Goal: Task Accomplishment & Management: Use online tool/utility

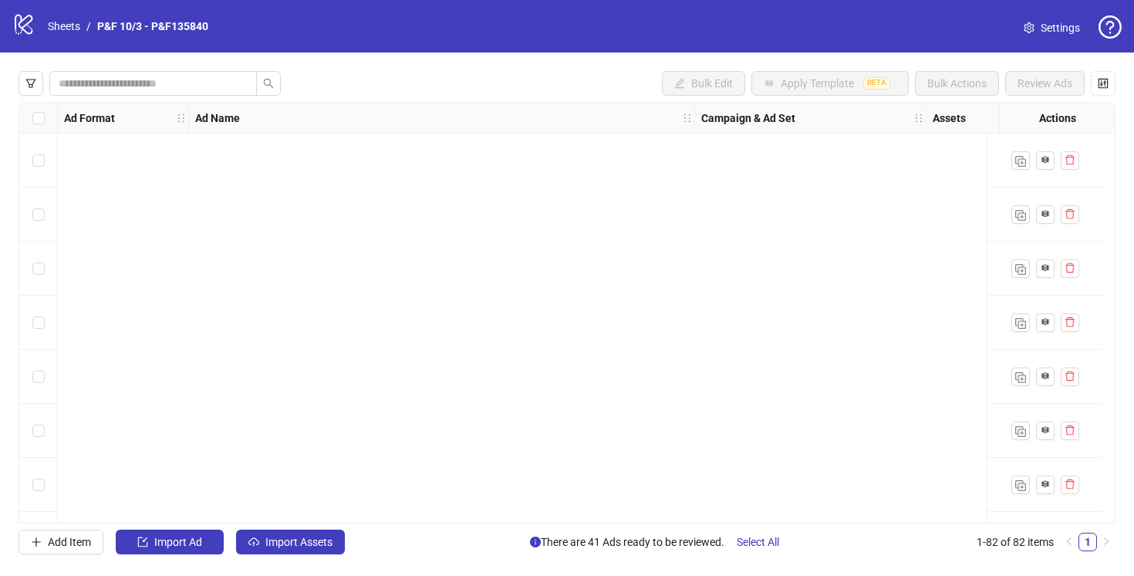
scroll to position [4046, 83]
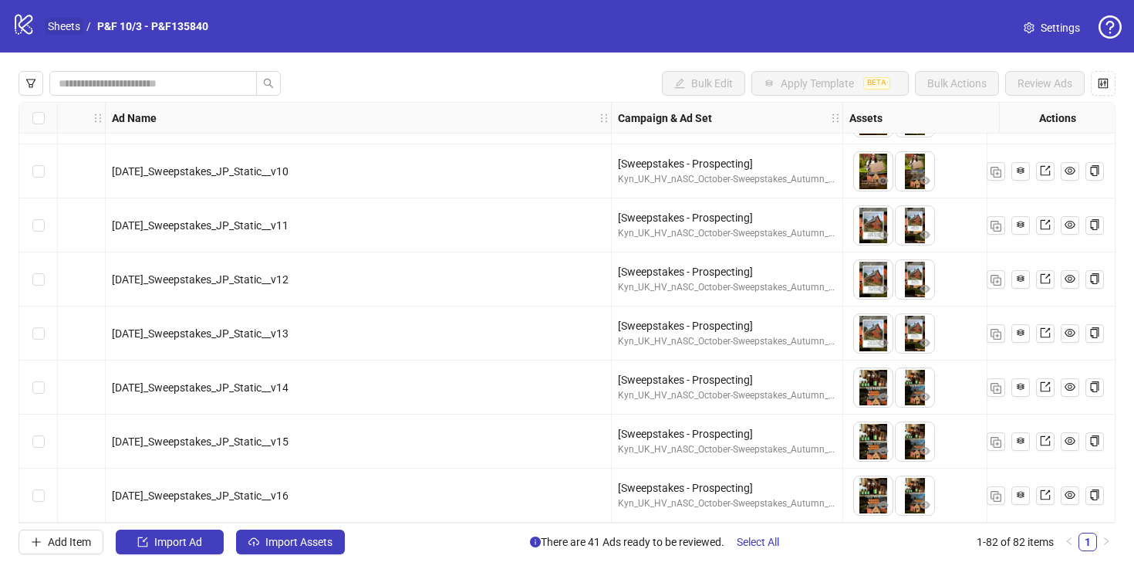
click at [66, 31] on link "Sheets" at bounding box center [64, 26] width 39 height 17
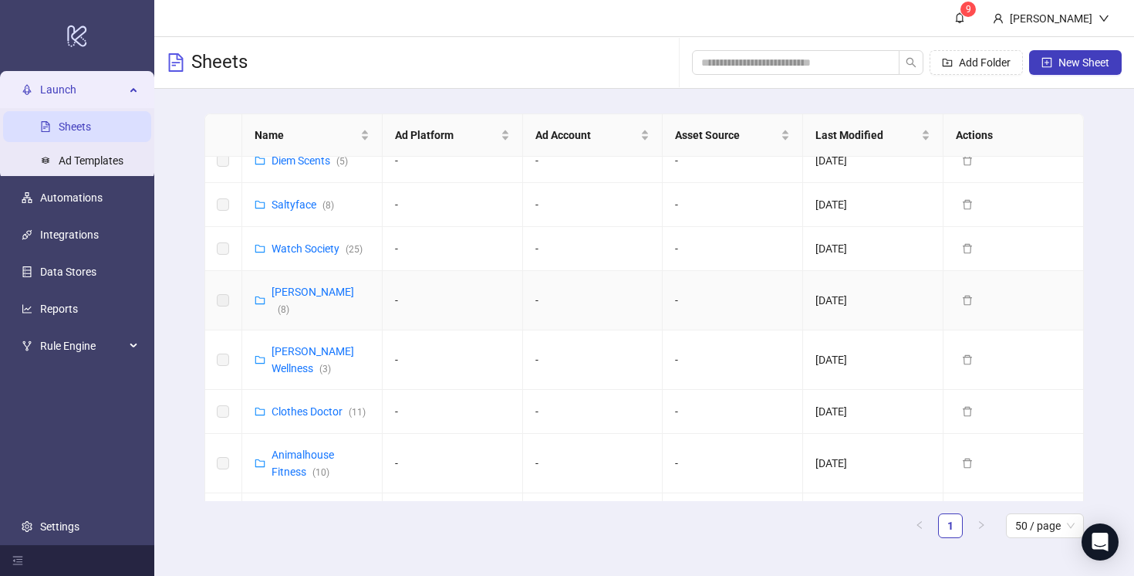
scroll to position [377, 0]
click at [306, 404] on link "Clothes Doctor ( 11 )" at bounding box center [319, 410] width 94 height 12
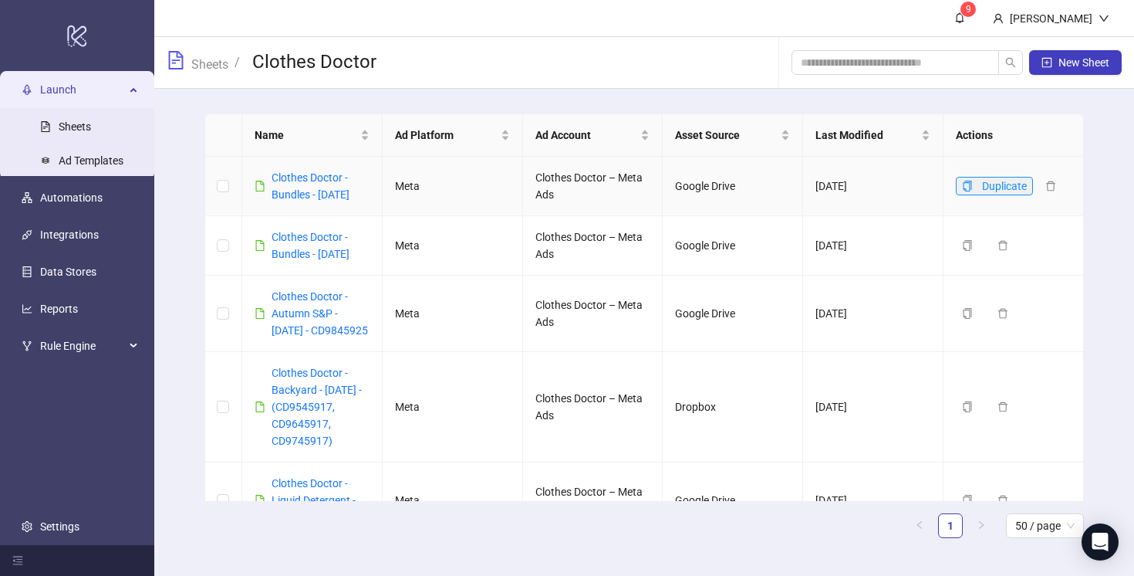
click at [982, 183] on button "Duplicate" at bounding box center [994, 186] width 77 height 19
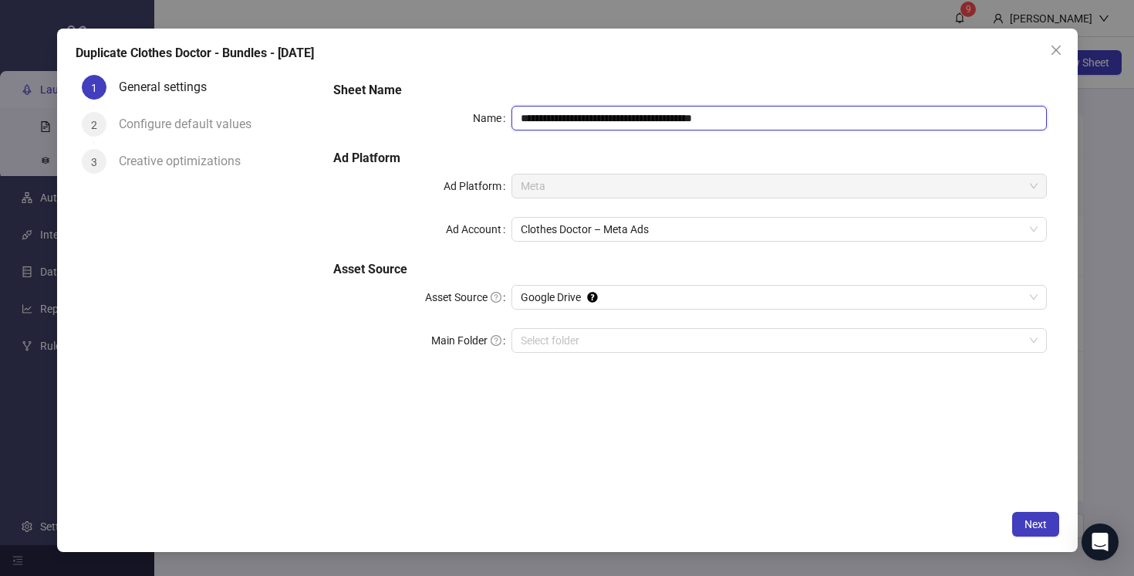
drag, startPoint x: 637, startPoint y: 119, endPoint x: 603, endPoint y: 120, distance: 34.7
click at [603, 120] on input "**********" at bounding box center [779, 118] width 535 height 25
drag, startPoint x: 699, startPoint y: 117, endPoint x: 671, endPoint y: 117, distance: 27.8
click at [671, 117] on input "**********" at bounding box center [779, 118] width 535 height 25
drag, startPoint x: 775, startPoint y: 117, endPoint x: 709, endPoint y: 118, distance: 65.6
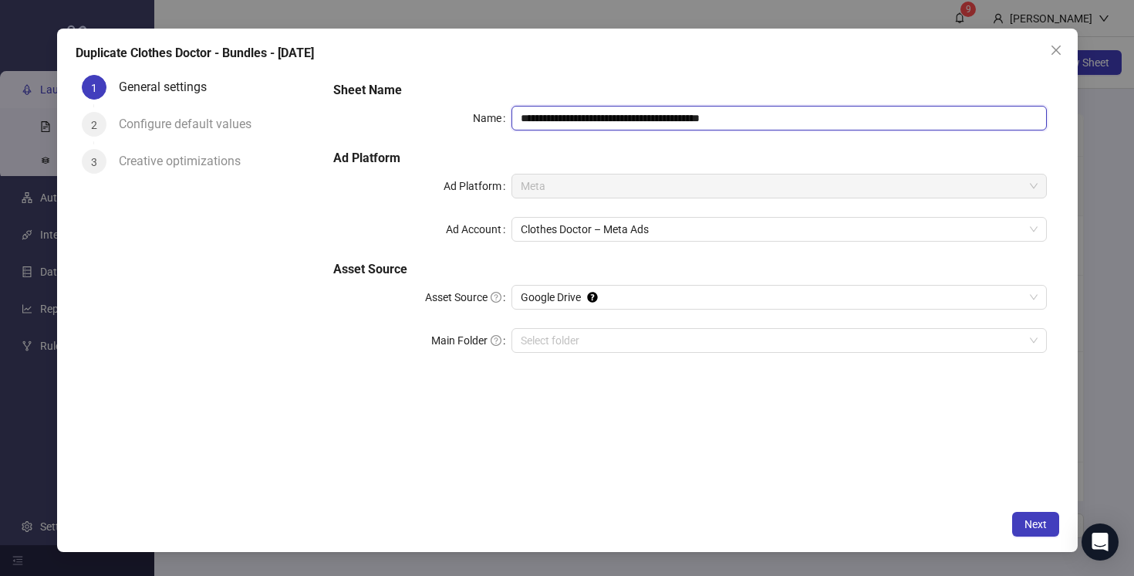
click at [709, 118] on input "**********" at bounding box center [779, 118] width 535 height 25
type input "**********"
click at [791, 155] on h5 "Ad Platform" at bounding box center [689, 158] width 713 height 19
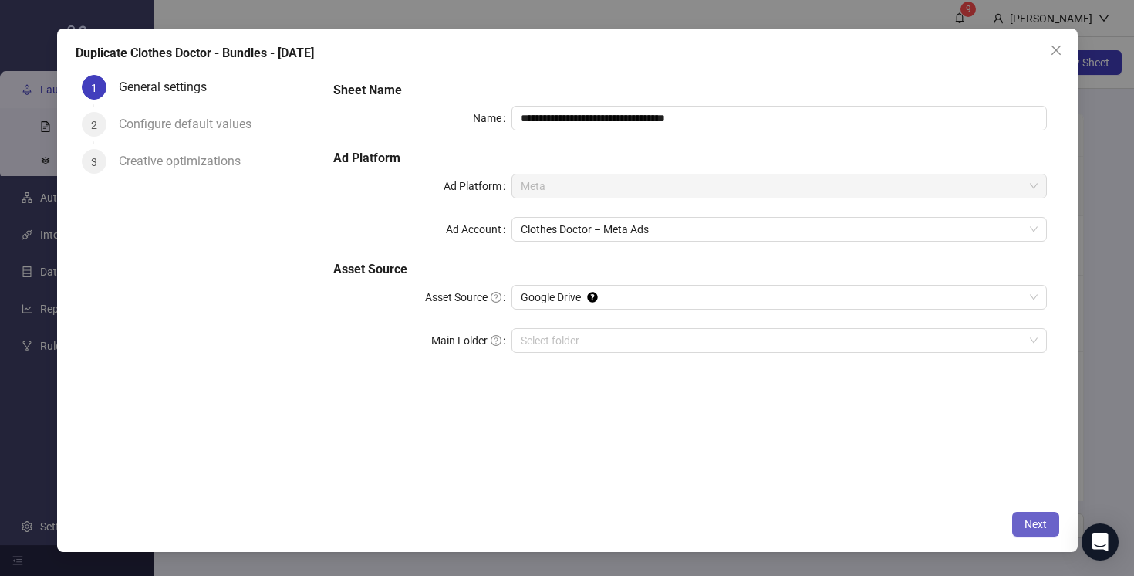
click at [1037, 525] on span "Next" at bounding box center [1036, 524] width 22 height 12
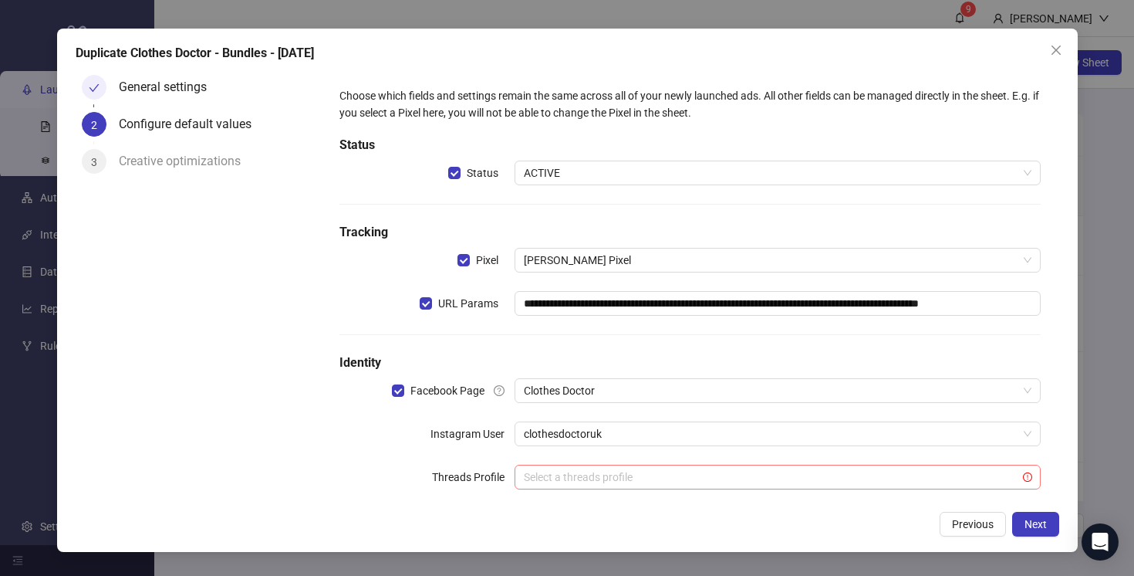
click at [827, 478] on input "search" at bounding box center [770, 476] width 493 height 23
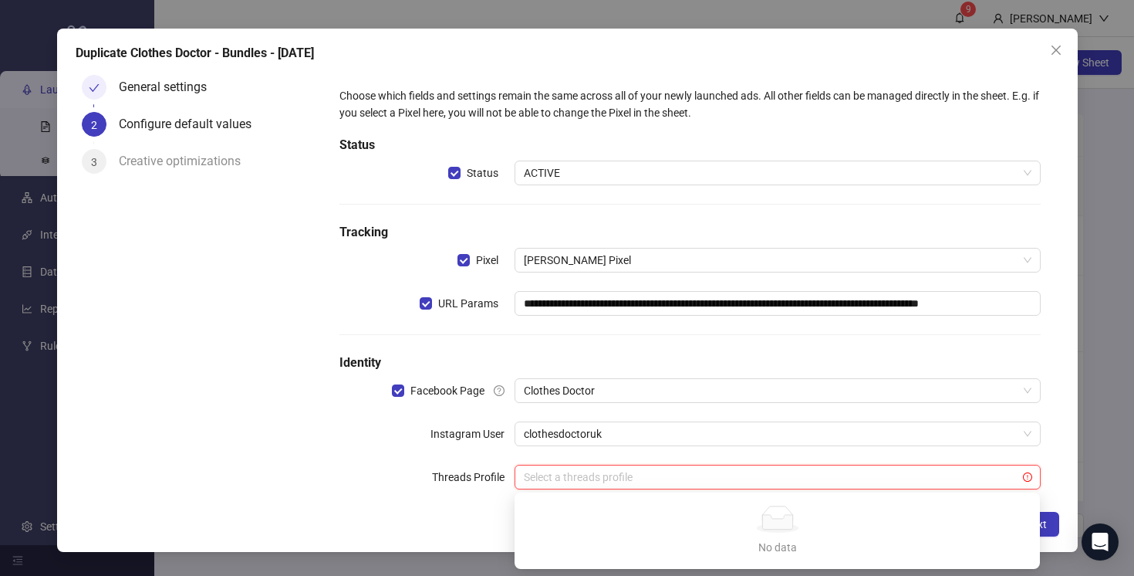
click at [442, 492] on div "**********" at bounding box center [689, 297] width 713 height 433
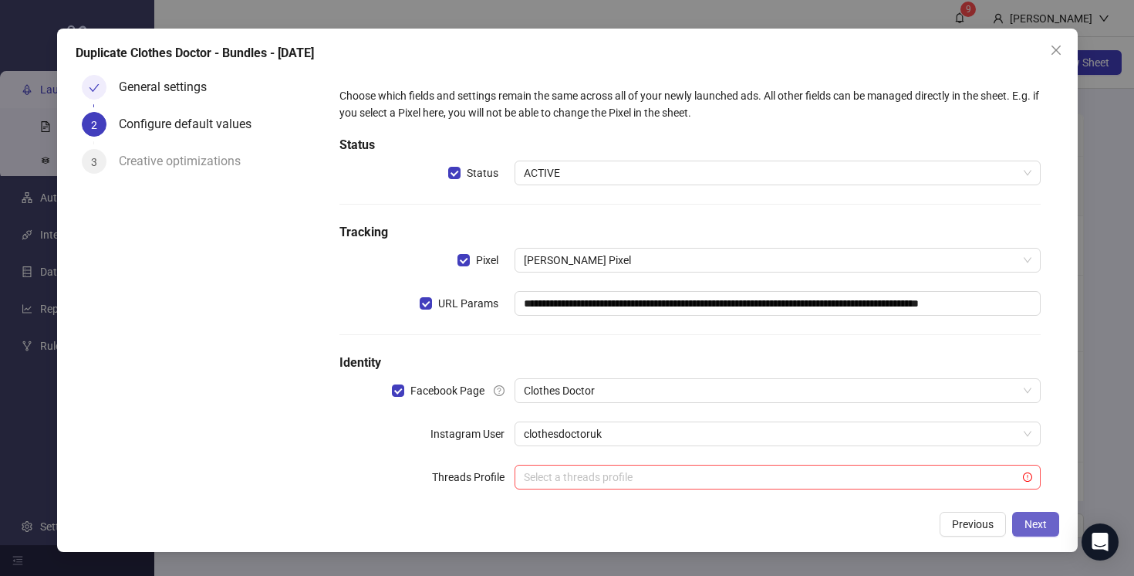
click at [1032, 522] on span "Next" at bounding box center [1036, 524] width 22 height 12
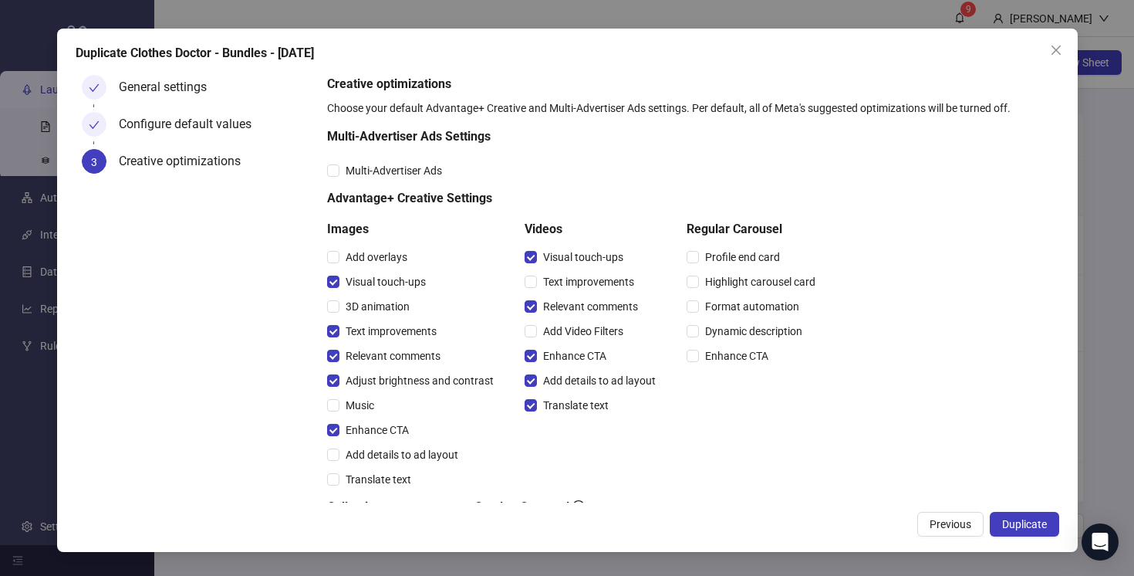
click at [1032, 522] on span "Duplicate" at bounding box center [1024, 524] width 45 height 12
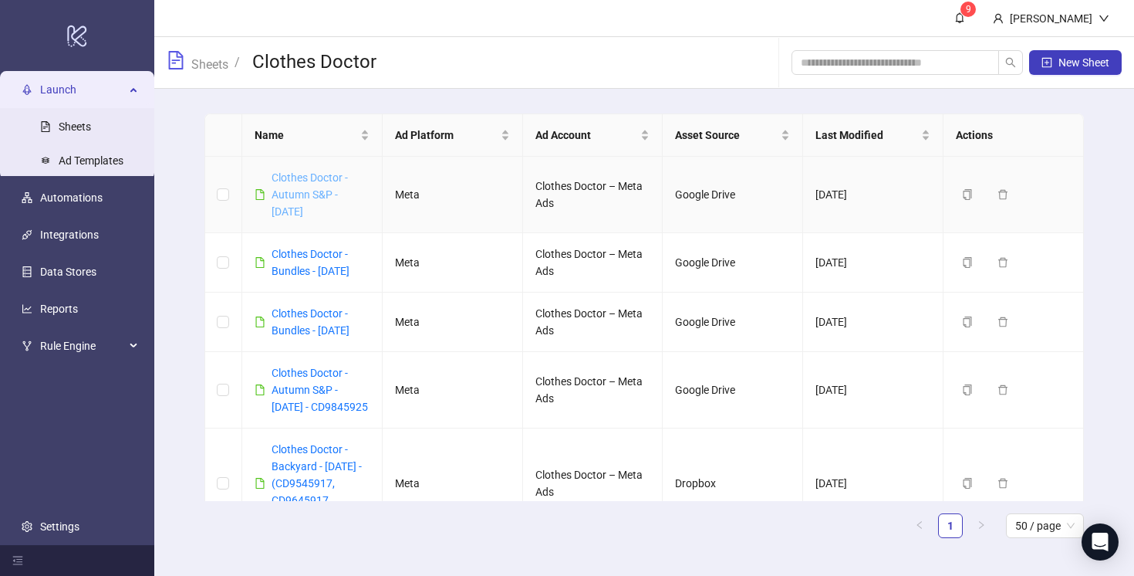
click at [301, 192] on link "Clothes Doctor - Autumn S&P - [DATE]" at bounding box center [310, 194] width 76 height 46
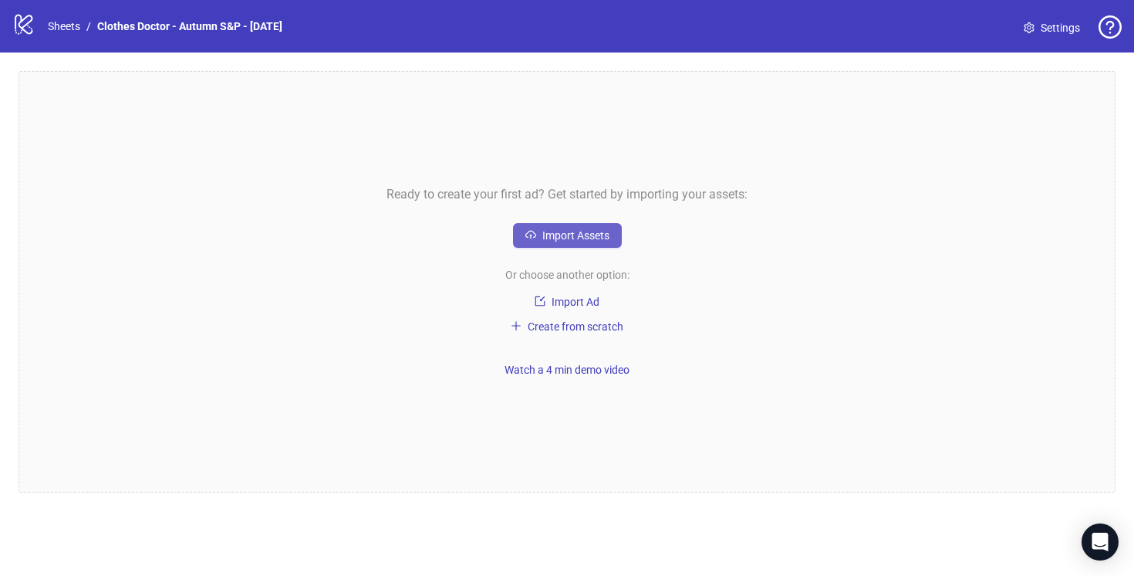
click at [575, 232] on span "Import Assets" at bounding box center [575, 235] width 67 height 12
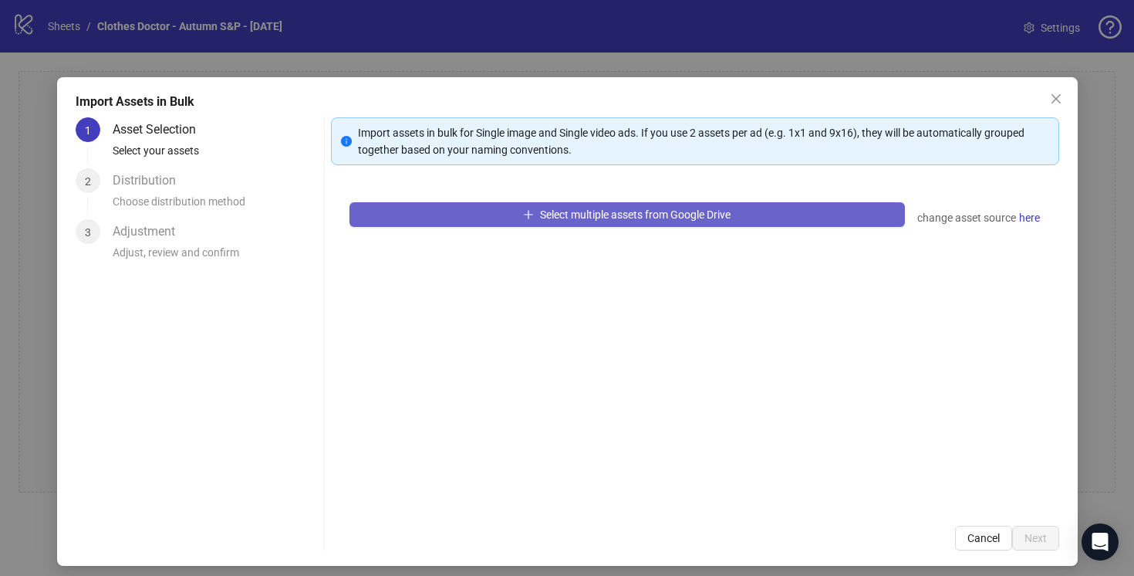
click at [579, 216] on span "Select multiple assets from Google Drive" at bounding box center [635, 214] width 191 height 12
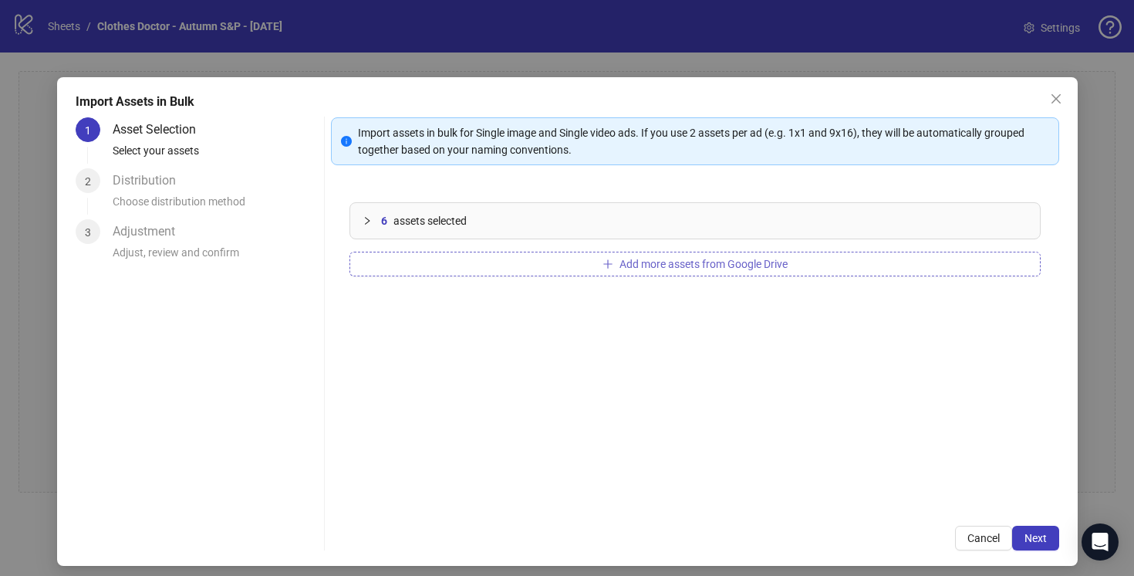
click at [471, 266] on button "Add more assets from Google Drive" at bounding box center [695, 264] width 691 height 25
click at [1029, 530] on button "Next" at bounding box center [1035, 537] width 47 height 25
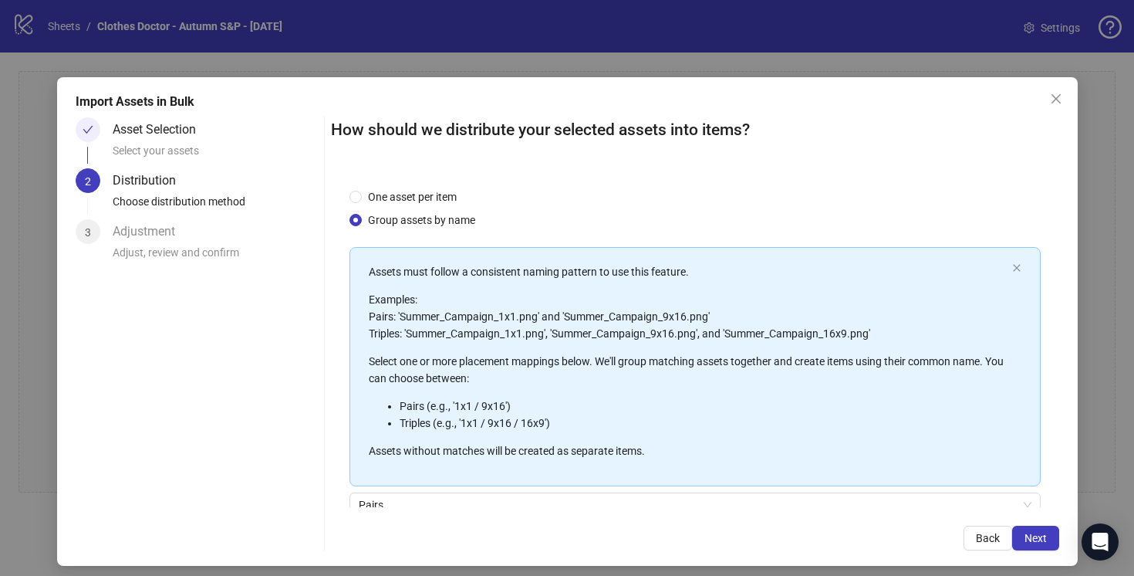
click at [1029, 530] on button "Next" at bounding box center [1035, 537] width 47 height 25
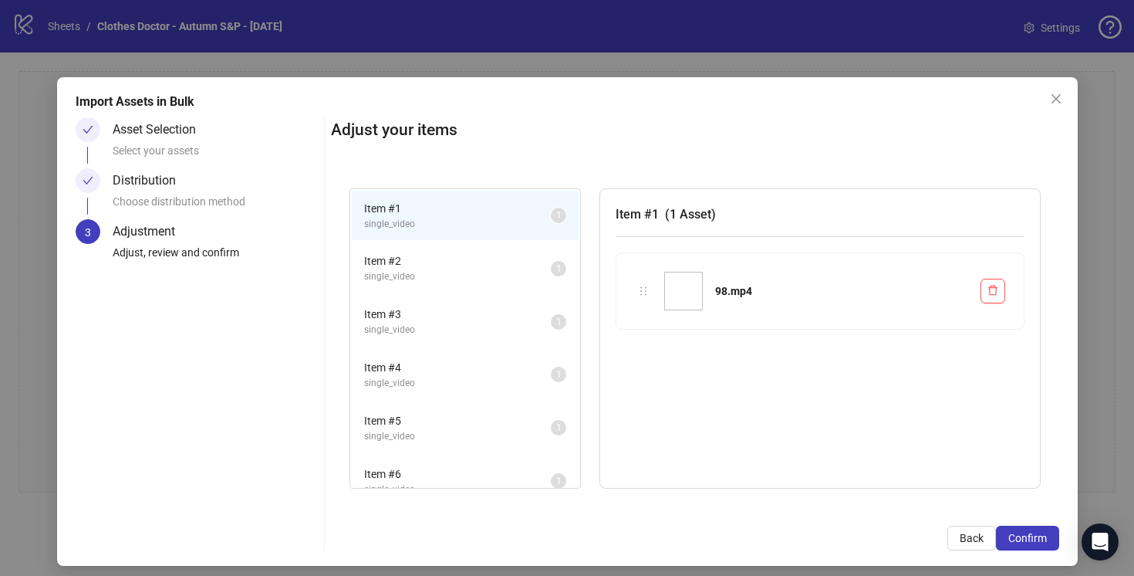
click at [470, 269] on span "single_video" at bounding box center [457, 276] width 187 height 15
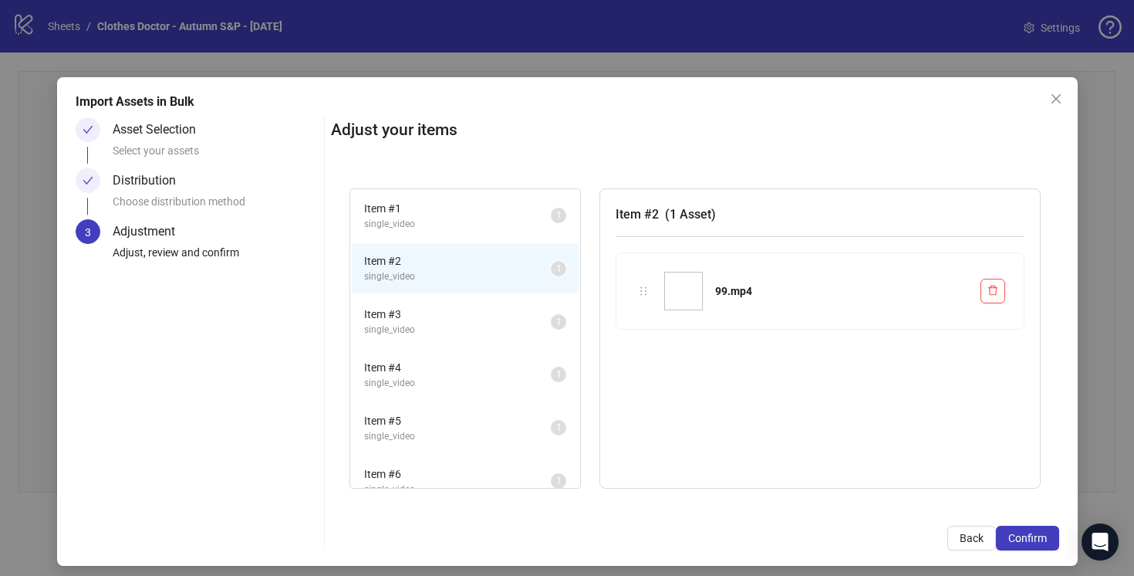
click at [499, 473] on span "Item # 6" at bounding box center [457, 473] width 187 height 17
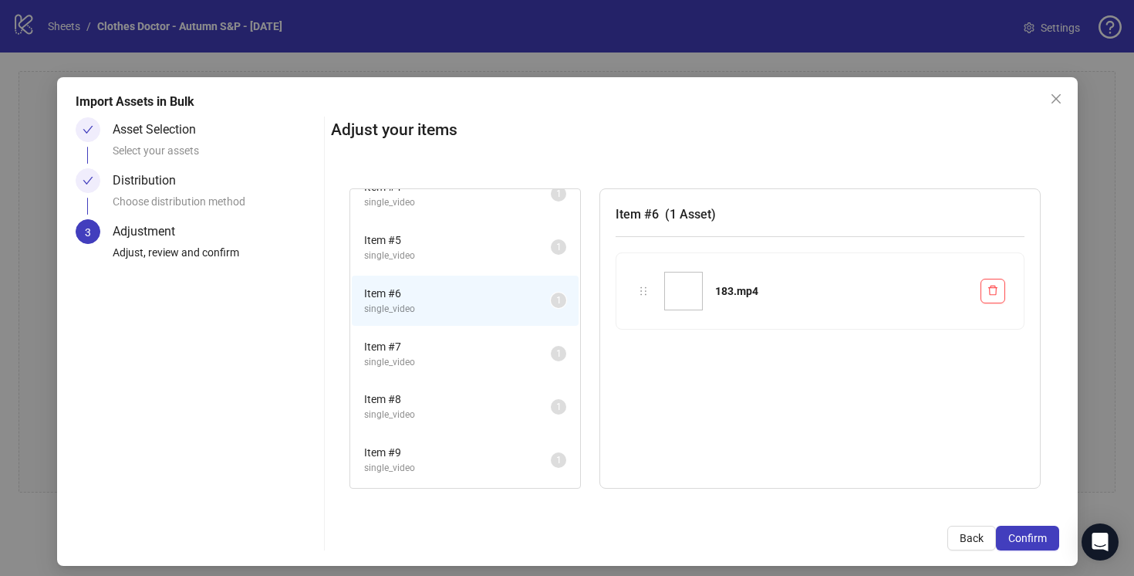
scroll to position [338, 0]
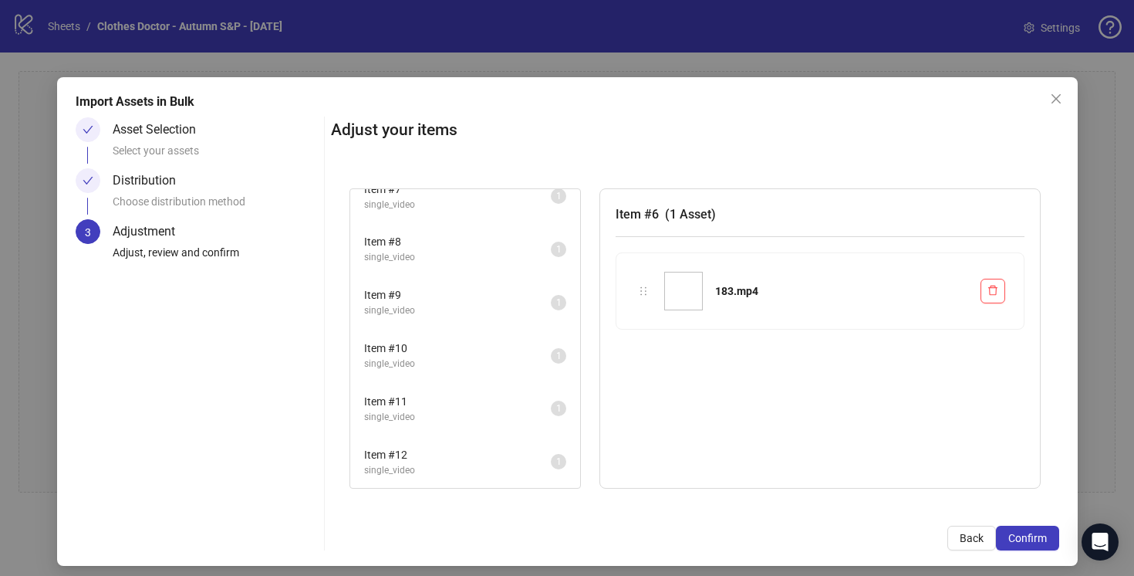
click at [498, 451] on span "Item # 12" at bounding box center [457, 454] width 187 height 17
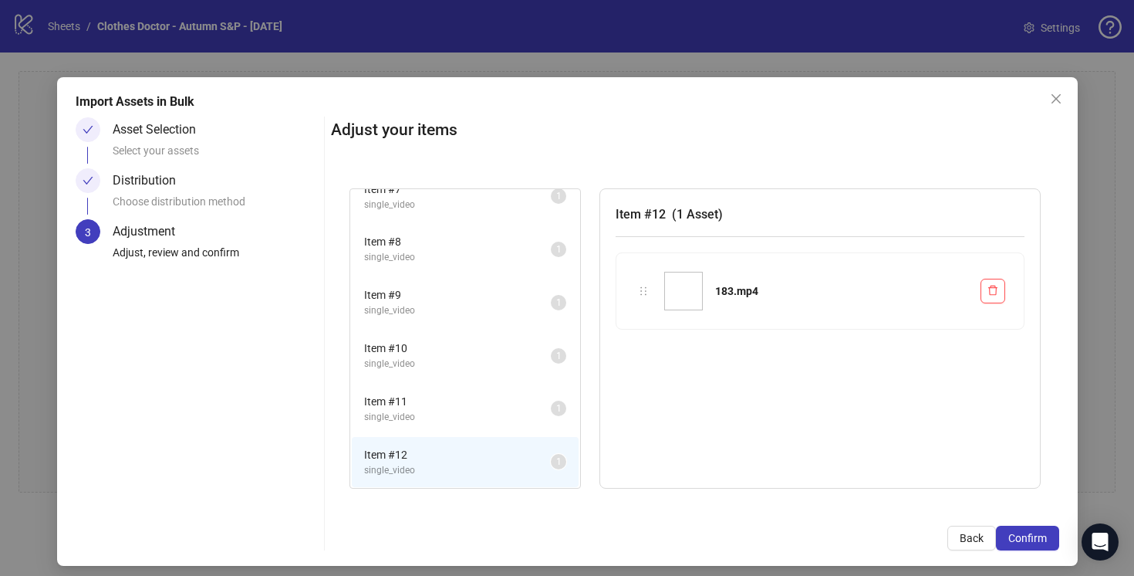
click at [489, 398] on span "Item # 11" at bounding box center [457, 401] width 187 height 17
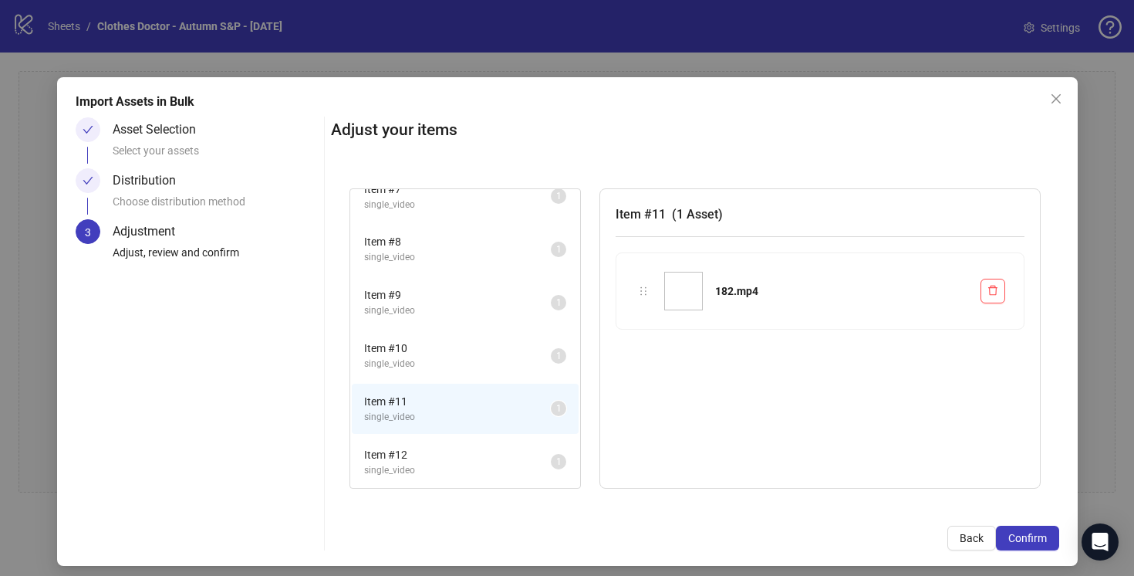
click at [492, 455] on span "Item # 12" at bounding box center [457, 454] width 187 height 17
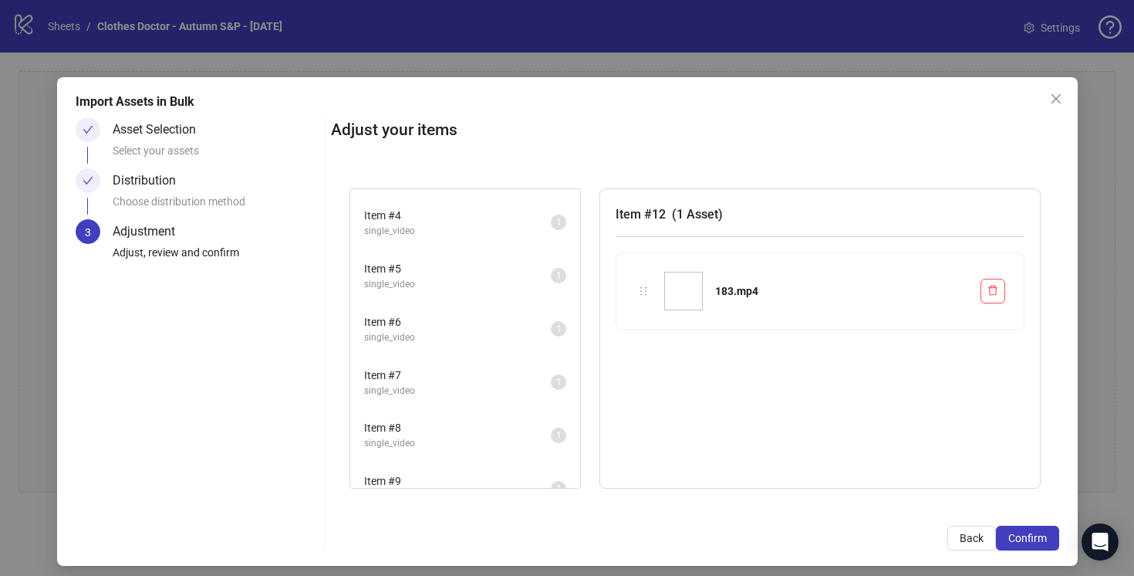
scroll to position [0, 0]
click at [513, 219] on span "single_video" at bounding box center [457, 224] width 187 height 15
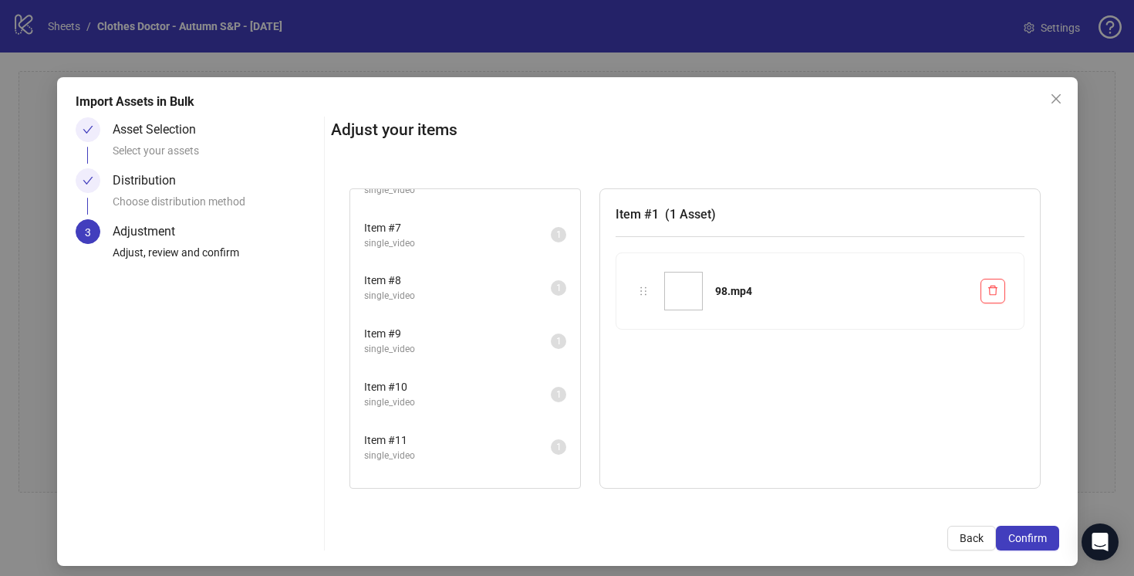
click at [505, 285] on span "Item # 8" at bounding box center [457, 280] width 187 height 17
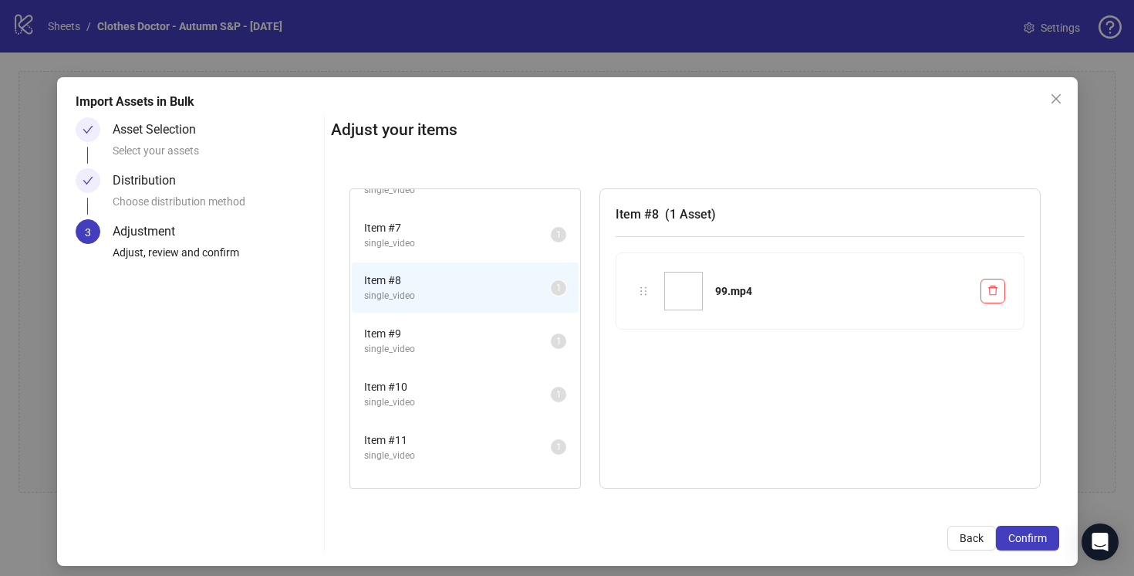
click at [507, 246] on span "single_video" at bounding box center [457, 243] width 187 height 15
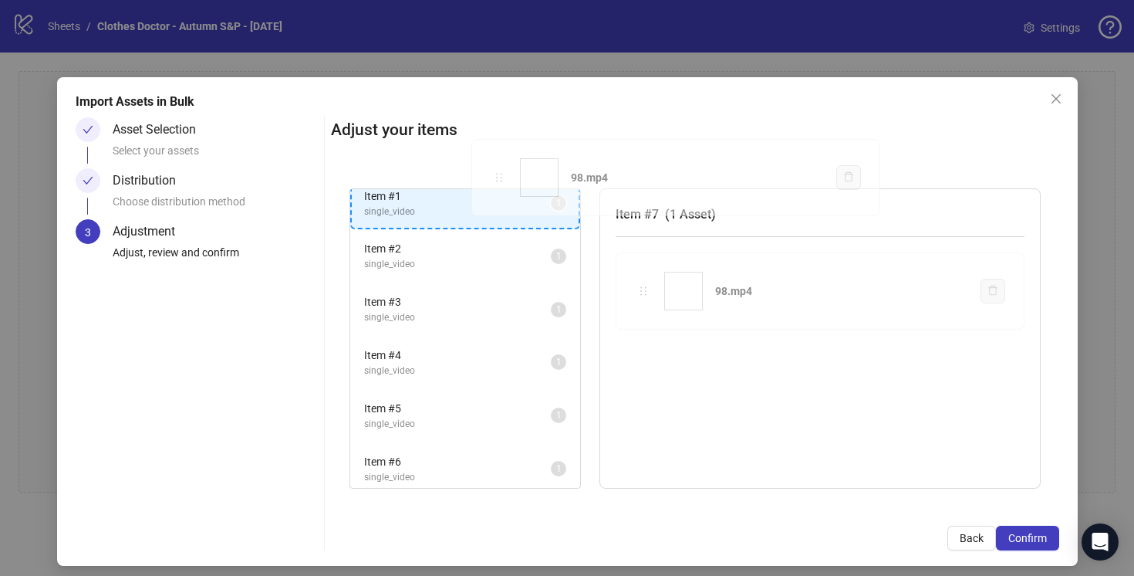
scroll to position [0, 0]
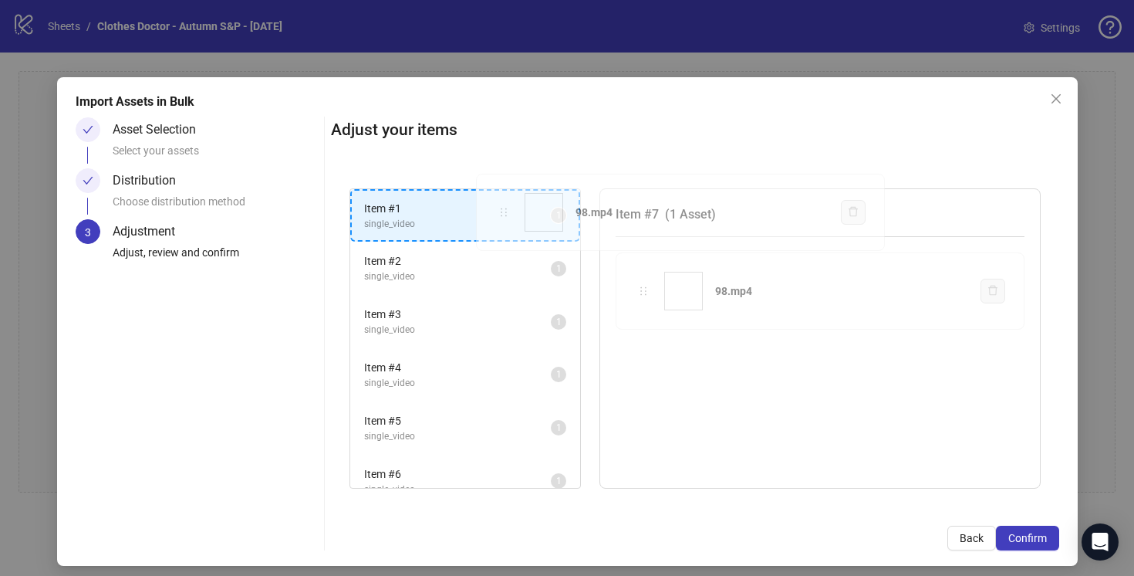
drag, startPoint x: 643, startPoint y: 292, endPoint x: 502, endPoint y: 217, distance: 159.8
click at [502, 217] on div "Item # 1 single_video 1 Item # 2 single_video 1 Item # 3 single_video 1 Item # …" at bounding box center [695, 339] width 728 height 338
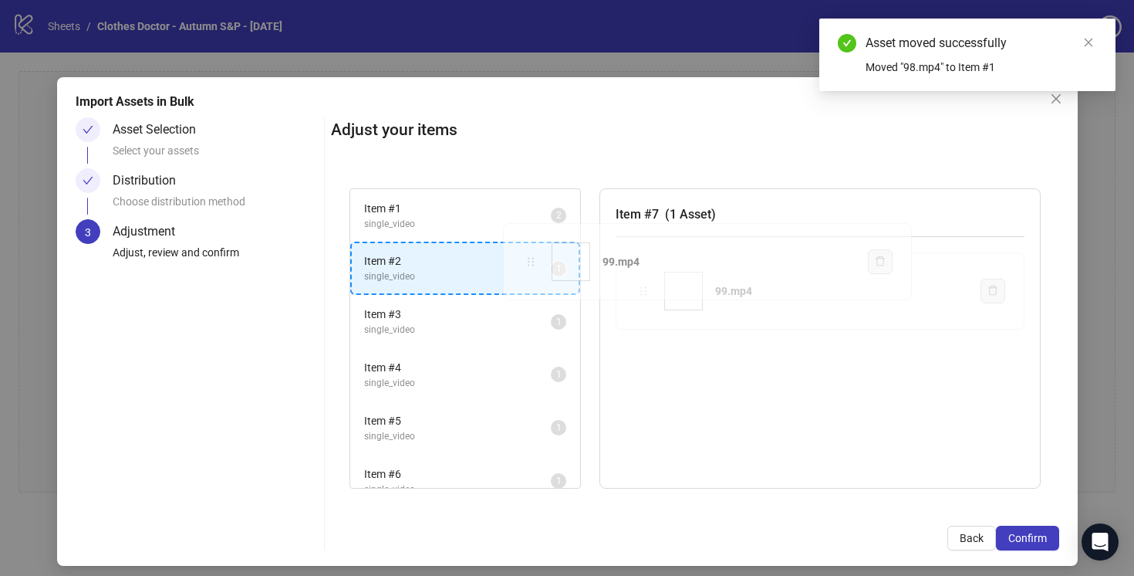
drag, startPoint x: 644, startPoint y: 290, endPoint x: 532, endPoint y: 261, distance: 115.7
click at [531, 261] on div "Item # 1 single_video 2 Item # 2 single_video 1 Item # 3 single_video 1 Item # …" at bounding box center [695, 339] width 728 height 338
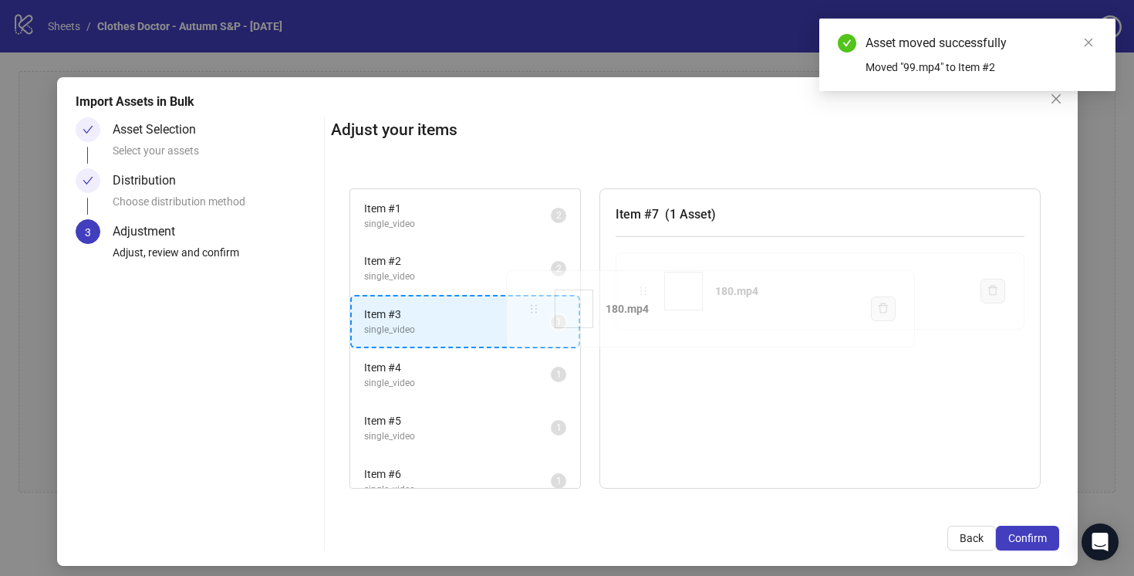
drag, startPoint x: 642, startPoint y: 295, endPoint x: 534, endPoint y: 309, distance: 109.0
click at [534, 309] on div "Item # 1 single_video 2 Item # 2 single_video 2 Item # 3 single_video 1 Item # …" at bounding box center [695, 339] width 728 height 338
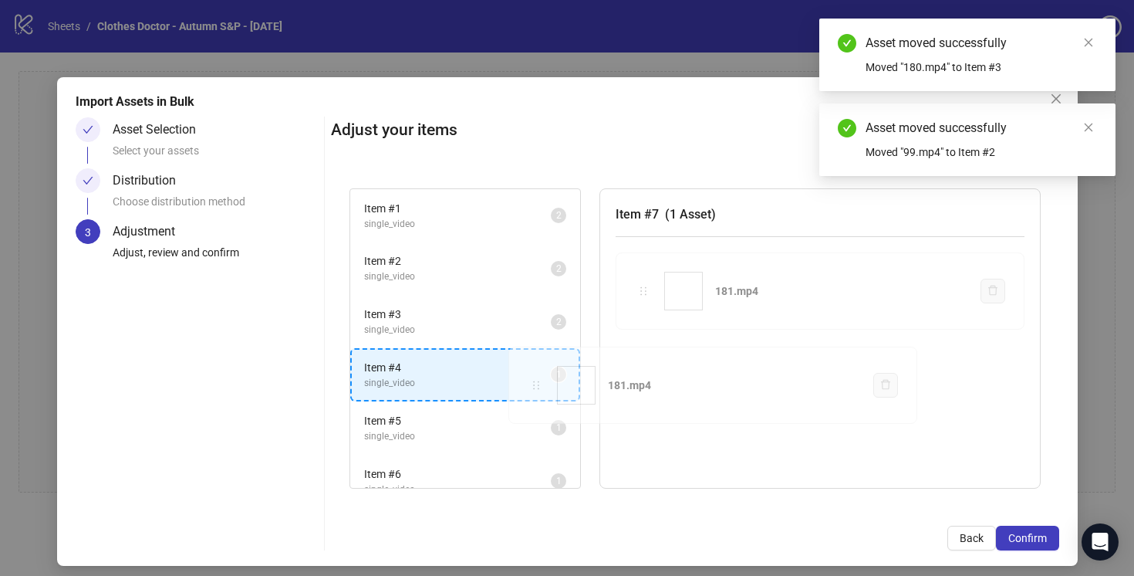
drag, startPoint x: 648, startPoint y: 292, endPoint x: 525, endPoint y: 384, distance: 153.9
click at [524, 386] on div "Item # 1 single_video 2 Item # 2 single_video 2 Item # 3 single_video 2 Item # …" at bounding box center [695, 339] width 728 height 338
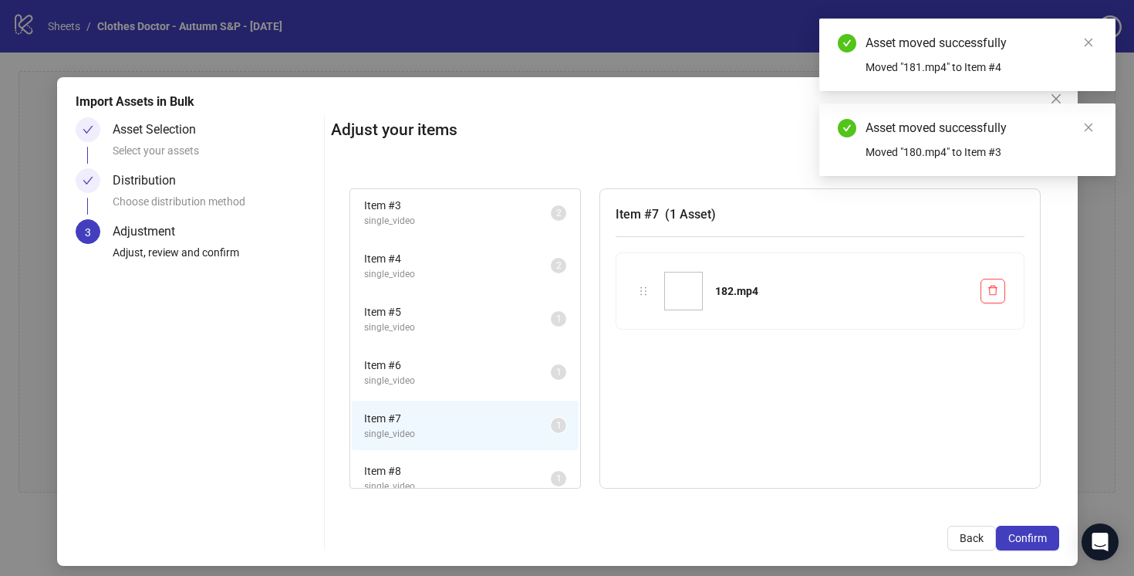
scroll to position [115, 0]
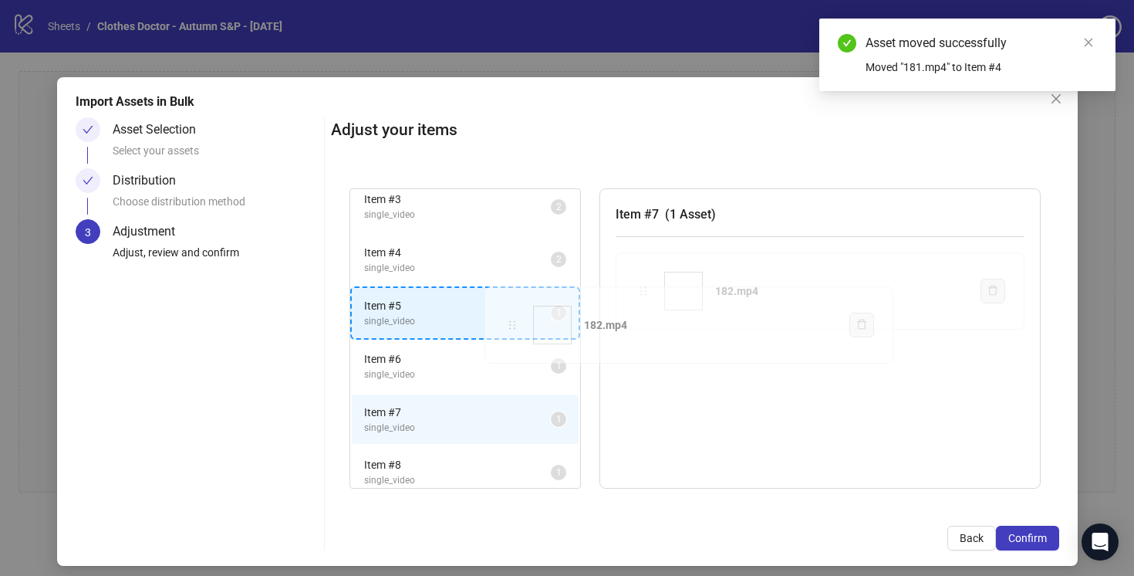
drag, startPoint x: 641, startPoint y: 292, endPoint x: 510, endPoint y: 326, distance: 135.5
click at [510, 326] on div "Item # 1 single_video 2 Item # 2 single_video 2 Item # 3 single_video 2 Item # …" at bounding box center [695, 339] width 728 height 338
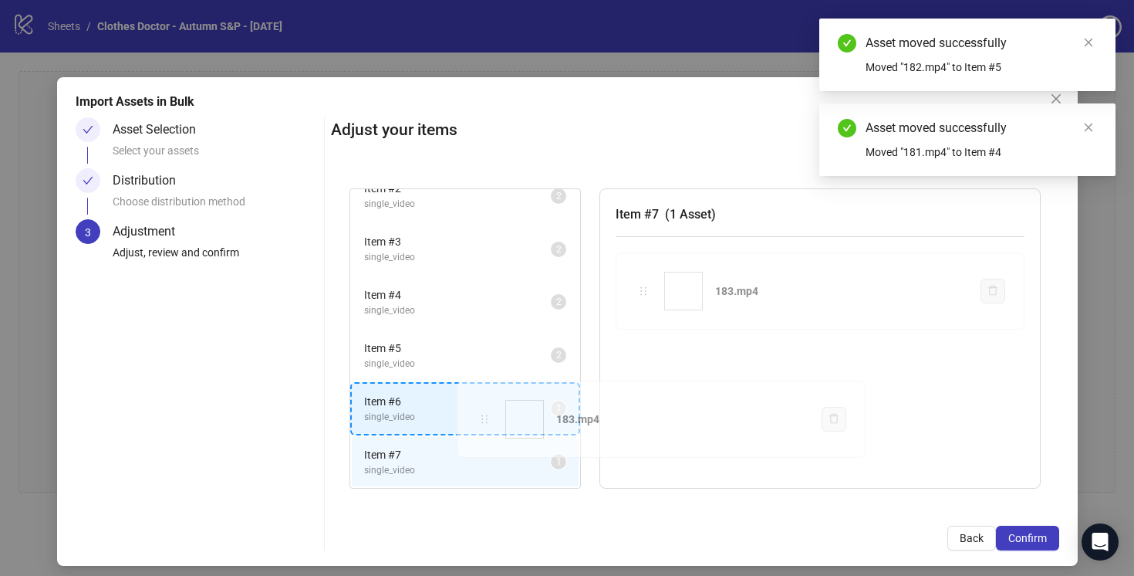
drag, startPoint x: 647, startPoint y: 289, endPoint x: 488, endPoint y: 416, distance: 203.7
click at [488, 416] on div "Item # 1 single_video 2 Item # 2 single_video 2 Item # 3 single_video 2 Item # …" at bounding box center [695, 339] width 728 height 338
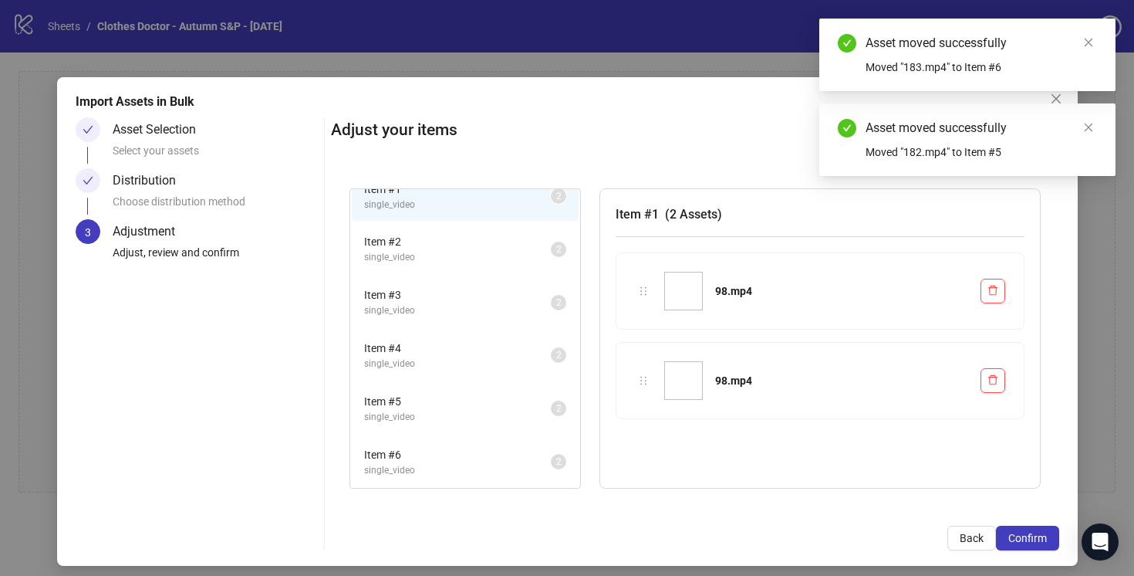
scroll to position [19, 0]
click at [494, 258] on span "single_video" at bounding box center [457, 257] width 187 height 15
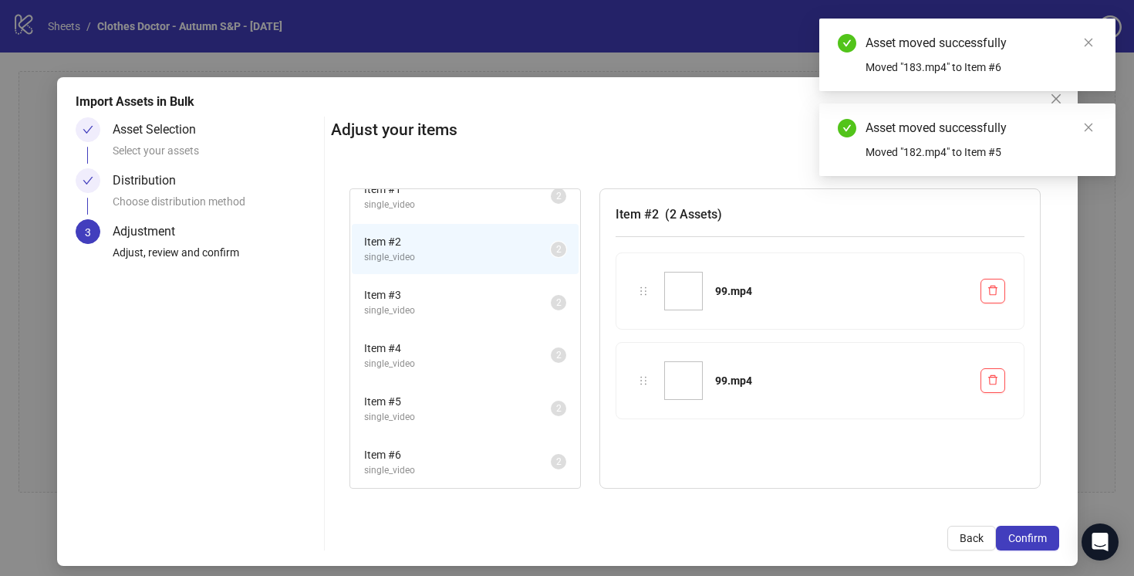
click at [497, 303] on span "single_video" at bounding box center [457, 310] width 187 height 15
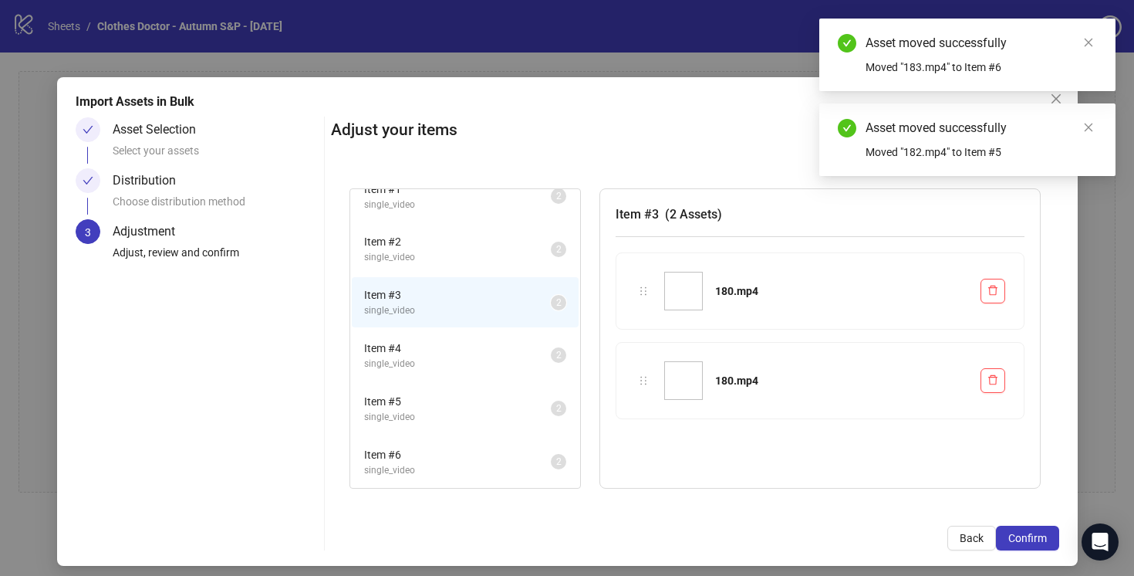
click at [495, 338] on li "Item # 4 single_video 2" at bounding box center [465, 355] width 227 height 50
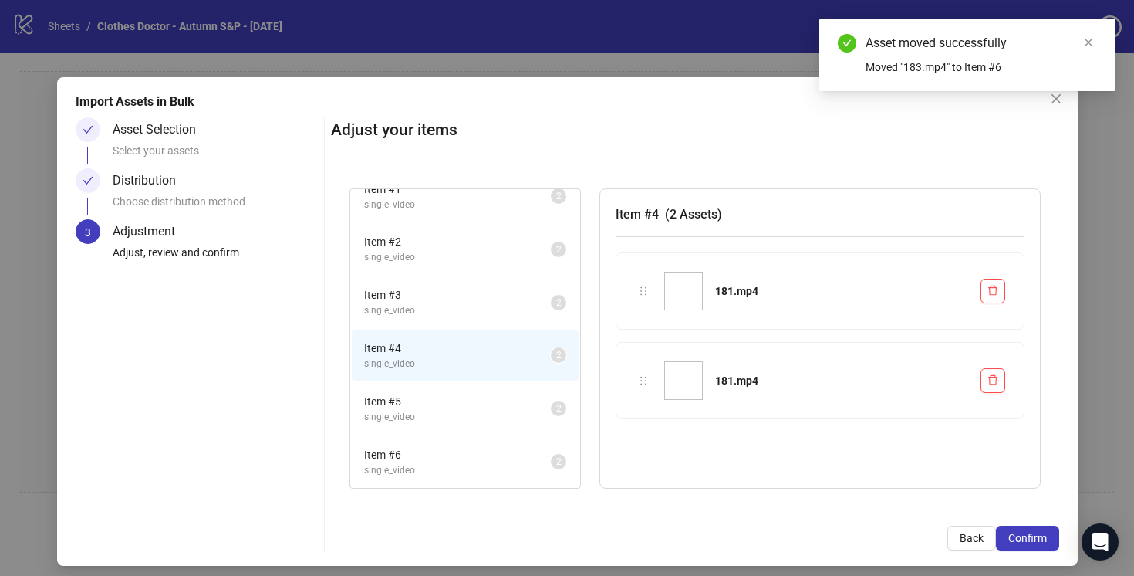
click at [495, 393] on span "Item # 5" at bounding box center [457, 401] width 187 height 17
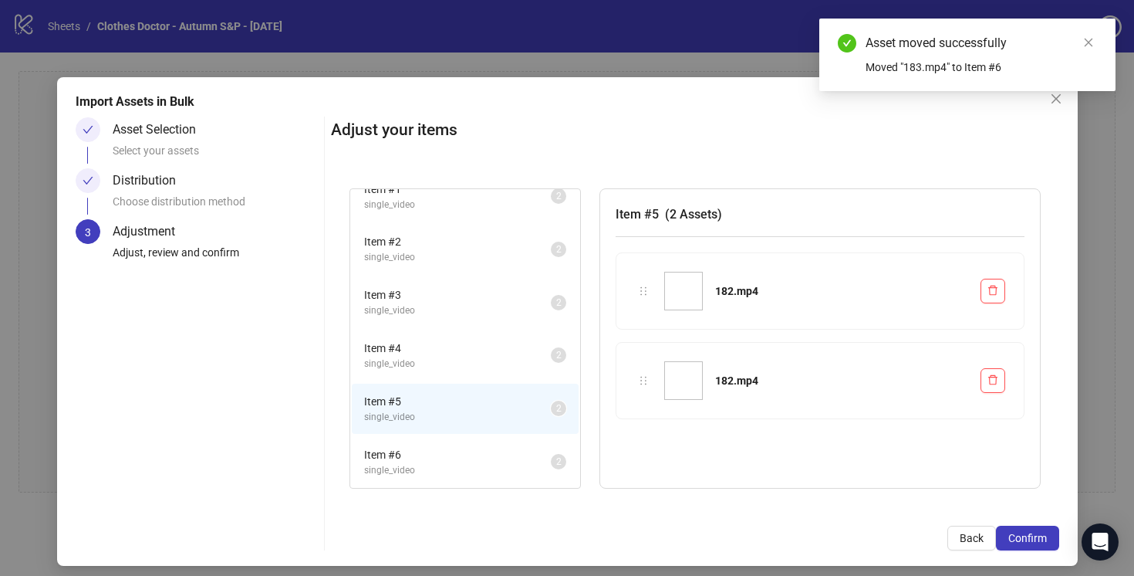
click at [495, 439] on li "Item # 6 single_video 2" at bounding box center [465, 462] width 227 height 50
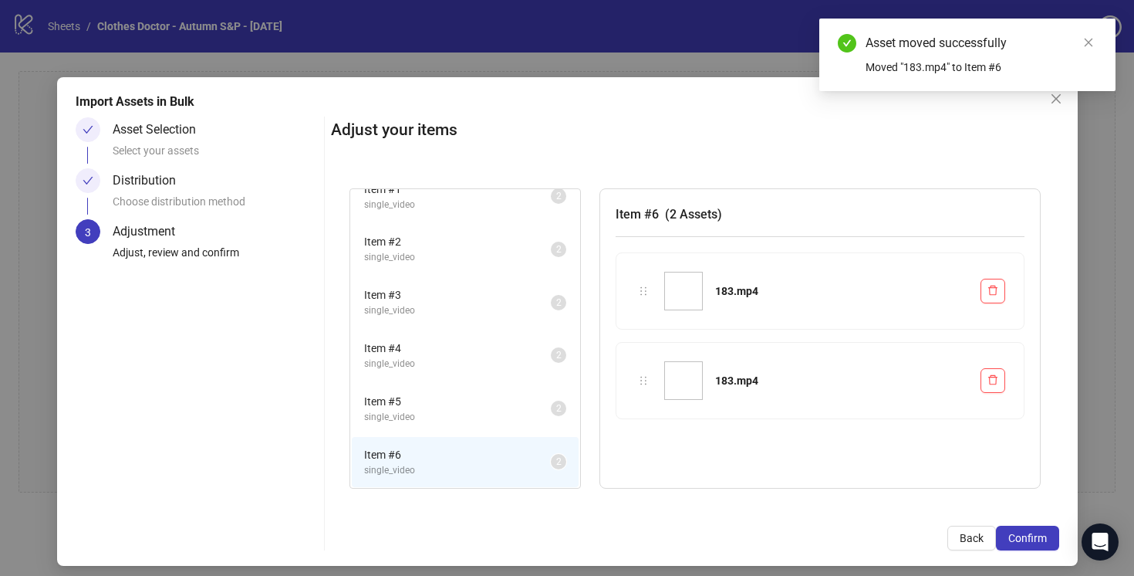
scroll to position [8, 0]
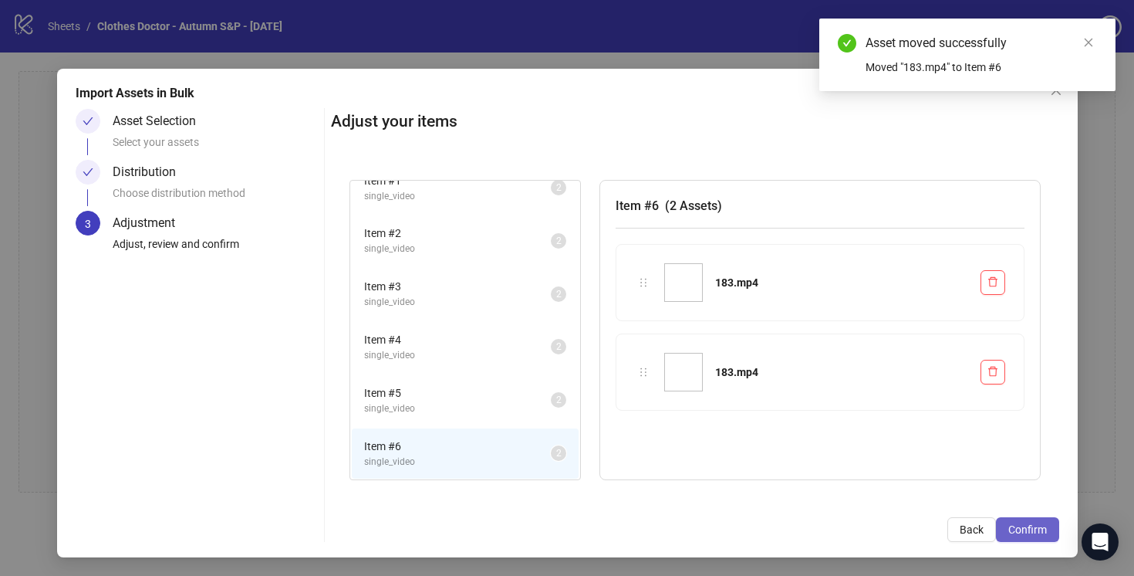
click at [1026, 529] on span "Confirm" at bounding box center [1028, 529] width 39 height 12
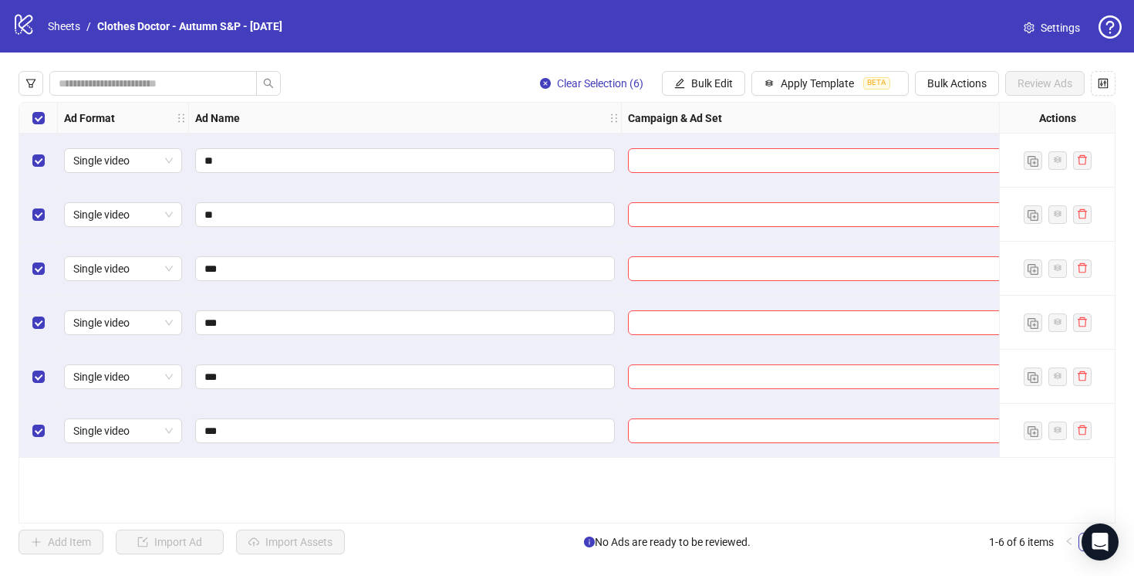
scroll to position [0, 0]
click at [699, 85] on span "Bulk Edit" at bounding box center [712, 83] width 42 height 12
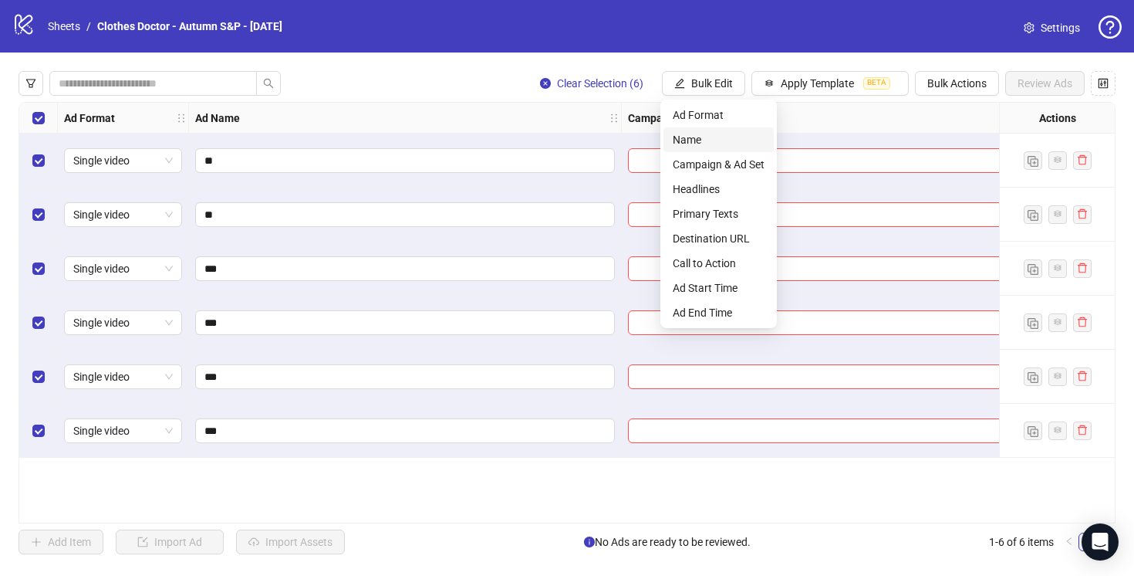
click at [683, 137] on span "Name" at bounding box center [719, 139] width 92 height 17
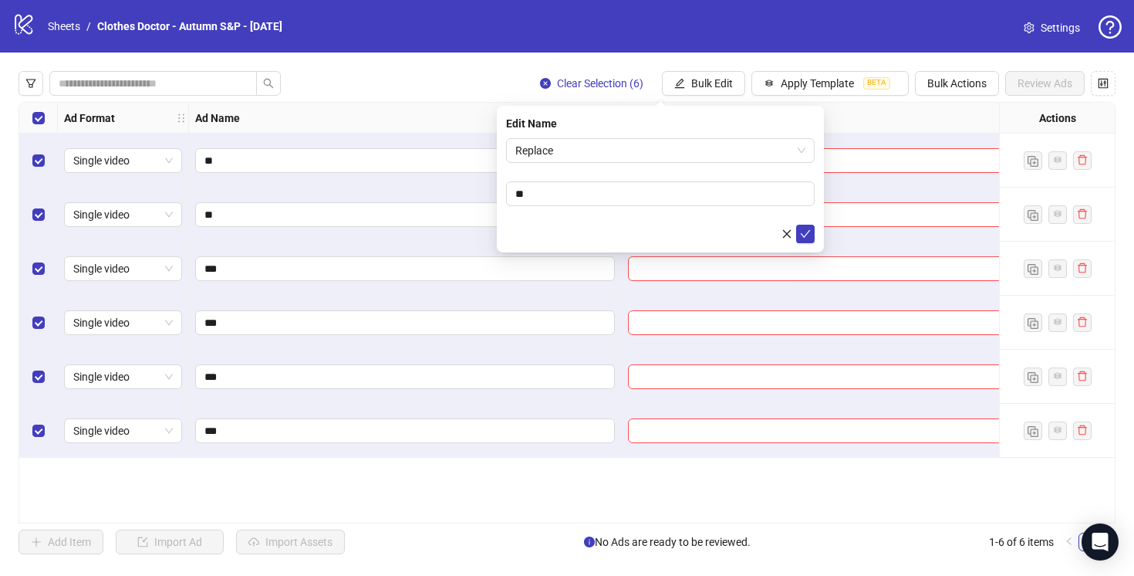
click at [683, 138] on div "Replace" at bounding box center [660, 150] width 309 height 25
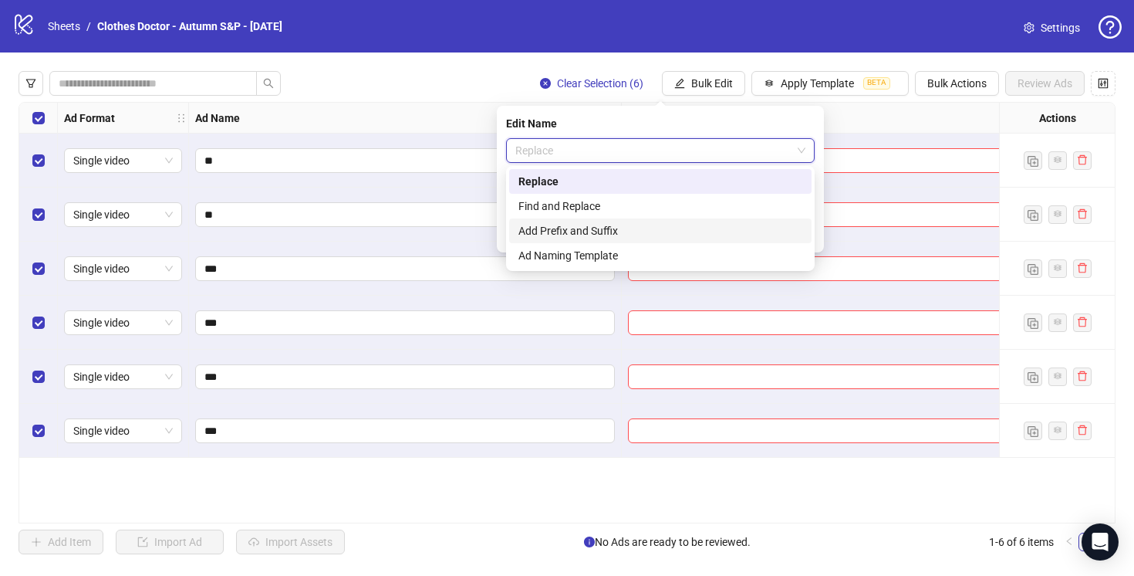
click at [652, 228] on div "Add Prefix and Suffix" at bounding box center [661, 230] width 284 height 17
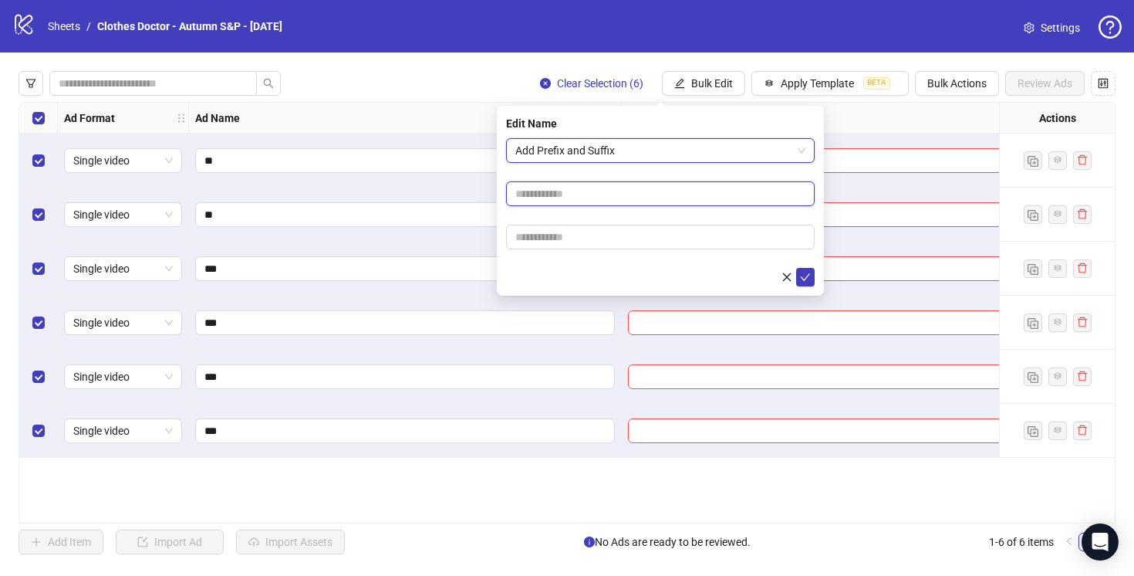
click at [581, 184] on input "text" at bounding box center [660, 193] width 309 height 25
type input "**********"
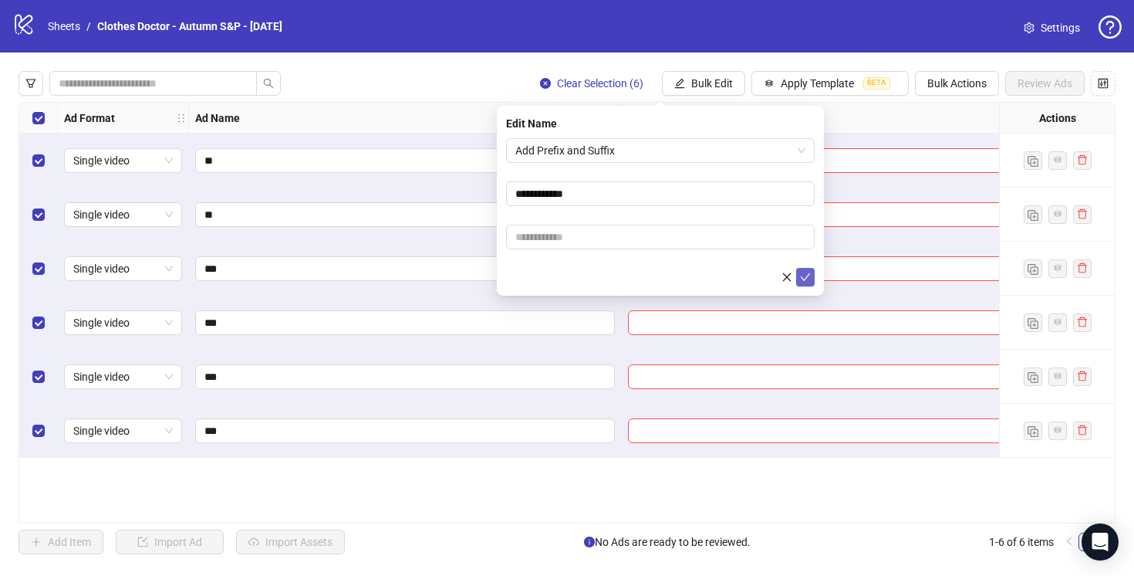
click at [803, 274] on icon "check" at bounding box center [805, 277] width 11 height 11
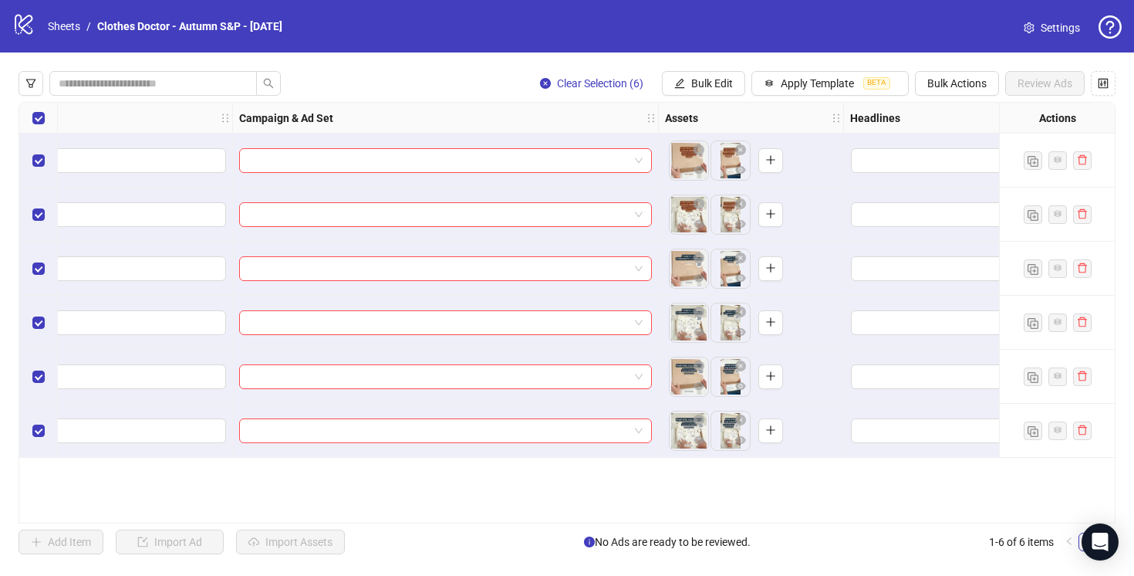
scroll to position [0, 388]
click at [786, 81] on span "Apply Template" at bounding box center [817, 83] width 73 height 12
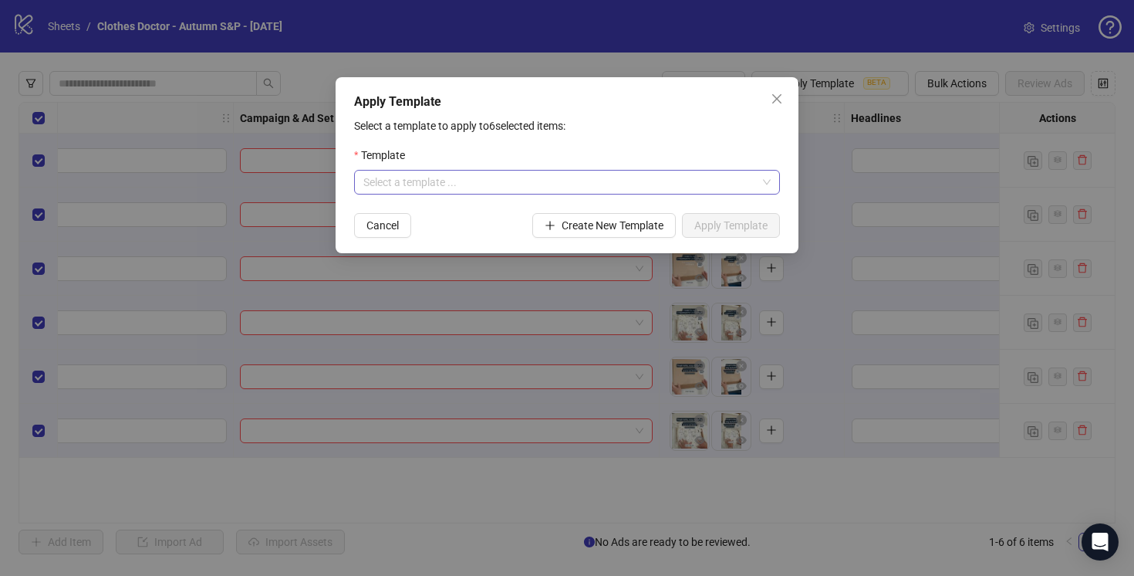
click at [627, 184] on input "search" at bounding box center [560, 182] width 394 height 23
click at [573, 179] on input "search" at bounding box center [560, 182] width 394 height 23
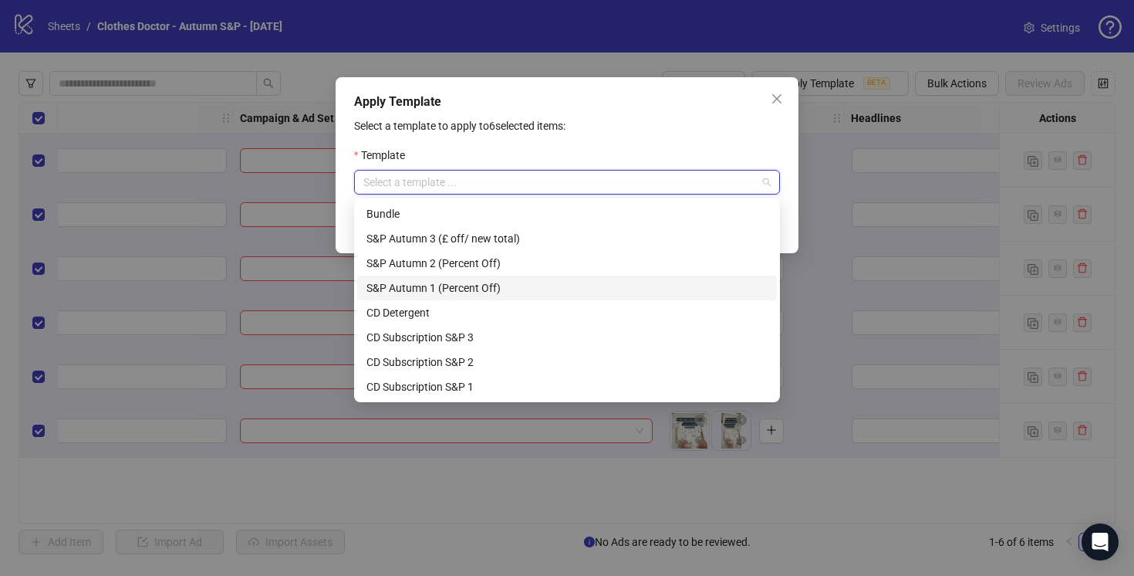
click at [556, 289] on div "S&P Autumn 1 (Percent Off)" at bounding box center [567, 287] width 401 height 17
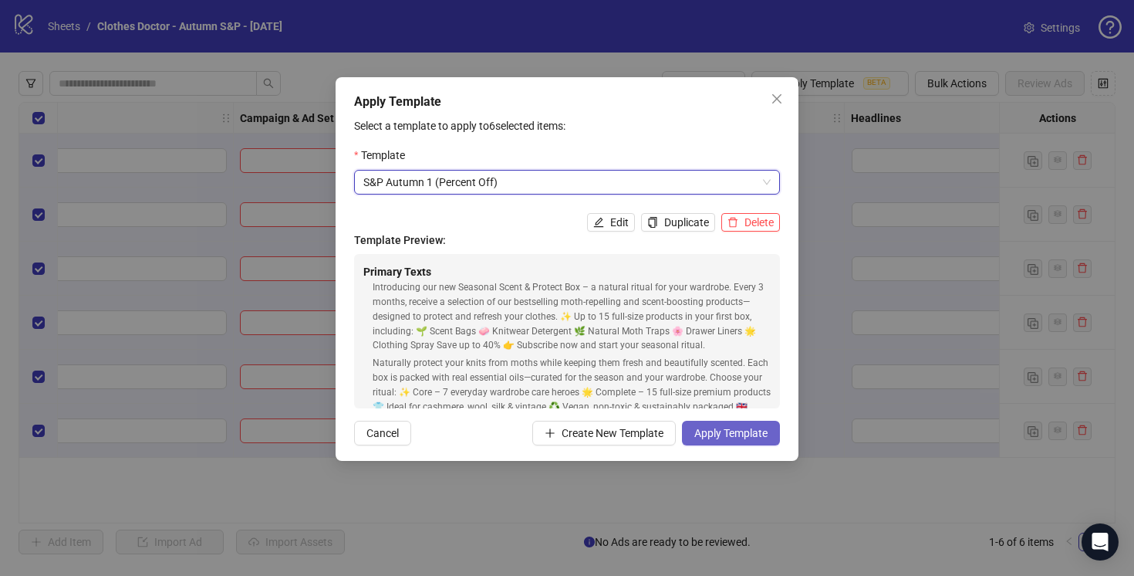
click at [720, 433] on span "Apply Template" at bounding box center [730, 433] width 73 height 12
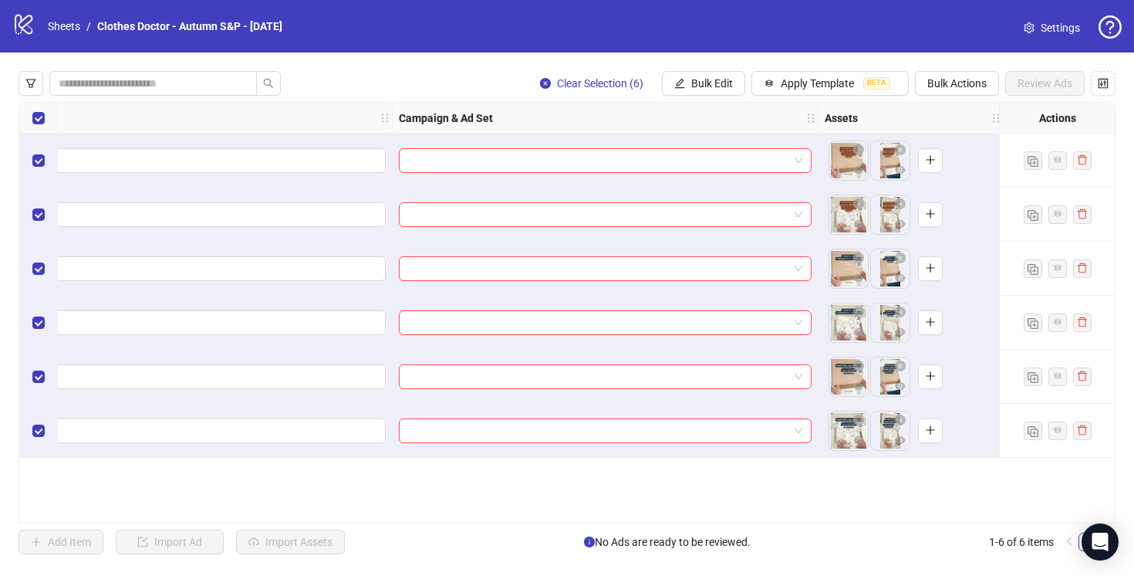
scroll to position [0, 0]
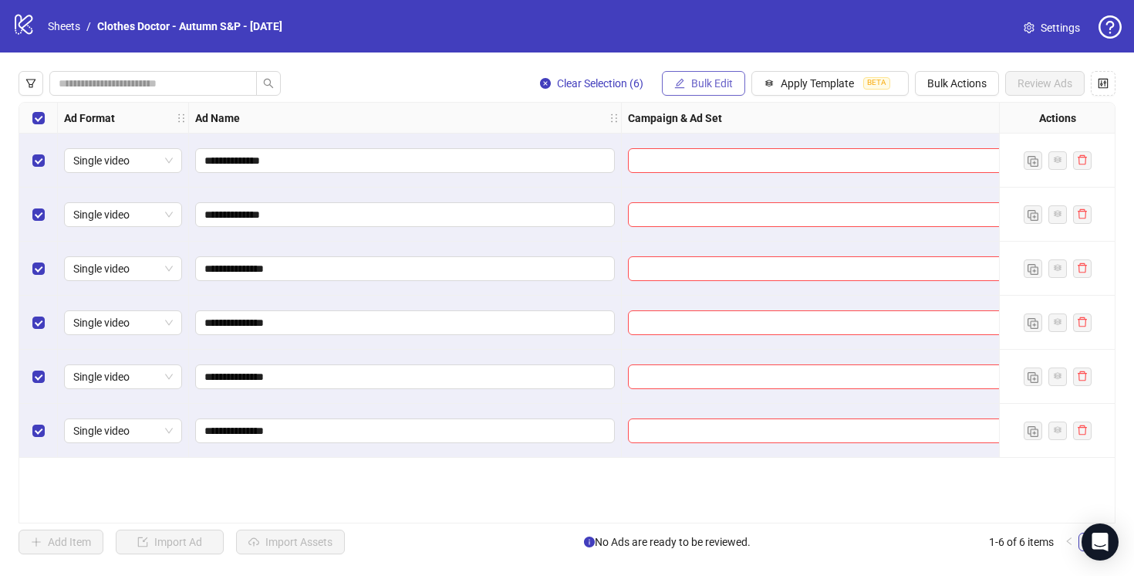
click at [697, 85] on span "Bulk Edit" at bounding box center [712, 83] width 42 height 12
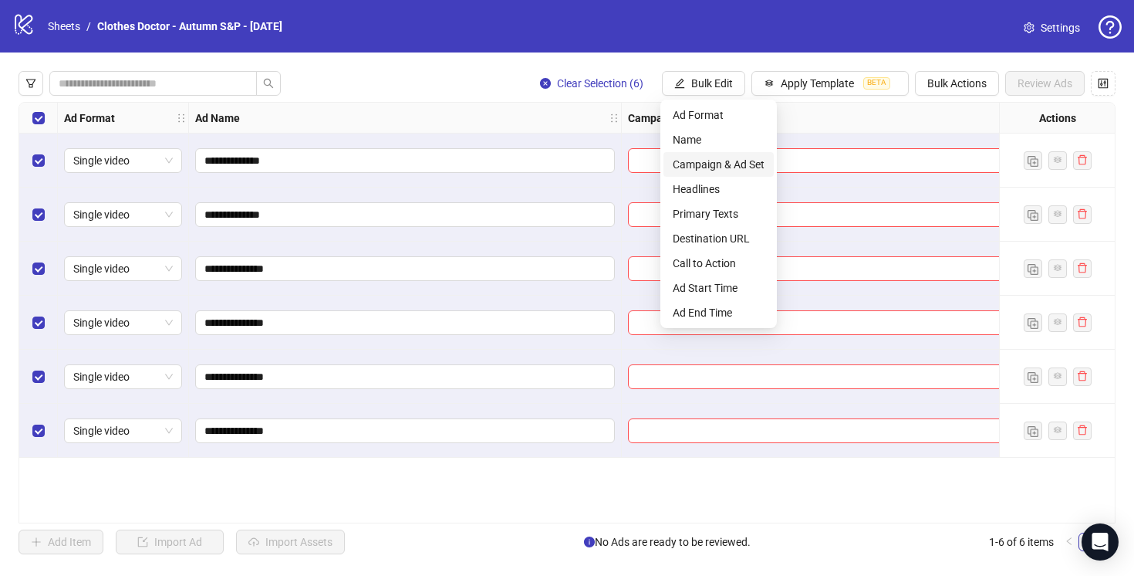
click at [721, 157] on span "Campaign & Ad Set" at bounding box center [719, 164] width 92 height 17
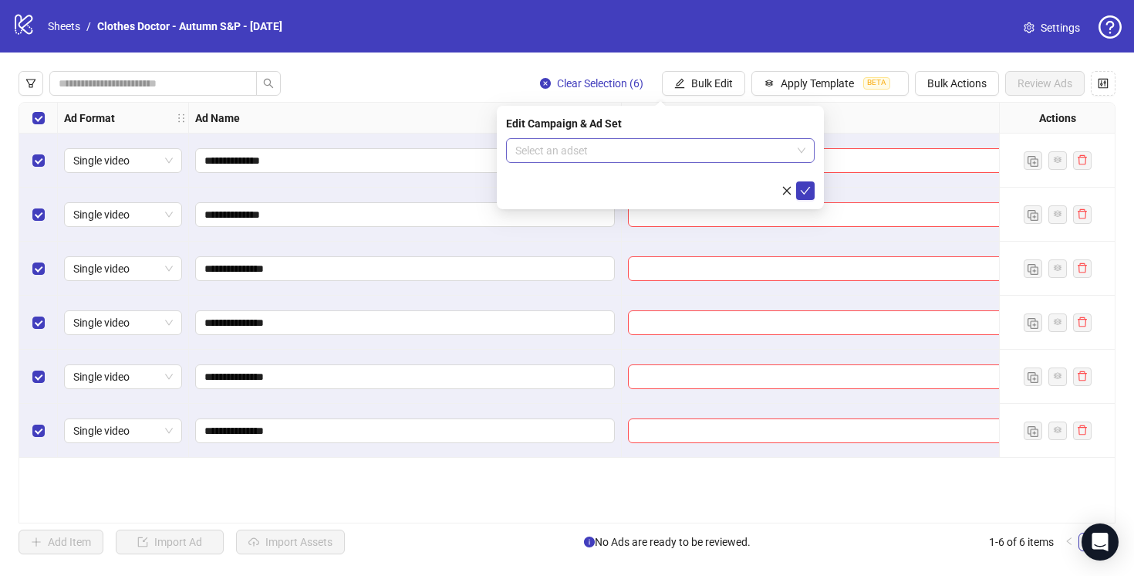
click at [697, 153] on input "search" at bounding box center [653, 150] width 276 height 23
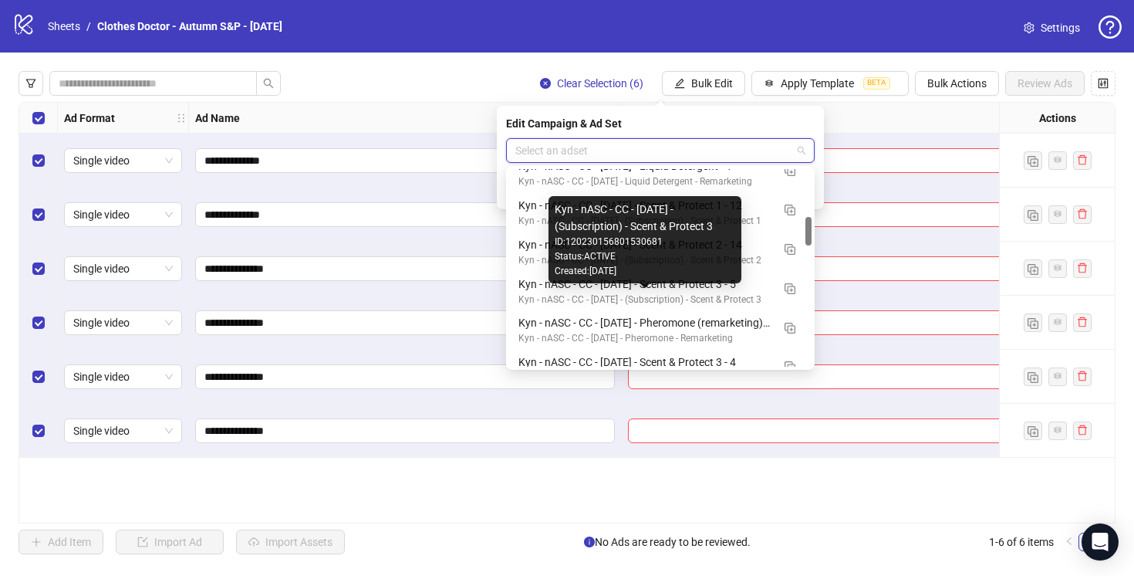
scroll to position [313, 0]
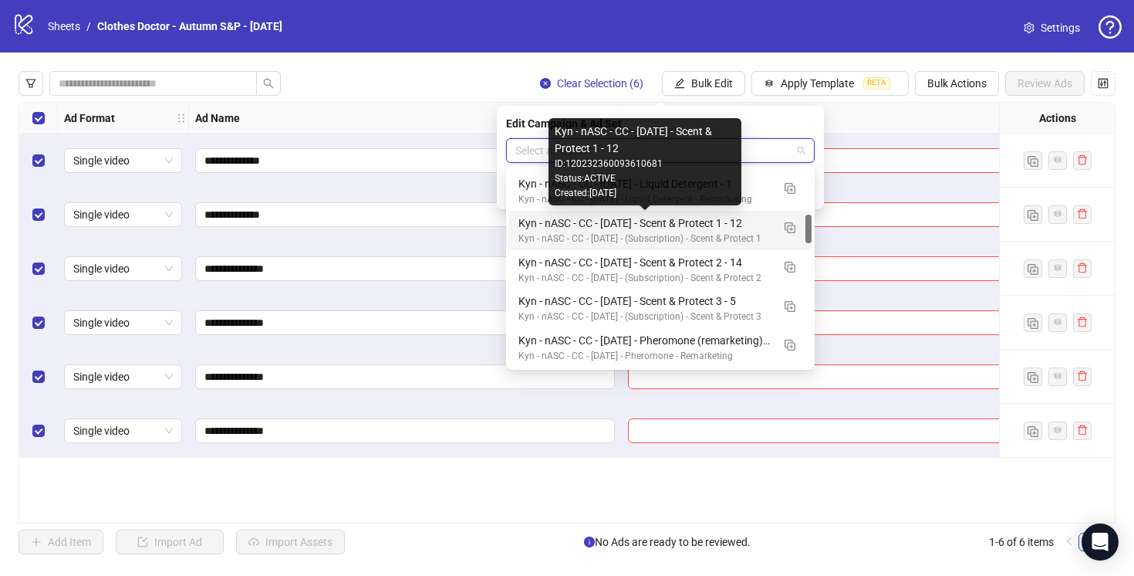
click at [746, 220] on div "Kyn - nASC - CC - [DATE] - Scent & Protect 1 - 12" at bounding box center [645, 223] width 253 height 17
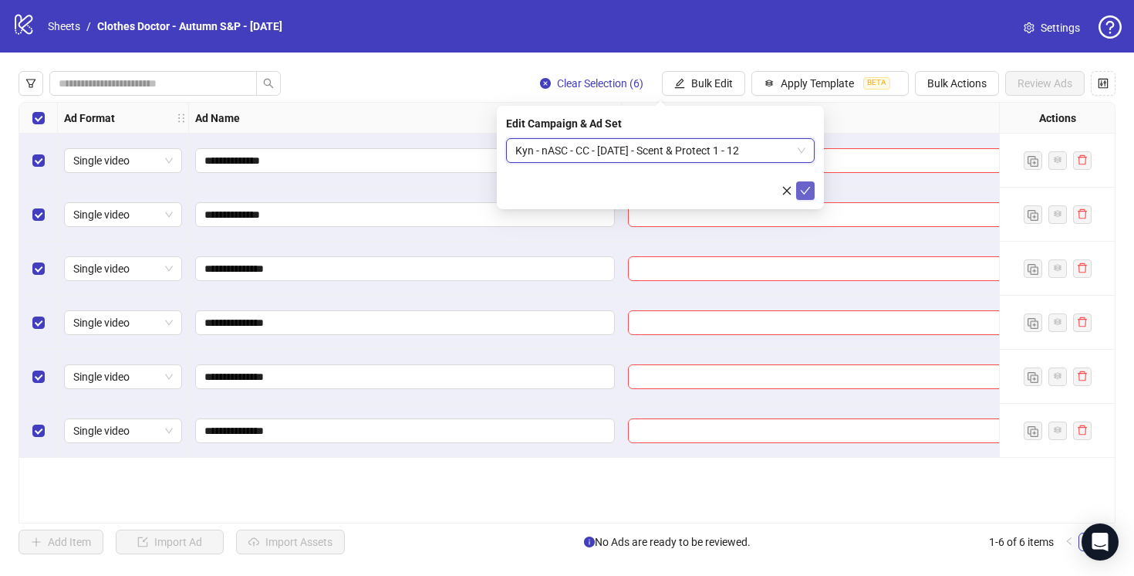
click at [806, 191] on icon "check" at bounding box center [806, 191] width 10 height 8
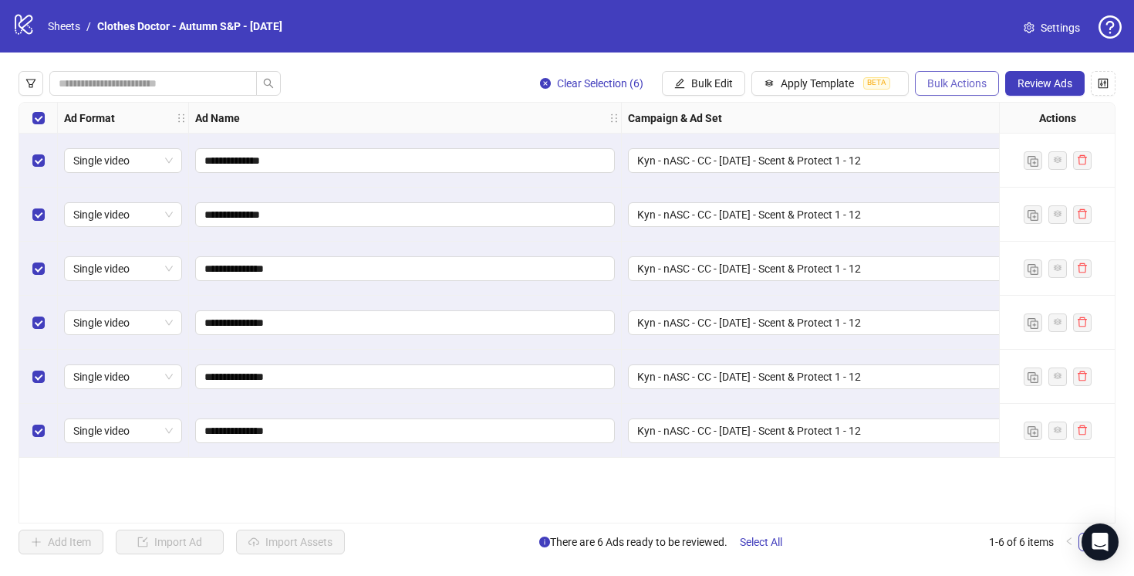
click at [934, 80] on span "Bulk Actions" at bounding box center [956, 83] width 59 height 12
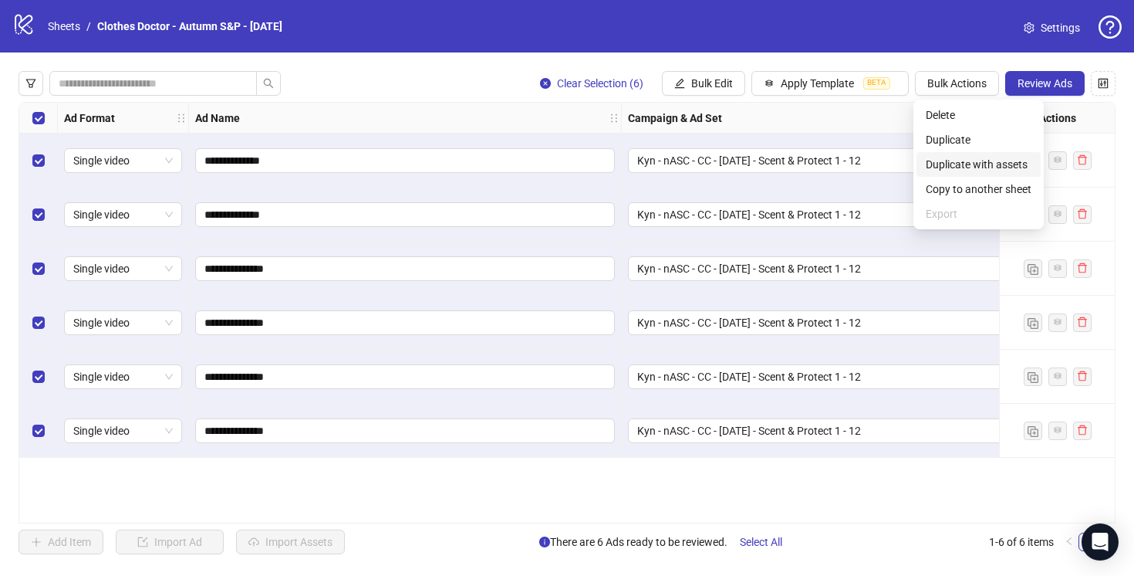
click at [946, 164] on span "Duplicate with assets" at bounding box center [979, 164] width 106 height 17
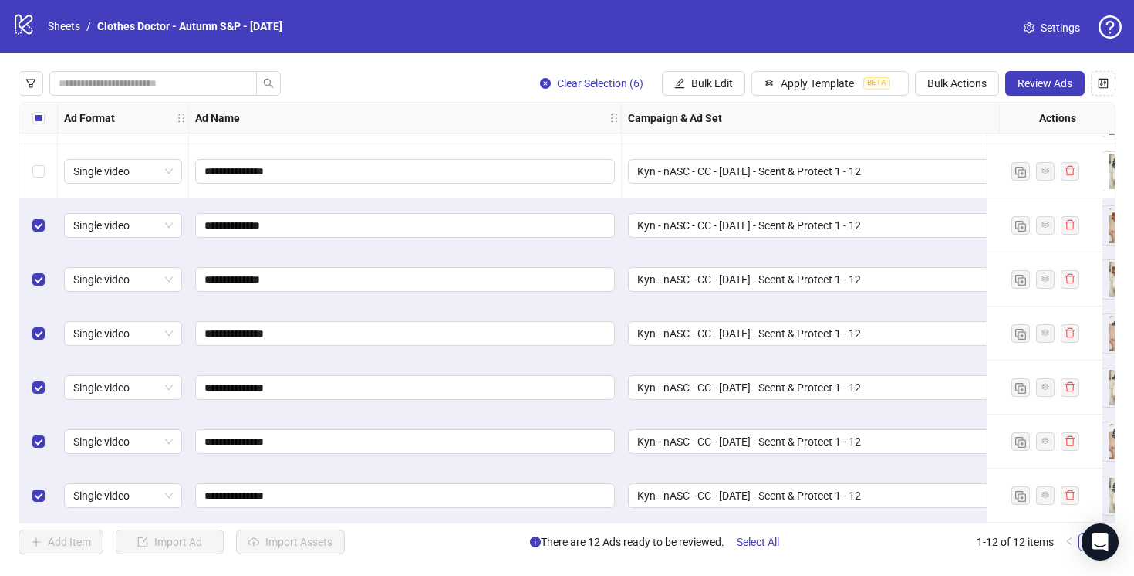
scroll to position [265, 0]
click at [801, 80] on span "Apply Template" at bounding box center [817, 83] width 73 height 12
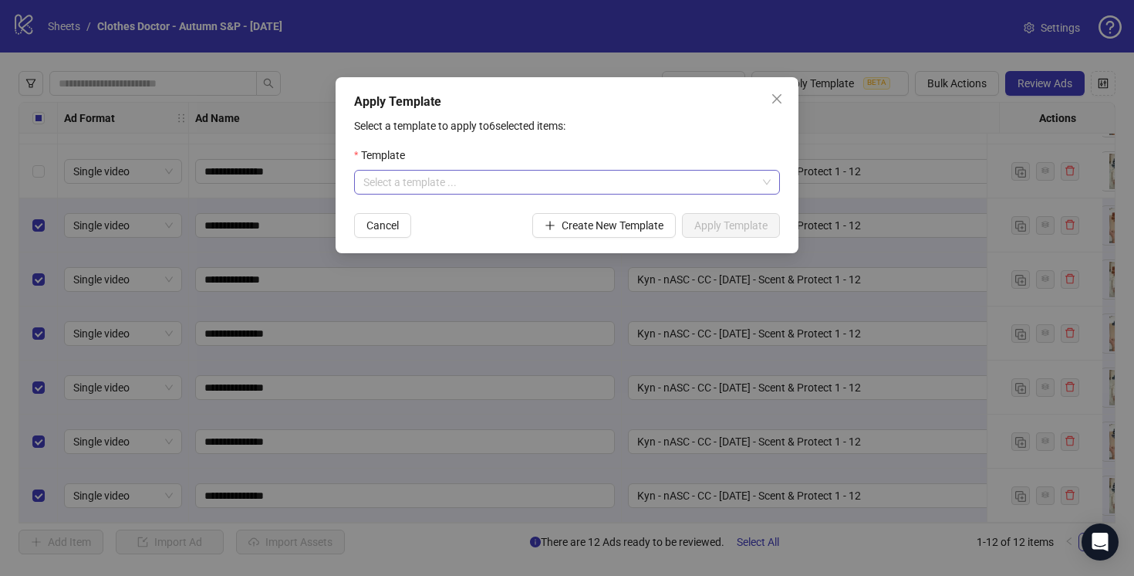
click at [645, 180] on input "search" at bounding box center [560, 182] width 394 height 23
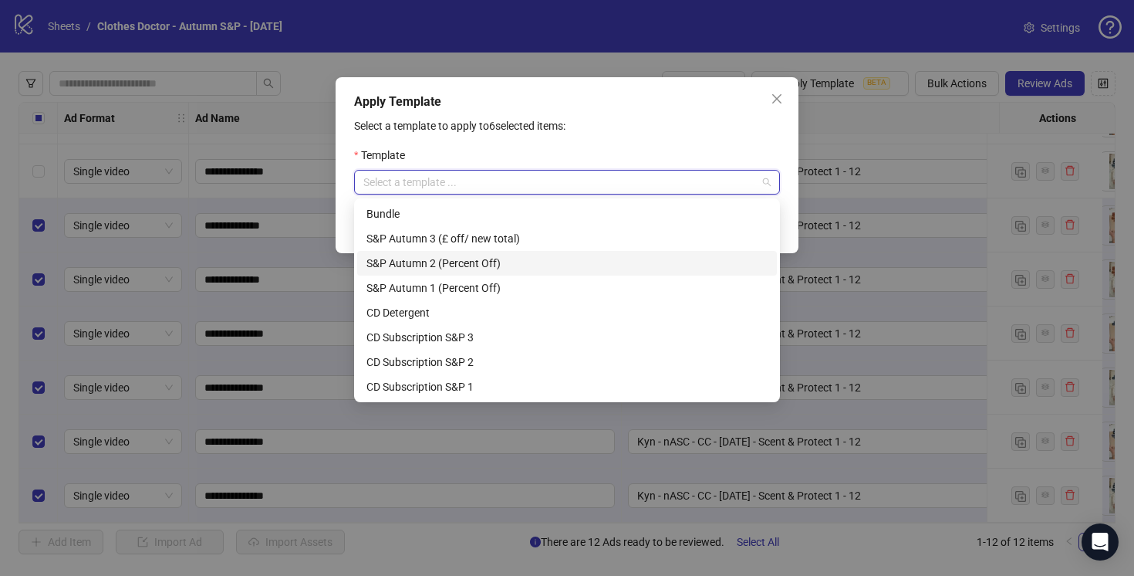
click at [578, 266] on div "S&P Autumn 2 (Percent Off)" at bounding box center [567, 263] width 401 height 17
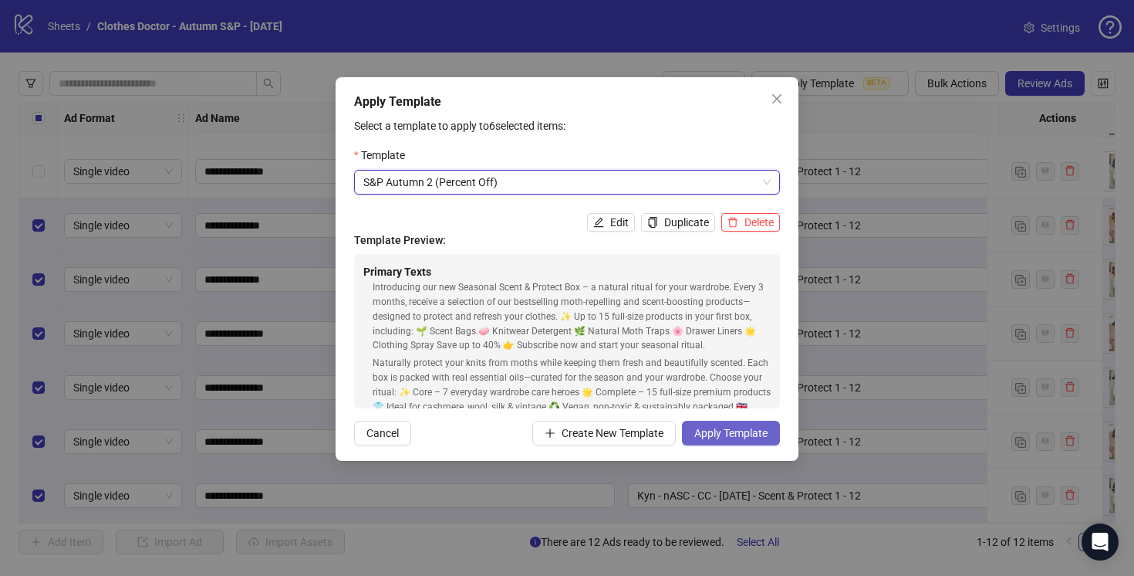
click at [735, 434] on span "Apply Template" at bounding box center [730, 433] width 73 height 12
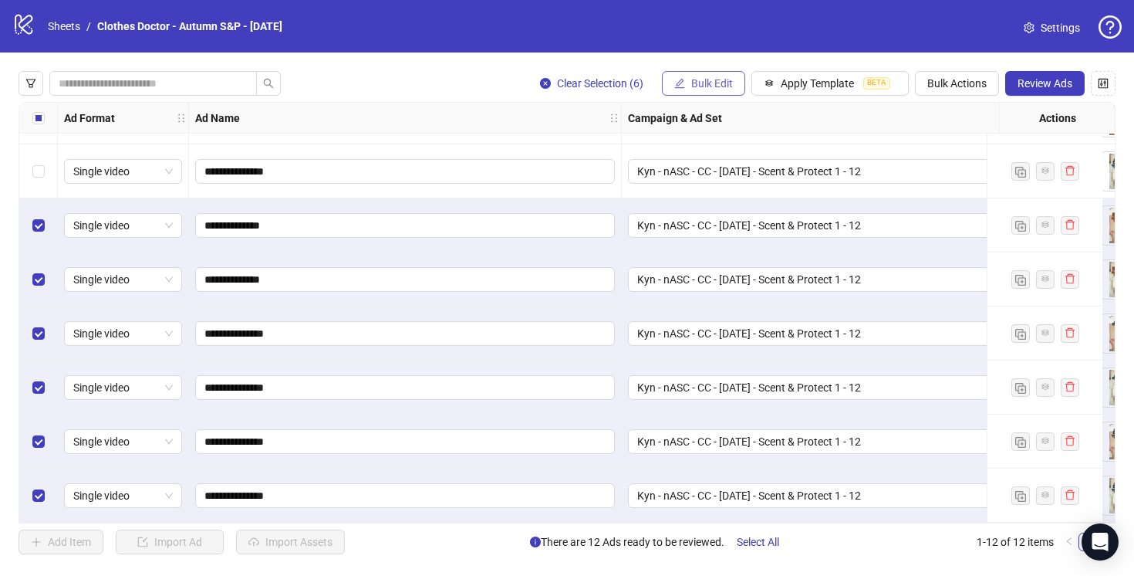
click at [694, 85] on span "Bulk Edit" at bounding box center [712, 83] width 42 height 12
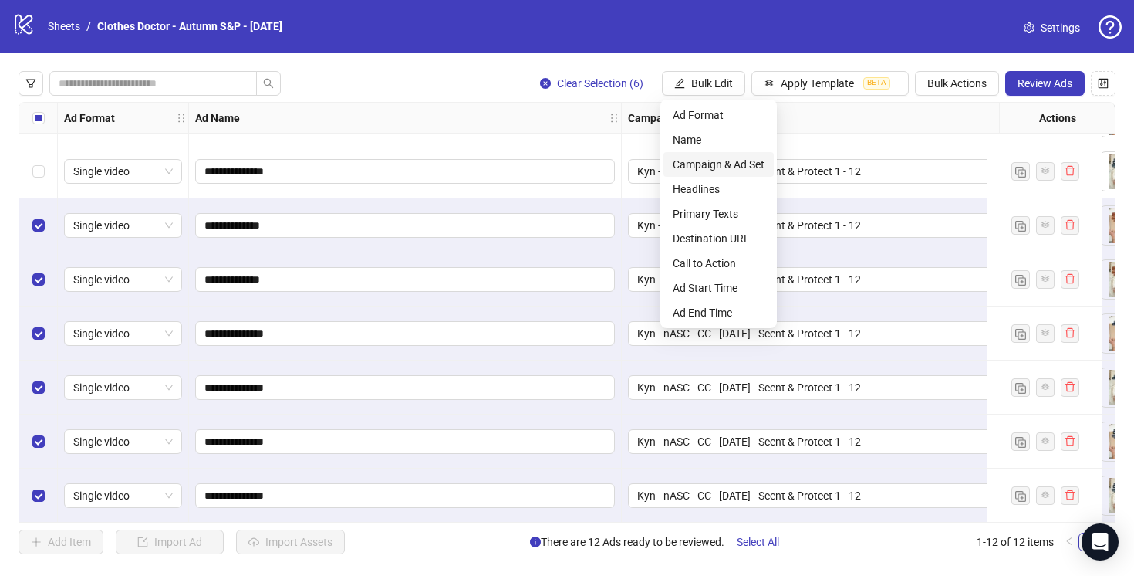
click at [699, 165] on span "Campaign & Ad Set" at bounding box center [719, 164] width 92 height 17
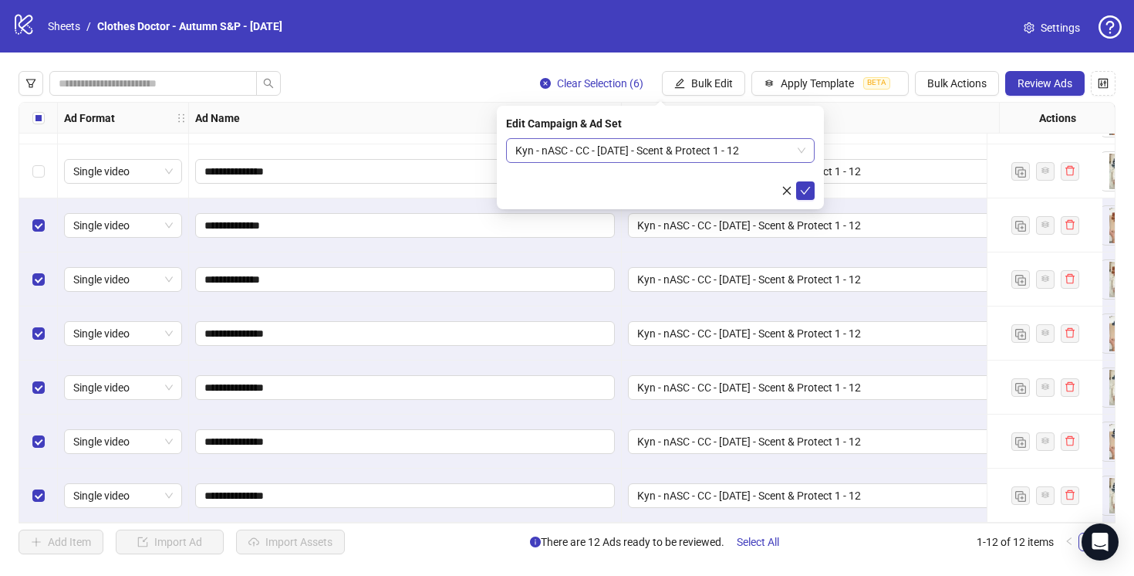
click at [613, 155] on span "Kyn - nASC - CC - [DATE] - Scent & Protect 1 - 12" at bounding box center [660, 150] width 290 height 23
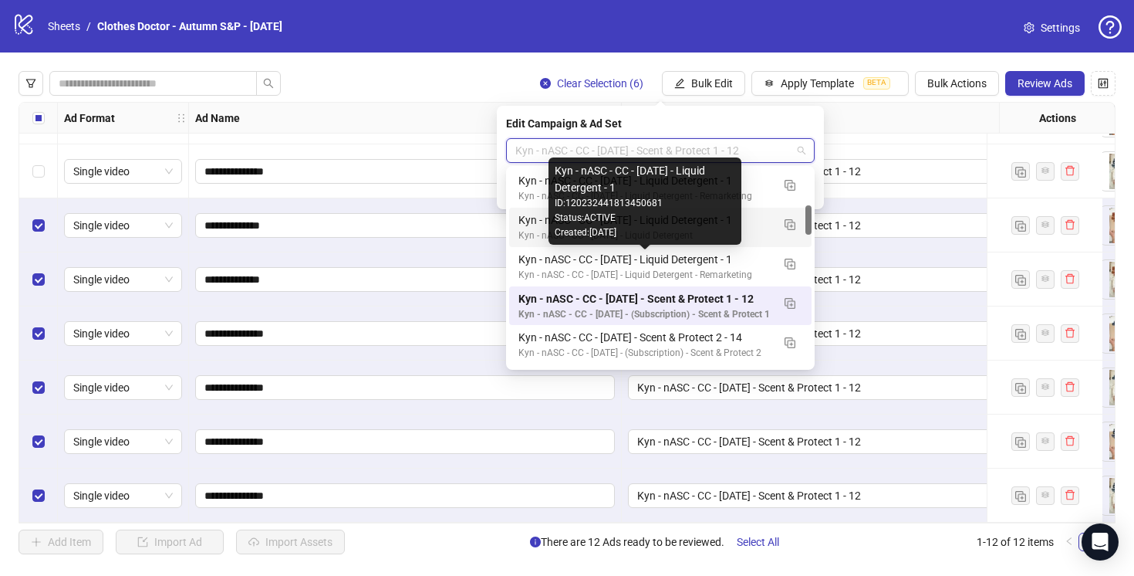
scroll to position [258, 0]
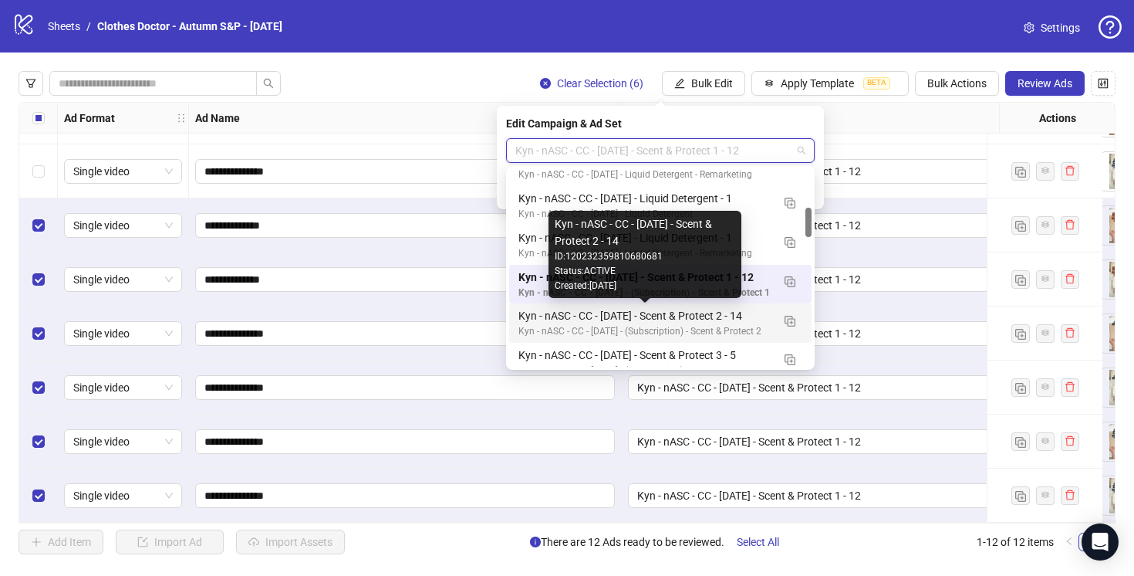
click at [751, 315] on div "Kyn - nASC - CC - [DATE] - Scent & Protect 2 - 14" at bounding box center [645, 315] width 253 height 17
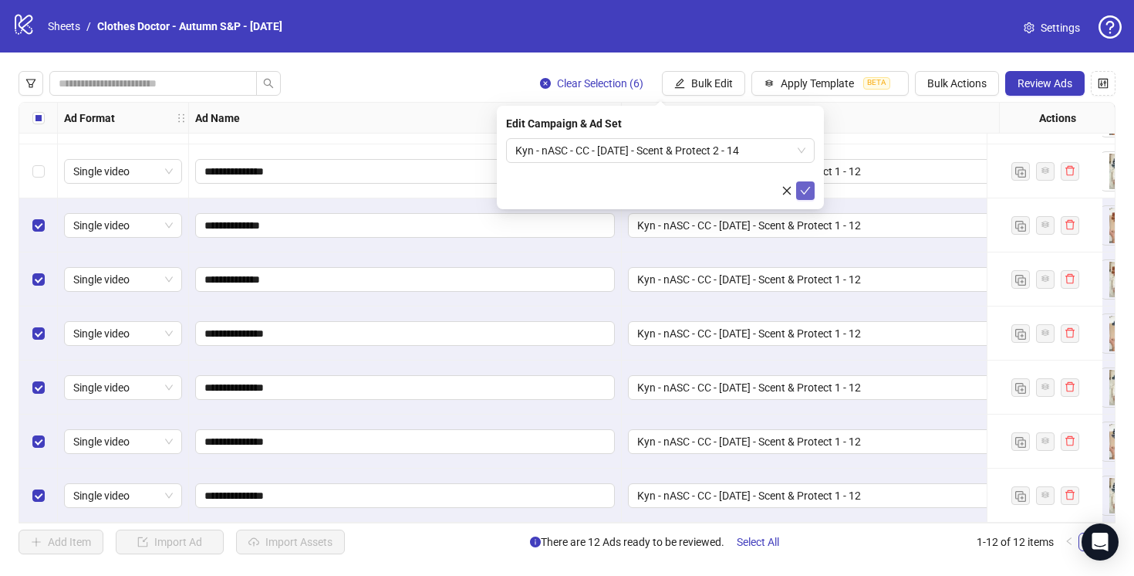
click at [805, 189] on icon "check" at bounding box center [805, 190] width 11 height 11
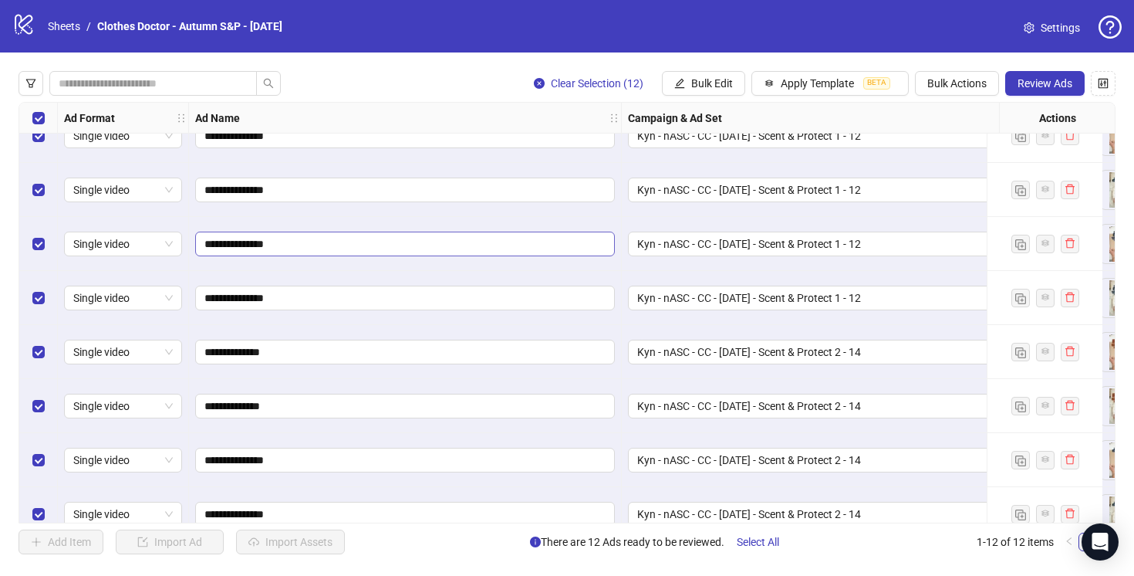
scroll to position [265, 0]
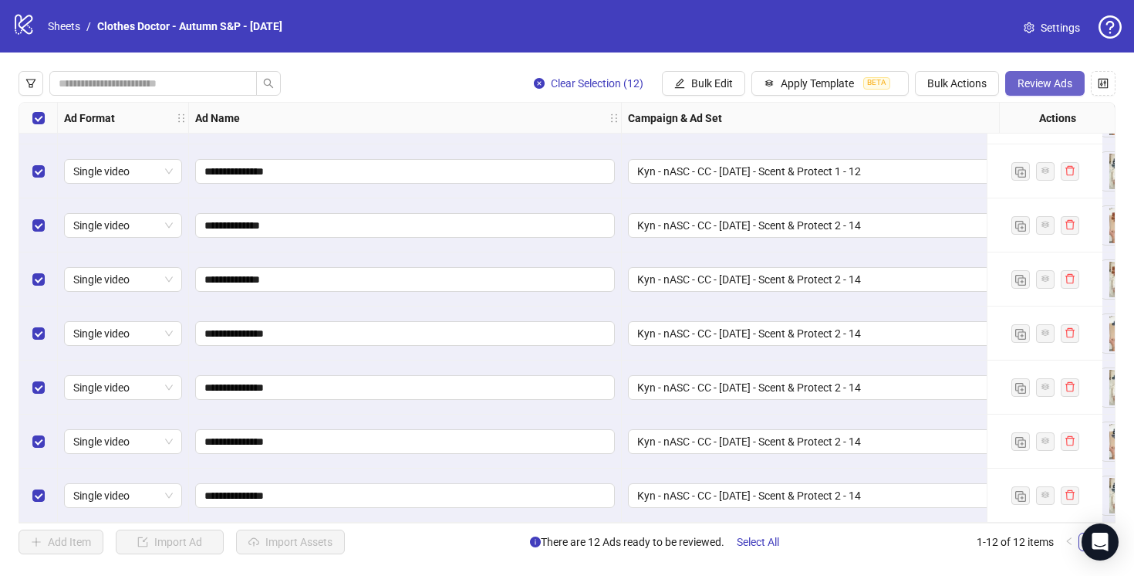
click at [1032, 82] on span "Review Ads" at bounding box center [1045, 83] width 55 height 12
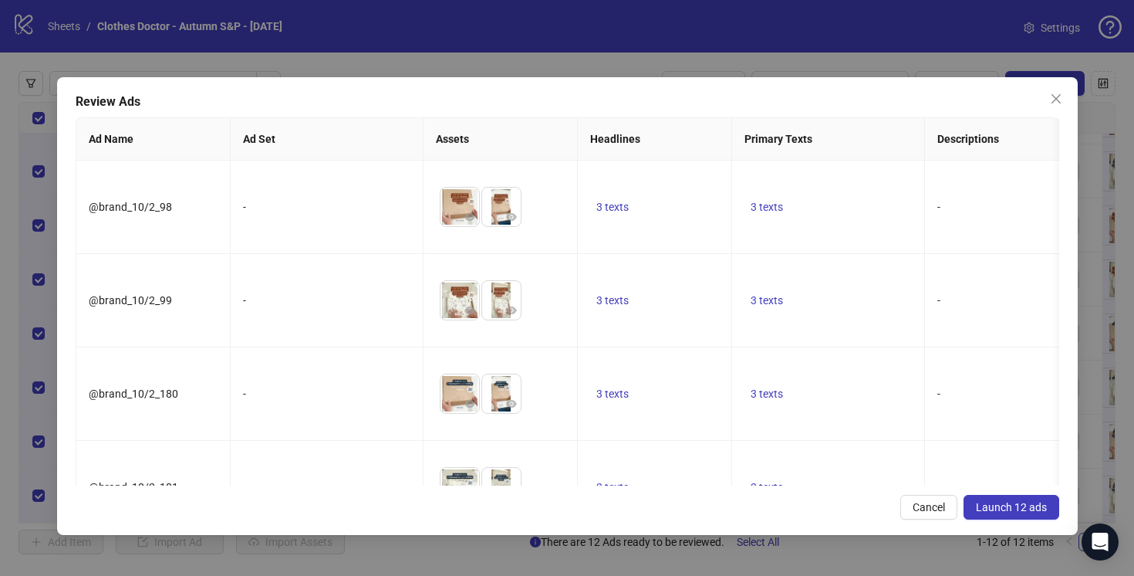
click at [1008, 506] on span "Launch 12 ads" at bounding box center [1011, 507] width 71 height 12
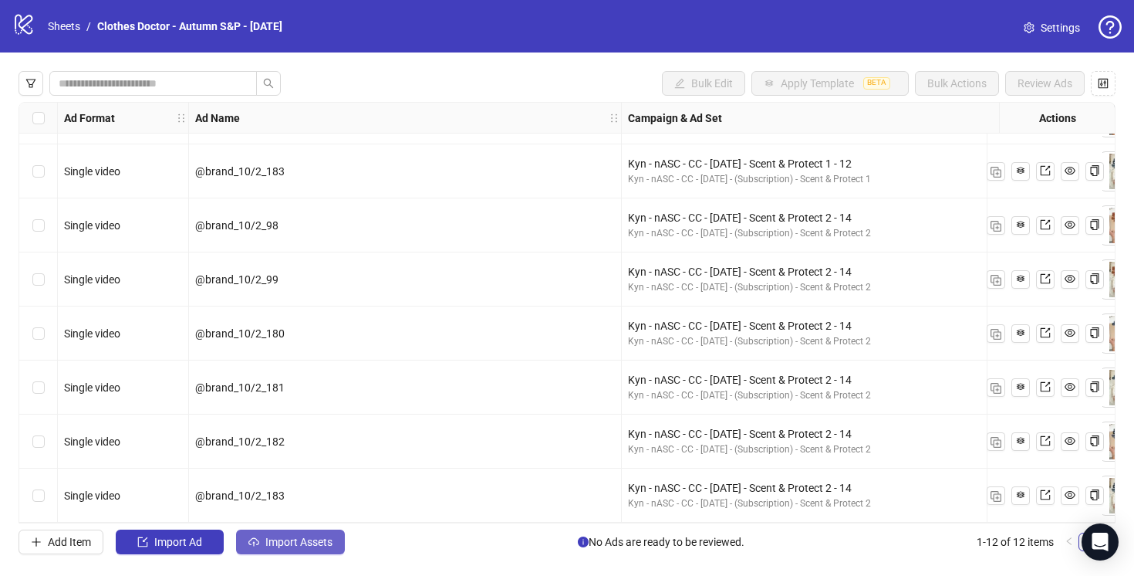
click at [291, 538] on span "Import Assets" at bounding box center [298, 542] width 67 height 12
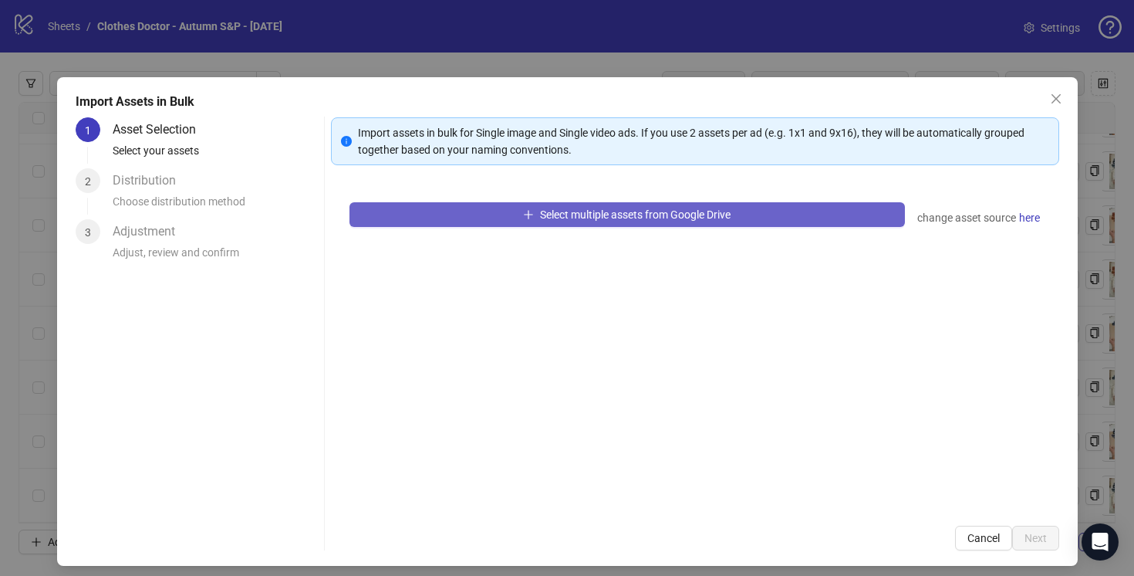
click at [523, 213] on icon "plus" at bounding box center [528, 214] width 11 height 11
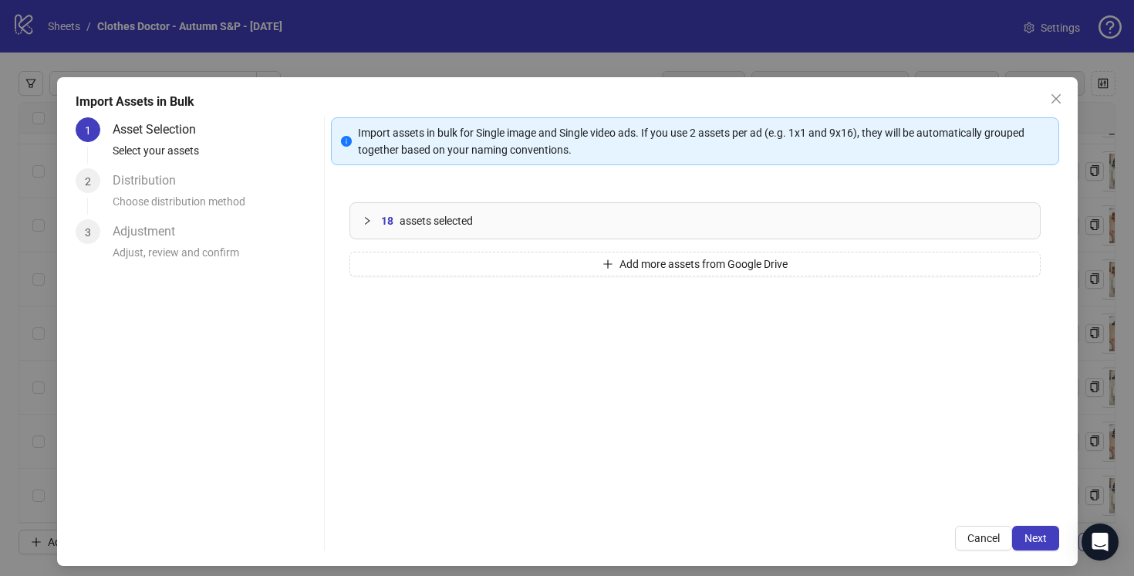
click at [364, 215] on div at bounding box center [372, 220] width 19 height 17
click at [368, 221] on icon "expanded" at bounding box center [367, 220] width 8 height 5
click at [647, 262] on span "Add more assets from Google Drive" at bounding box center [704, 264] width 168 height 12
click at [1035, 539] on span "Next" at bounding box center [1036, 538] width 22 height 12
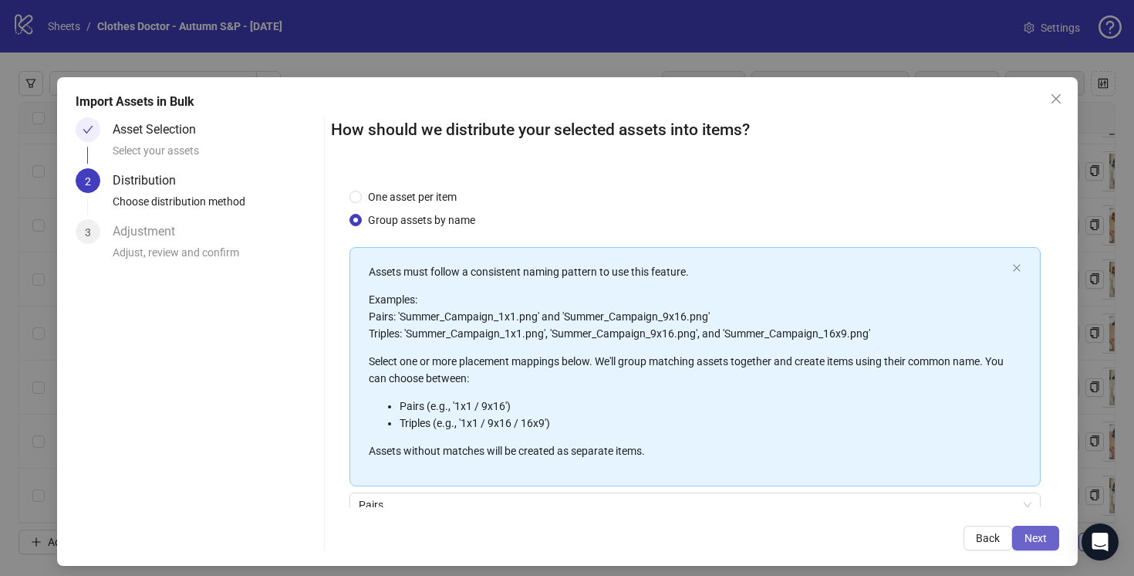
click at [1031, 536] on span "Next" at bounding box center [1036, 538] width 22 height 12
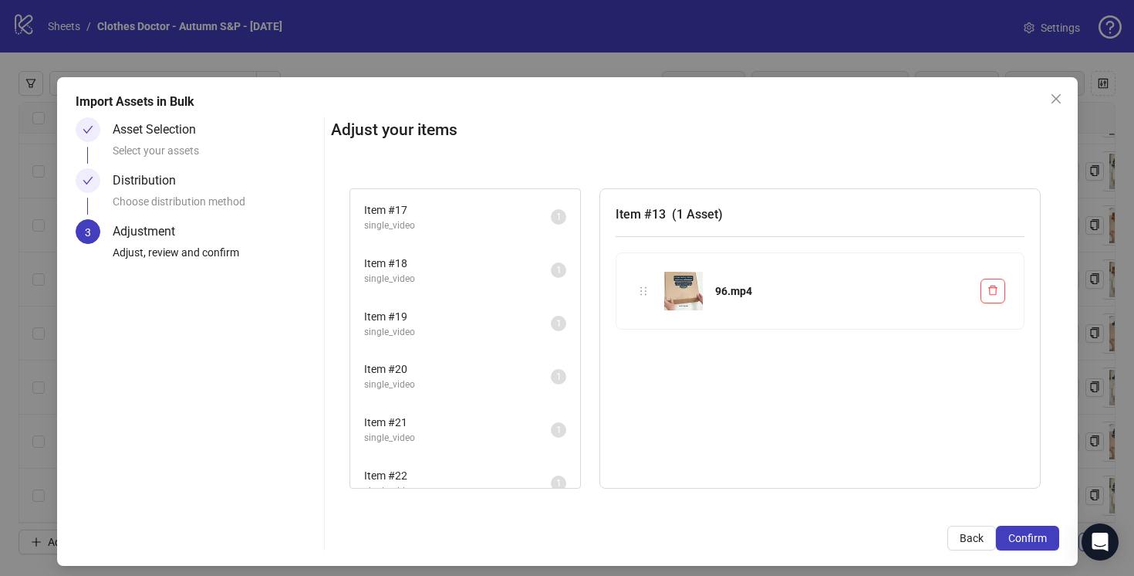
scroll to position [240, 0]
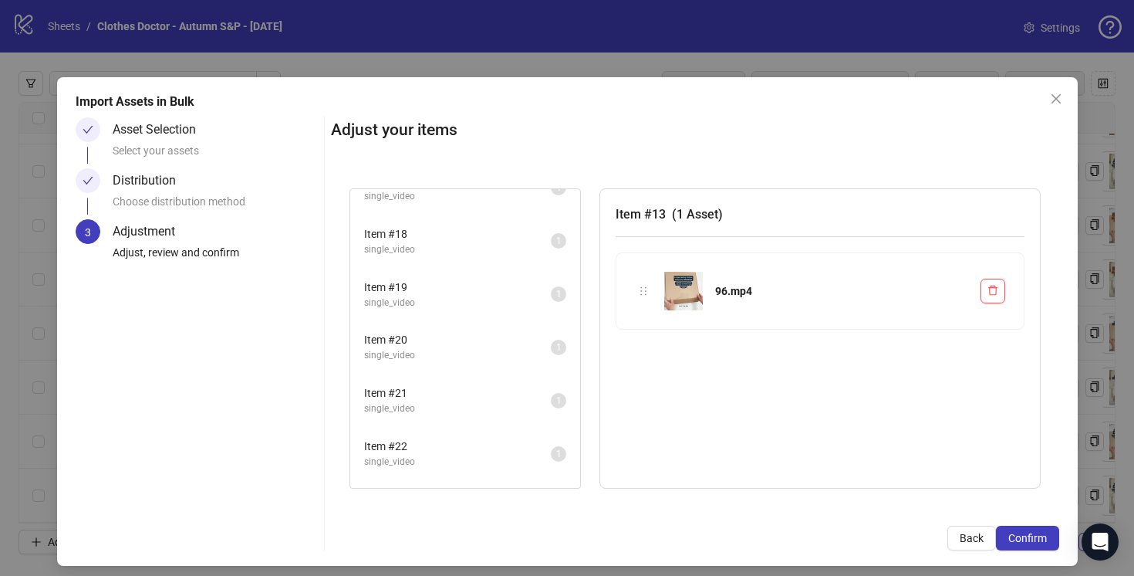
click at [502, 402] on span "single_video" at bounding box center [457, 408] width 187 height 15
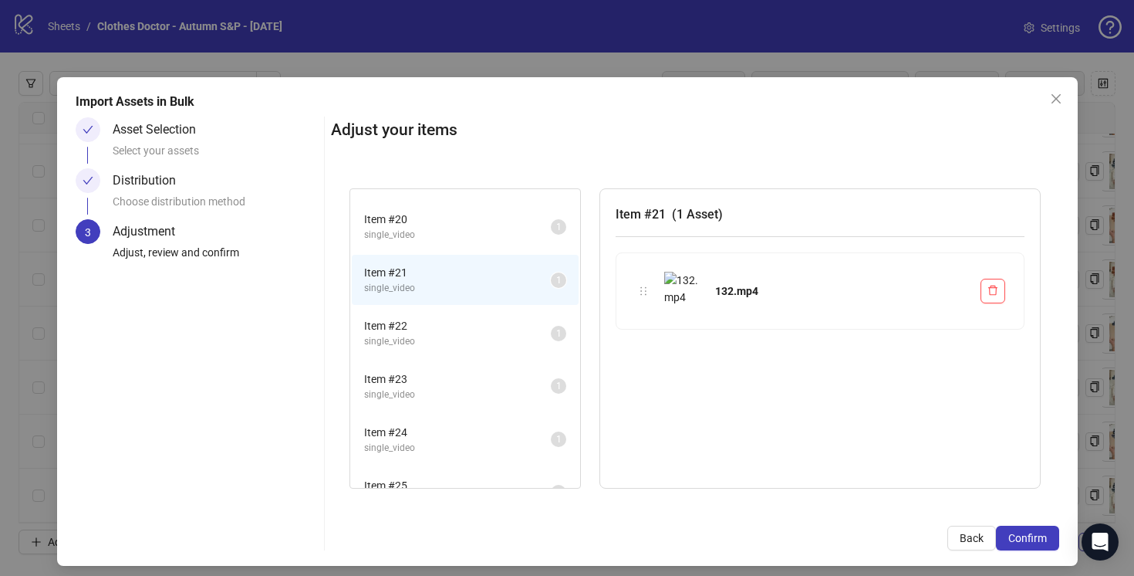
click at [505, 387] on span "Item # 23" at bounding box center [457, 378] width 187 height 17
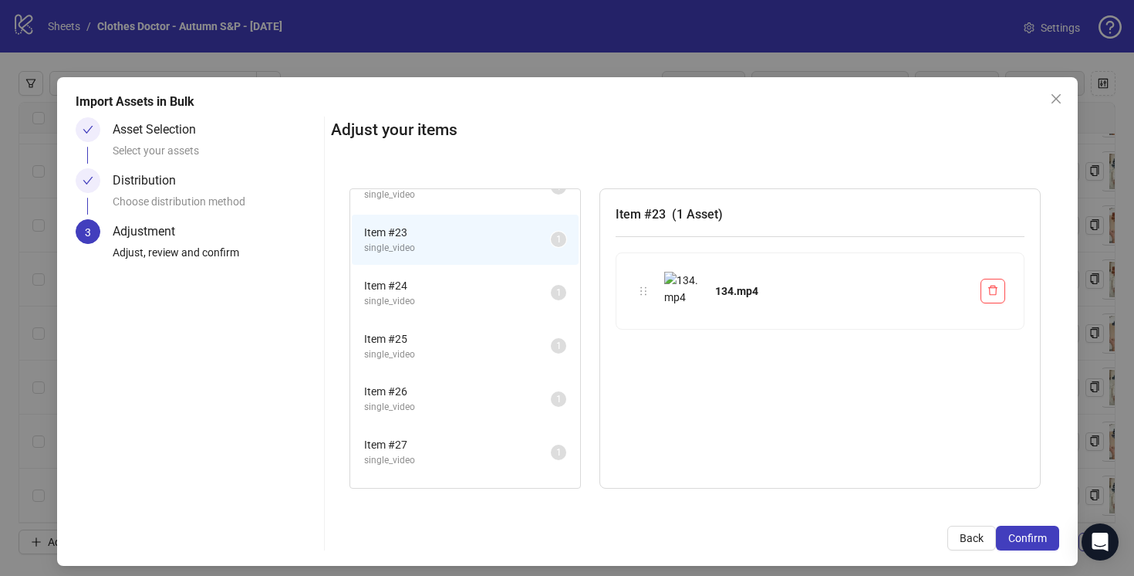
scroll to position [508, 0]
click at [507, 343] on span "Item # 25" at bounding box center [457, 337] width 187 height 17
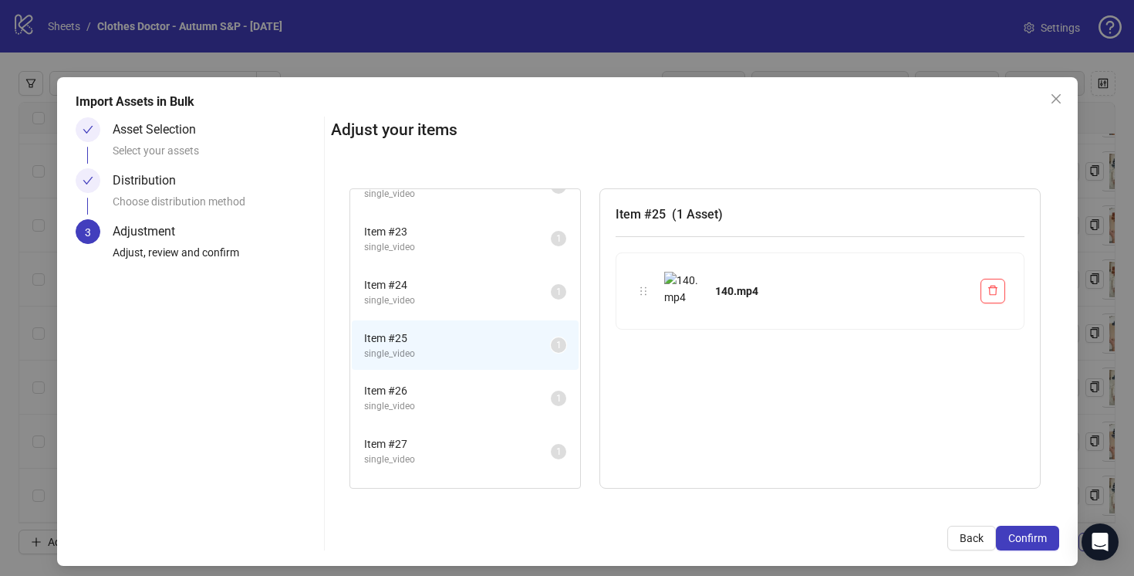
click at [507, 393] on span "Item # 26" at bounding box center [457, 390] width 187 height 17
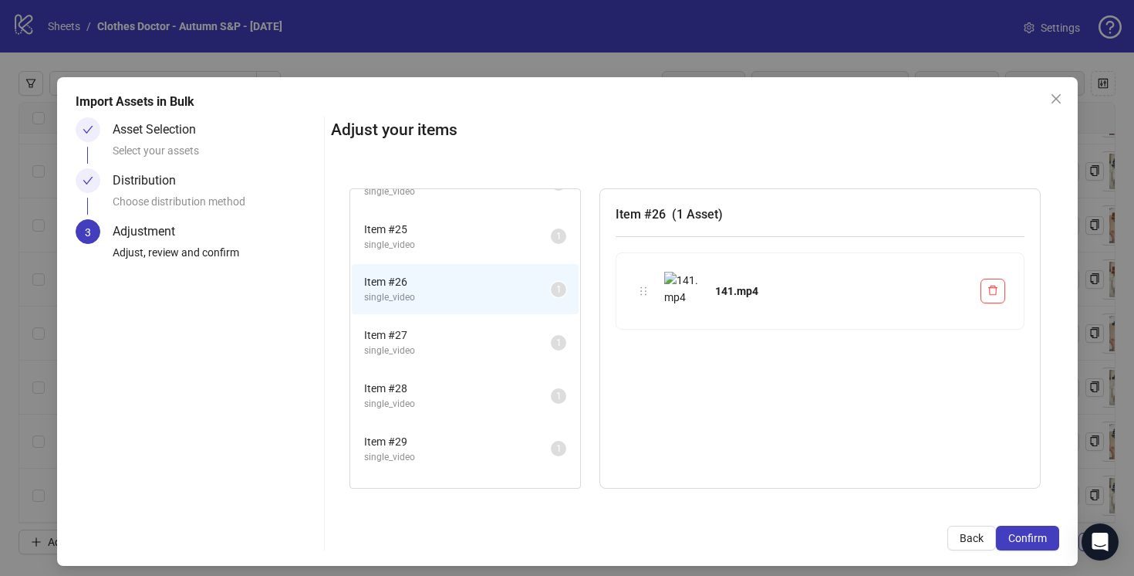
click at [509, 392] on span "Item # 28" at bounding box center [457, 388] width 187 height 17
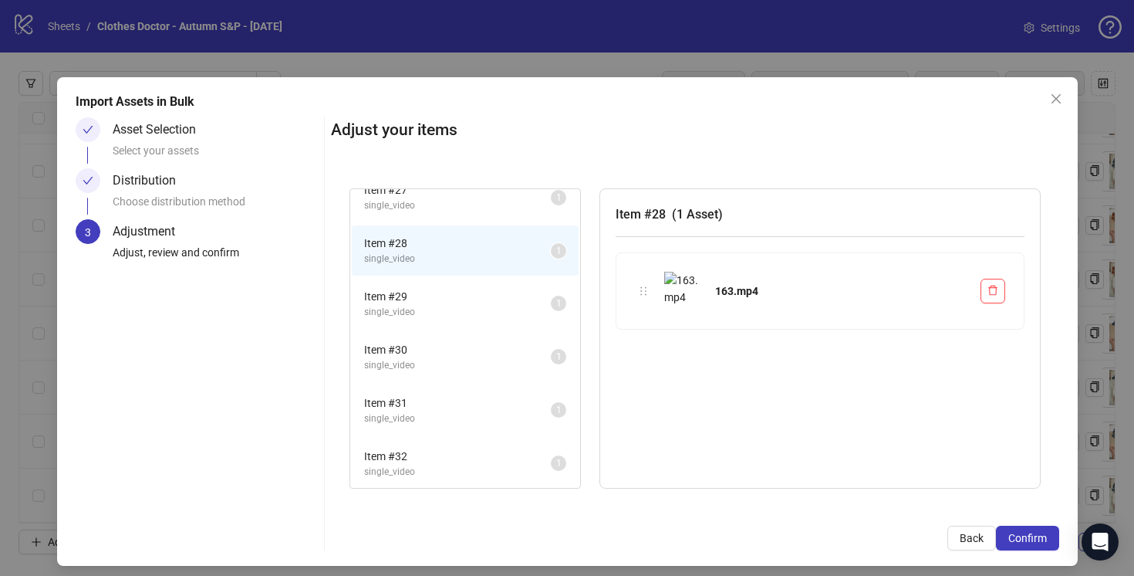
scroll to position [766, 0]
click at [510, 391] on span "Item # 31" at bounding box center [457, 398] width 187 height 17
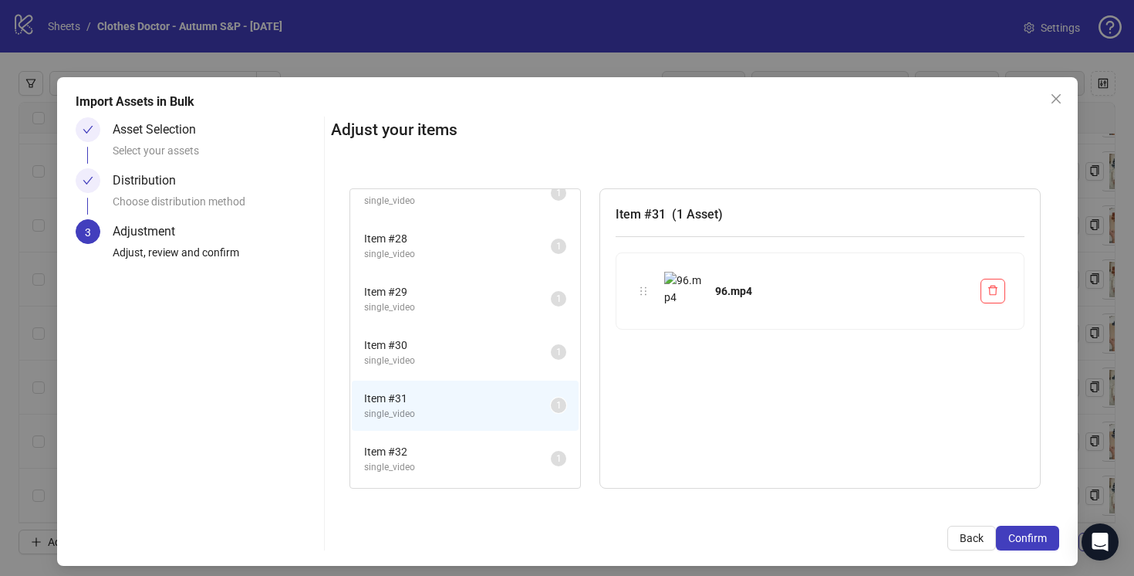
click at [510, 391] on span "Item # 31" at bounding box center [457, 398] width 187 height 17
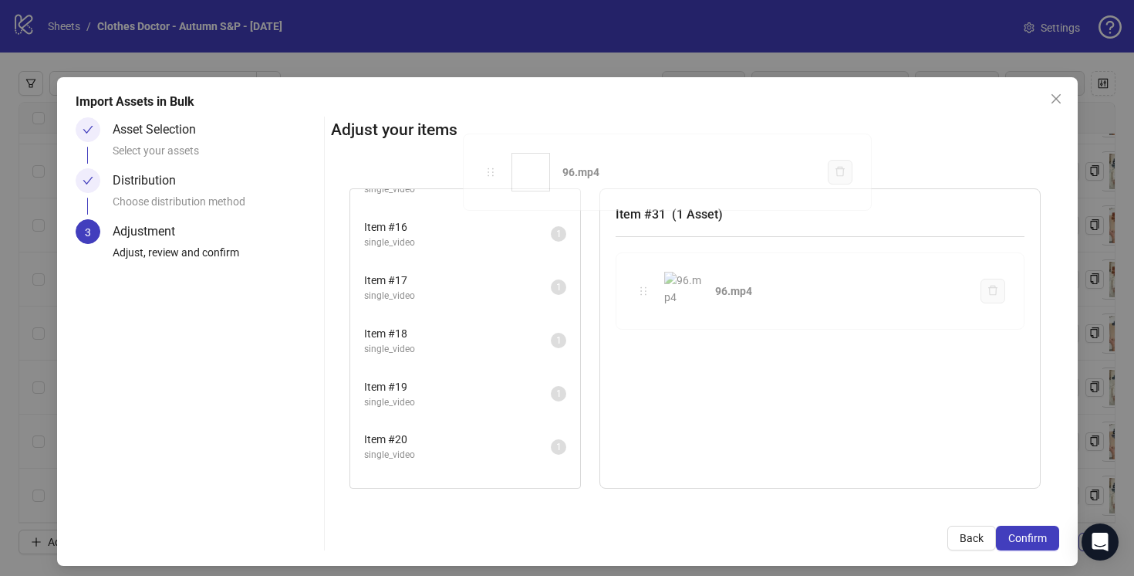
scroll to position [0, 0]
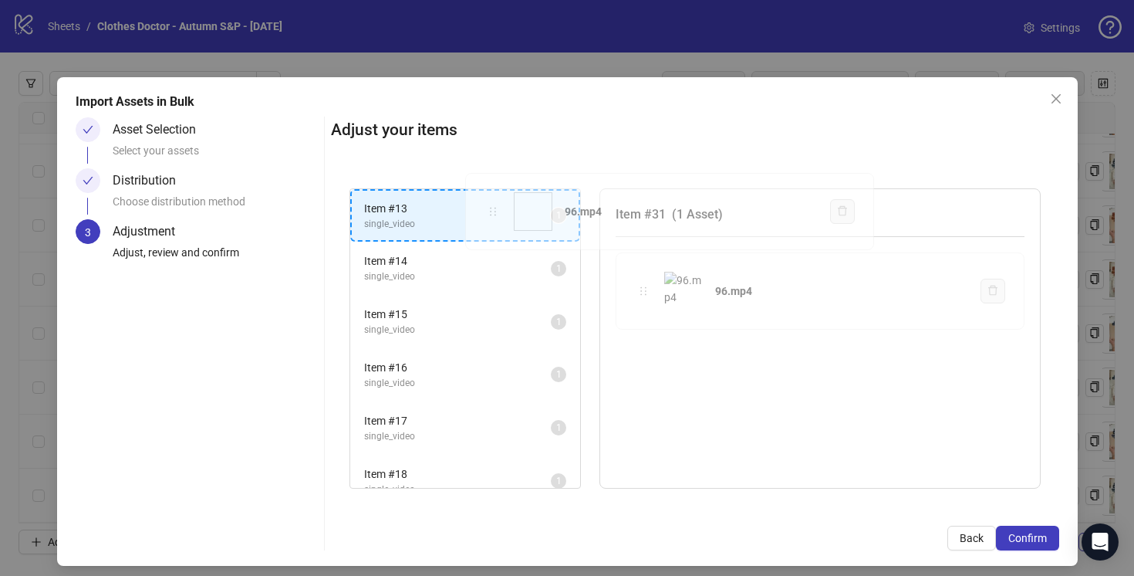
drag, startPoint x: 644, startPoint y: 290, endPoint x: 493, endPoint y: 211, distance: 170.5
click at [493, 211] on div "Item # 13 single_video 1 Item # 14 single_video 1 Item # 15 single_video 1 Item…" at bounding box center [695, 339] width 728 height 338
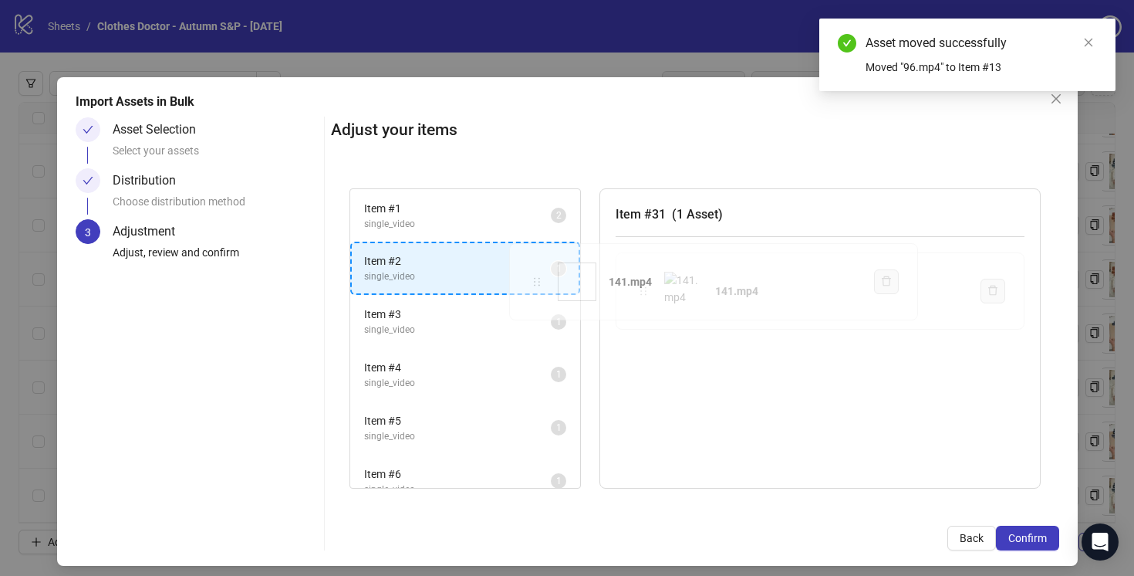
drag, startPoint x: 640, startPoint y: 292, endPoint x: 534, endPoint y: 282, distance: 106.9
click at [534, 282] on div "Item # 1 single_video 2 Item # 2 single_video 1 Item # 3 single_video 1 Item # …" at bounding box center [695, 339] width 728 height 338
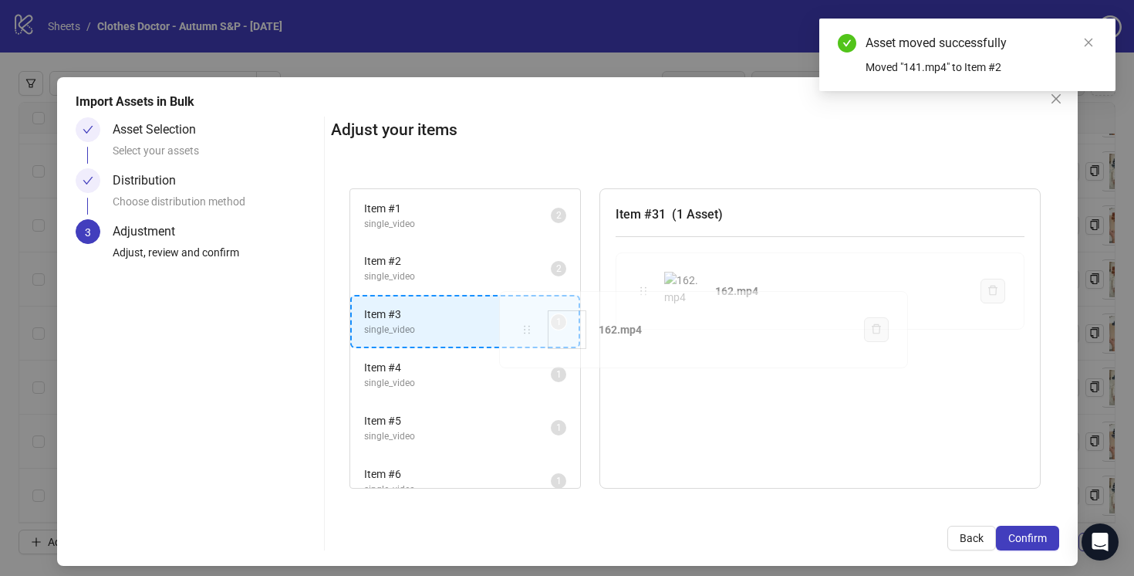
drag, startPoint x: 644, startPoint y: 289, endPoint x: 527, endPoint y: 327, distance: 122.7
click at [527, 327] on div "Item # 1 single_video 2 Item # 2 single_video 2 Item # 3 single_video 1 Item # …" at bounding box center [695, 339] width 728 height 338
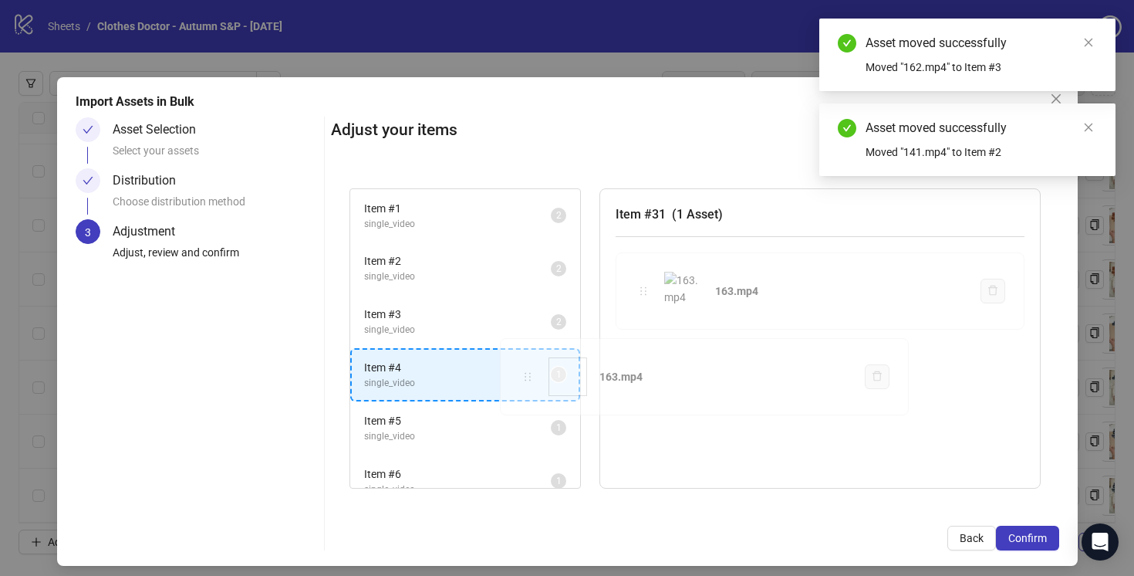
drag, startPoint x: 645, startPoint y: 289, endPoint x: 531, endPoint y: 373, distance: 141.4
click at [531, 373] on div "Item # 1 single_video 2 Item # 2 single_video 2 Item # 3 single_video 2 Item # …" at bounding box center [695, 339] width 728 height 338
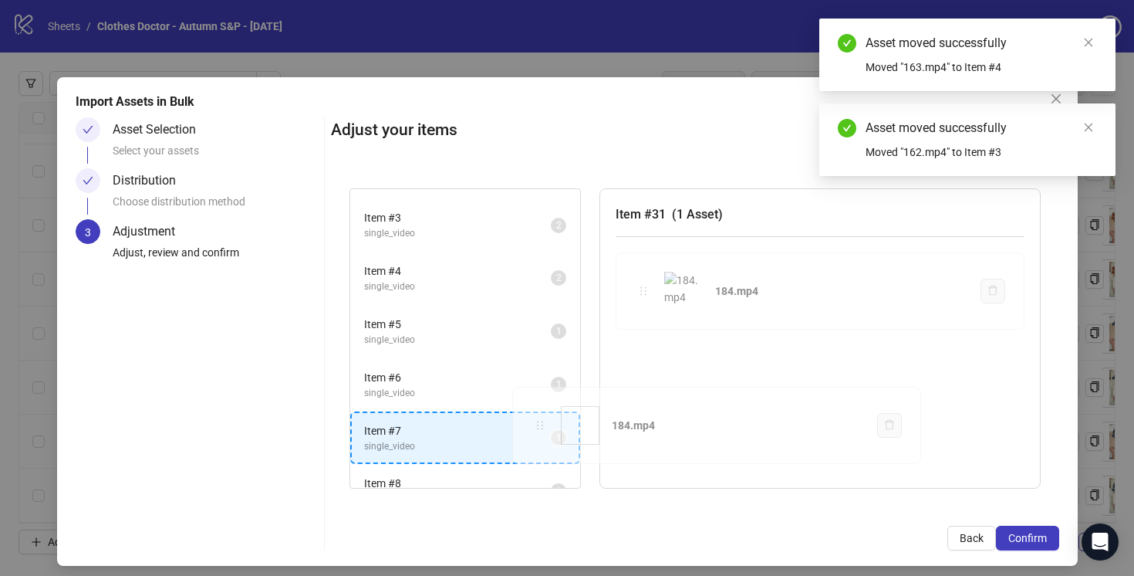
scroll to position [119, 0]
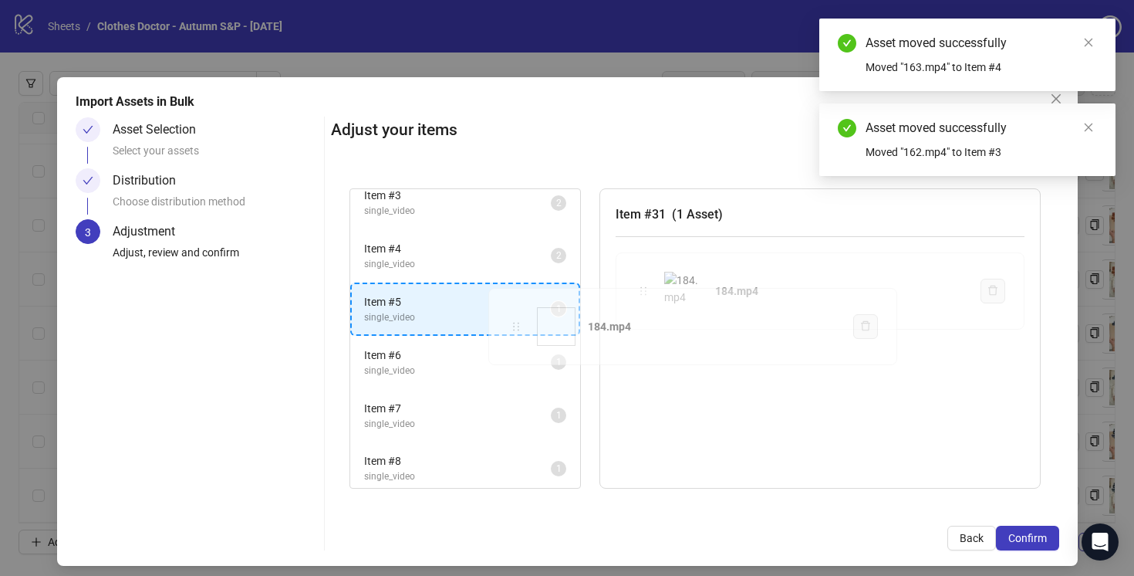
drag, startPoint x: 646, startPoint y: 290, endPoint x: 519, endPoint y: 325, distance: 132.0
click at [519, 325] on div "Item # 1 single_video 2 Item # 2 single_video 2 Item # 3 single_video 2 Item # …" at bounding box center [695, 339] width 728 height 338
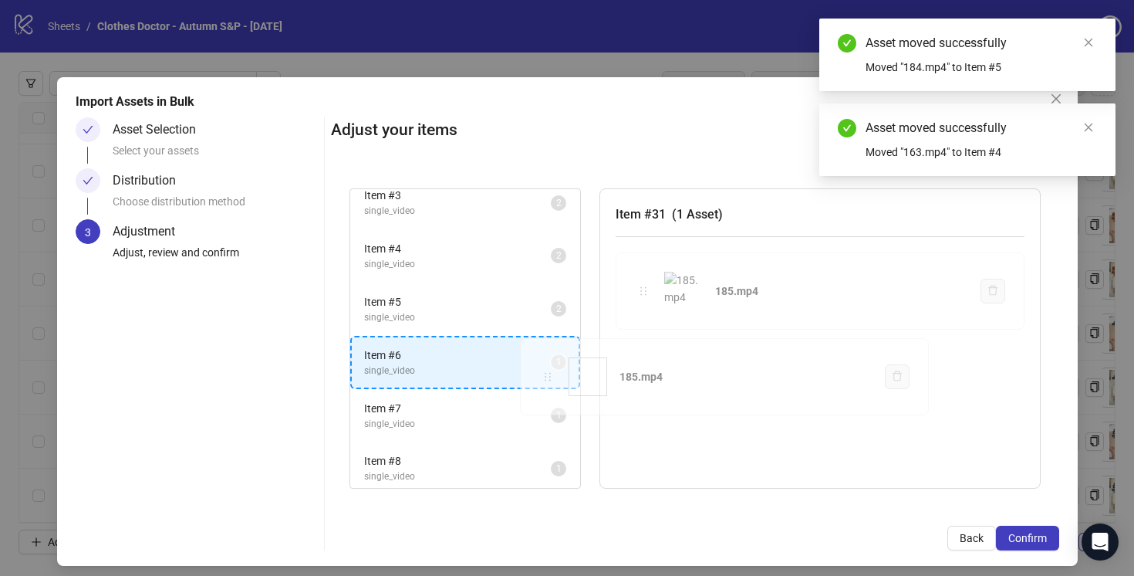
drag, startPoint x: 644, startPoint y: 289, endPoint x: 539, endPoint y: 375, distance: 134.9
click at [539, 375] on div "Item # 1 single_video 2 Item # 2 single_video 2 Item # 3 single_video 2 Item # …" at bounding box center [695, 339] width 728 height 338
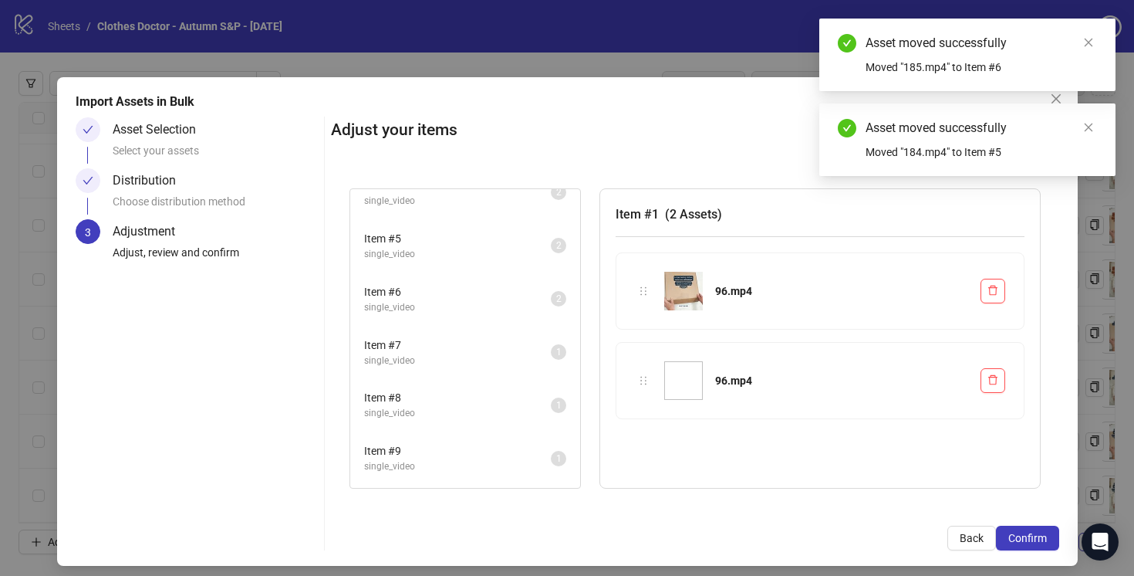
scroll to position [184, 0]
click at [527, 349] on span "Item # 7" at bounding box center [457, 343] width 187 height 17
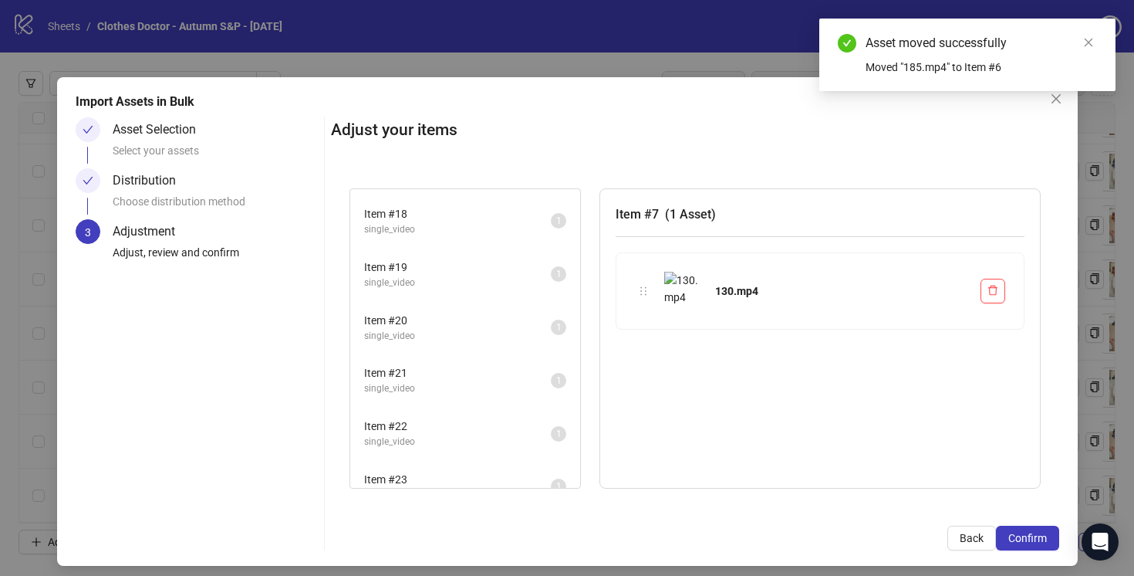
scroll to position [923, 0]
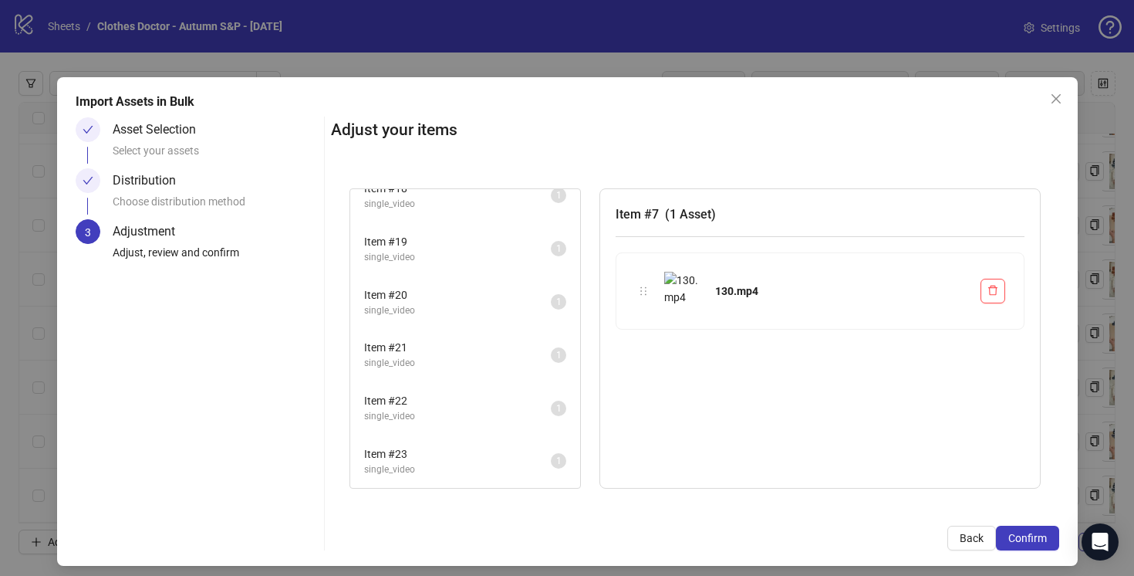
click at [527, 349] on span "Item # 21" at bounding box center [457, 347] width 187 height 17
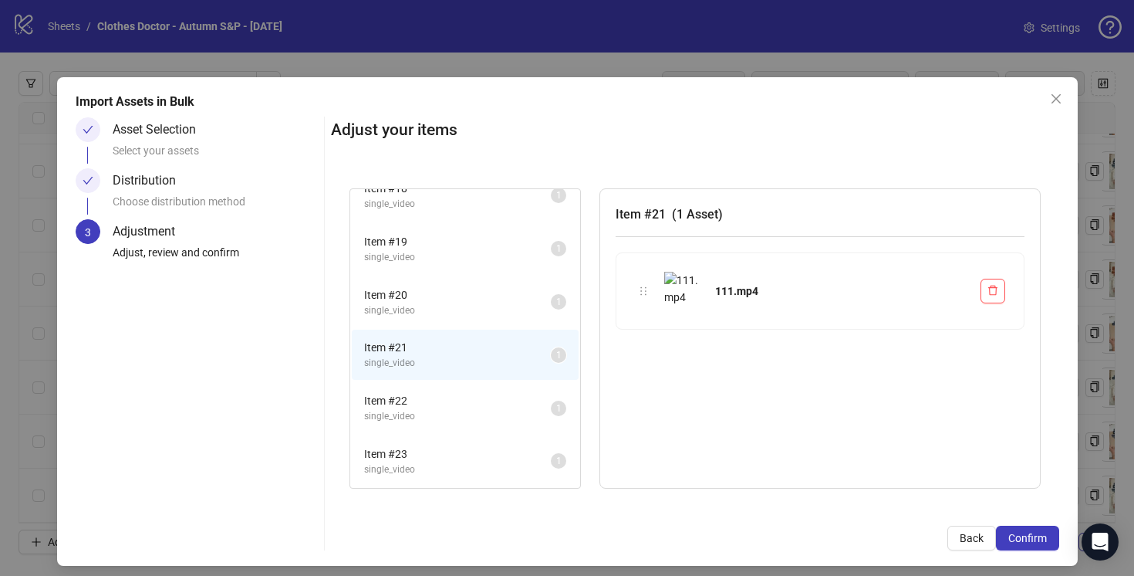
click at [527, 461] on span "Item # 23" at bounding box center [457, 453] width 187 height 17
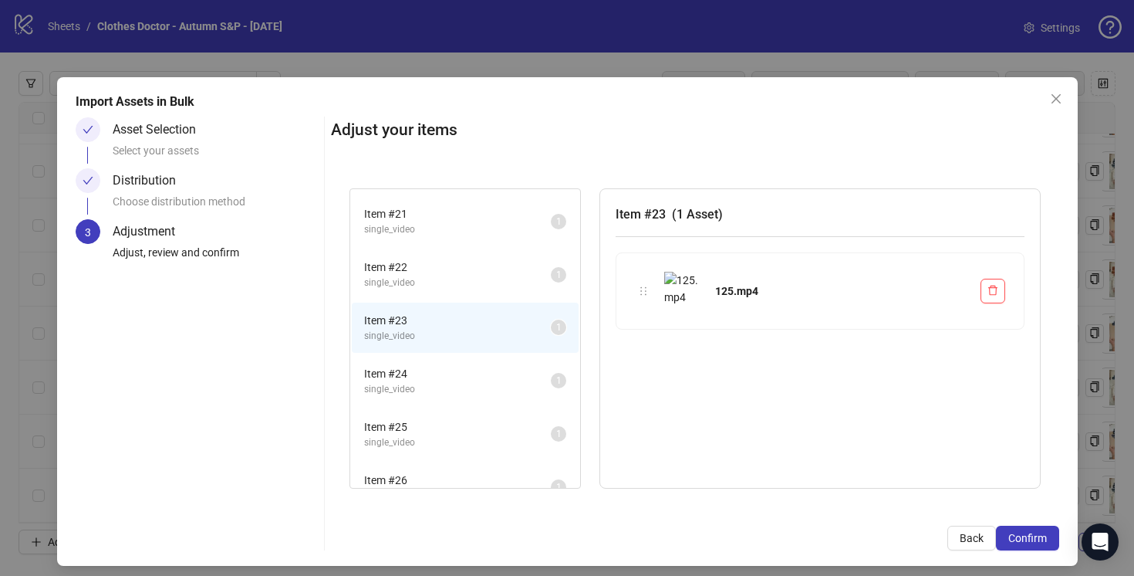
scroll to position [1169, 0]
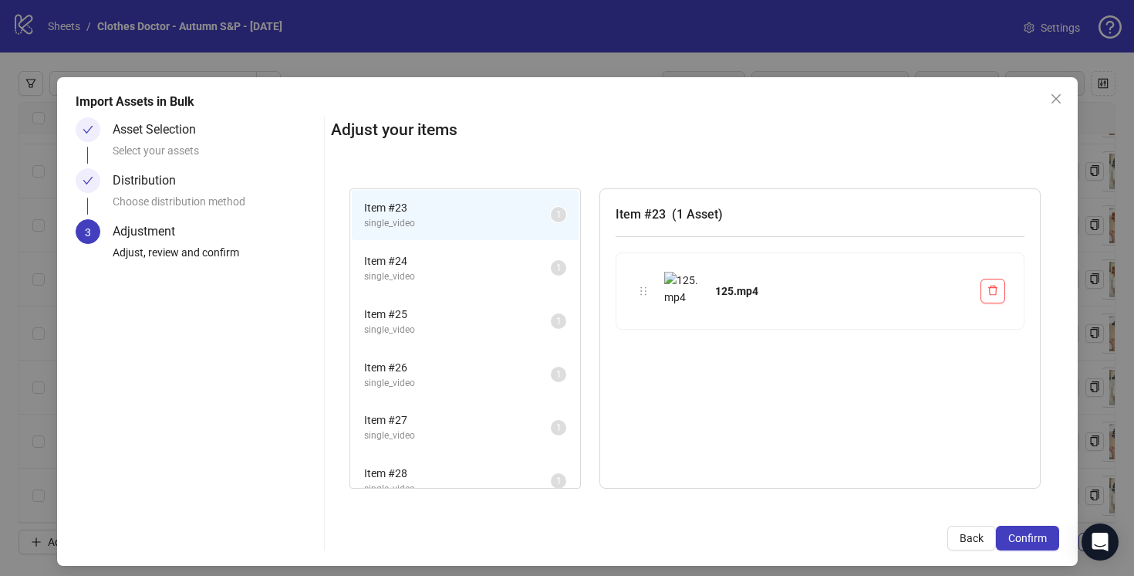
click at [525, 368] on span "Item # 26" at bounding box center [457, 367] width 187 height 17
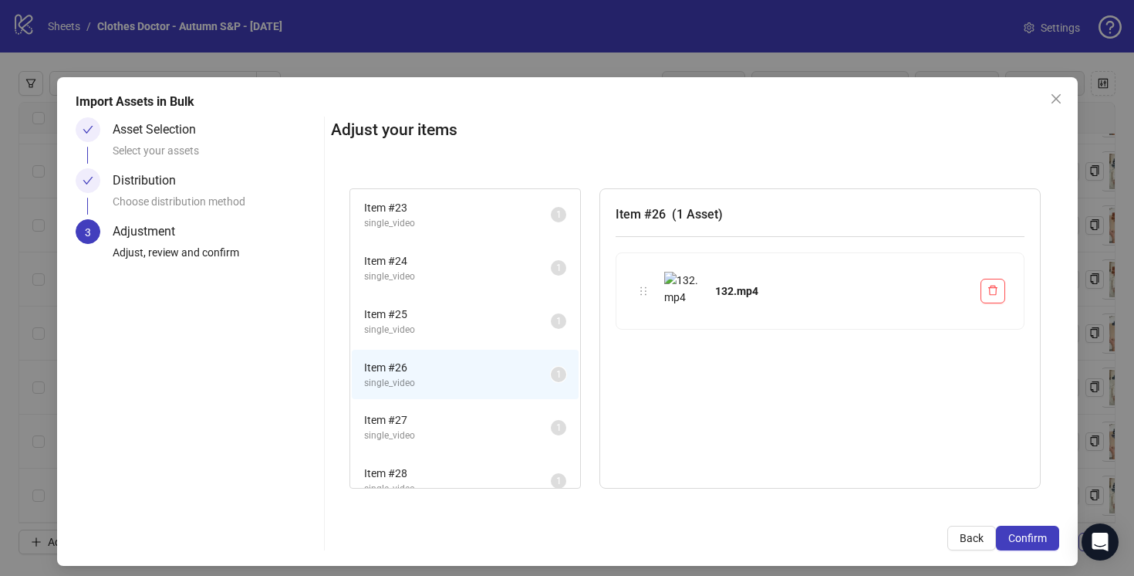
click at [520, 275] on span "single_video" at bounding box center [457, 276] width 187 height 15
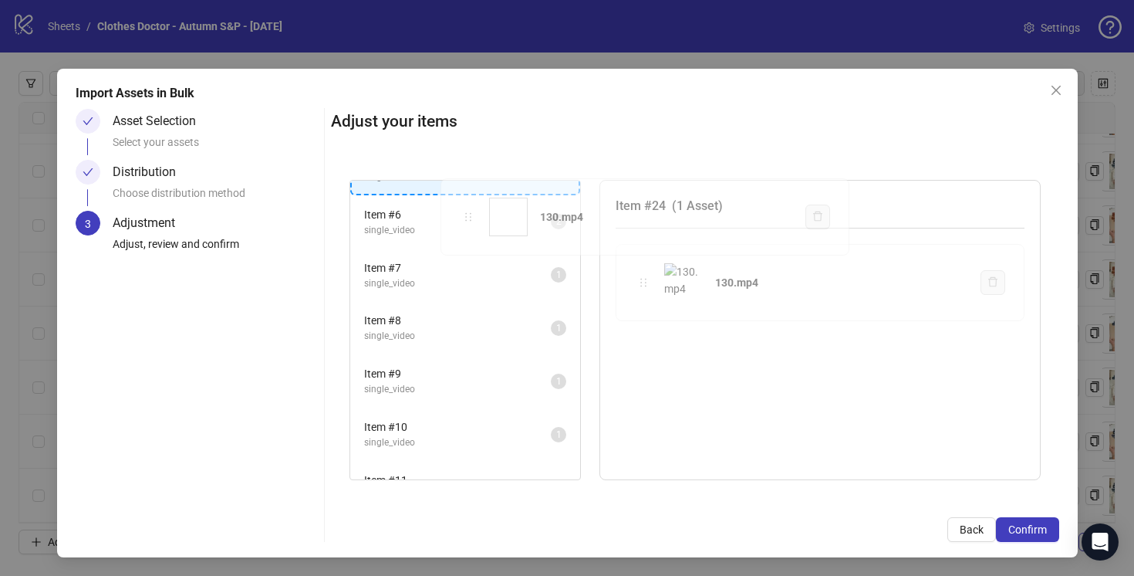
scroll to position [203, 0]
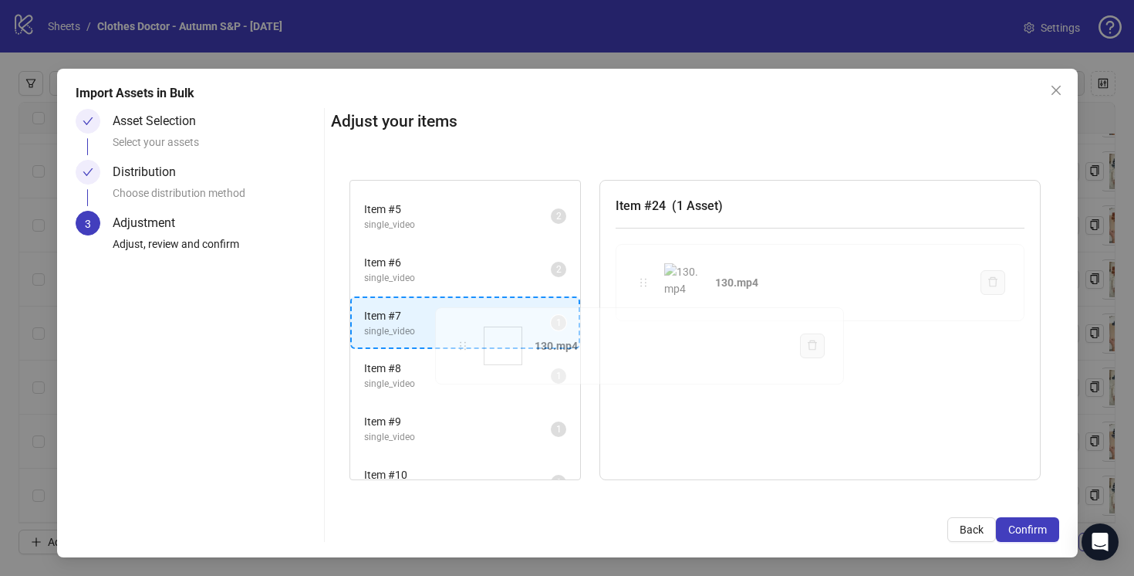
drag, startPoint x: 643, startPoint y: 289, endPoint x: 462, endPoint y: 344, distance: 188.7
click at [462, 344] on div "Item # 1 single_video 2 Item # 2 single_video 2 Item # 3 single_video 2 Item # …" at bounding box center [695, 330] width 728 height 338
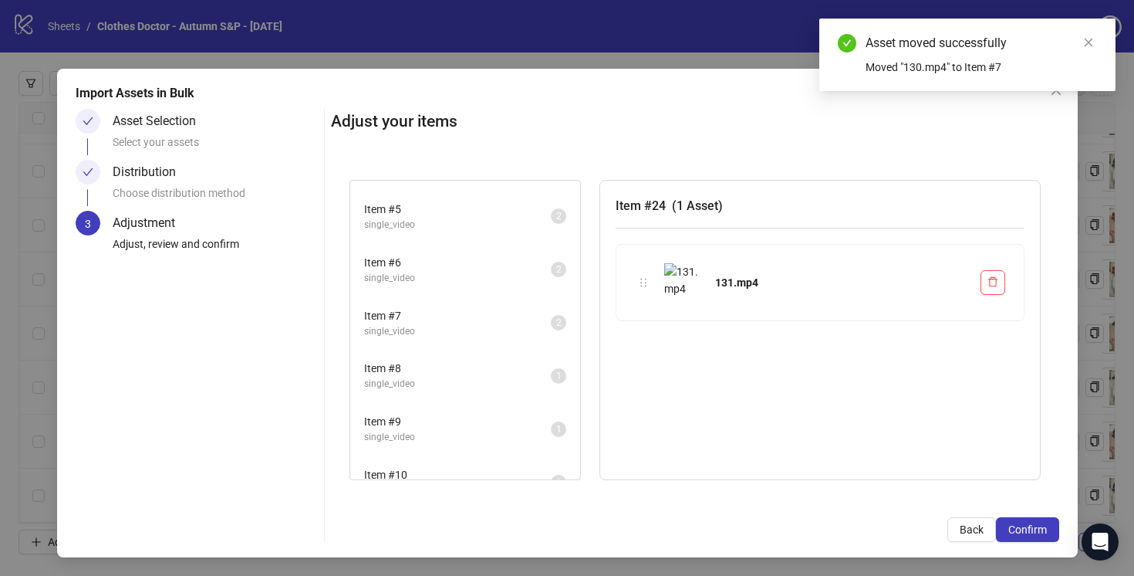
click at [539, 373] on span "Item # 8" at bounding box center [457, 368] width 187 height 17
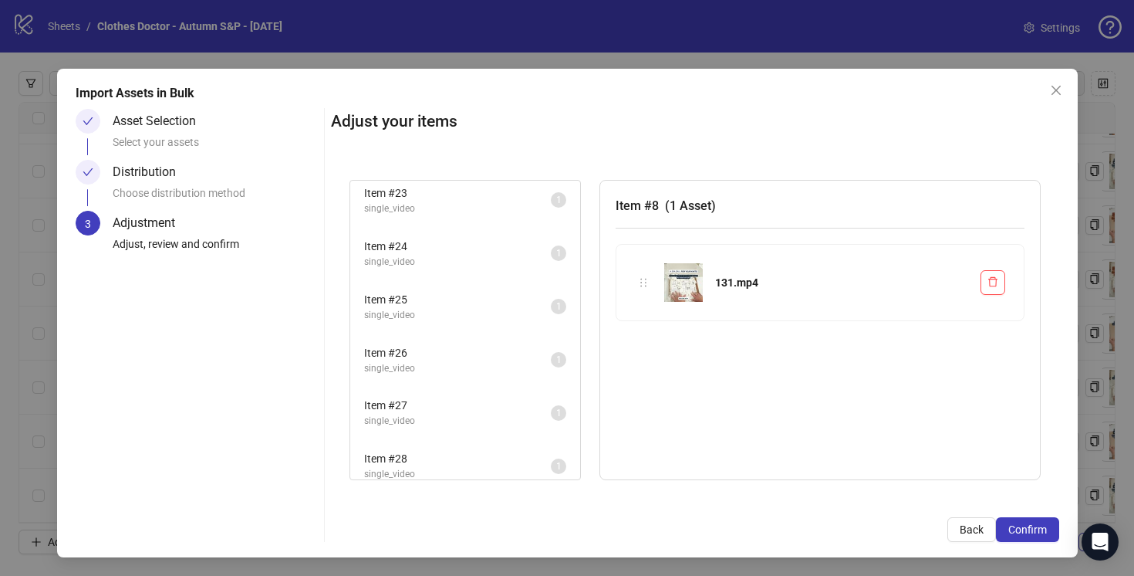
scroll to position [1191, 0]
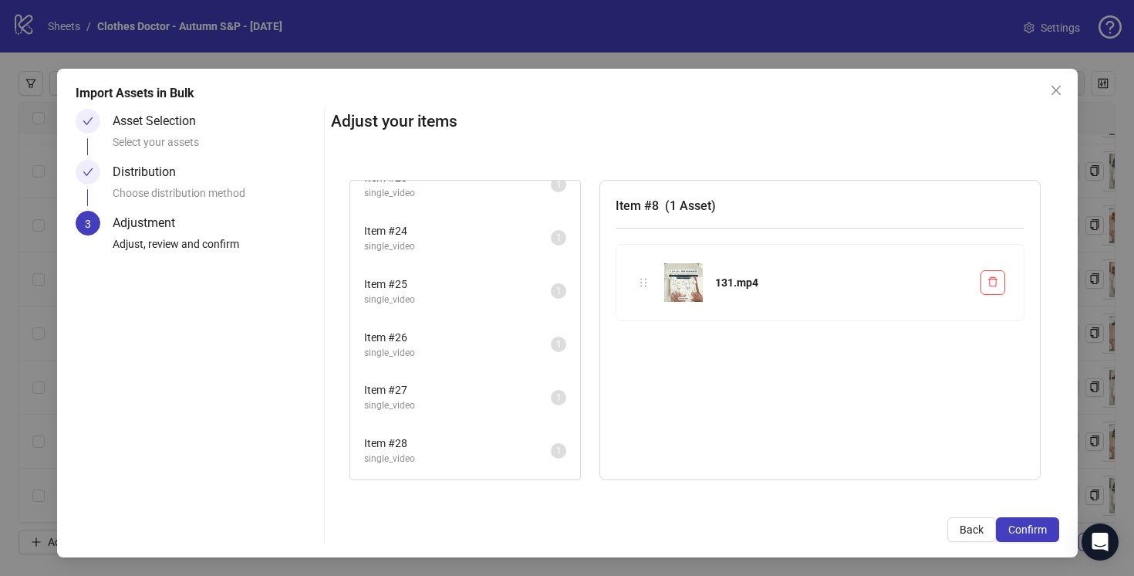
click at [519, 245] on span "single_video" at bounding box center [457, 246] width 187 height 15
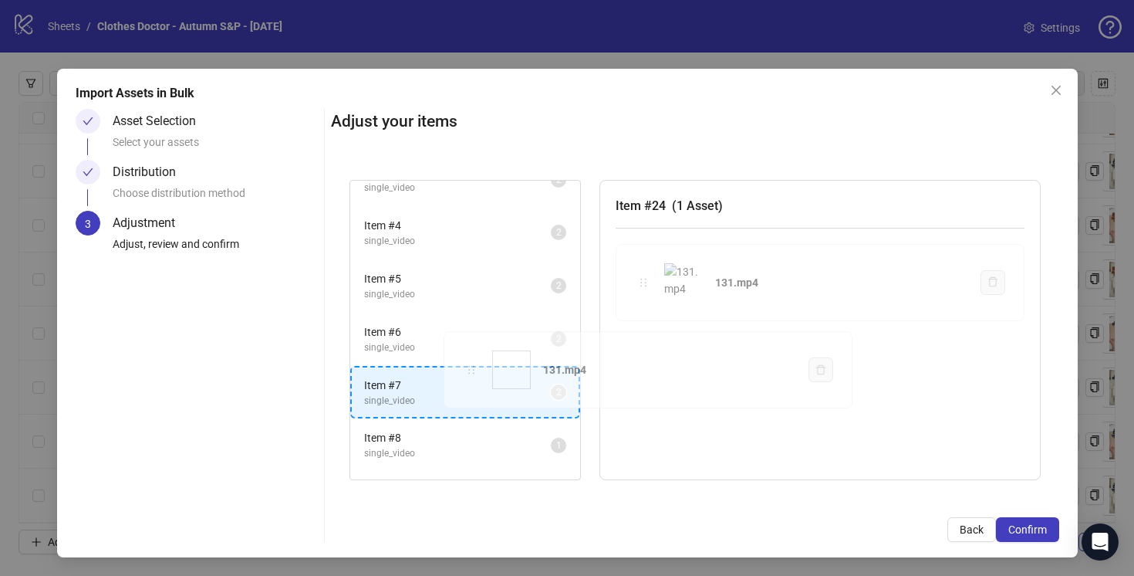
scroll to position [174, 0]
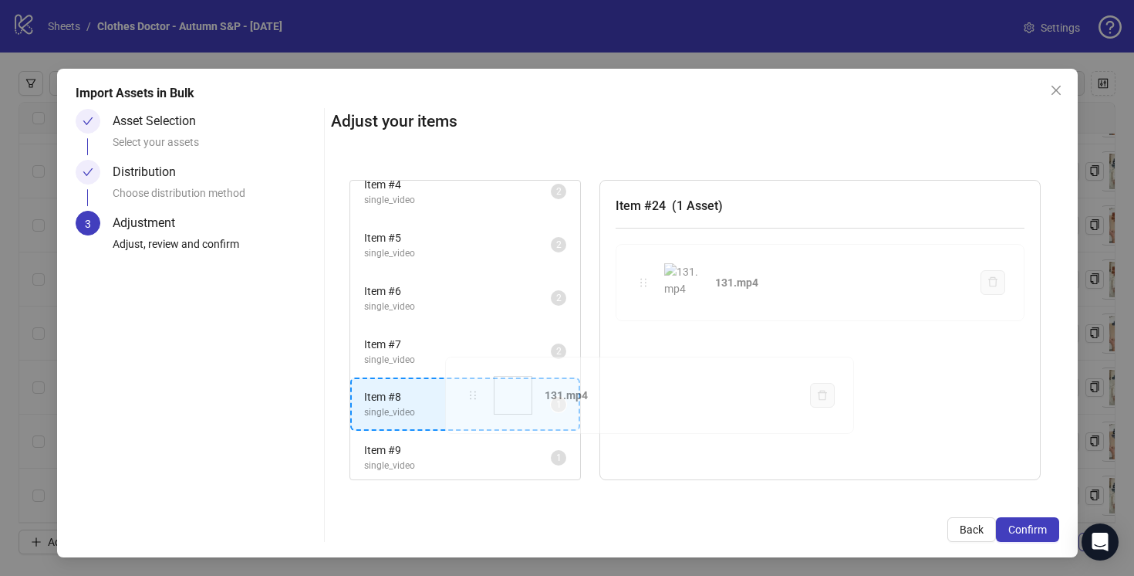
drag, startPoint x: 647, startPoint y: 285, endPoint x: 475, endPoint y: 400, distance: 206.3
click at [475, 400] on div "Item # 1 single_video 2 Item # 2 single_video 2 Item # 3 single_video 2 Item # …" at bounding box center [695, 330] width 728 height 338
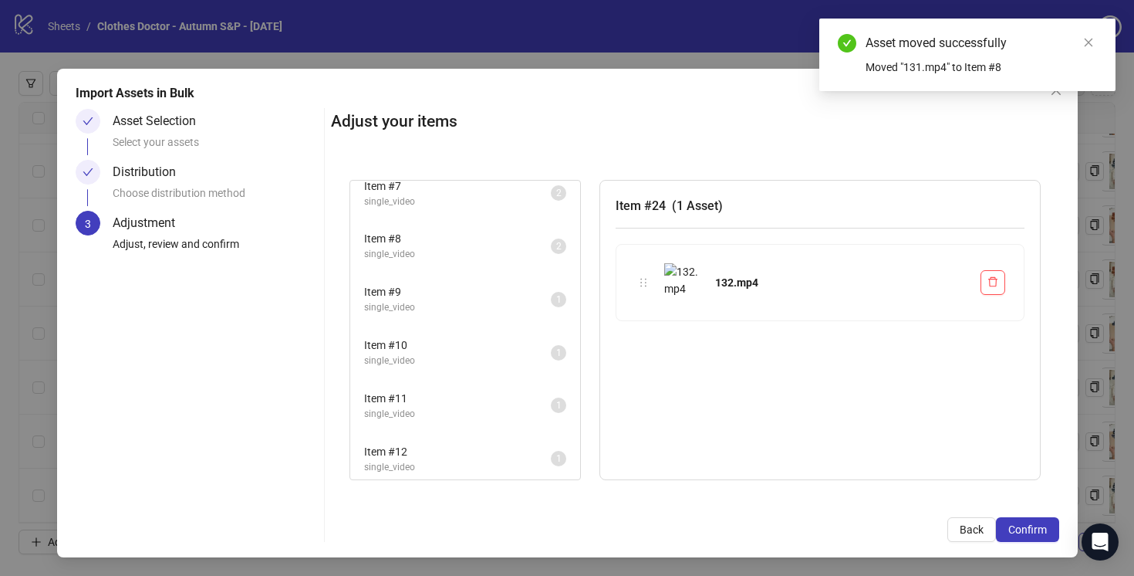
scroll to position [334, 0]
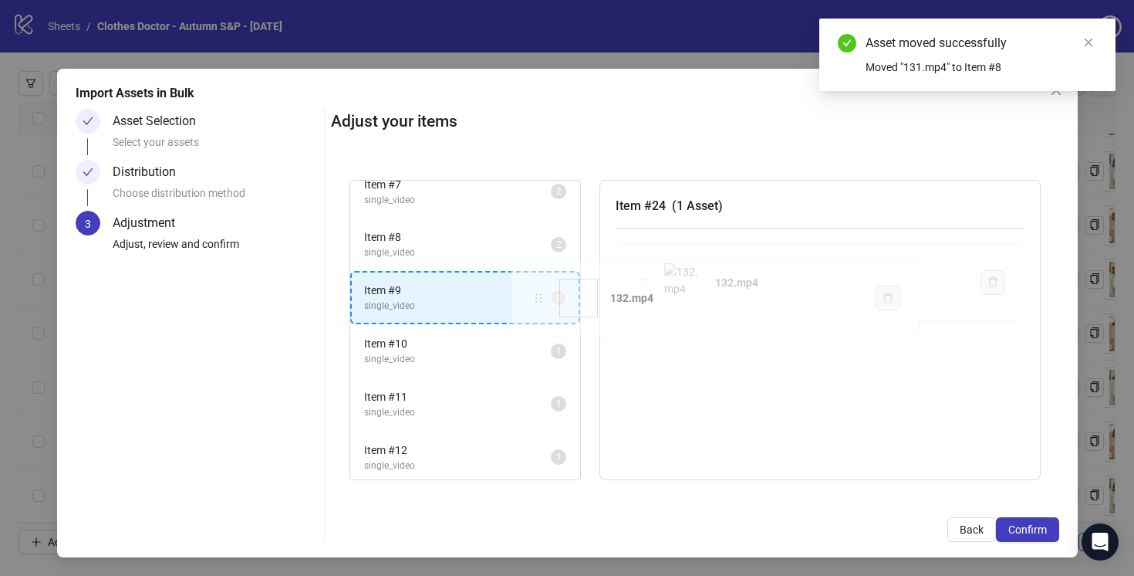
drag, startPoint x: 644, startPoint y: 282, endPoint x: 539, endPoint y: 299, distance: 106.3
click at [539, 299] on div "Item # 1 single_video 2 Item # 2 single_video 2 Item # 3 single_video 2 Item # …" at bounding box center [695, 330] width 728 height 338
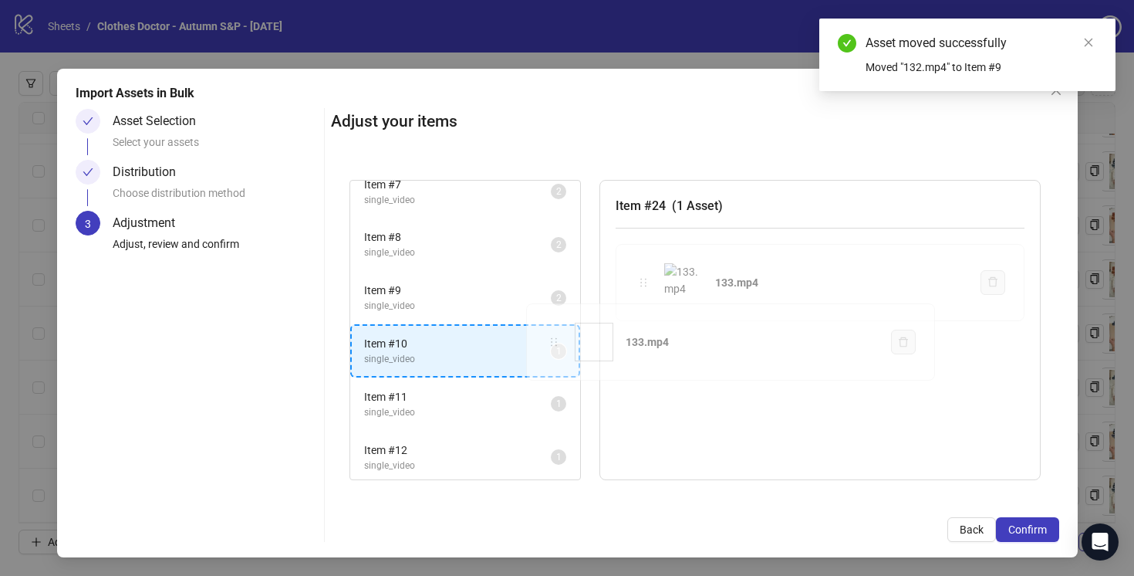
drag, startPoint x: 642, startPoint y: 280, endPoint x: 553, endPoint y: 340, distance: 107.2
click at [552, 340] on div "Item # 1 single_video 2 Item # 2 single_video 2 Item # 3 single_video 2 Item # …" at bounding box center [695, 330] width 728 height 338
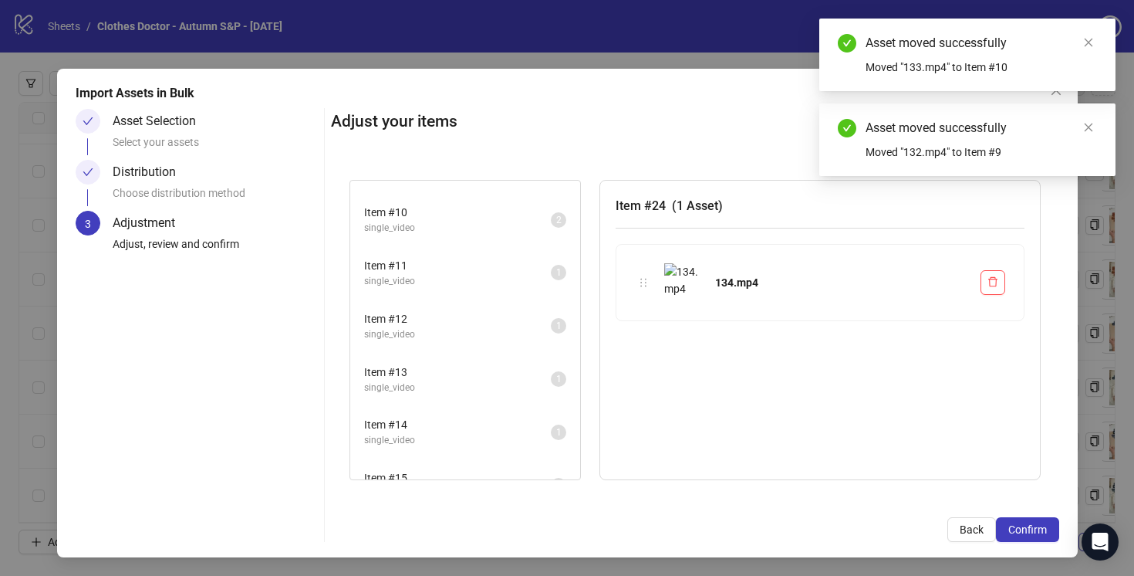
scroll to position [474, 0]
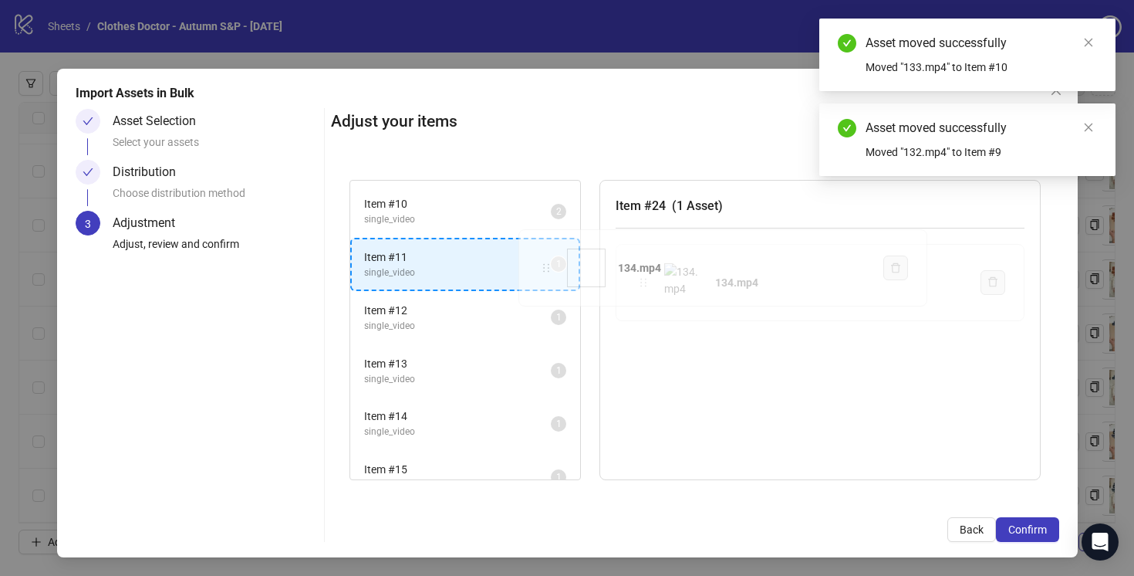
drag, startPoint x: 644, startPoint y: 283, endPoint x: 546, endPoint y: 269, distance: 98.2
click at [546, 269] on div "Item # 1 single_video 2 Item # 2 single_video 2 Item # 3 single_video 2 Item # …" at bounding box center [695, 330] width 728 height 338
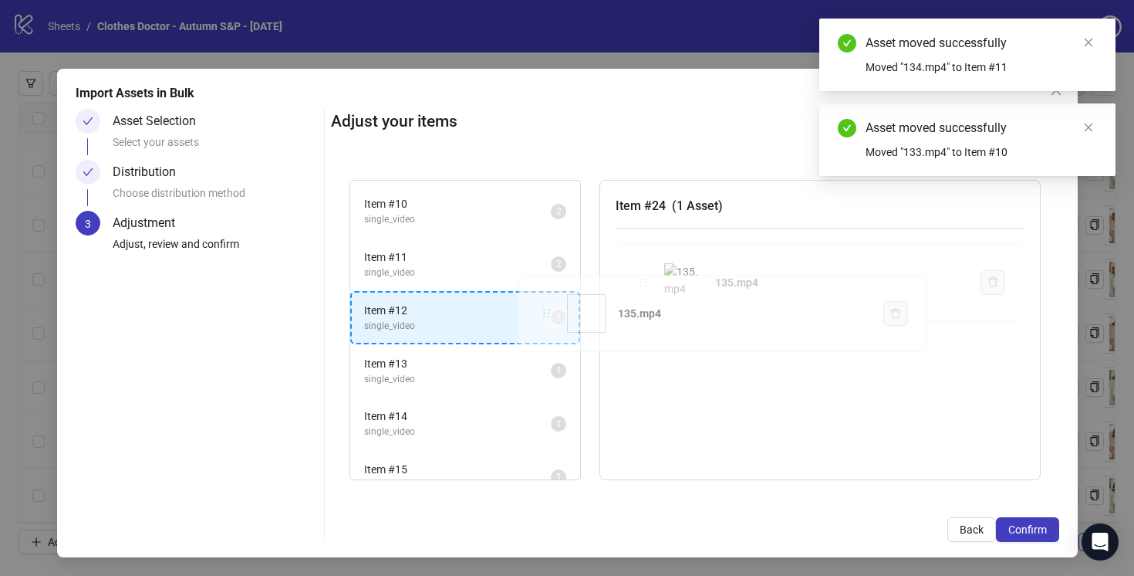
drag, startPoint x: 649, startPoint y: 285, endPoint x: 552, endPoint y: 314, distance: 100.8
click at [552, 315] on div "Item # 1 single_video 2 Item # 2 single_video 2 Item # 3 single_video 2 Item # …" at bounding box center [695, 330] width 728 height 338
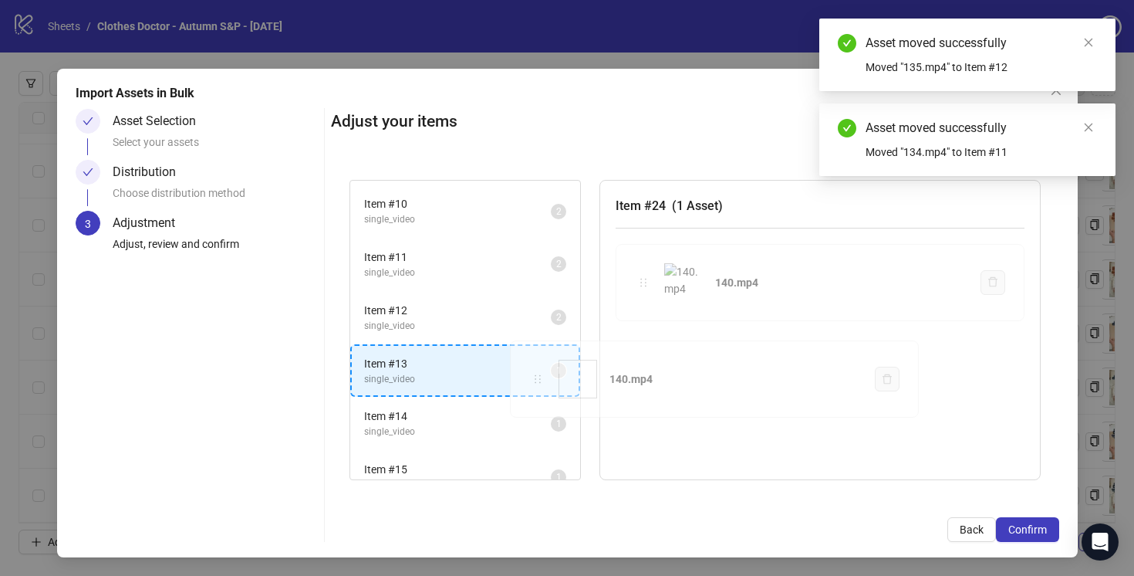
drag, startPoint x: 646, startPoint y: 281, endPoint x: 541, endPoint y: 378, distance: 143.1
click at [540, 378] on div "Item # 1 single_video 2 Item # 2 single_video 2 Item # 3 single_video 2 Item # …" at bounding box center [695, 330] width 728 height 338
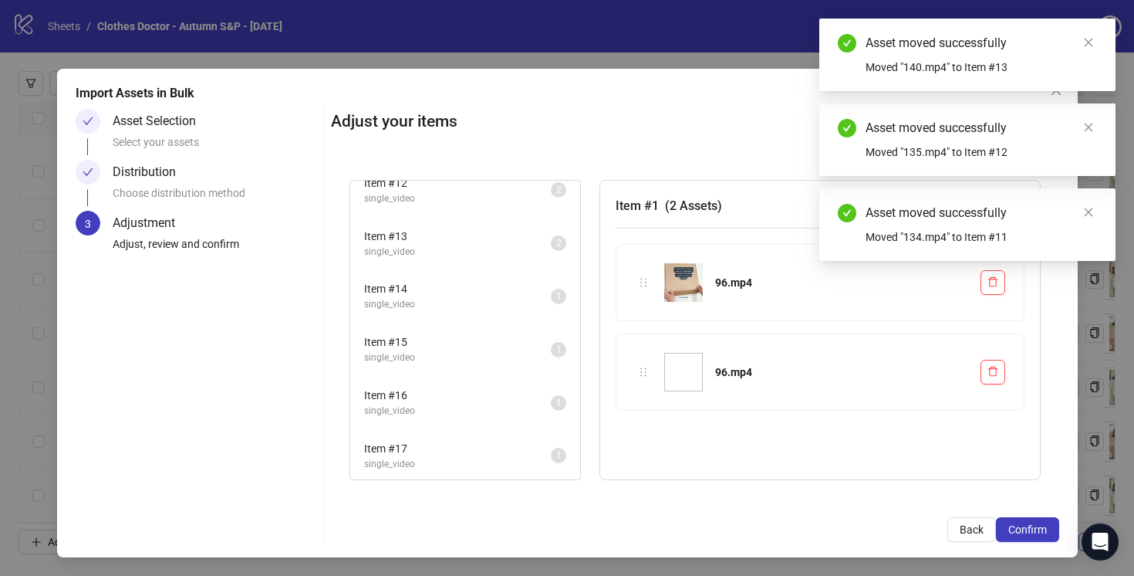
scroll to position [604, 0]
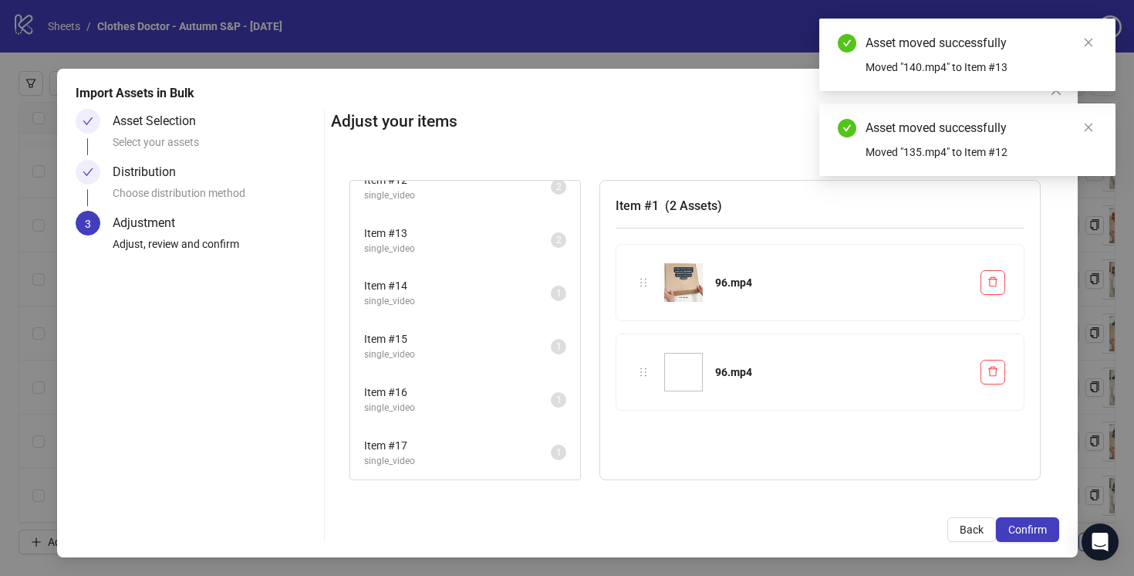
click at [539, 292] on span "Item # 14" at bounding box center [457, 285] width 187 height 17
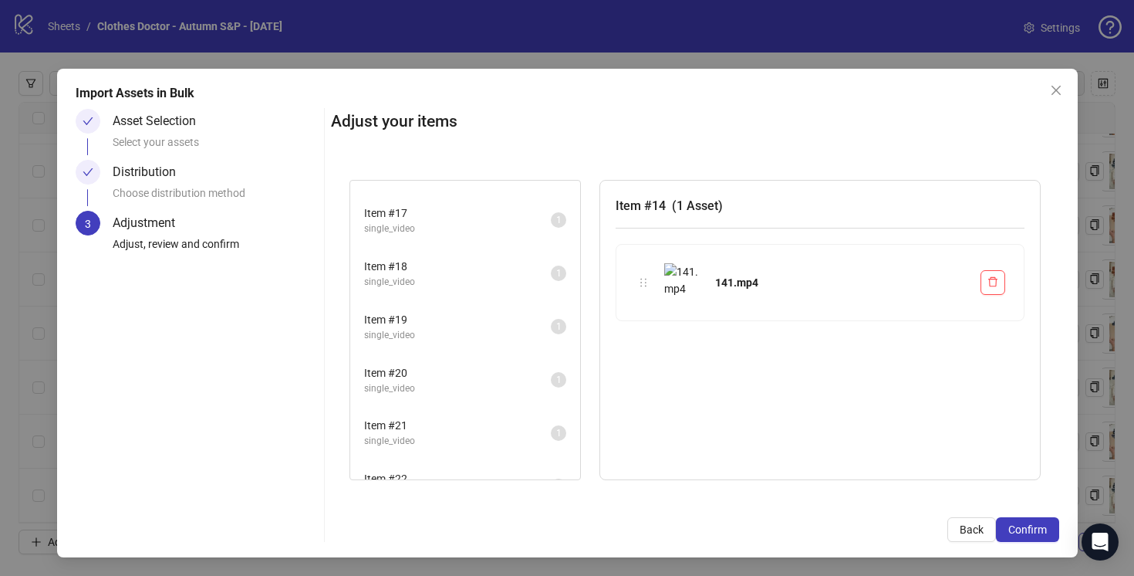
scroll to position [922, 0]
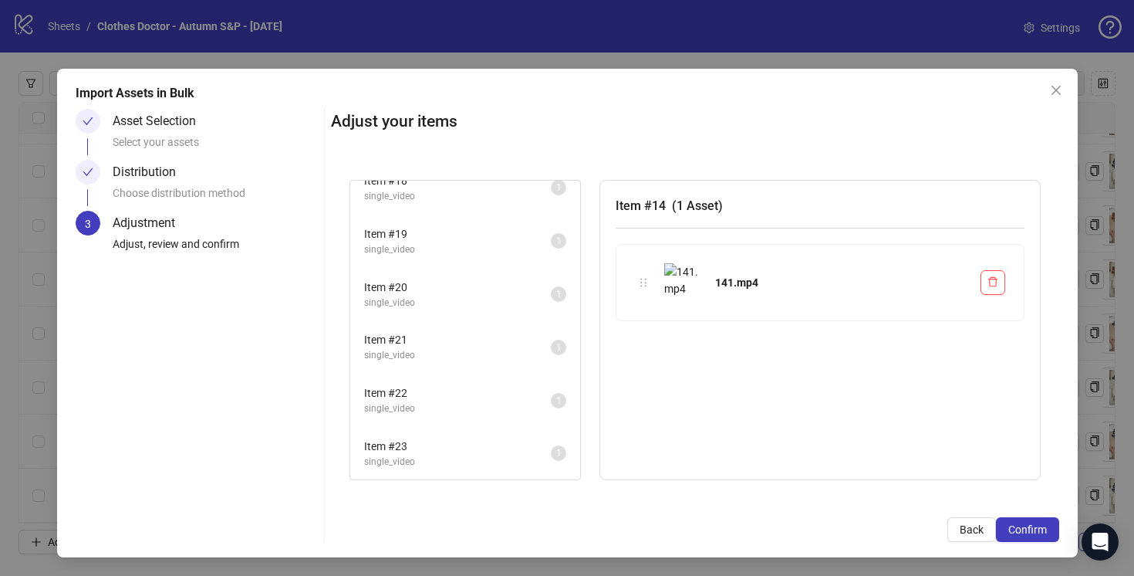
click at [519, 342] on span "Item # 21" at bounding box center [457, 339] width 187 height 17
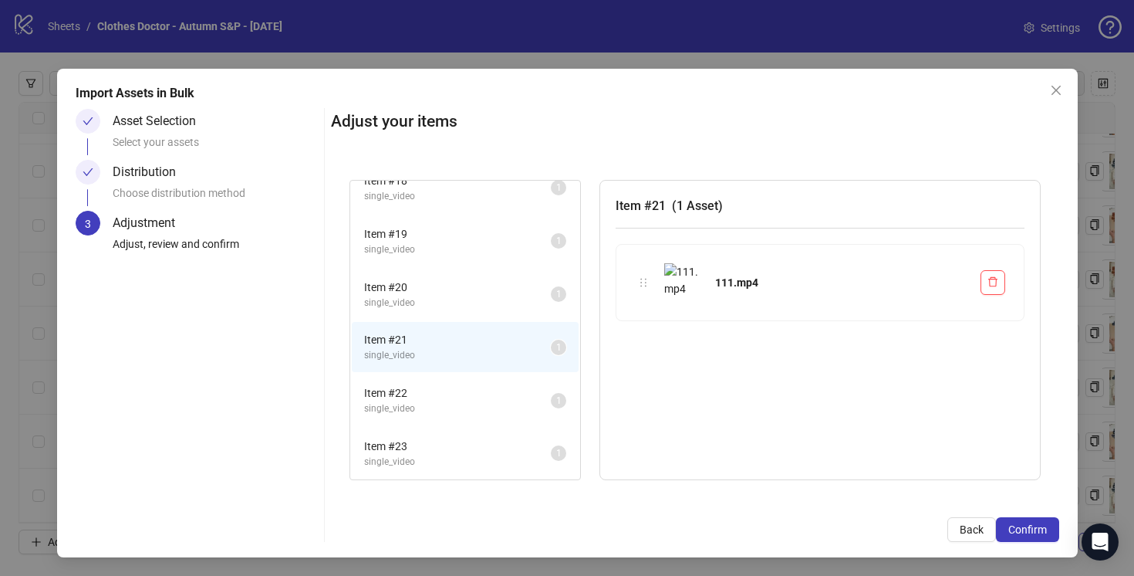
click at [521, 402] on span "single_video" at bounding box center [457, 408] width 187 height 15
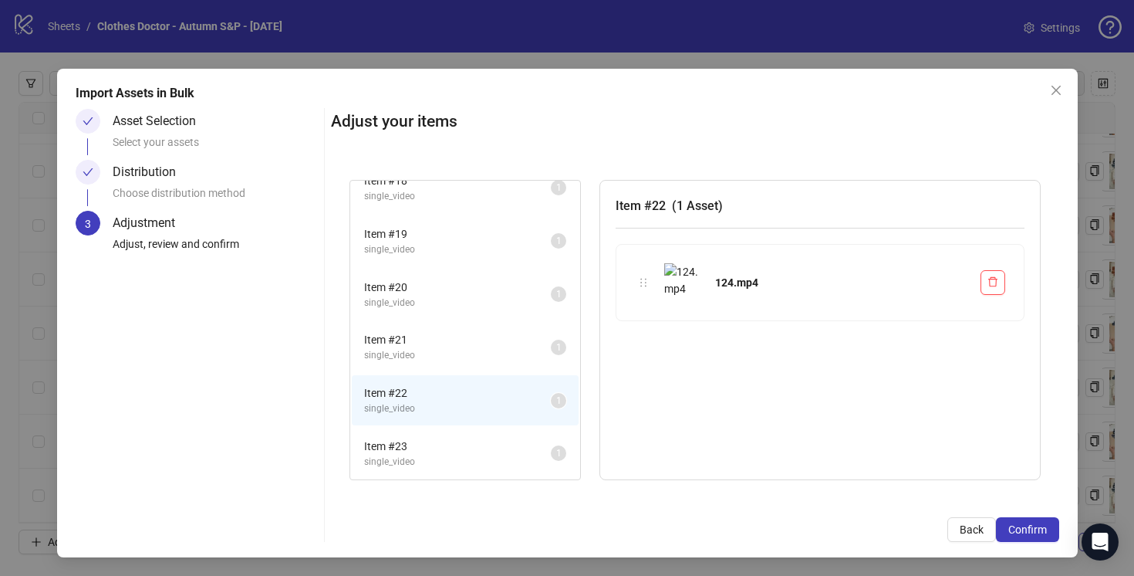
click at [523, 284] on span "Item # 20" at bounding box center [457, 287] width 187 height 17
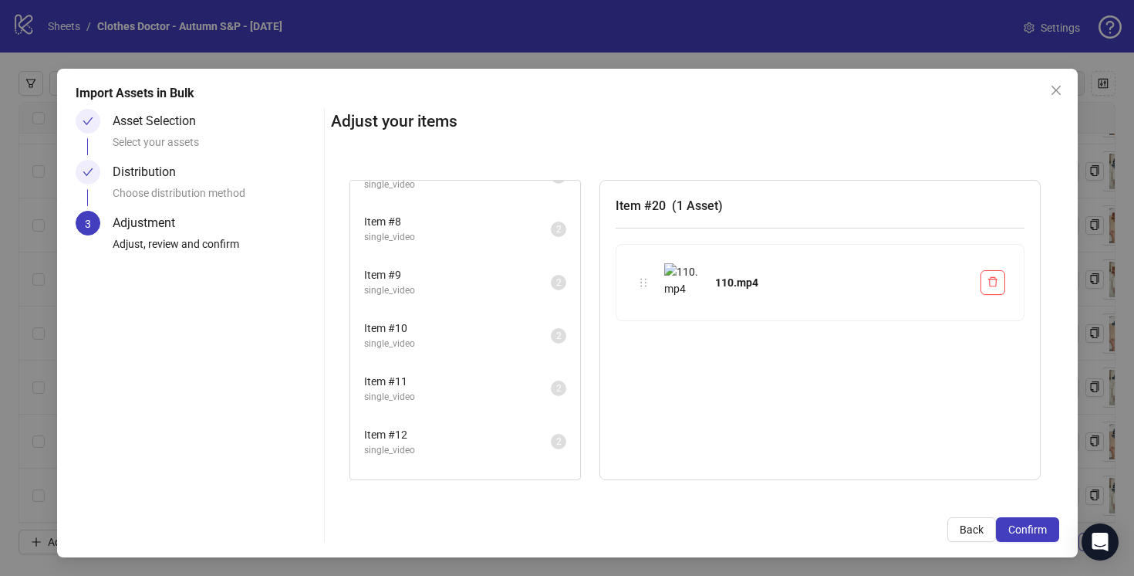
scroll to position [0, 0]
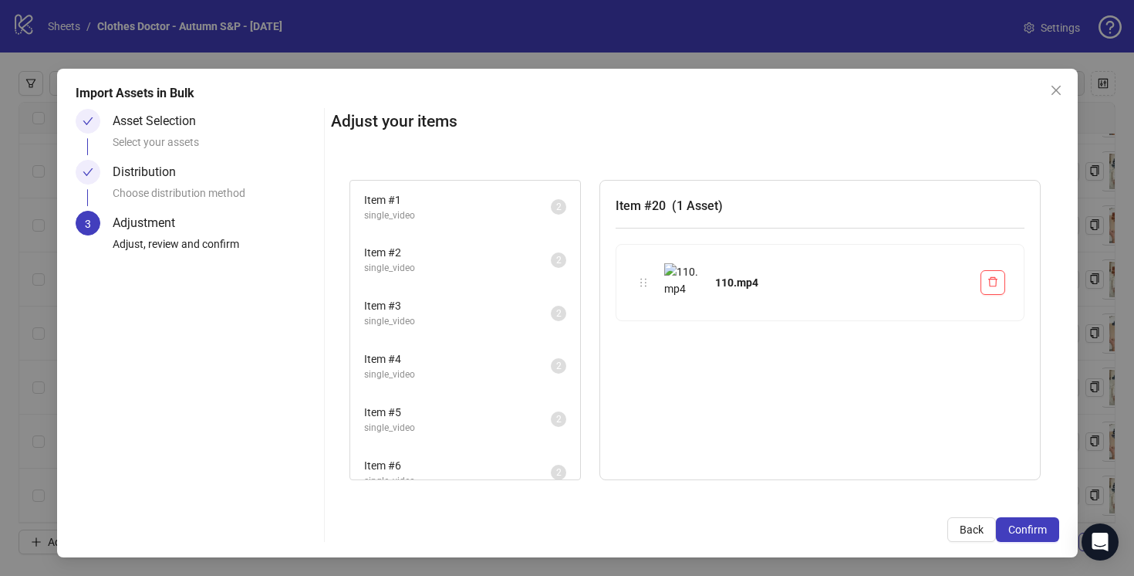
click at [508, 200] on span "Item # 1" at bounding box center [457, 199] width 187 height 17
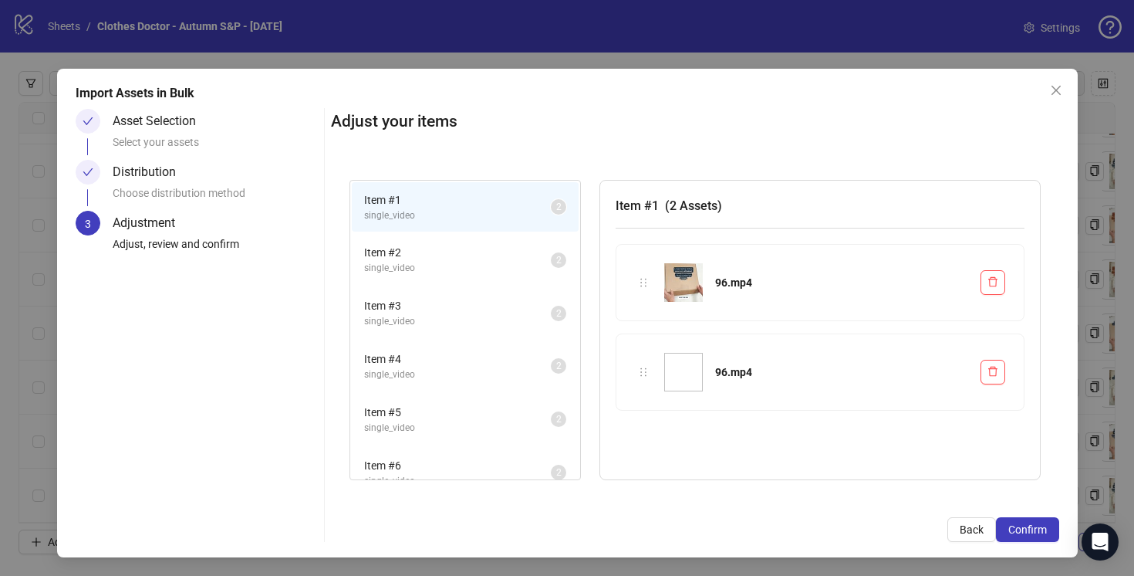
click at [517, 249] on span "Item # 2" at bounding box center [457, 252] width 187 height 17
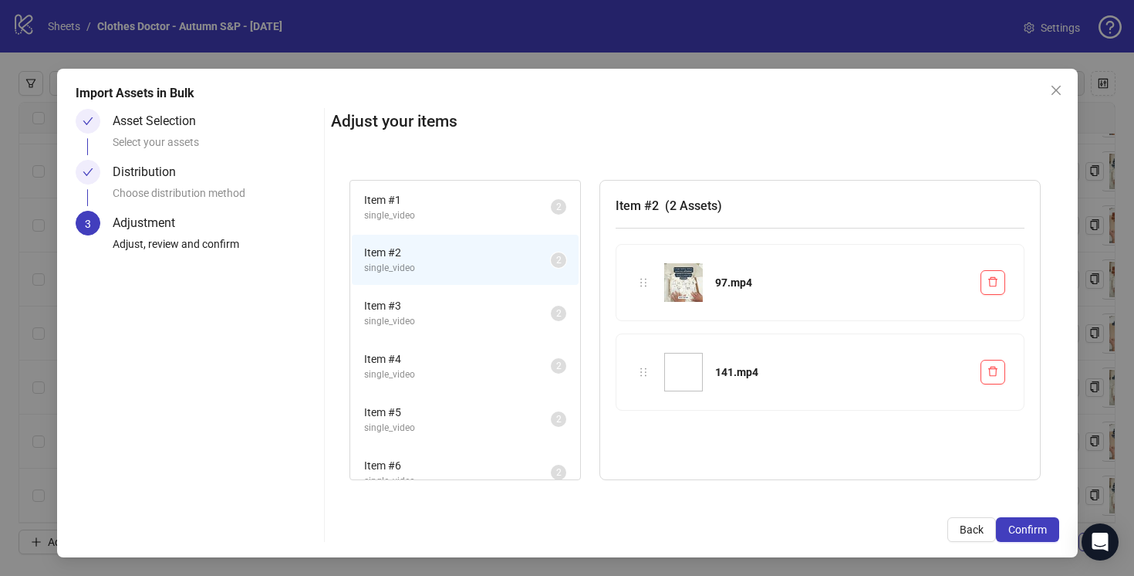
click at [520, 307] on span "Item # 3" at bounding box center [457, 305] width 187 height 17
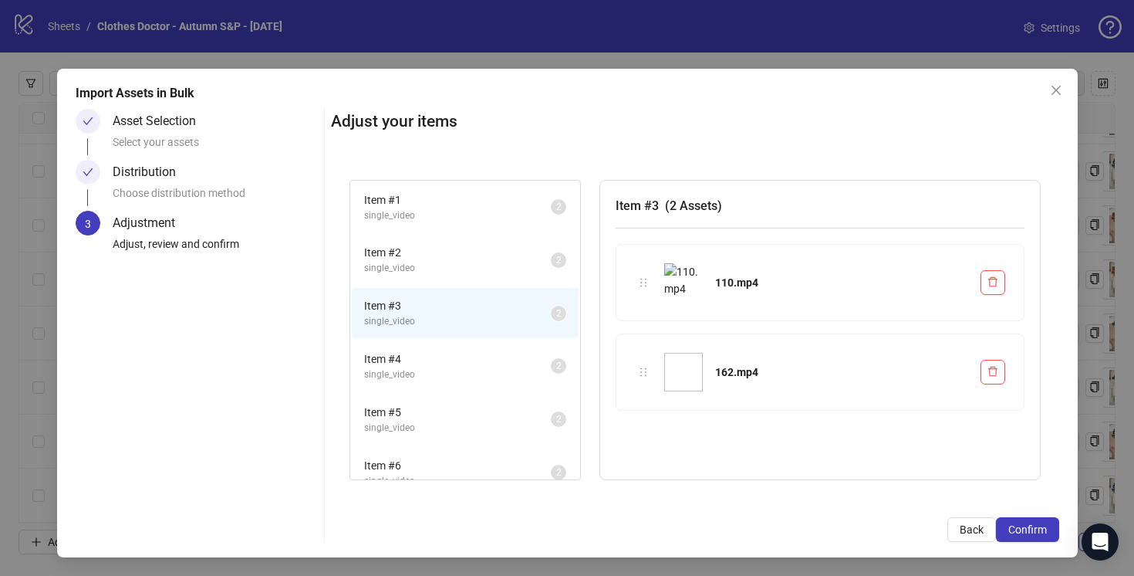
click at [522, 272] on span "single_video" at bounding box center [457, 268] width 187 height 15
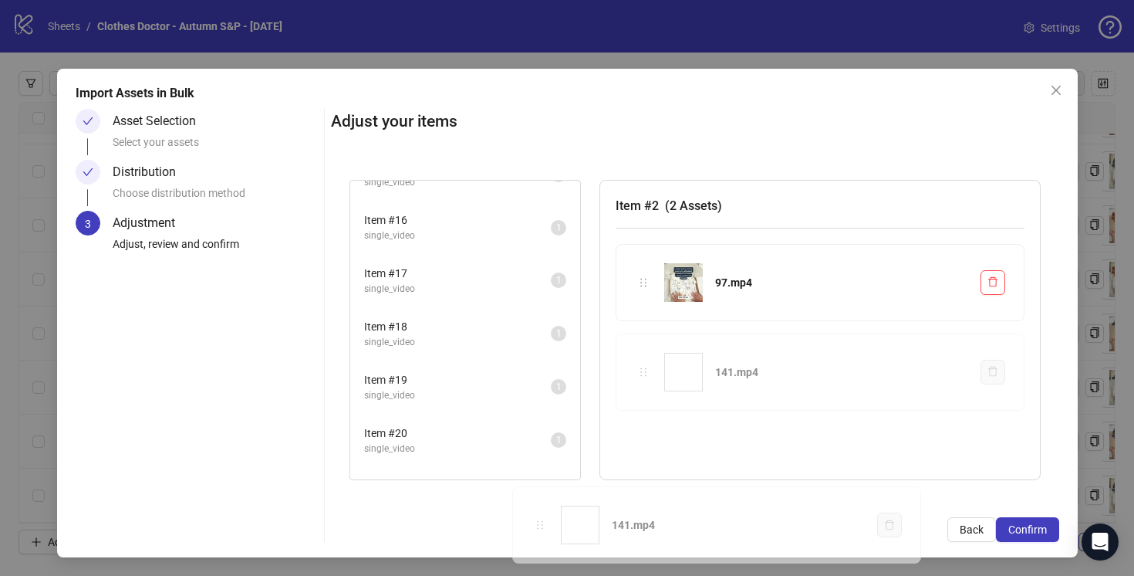
scroll to position [922, 0]
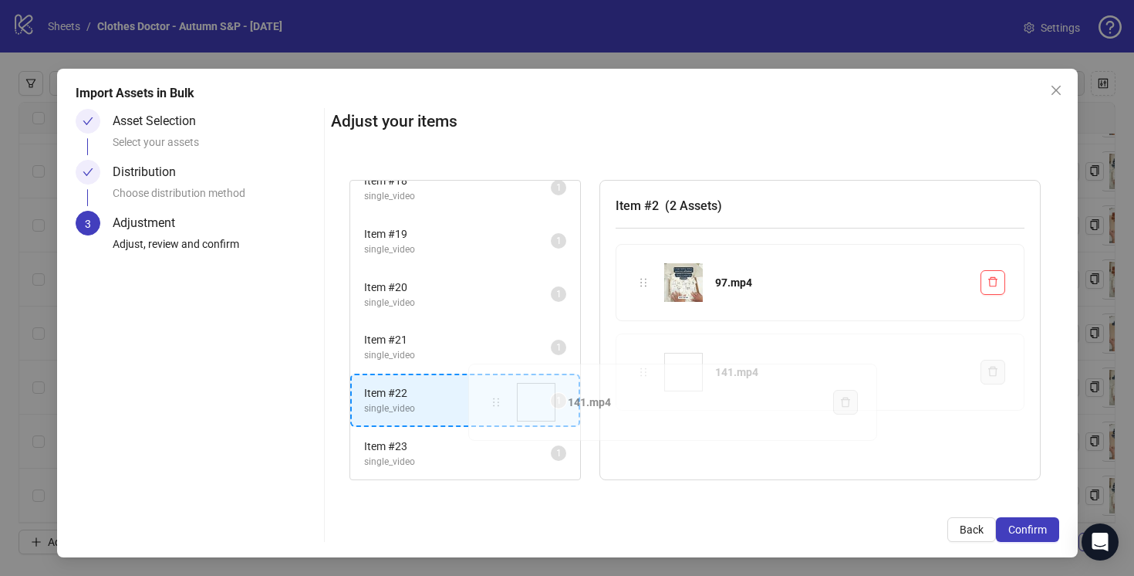
drag, startPoint x: 647, startPoint y: 375, endPoint x: 499, endPoint y: 404, distance: 150.3
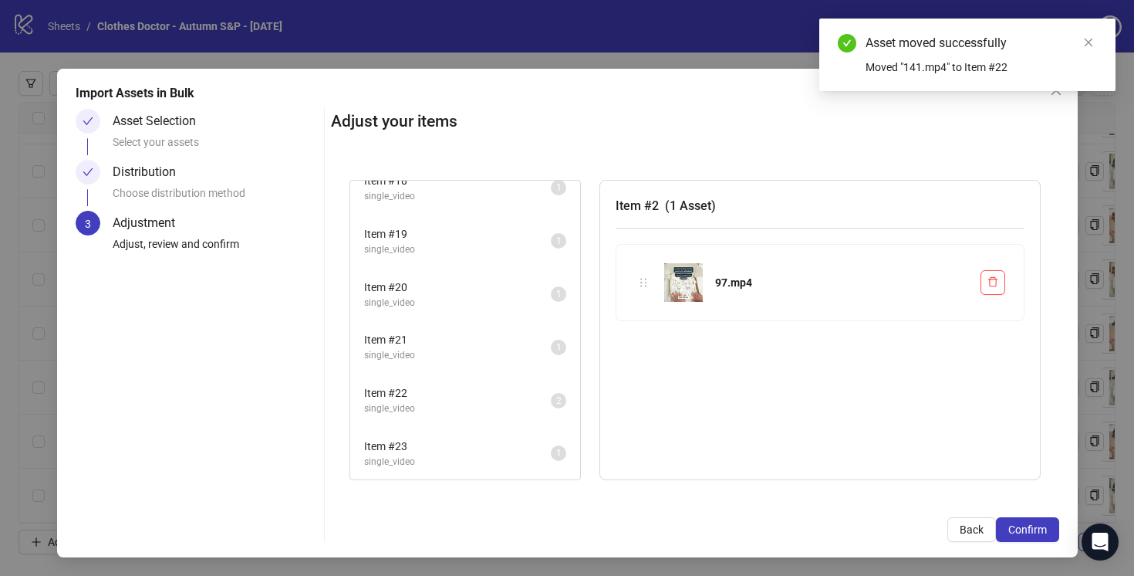
click at [499, 404] on span "single_video" at bounding box center [457, 408] width 187 height 15
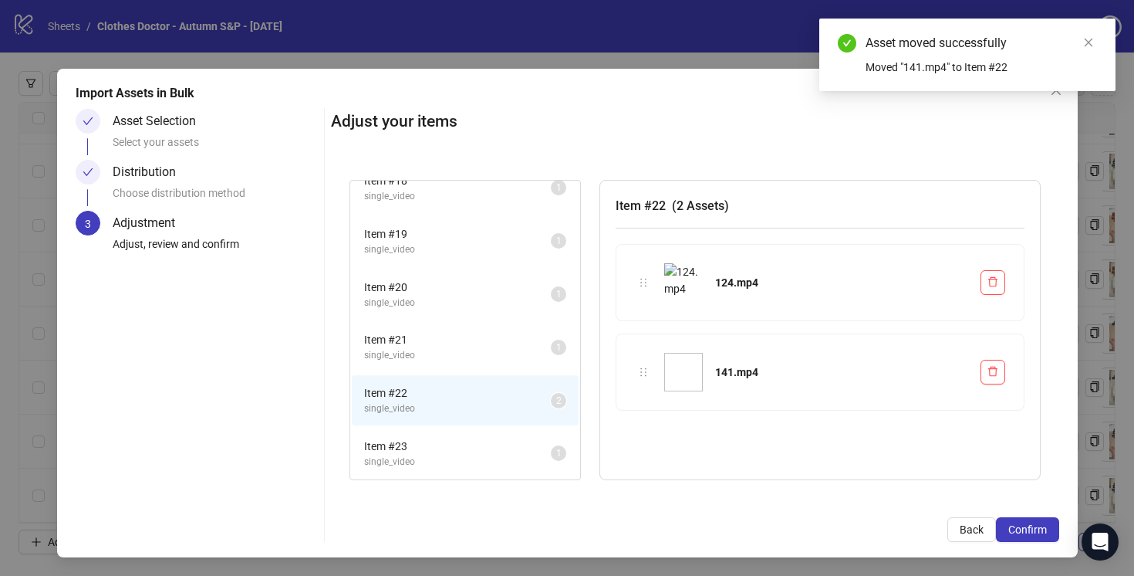
click at [502, 451] on span "Item # 23" at bounding box center [457, 446] width 187 height 17
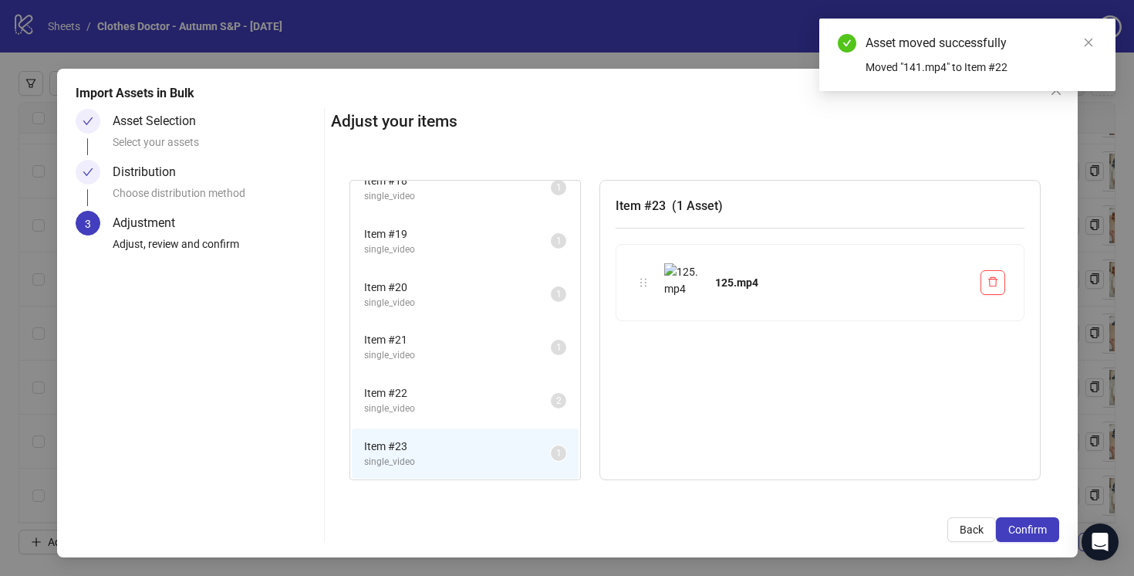
click at [500, 394] on span "Item # 22" at bounding box center [457, 392] width 187 height 17
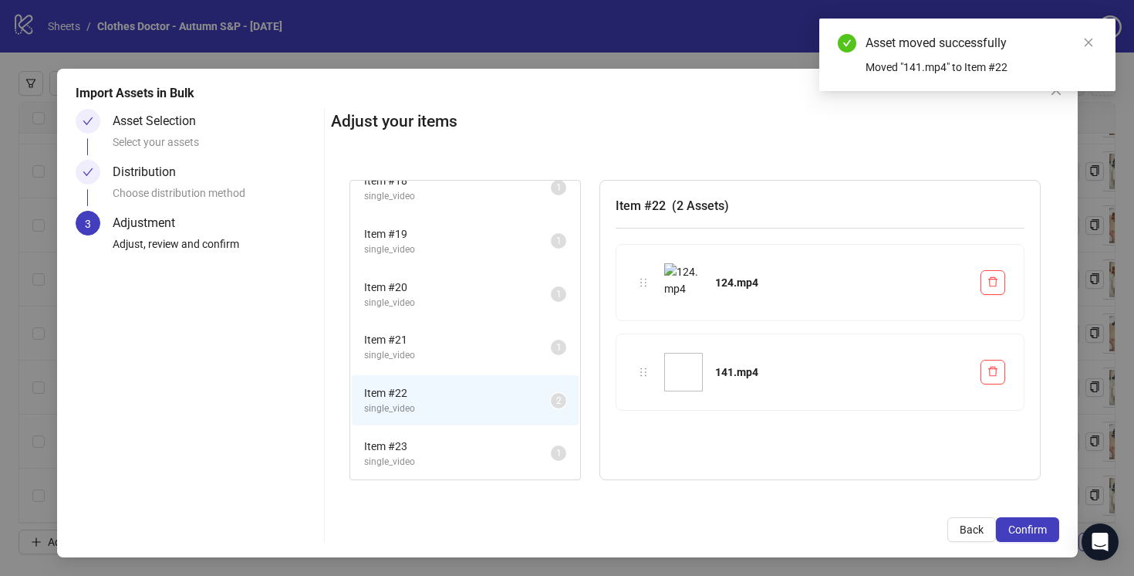
click at [502, 351] on span "single_video" at bounding box center [457, 355] width 187 height 15
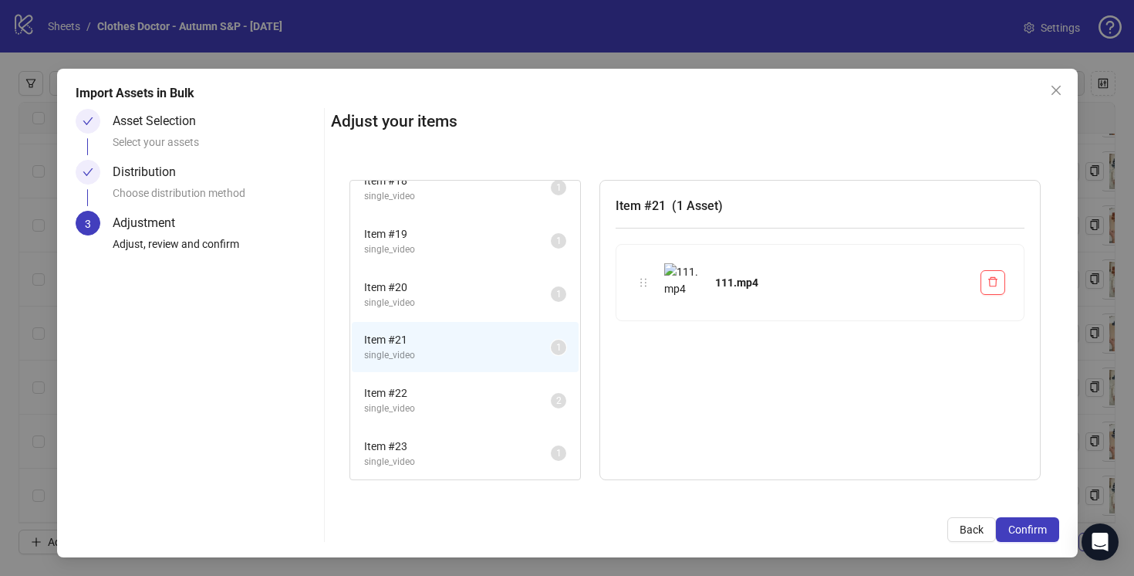
click at [506, 309] on li "Item # 20 single_video 1" at bounding box center [465, 294] width 227 height 50
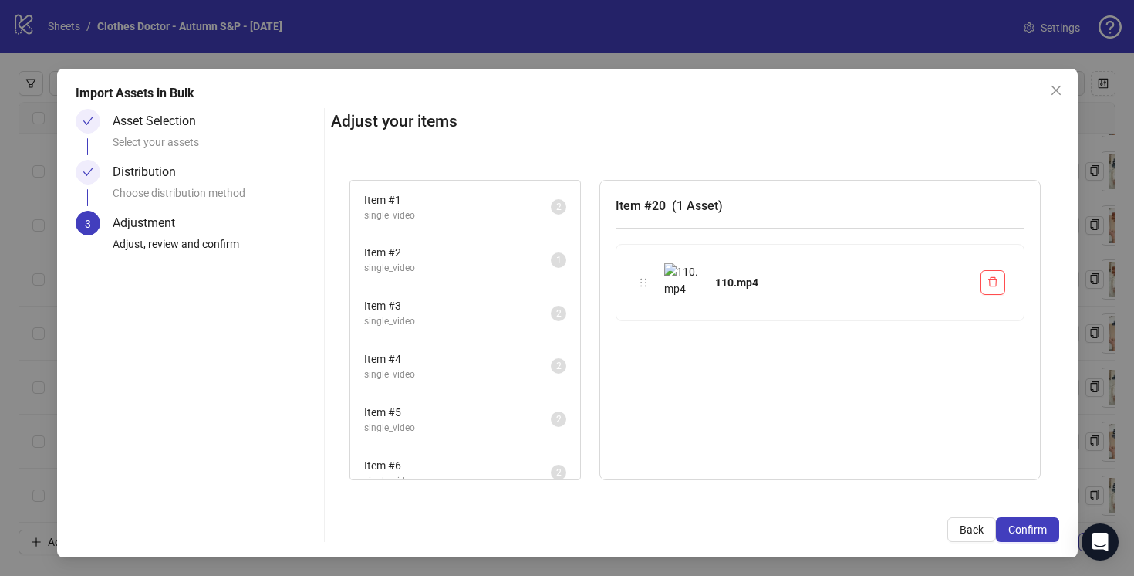
scroll to position [0, 0]
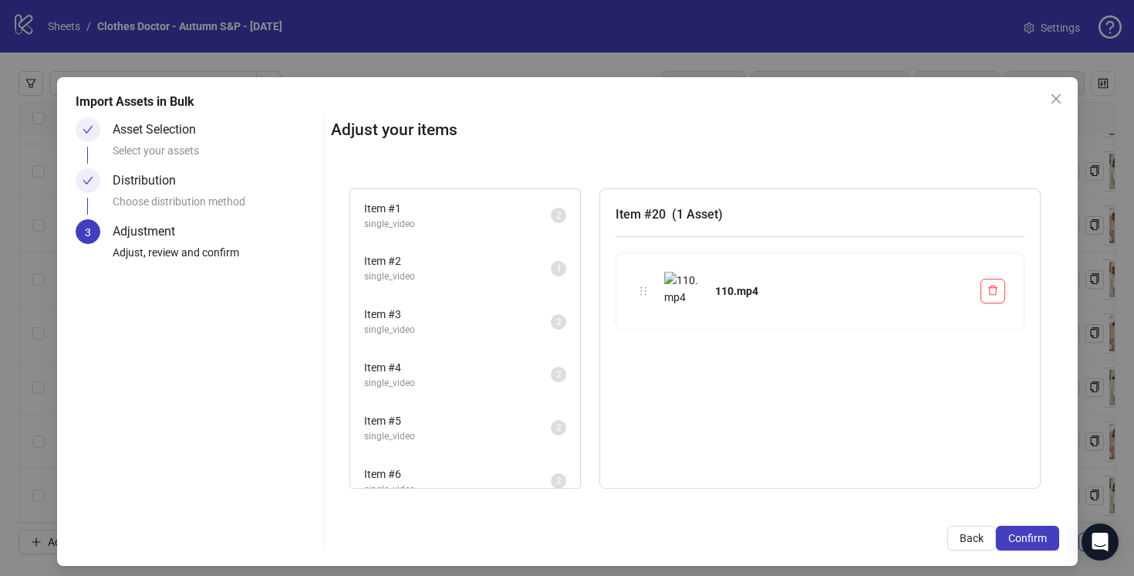
click at [505, 212] on span "Item # 1" at bounding box center [457, 208] width 187 height 17
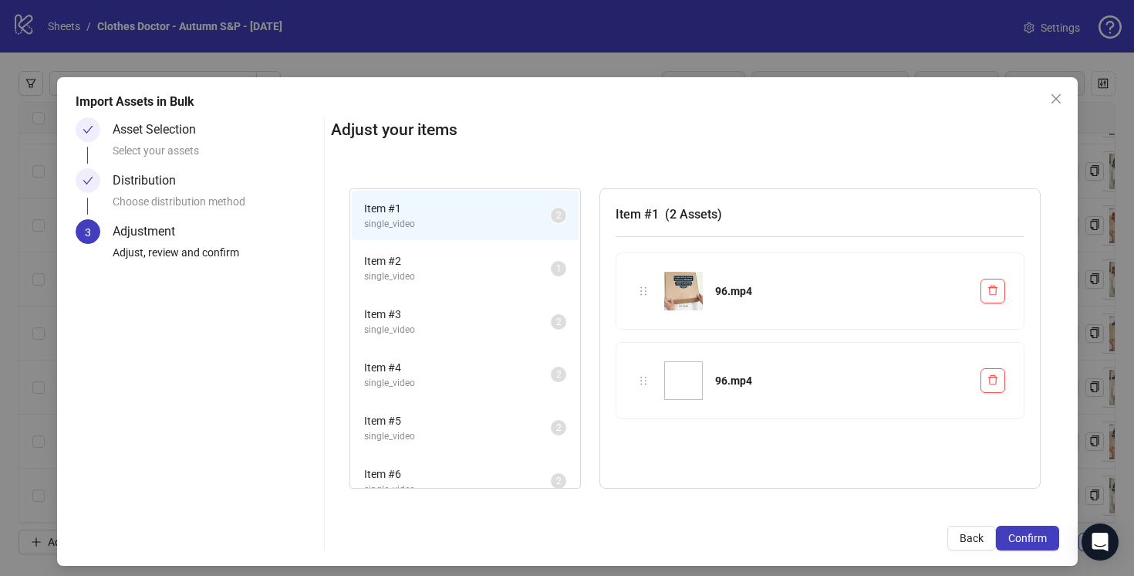
click at [505, 272] on span "single_video" at bounding box center [457, 276] width 187 height 15
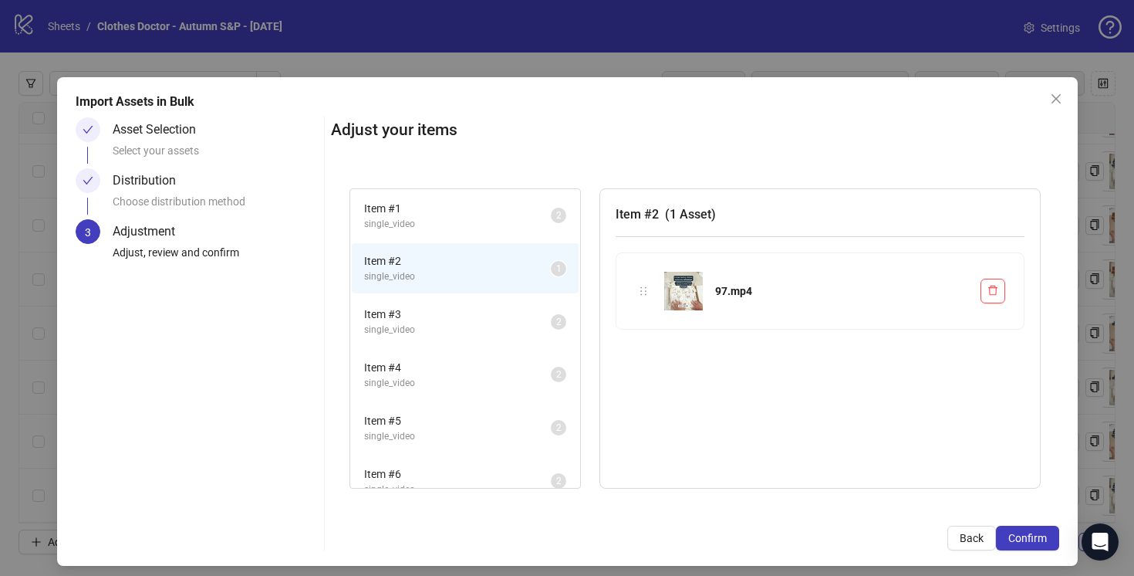
click at [516, 319] on span "Item # 3" at bounding box center [457, 314] width 187 height 17
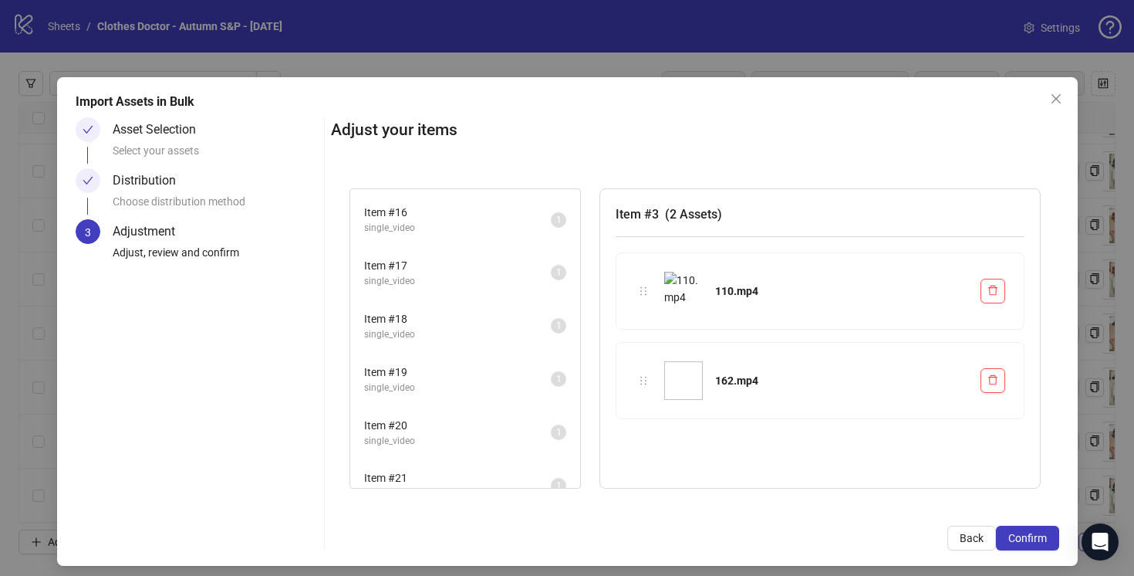
scroll to position [922, 0]
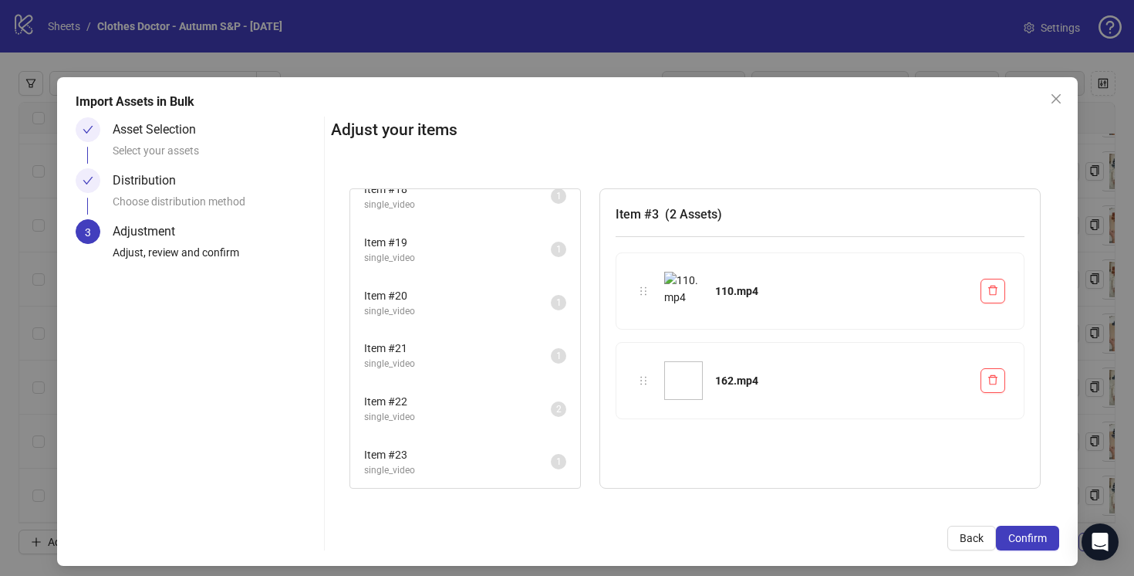
click at [527, 411] on span "single_video" at bounding box center [457, 417] width 187 height 15
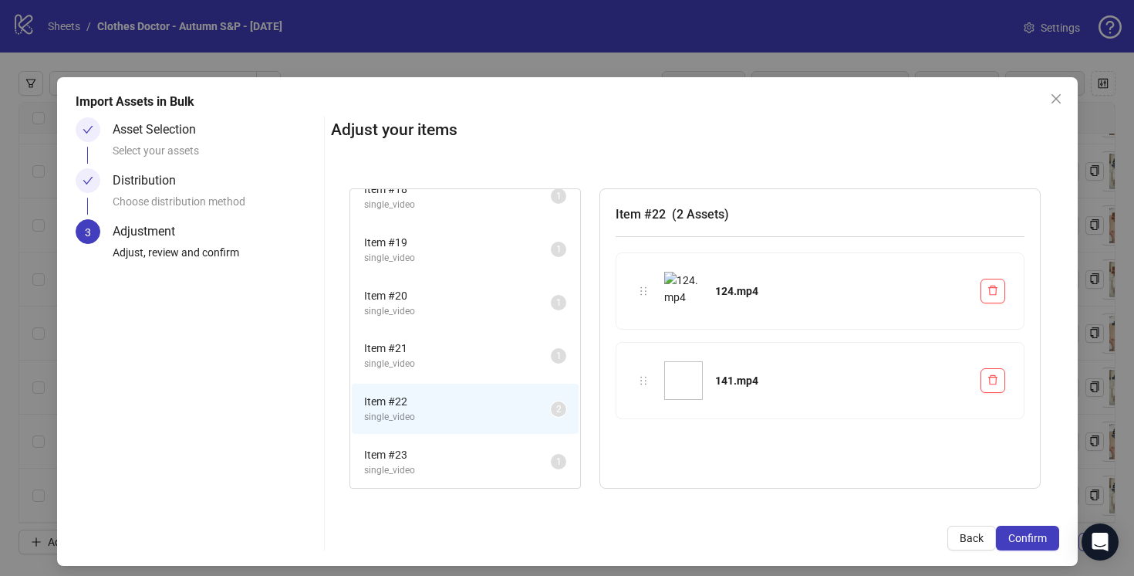
click at [510, 353] on span "Item # 21" at bounding box center [457, 348] width 187 height 17
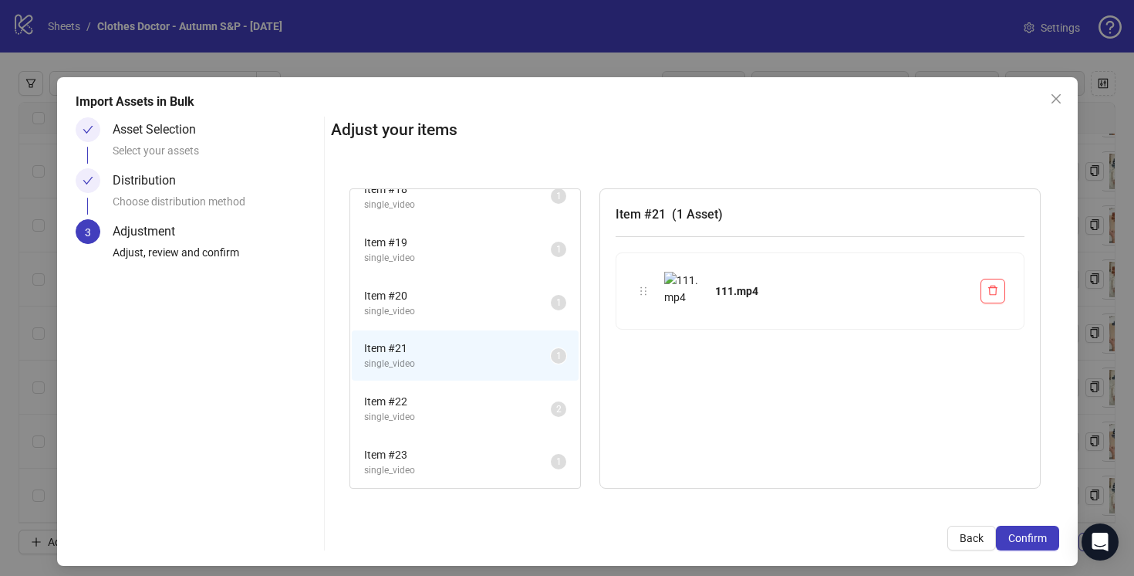
click at [498, 314] on span "single_video" at bounding box center [457, 311] width 187 height 15
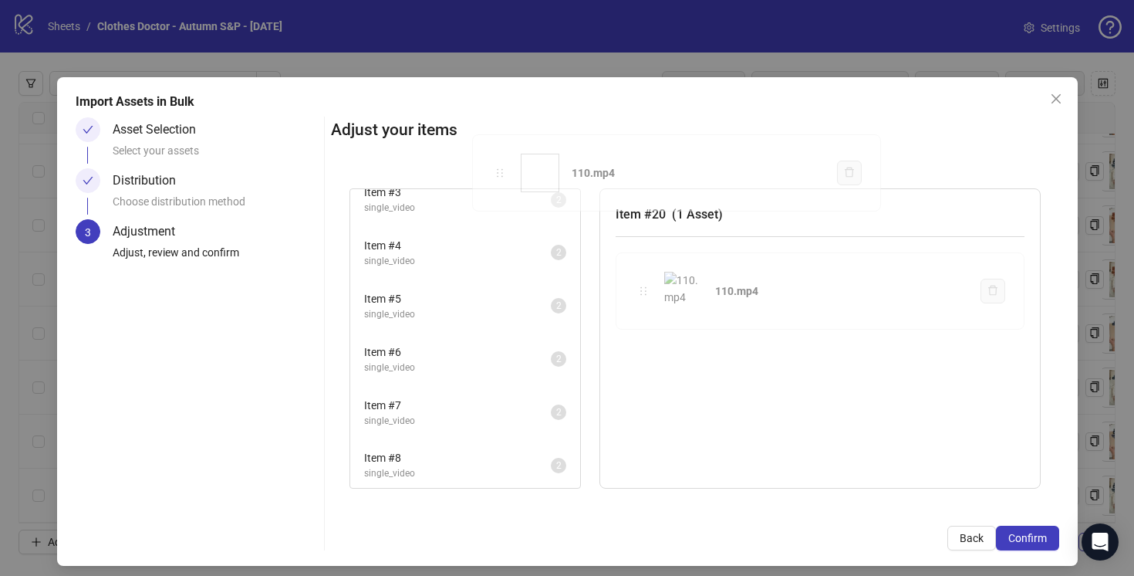
scroll to position [0, 0]
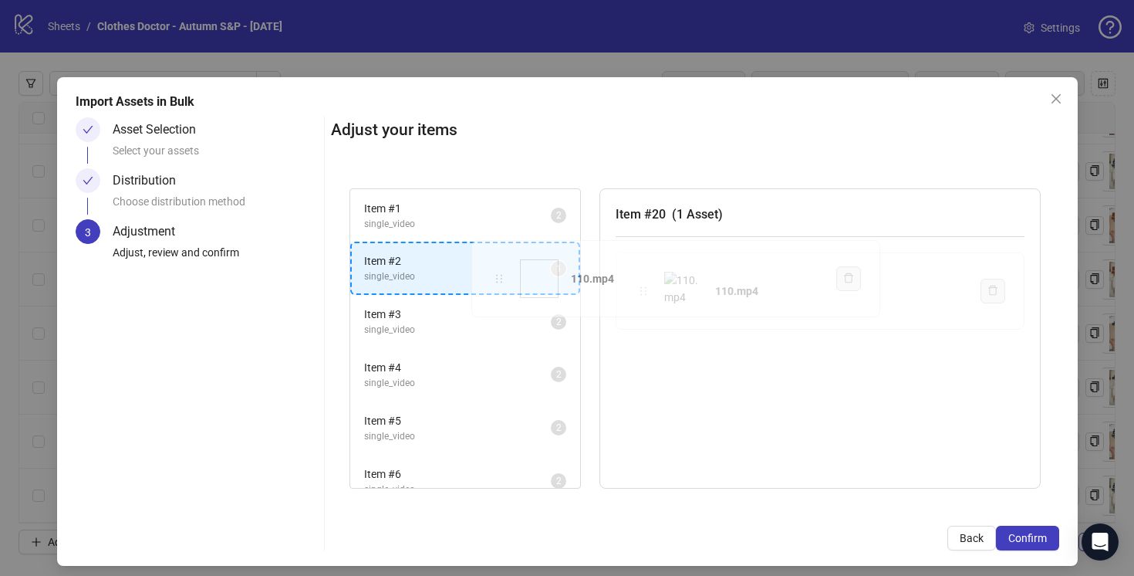
drag, startPoint x: 647, startPoint y: 292, endPoint x: 502, endPoint y: 280, distance: 146.3
click at [502, 281] on div "Item # 1 single_video 2 Item # 2 single_video 1 Item # 3 single_video 2 Item # …" at bounding box center [695, 339] width 728 height 338
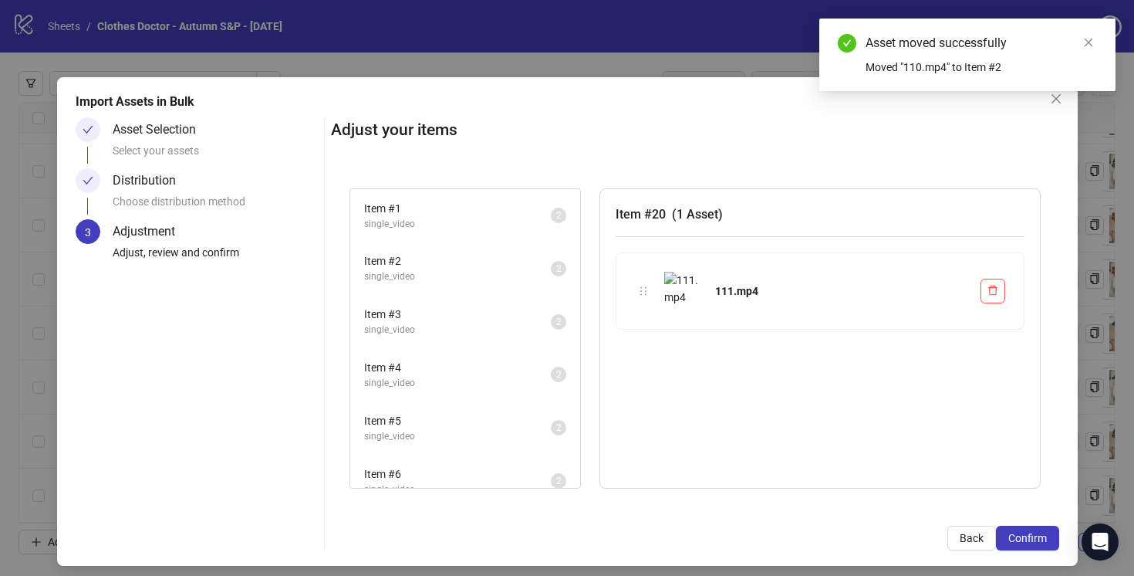
click at [502, 280] on span "single_video" at bounding box center [457, 276] width 187 height 15
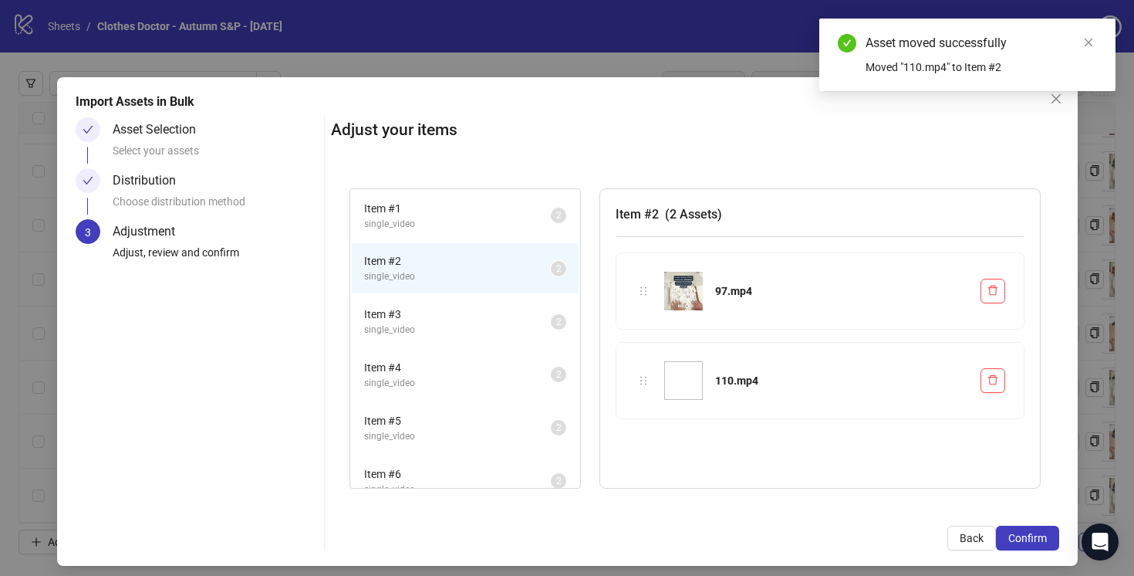
click at [502, 319] on span "Item # 3" at bounding box center [457, 314] width 187 height 17
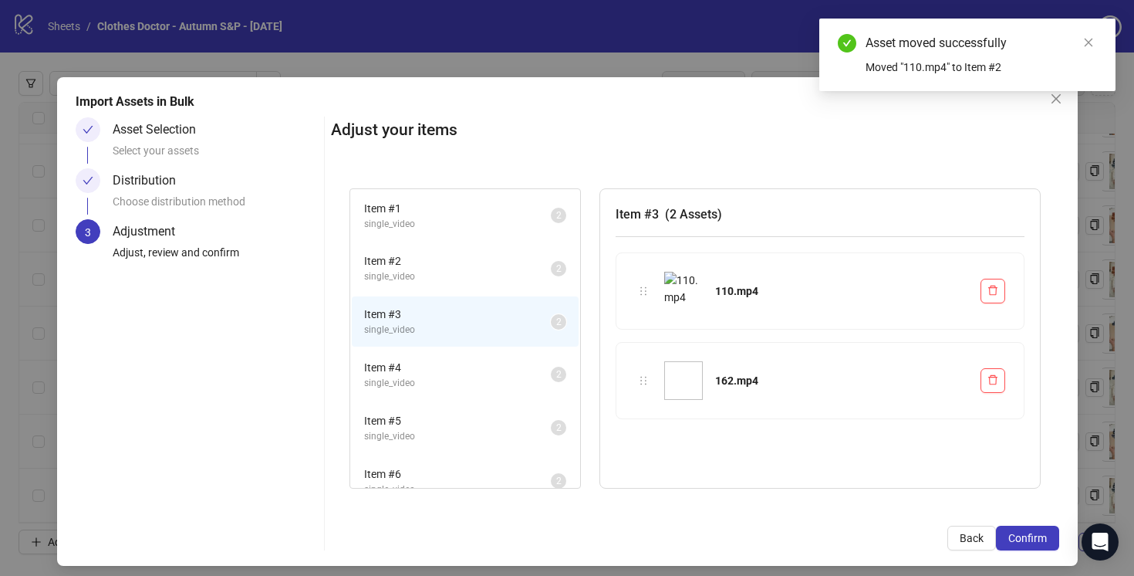
click at [506, 277] on span "single_video" at bounding box center [457, 276] width 187 height 15
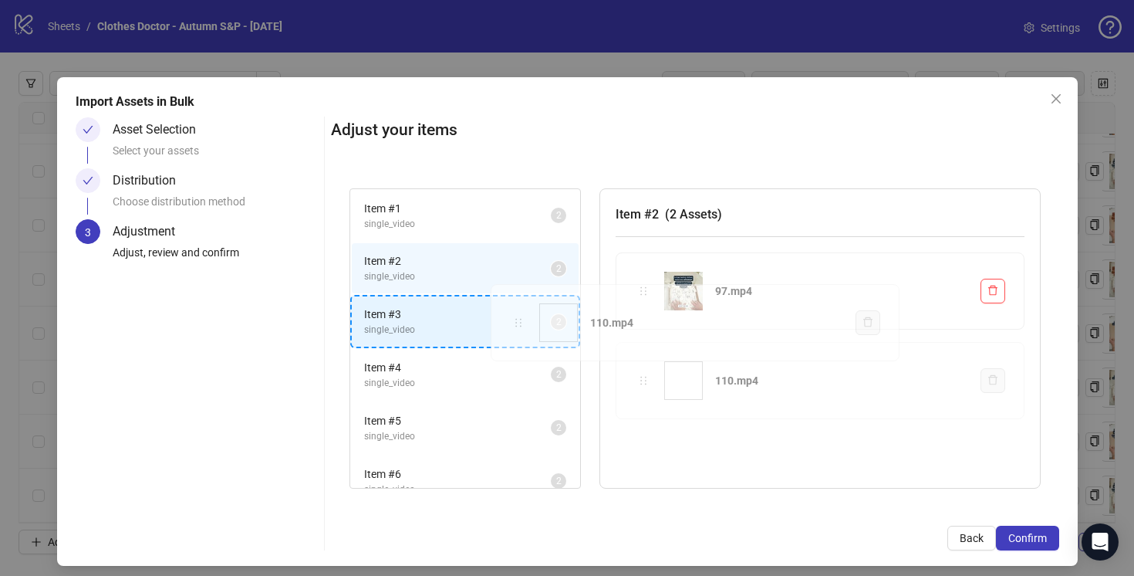
drag, startPoint x: 644, startPoint y: 378, endPoint x: 520, endPoint y: 320, distance: 137.0
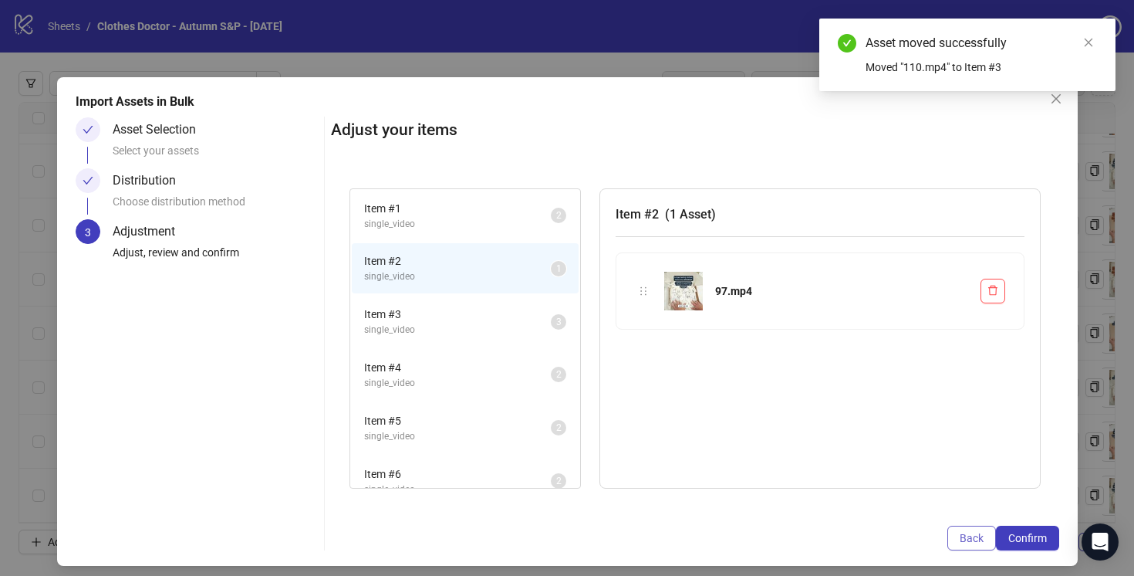
click at [974, 538] on span "Back" at bounding box center [972, 538] width 24 height 12
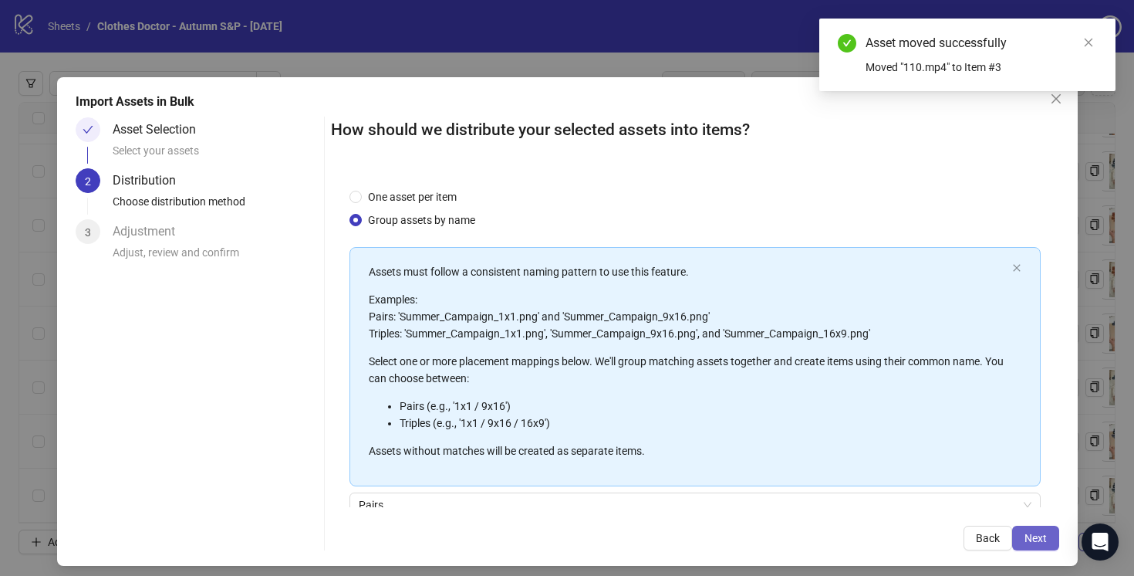
click at [1028, 536] on span "Next" at bounding box center [1036, 538] width 22 height 12
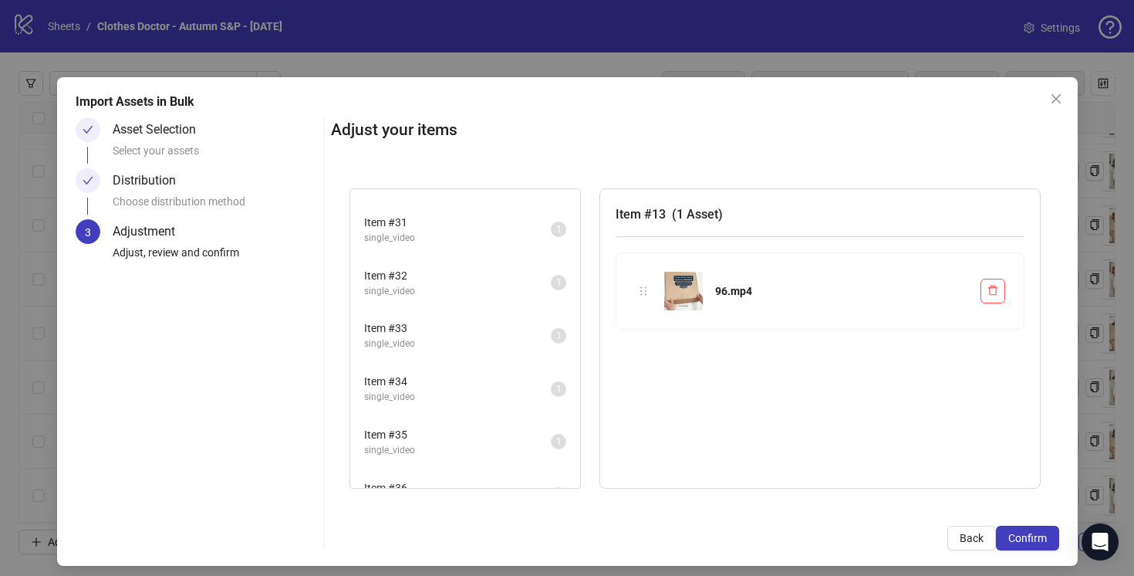
scroll to position [989, 0]
click at [504, 367] on div "Item # 34 single_video 1" at bounding box center [465, 341] width 230 height 53
click at [506, 385] on span "Item # 35" at bounding box center [457, 387] width 187 height 17
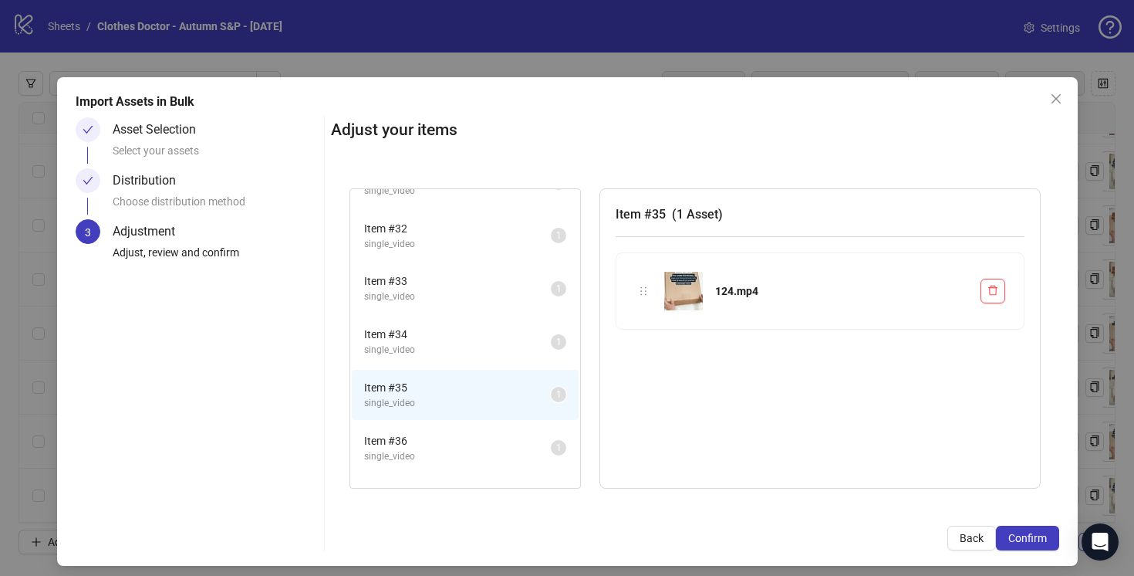
click at [508, 343] on span "single_video" at bounding box center [457, 350] width 187 height 15
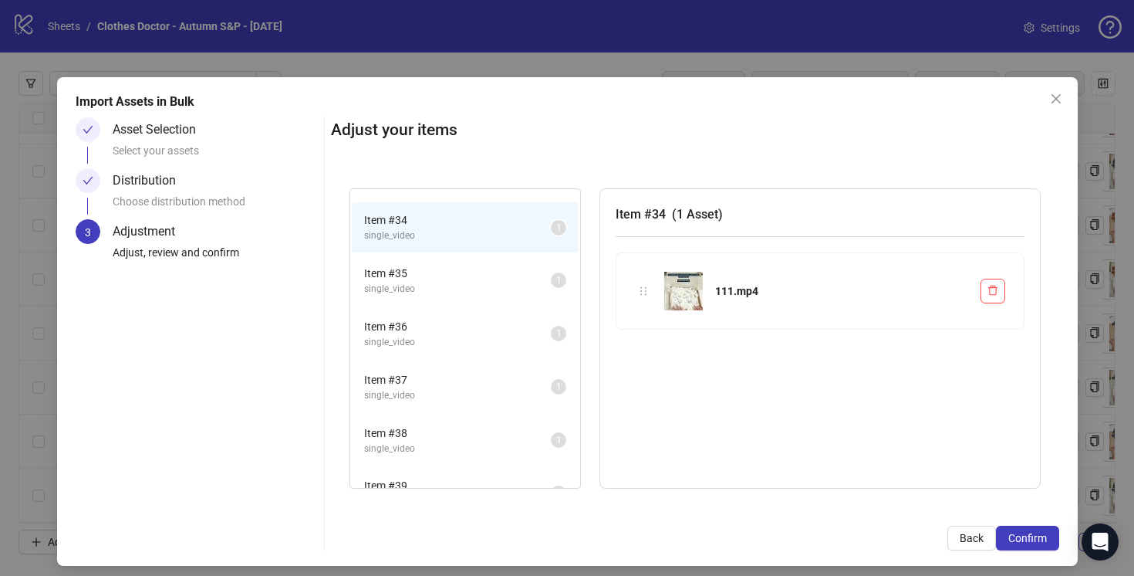
scroll to position [1304, 0]
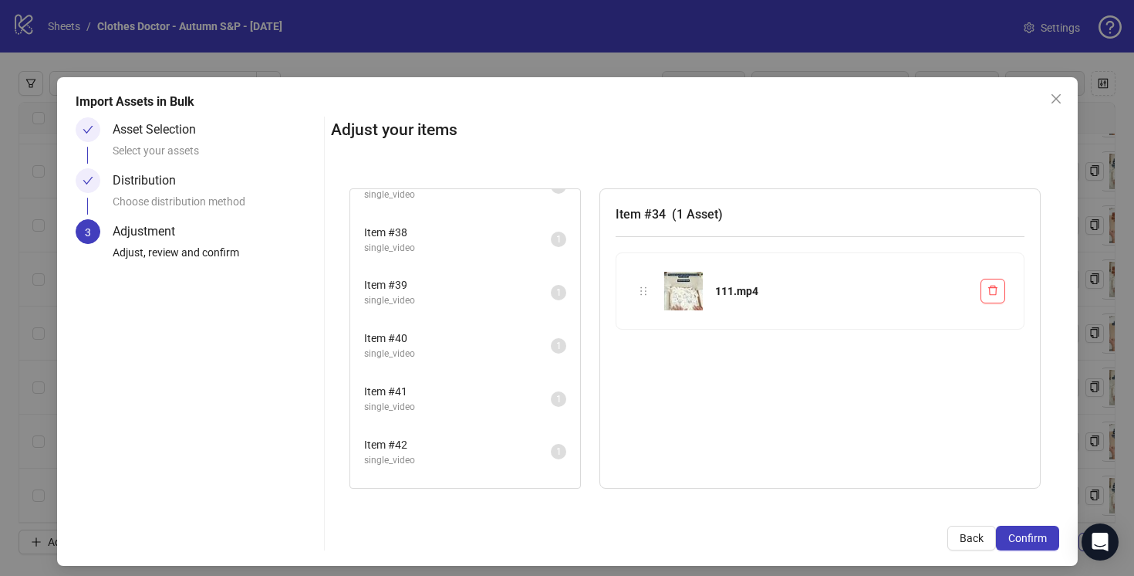
click at [515, 377] on li "Item # 41 single_video 1" at bounding box center [465, 398] width 227 height 50
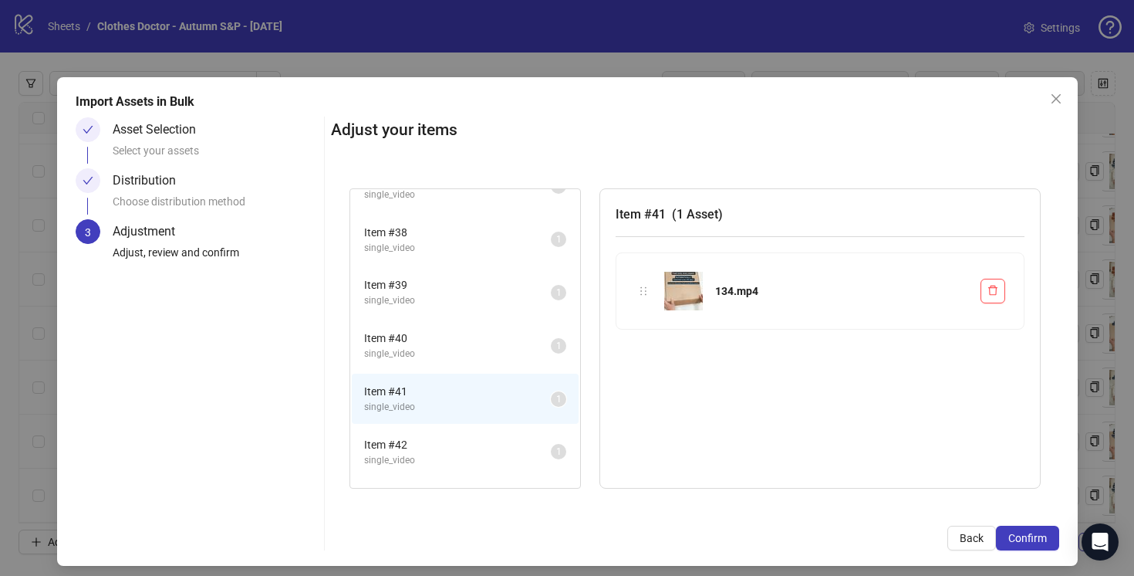
click at [512, 345] on span "Item # 40" at bounding box center [457, 337] width 187 height 17
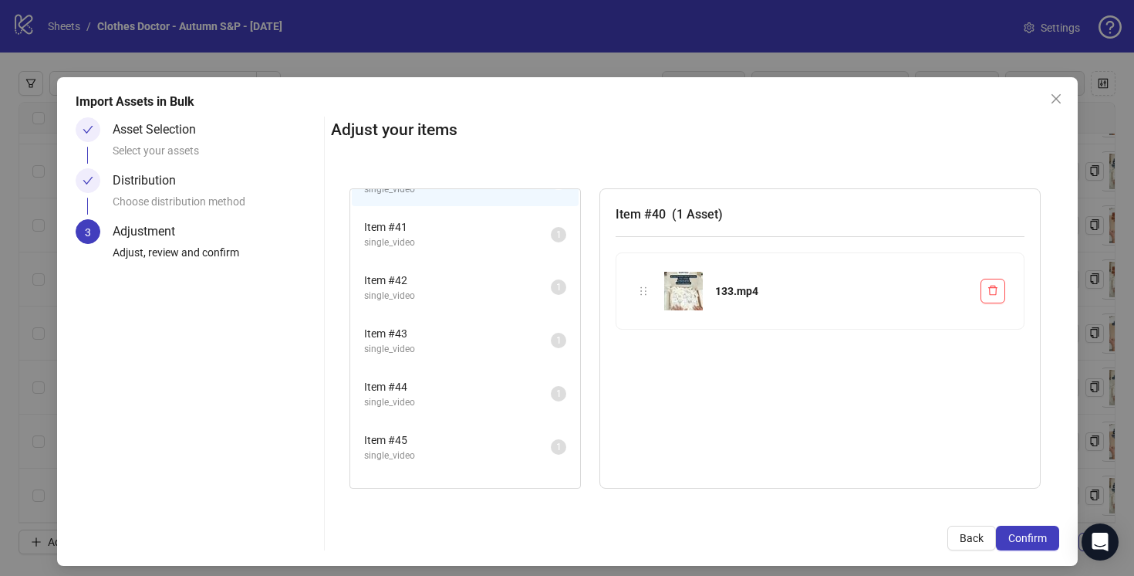
scroll to position [1529, 0]
click at [516, 382] on span "Item # 45" at bounding box center [457, 379] width 187 height 17
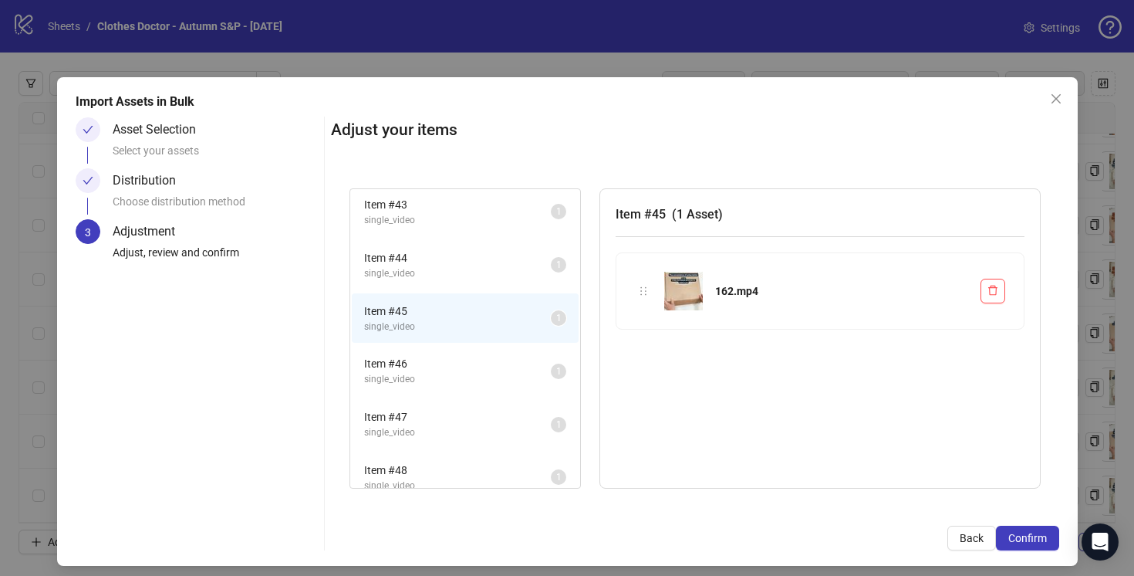
scroll to position [1613, 0]
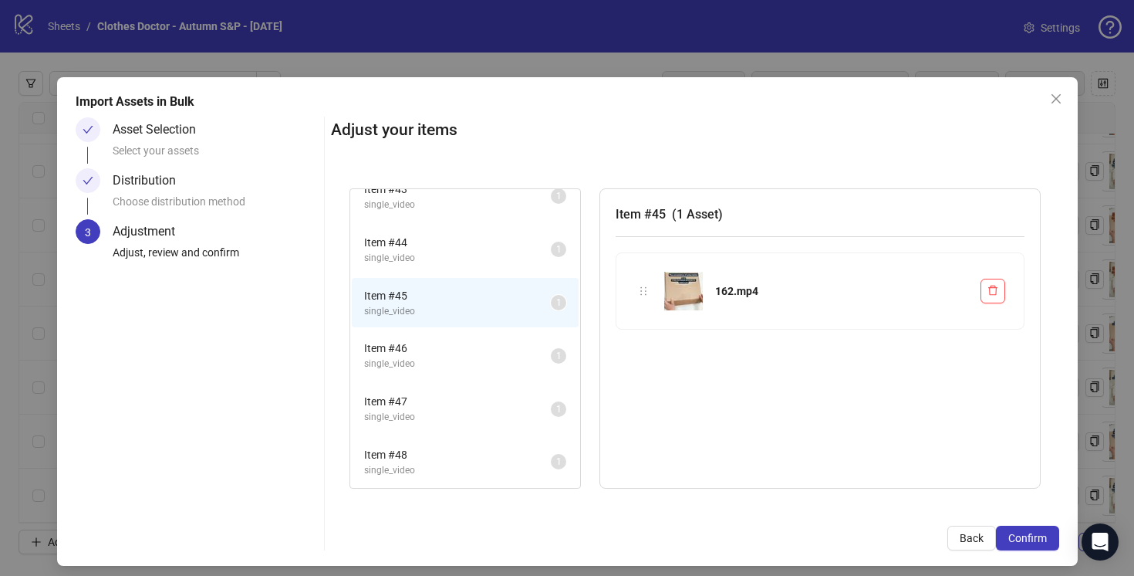
click at [519, 408] on span "Item # 47" at bounding box center [457, 401] width 187 height 17
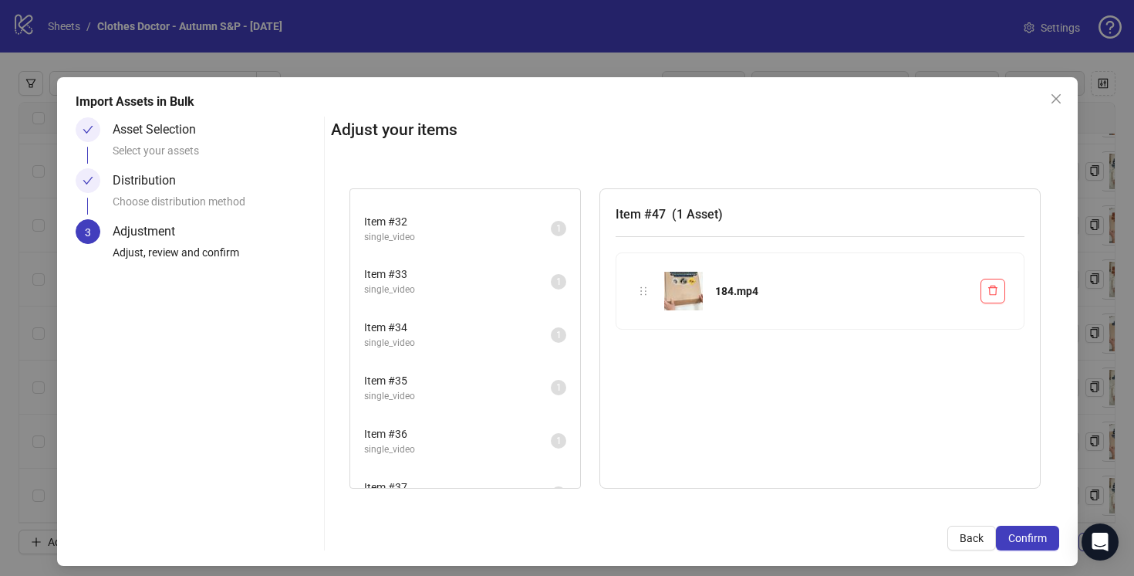
scroll to position [993, 0]
click at [493, 331] on span "Item # 34" at bounding box center [457, 330] width 187 height 17
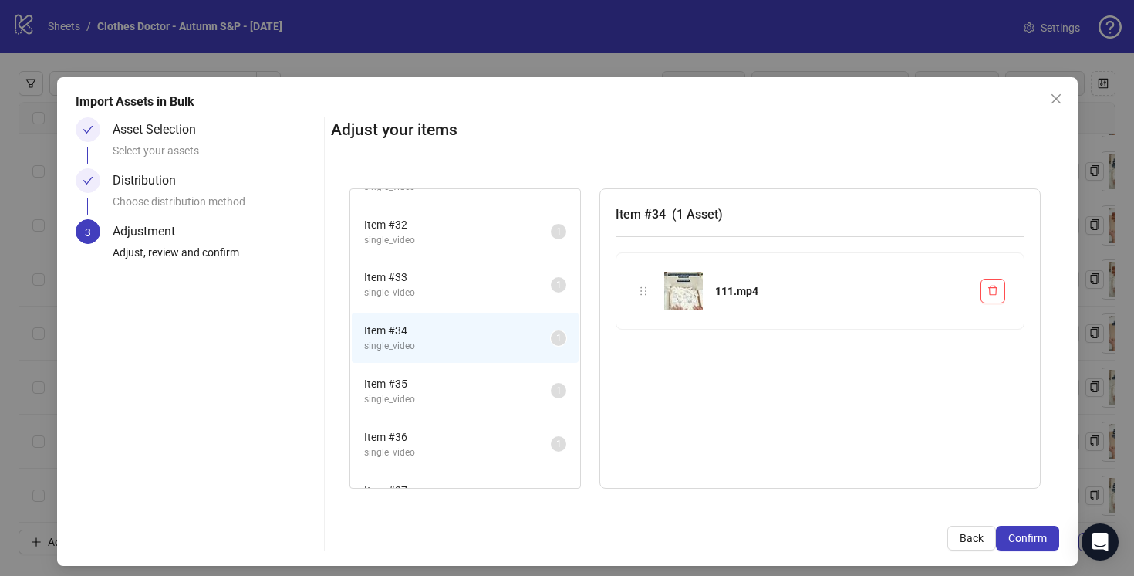
click at [492, 286] on span "single_video" at bounding box center [457, 293] width 187 height 15
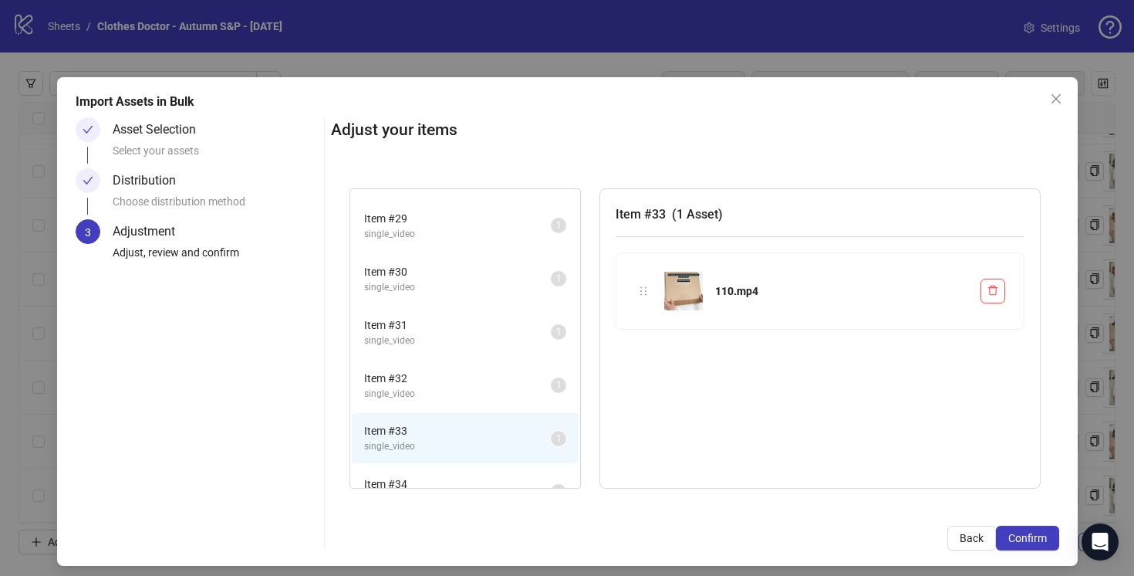
scroll to position [805, 0]
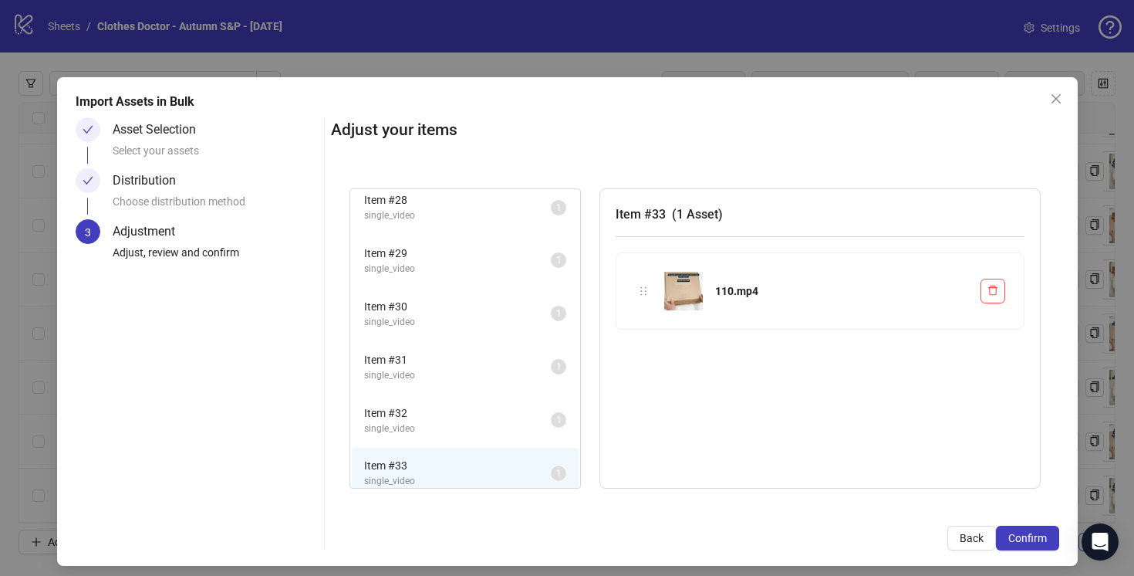
click at [511, 369] on span "single_video" at bounding box center [457, 375] width 187 height 15
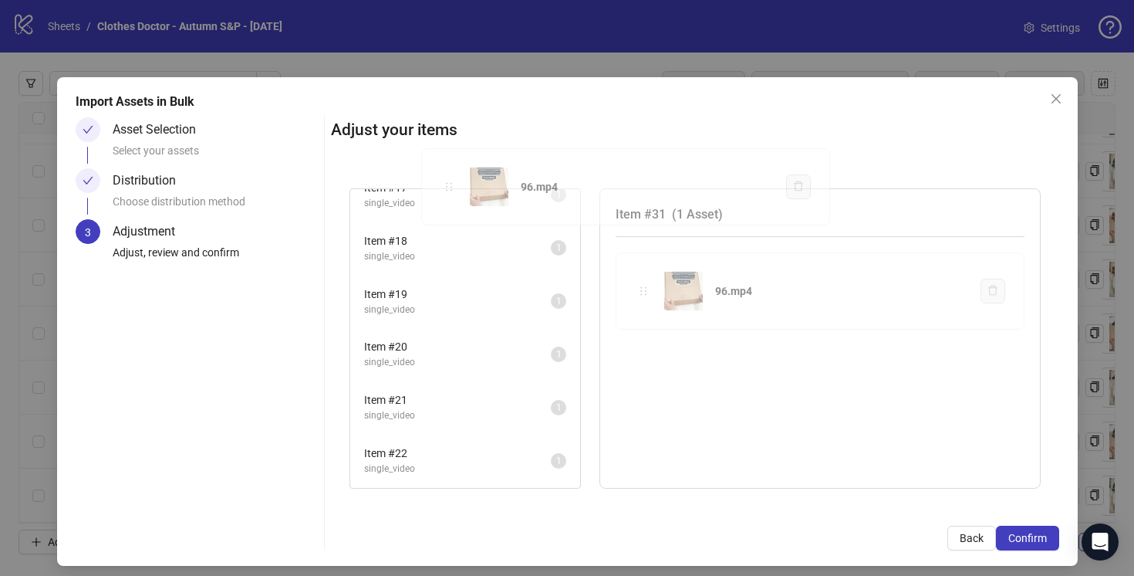
scroll to position [0, 0]
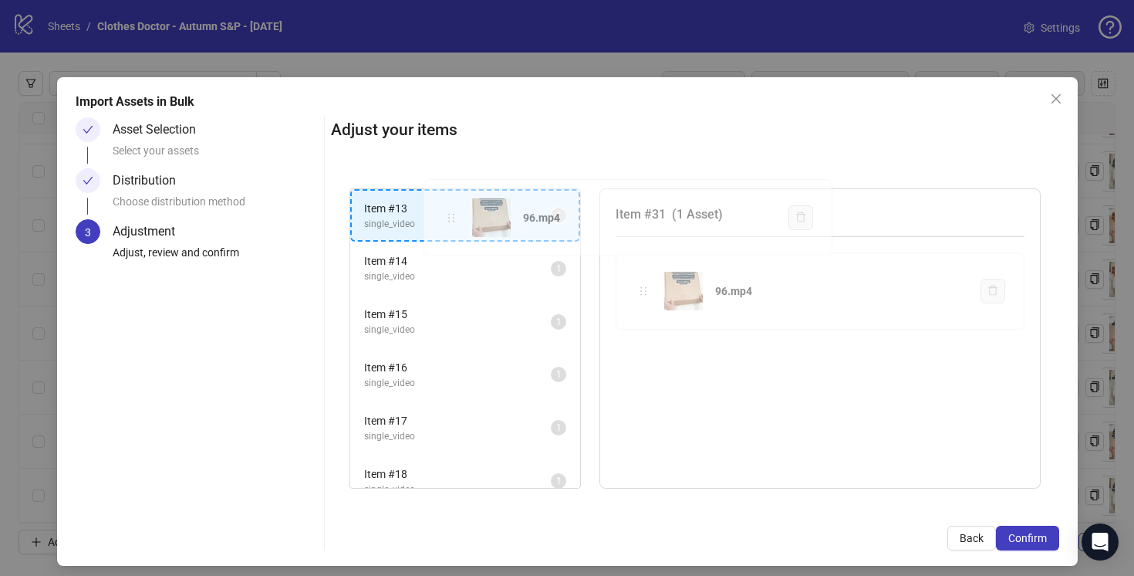
drag, startPoint x: 645, startPoint y: 292, endPoint x: 453, endPoint y: 218, distance: 205.6
click at [453, 218] on div "Item # 13 single_video 1 Item # 14 single_video 1 Item # 15 single_video 1 Item…" at bounding box center [695, 339] width 728 height 338
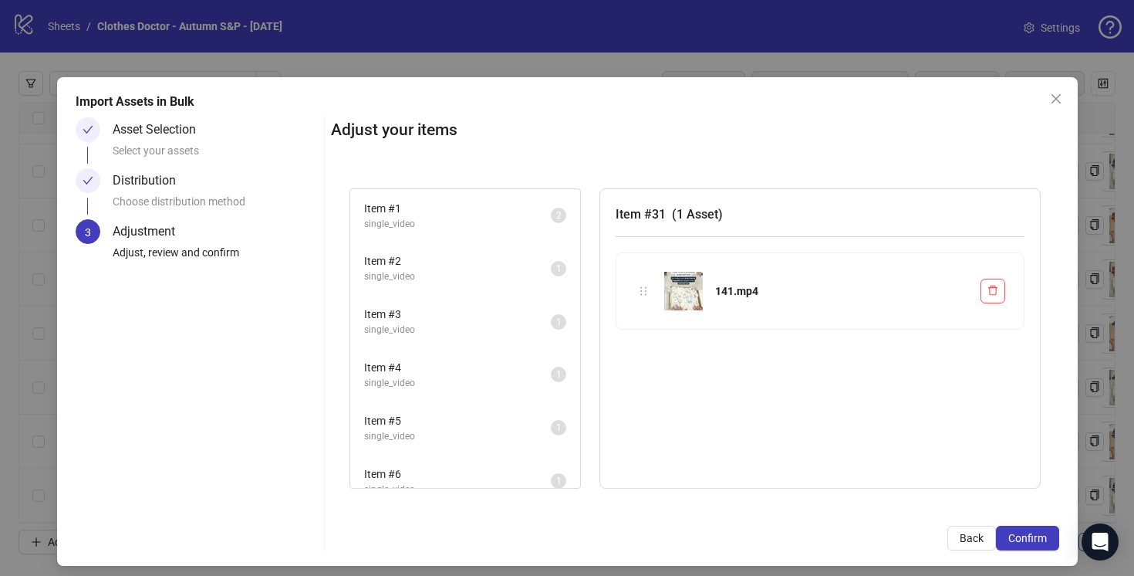
click at [499, 272] on span "single_video" at bounding box center [457, 276] width 187 height 15
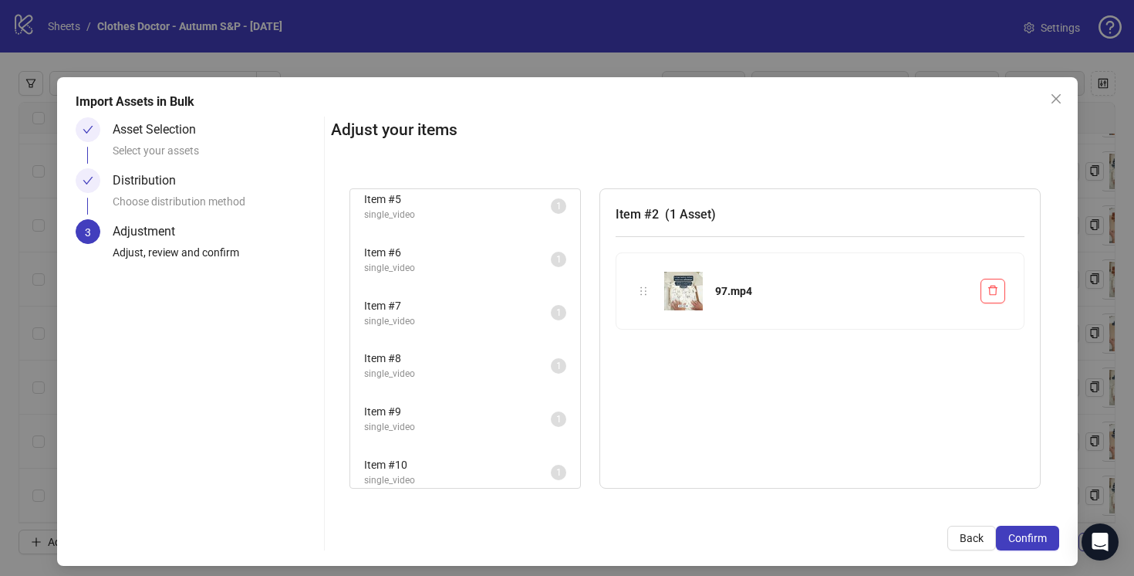
scroll to position [741, 0]
click at [512, 383] on span "single_video" at bounding box center [457, 386] width 187 height 15
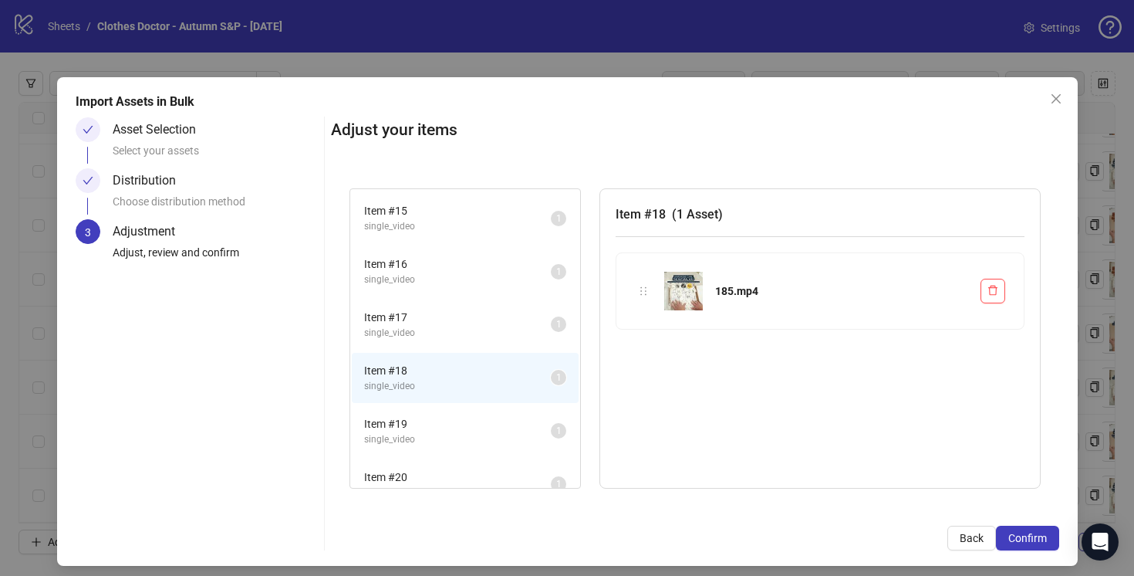
click at [517, 432] on span "single_video" at bounding box center [457, 439] width 187 height 15
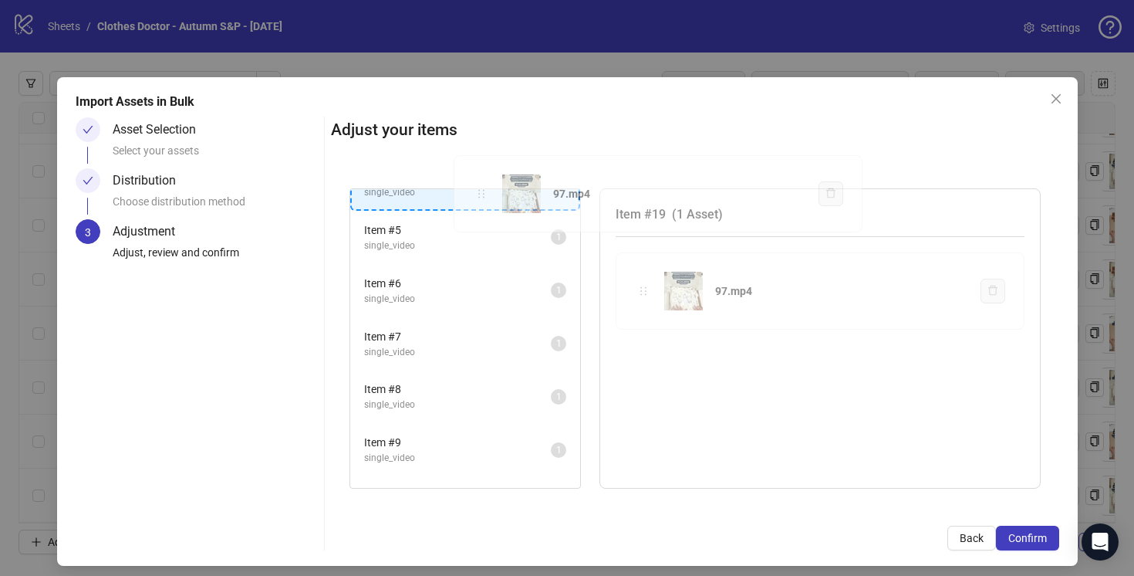
scroll to position [0, 0]
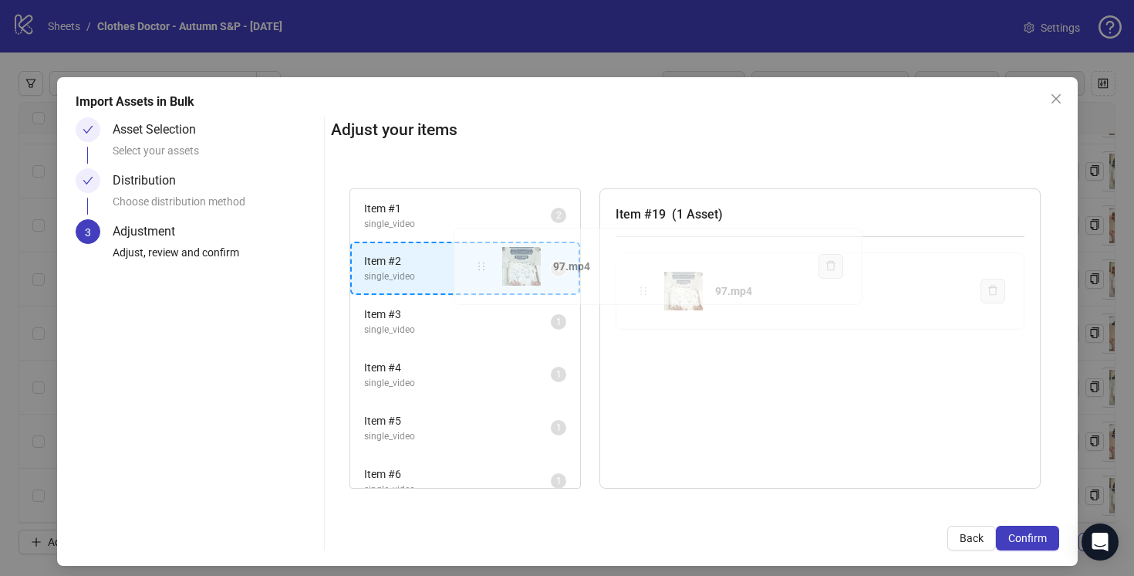
drag, startPoint x: 647, startPoint y: 292, endPoint x: 484, endPoint y: 270, distance: 165.1
click at [484, 270] on div "Item # 1 single_video 2 Item # 2 single_video 1 Item # 3 single_video 1 Item # …" at bounding box center [695, 339] width 728 height 338
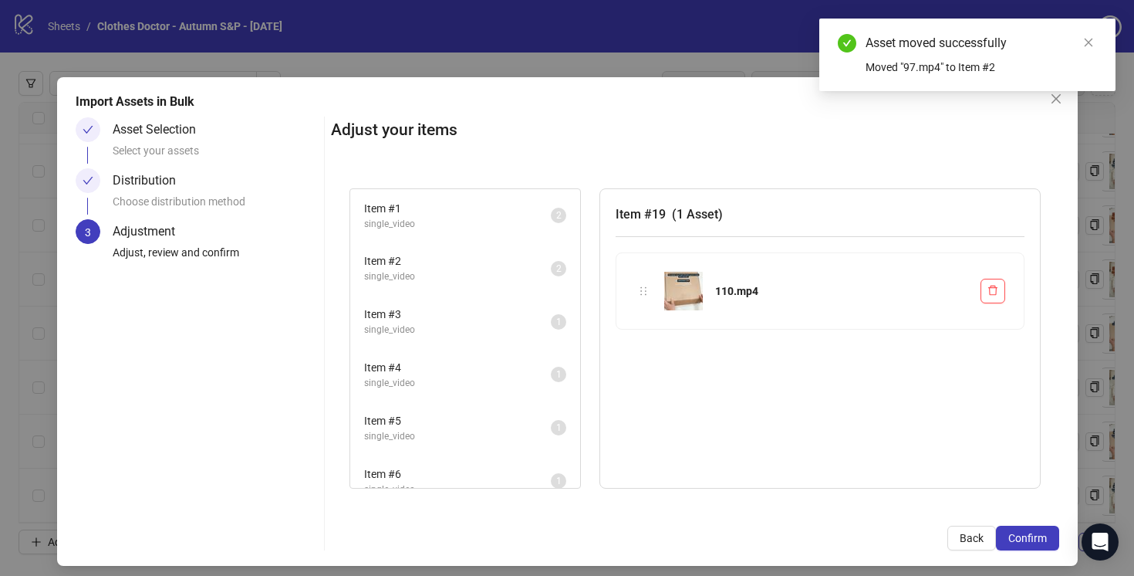
click at [495, 322] on span "Item # 3" at bounding box center [457, 314] width 187 height 17
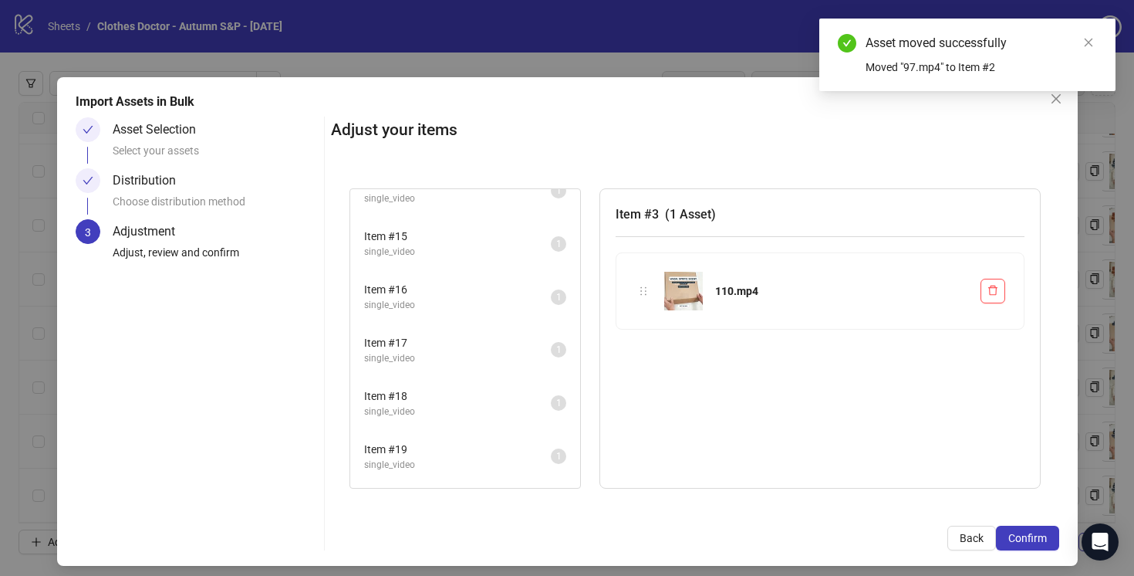
click at [503, 358] on span "single_video" at bounding box center [457, 358] width 187 height 15
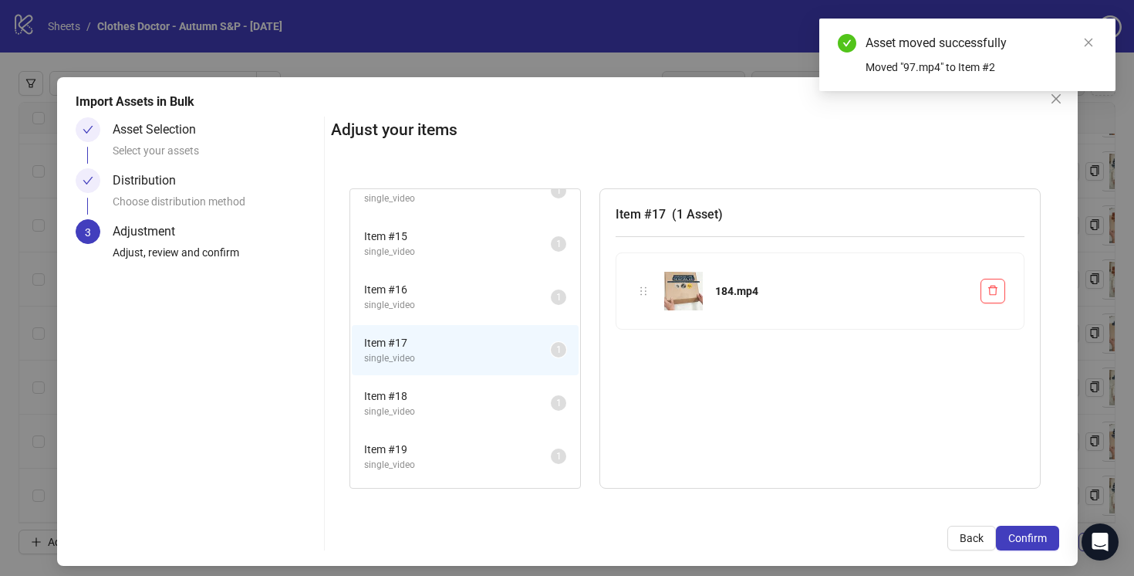
click at [509, 398] on span "Item # 18" at bounding box center [457, 395] width 187 height 17
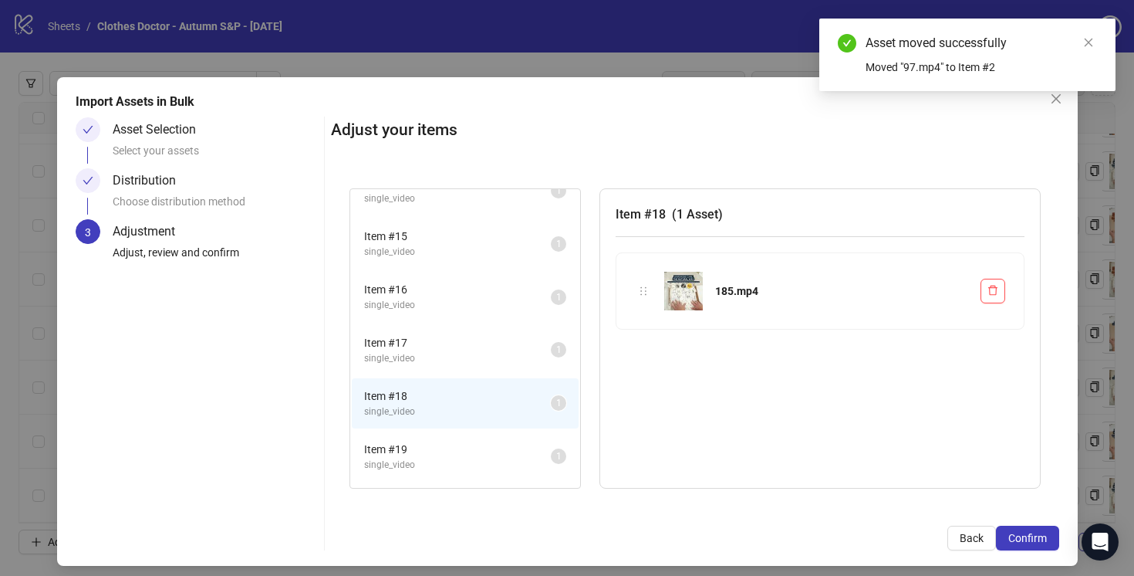
click at [509, 449] on span "Item # 19" at bounding box center [457, 449] width 187 height 17
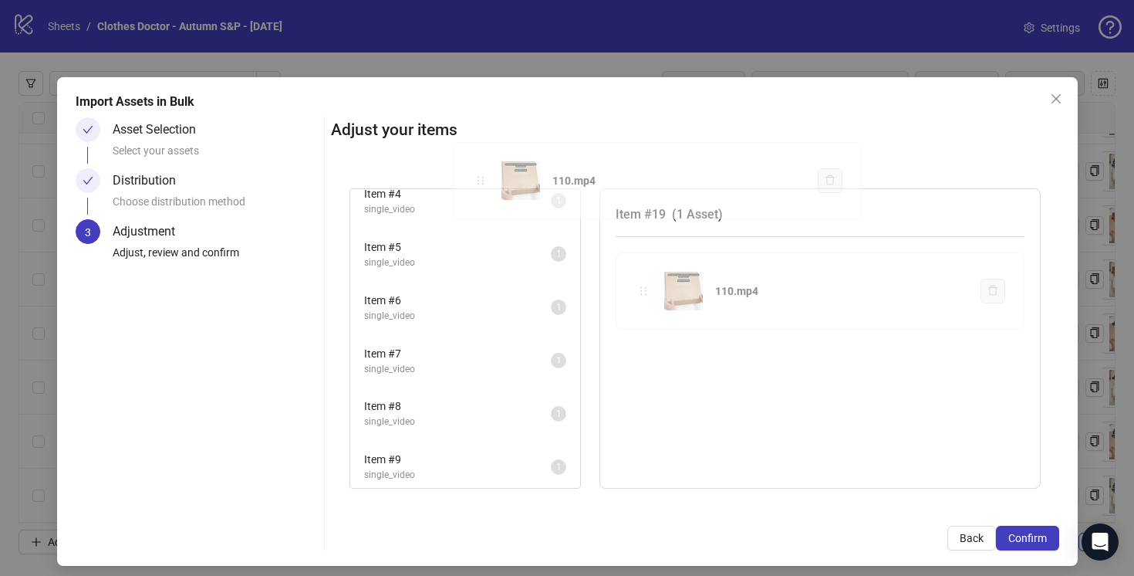
scroll to position [0, 0]
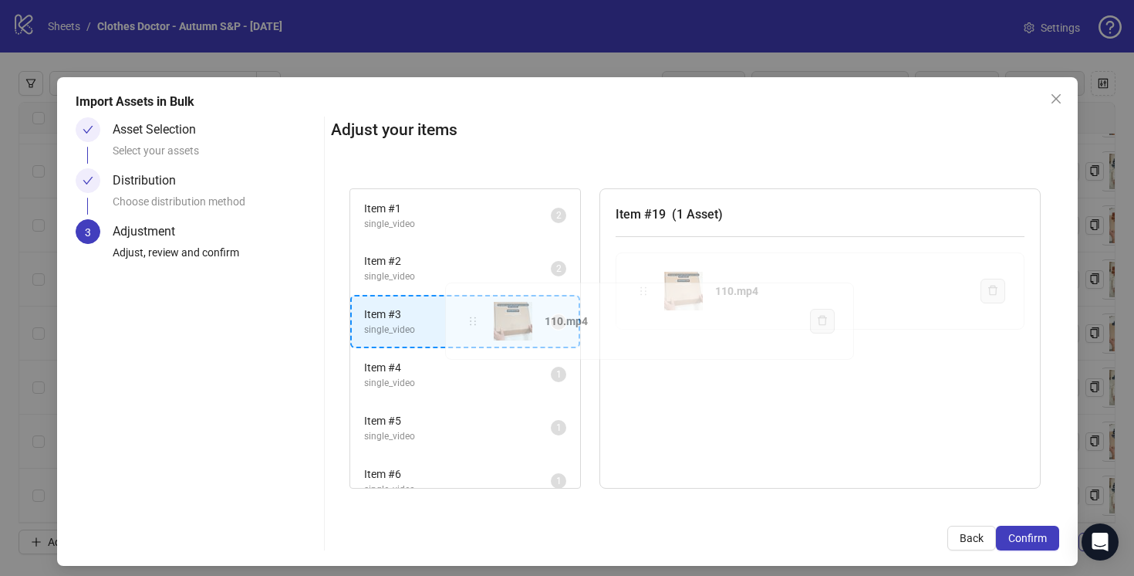
drag, startPoint x: 644, startPoint y: 292, endPoint x: 474, endPoint y: 323, distance: 173.2
click at [474, 323] on div "Item # 1 single_video 2 Item # 2 single_video 2 Item # 3 single_video 1 Item # …" at bounding box center [695, 339] width 728 height 338
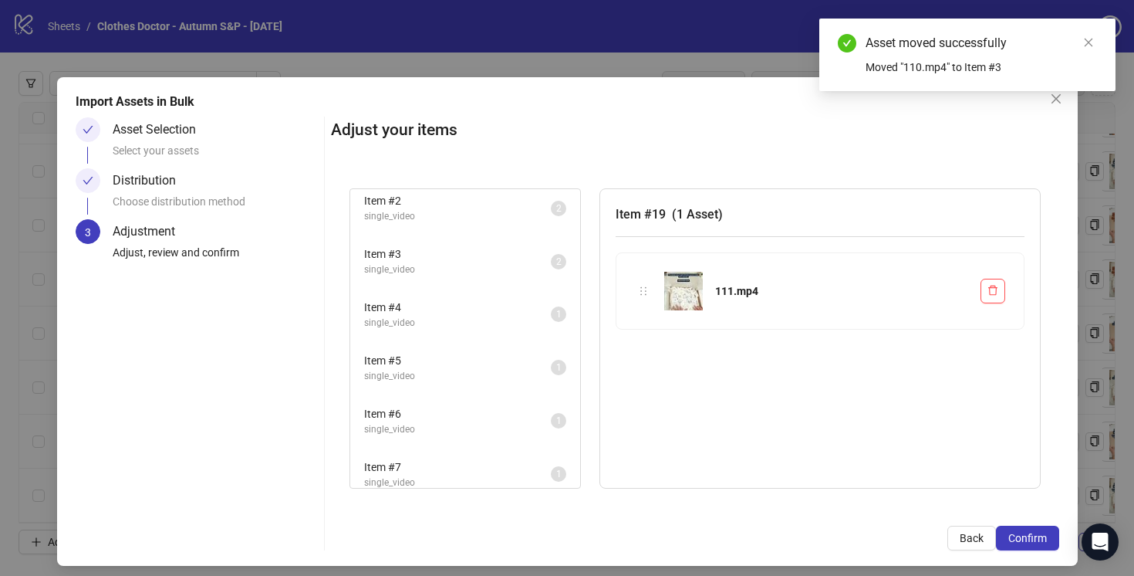
scroll to position [81, 0]
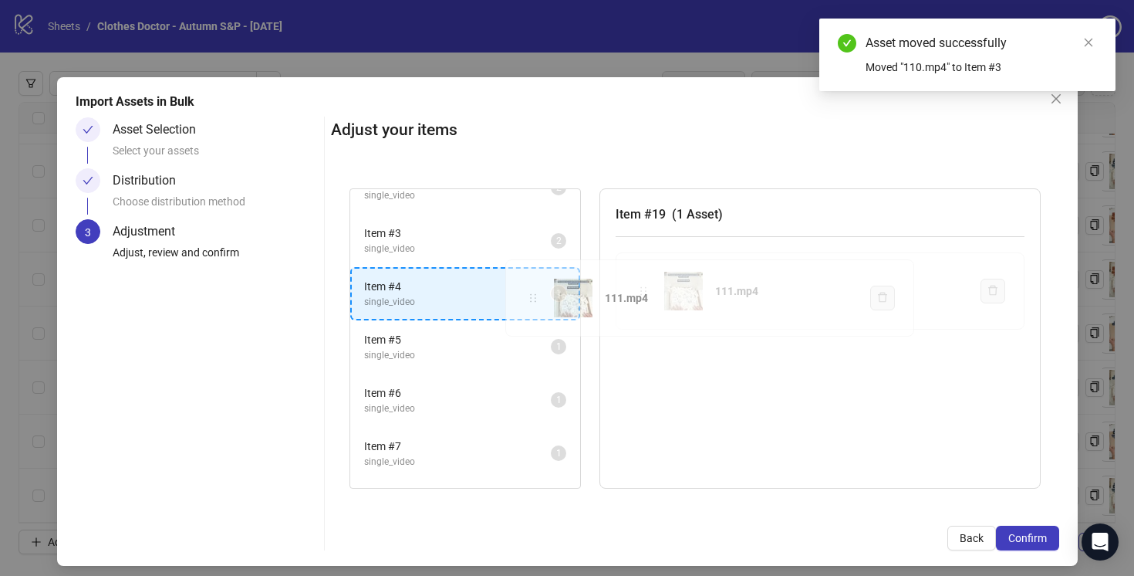
drag, startPoint x: 649, startPoint y: 286, endPoint x: 539, endPoint y: 293, distance: 110.6
click at [539, 293] on div "Item # 1 single_video 2 Item # 2 single_video 2 Item # 3 single_video 2 Item # …" at bounding box center [695, 339] width 728 height 338
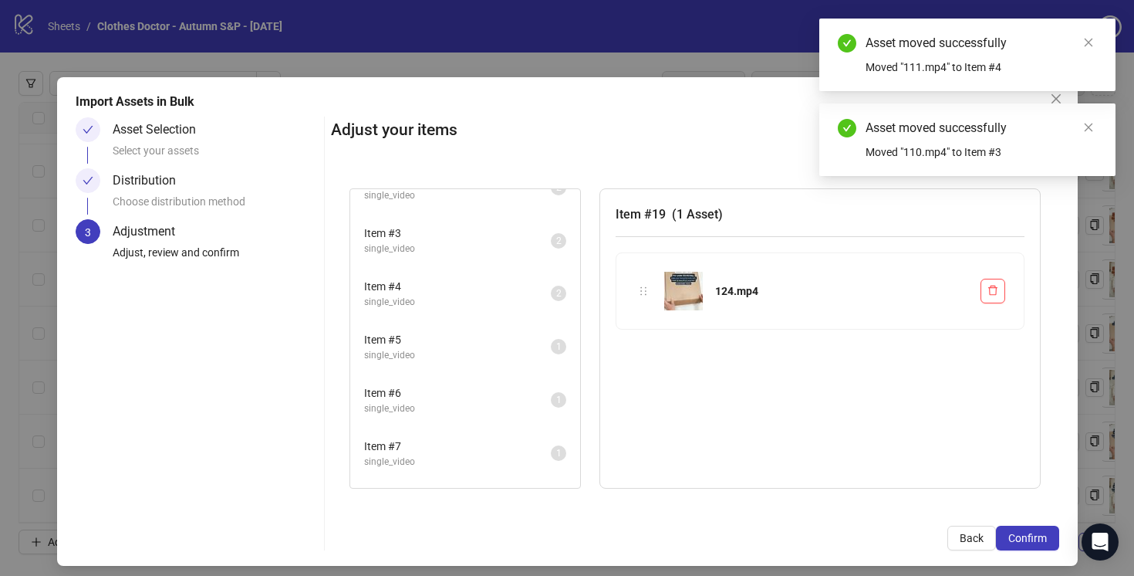
click at [539, 293] on span "Item # 4" at bounding box center [457, 286] width 187 height 17
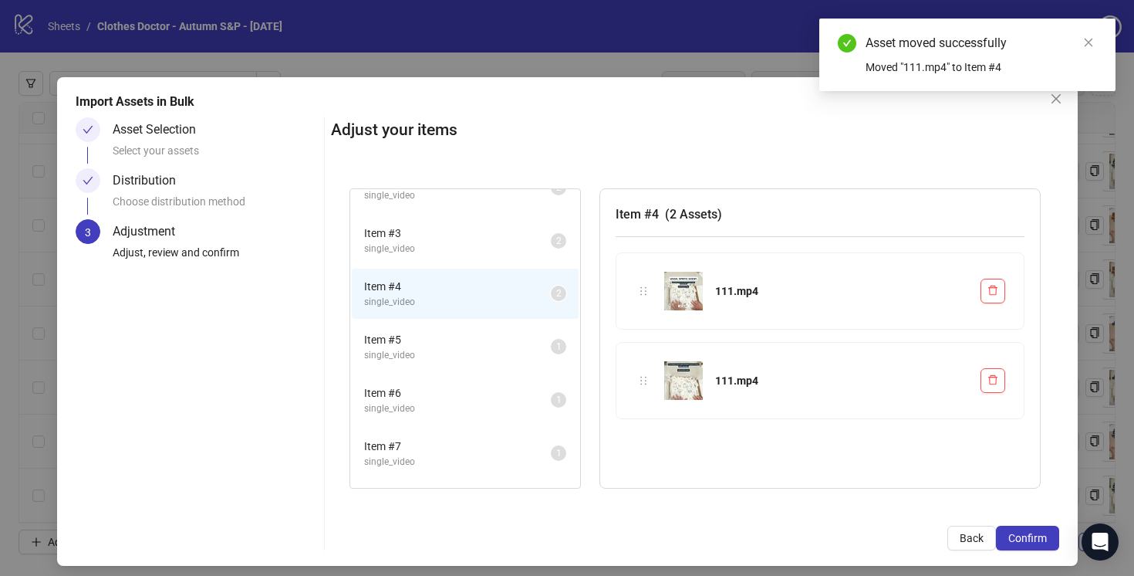
click at [519, 340] on span "Item # 5" at bounding box center [457, 339] width 187 height 17
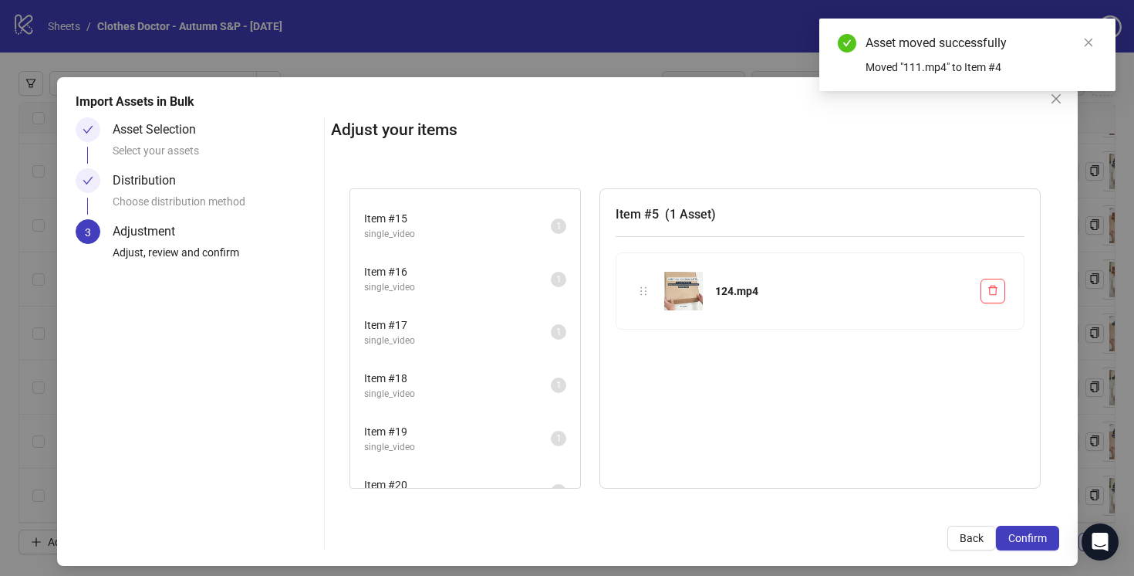
scroll to position [772, 0]
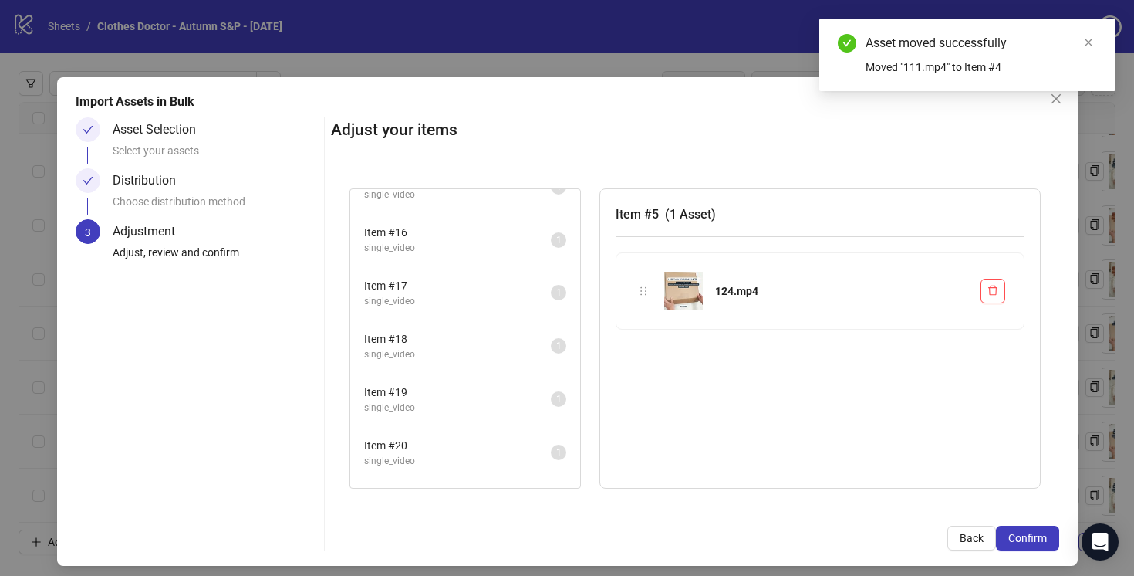
click at [515, 386] on span "Item # 19" at bounding box center [457, 391] width 187 height 17
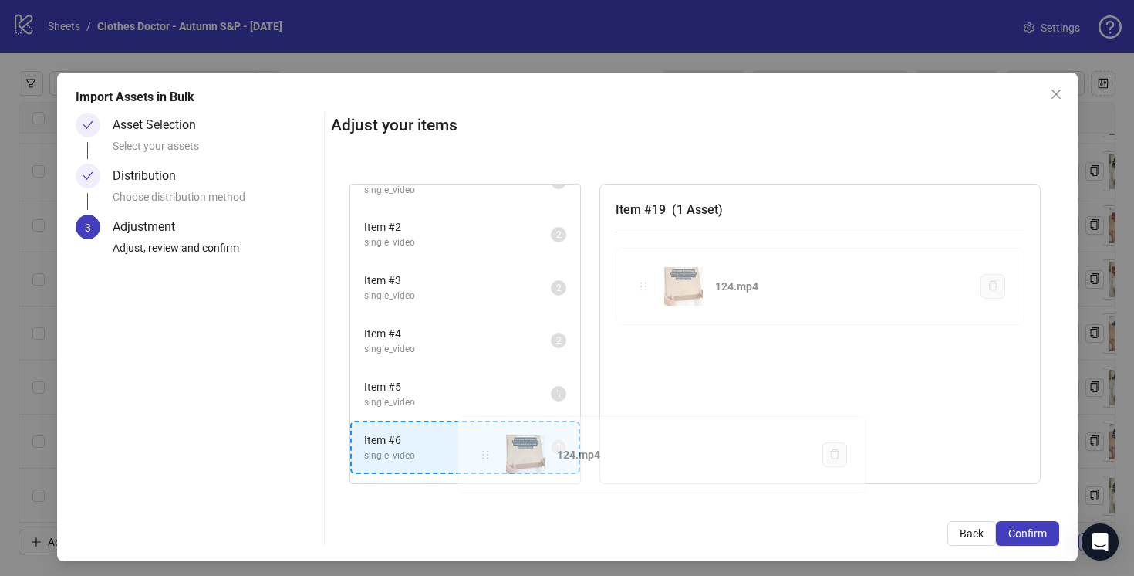
scroll to position [45, 0]
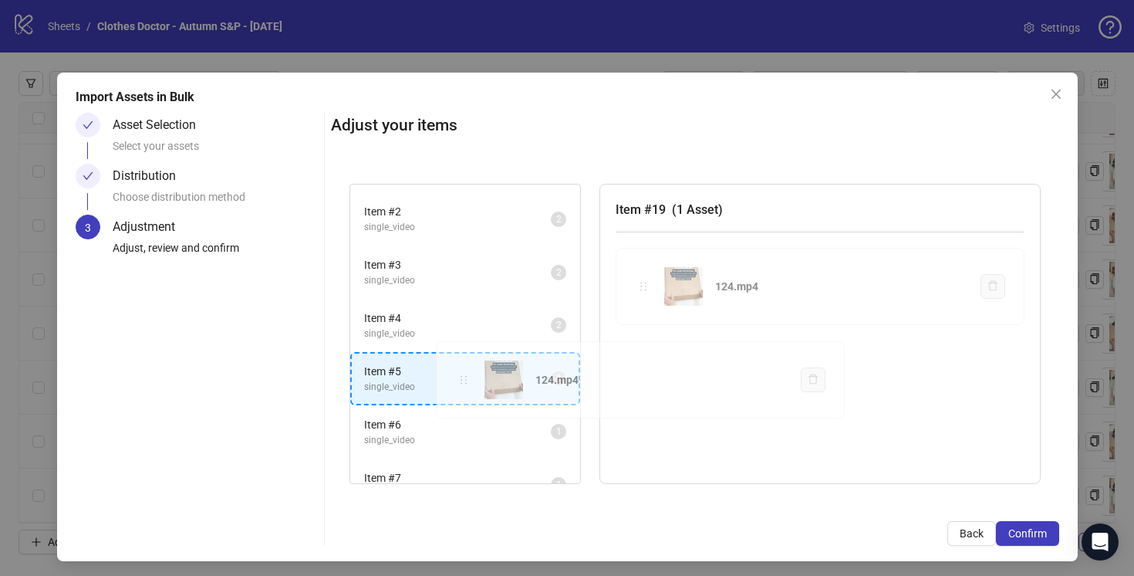
drag, startPoint x: 647, startPoint y: 291, endPoint x: 467, endPoint y: 378, distance: 199.8
click at [467, 378] on div "Item # 1 single_video 2 Item # 2 single_video 2 Item # 3 single_video 2 Item # …" at bounding box center [695, 334] width 728 height 338
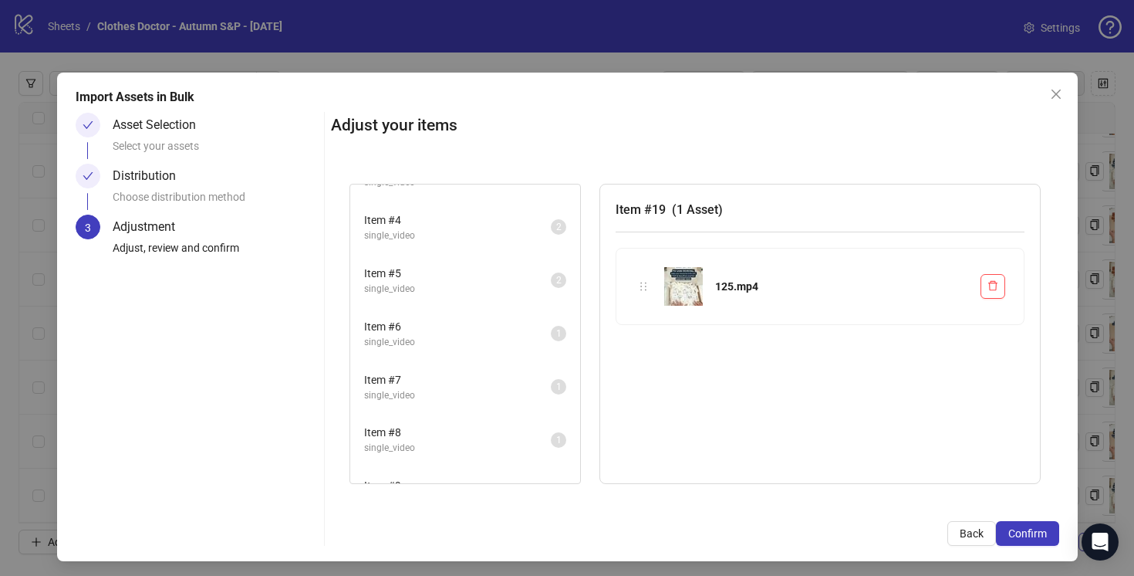
scroll to position [146, 0]
click at [503, 333] on span "single_video" at bounding box center [457, 339] width 187 height 15
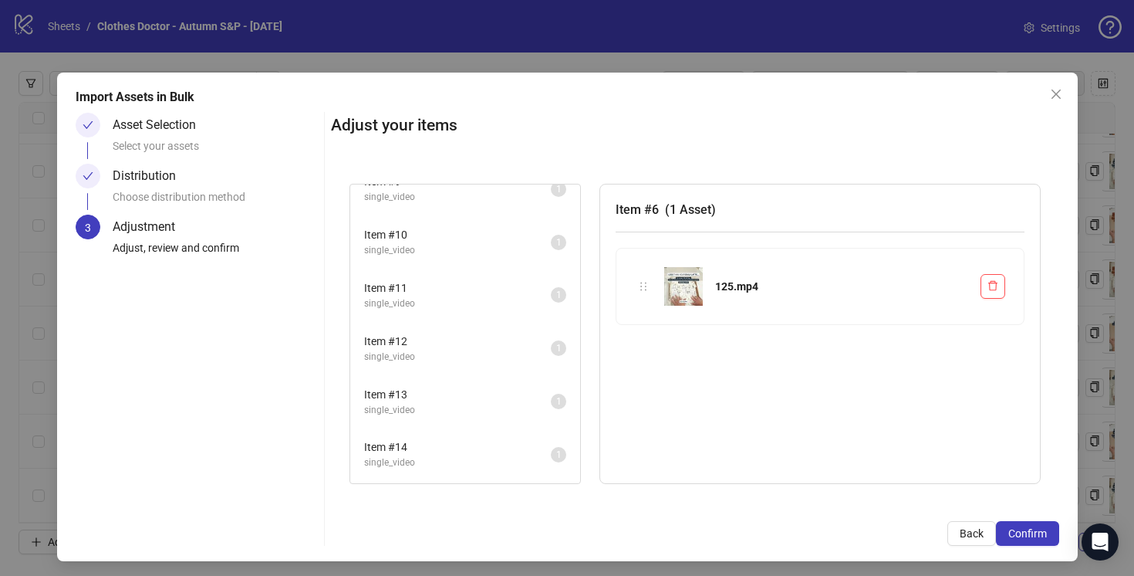
scroll to position [490, 0]
click at [514, 404] on span "Item # 14" at bounding box center [457, 403] width 187 height 17
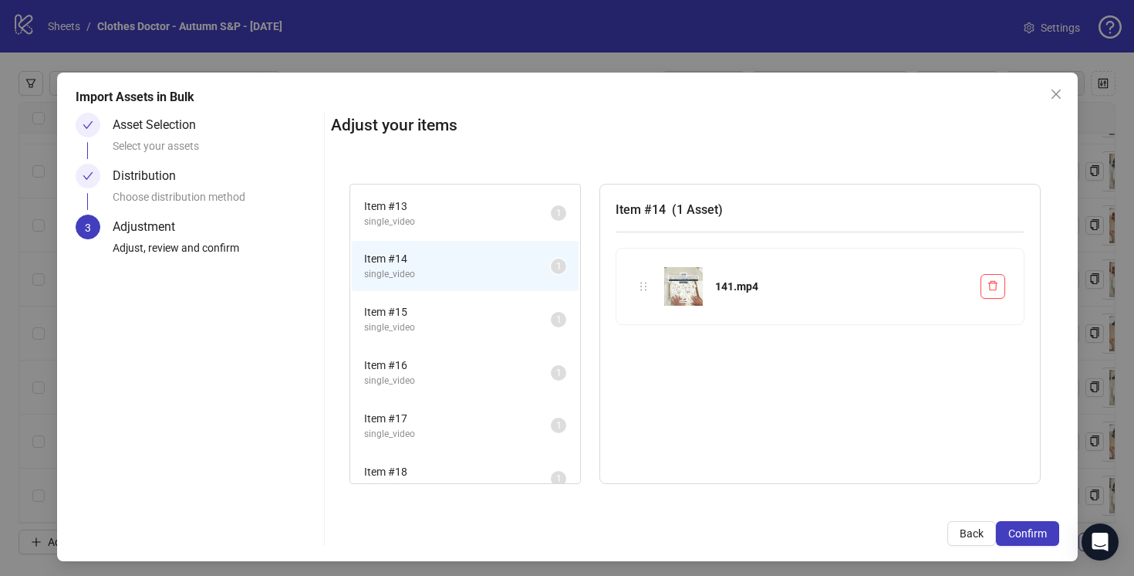
scroll to position [748, 0]
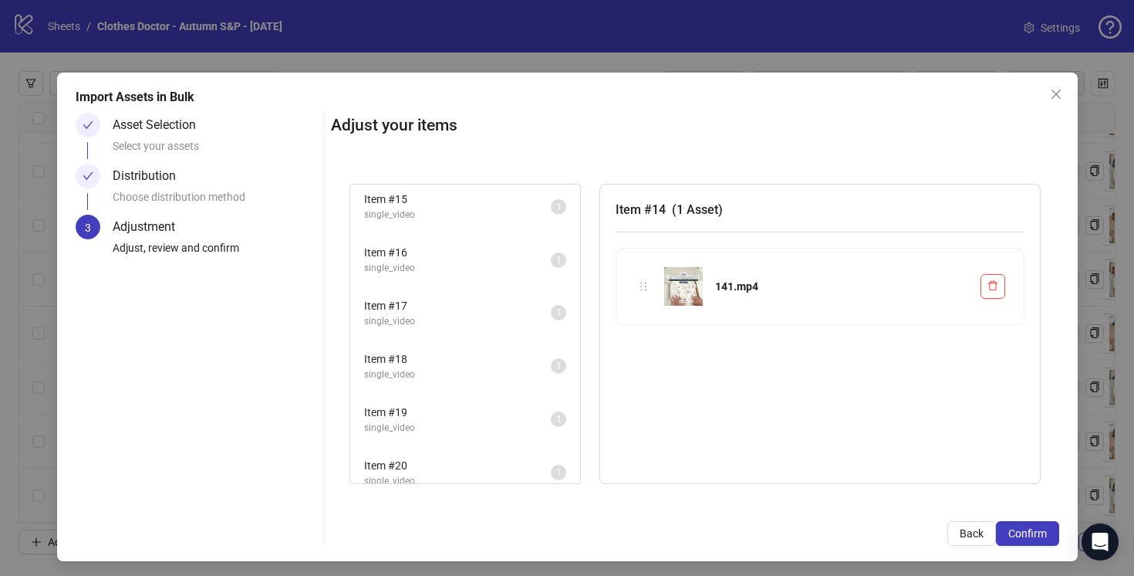
click at [519, 314] on span "single_video" at bounding box center [457, 321] width 187 height 15
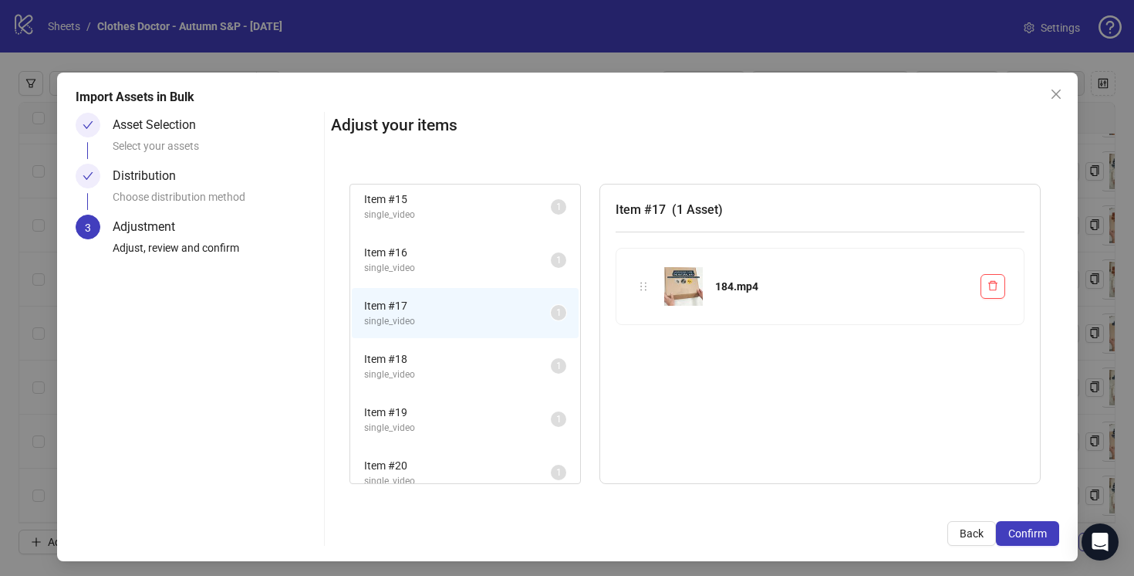
click at [518, 361] on span "Item # 18" at bounding box center [457, 358] width 187 height 17
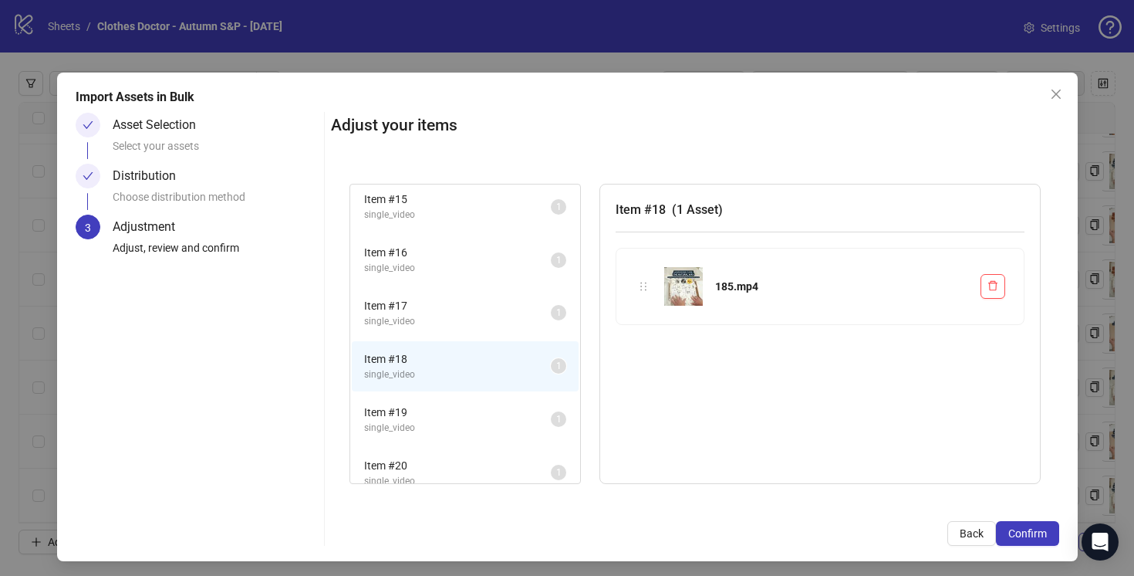
click at [519, 438] on li "Item # 19 single_video 1" at bounding box center [465, 419] width 227 height 50
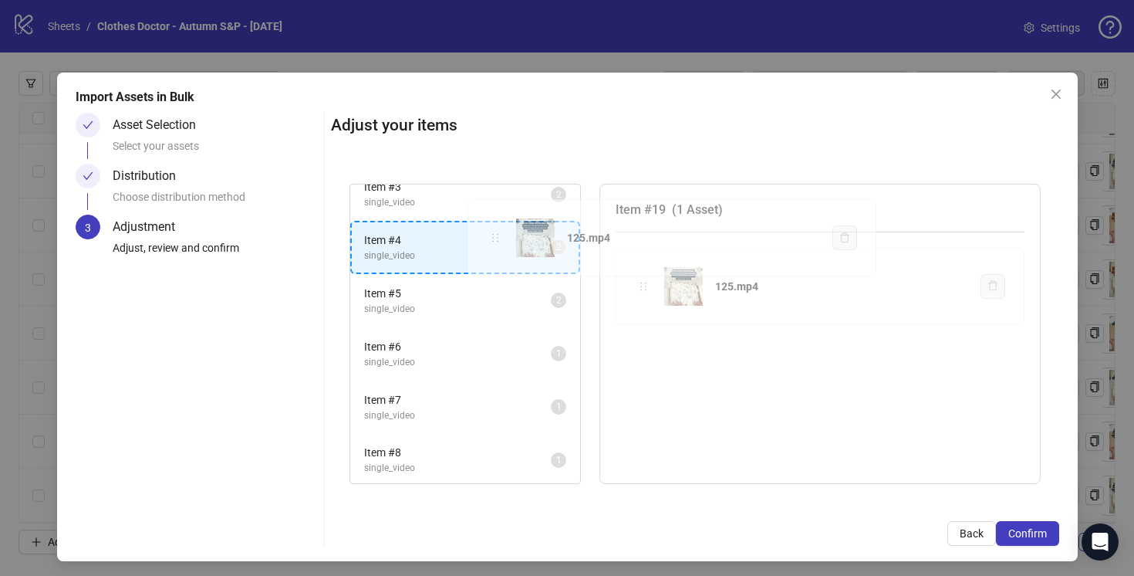
scroll to position [116, 0]
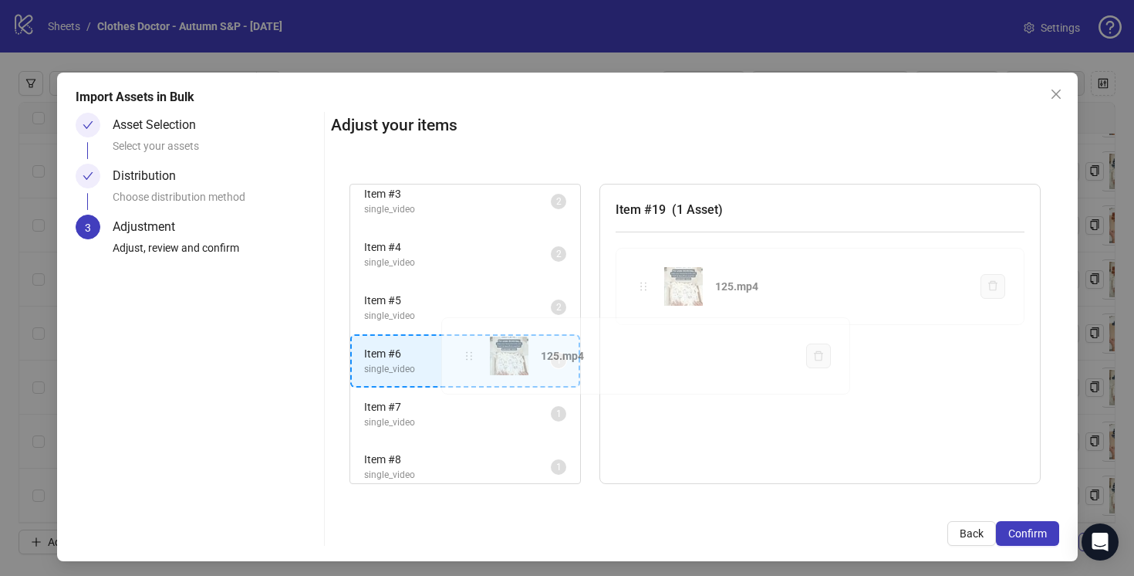
drag, startPoint x: 645, startPoint y: 291, endPoint x: 471, endPoint y: 361, distance: 187.3
click at [471, 361] on div "Item # 1 single_video 2 Item # 2 single_video 2 Item # 3 single_video 2 Item # …" at bounding box center [695, 334] width 728 height 338
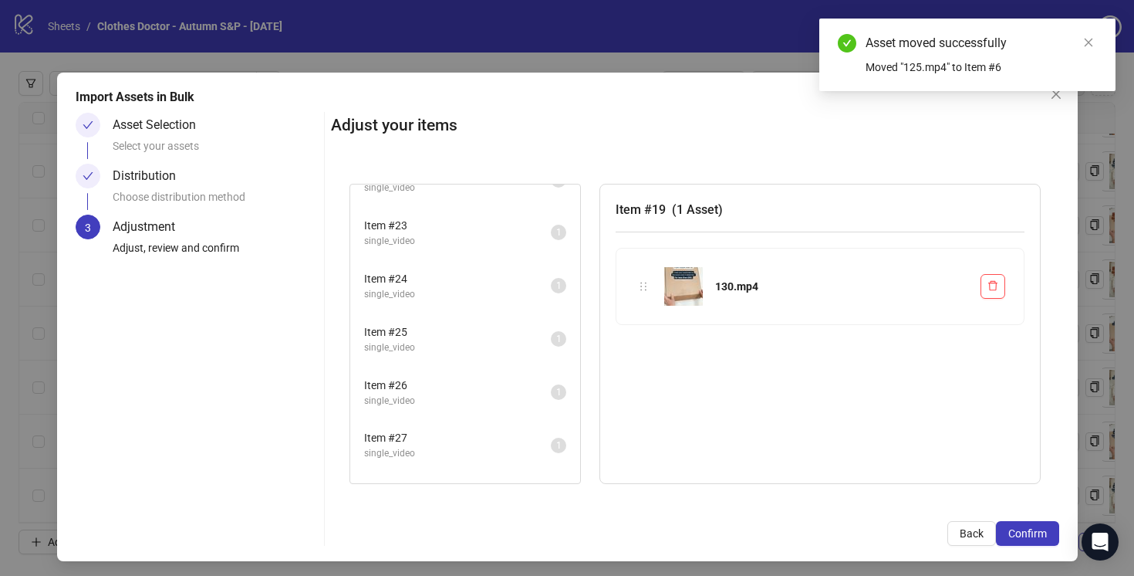
scroll to position [1152, 0]
click at [509, 390] on span "single_video" at bounding box center [457, 395] width 187 height 15
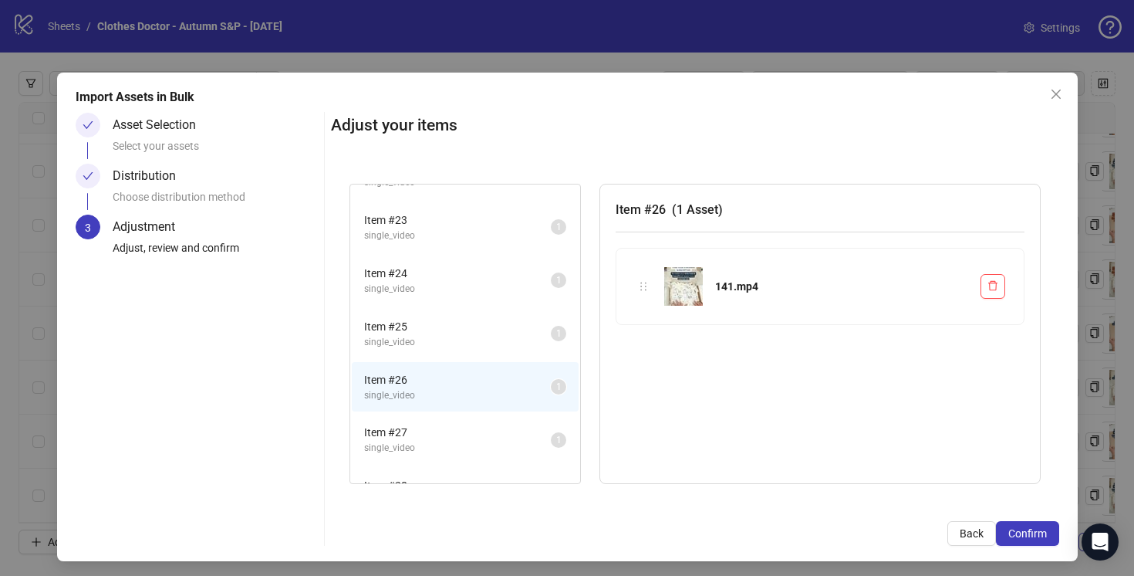
click at [510, 345] on span "single_video" at bounding box center [457, 342] width 187 height 15
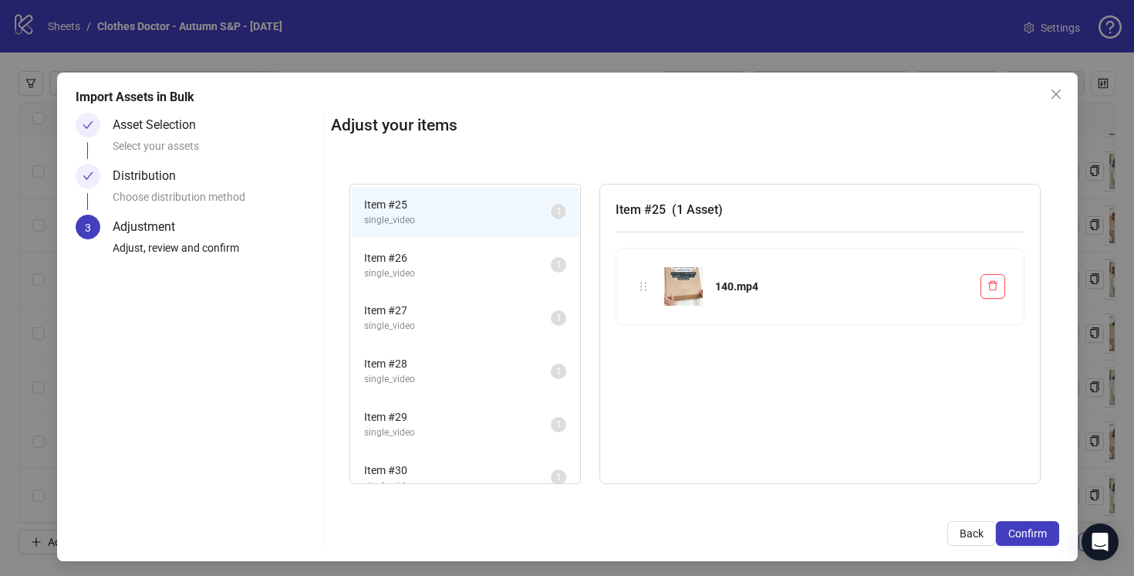
scroll to position [1294, 0]
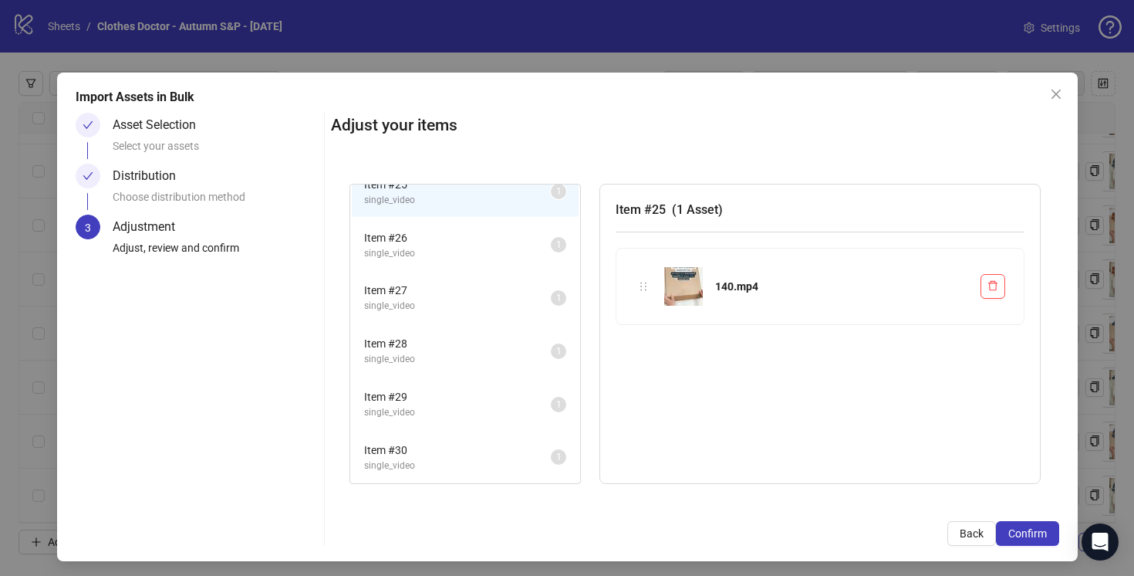
click at [519, 343] on span "Item # 28" at bounding box center [457, 343] width 187 height 17
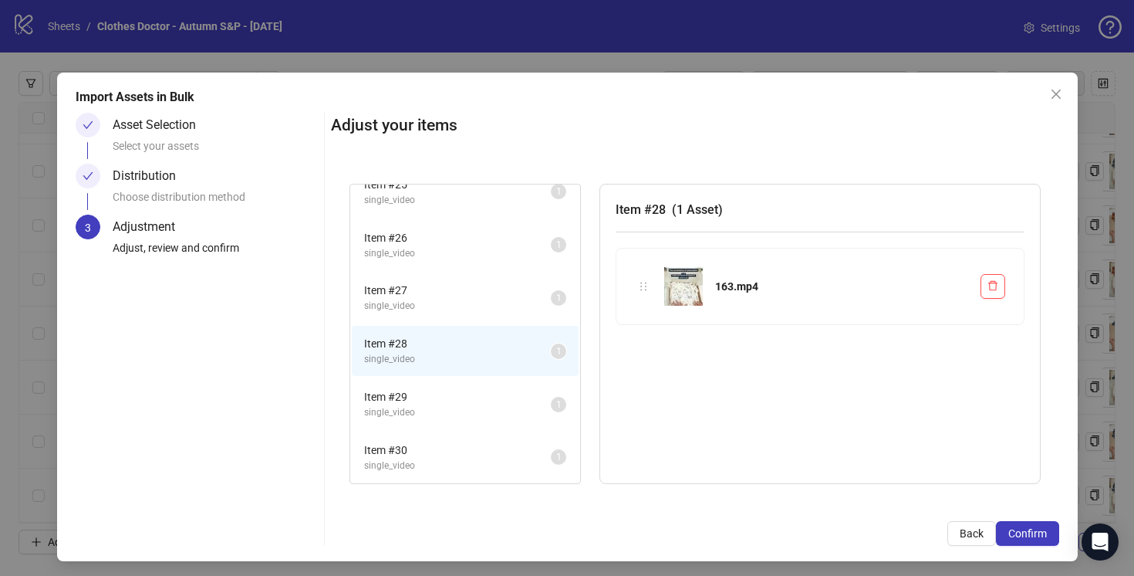
click at [511, 403] on span "Item # 29" at bounding box center [457, 396] width 187 height 17
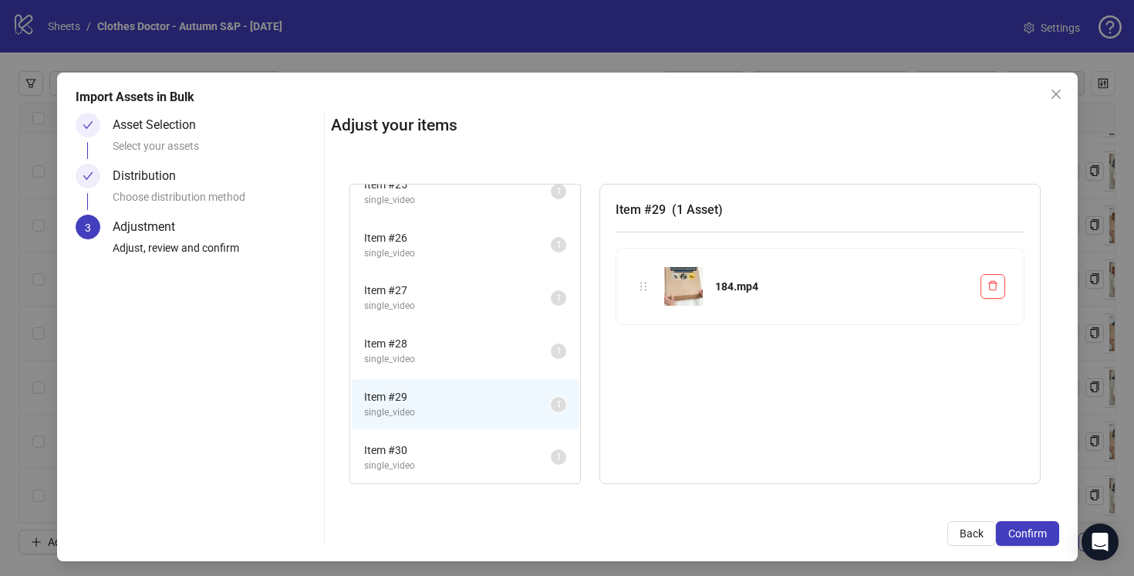
scroll to position [8, 0]
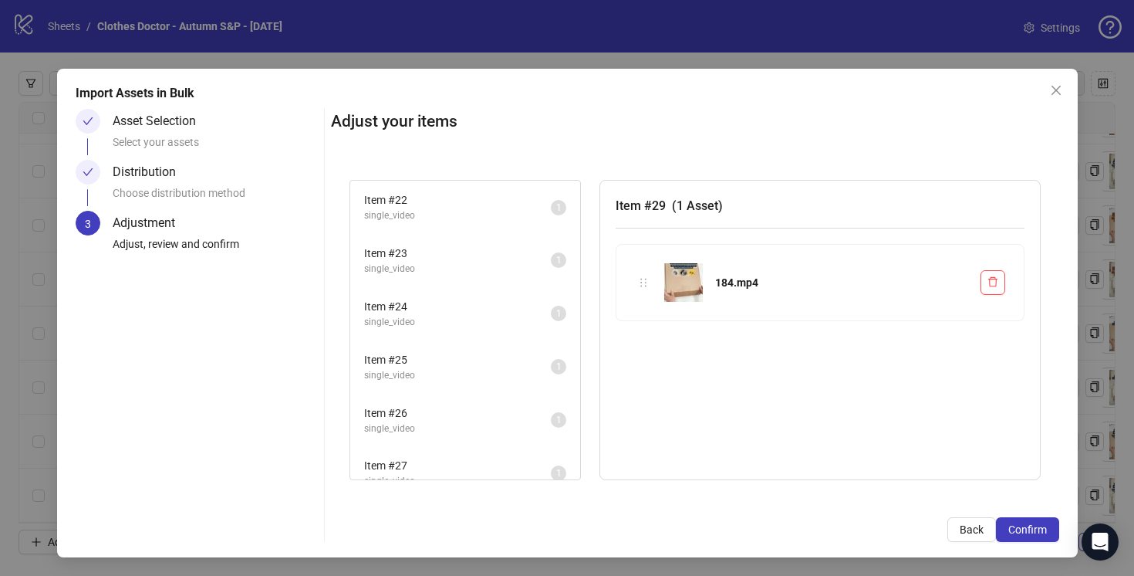
click at [502, 312] on span "Item # 24" at bounding box center [457, 306] width 187 height 17
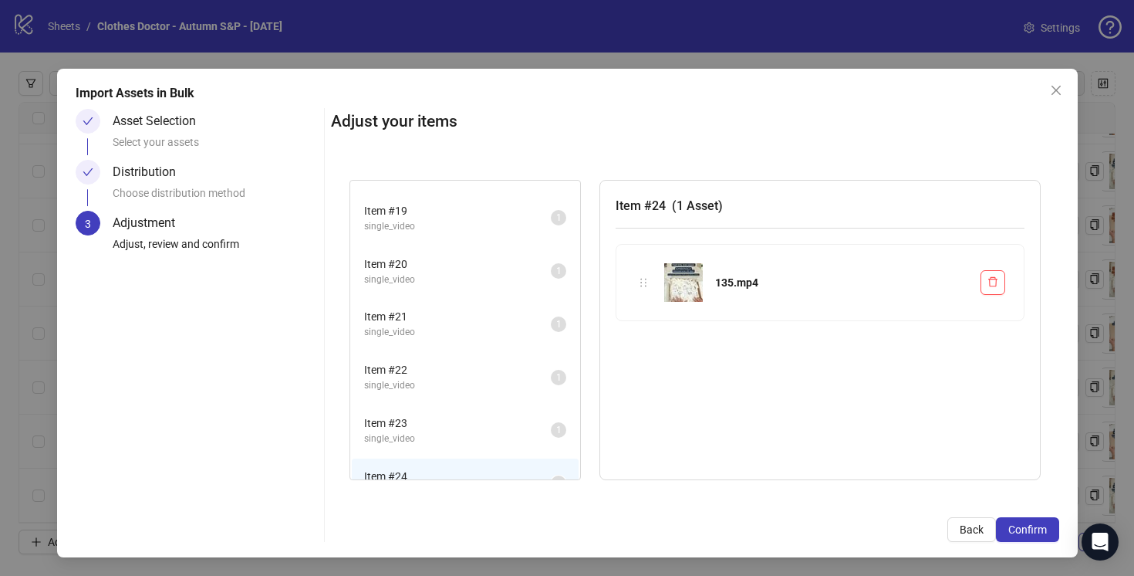
scroll to position [943, 0]
click at [505, 328] on span "single_video" at bounding box center [457, 334] width 187 height 15
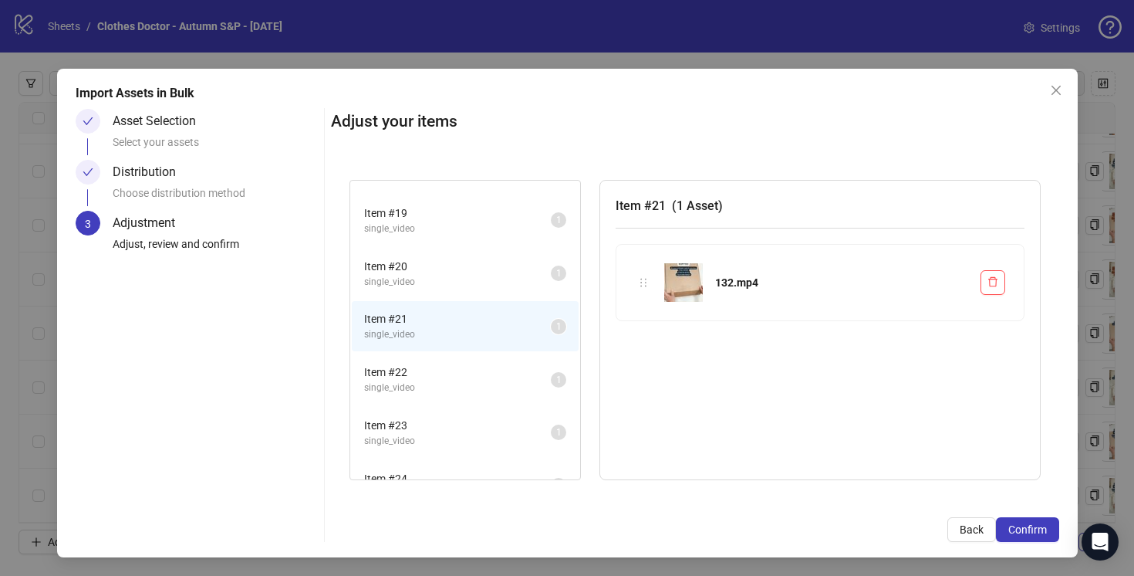
click at [505, 279] on span "single_video" at bounding box center [457, 282] width 187 height 15
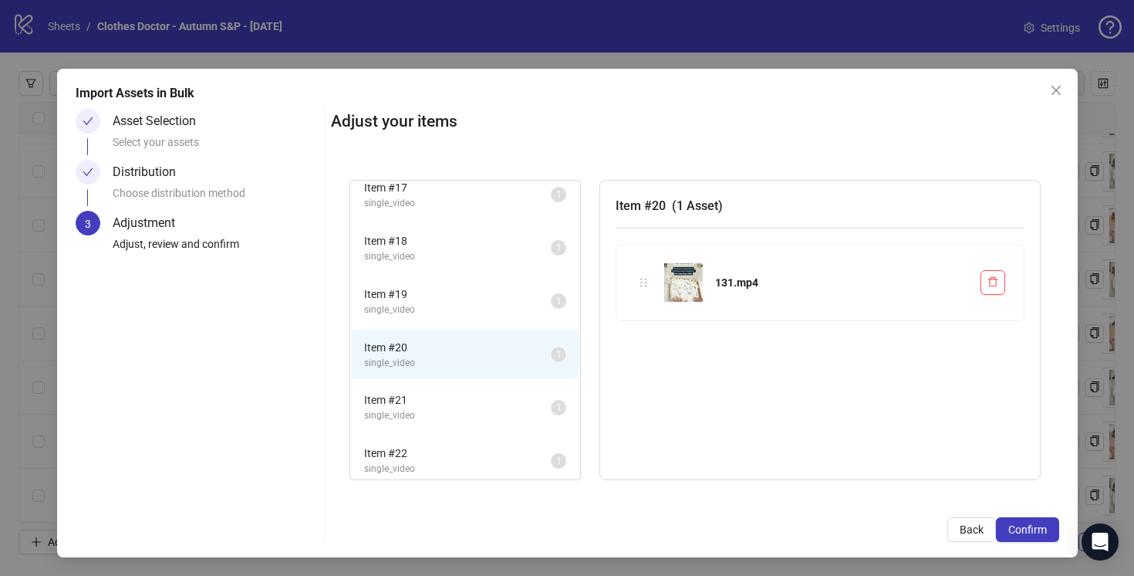
scroll to position [861, 0]
click at [514, 318] on li "Item # 19 single_video 1" at bounding box center [465, 302] width 227 height 50
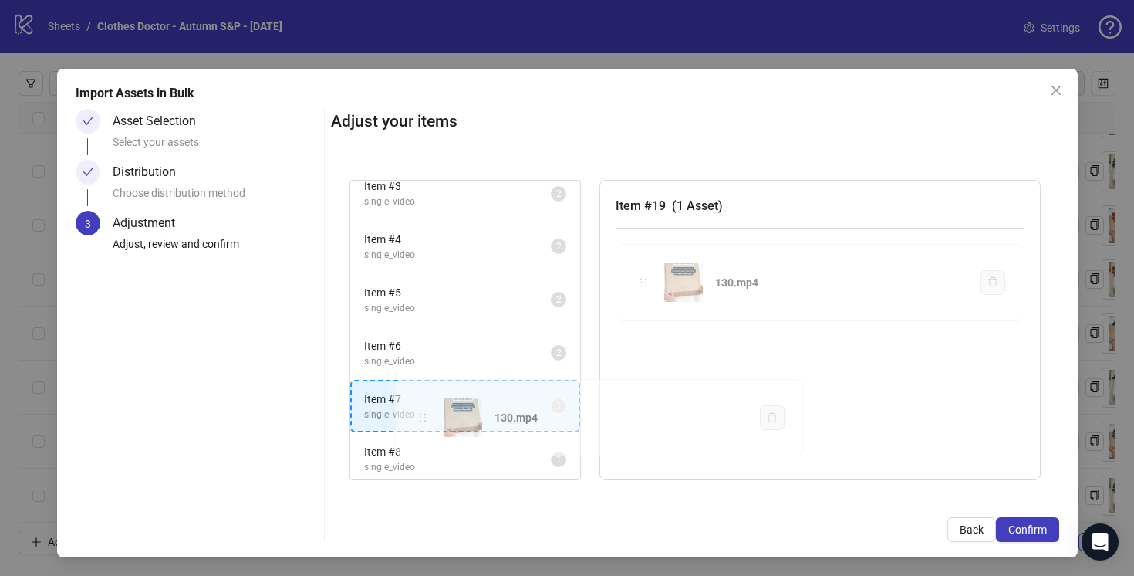
scroll to position [122, 0]
drag, startPoint x: 645, startPoint y: 282, endPoint x: 421, endPoint y: 403, distance: 254.1
click at [421, 404] on div "Item # 1 single_video 2 Item # 2 single_video 2 Item # 3 single_video 2 Item # …" at bounding box center [695, 330] width 728 height 338
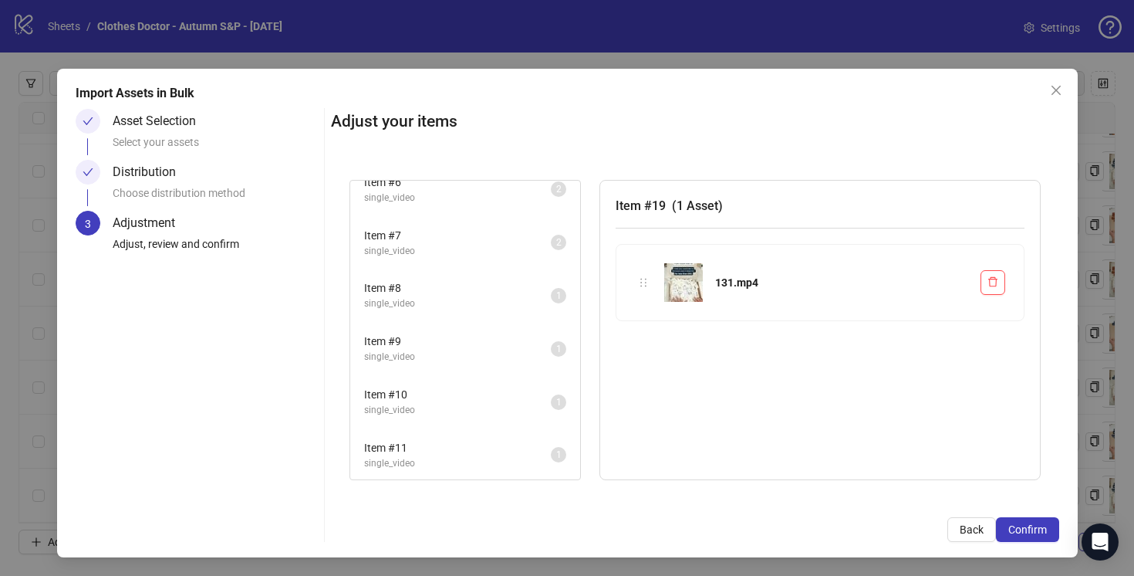
scroll to position [289, 0]
click at [484, 292] on span "single_video" at bounding box center [457, 297] width 187 height 15
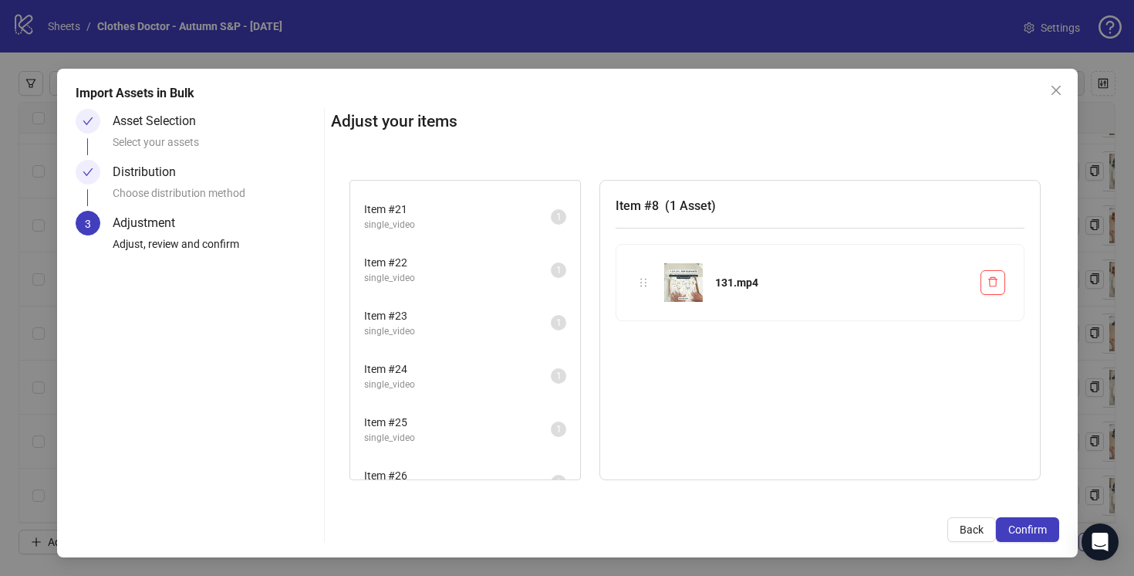
scroll to position [1241, 0]
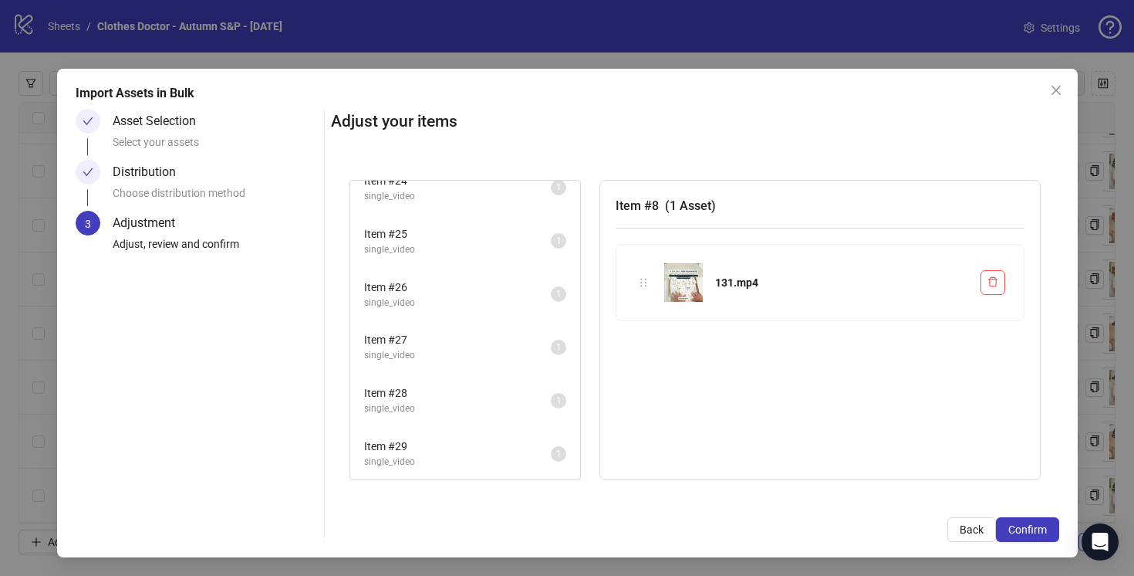
click at [499, 349] on span "single_video" at bounding box center [457, 355] width 187 height 15
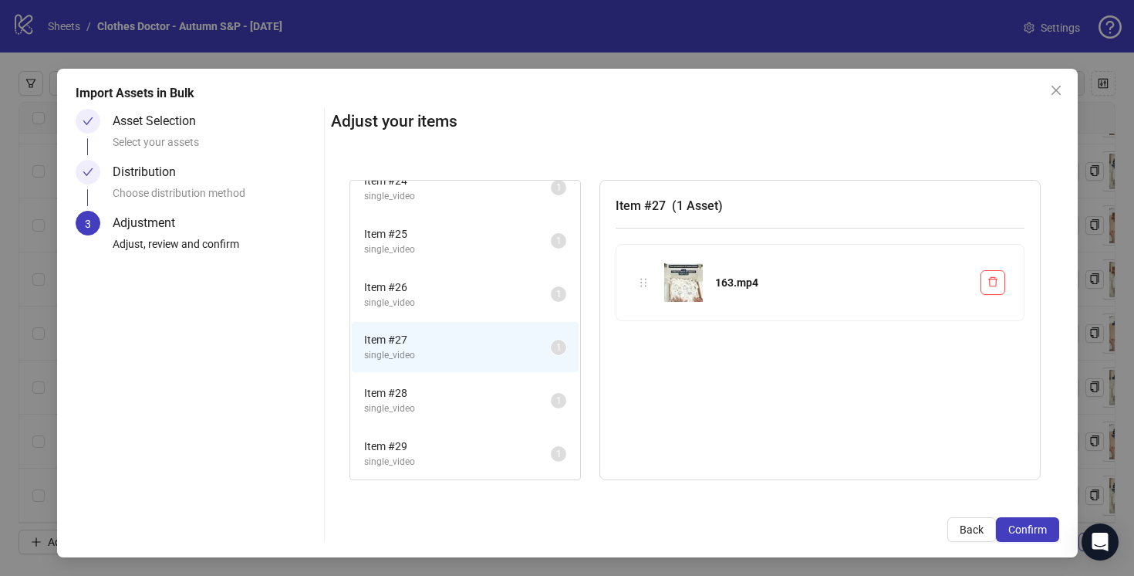
click at [502, 292] on span "Item # 26" at bounding box center [457, 287] width 187 height 17
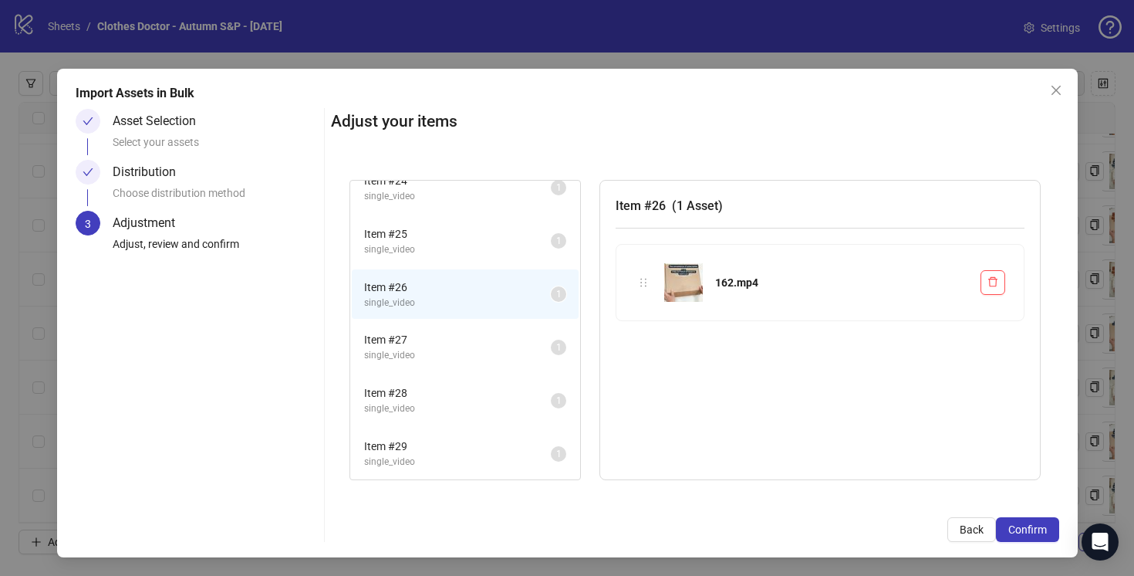
click at [516, 448] on span "Item # 29" at bounding box center [457, 446] width 187 height 17
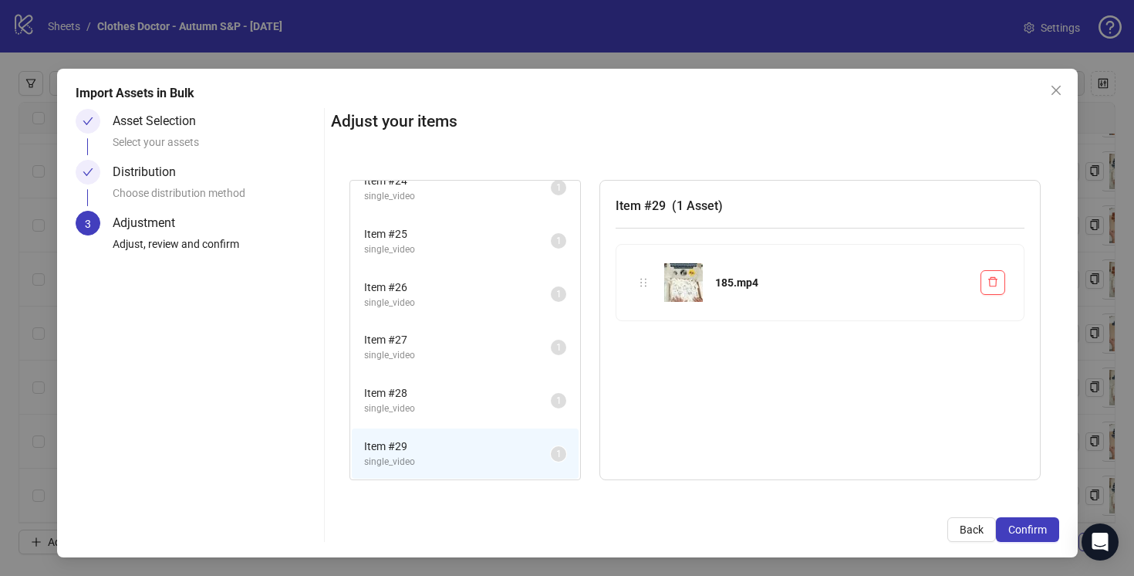
click at [514, 402] on span "single_video" at bounding box center [457, 408] width 187 height 15
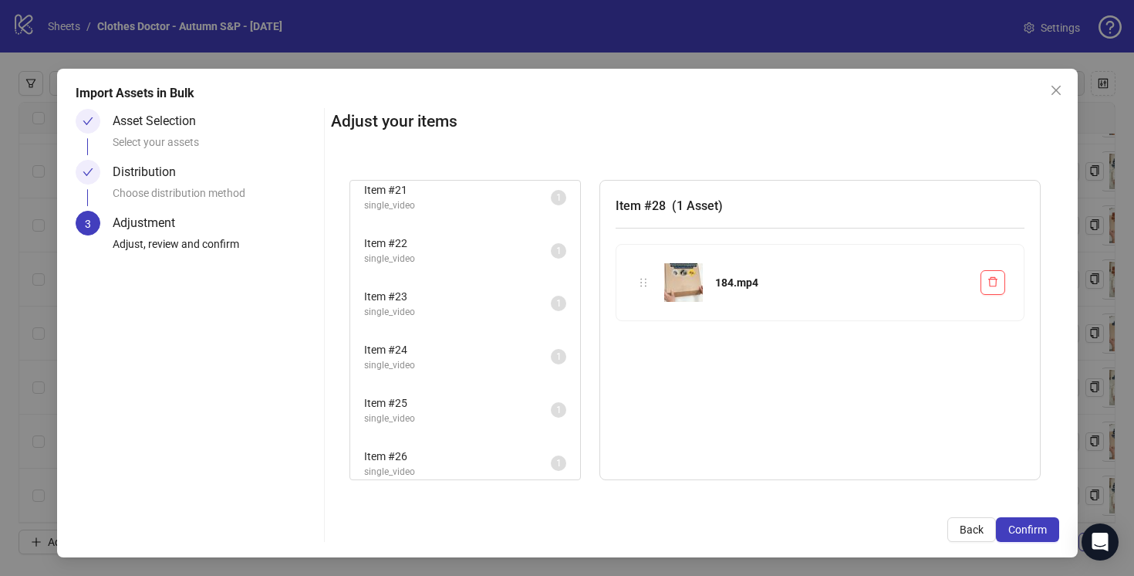
scroll to position [1066, 0]
click at [498, 333] on div "Item # 23 single_video 1" at bounding box center [465, 308] width 230 height 53
click at [498, 295] on span "Item # 23" at bounding box center [457, 301] width 187 height 17
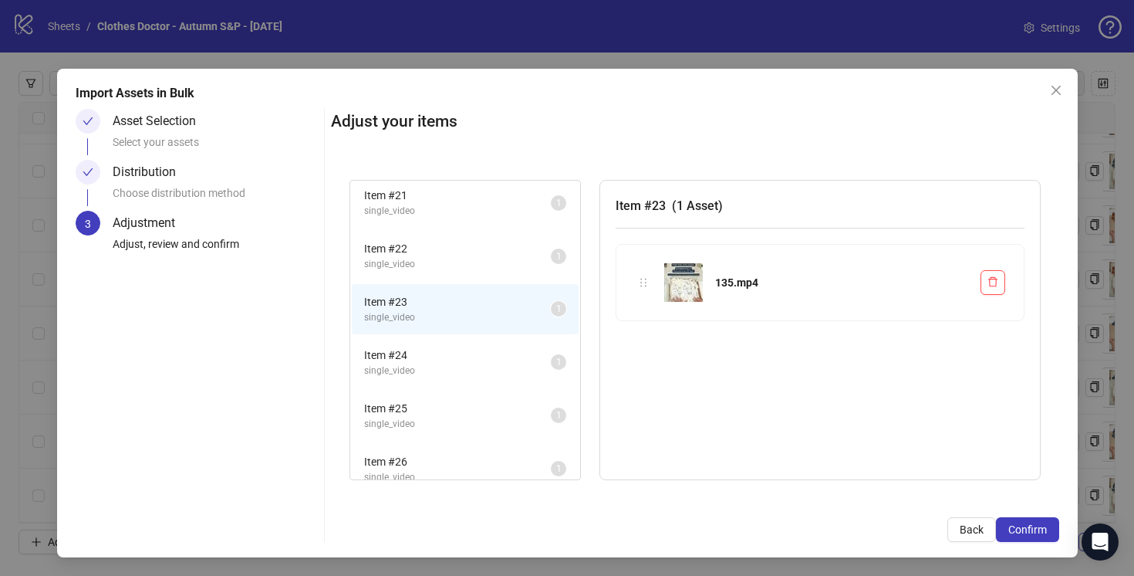
click at [503, 254] on span "Item # 22" at bounding box center [457, 248] width 187 height 17
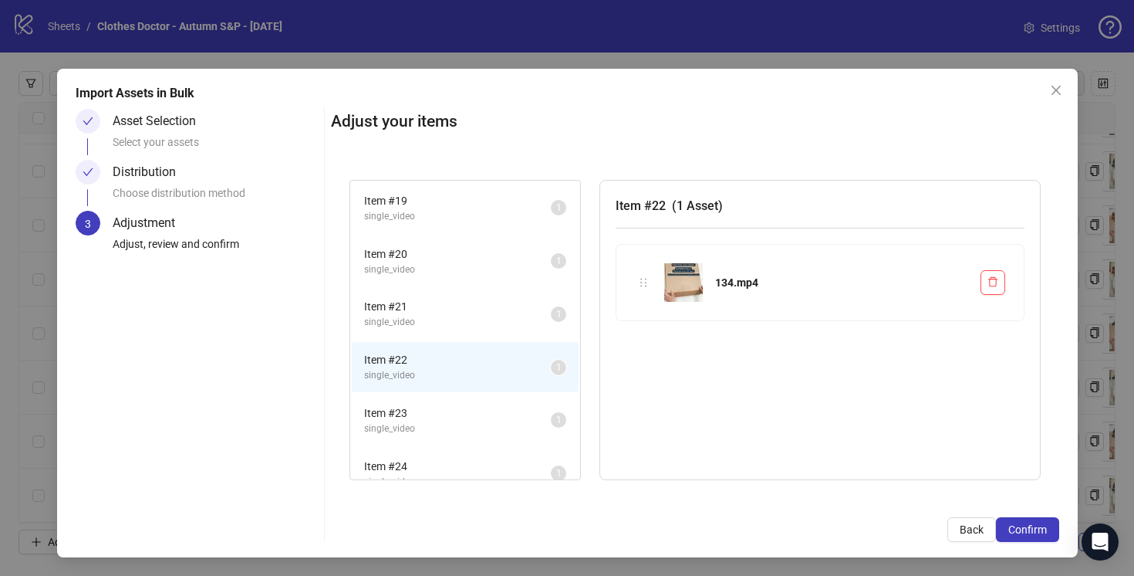
scroll to position [954, 0]
click at [515, 327] on span "single_video" at bounding box center [457, 323] width 187 height 15
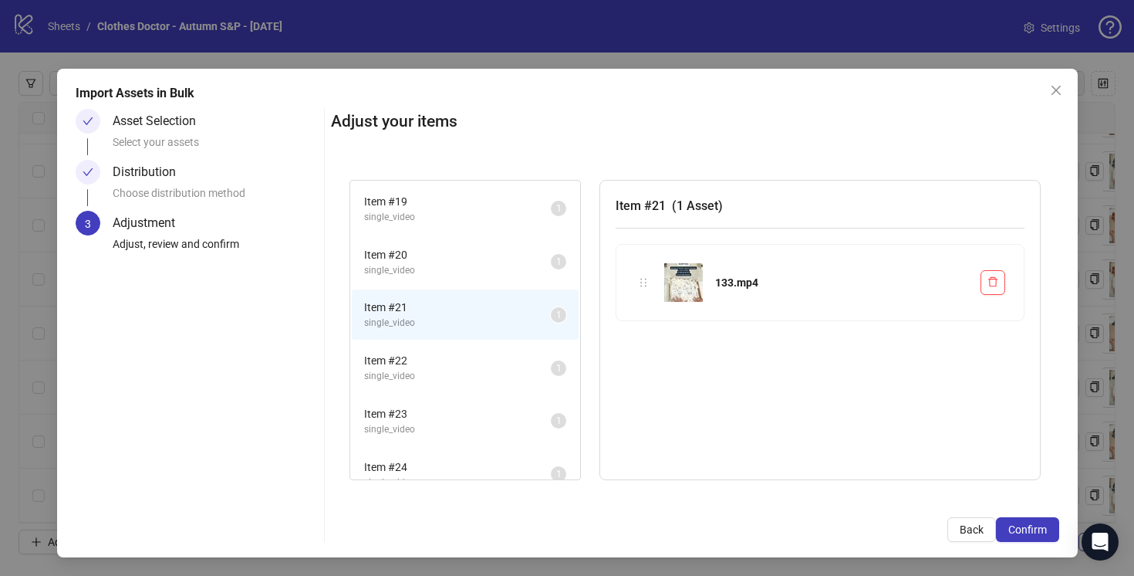
click at [512, 258] on span "Item # 20" at bounding box center [457, 254] width 187 height 17
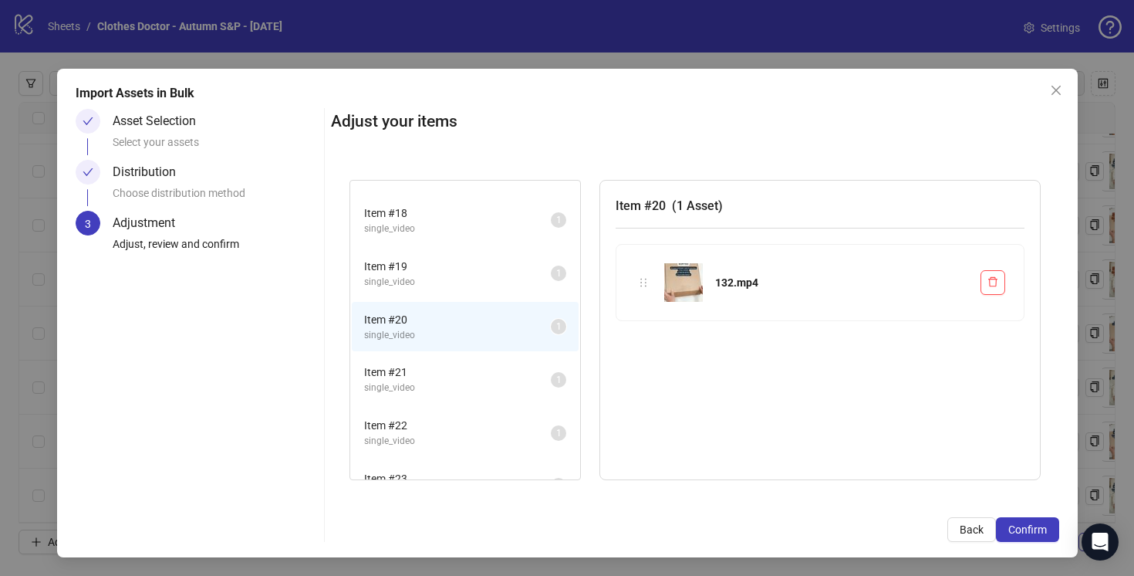
scroll to position [872, 0]
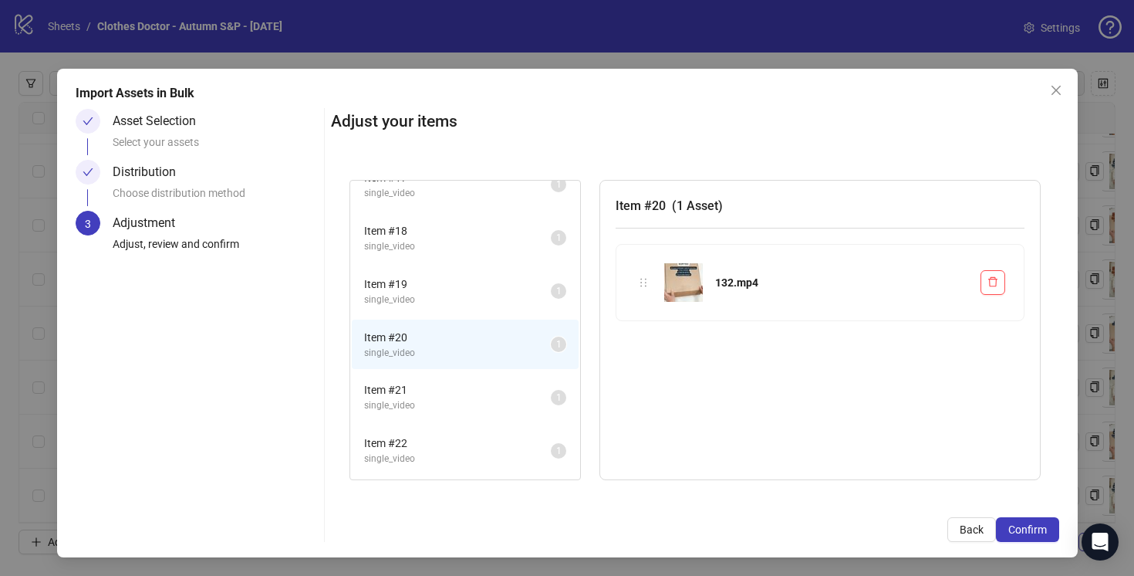
click at [522, 300] on span "single_video" at bounding box center [457, 299] width 187 height 15
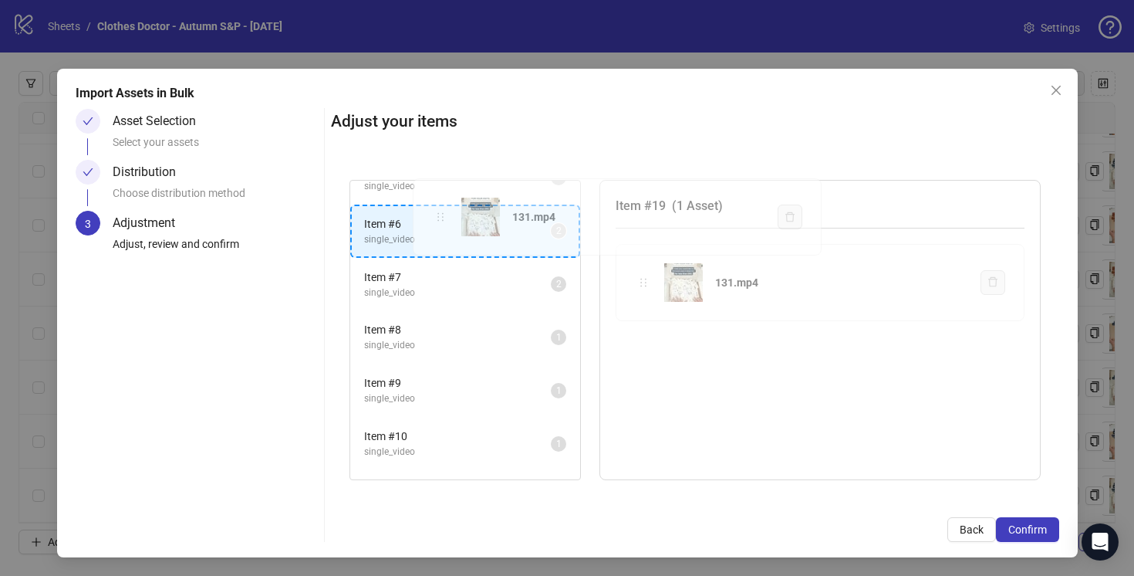
scroll to position [186, 0]
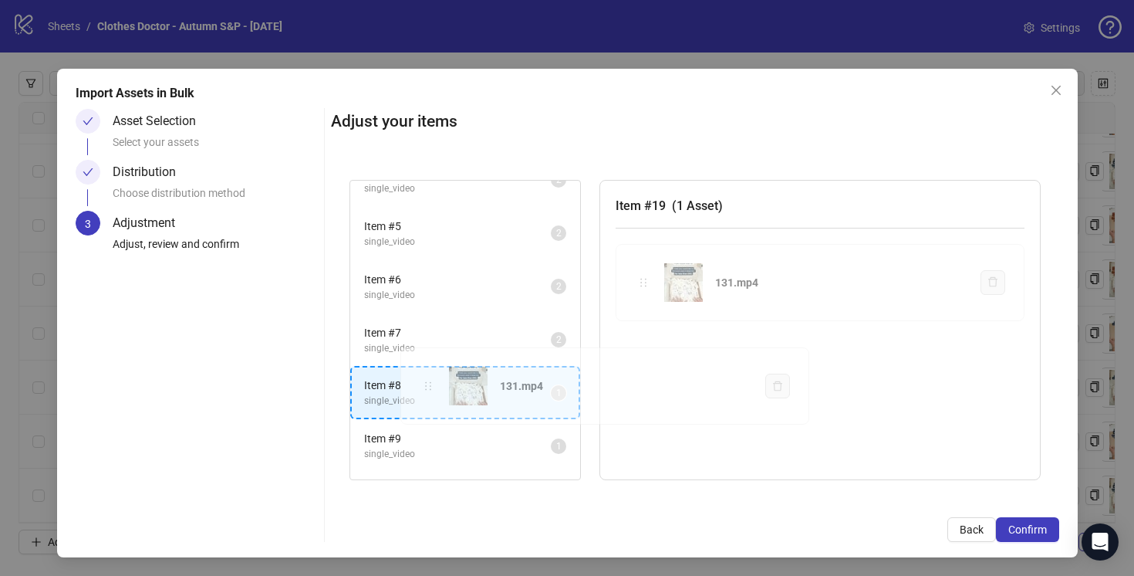
drag, startPoint x: 643, startPoint y: 283, endPoint x: 427, endPoint y: 388, distance: 240.2
click at [427, 388] on div "Item # 1 single_video 2 Item # 2 single_video 2 Item # 3 single_video 2 Item # …" at bounding box center [695, 330] width 728 height 338
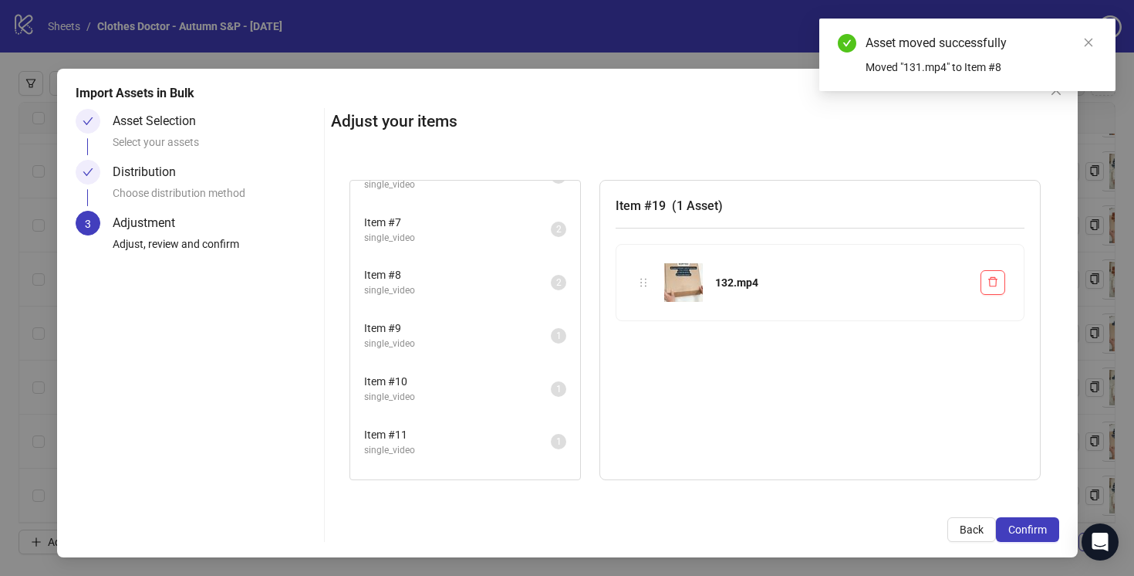
scroll to position [306, 0]
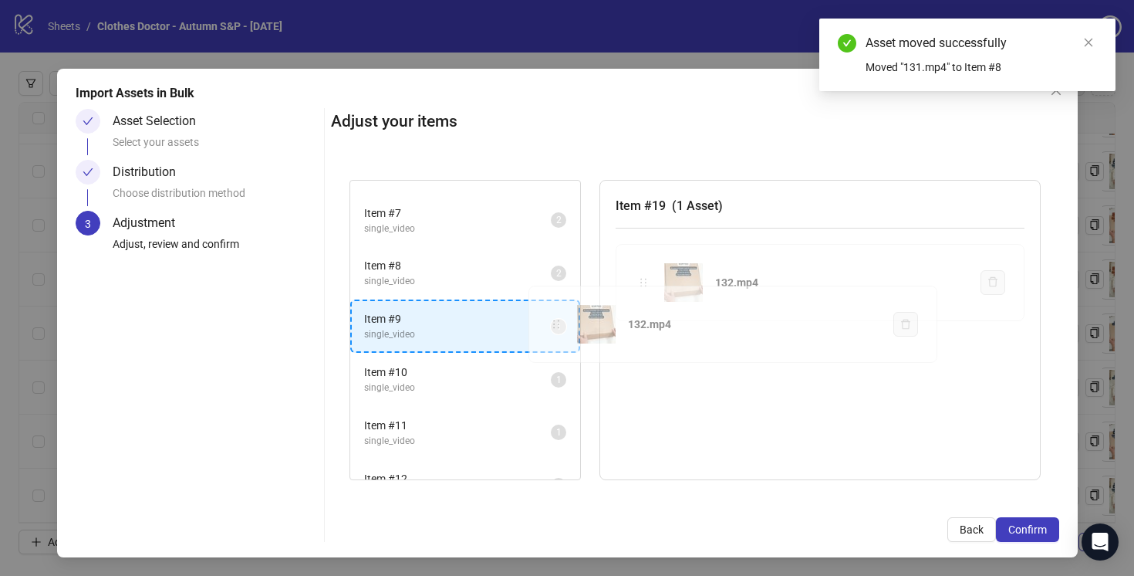
drag, startPoint x: 644, startPoint y: 282, endPoint x: 551, endPoint y: 328, distance: 104.2
click at [551, 328] on div "Item # 1 single_video 2 Item # 2 single_video 2 Item # 3 single_video 2 Item # …" at bounding box center [695, 330] width 728 height 338
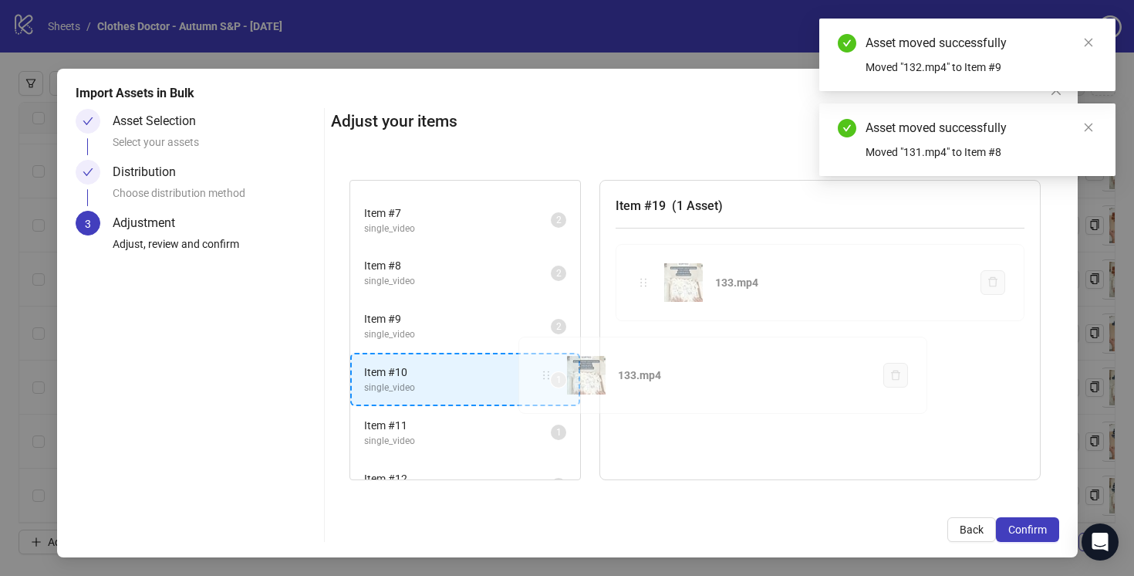
drag, startPoint x: 648, startPoint y: 280, endPoint x: 543, endPoint y: 374, distance: 141.0
click at [542, 375] on div "Item # 1 single_video 2 Item # 2 single_video 2 Item # 3 single_video 2 Item # …" at bounding box center [695, 330] width 728 height 338
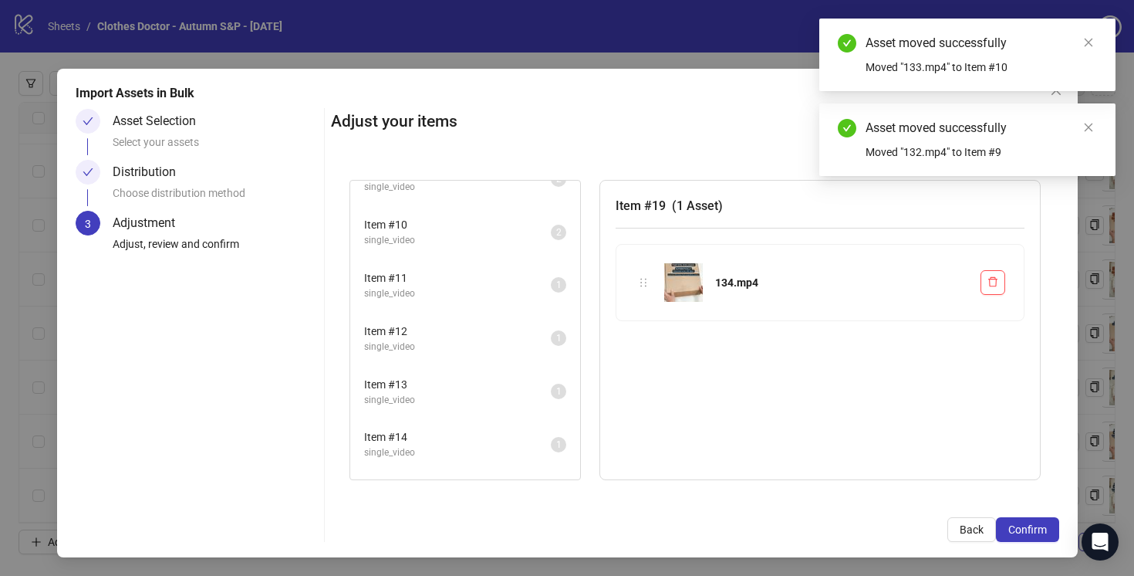
scroll to position [459, 0]
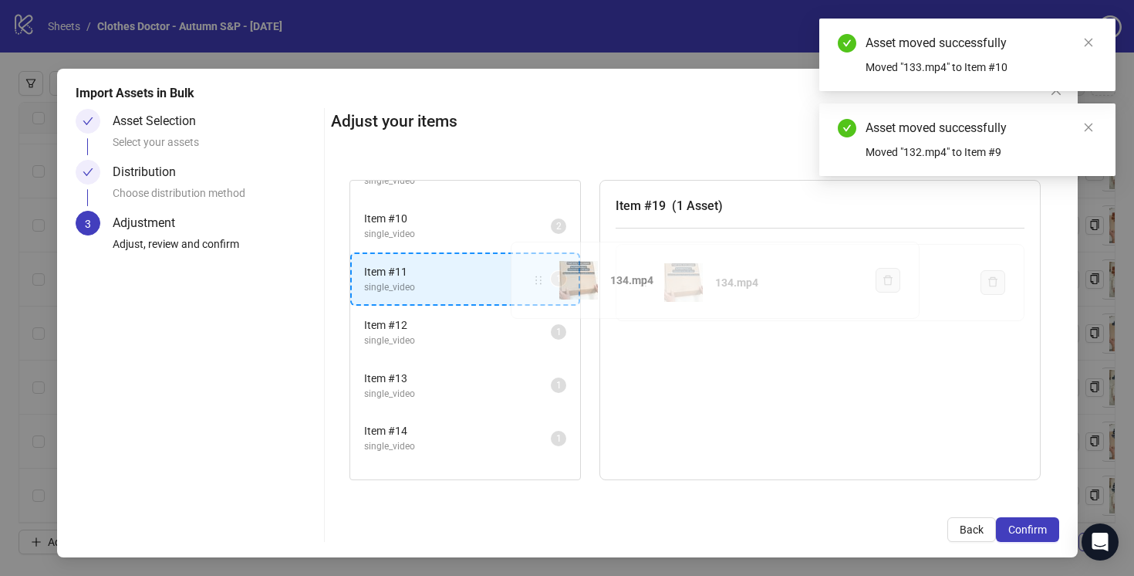
drag, startPoint x: 644, startPoint y: 283, endPoint x: 539, endPoint y: 281, distance: 105.0
click at [539, 281] on div "Item # 1 single_video 2 Item # 2 single_video 2 Item # 3 single_video 2 Item # …" at bounding box center [695, 330] width 728 height 338
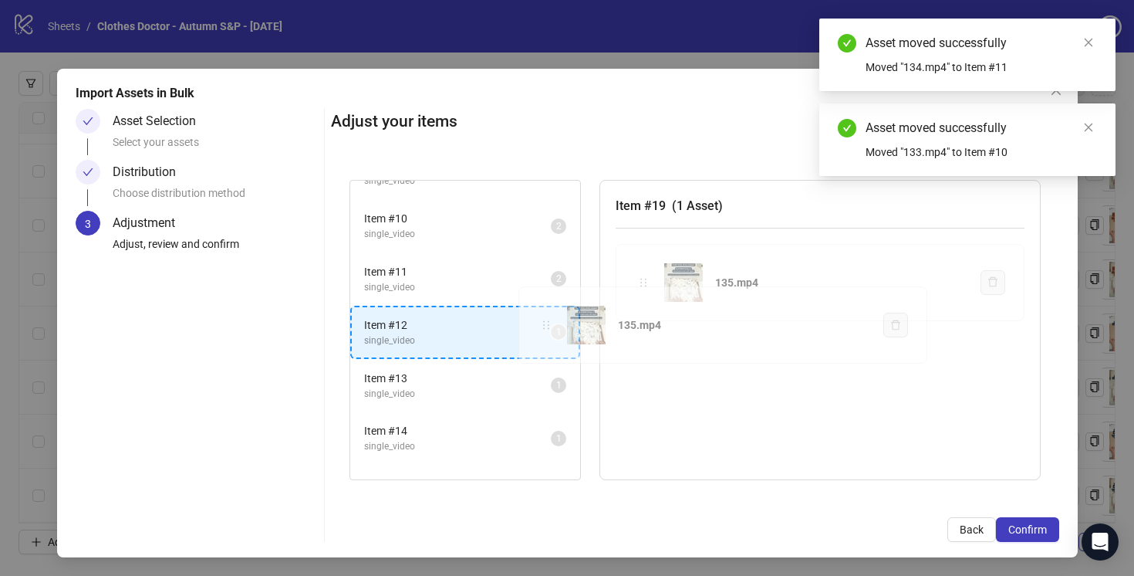
drag, startPoint x: 646, startPoint y: 283, endPoint x: 549, endPoint y: 326, distance: 106.1
click at [549, 326] on div "Item # 1 single_video 2 Item # 2 single_video 2 Item # 3 single_video 2 Item # …" at bounding box center [695, 330] width 728 height 338
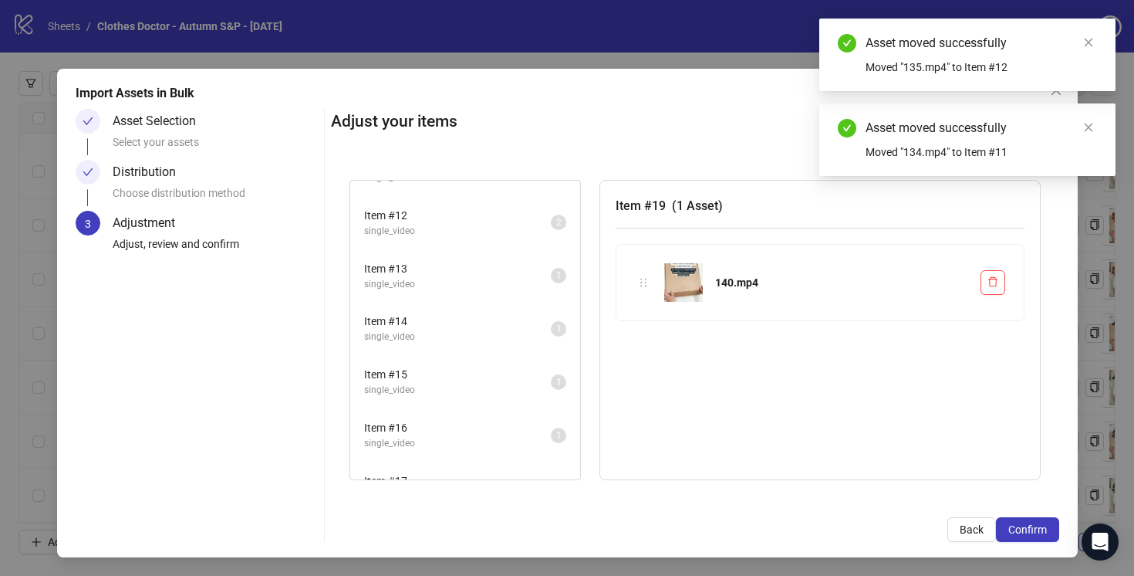
scroll to position [583, 0]
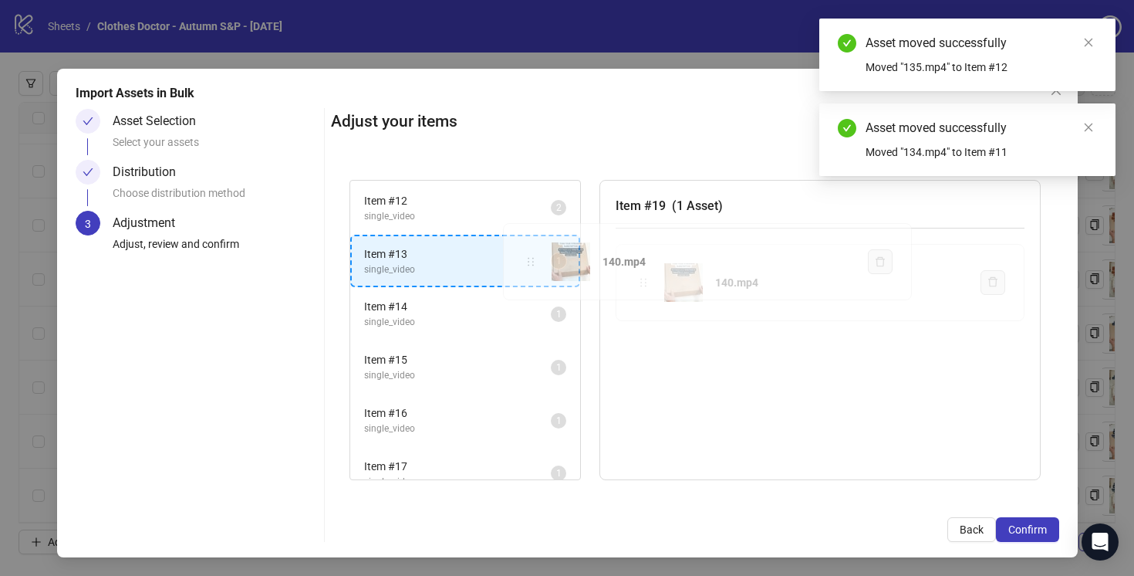
drag, startPoint x: 644, startPoint y: 282, endPoint x: 529, endPoint y: 262, distance: 116.6
click at [529, 262] on div "Item # 1 single_video 2 Item # 2 single_video 2 Item # 3 single_video 2 Item # …" at bounding box center [695, 330] width 728 height 338
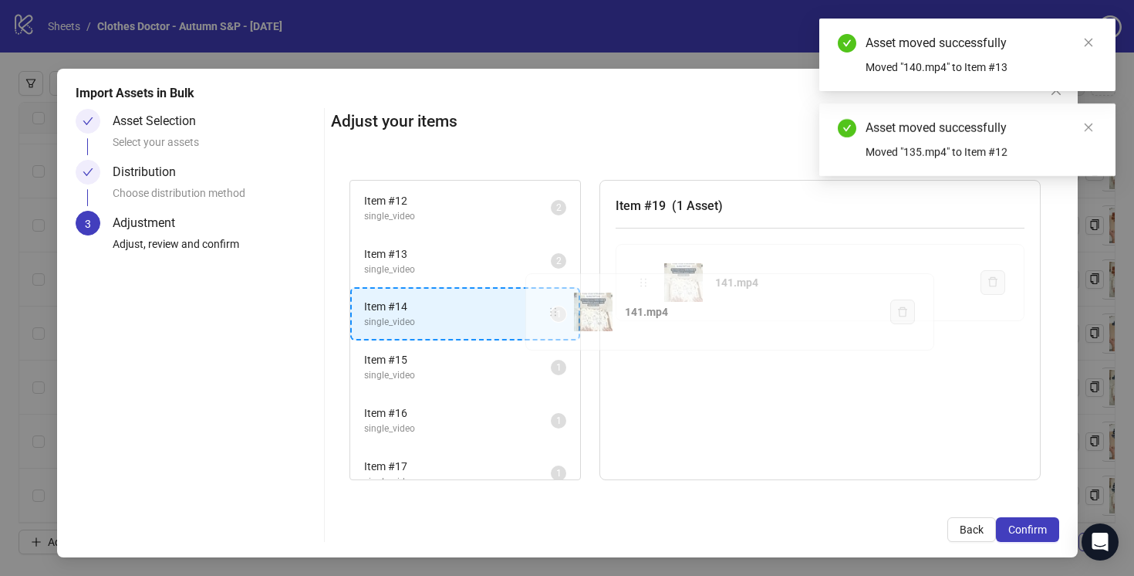
drag, startPoint x: 647, startPoint y: 282, endPoint x: 557, endPoint y: 311, distance: 94.2
click at [557, 311] on div "Item # 1 single_video 2 Item # 2 single_video 2 Item # 3 single_video 2 Item # …" at bounding box center [695, 330] width 728 height 338
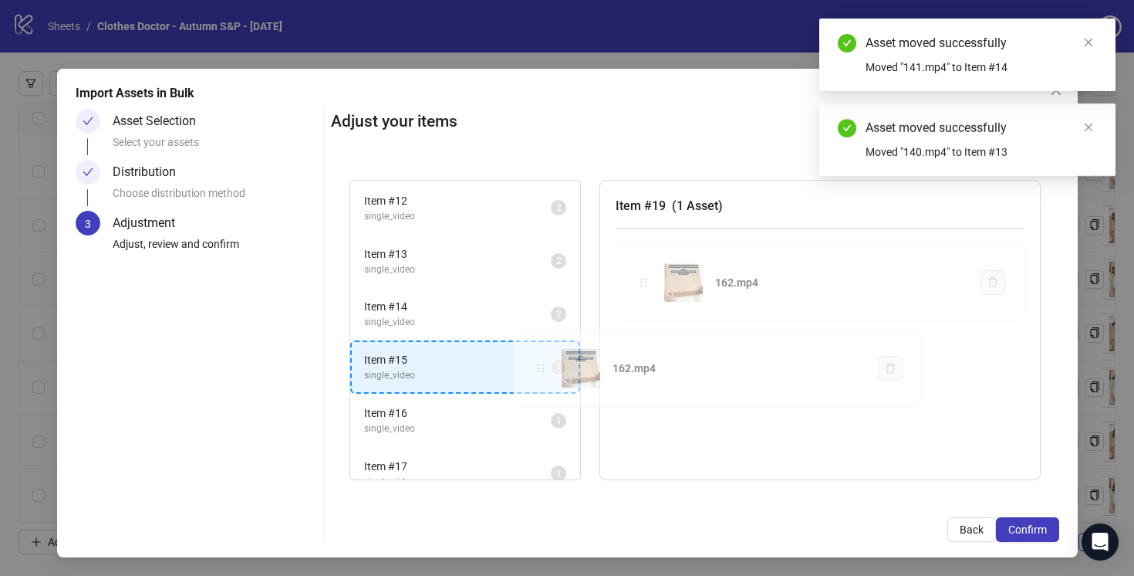
drag, startPoint x: 648, startPoint y: 281, endPoint x: 544, endPoint y: 370, distance: 136.8
click at [543, 370] on div "Item # 1 single_video 2 Item # 2 single_video 2 Item # 3 single_video 2 Item # …" at bounding box center [695, 330] width 728 height 338
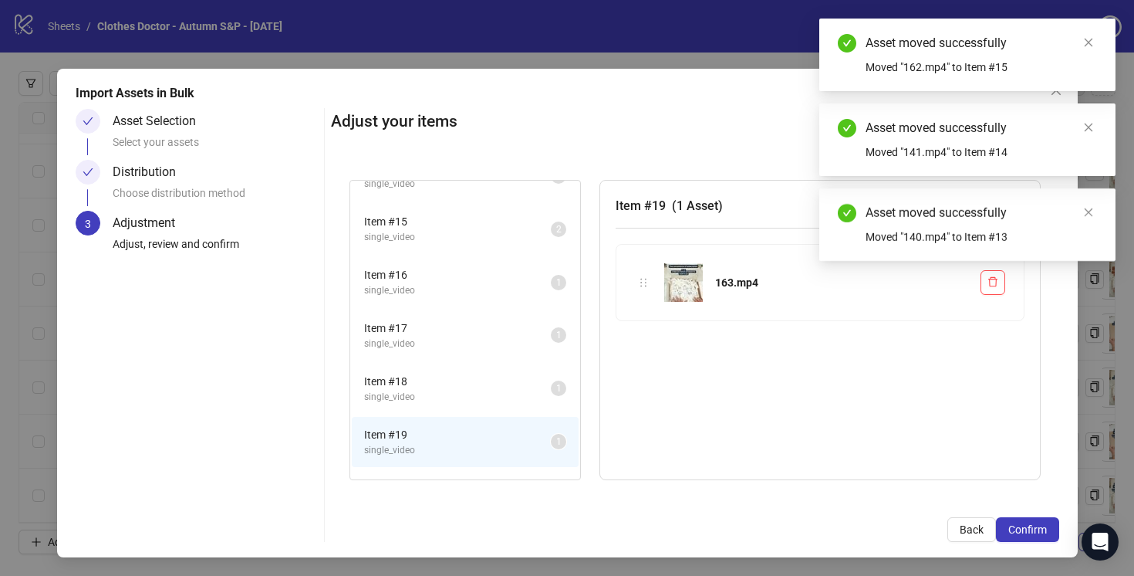
scroll to position [745, 0]
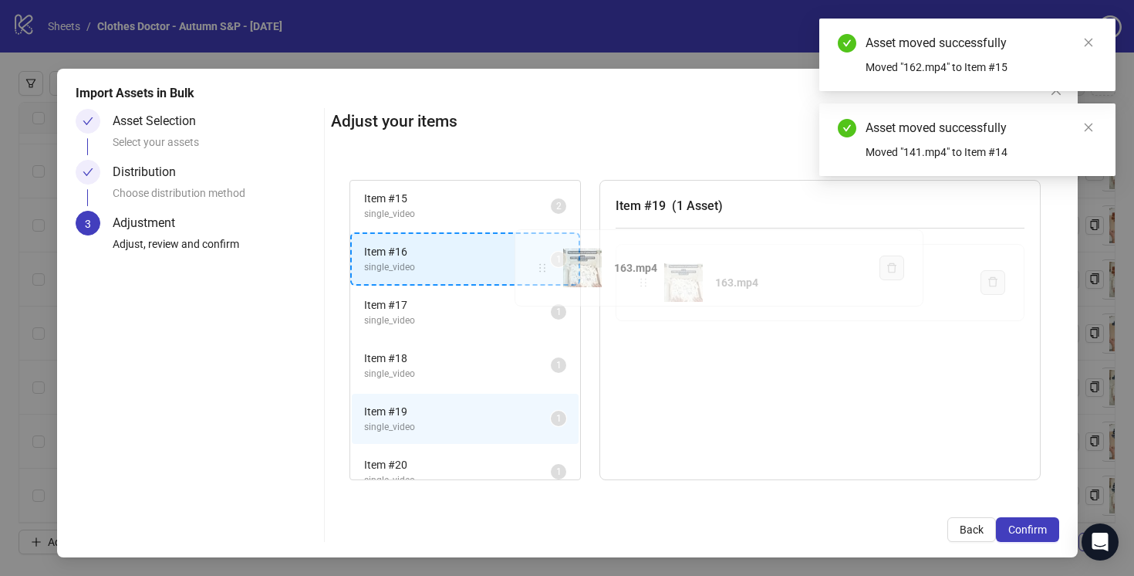
drag, startPoint x: 644, startPoint y: 283, endPoint x: 544, endPoint y: 269, distance: 101.3
click at [544, 269] on div "Item # 1 single_video 2 Item # 2 single_video 2 Item # 3 single_video 2 Item # …" at bounding box center [695, 330] width 728 height 338
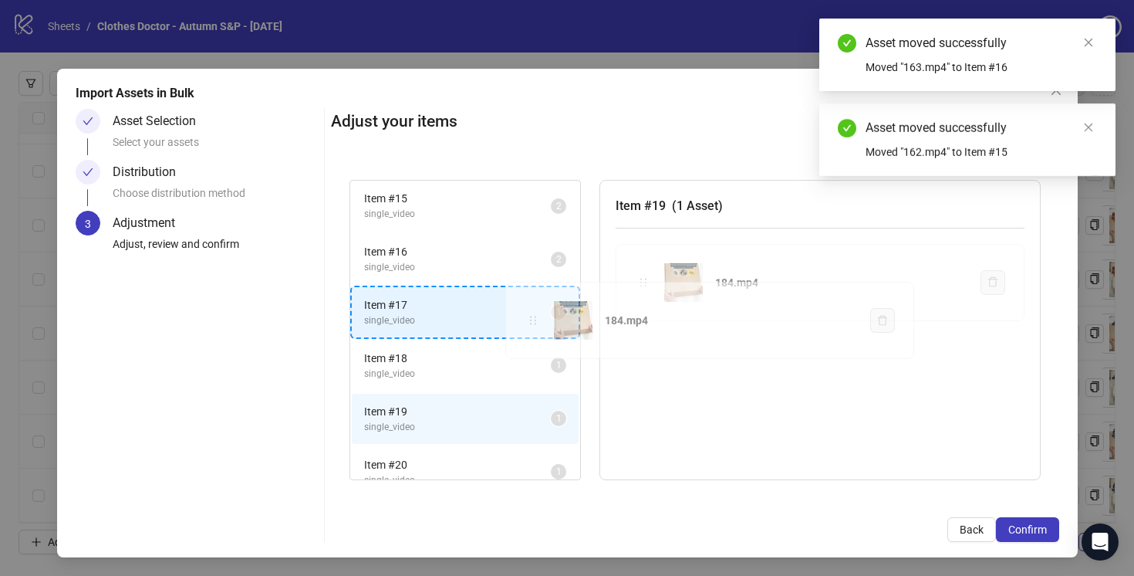
drag, startPoint x: 644, startPoint y: 282, endPoint x: 536, endPoint y: 318, distance: 113.2
click at [536, 319] on div "Item # 1 single_video 2 Item # 2 single_video 2 Item # 3 single_video 2 Item # …" at bounding box center [695, 330] width 728 height 338
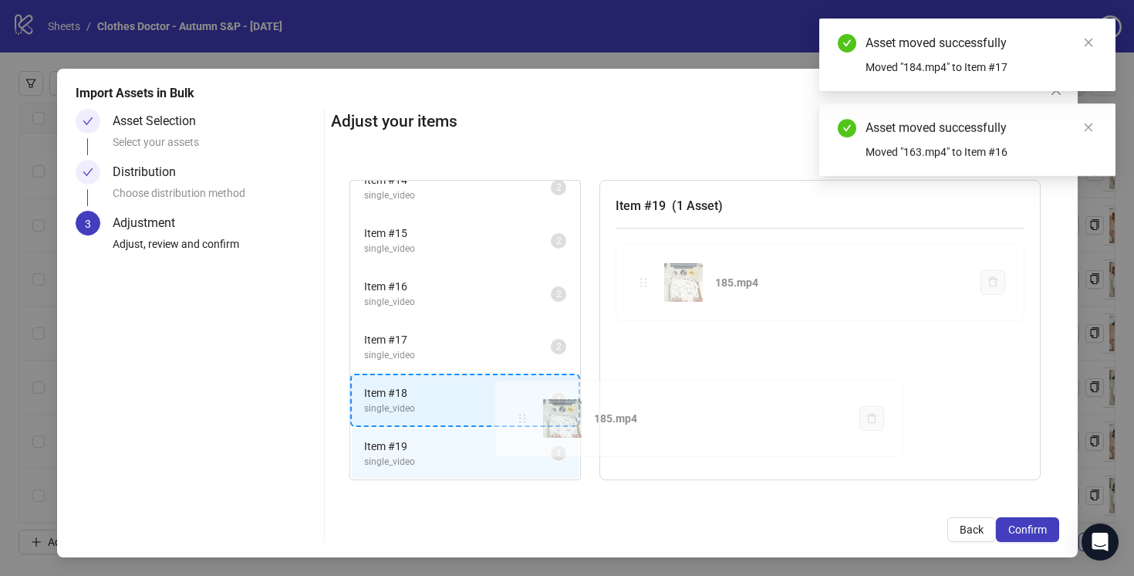
drag, startPoint x: 648, startPoint y: 283, endPoint x: 527, endPoint y: 420, distance: 182.6
click at [527, 420] on div "Item # 1 single_video 2 Item # 2 single_video 2 Item # 3 single_video 2 Item # …" at bounding box center [695, 330] width 728 height 338
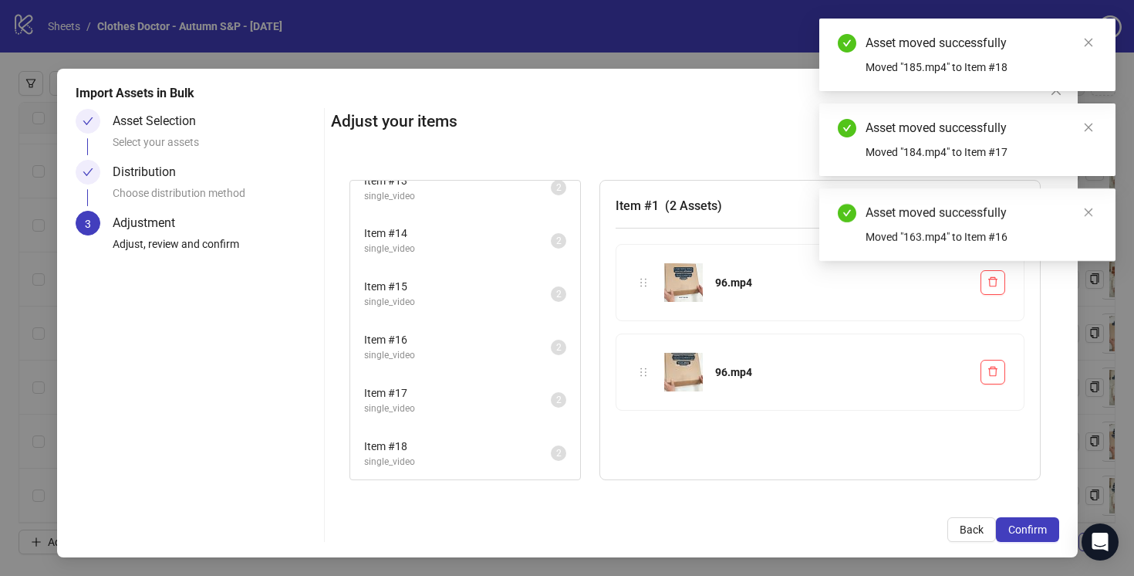
click at [506, 462] on span "single_video" at bounding box center [457, 461] width 187 height 15
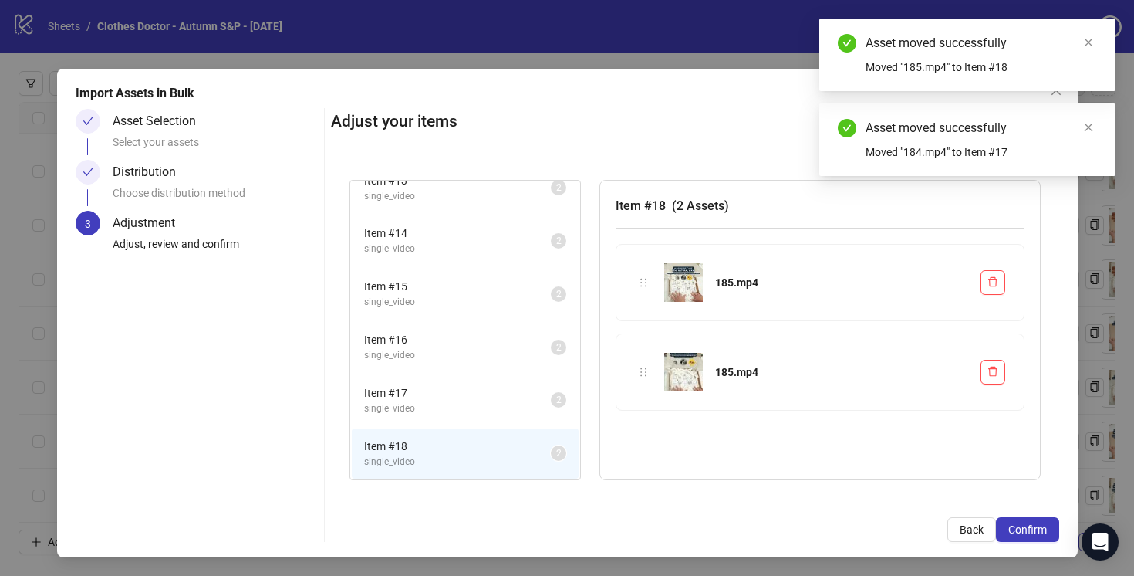
click at [506, 401] on span "single_video" at bounding box center [457, 408] width 187 height 15
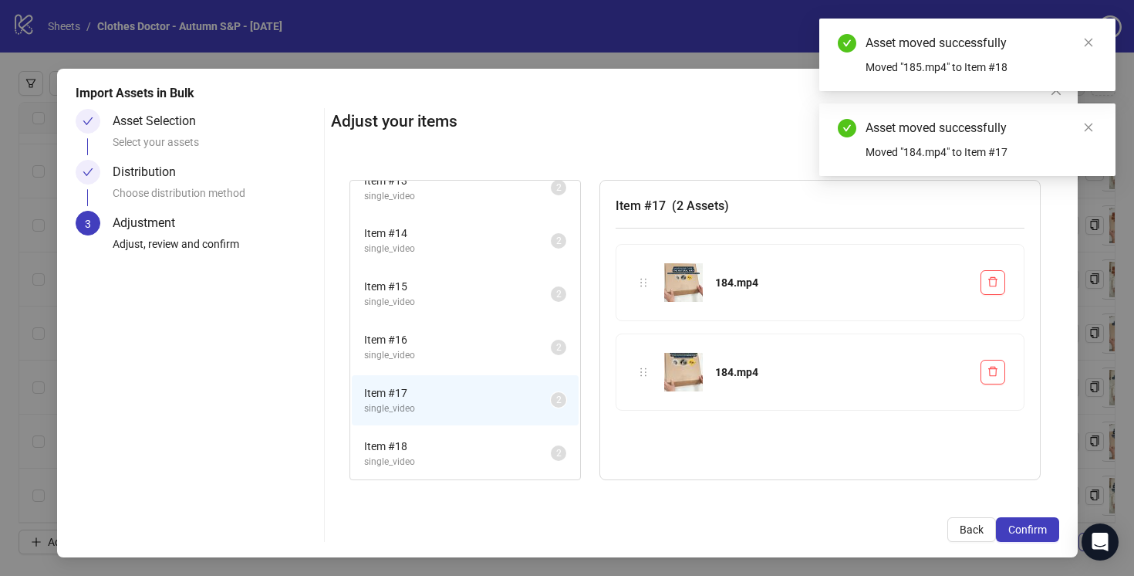
click at [502, 350] on span "single_video" at bounding box center [457, 355] width 187 height 15
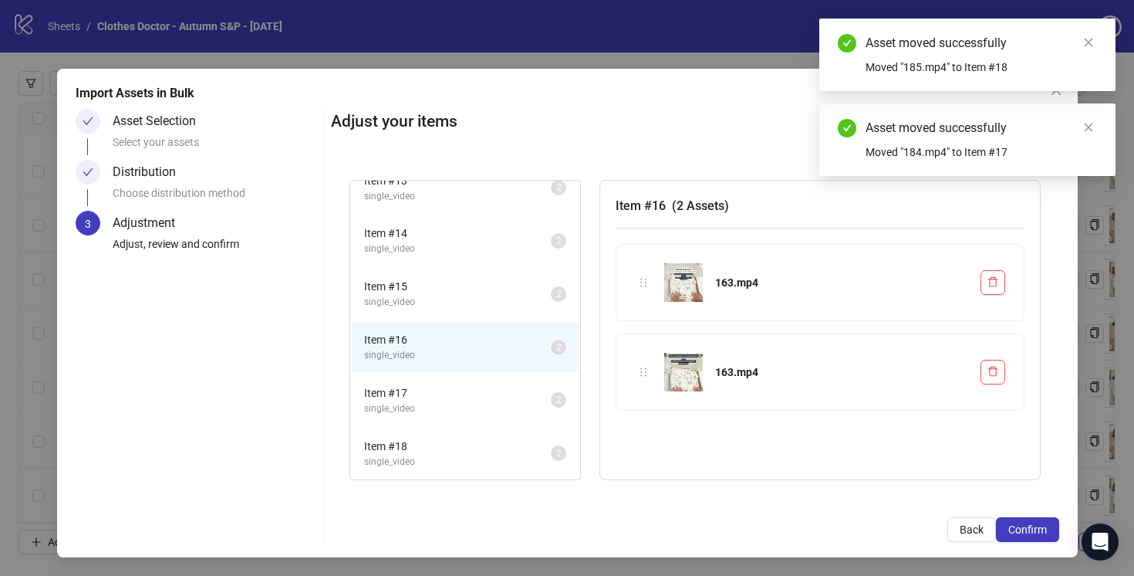
click at [499, 301] on span "single_video" at bounding box center [457, 302] width 187 height 15
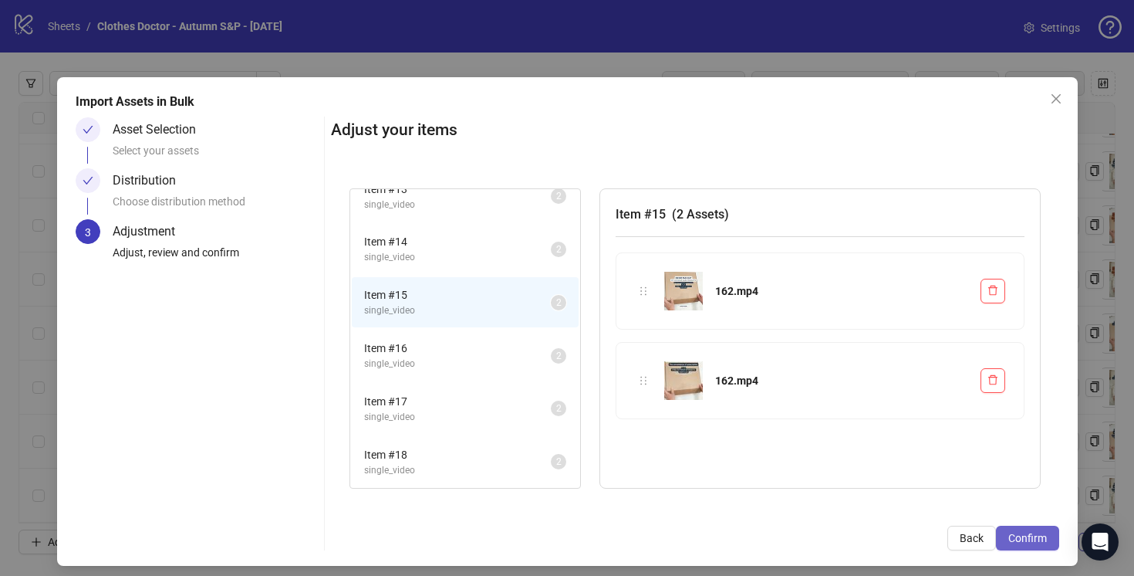
click at [1027, 536] on span "Confirm" at bounding box center [1028, 538] width 39 height 12
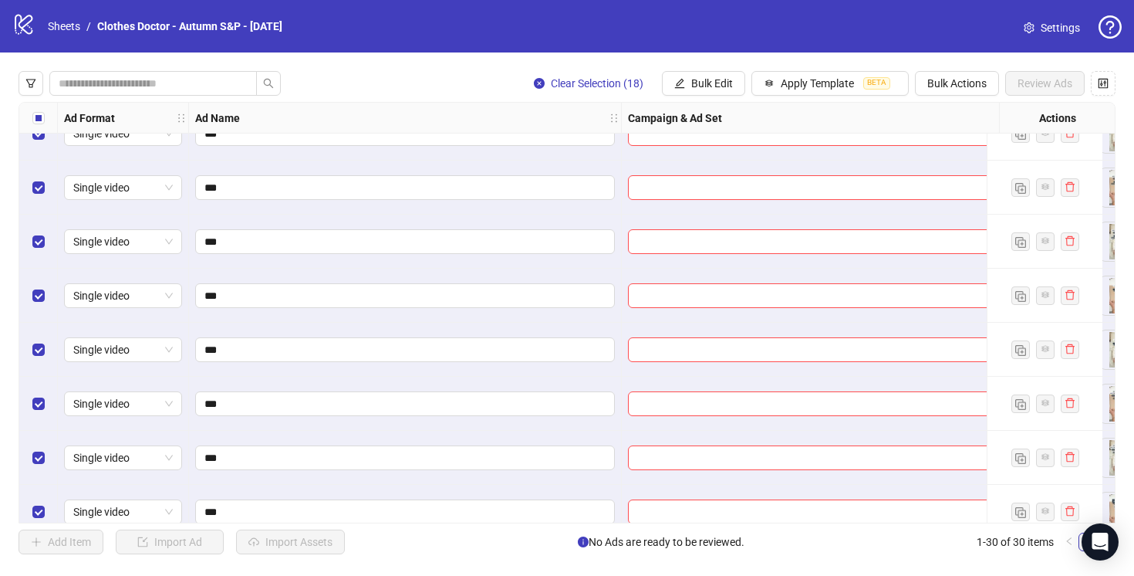
scroll to position [1238, 0]
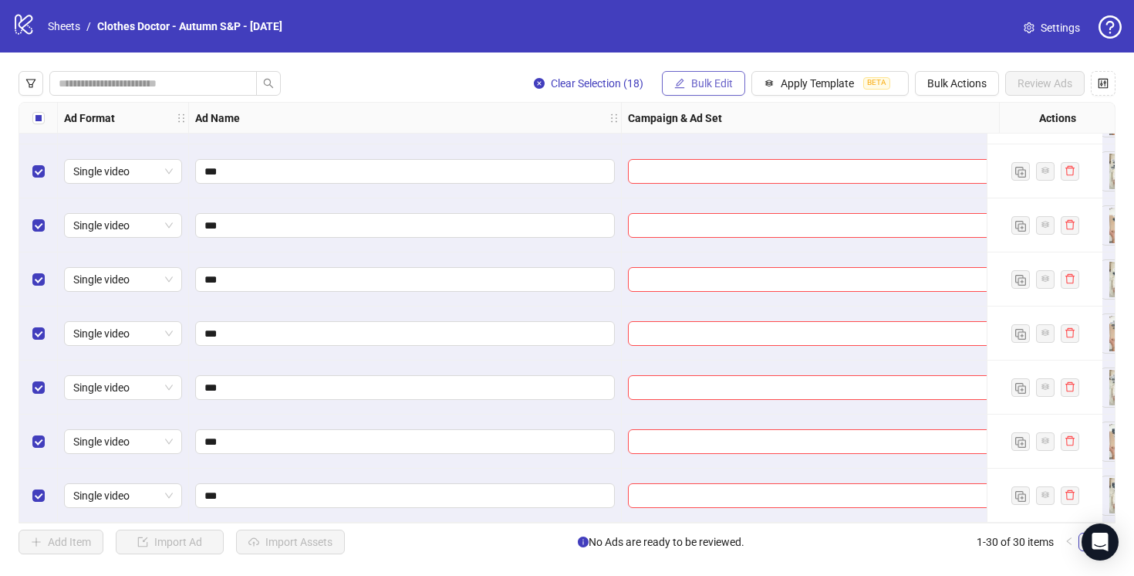
click at [710, 79] on span "Bulk Edit" at bounding box center [712, 83] width 42 height 12
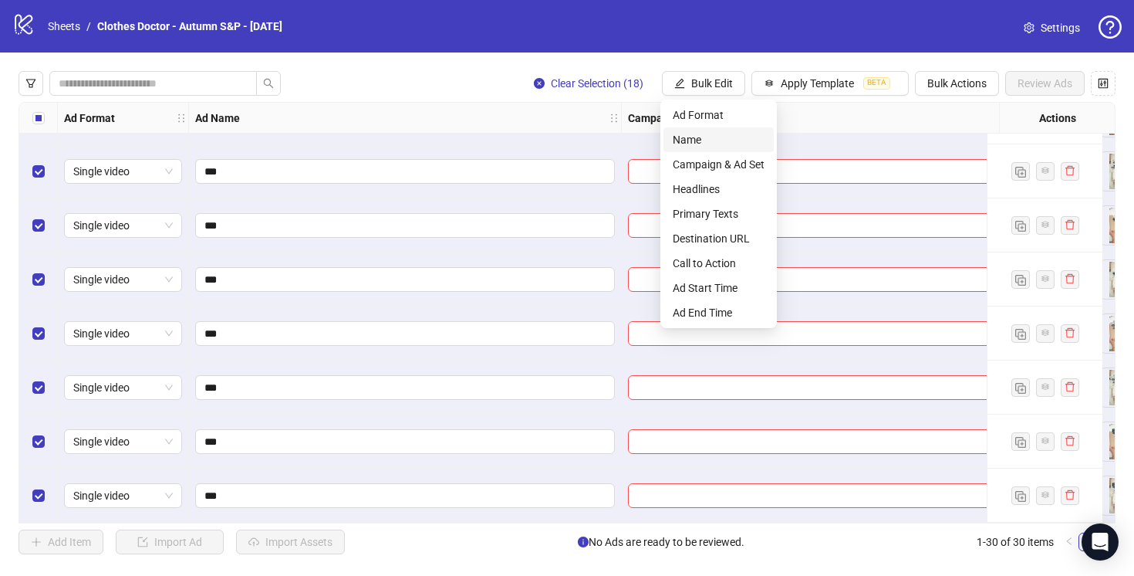
click at [686, 147] on span "Name" at bounding box center [719, 139] width 92 height 17
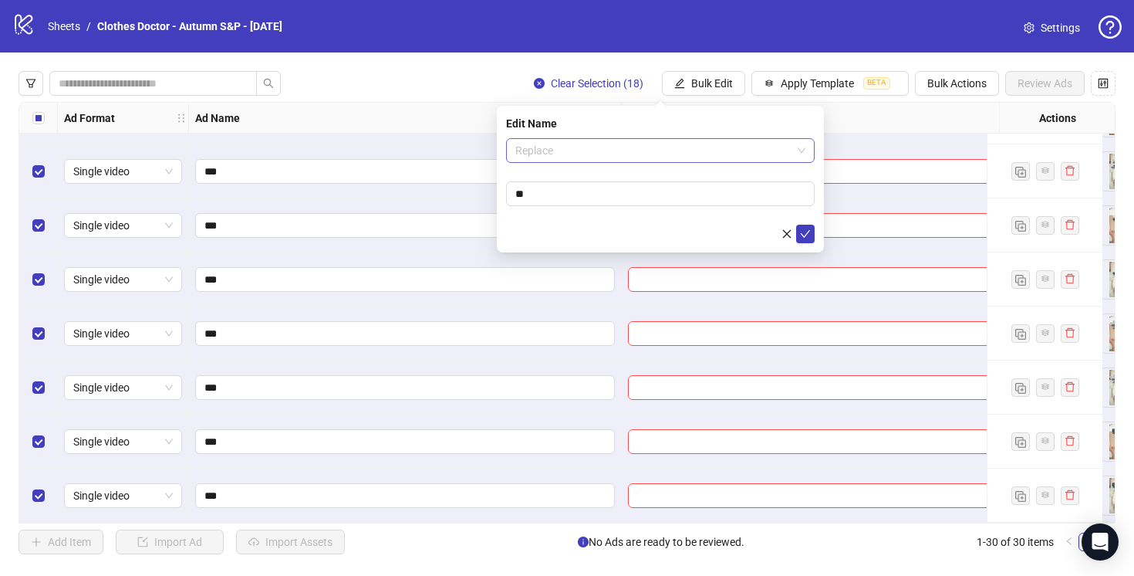
click at [580, 153] on span "Replace" at bounding box center [660, 150] width 290 height 23
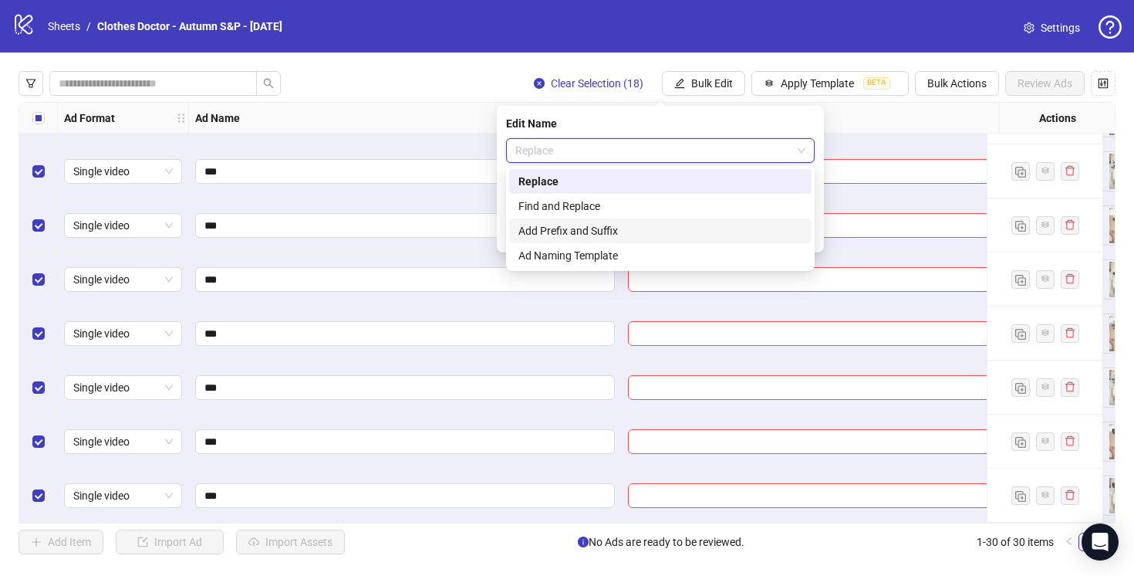
click at [573, 225] on div "Add Prefix and Suffix" at bounding box center [661, 230] width 284 height 17
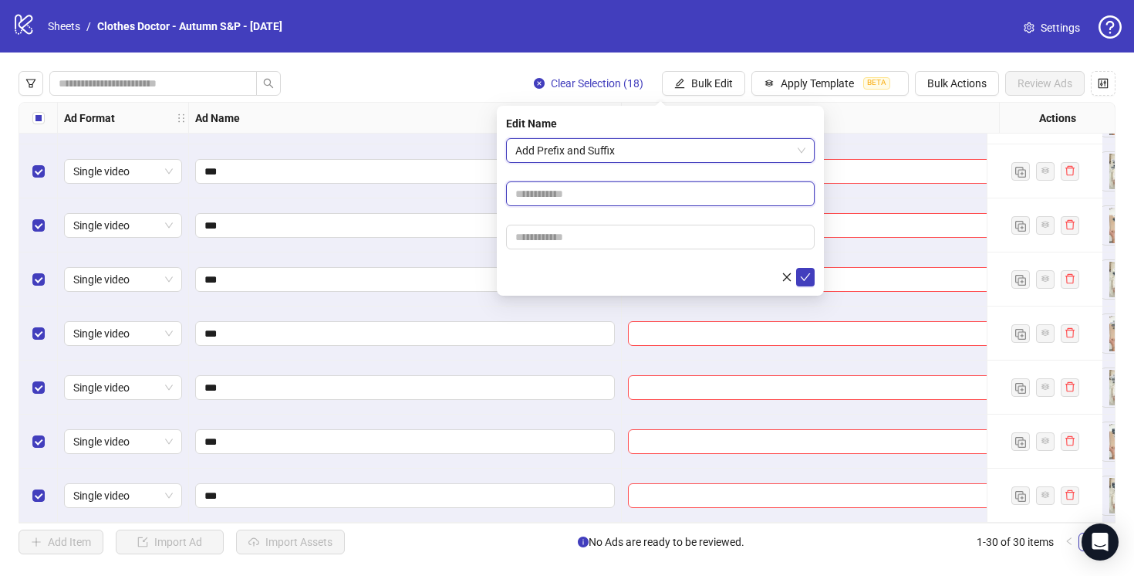
click at [527, 191] on input "text" at bounding box center [660, 193] width 309 height 25
type input "**********"
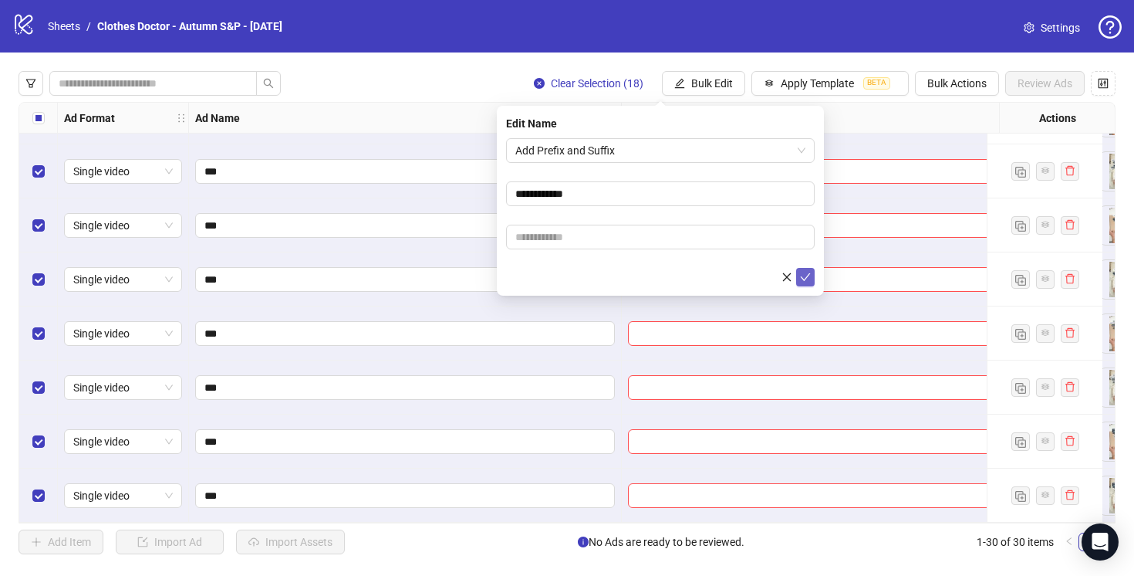
click at [804, 272] on icon "check" at bounding box center [805, 277] width 11 height 11
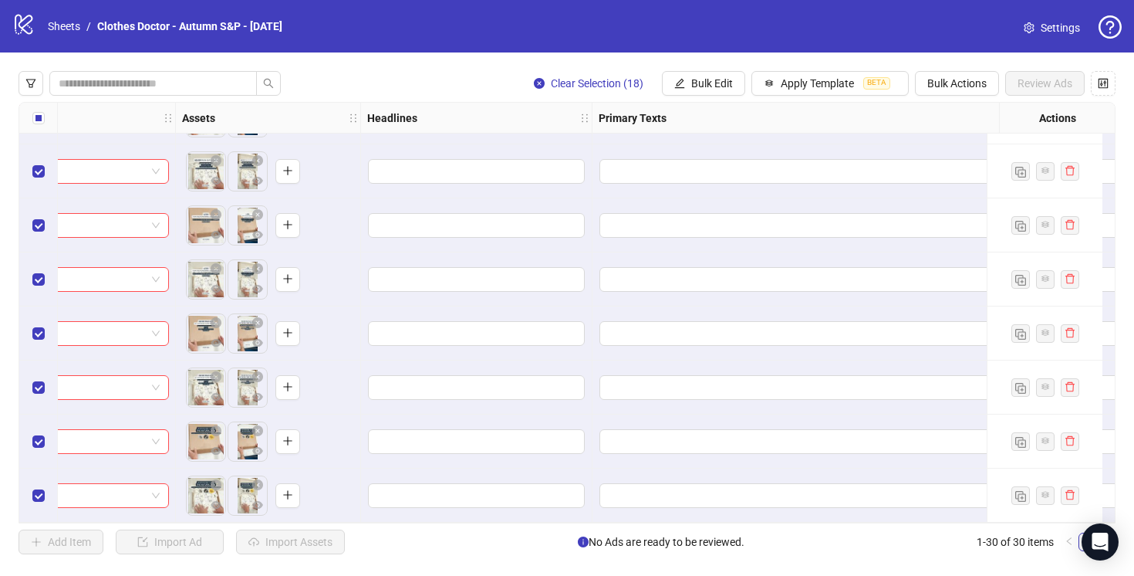
scroll to position [1238, 881]
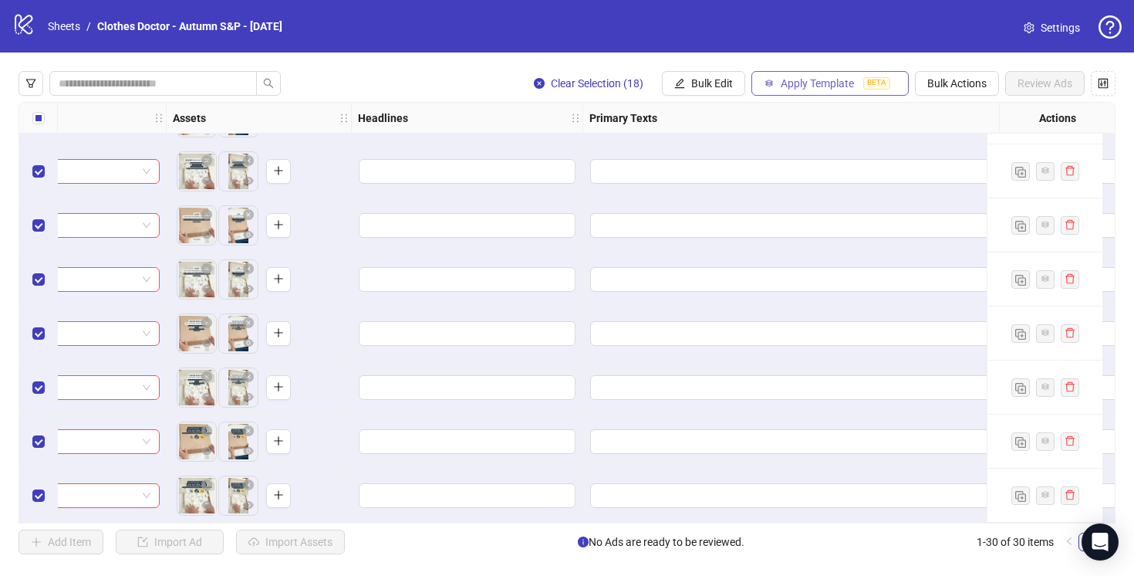
click at [801, 76] on button "Apply Template BETA" at bounding box center [830, 83] width 157 height 25
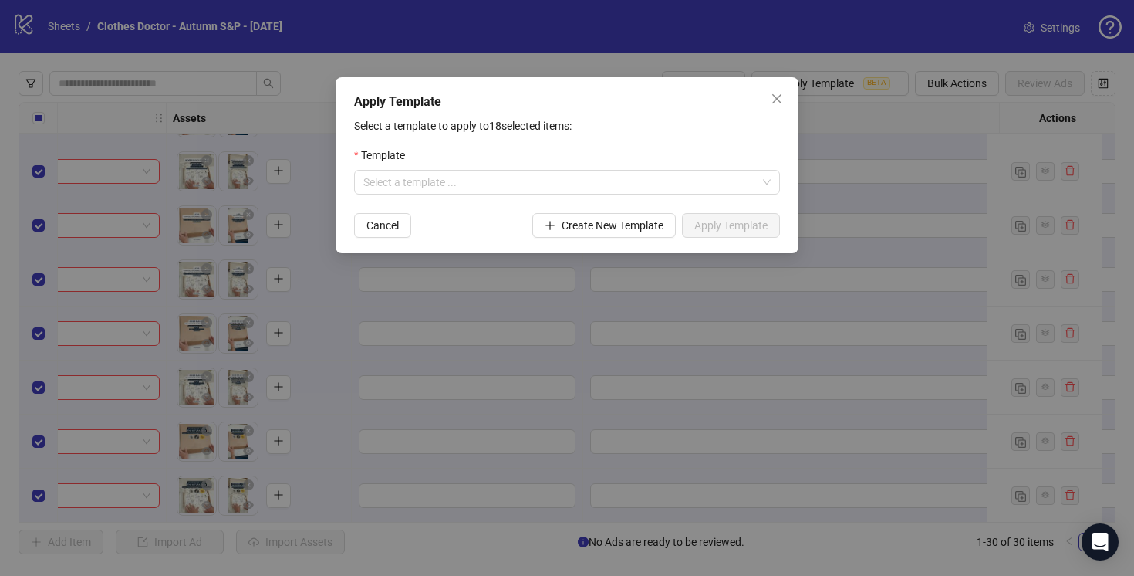
click at [722, 166] on div "Template" at bounding box center [567, 158] width 426 height 23
click at [718, 186] on input "search" at bounding box center [560, 182] width 394 height 23
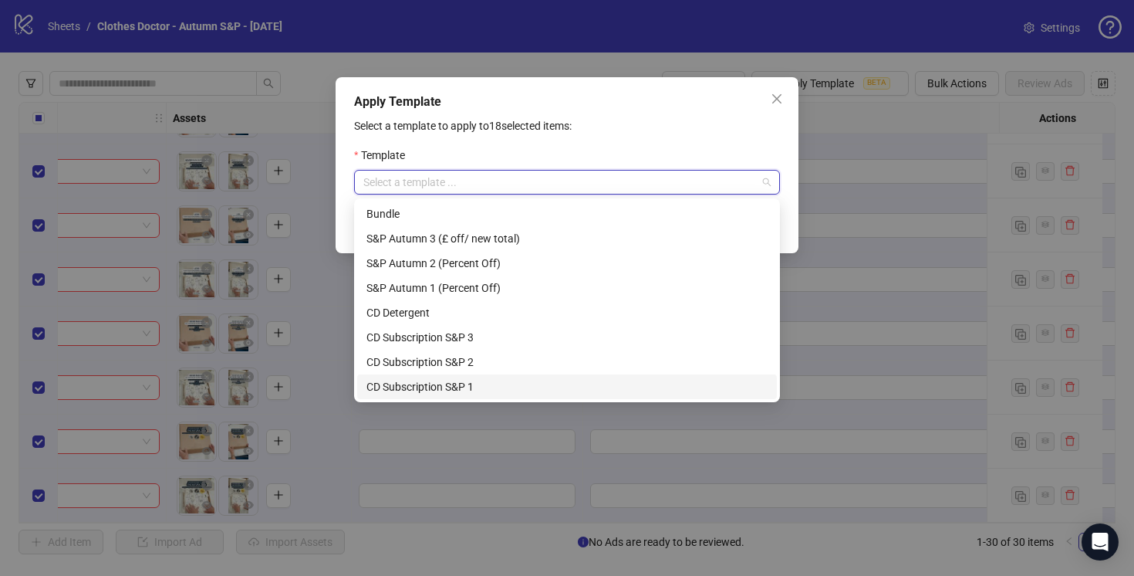
click at [613, 392] on div "CD Subscription S&P 1" at bounding box center [567, 386] width 401 height 17
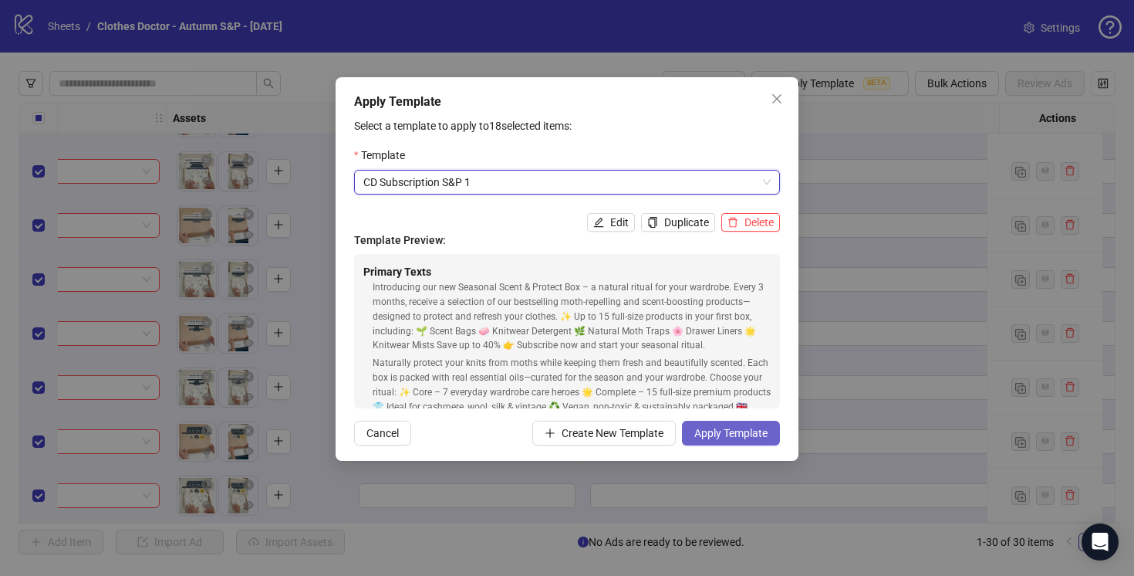
click at [714, 428] on span "Apply Template" at bounding box center [730, 433] width 73 height 12
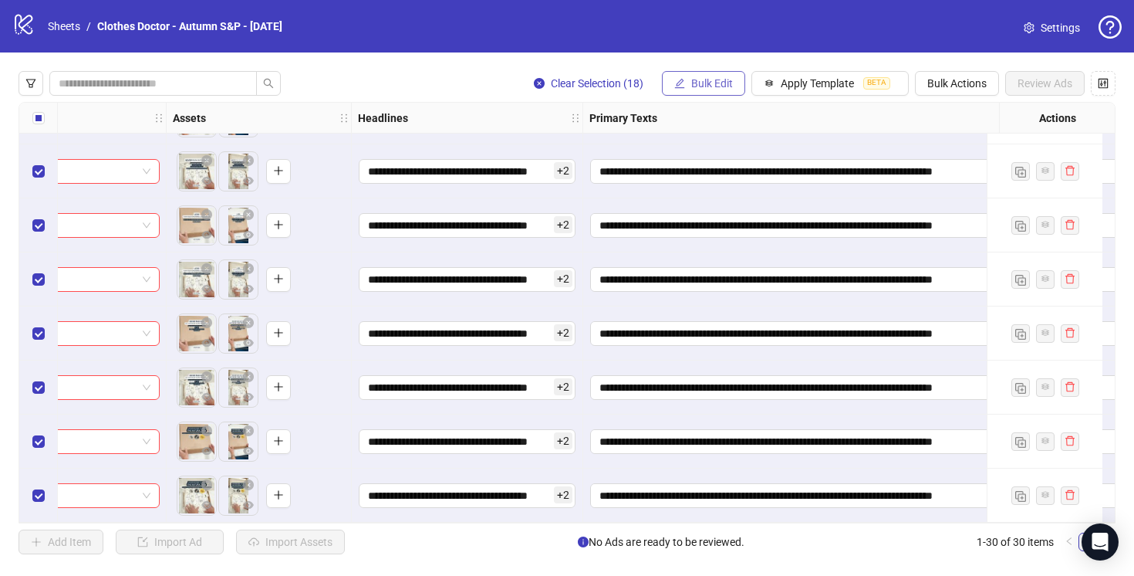
click at [728, 85] on span "Bulk Edit" at bounding box center [712, 83] width 42 height 12
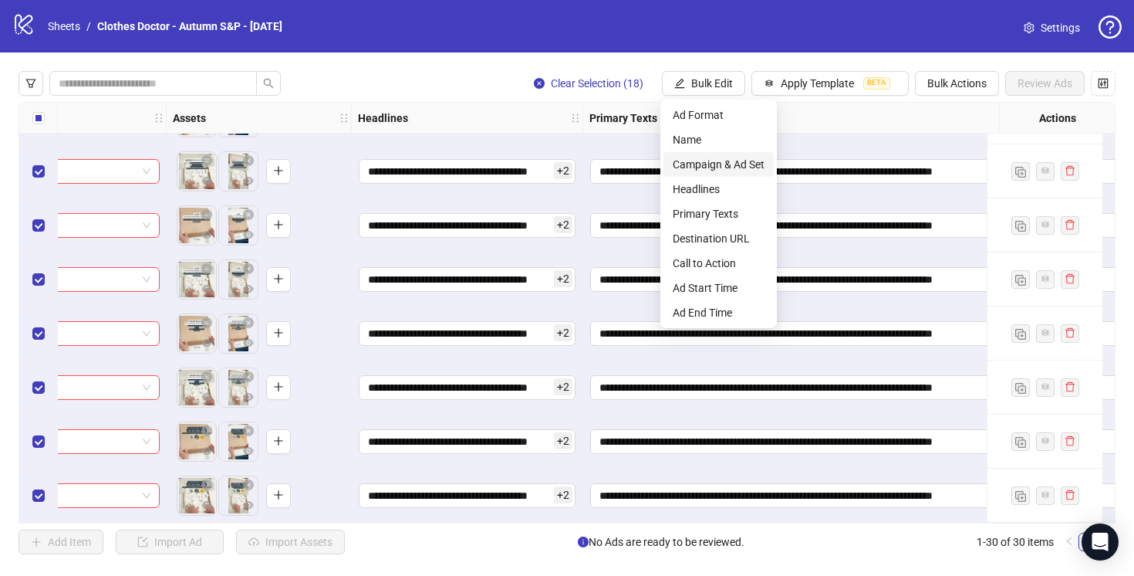
click at [717, 164] on span "Campaign & Ad Set" at bounding box center [719, 164] width 92 height 17
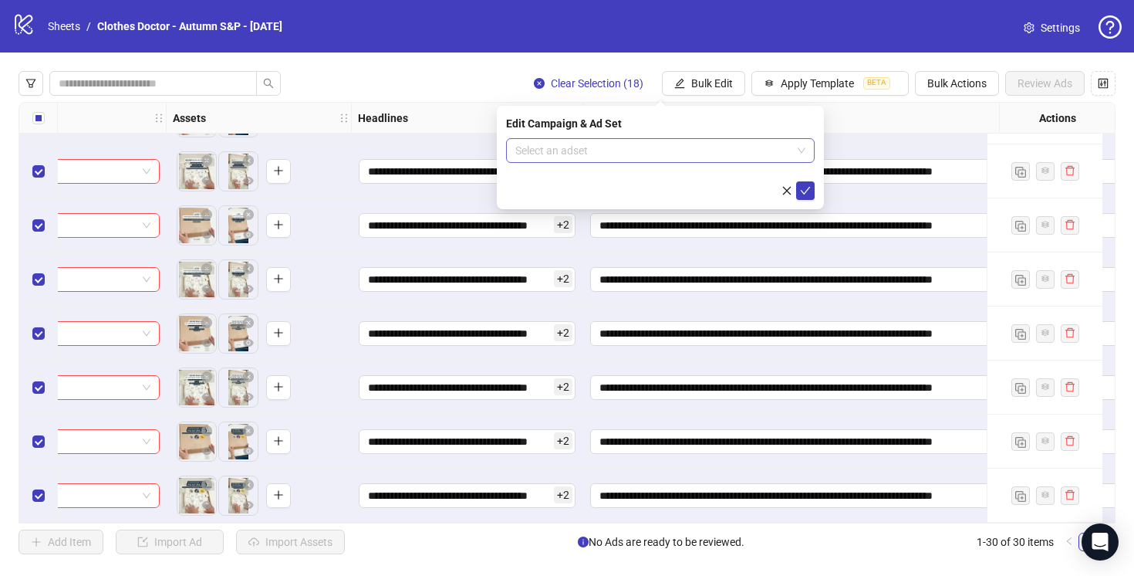
click at [713, 151] on input "search" at bounding box center [653, 150] width 276 height 23
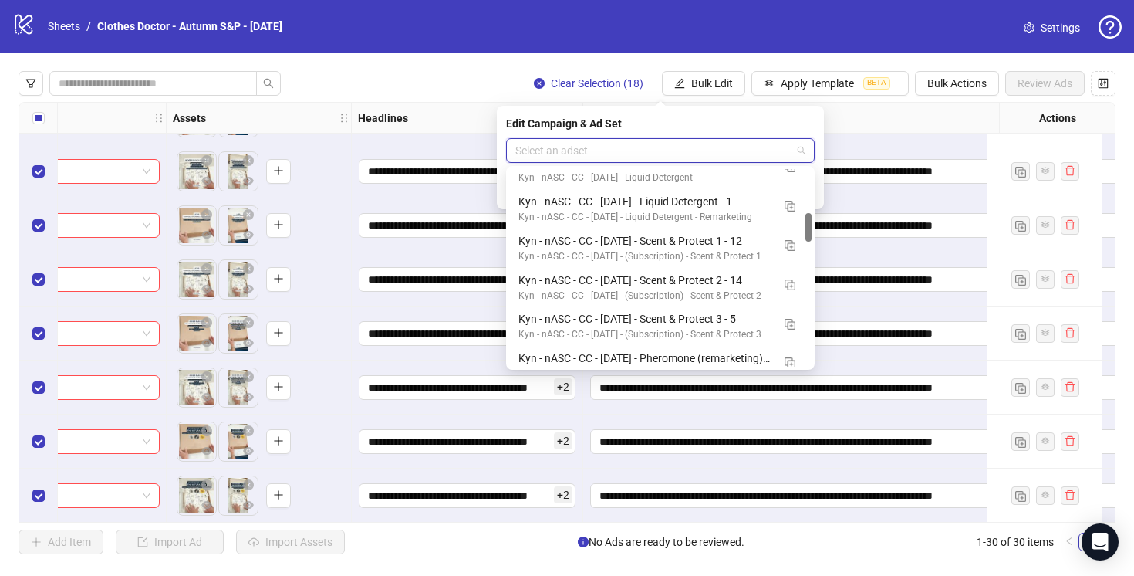
scroll to position [299, 0]
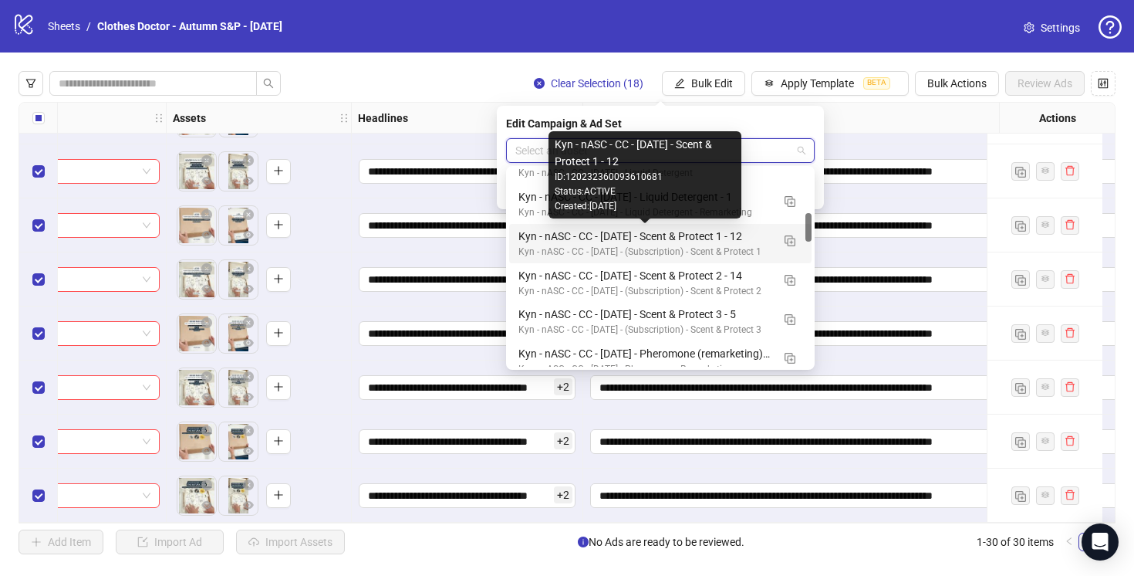
click at [759, 233] on div "Kyn - nASC - CC - [DATE] - Scent & Protect 1 - 12" at bounding box center [645, 236] width 253 height 17
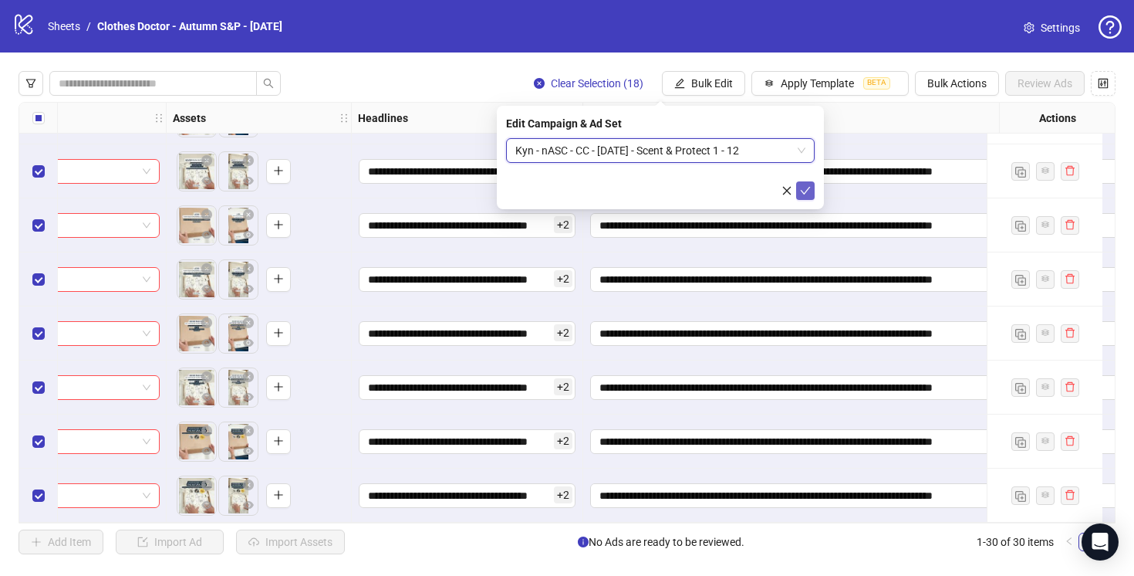
click at [806, 188] on icon "check" at bounding box center [805, 190] width 11 height 11
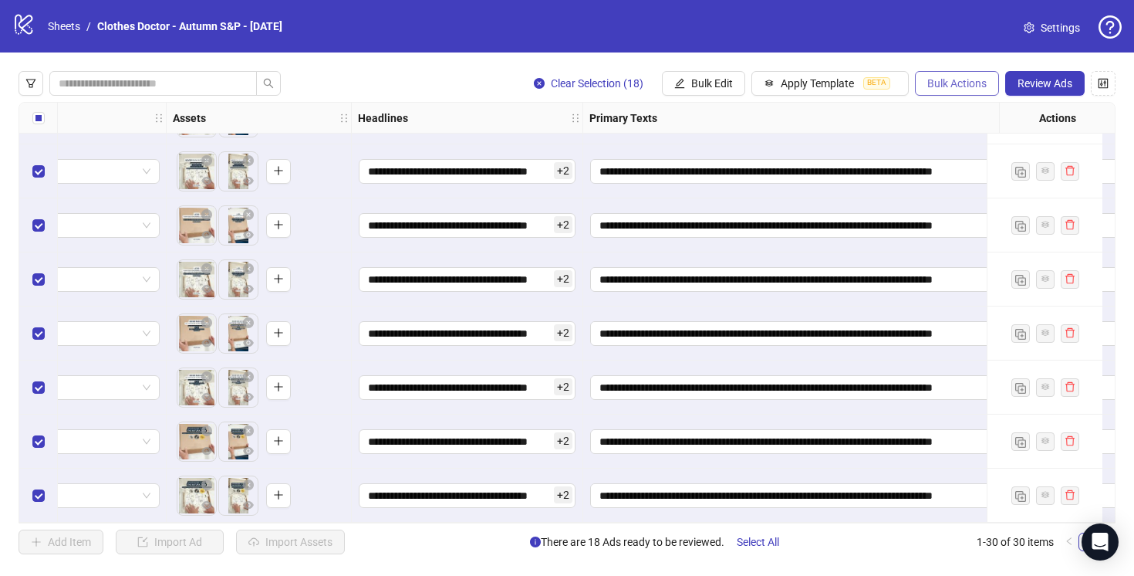
click at [941, 90] on button "Bulk Actions" at bounding box center [957, 83] width 84 height 25
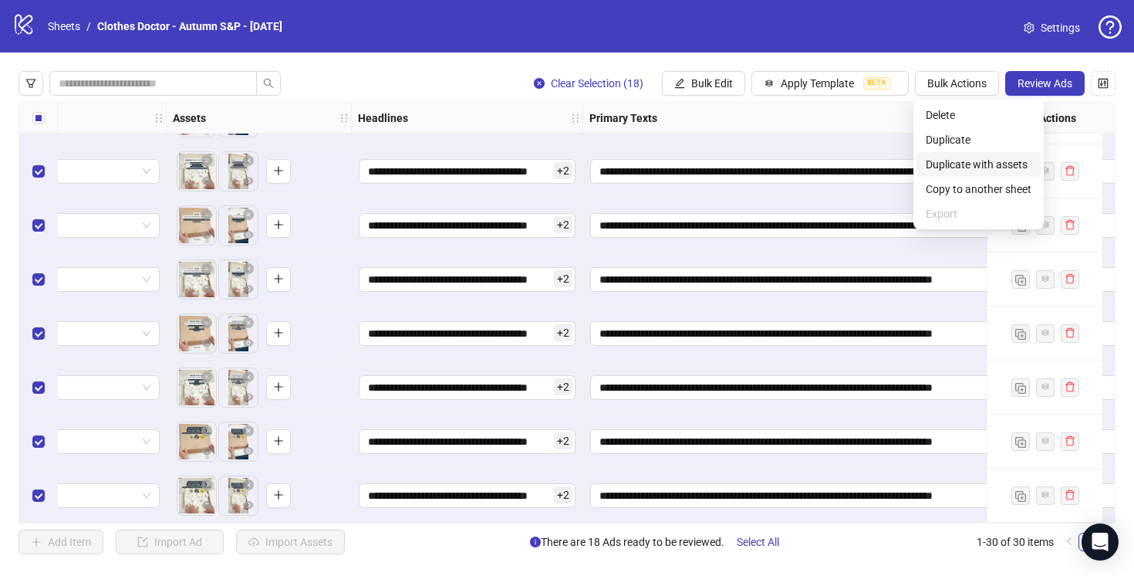
click at [945, 164] on span "Duplicate with assets" at bounding box center [979, 164] width 106 height 17
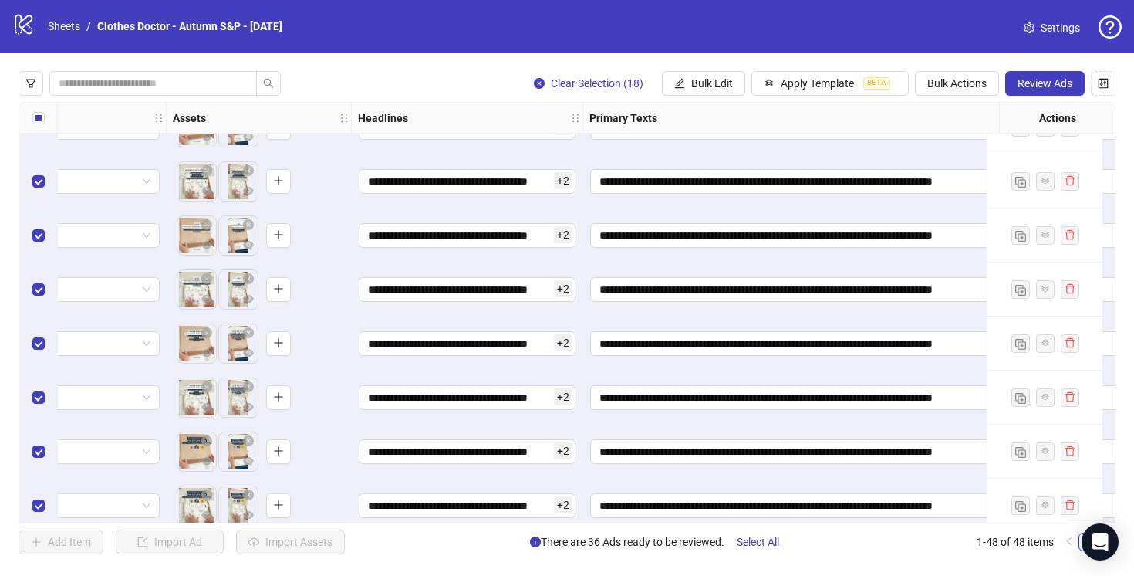
scroll to position [2210, 881]
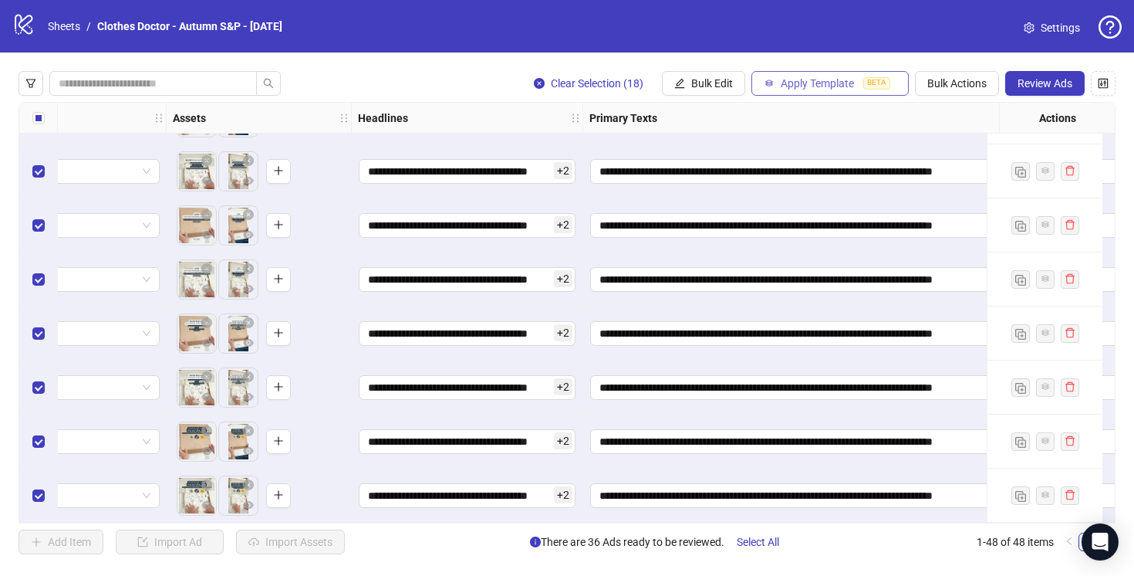
click at [781, 88] on span "Apply Template" at bounding box center [817, 83] width 73 height 12
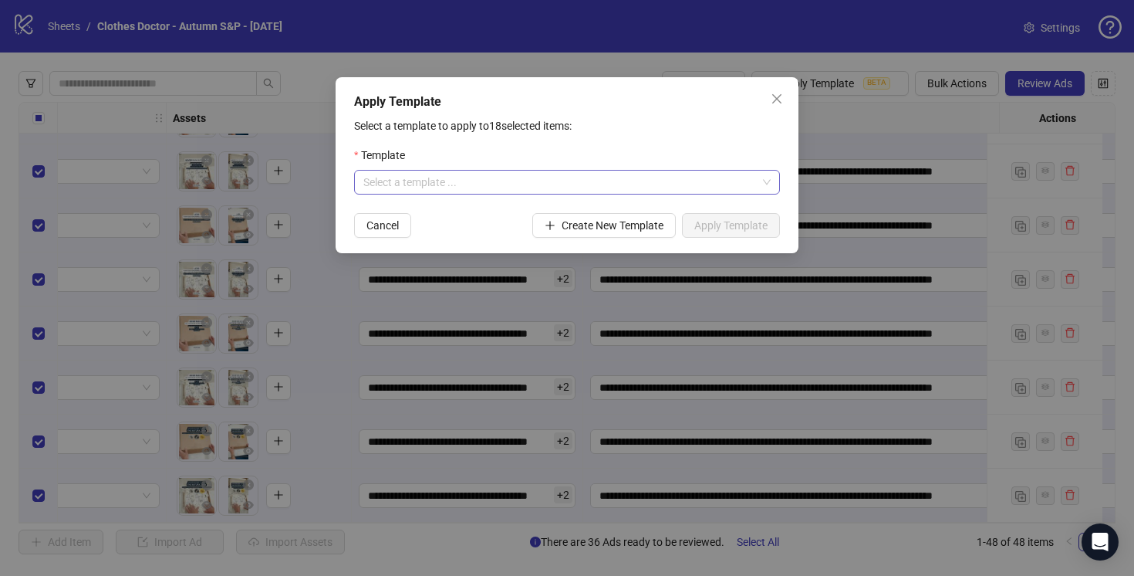
click at [677, 183] on input "search" at bounding box center [560, 182] width 394 height 23
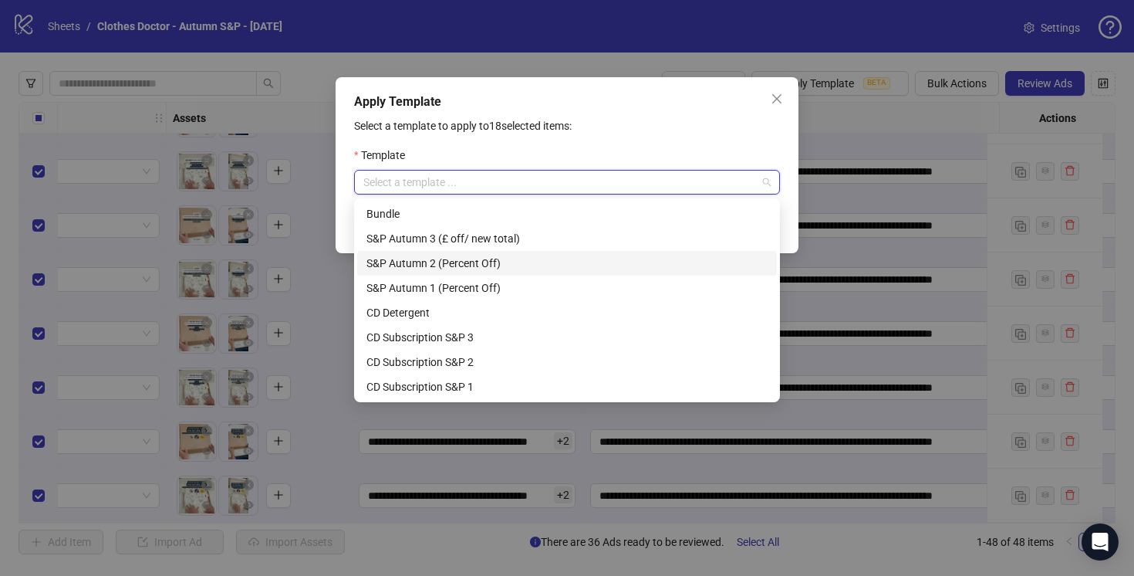
click at [598, 267] on div "S&P Autumn 2 (Percent Off)" at bounding box center [567, 263] width 401 height 17
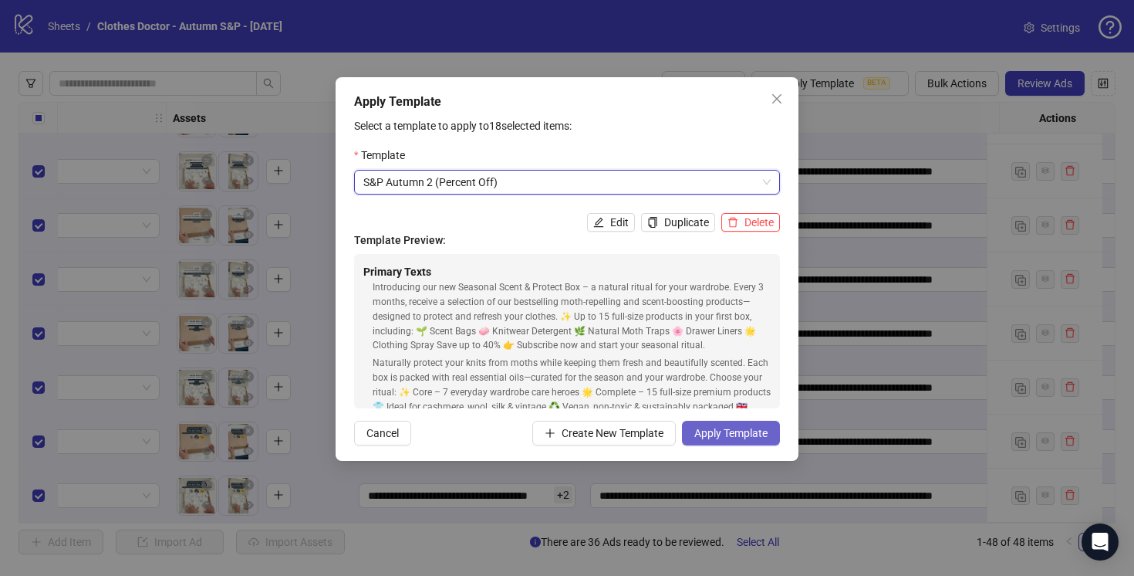
click at [744, 430] on span "Apply Template" at bounding box center [730, 433] width 73 height 12
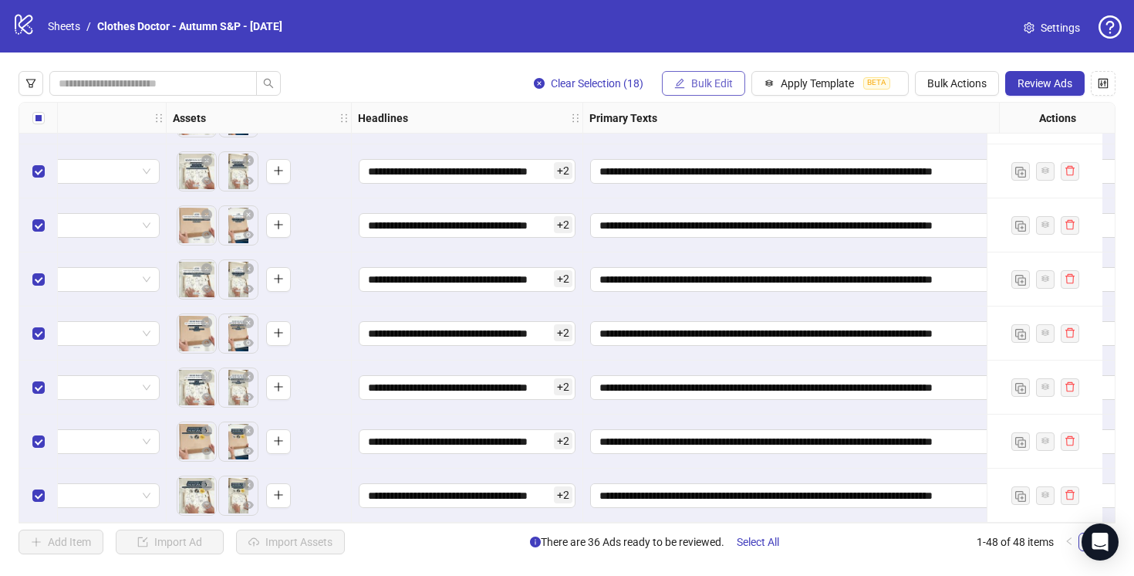
click at [700, 82] on span "Bulk Edit" at bounding box center [712, 83] width 42 height 12
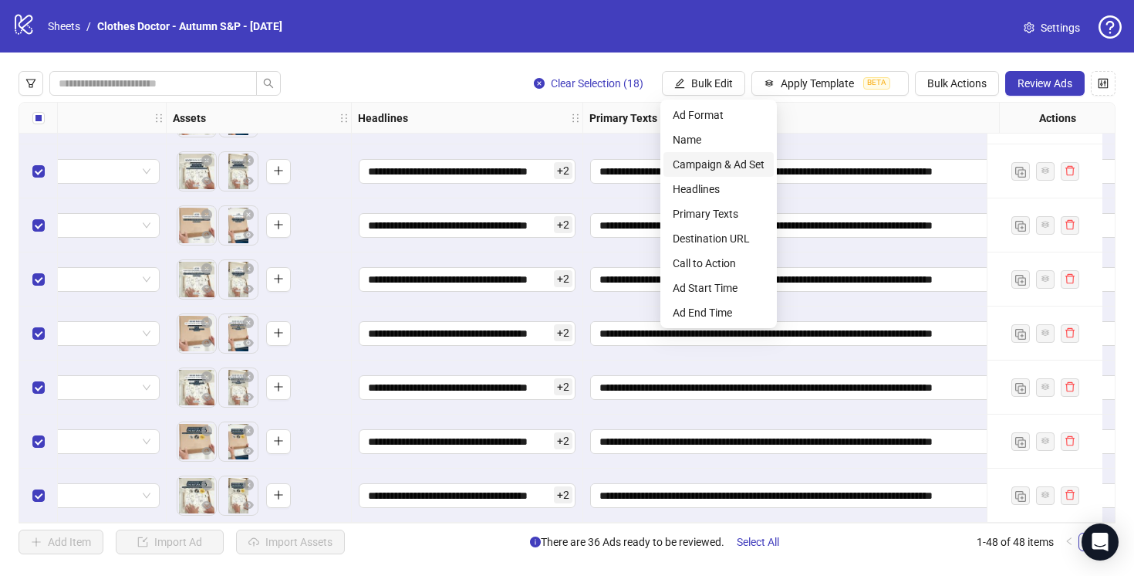
click at [713, 164] on span "Campaign & Ad Set" at bounding box center [719, 164] width 92 height 17
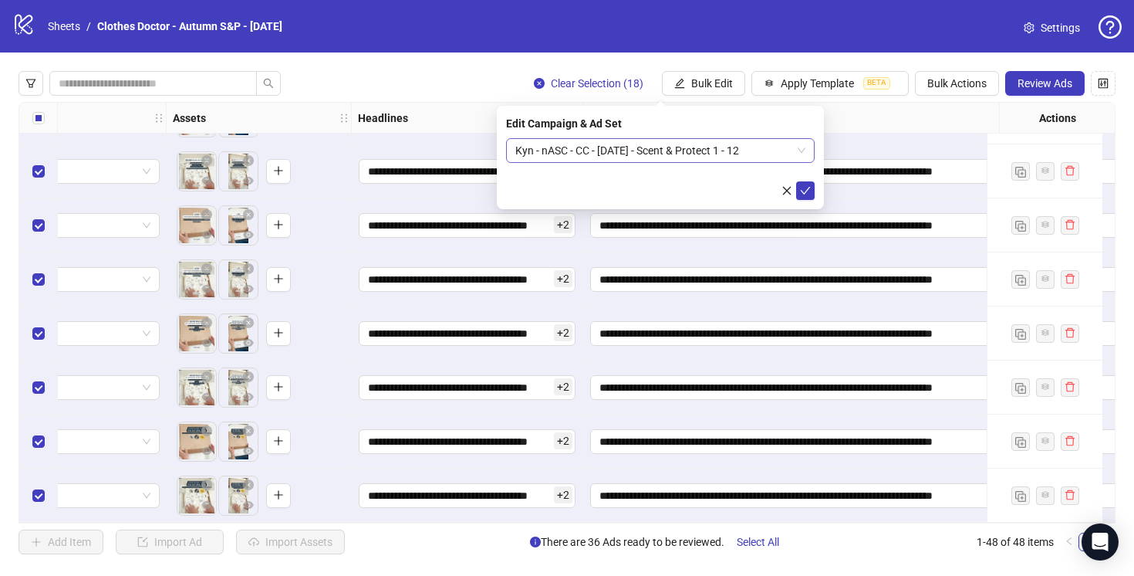
click at [638, 154] on span "Kyn - nASC - CC - [DATE] - Scent & Protect 1 - 12" at bounding box center [660, 150] width 290 height 23
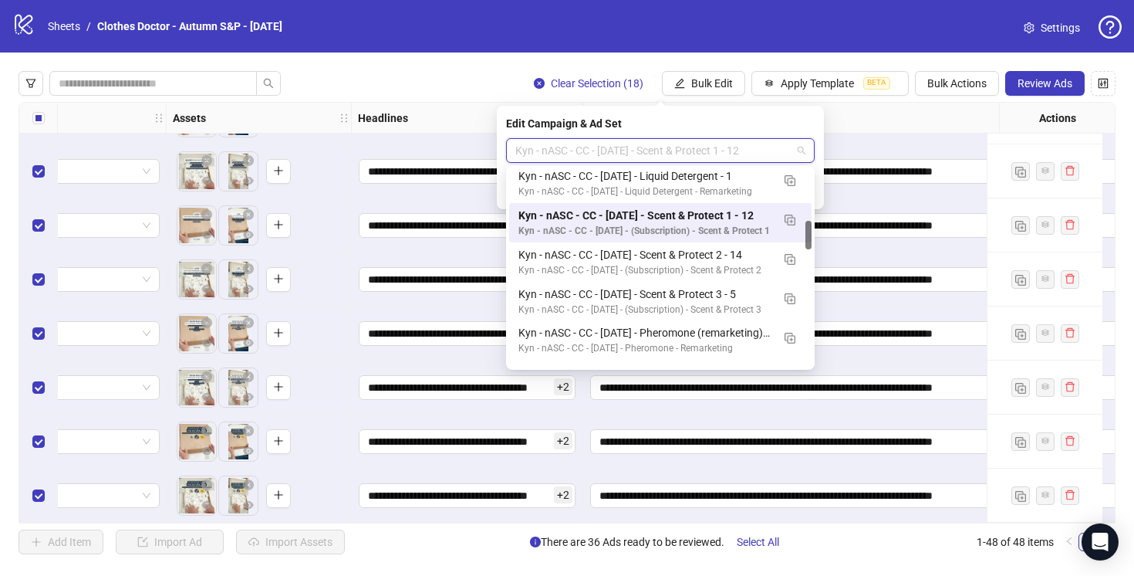
scroll to position [363, 0]
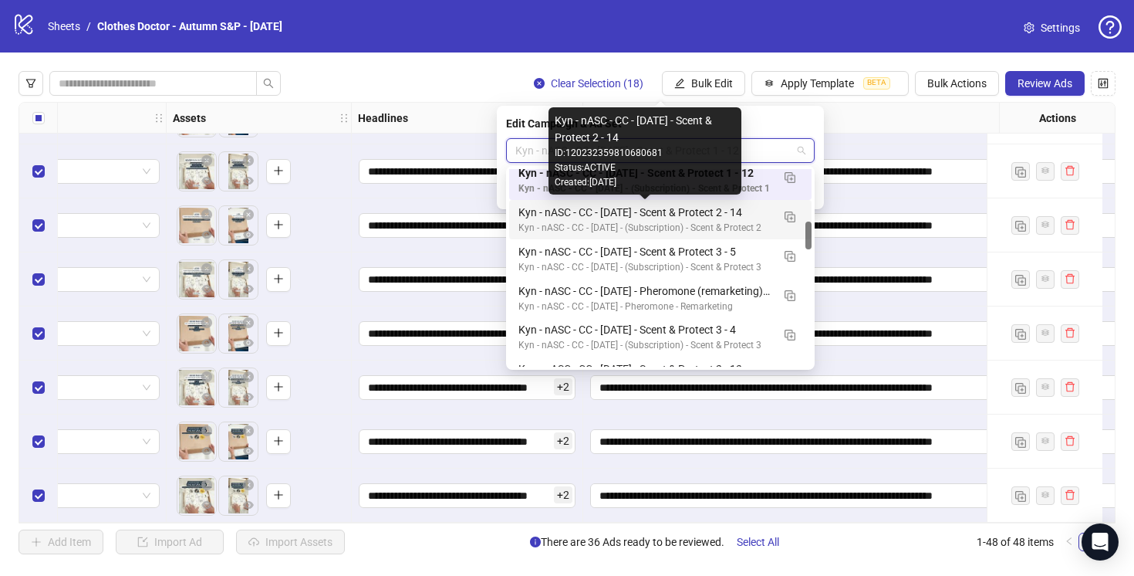
click at [759, 213] on div "Kyn - nASC - CC - [DATE] - Scent & Protect 2 - 14" at bounding box center [645, 212] width 253 height 17
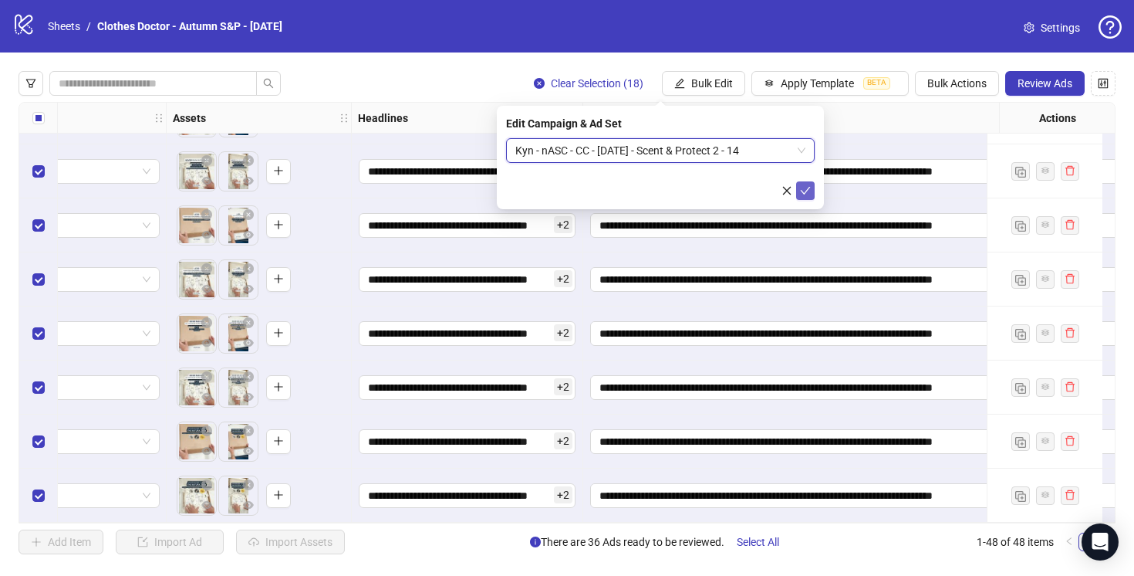
click at [807, 188] on icon "check" at bounding box center [805, 190] width 11 height 11
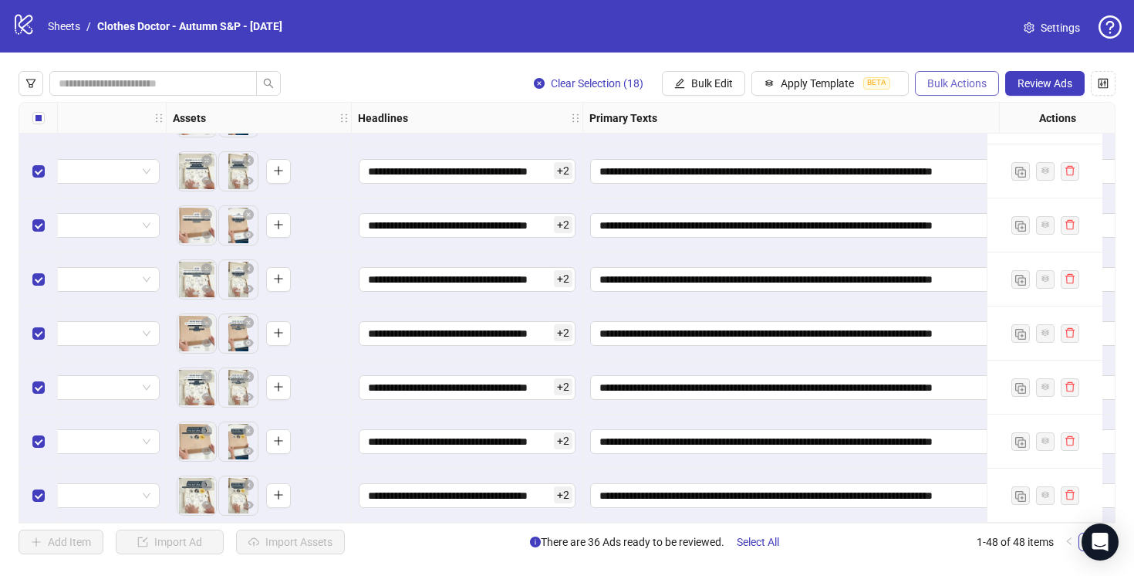
click at [952, 90] on span "Bulk Actions" at bounding box center [956, 83] width 59 height 12
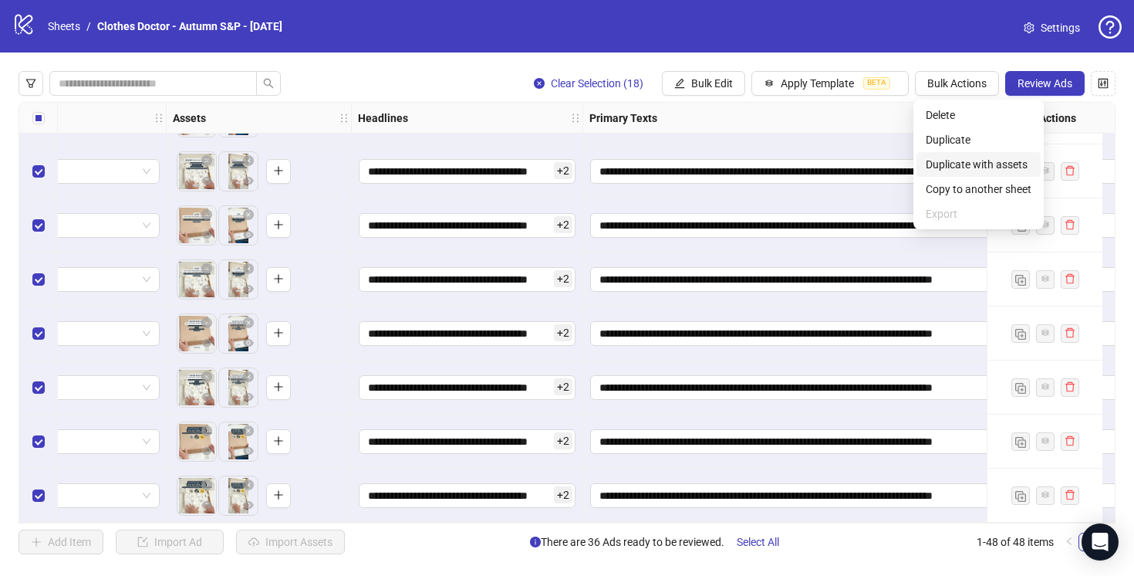
click at [945, 165] on span "Duplicate with assets" at bounding box center [979, 164] width 106 height 17
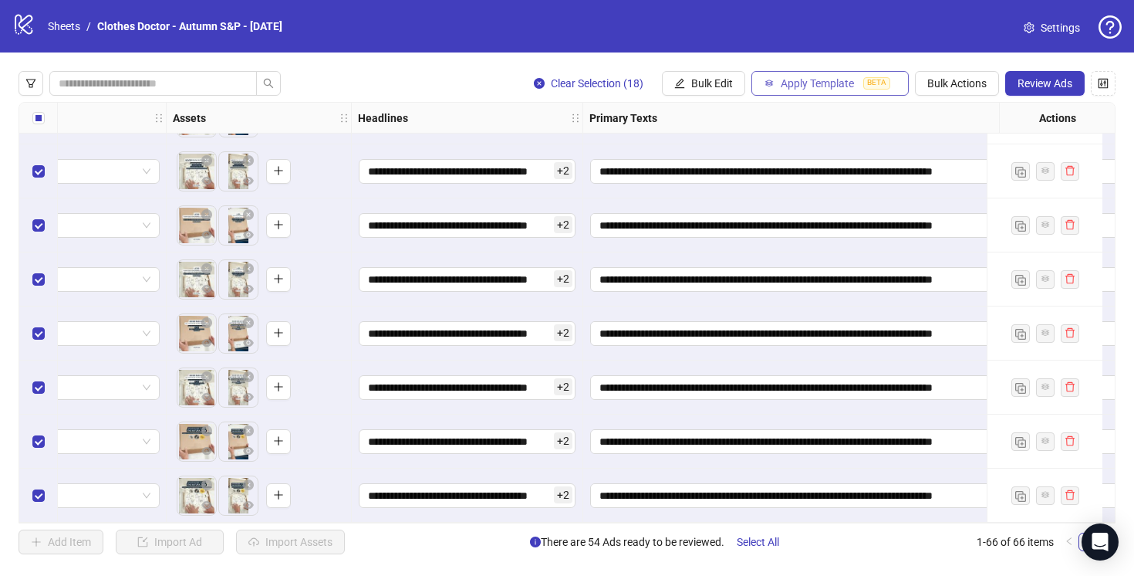
scroll to position [3182, 881]
click at [805, 85] on span "Apply Template" at bounding box center [817, 83] width 73 height 12
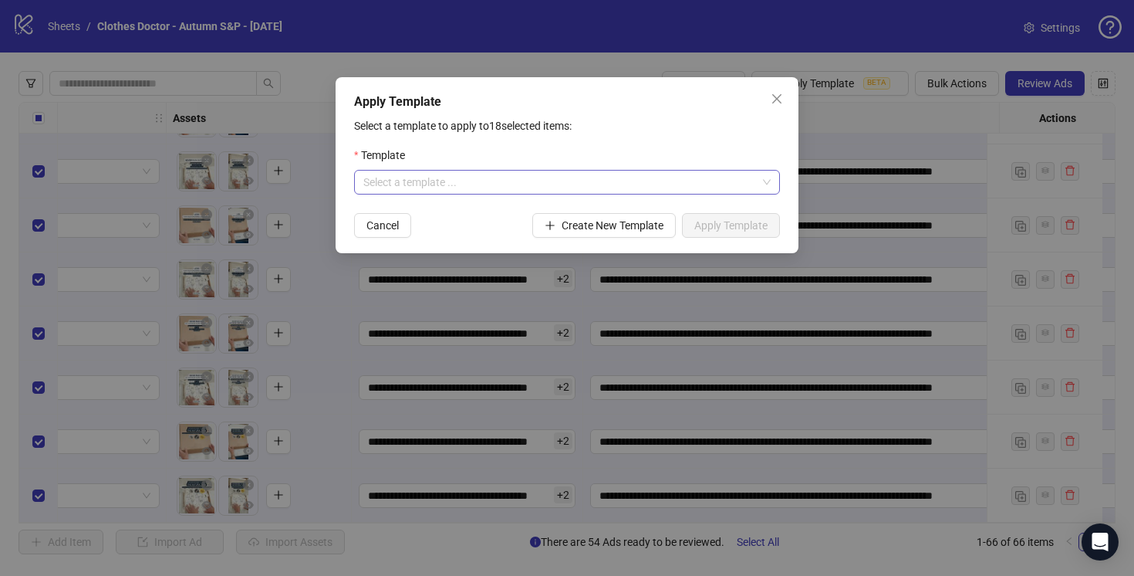
click at [705, 183] on input "search" at bounding box center [560, 182] width 394 height 23
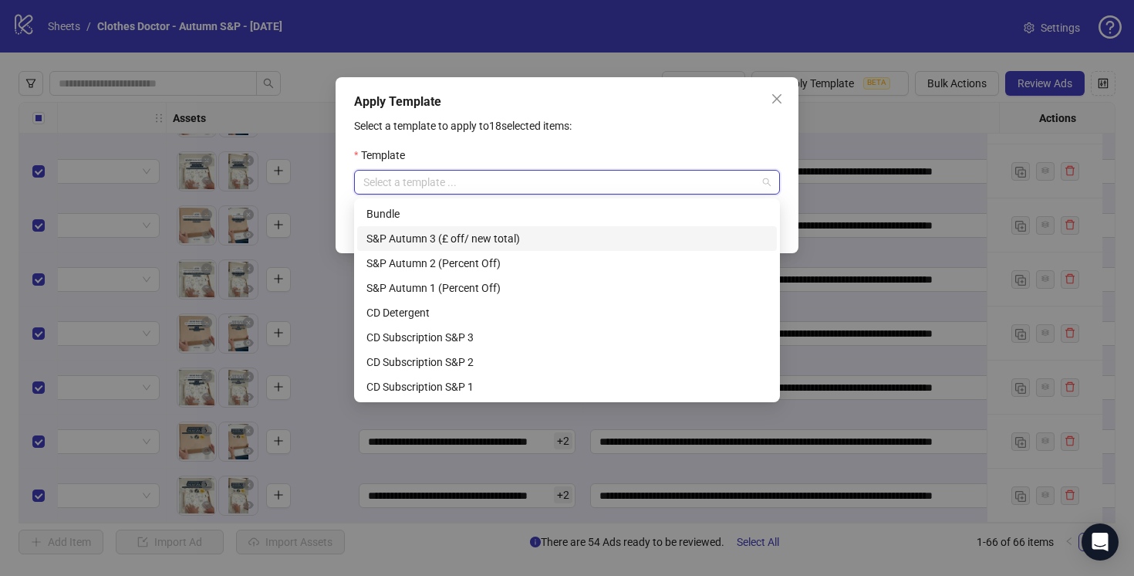
click at [626, 242] on div "S&P Autumn 3 (£ off/ new total)" at bounding box center [567, 238] width 401 height 17
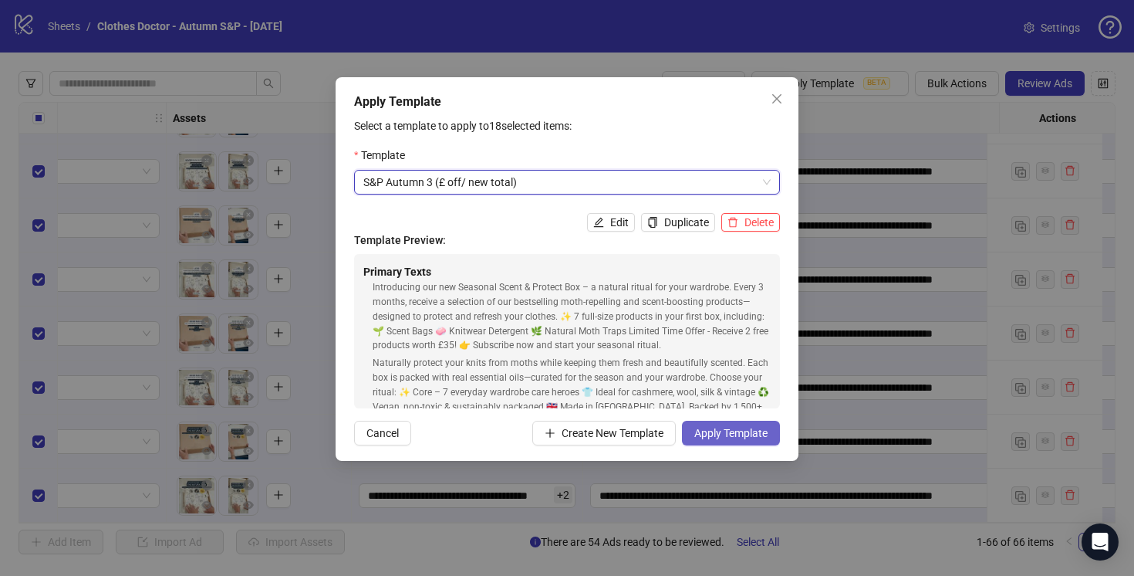
click at [732, 434] on span "Apply Template" at bounding box center [730, 433] width 73 height 12
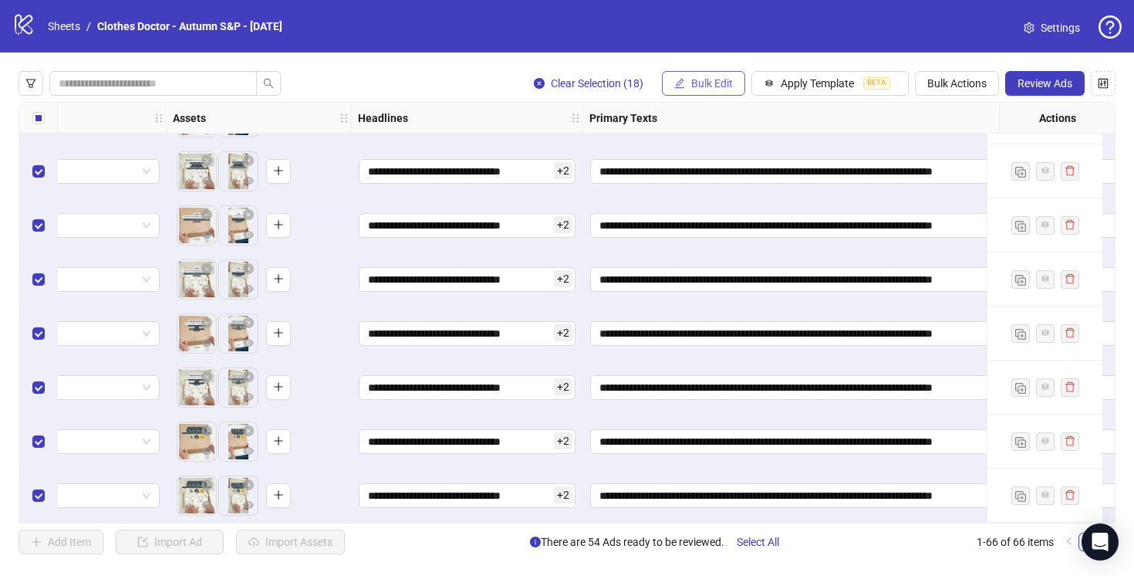
click at [704, 86] on span "Bulk Edit" at bounding box center [712, 83] width 42 height 12
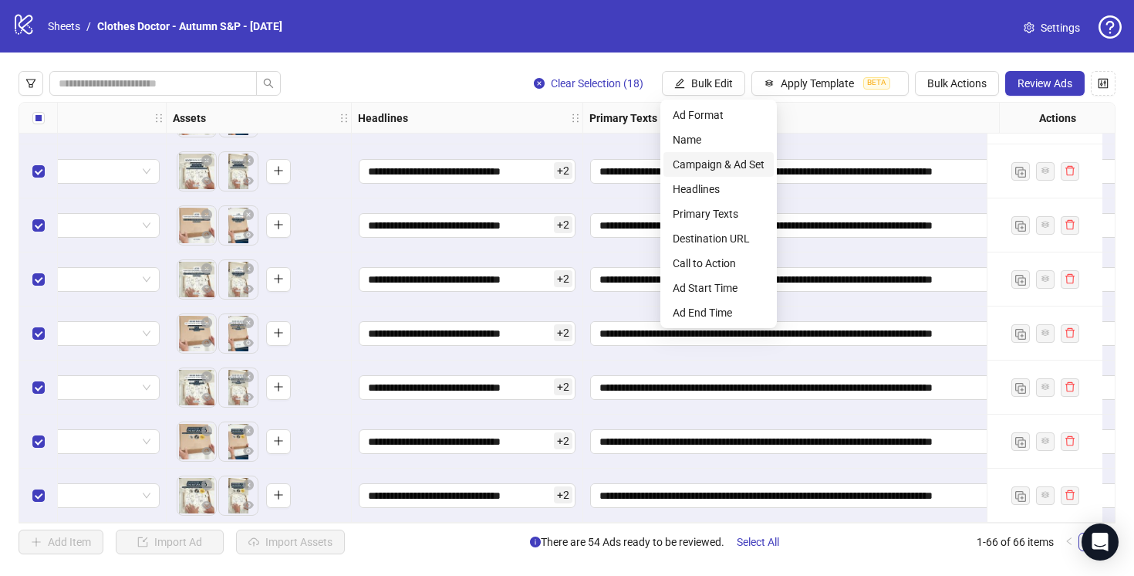
click at [718, 163] on span "Campaign & Ad Set" at bounding box center [719, 164] width 92 height 17
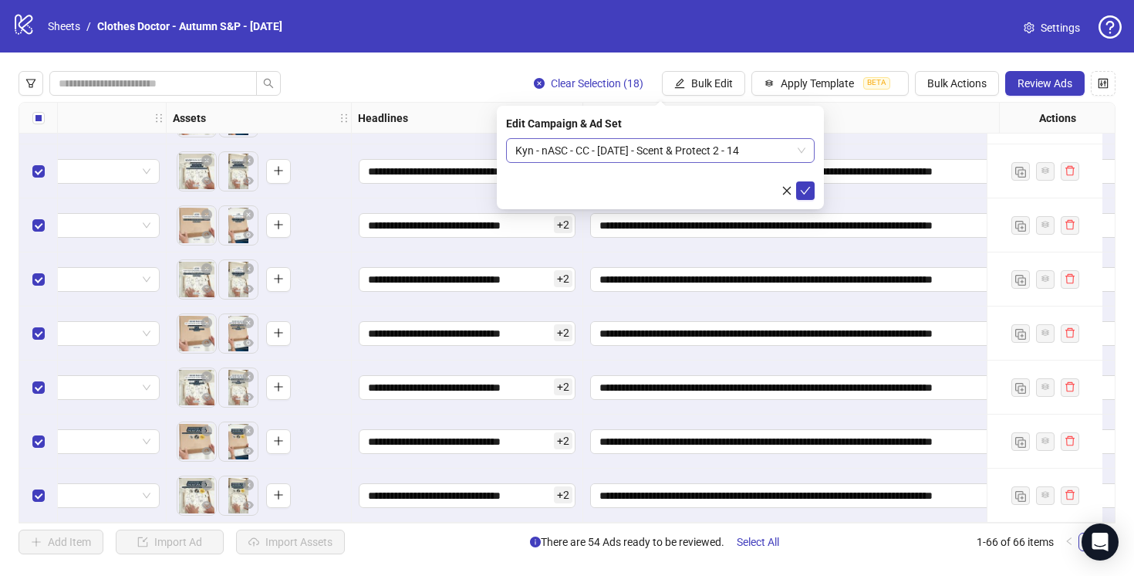
click at [716, 154] on span "Kyn - nASC - CC - [DATE] - Scent & Protect 2 - 14" at bounding box center [660, 150] width 290 height 23
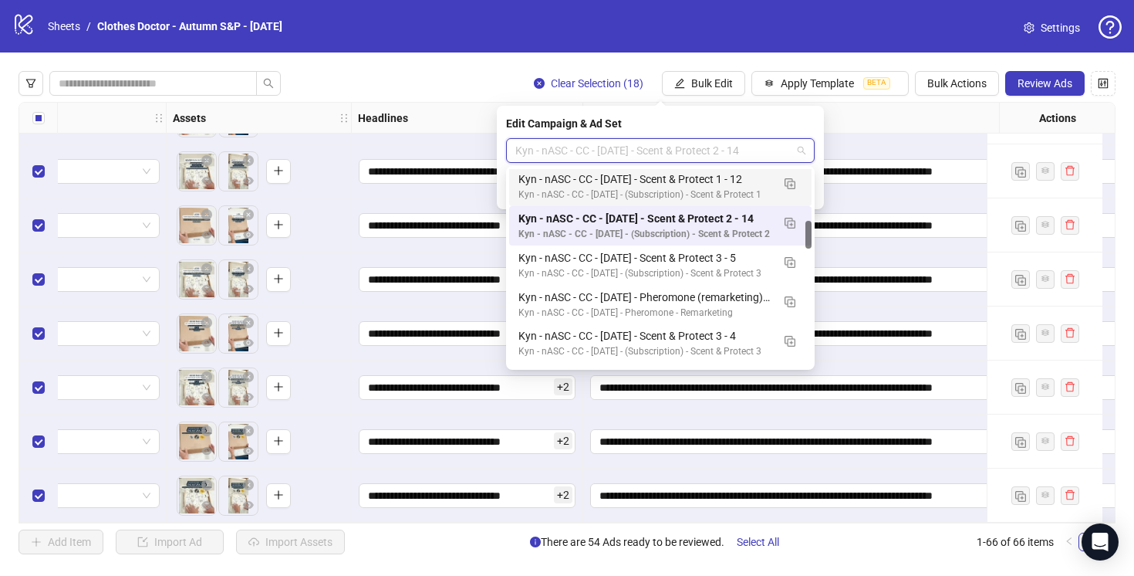
scroll to position [360, 0]
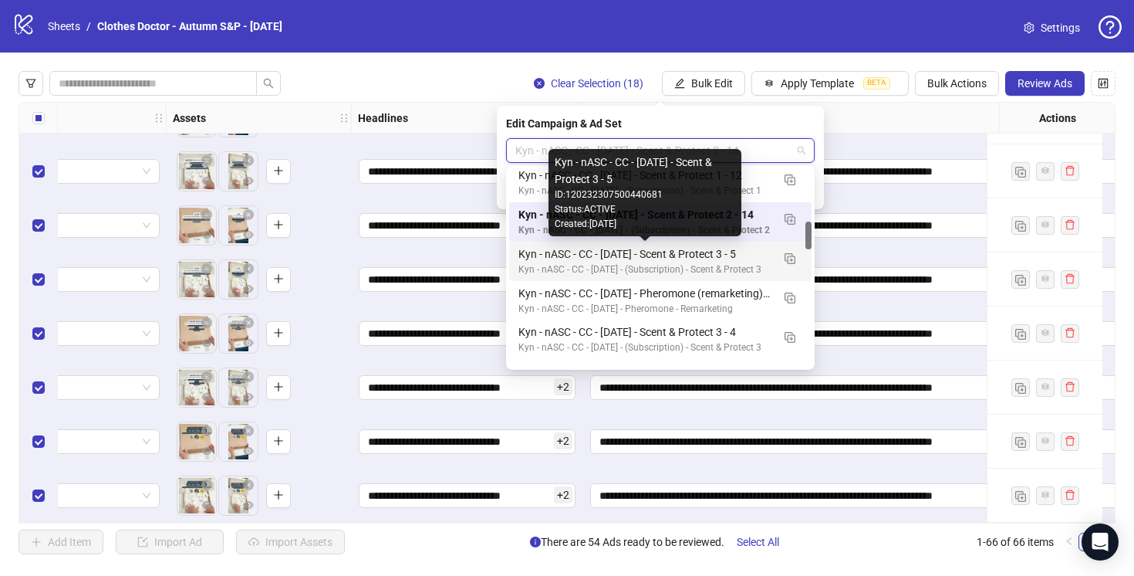
click at [760, 252] on div "Kyn - nASC - CC - [DATE] - Scent & Protect 3 - 5" at bounding box center [645, 253] width 253 height 17
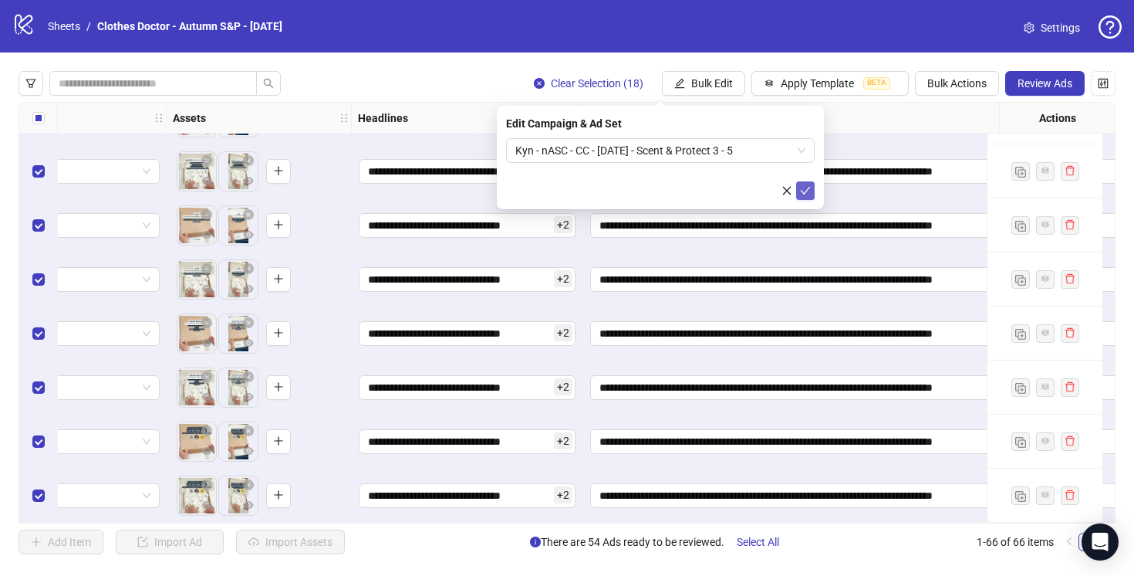
click at [805, 190] on icon "check" at bounding box center [805, 190] width 11 height 11
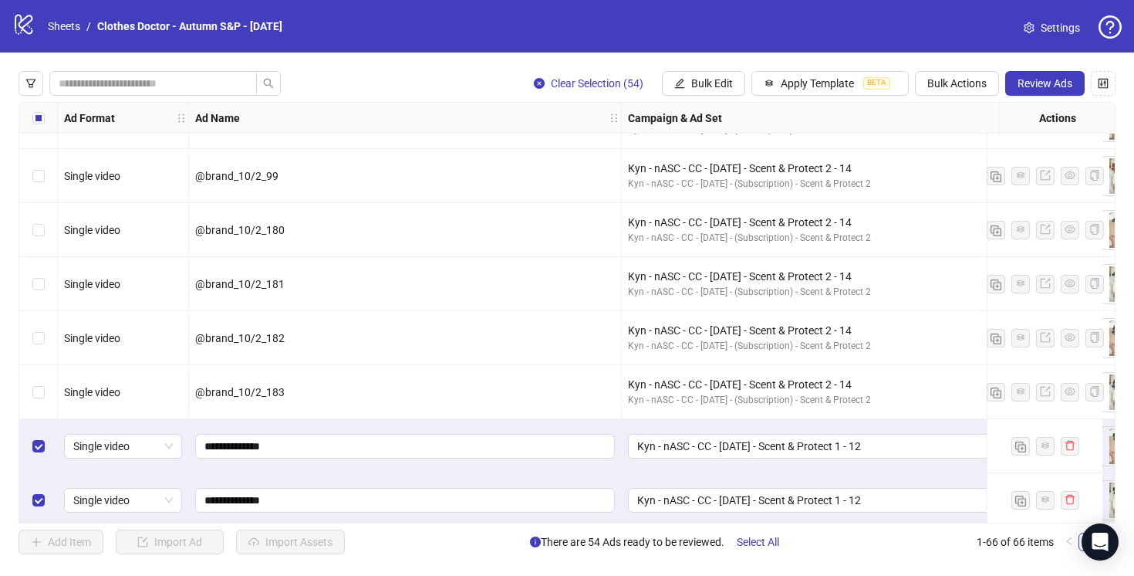
scroll to position [356, 0]
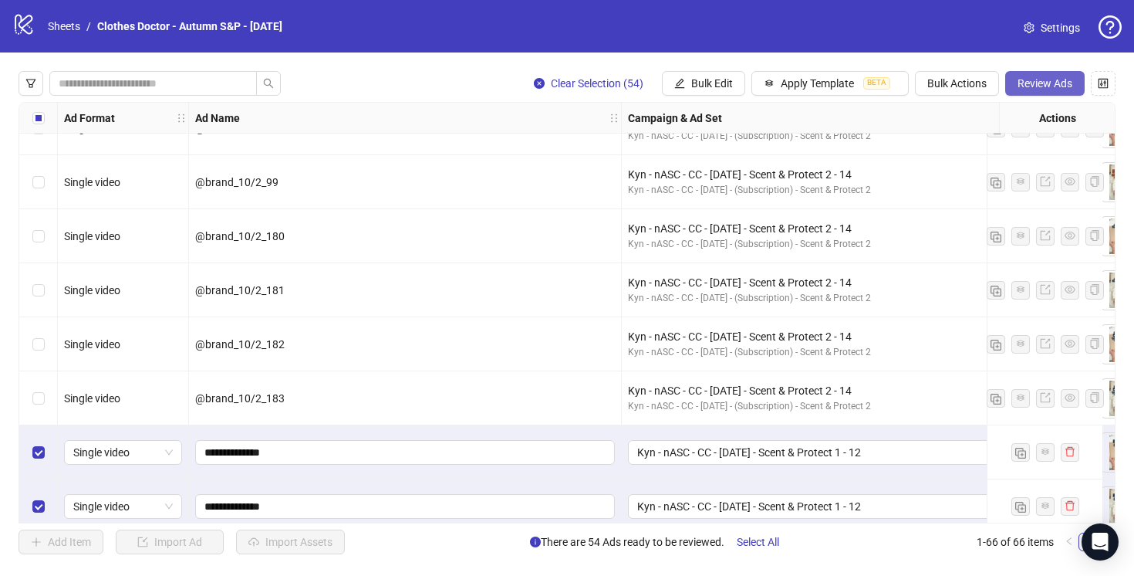
click at [1041, 87] on span "Review Ads" at bounding box center [1045, 83] width 55 height 12
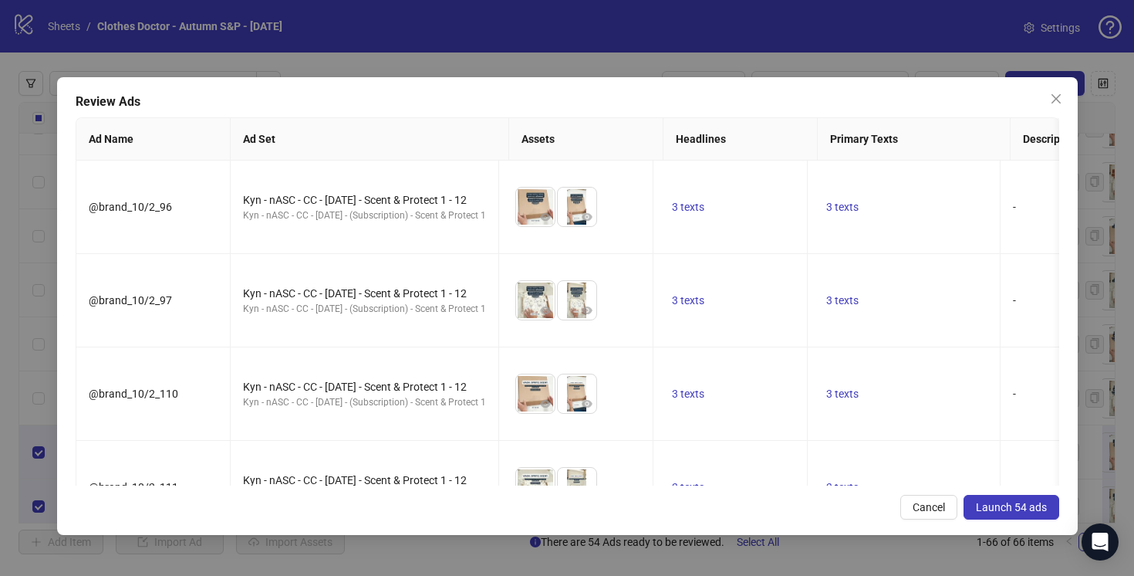
click at [1018, 508] on span "Launch 54 ads" at bounding box center [1011, 507] width 71 height 12
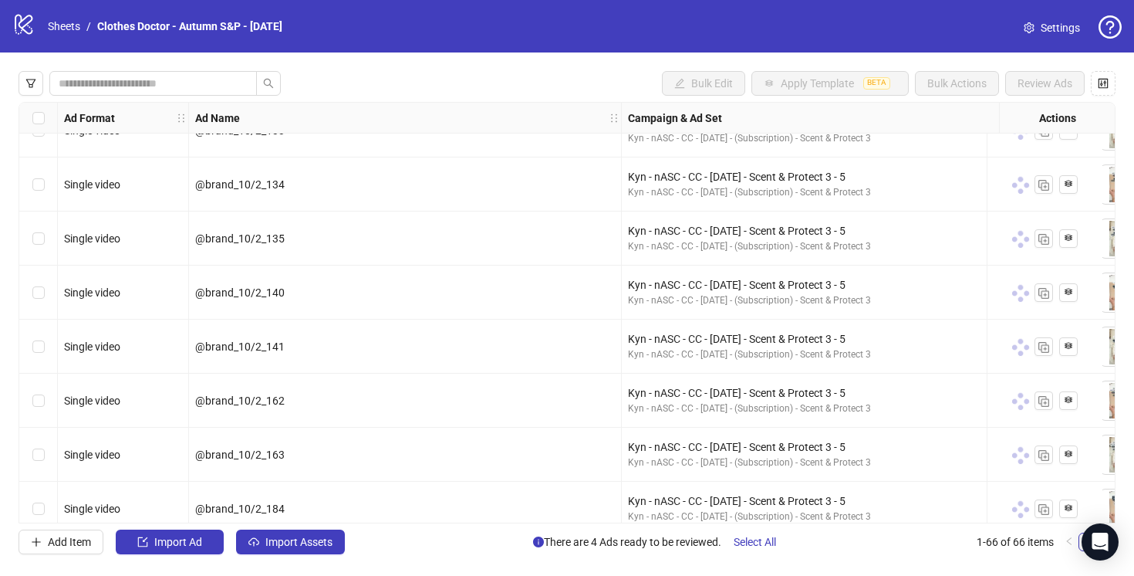
scroll to position [3182, 0]
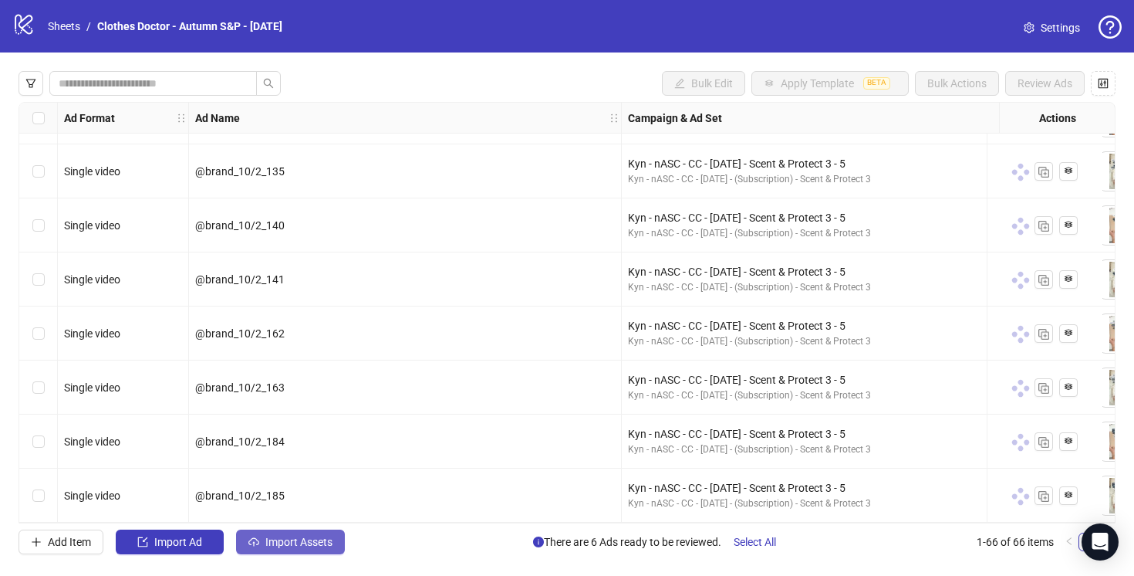
click at [303, 545] on span "Import Assets" at bounding box center [298, 542] width 67 height 12
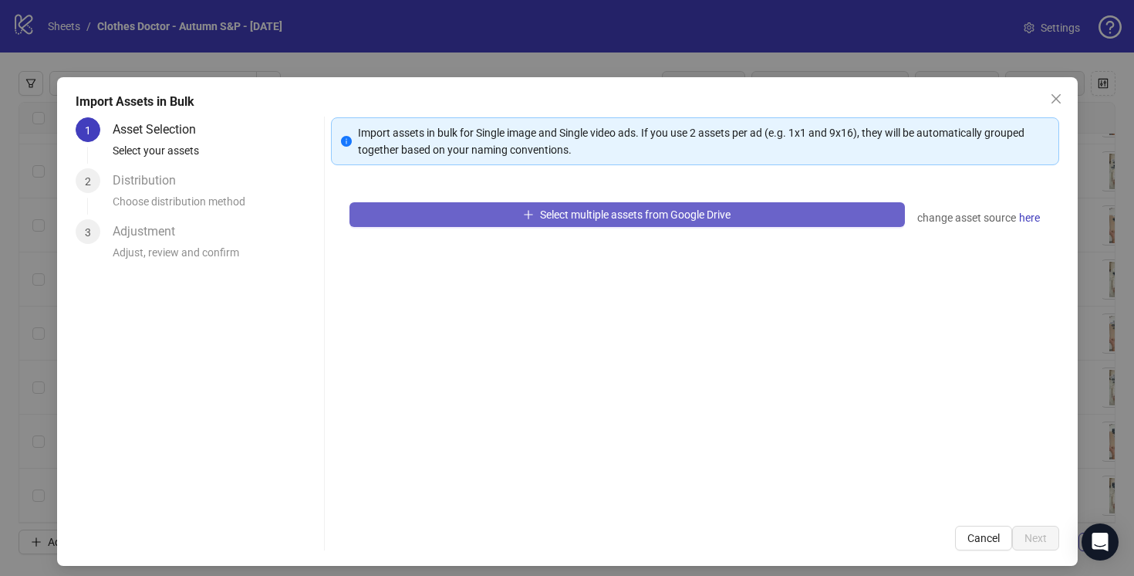
click at [626, 219] on span "Select multiple assets from Google Drive" at bounding box center [635, 214] width 191 height 12
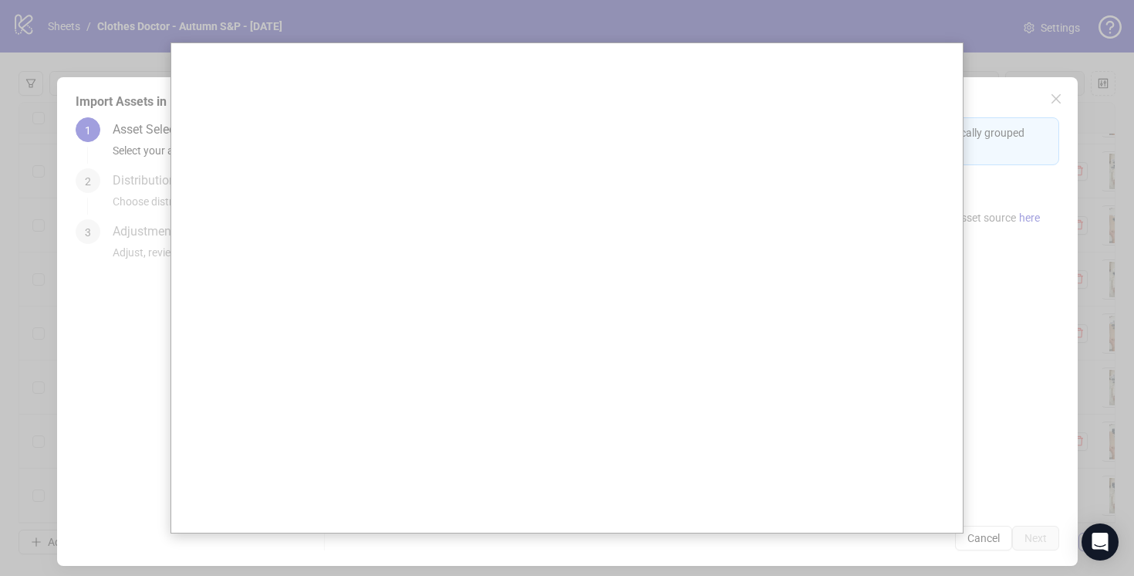
scroll to position [3178, 0]
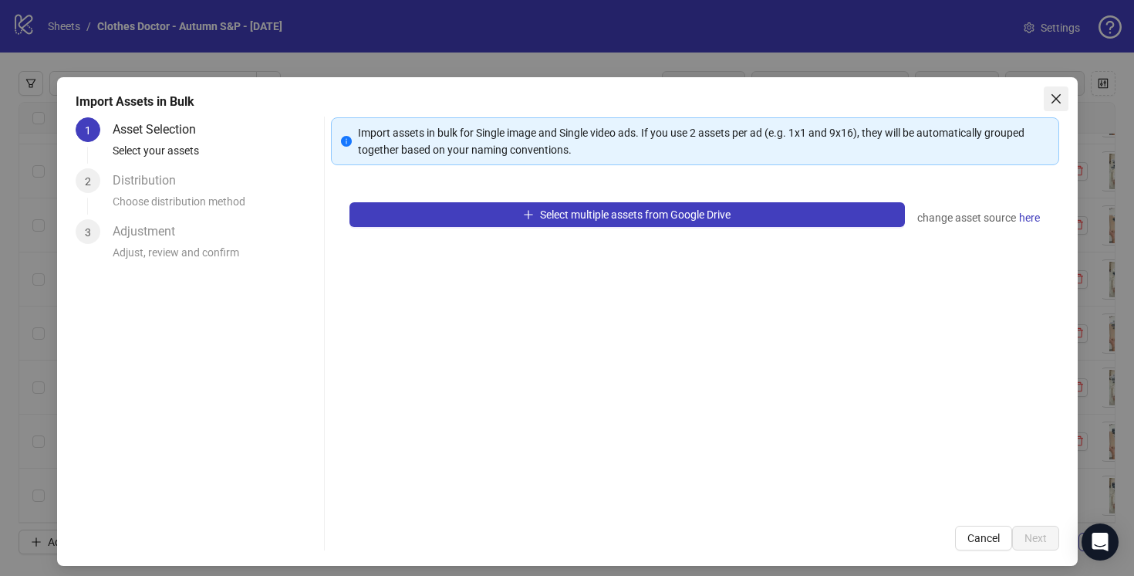
click at [1059, 98] on icon "close" at bounding box center [1056, 99] width 12 height 12
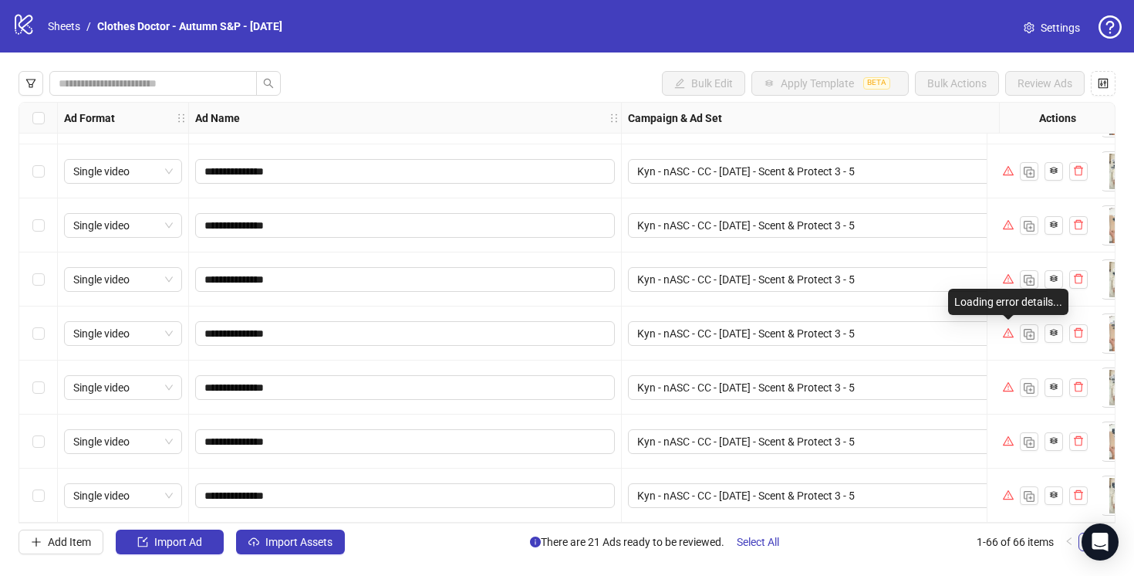
click at [1009, 331] on icon "warning" at bounding box center [1008, 332] width 11 height 11
click at [998, 348] on div at bounding box center [1045, 333] width 116 height 54
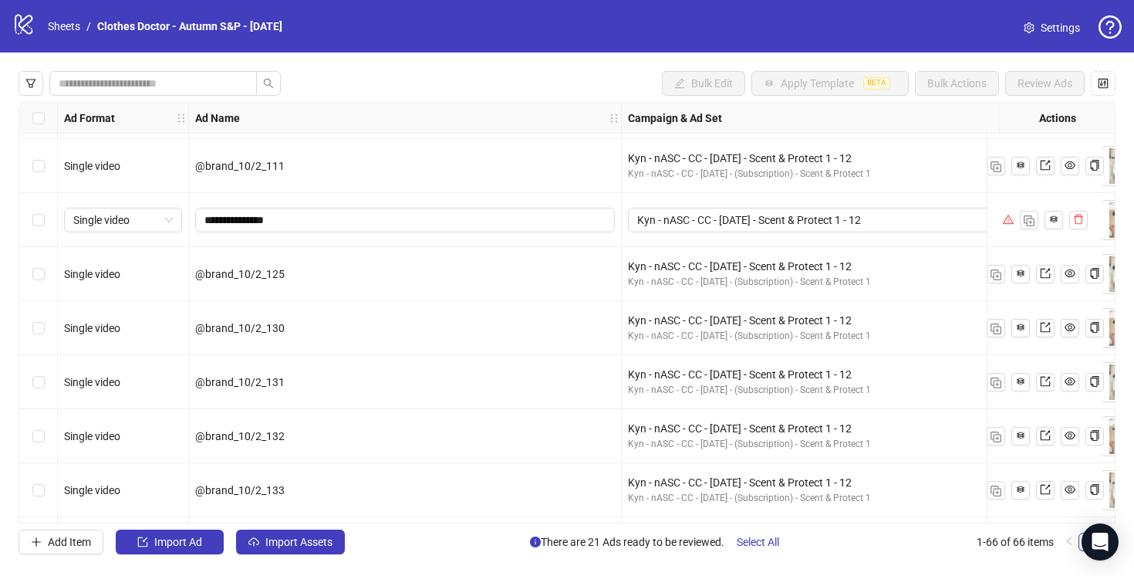
scroll to position [801, 0]
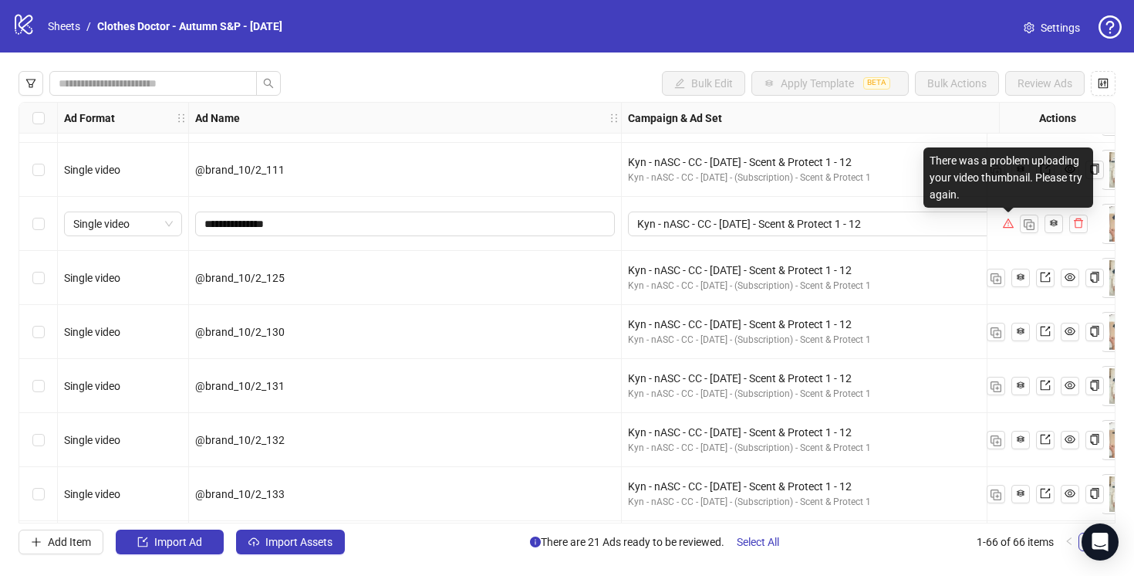
click at [1008, 221] on icon "warning" at bounding box center [1008, 223] width 11 height 11
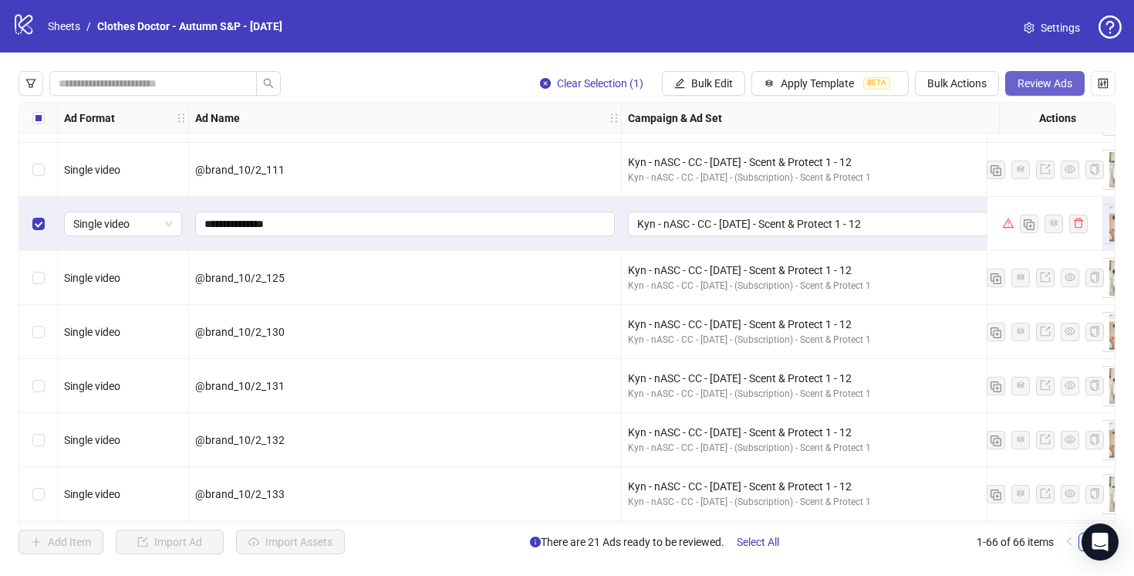
click at [1049, 75] on button "Review Ads" at bounding box center [1044, 83] width 79 height 25
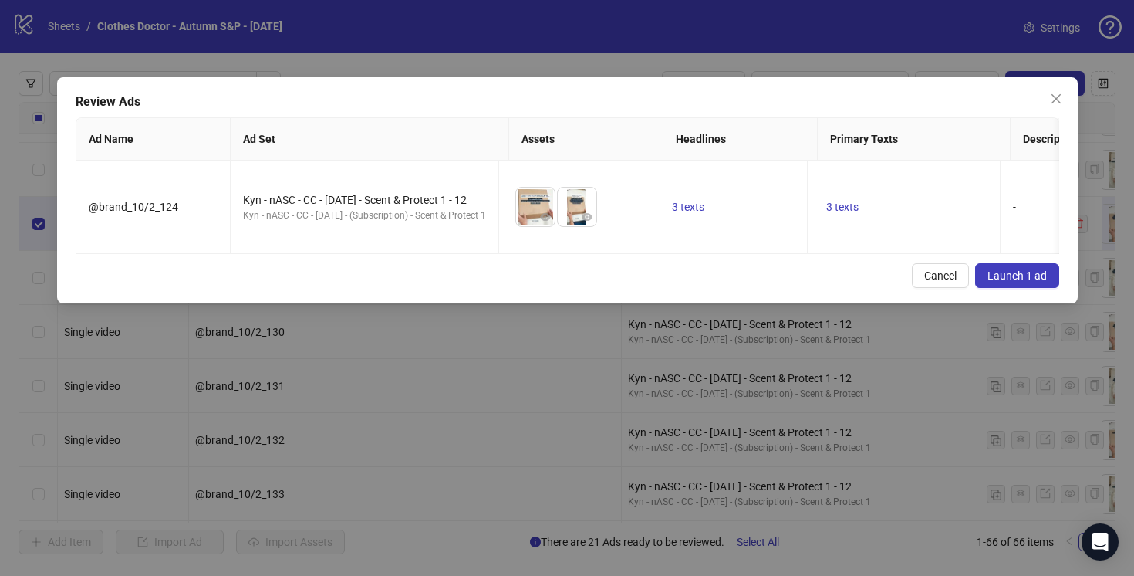
click at [1019, 266] on button "Launch 1 ad" at bounding box center [1017, 275] width 84 height 25
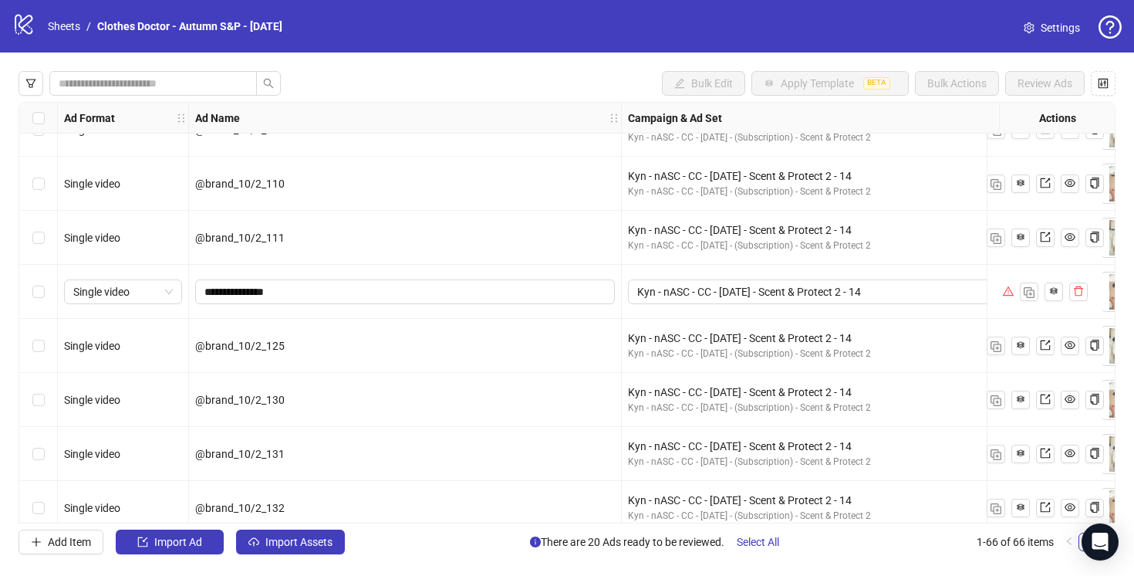
scroll to position [1715, 0]
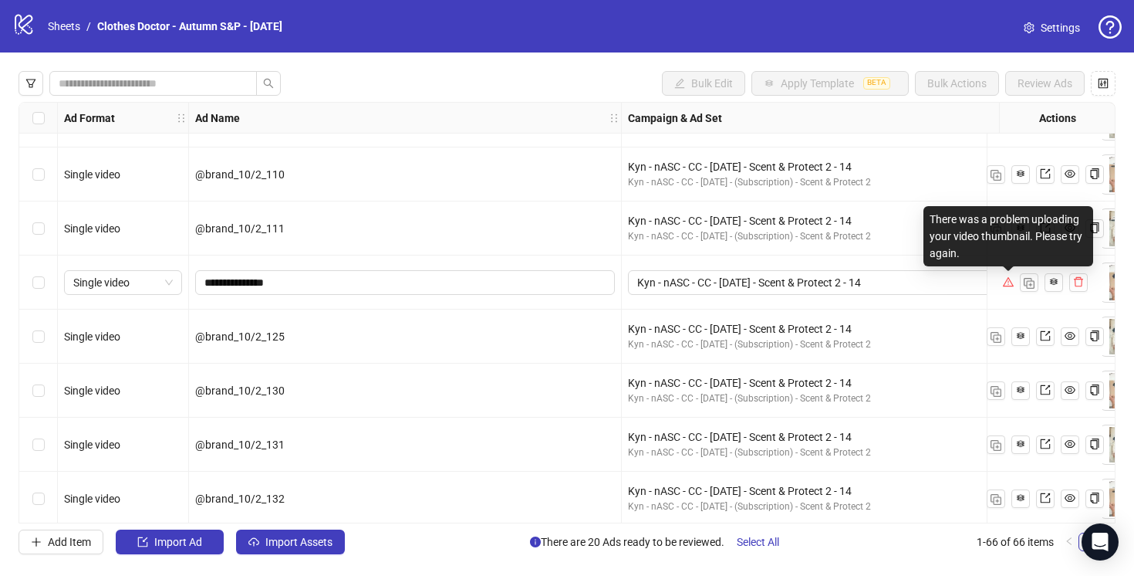
click at [1009, 283] on icon "warning" at bounding box center [1008, 281] width 11 height 11
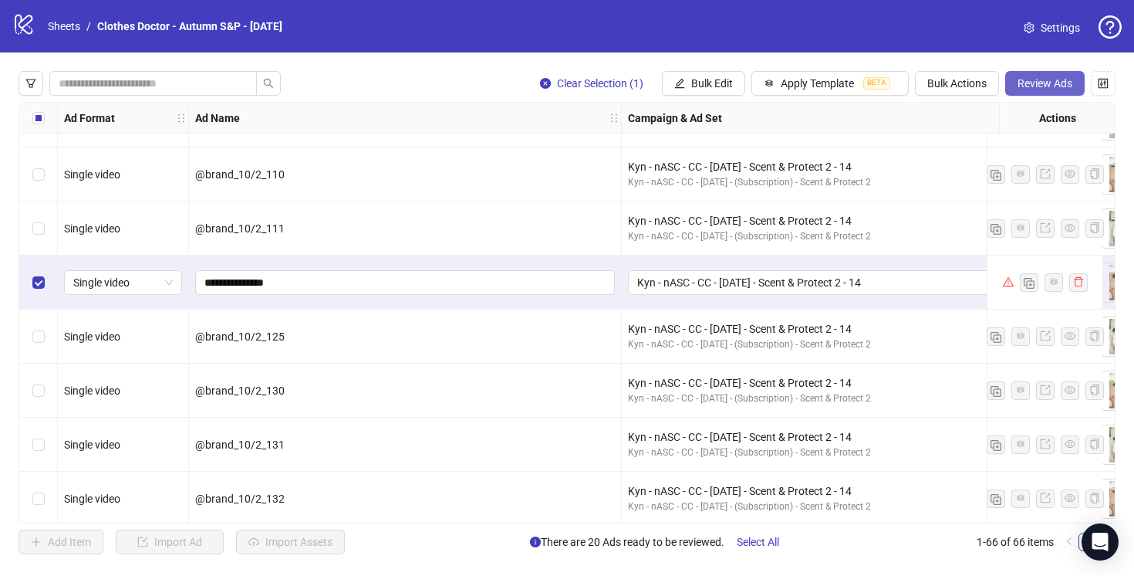
click at [1029, 81] on span "Review Ads" at bounding box center [1045, 83] width 55 height 12
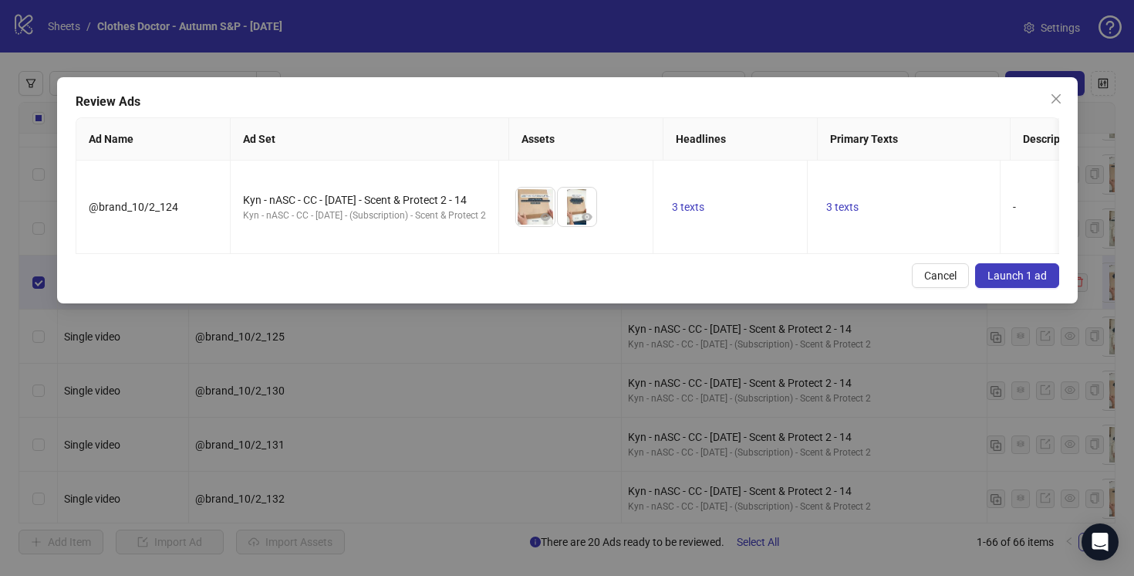
click at [1020, 275] on span "Launch 1 ad" at bounding box center [1017, 275] width 59 height 12
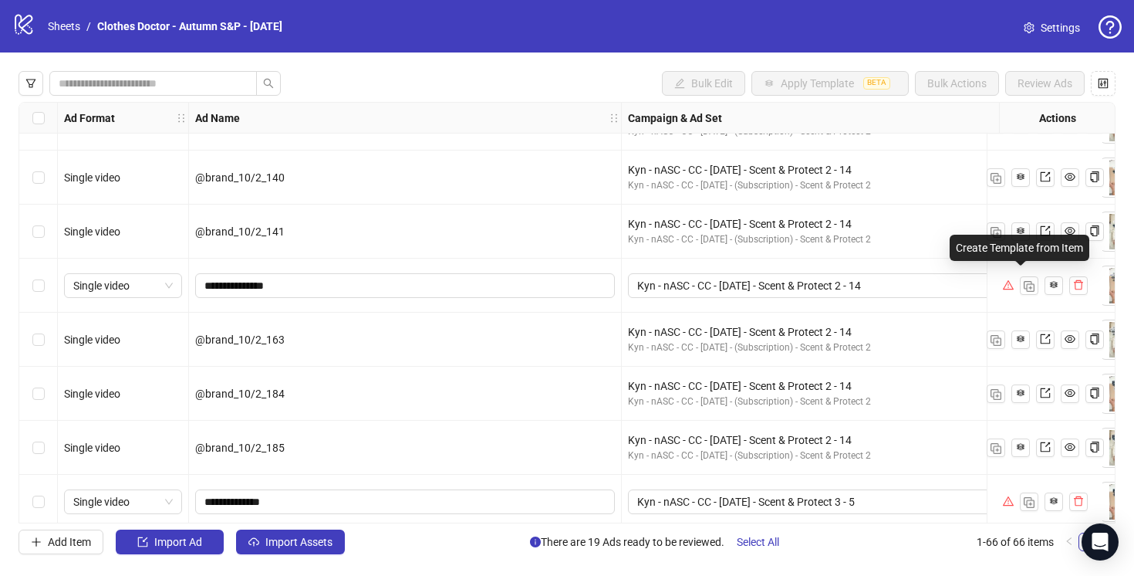
scroll to position [2283, 0]
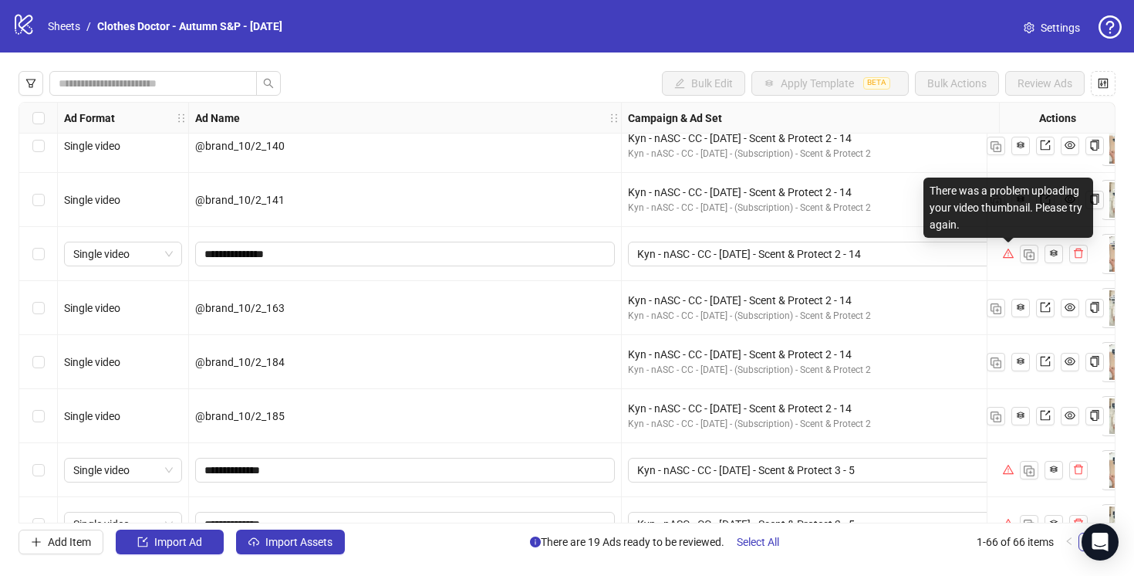
click at [1009, 252] on icon "warning" at bounding box center [1008, 253] width 11 height 11
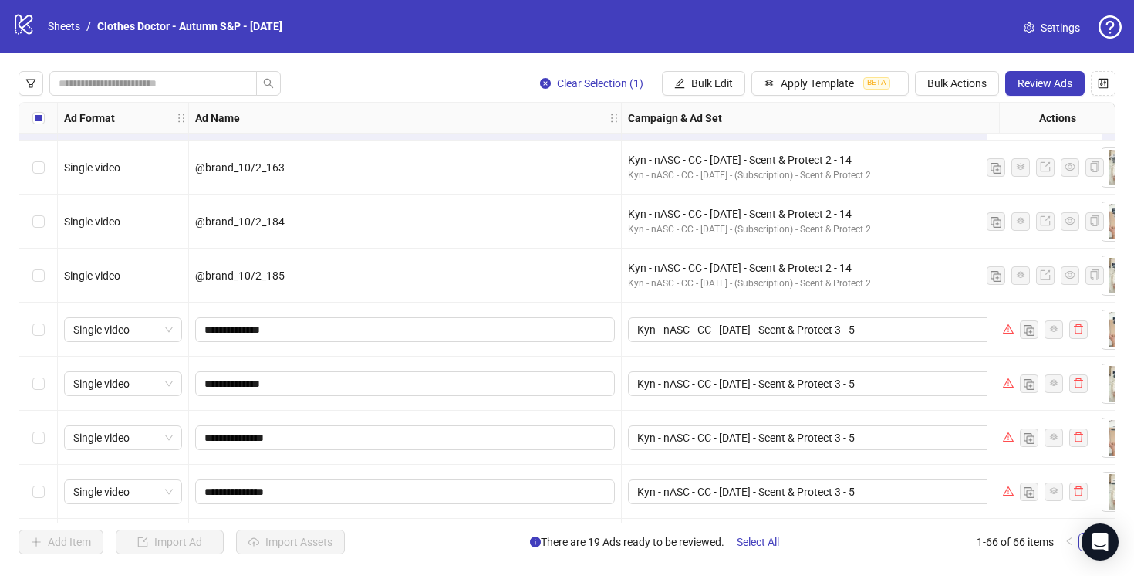
scroll to position [2385, 0]
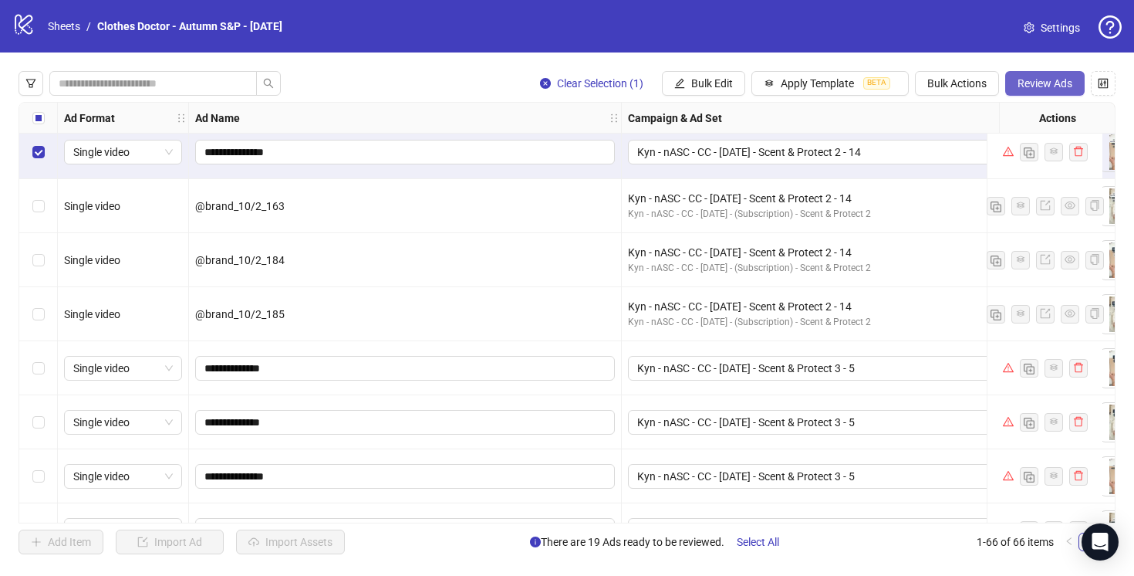
click at [1032, 81] on span "Review Ads" at bounding box center [1045, 83] width 55 height 12
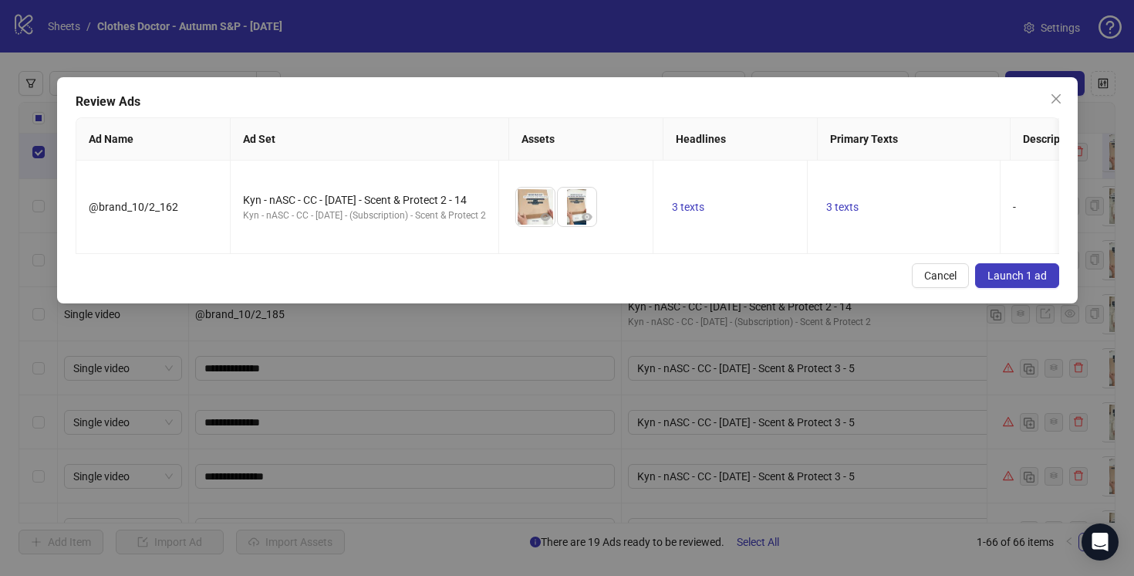
click at [1010, 277] on span "Launch 1 ad" at bounding box center [1017, 275] width 59 height 12
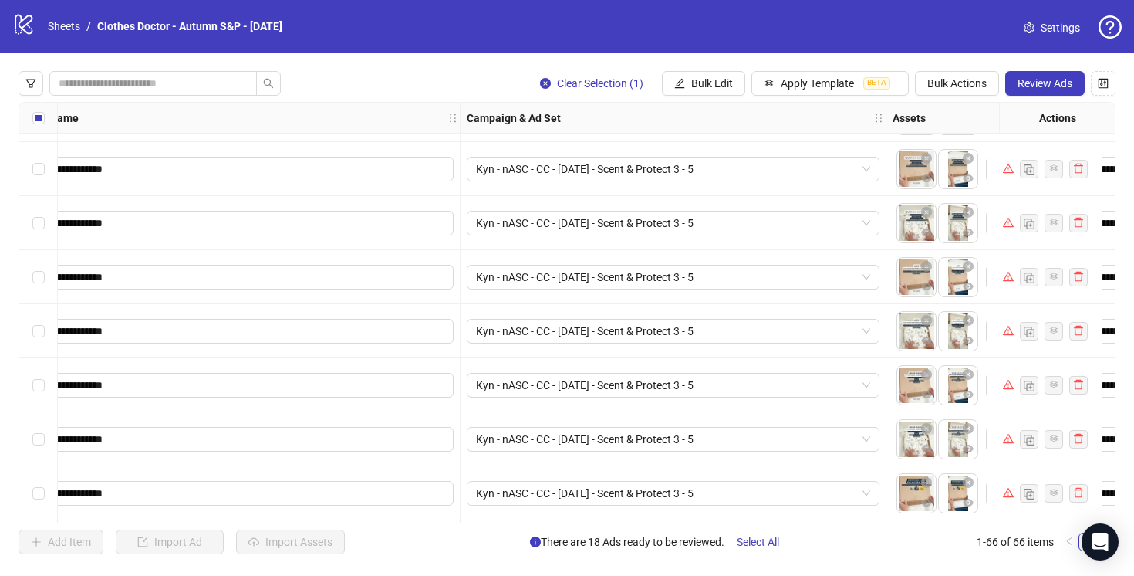
scroll to position [3182, 161]
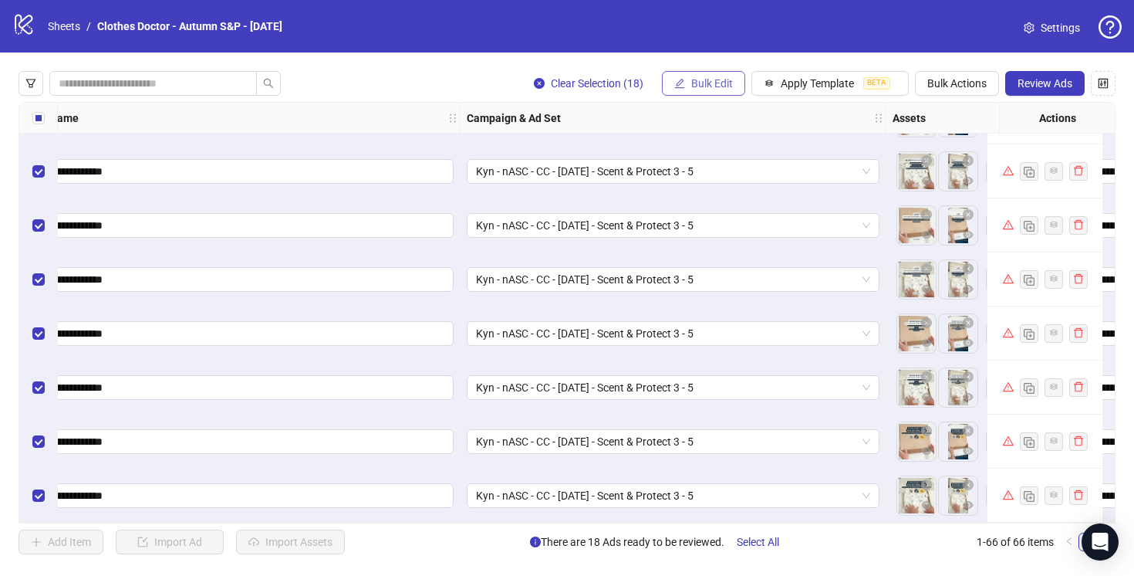
click at [699, 85] on span "Bulk Edit" at bounding box center [712, 83] width 42 height 12
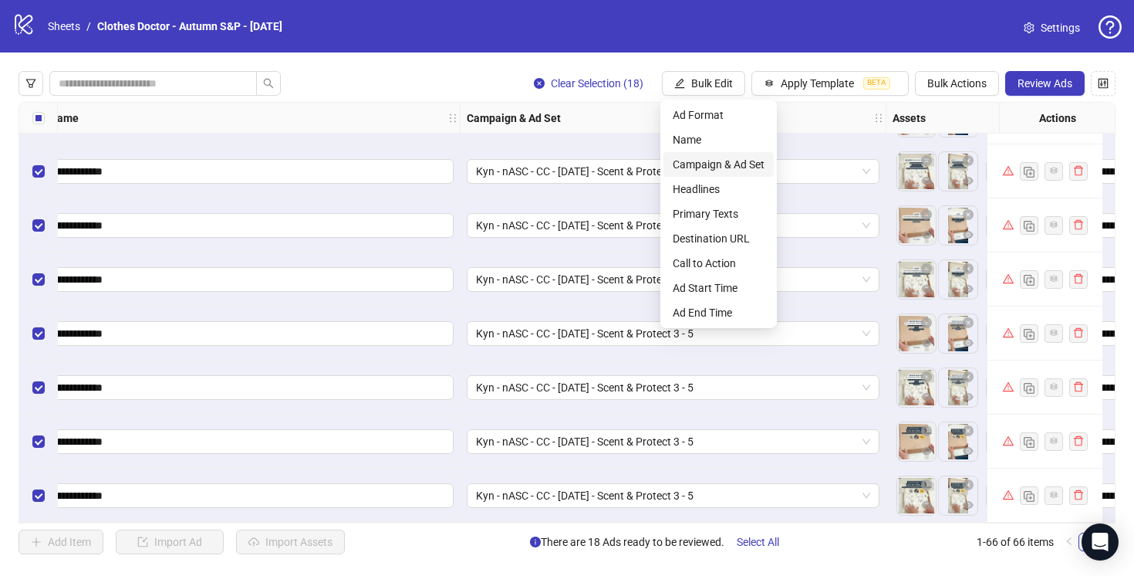
click at [728, 166] on span "Campaign & Ad Set" at bounding box center [719, 164] width 92 height 17
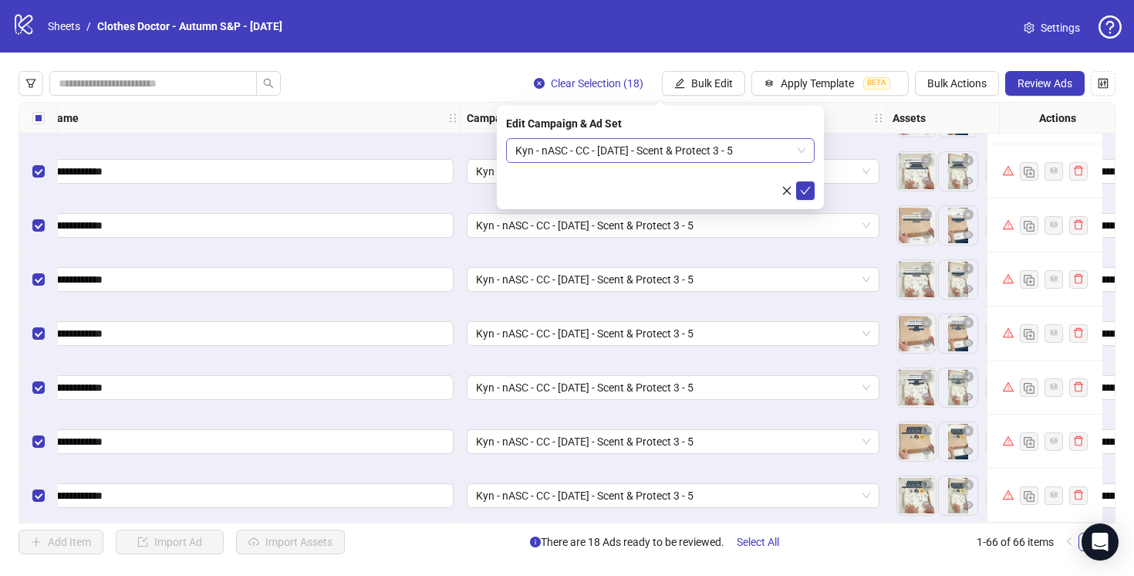
click at [766, 151] on span "Kyn - nASC - CC - [DATE] - Scent & Protect 3 - 5" at bounding box center [660, 150] width 290 height 23
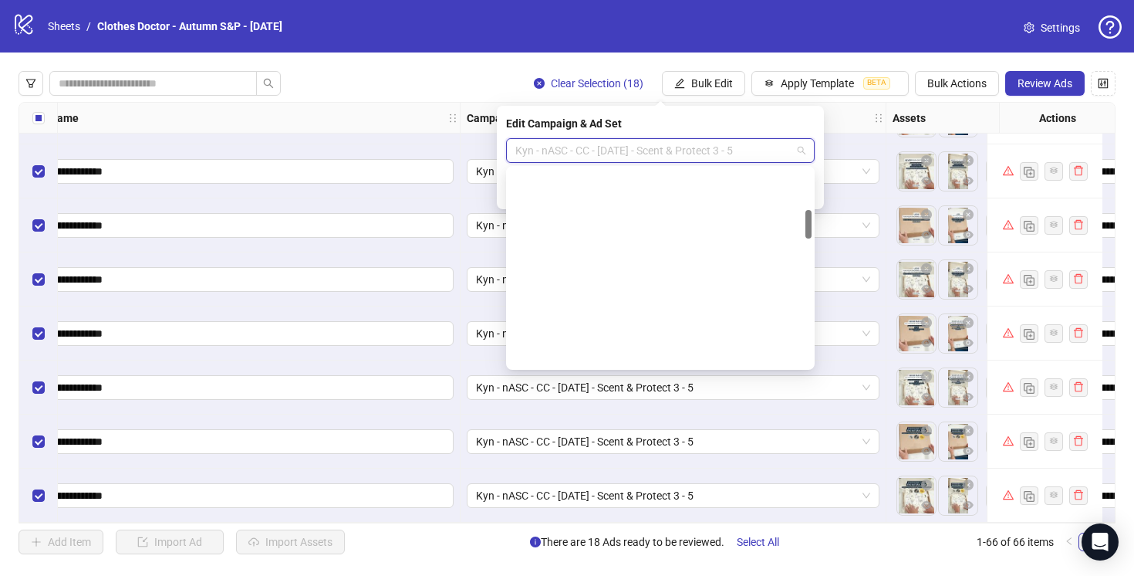
scroll to position [275, 0]
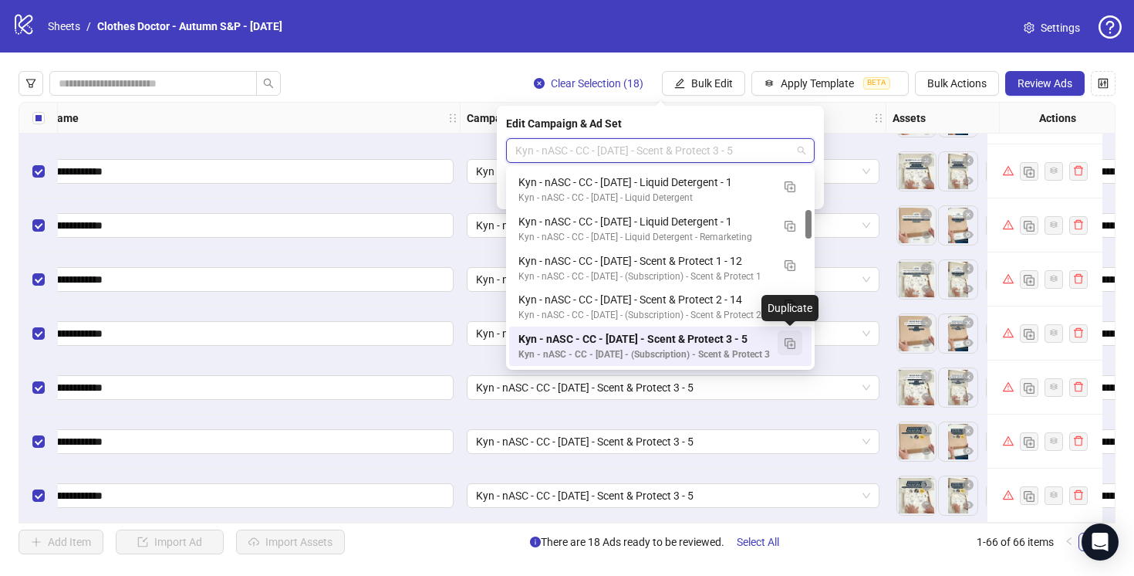
click at [789, 340] on img "button" at bounding box center [790, 343] width 11 height 11
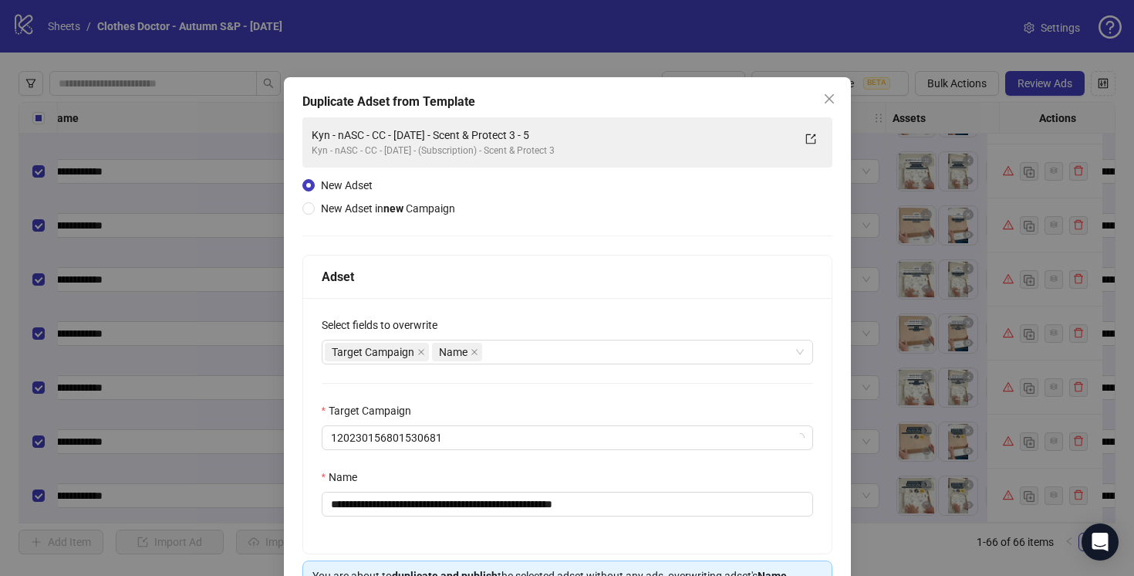
scroll to position [101, 0]
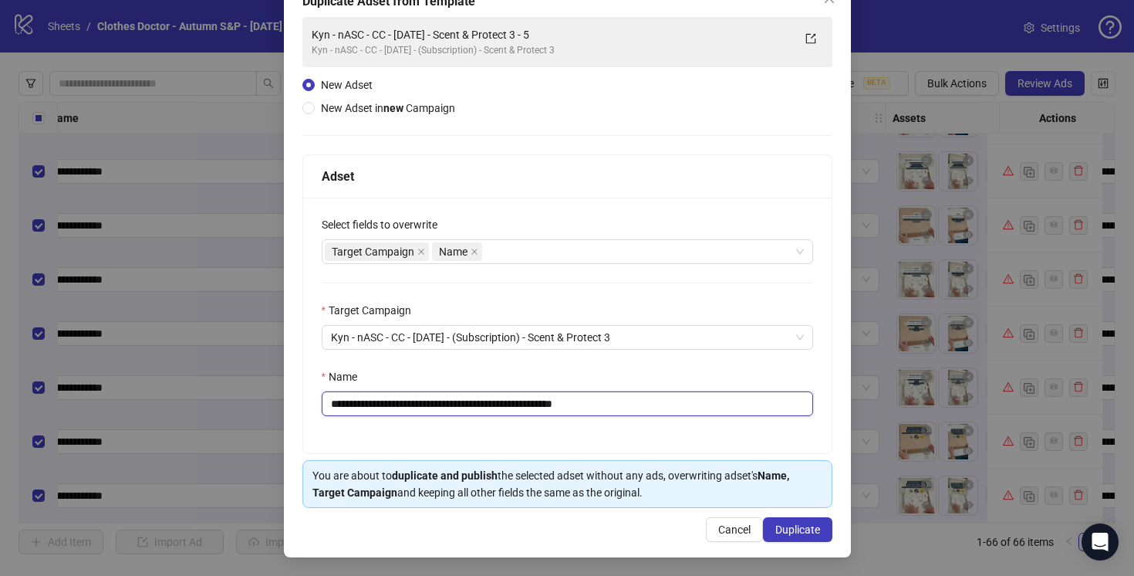
drag, startPoint x: 605, startPoint y: 398, endPoint x: 563, endPoint y: 399, distance: 42.4
click at [562, 400] on input "**********" at bounding box center [568, 403] width 492 height 25
type input "**********"
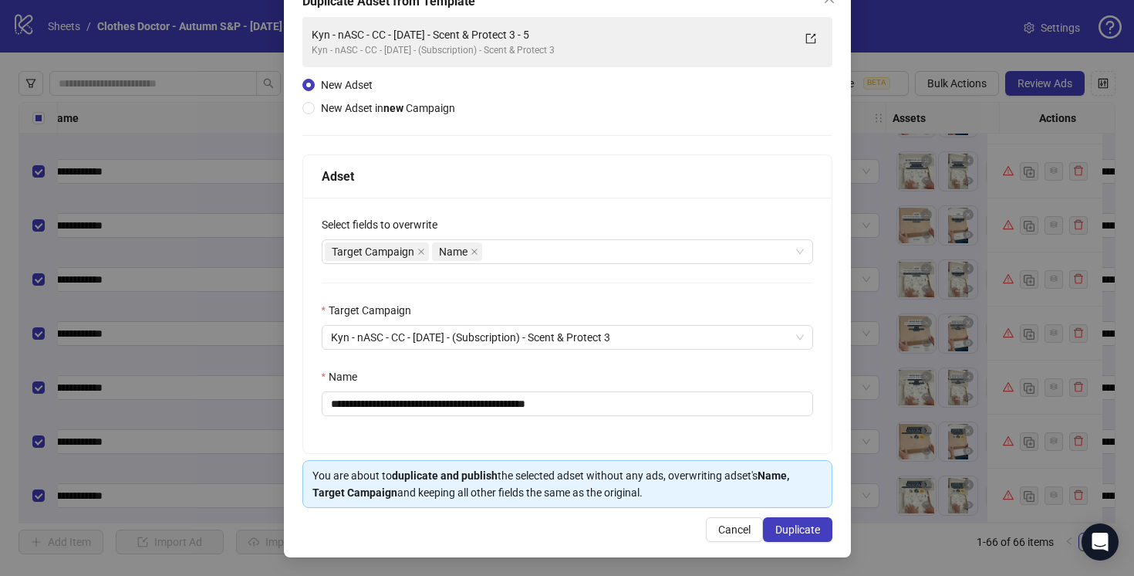
click at [625, 428] on div "**********" at bounding box center [567, 325] width 529 height 255
click at [792, 531] on span "Duplicate" at bounding box center [797, 529] width 45 height 12
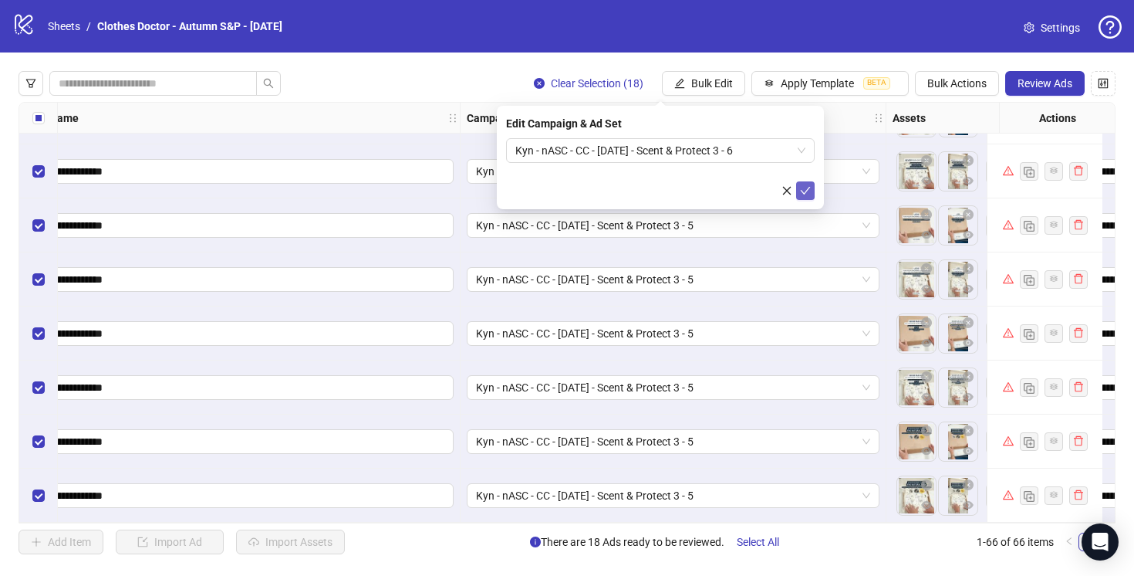
click at [809, 189] on icon "check" at bounding box center [805, 190] width 11 height 11
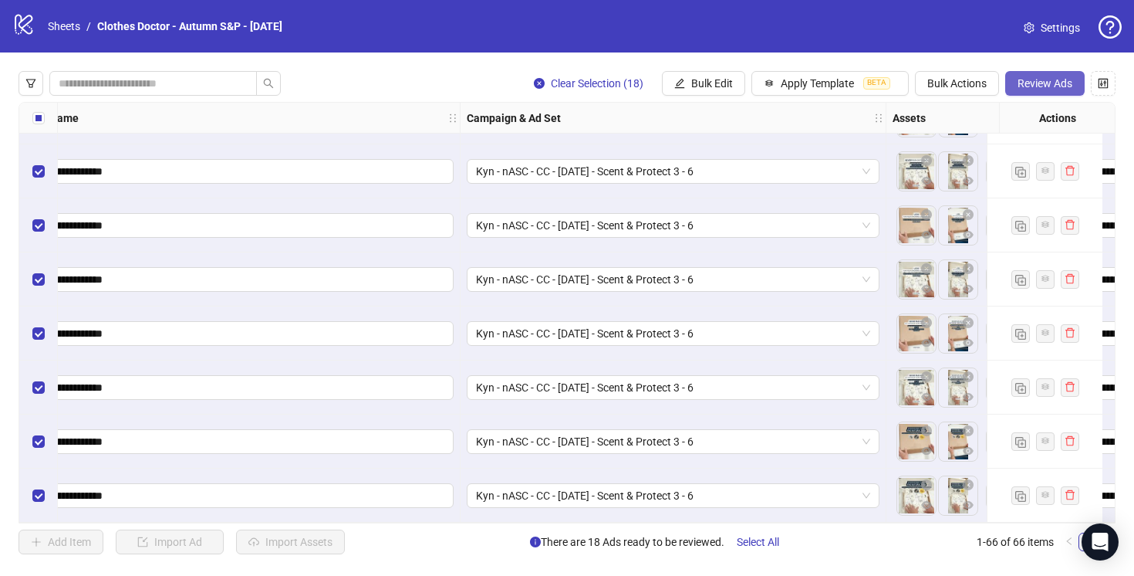
click at [1022, 78] on span "Review Ads" at bounding box center [1045, 83] width 55 height 12
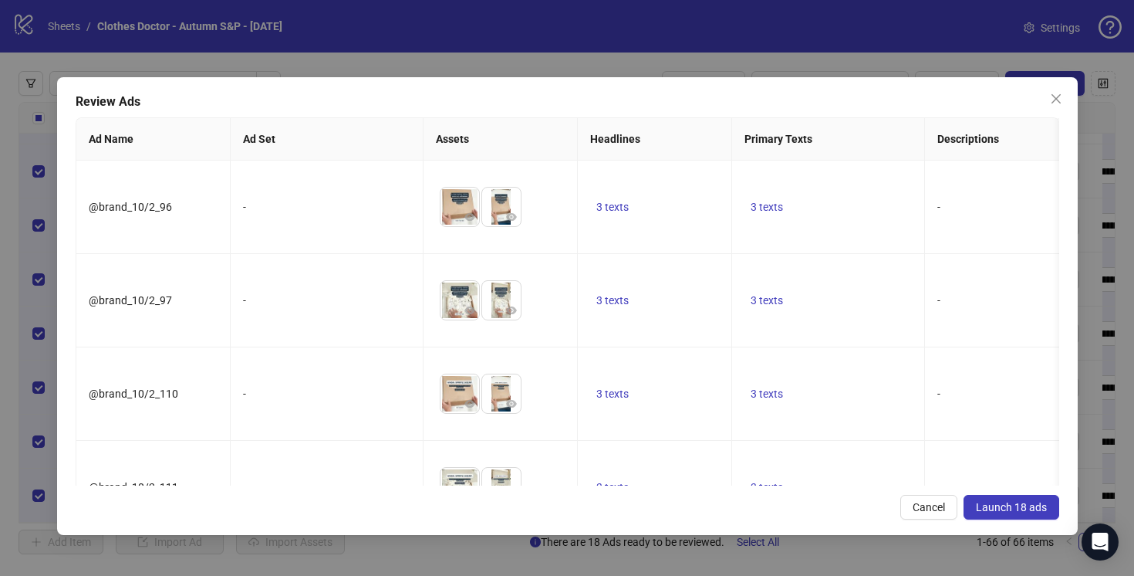
click at [993, 502] on span "Launch 18 ads" at bounding box center [1011, 507] width 71 height 12
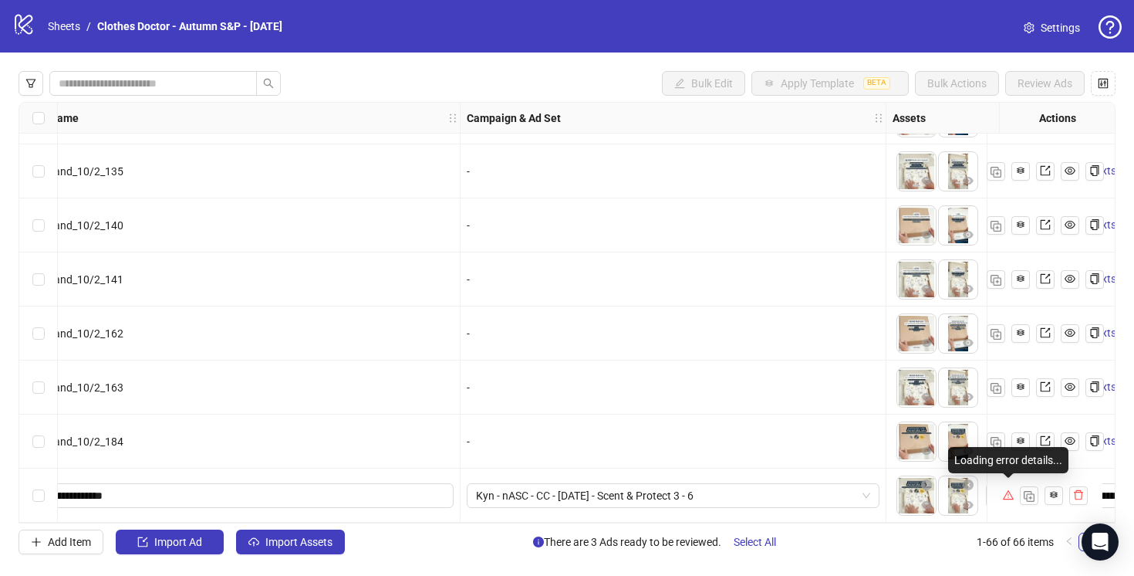
click at [1010, 490] on icon "warning" at bounding box center [1008, 494] width 11 height 11
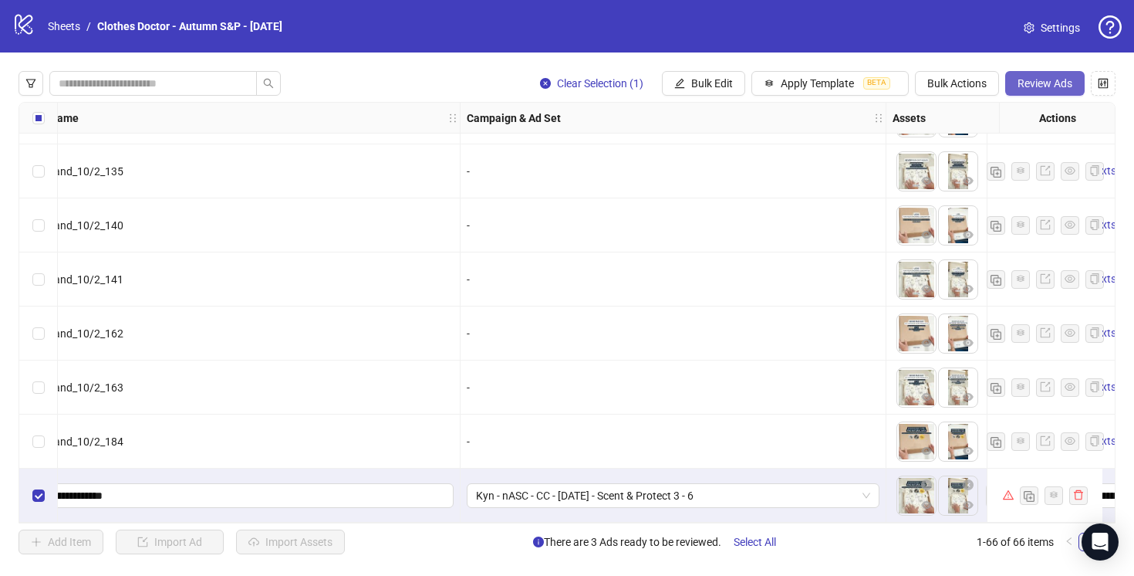
click at [1042, 80] on span "Review Ads" at bounding box center [1045, 83] width 55 height 12
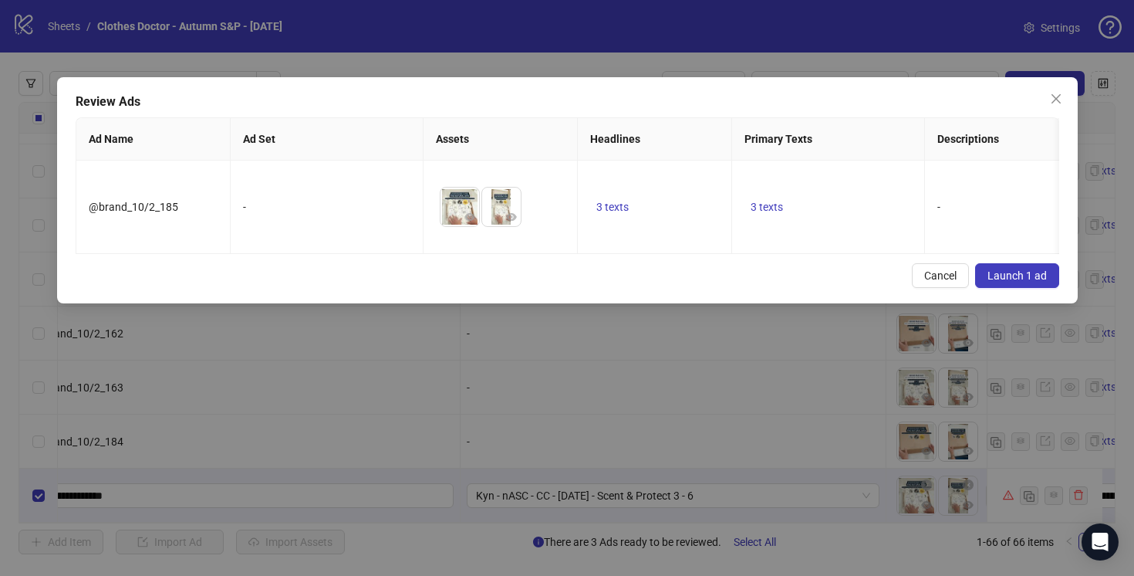
click at [1012, 277] on span "Launch 1 ad" at bounding box center [1017, 275] width 59 height 12
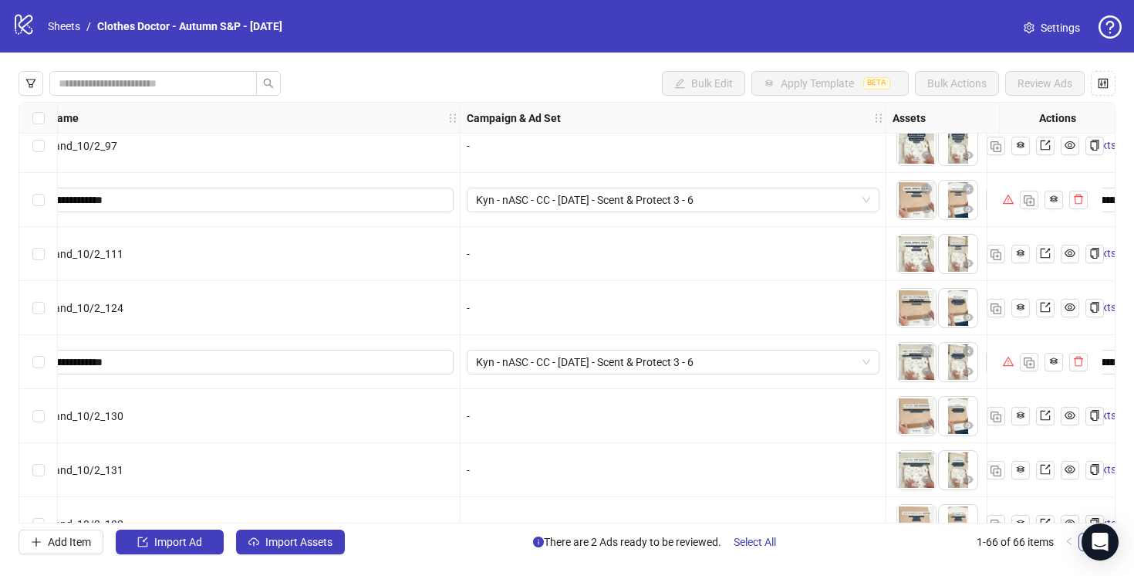
scroll to position [2658, 161]
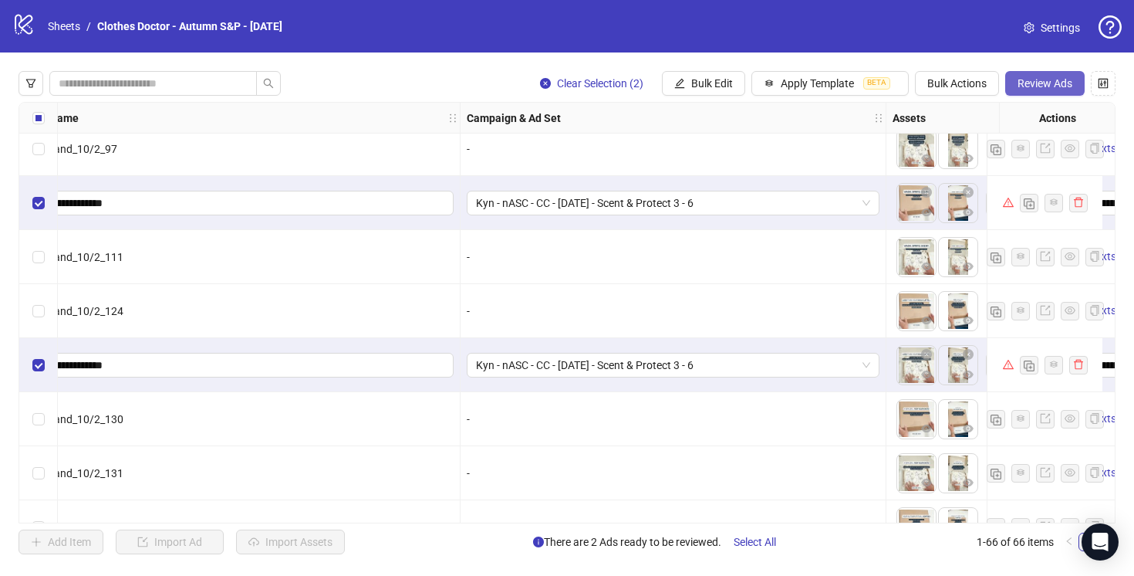
click at [1036, 79] on span "Review Ads" at bounding box center [1045, 83] width 55 height 12
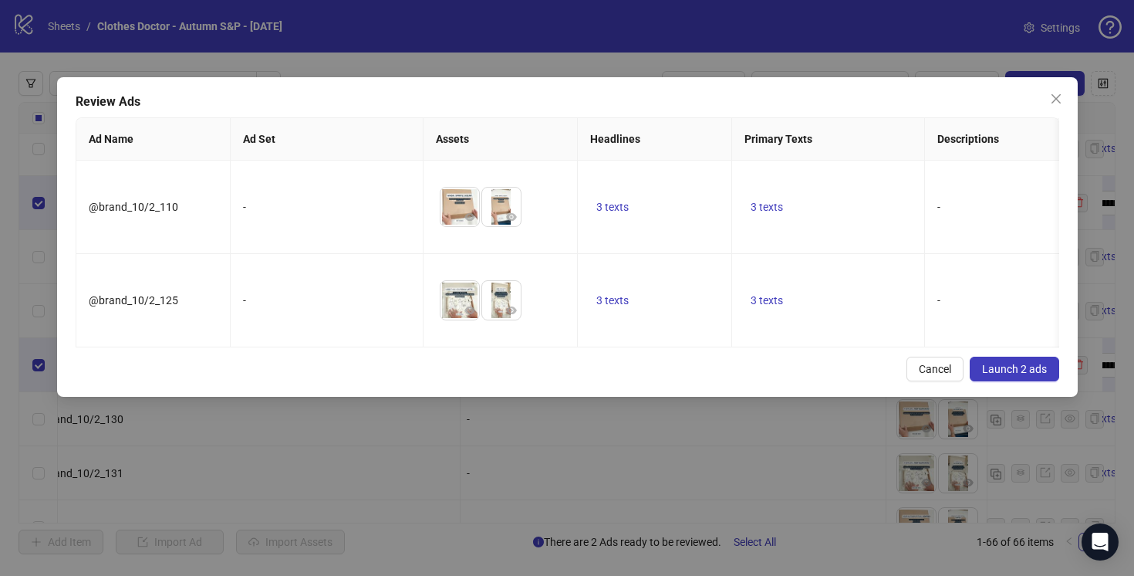
click at [1010, 372] on span "Launch 2 ads" at bounding box center [1014, 369] width 65 height 12
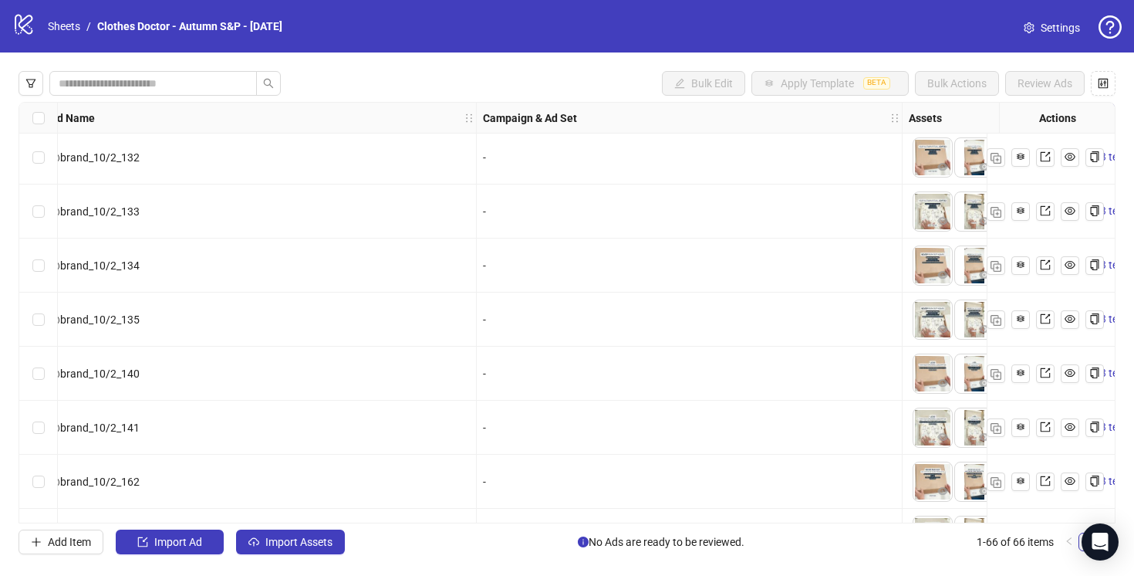
scroll to position [3182, 145]
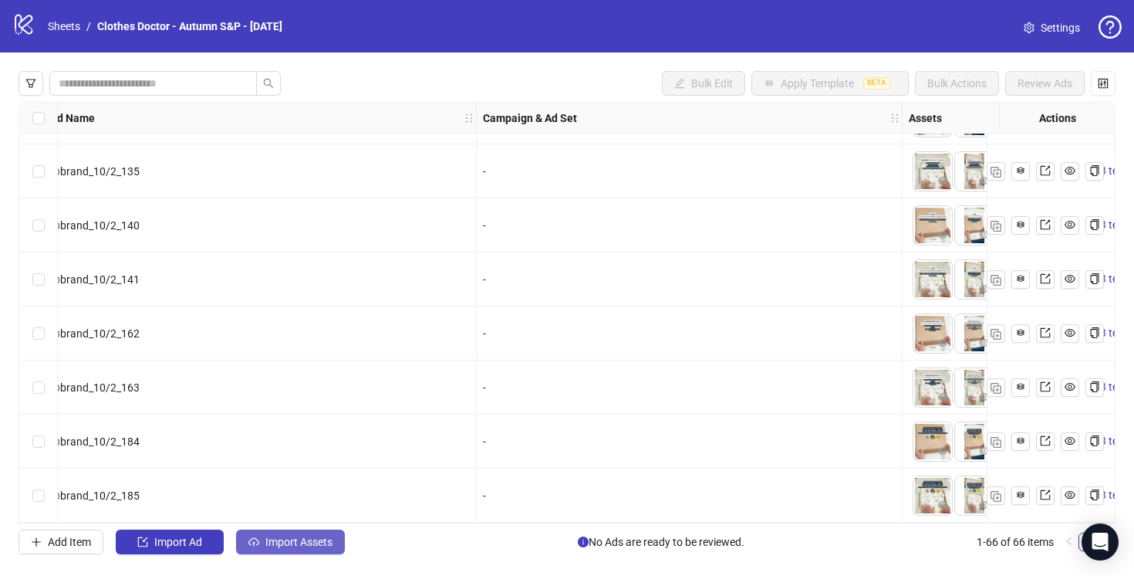
click at [312, 546] on span "Import Assets" at bounding box center [298, 542] width 67 height 12
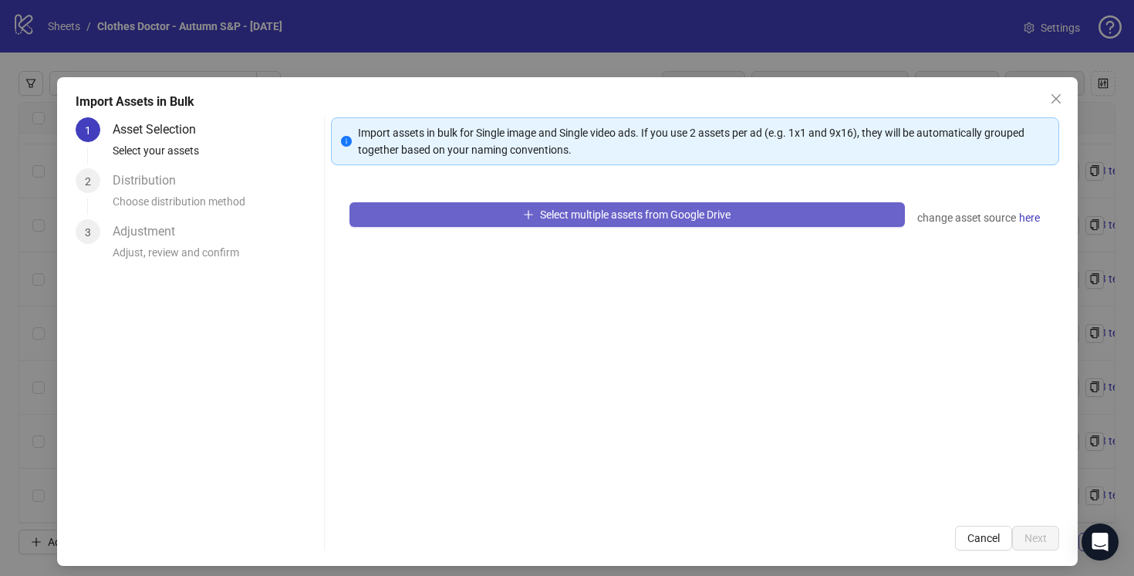
click at [599, 215] on span "Select multiple assets from Google Drive" at bounding box center [635, 214] width 191 height 12
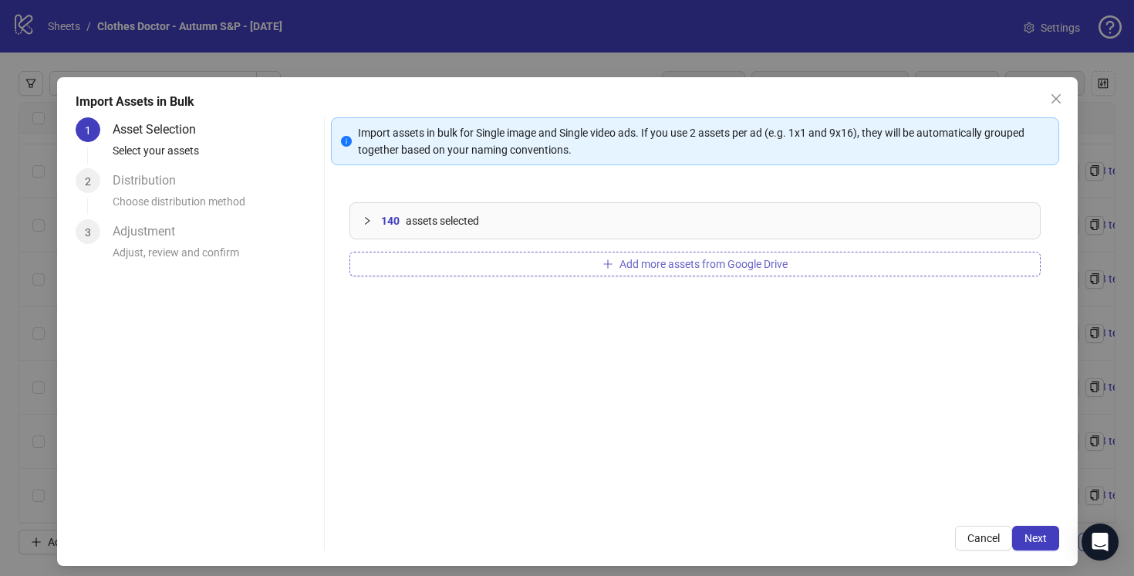
click at [534, 265] on button "Add more assets from Google Drive" at bounding box center [695, 264] width 691 height 25
click at [1037, 536] on span "Next" at bounding box center [1036, 538] width 22 height 12
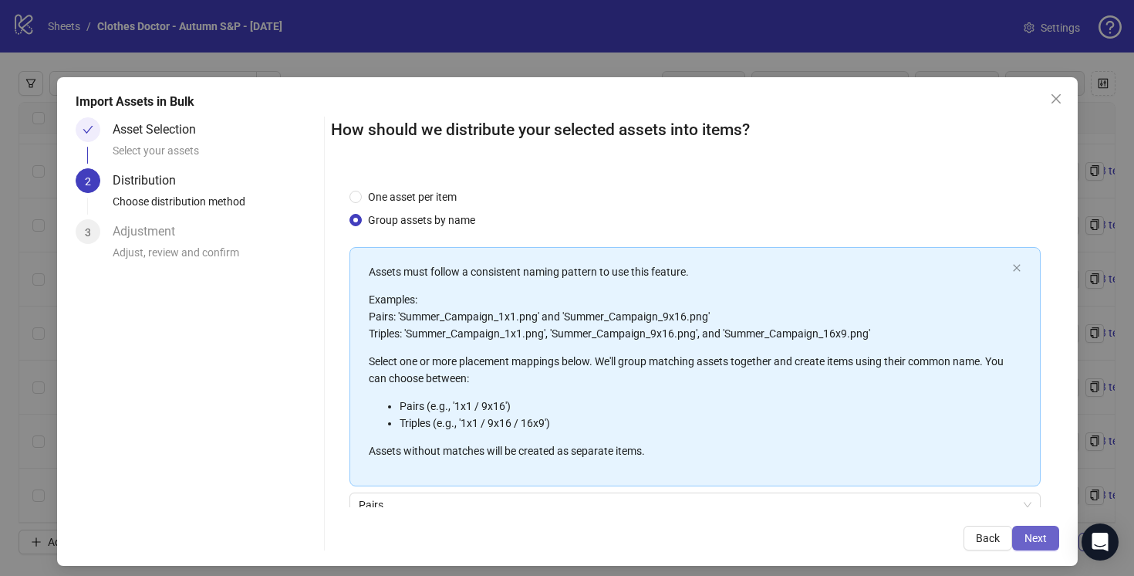
click at [1036, 537] on span "Next" at bounding box center [1036, 538] width 22 height 12
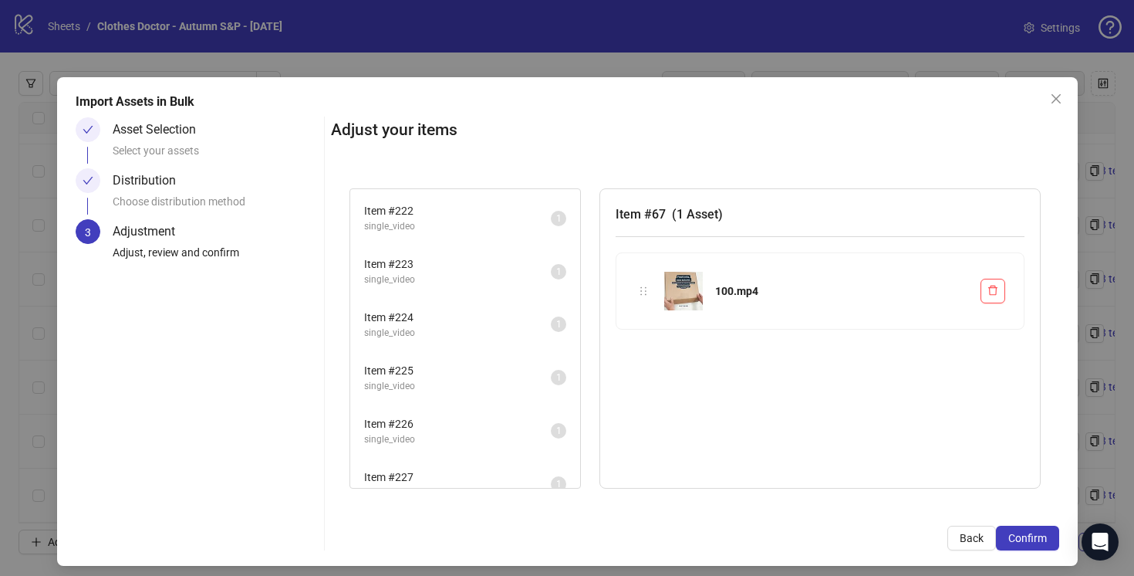
scroll to position [8258, 0]
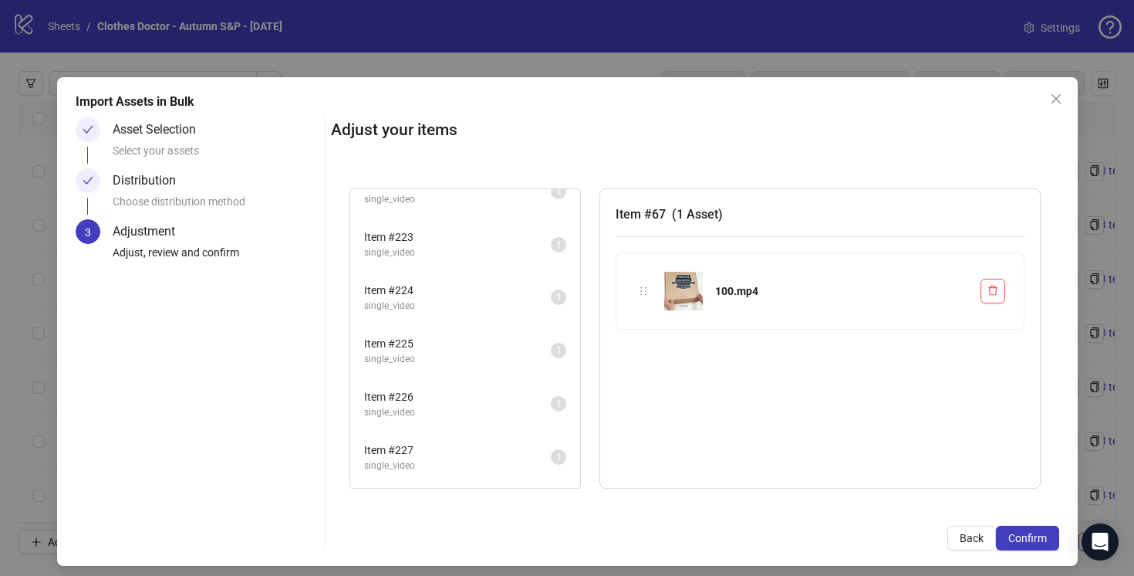
click at [525, 413] on span "single_video" at bounding box center [457, 412] width 187 height 15
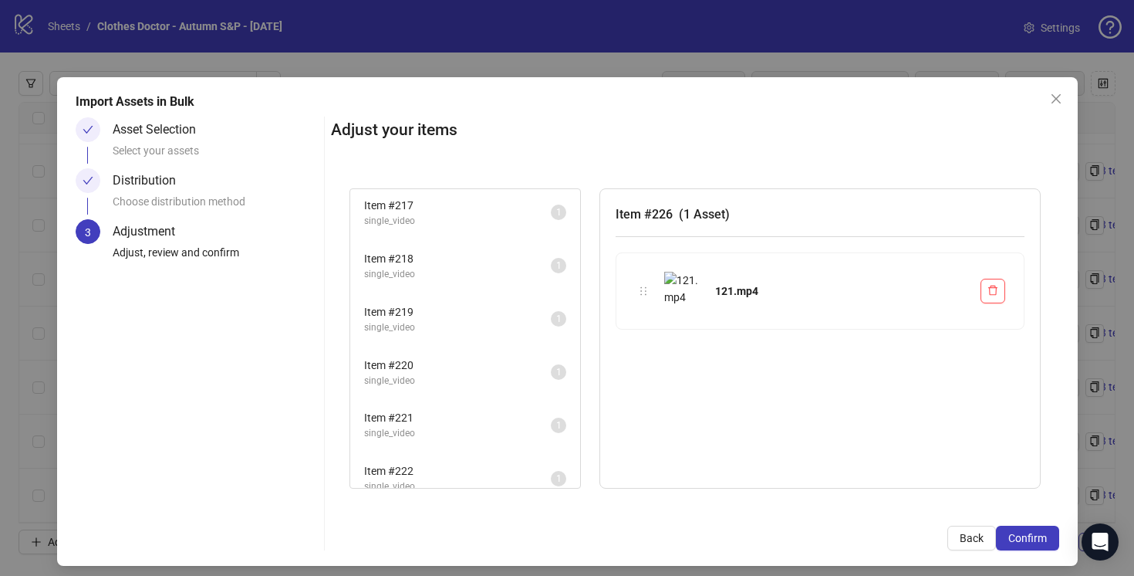
scroll to position [7744, 0]
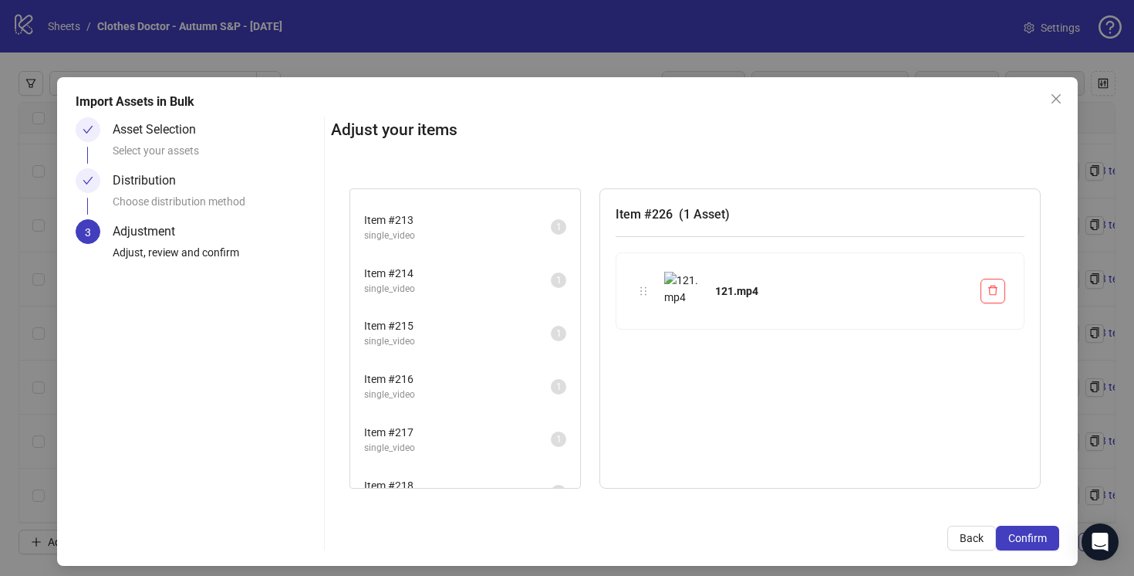
click at [523, 336] on span "single_video" at bounding box center [457, 341] width 187 height 15
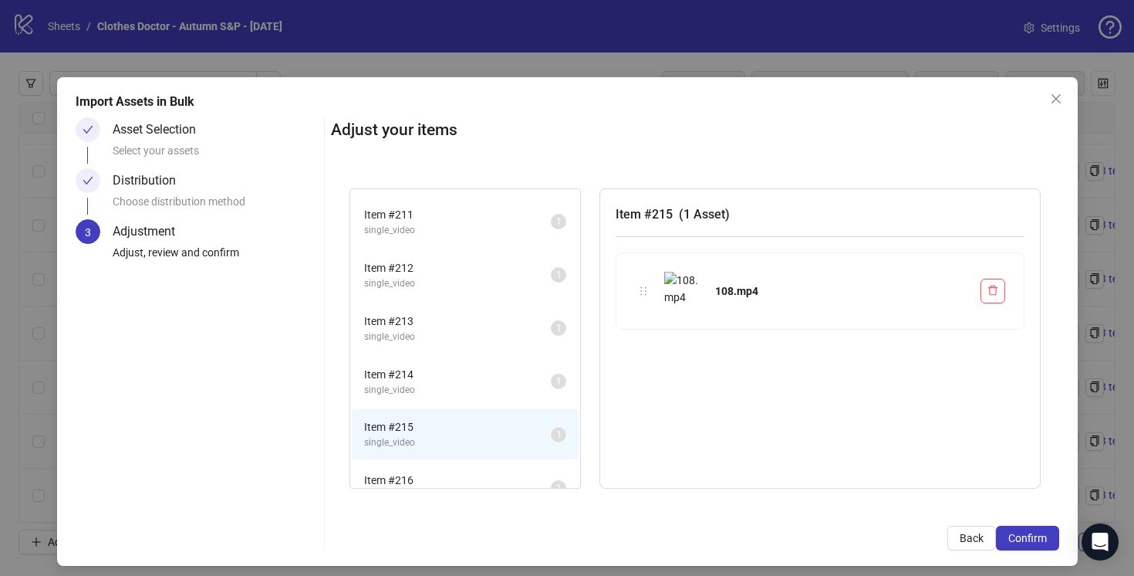
scroll to position [7469, 0]
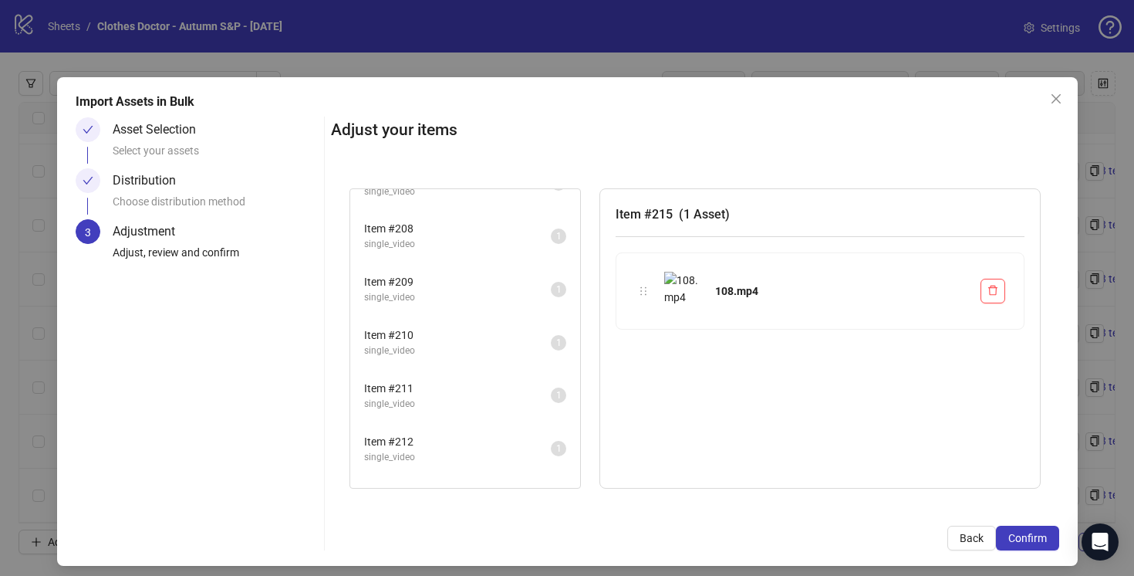
click at [523, 330] on span "Item # 210" at bounding box center [457, 334] width 187 height 17
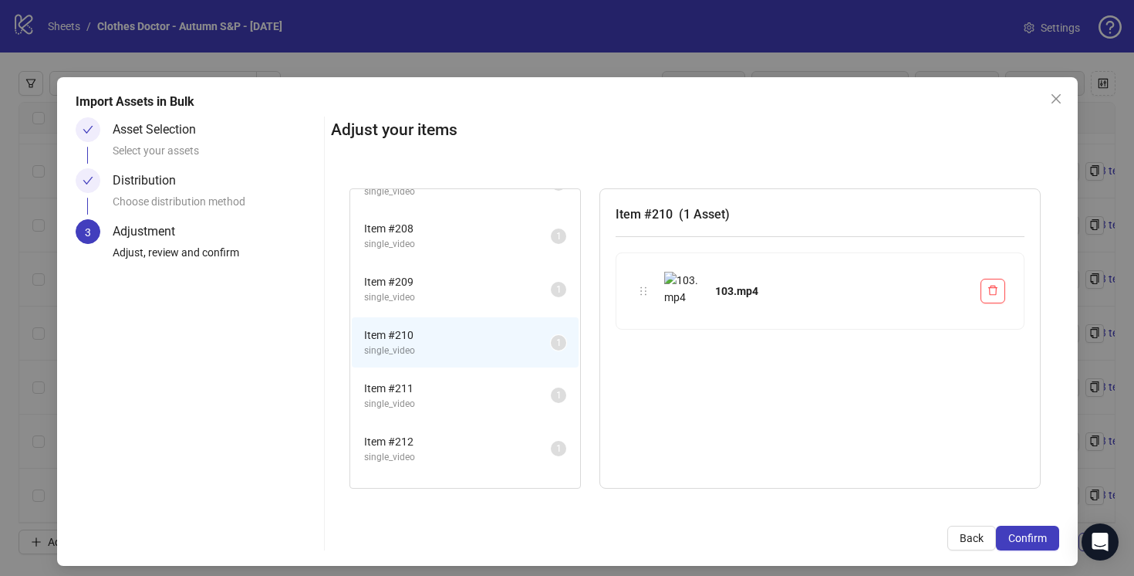
click at [519, 233] on span "Item # 208" at bounding box center [457, 228] width 187 height 17
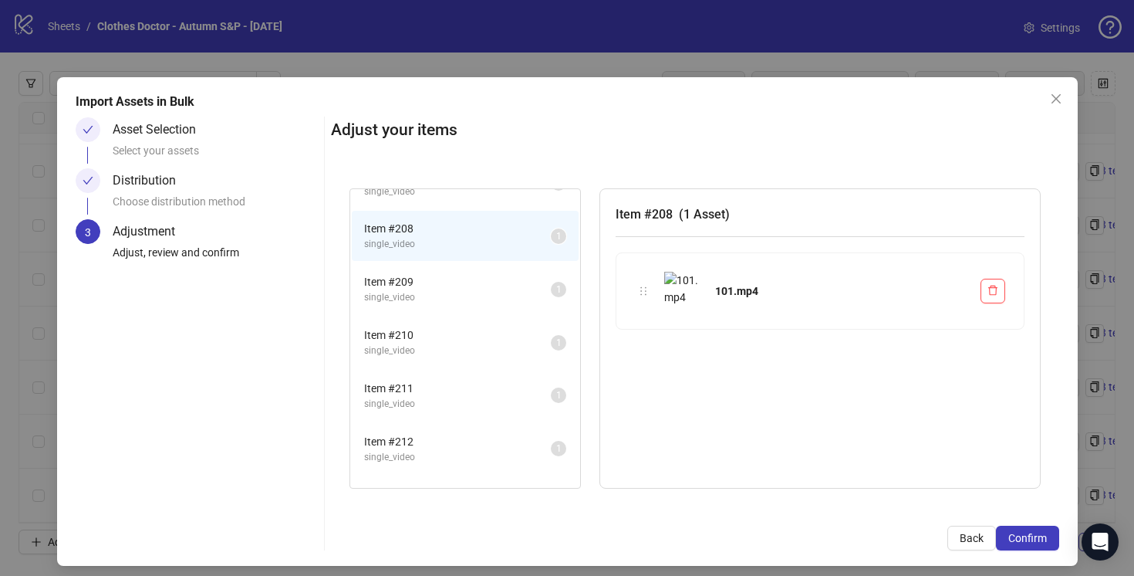
scroll to position [7278, 0]
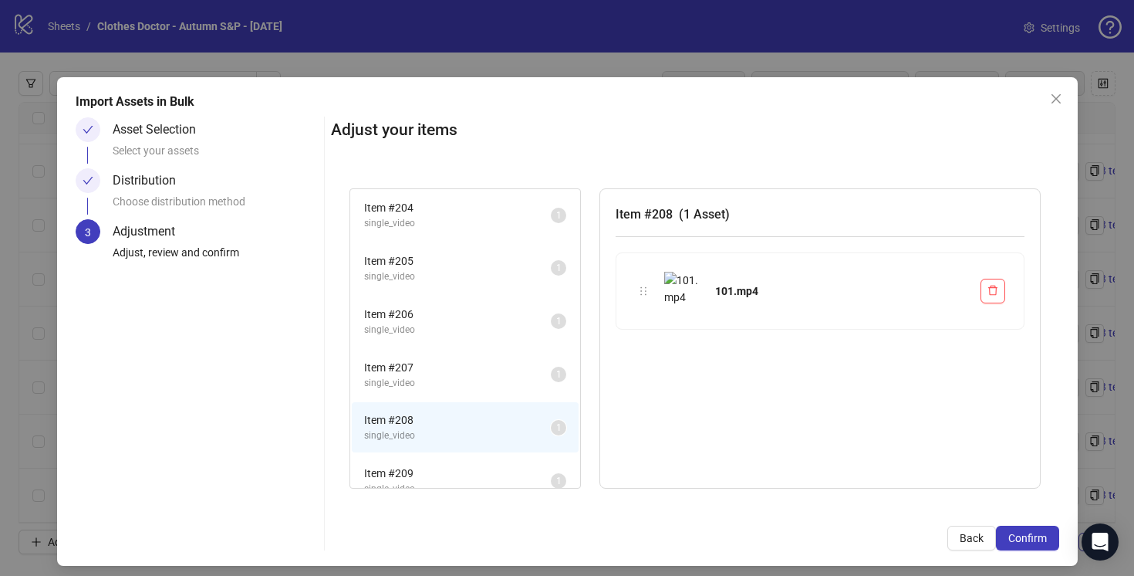
click at [528, 376] on span "Item # 207" at bounding box center [457, 367] width 187 height 17
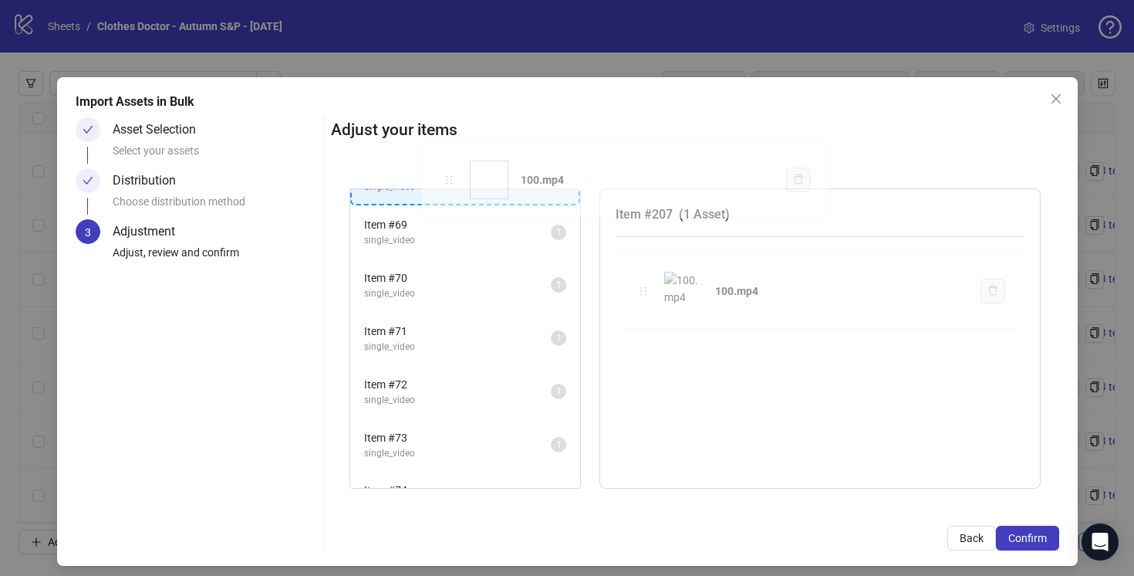
scroll to position [0, 0]
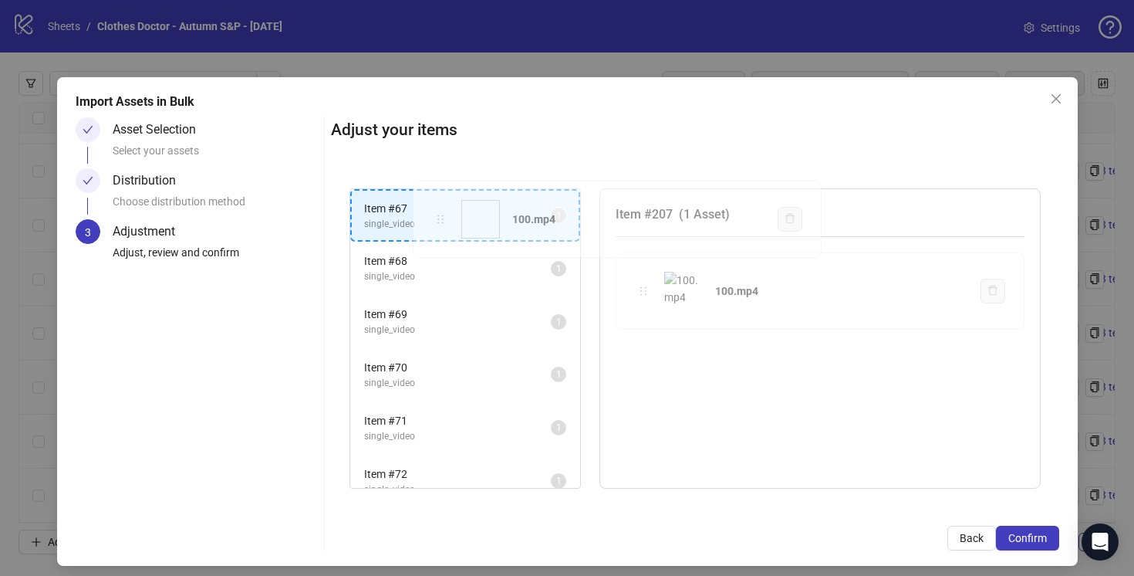
drag, startPoint x: 644, startPoint y: 291, endPoint x: 441, endPoint y: 219, distance: 215.3
click at [441, 219] on div "Item # 67 single_video 1 Item # 68 single_video 1 Item # 69 single_video 1 Item…" at bounding box center [695, 339] width 728 height 338
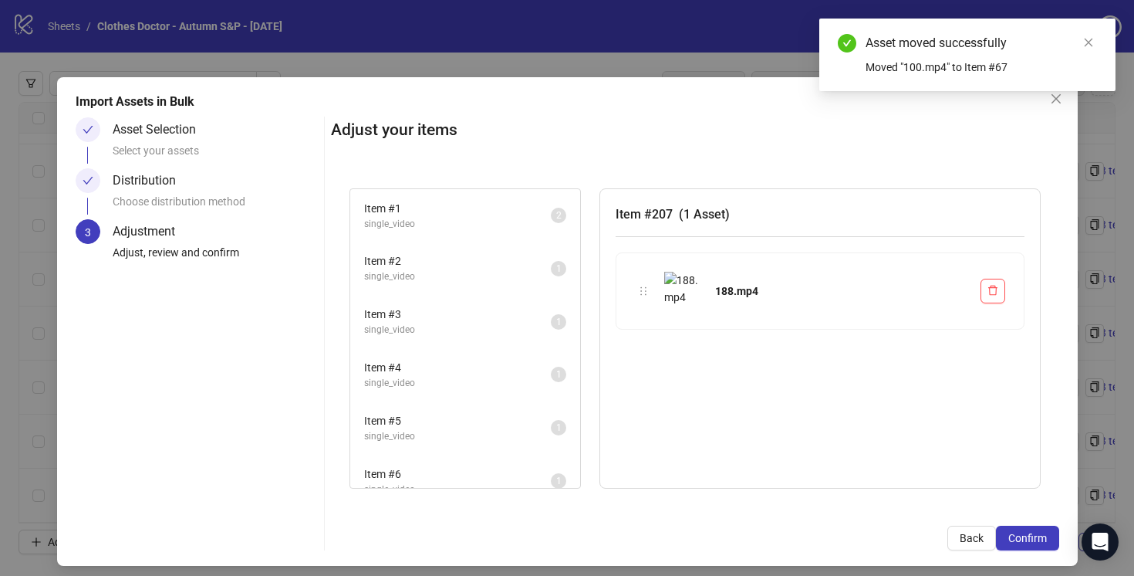
click at [484, 271] on span "single_video" at bounding box center [457, 276] width 187 height 15
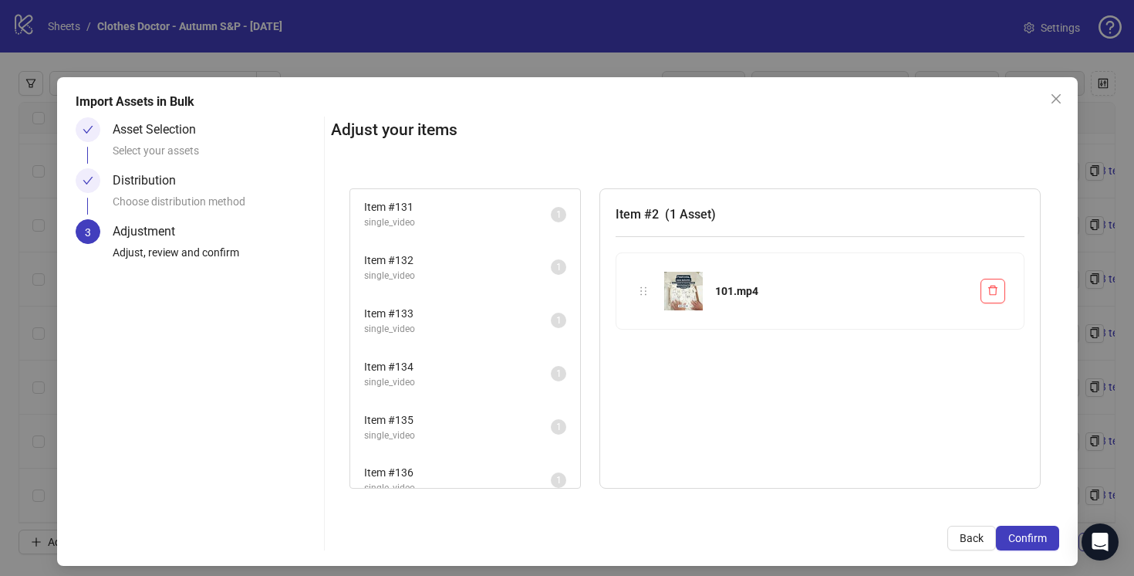
scroll to position [6991, 0]
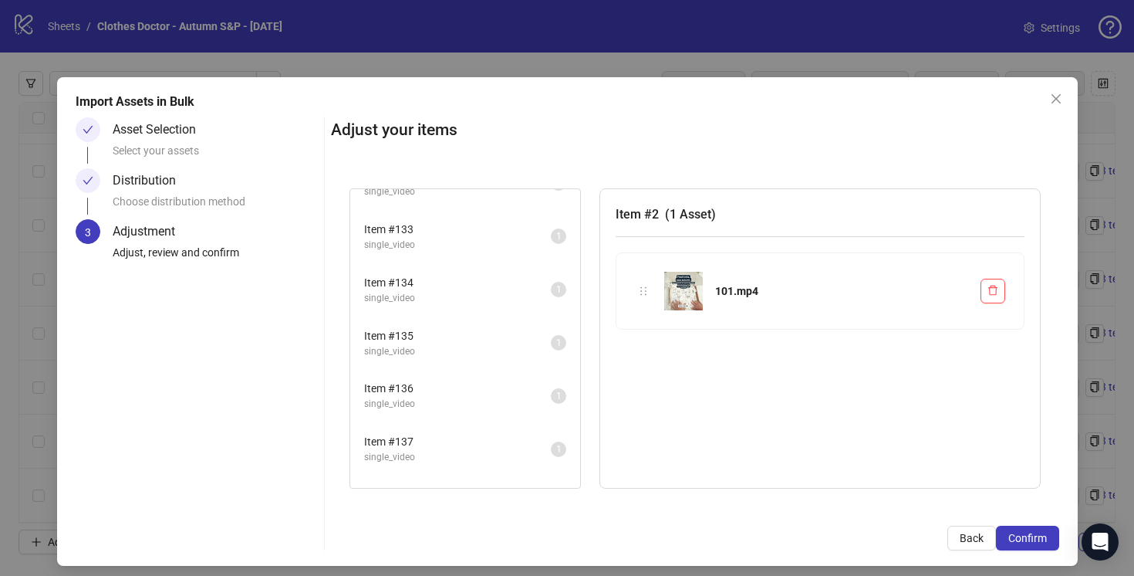
click at [520, 368] on li "Item # 135 single_video 1" at bounding box center [465, 343] width 227 height 50
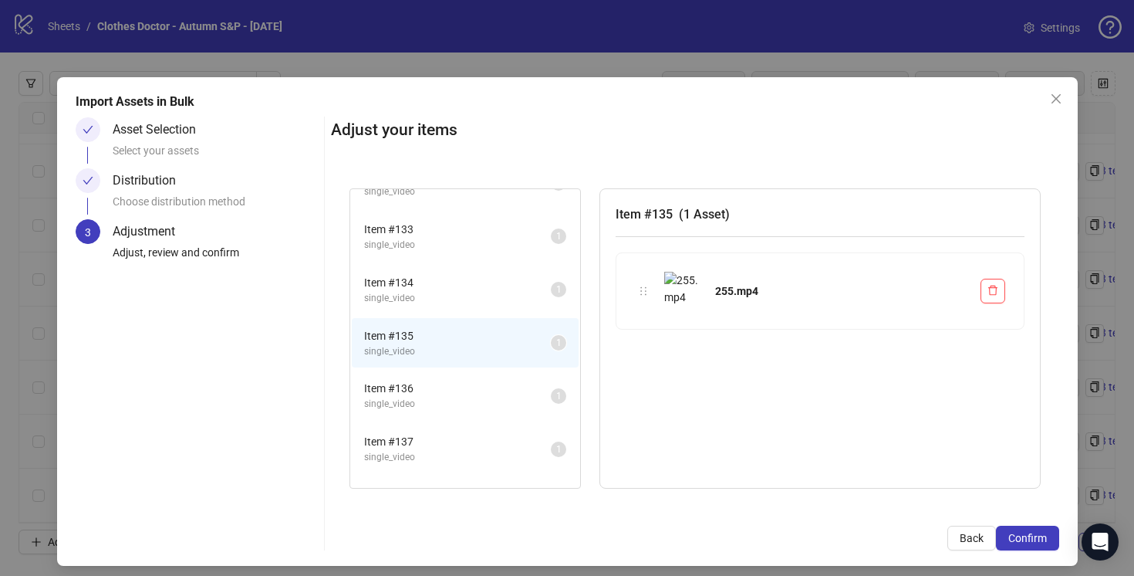
click at [524, 424] on li "Item # 137 single_video 1" at bounding box center [465, 449] width 227 height 50
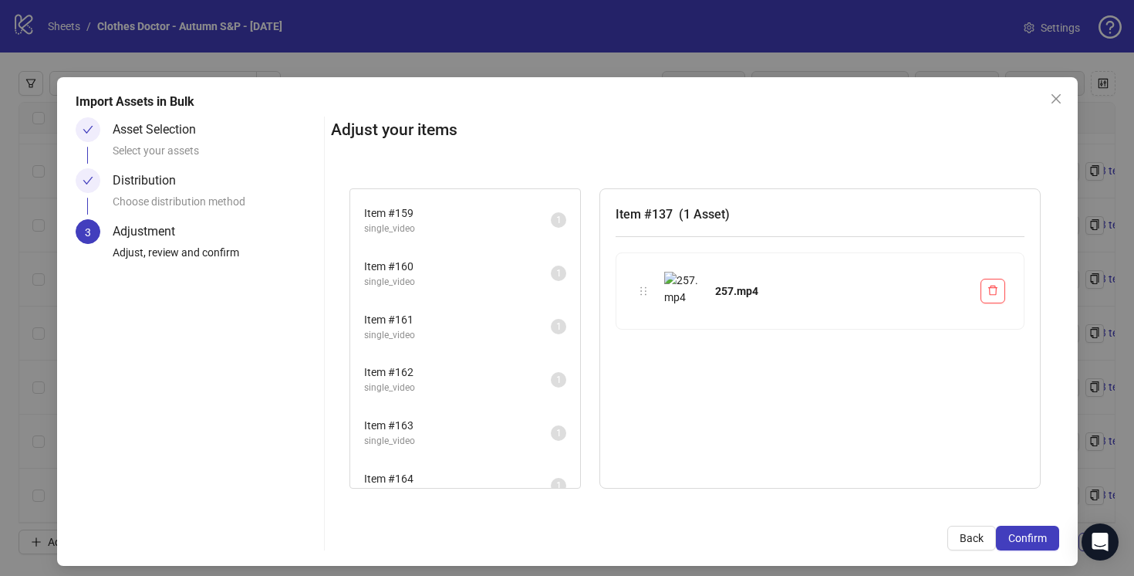
scroll to position [8536, 0]
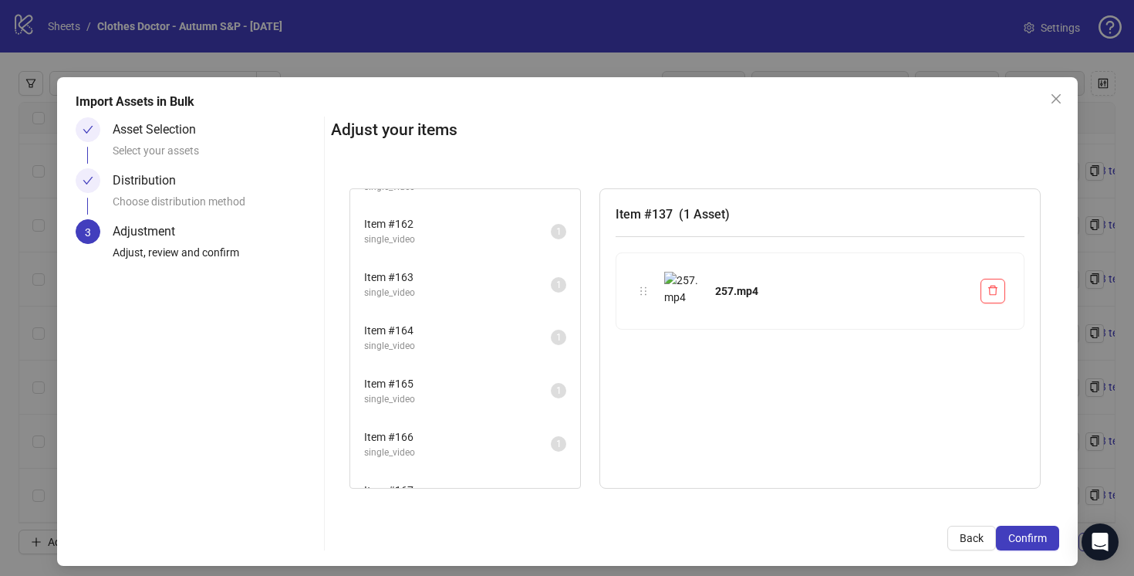
click at [517, 373] on li "Item # 165 single_video 1" at bounding box center [465, 391] width 227 height 50
click at [519, 348] on span "single_video" at bounding box center [457, 350] width 187 height 15
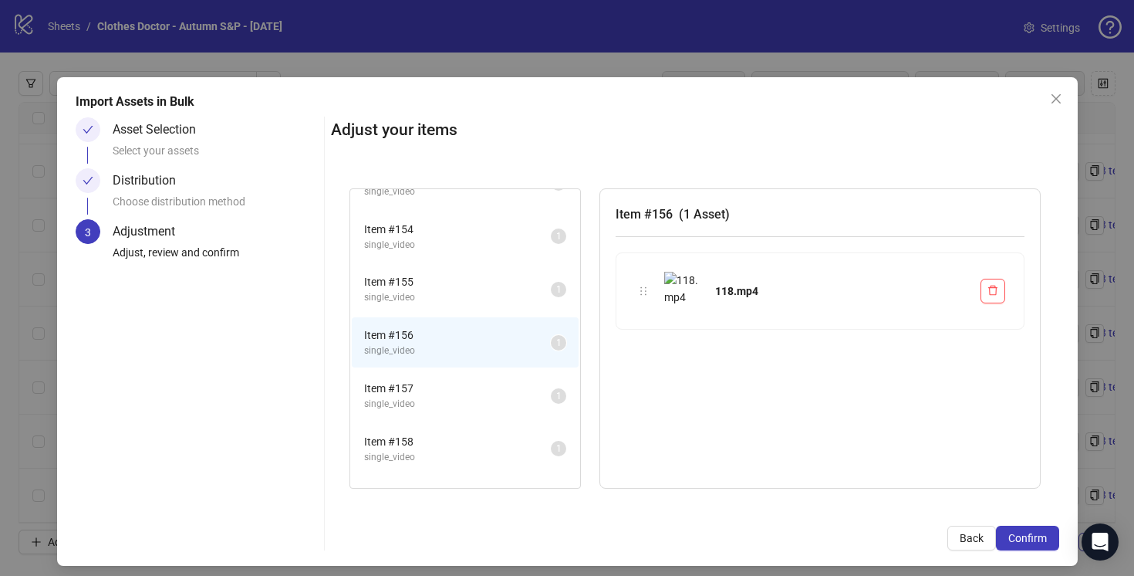
click at [509, 238] on span "single_video" at bounding box center [457, 245] width 187 height 15
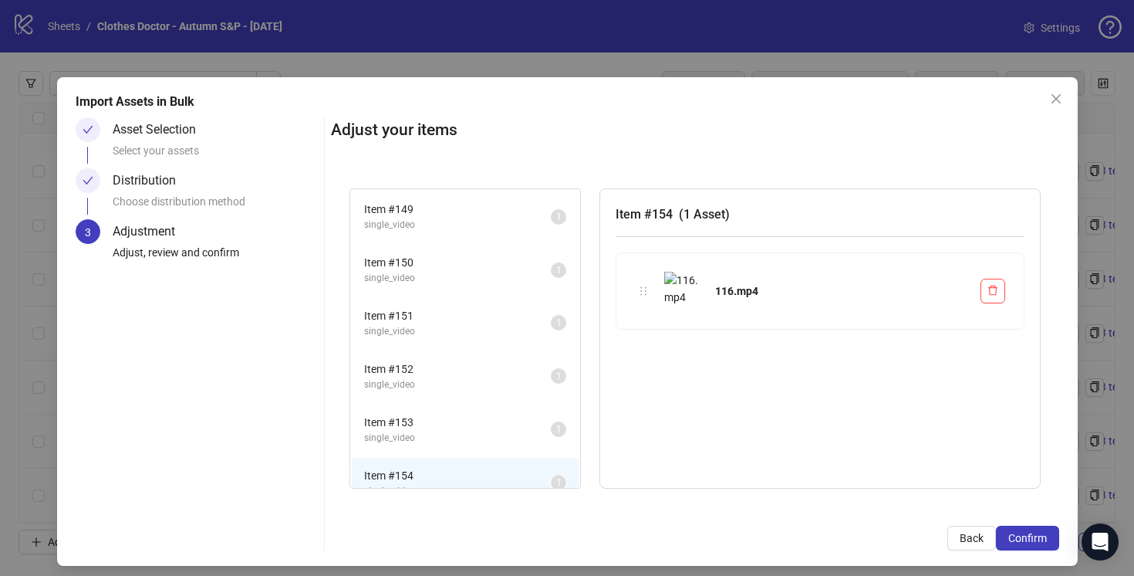
scroll to position [7830, 0]
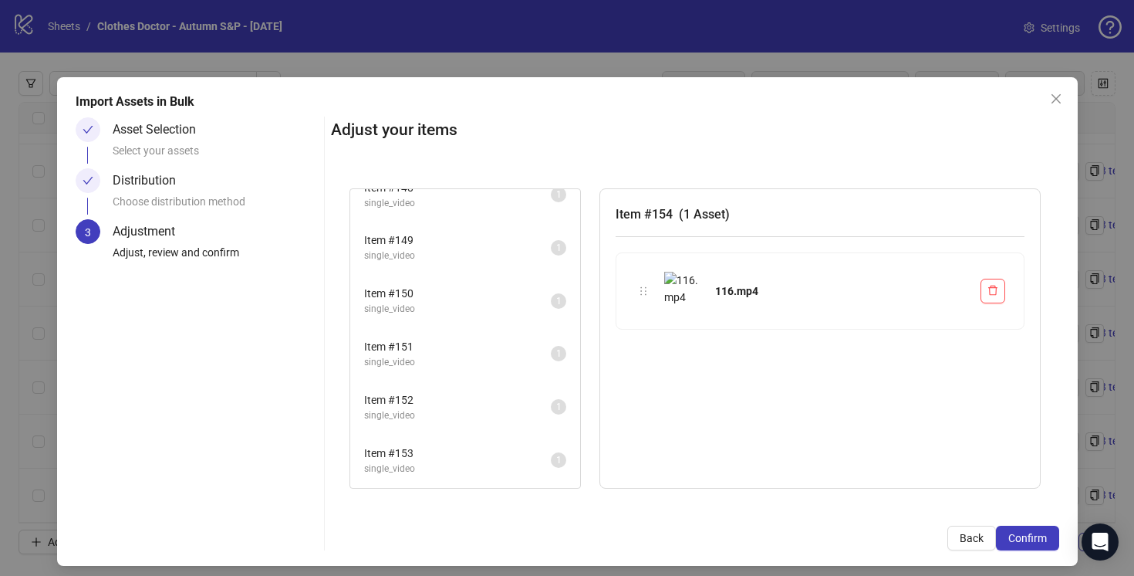
click at [510, 245] on span "Item # 149" at bounding box center [457, 239] width 187 height 17
click at [512, 260] on span "single_video" at bounding box center [457, 265] width 187 height 15
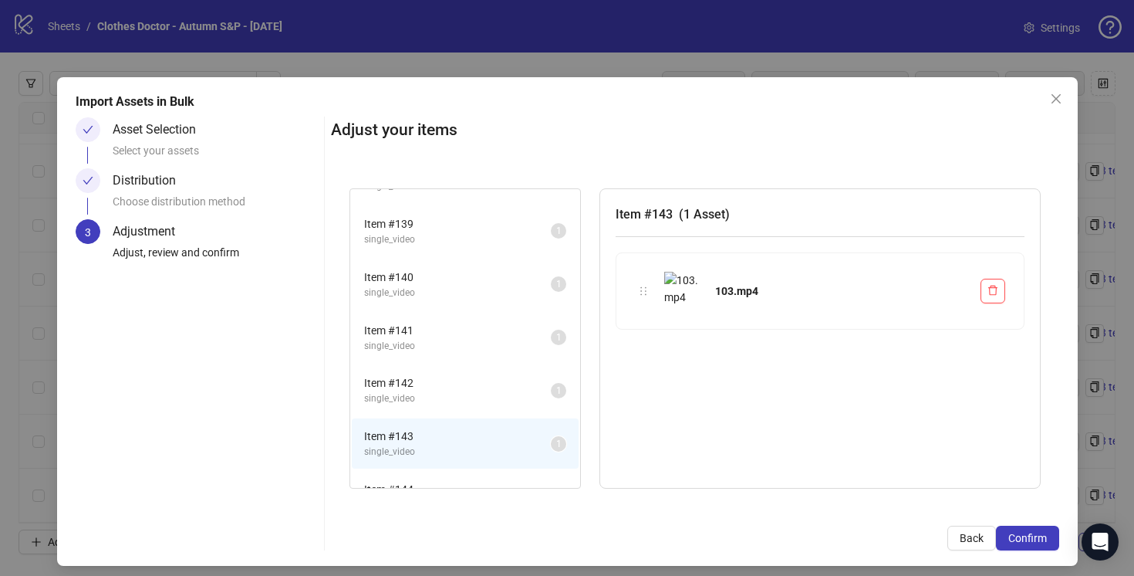
scroll to position [7314, 0]
click at [523, 337] on span "Item # 141" at bounding box center [457, 331] width 187 height 17
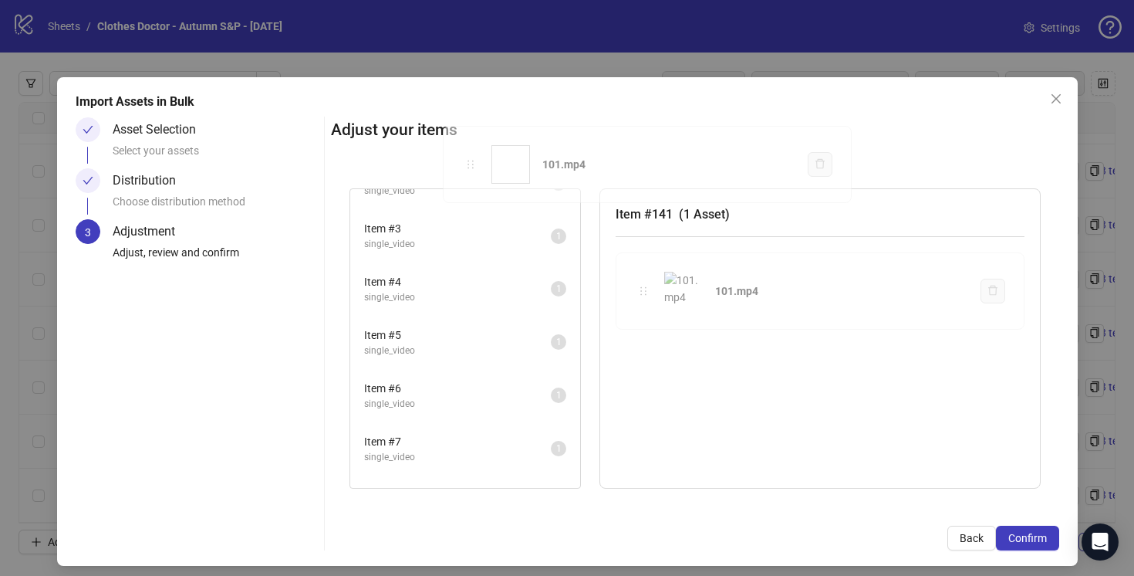
scroll to position [0, 0]
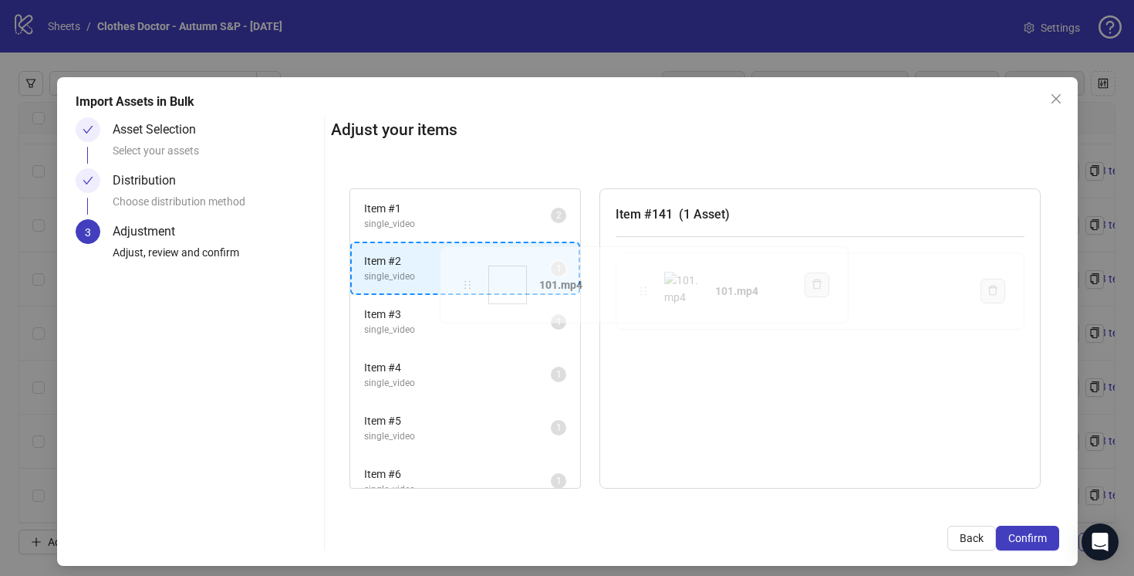
drag, startPoint x: 646, startPoint y: 293, endPoint x: 470, endPoint y: 287, distance: 176.0
click at [470, 287] on div "Item # 1 single_video 2 Item # 2 single_video 1 Item # 3 single_video 1 Item # …" at bounding box center [695, 339] width 728 height 338
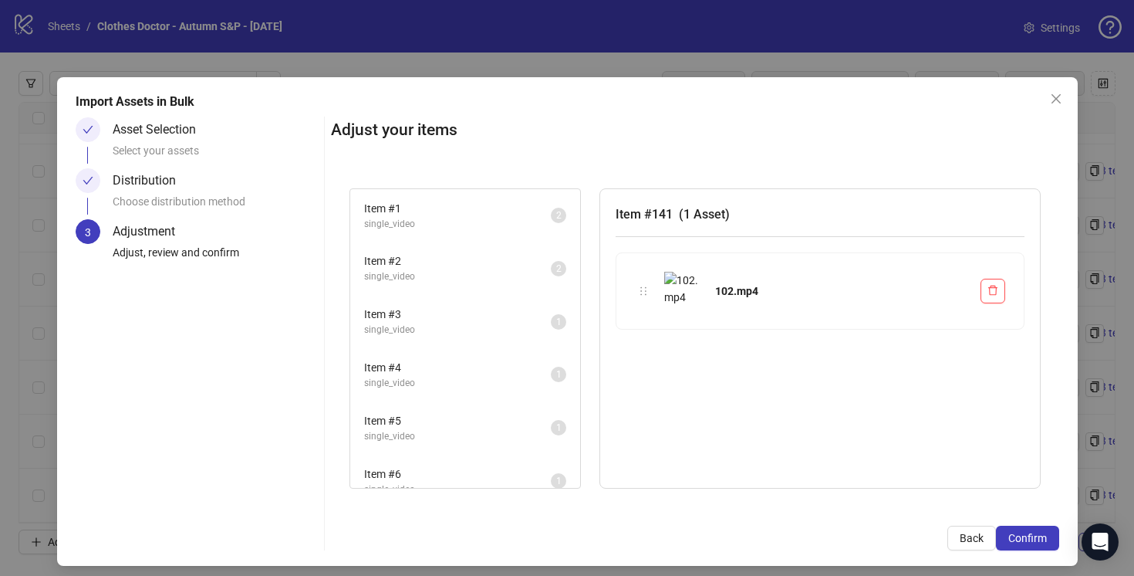
click at [510, 326] on span "single_video" at bounding box center [457, 330] width 187 height 15
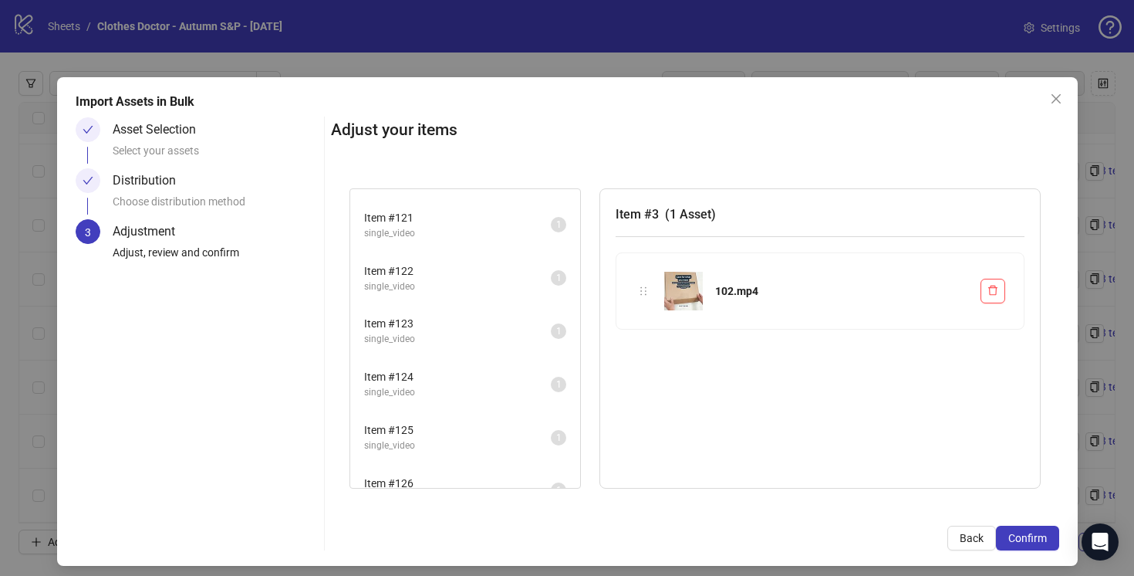
scroll to position [6452, 0]
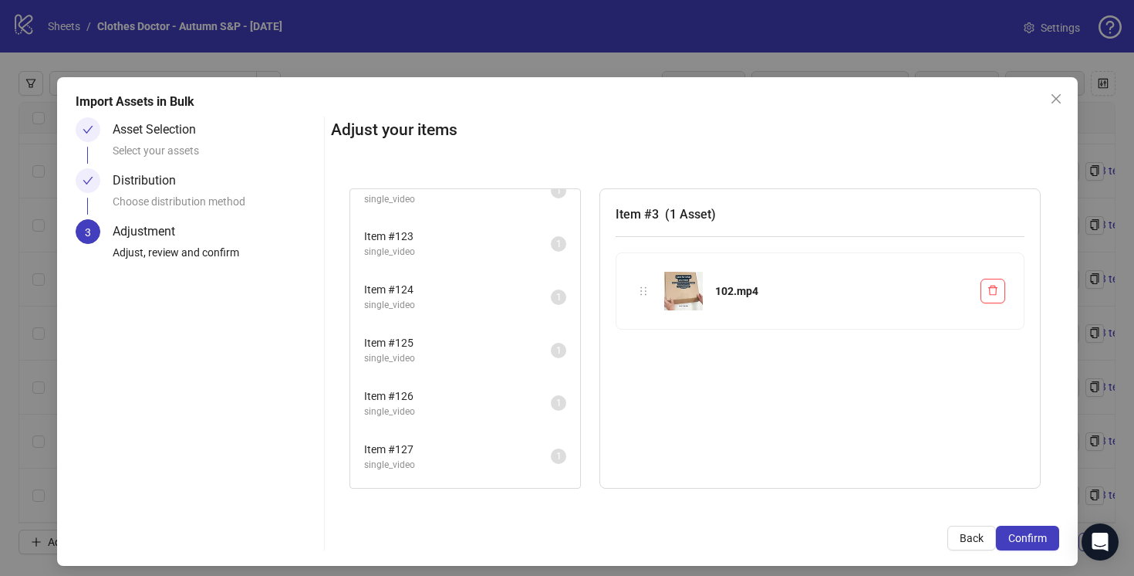
click at [506, 402] on span "Item # 126" at bounding box center [457, 395] width 187 height 17
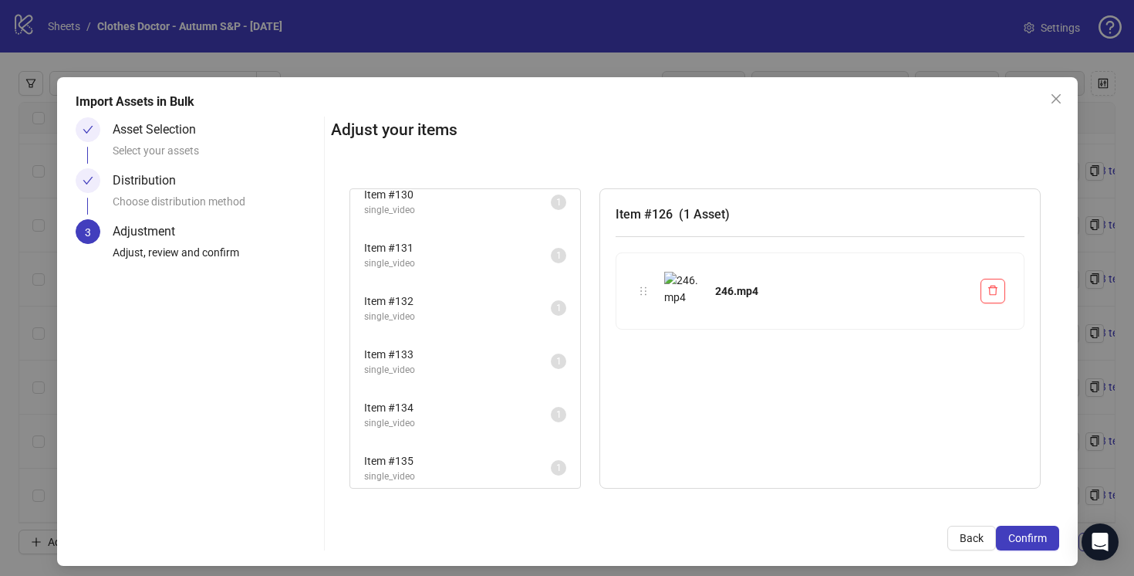
click at [523, 360] on span "Item # 133" at bounding box center [457, 354] width 187 height 17
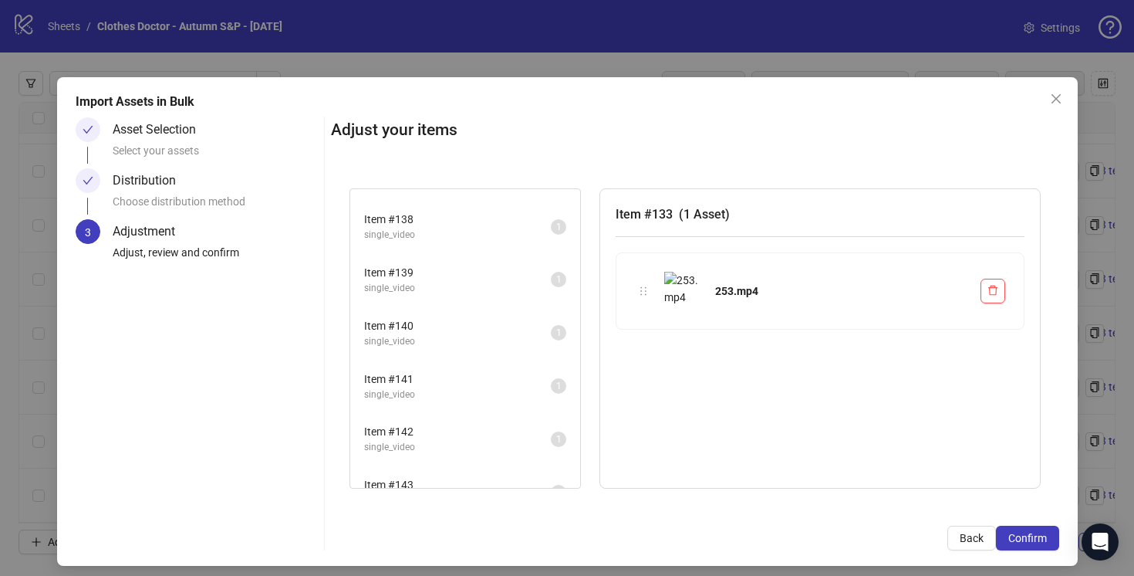
click at [518, 389] on span "single_video" at bounding box center [457, 394] width 187 height 15
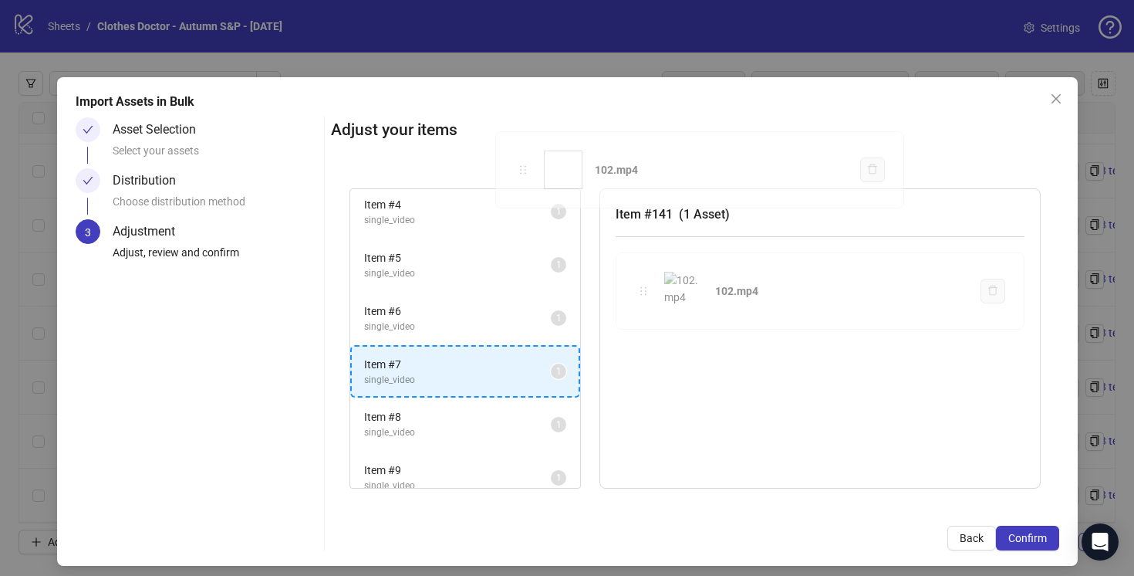
scroll to position [0, 0]
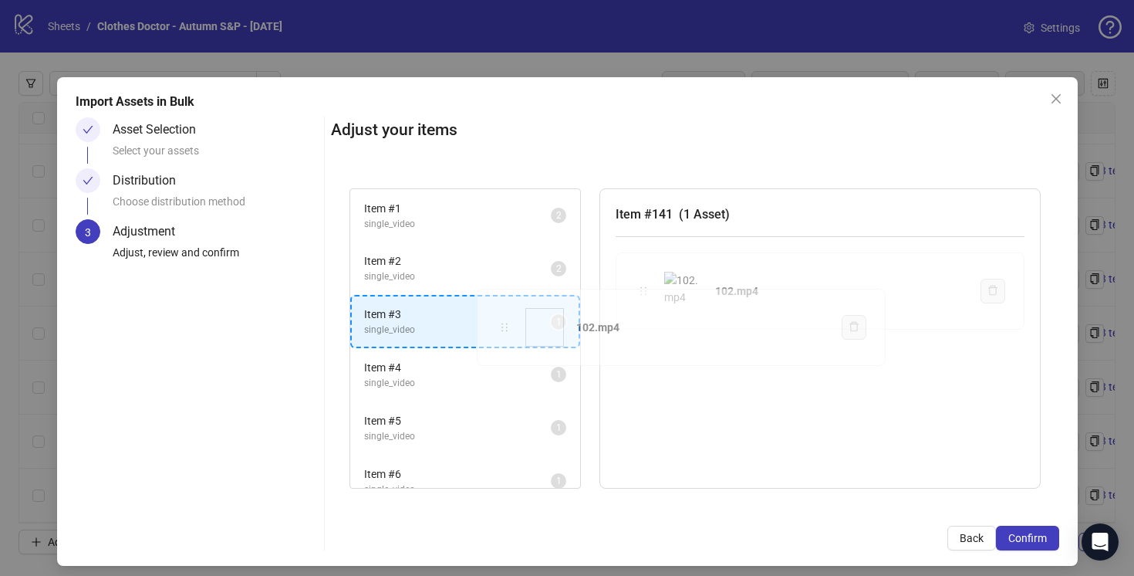
drag, startPoint x: 643, startPoint y: 292, endPoint x: 504, endPoint y: 326, distance: 143.0
click at [504, 327] on div "Item # 1 single_video 2 Item # 2 single_video 2 Item # 3 single_video 1 Item # …" at bounding box center [695, 339] width 728 height 338
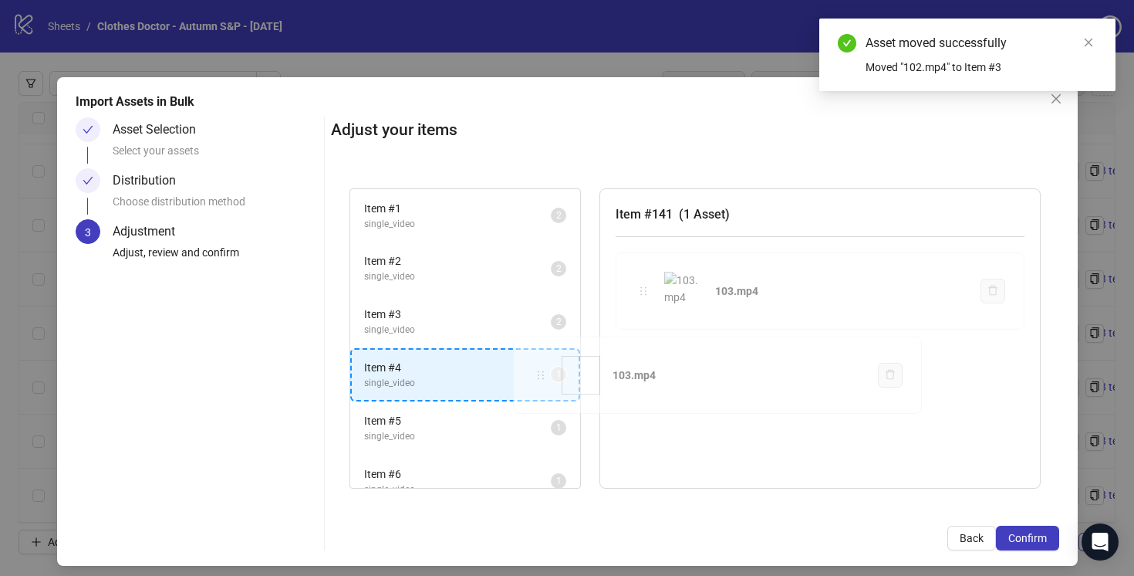
drag, startPoint x: 647, startPoint y: 288, endPoint x: 544, endPoint y: 372, distance: 132.7
click at [543, 372] on div "Item # 1 single_video 2 Item # 2 single_video 2 Item # 3 single_video 2 Item # …" at bounding box center [695, 339] width 728 height 338
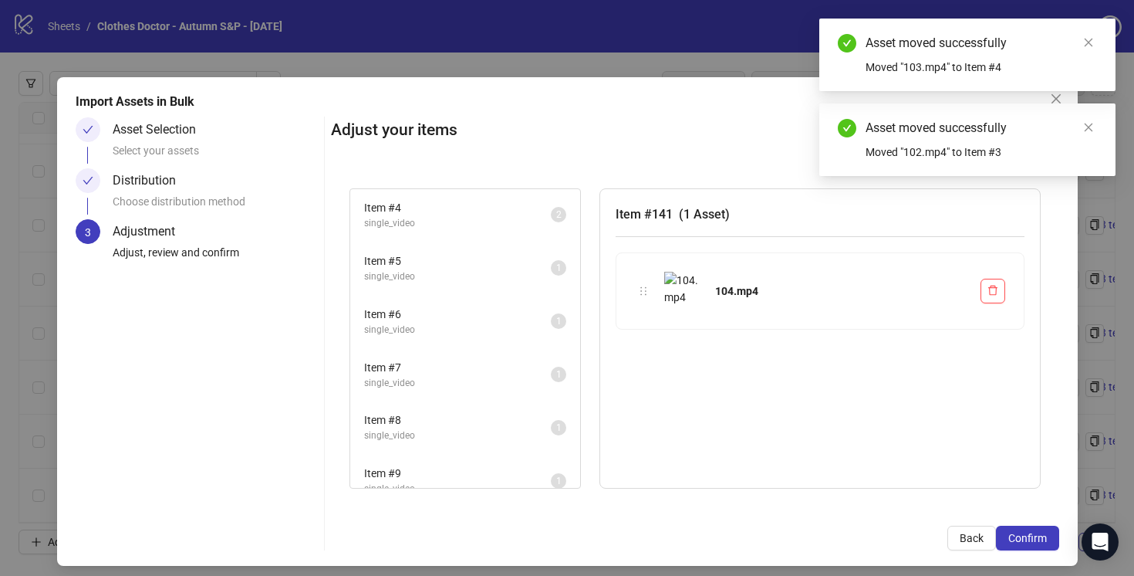
scroll to position [164, 0]
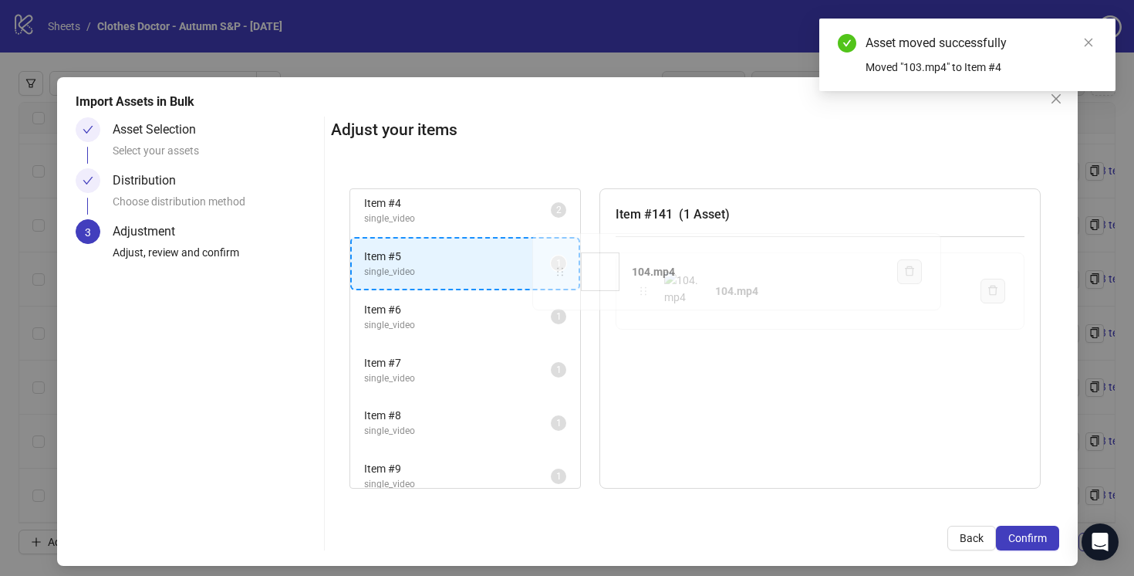
drag, startPoint x: 591, startPoint y: 273, endPoint x: 560, endPoint y: 273, distance: 30.9
click at [560, 272] on div "Item # 1 single_video 2 Item # 2 single_video 2 Item # 3 single_video 2 Item # …" at bounding box center [695, 339] width 728 height 338
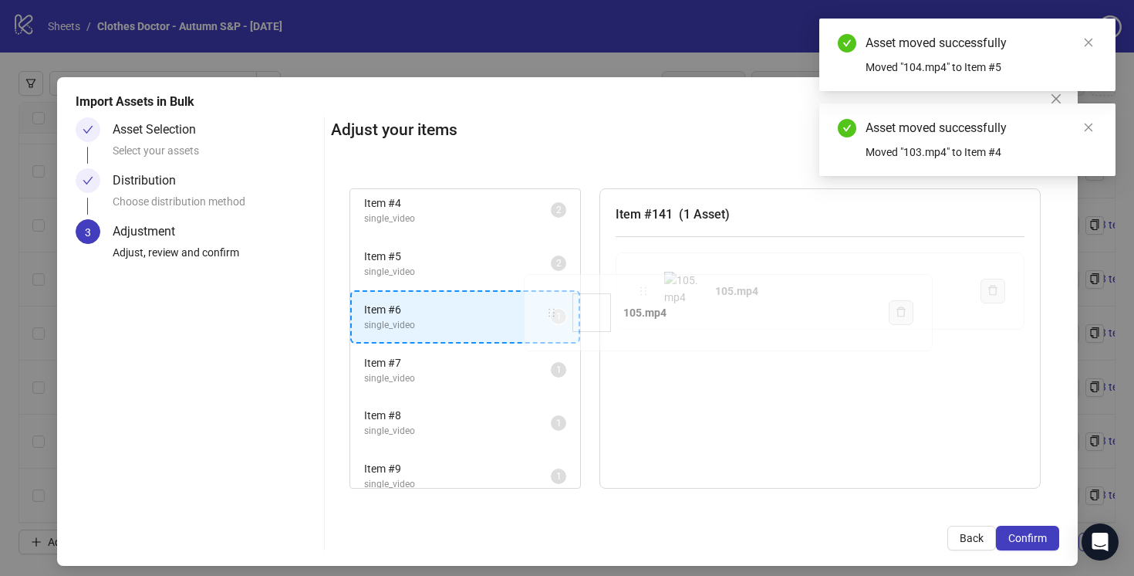
drag, startPoint x: 642, startPoint y: 292, endPoint x: 551, endPoint y: 313, distance: 93.4
click at [551, 313] on div "Item # 1 single_video 2 Item # 2 single_video 2 Item # 3 single_video 2 Item # …" at bounding box center [695, 339] width 728 height 338
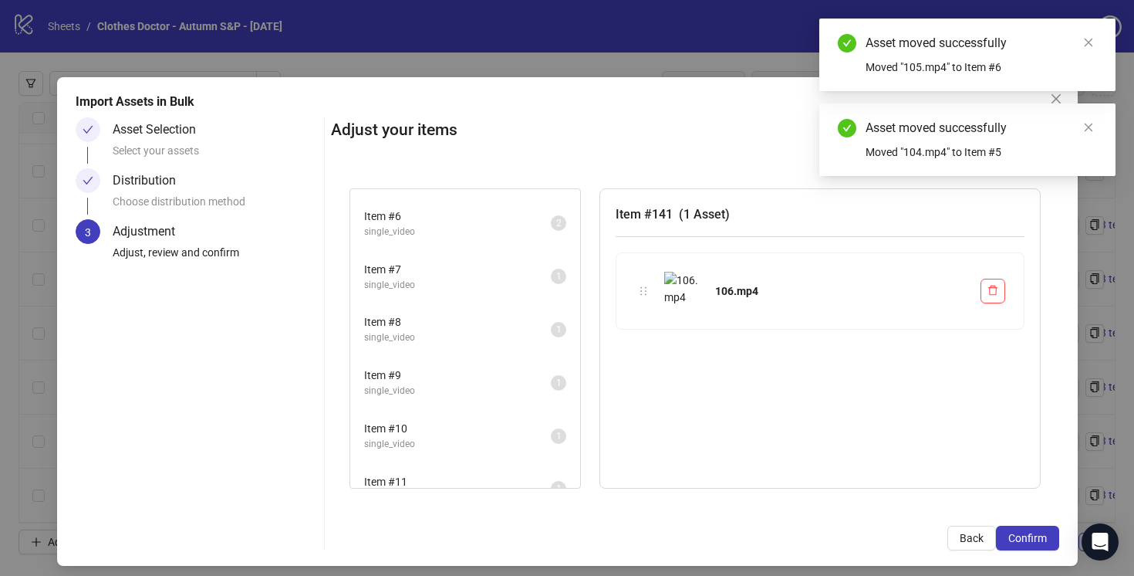
scroll to position [258, 0]
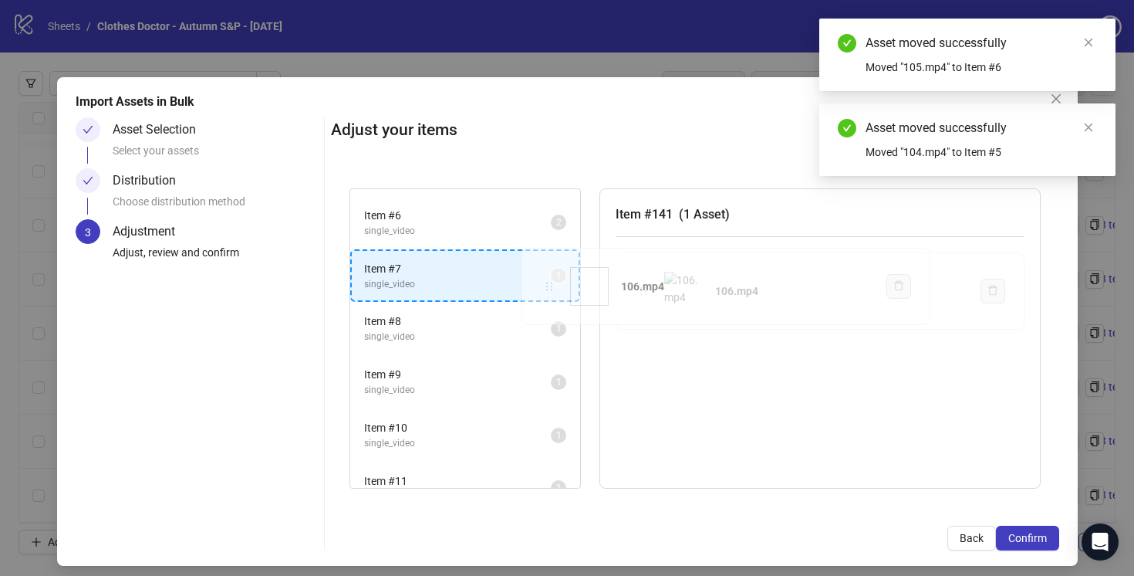
drag, startPoint x: 644, startPoint y: 291, endPoint x: 550, endPoint y: 286, distance: 94.3
click at [550, 286] on div "Item # 1 single_video 2 Item # 2 single_video 2 Item # 3 single_video 2 Item # …" at bounding box center [695, 339] width 728 height 338
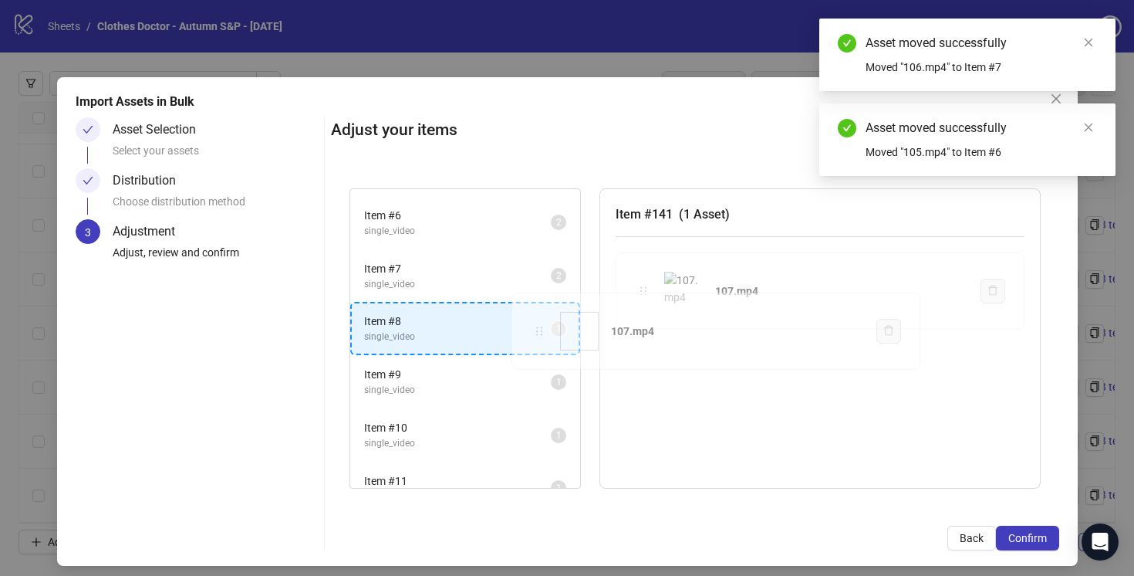
drag, startPoint x: 646, startPoint y: 290, endPoint x: 543, endPoint y: 328, distance: 109.4
click at [542, 329] on div "Item # 1 single_video 2 Item # 2 single_video 2 Item # 3 single_video 2 Item # …" at bounding box center [695, 339] width 728 height 338
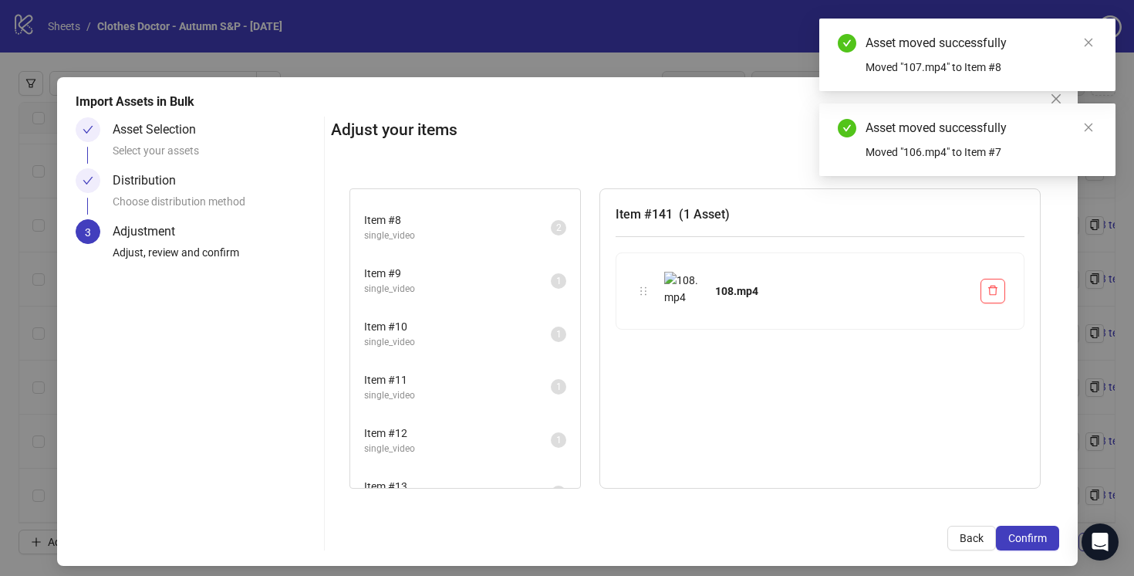
scroll to position [371, 0]
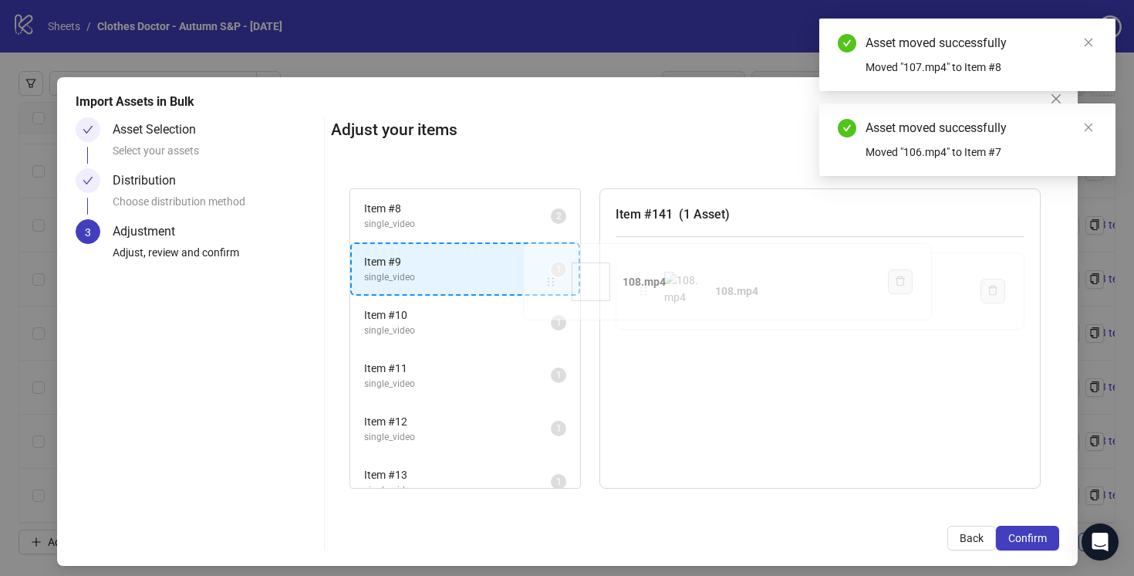
drag, startPoint x: 644, startPoint y: 290, endPoint x: 552, endPoint y: 281, distance: 93.1
click at [552, 281] on div "Item # 1 single_video 2 Item # 2 single_video 2 Item # 3 single_video 2 Item # …" at bounding box center [695, 339] width 728 height 338
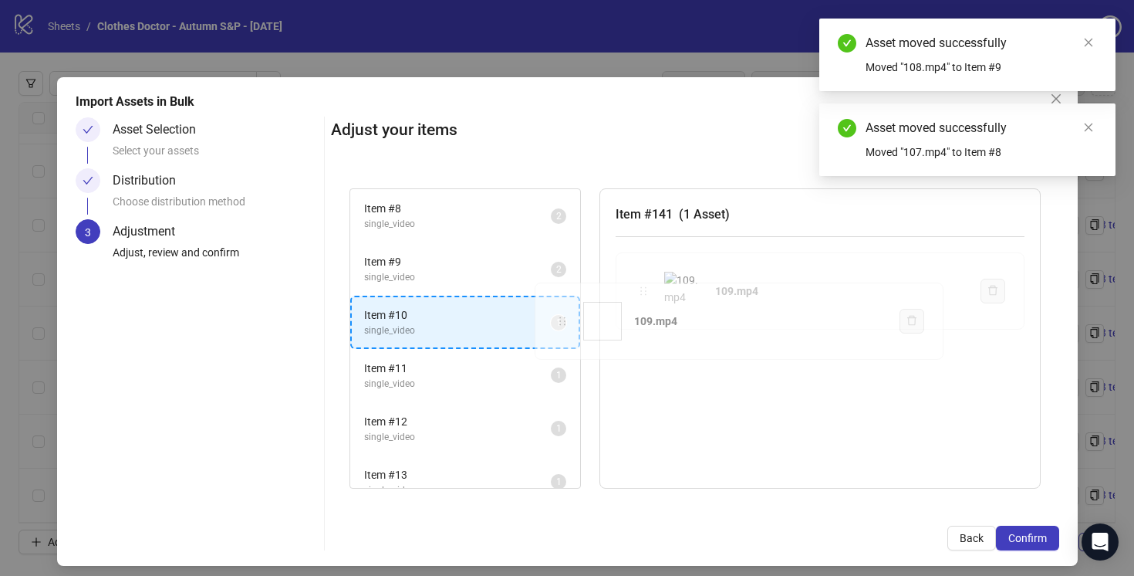
drag, startPoint x: 645, startPoint y: 291, endPoint x: 556, endPoint y: 326, distance: 96.0
click at [556, 326] on div "Item # 1 single_video 2 Item # 2 single_video 2 Item # 3 single_video 2 Item # …" at bounding box center [695, 339] width 728 height 338
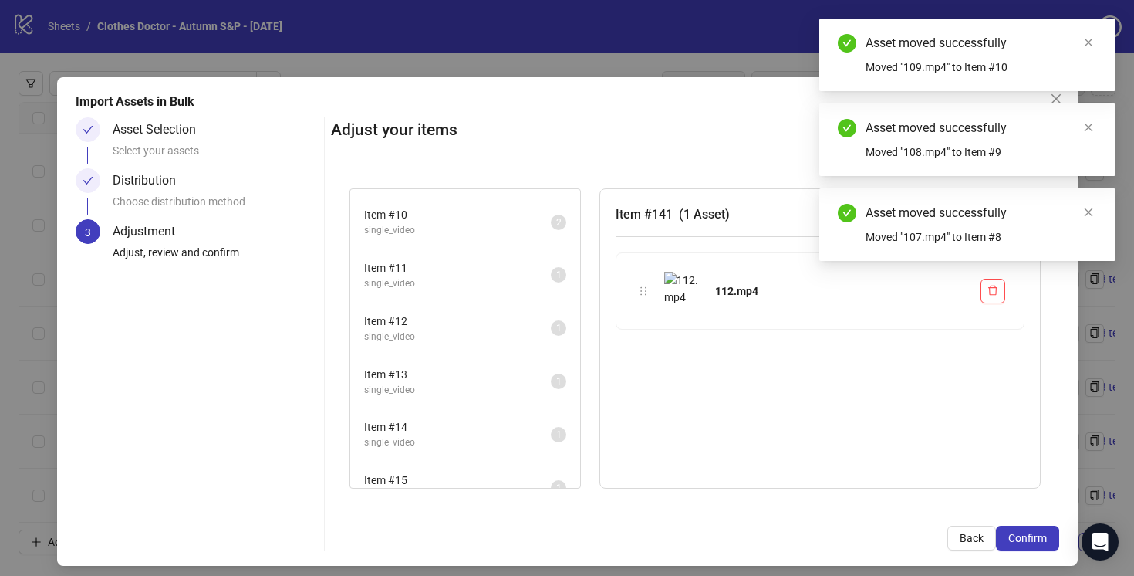
scroll to position [472, 0]
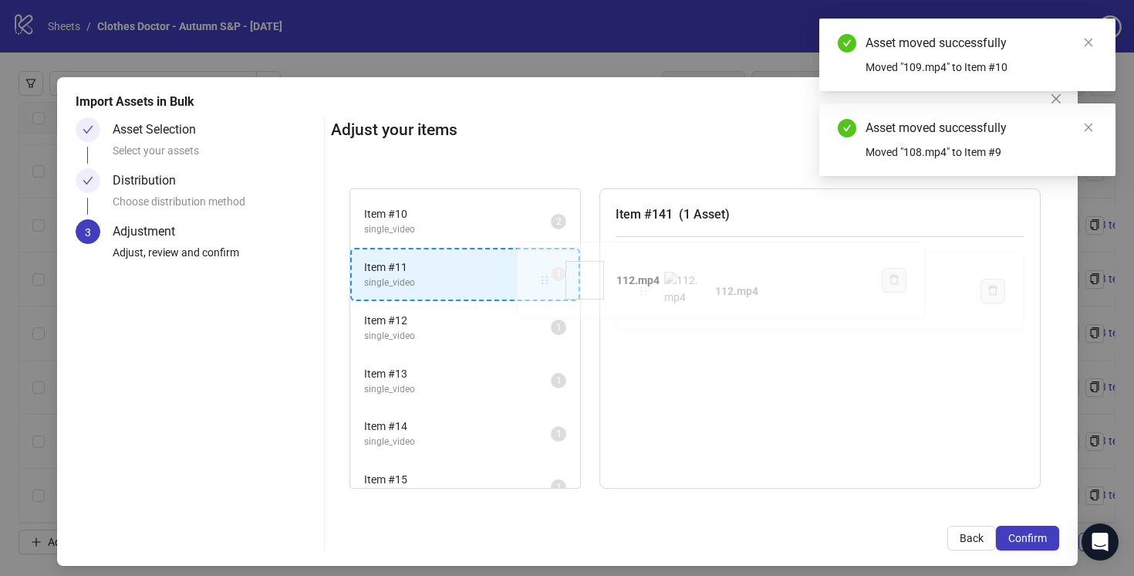
drag, startPoint x: 644, startPoint y: 292, endPoint x: 546, endPoint y: 282, distance: 99.4
click at [546, 282] on div "Item # 1 single_video 2 Item # 2 single_video 2 Item # 3 single_video 2 Item # …" at bounding box center [695, 339] width 728 height 338
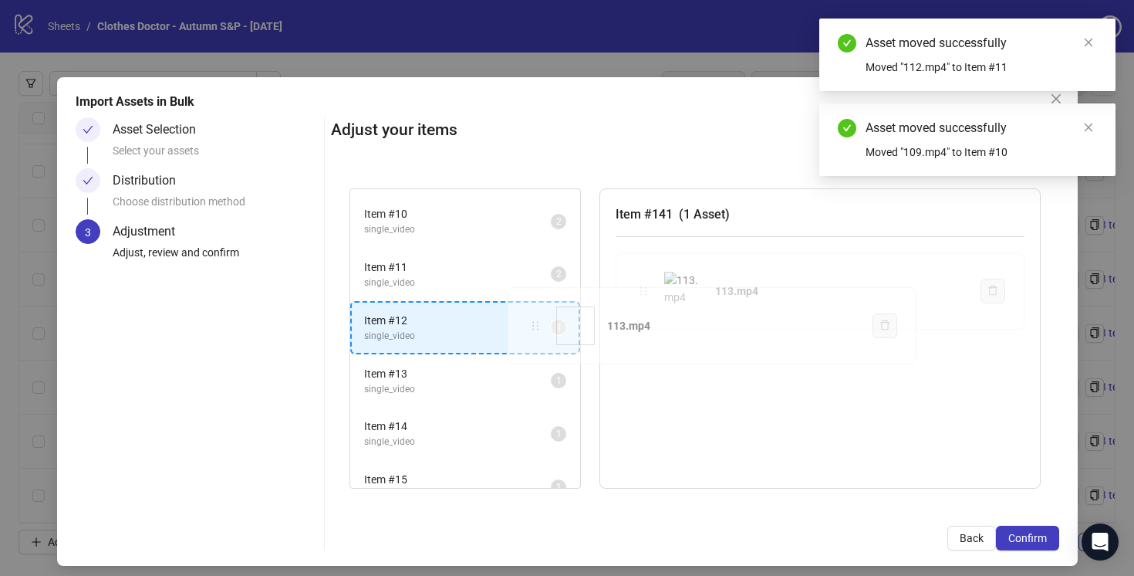
drag, startPoint x: 645, startPoint y: 292, endPoint x: 537, endPoint y: 326, distance: 113.5
click at [537, 326] on div "Item # 1 single_video 2 Item # 2 single_video 2 Item # 3 single_video 2 Item # …" at bounding box center [695, 339] width 728 height 338
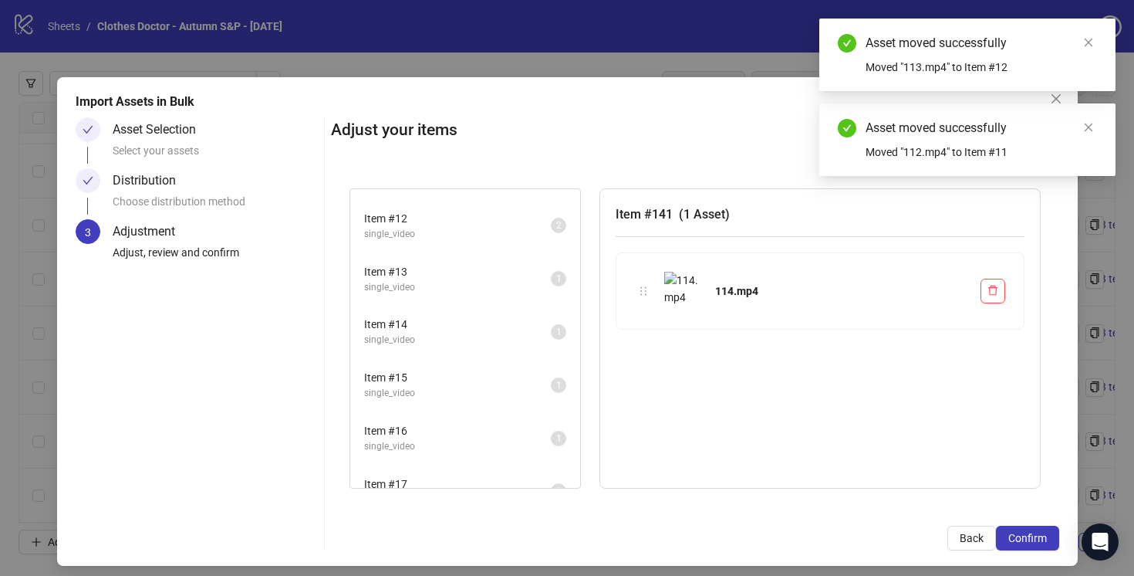
scroll to position [575, 0]
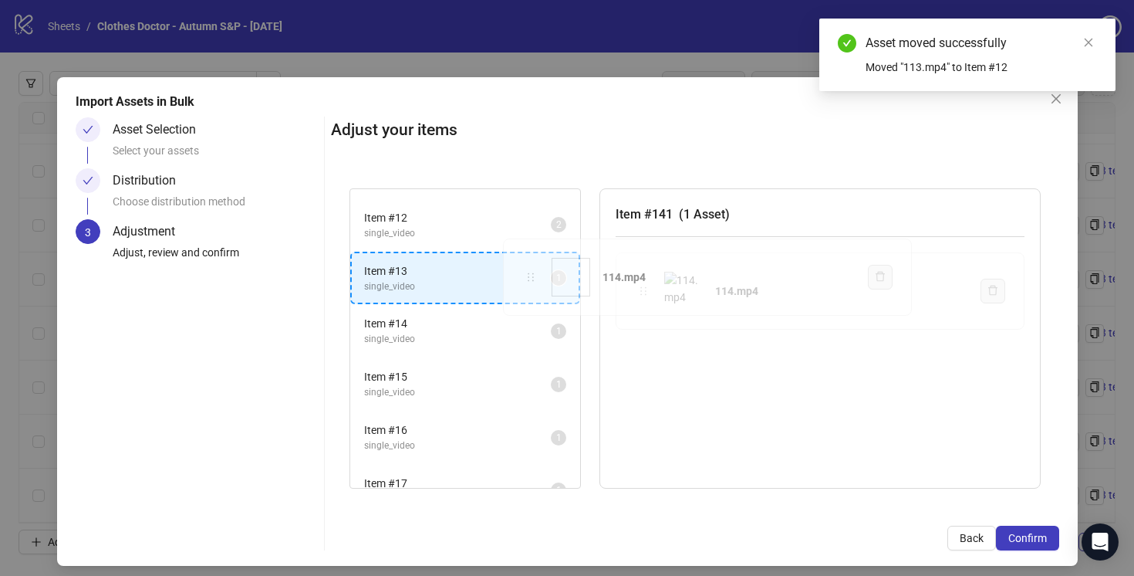
drag, startPoint x: 588, startPoint y: 280, endPoint x: 532, endPoint y: 276, distance: 56.5
click at [532, 276] on div "Item # 1 single_video 2 Item # 2 single_video 2 Item # 3 single_video 2 Item # …" at bounding box center [695, 339] width 728 height 338
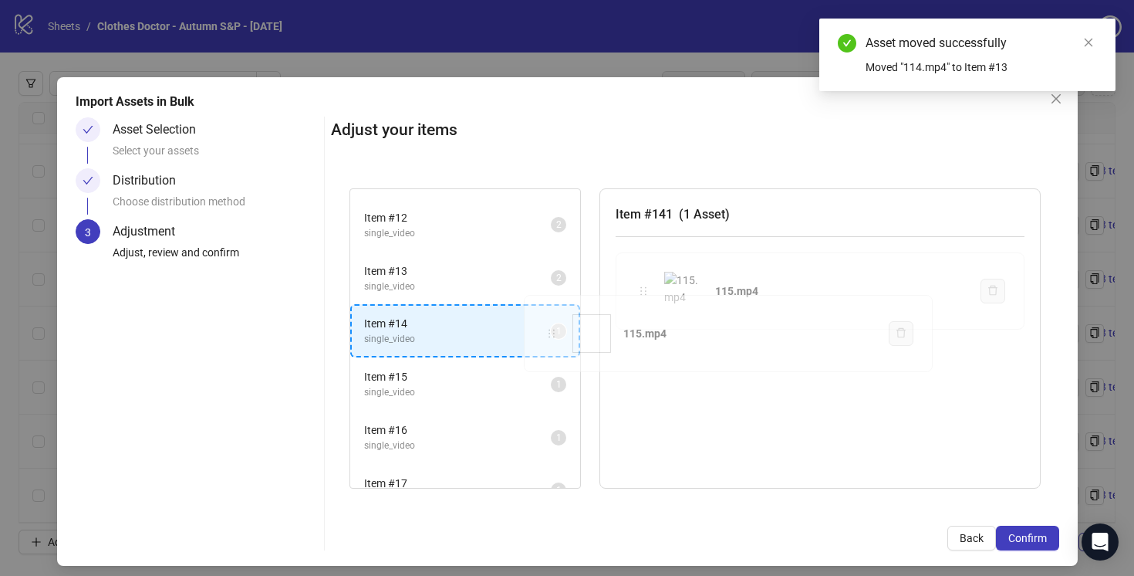
drag, startPoint x: 645, startPoint y: 291, endPoint x: 552, endPoint y: 333, distance: 101.5
click at [552, 333] on div "Item # 1 single_video 2 Item # 2 single_video 2 Item # 3 single_video 2 Item # …" at bounding box center [695, 339] width 728 height 338
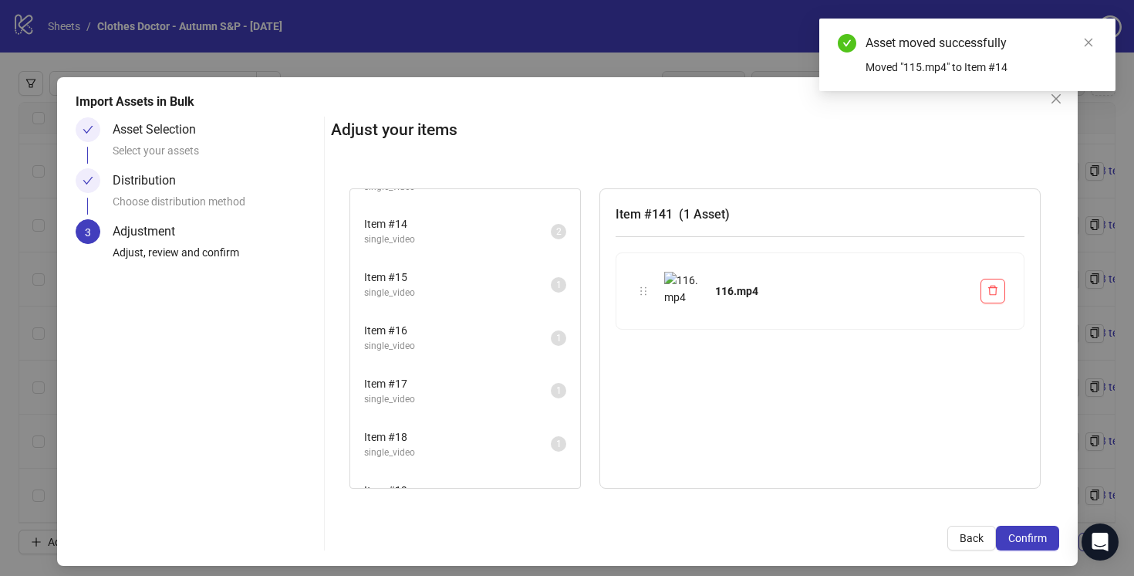
scroll to position [684, 0]
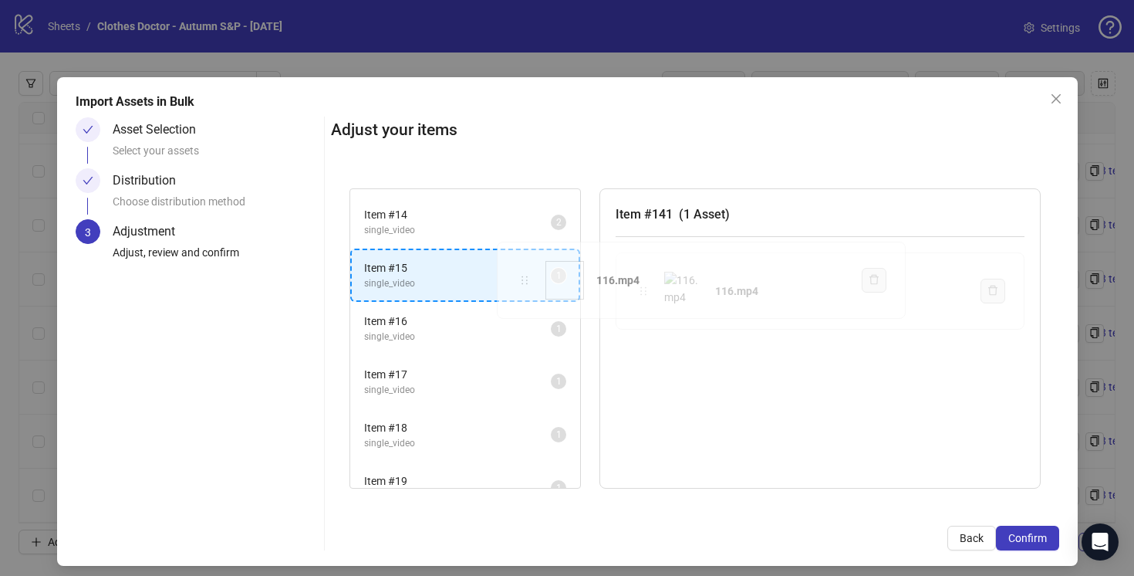
drag, startPoint x: 644, startPoint y: 289, endPoint x: 525, endPoint y: 279, distance: 119.3
click at [525, 279] on div "Item # 1 single_video 2 Item # 2 single_video 2 Item # 3 single_video 2 Item # …" at bounding box center [695, 339] width 728 height 338
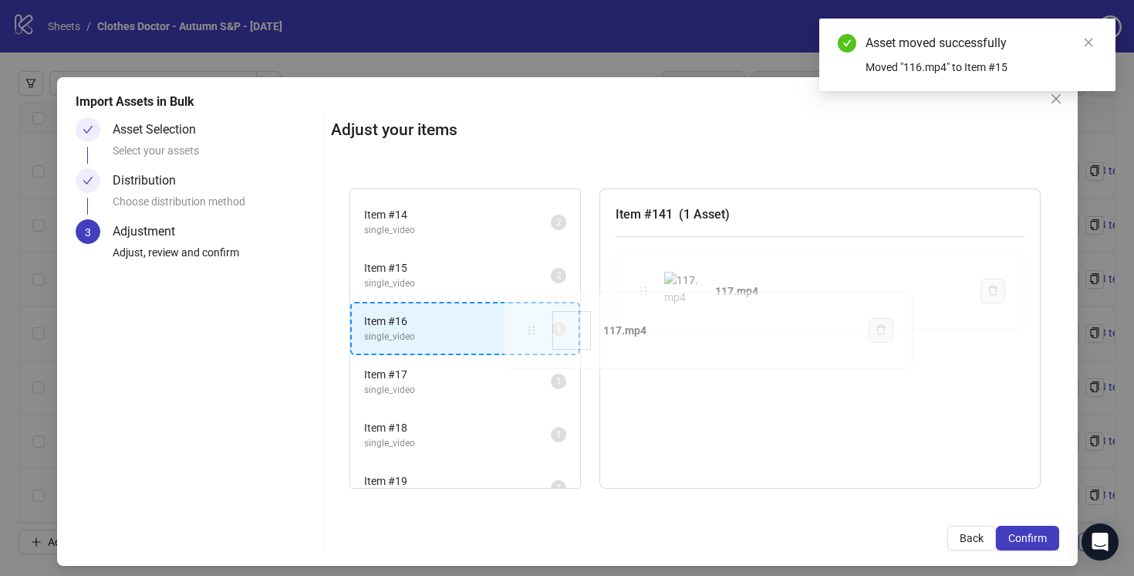
drag, startPoint x: 646, startPoint y: 291, endPoint x: 535, endPoint y: 329, distance: 117.6
click at [535, 329] on div "Item # 1 single_video 2 Item # 2 single_video 2 Item # 3 single_video 2 Item # …" at bounding box center [695, 339] width 728 height 338
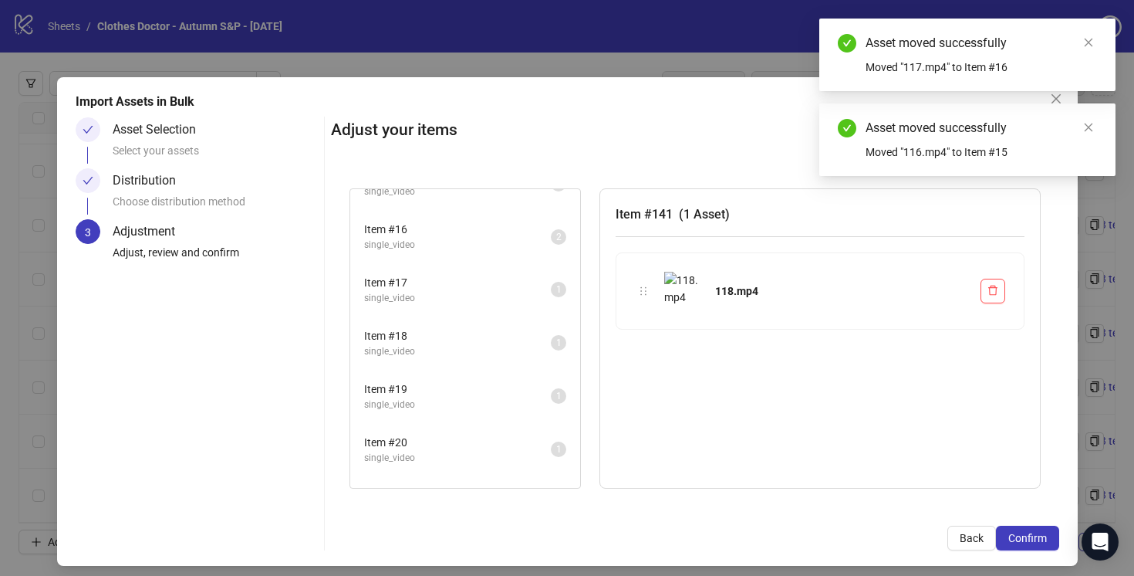
scroll to position [778, 0]
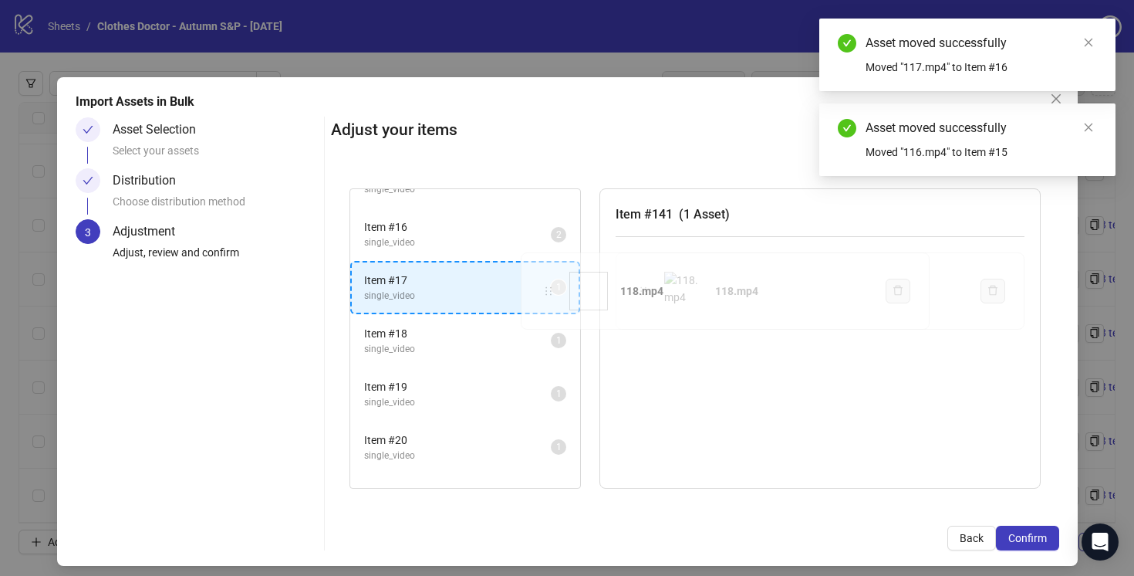
drag, startPoint x: 648, startPoint y: 292, endPoint x: 554, endPoint y: 292, distance: 94.1
click at [553, 292] on div "Item # 1 single_video 2 Item # 2 single_video 2 Item # 3 single_video 2 Item # …" at bounding box center [695, 339] width 728 height 338
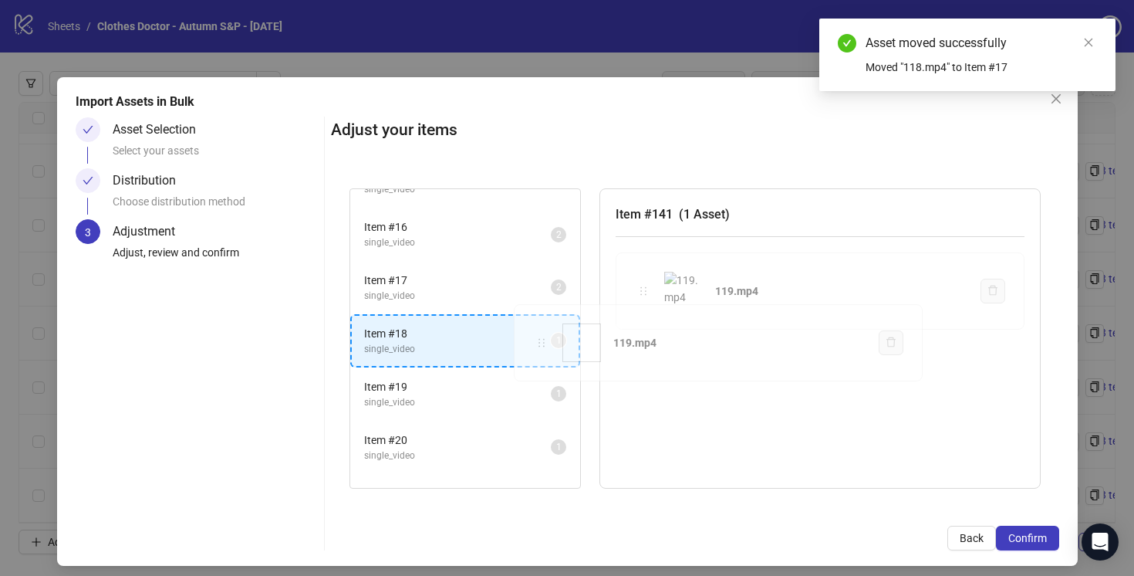
drag, startPoint x: 642, startPoint y: 291, endPoint x: 542, endPoint y: 340, distance: 110.8
click at [542, 340] on div "Item # 1 single_video 2 Item # 2 single_video 2 Item # 3 single_video 2 Item # …" at bounding box center [695, 339] width 728 height 338
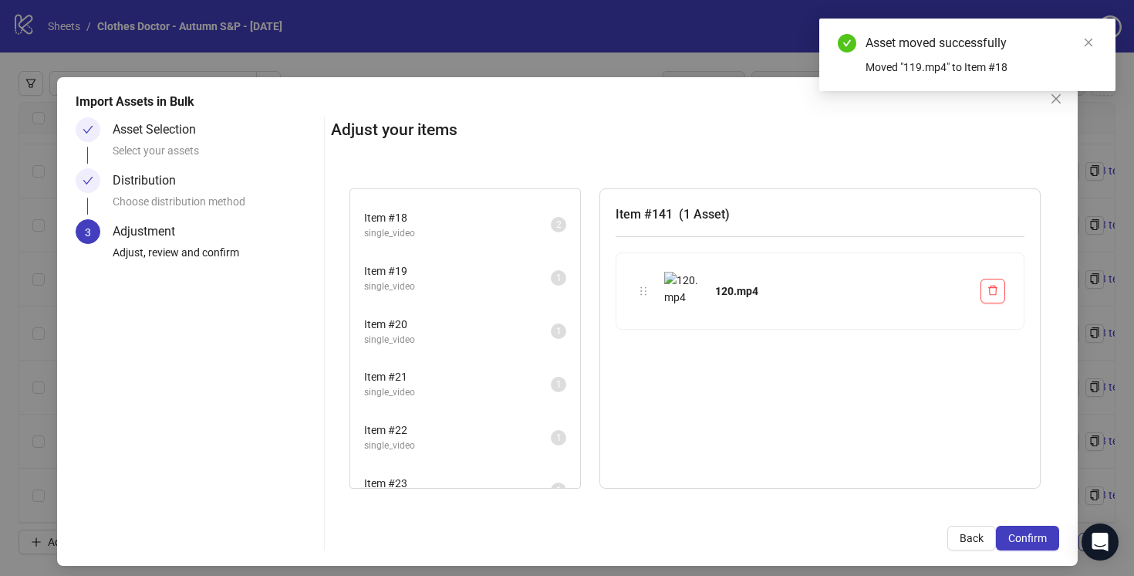
scroll to position [903, 0]
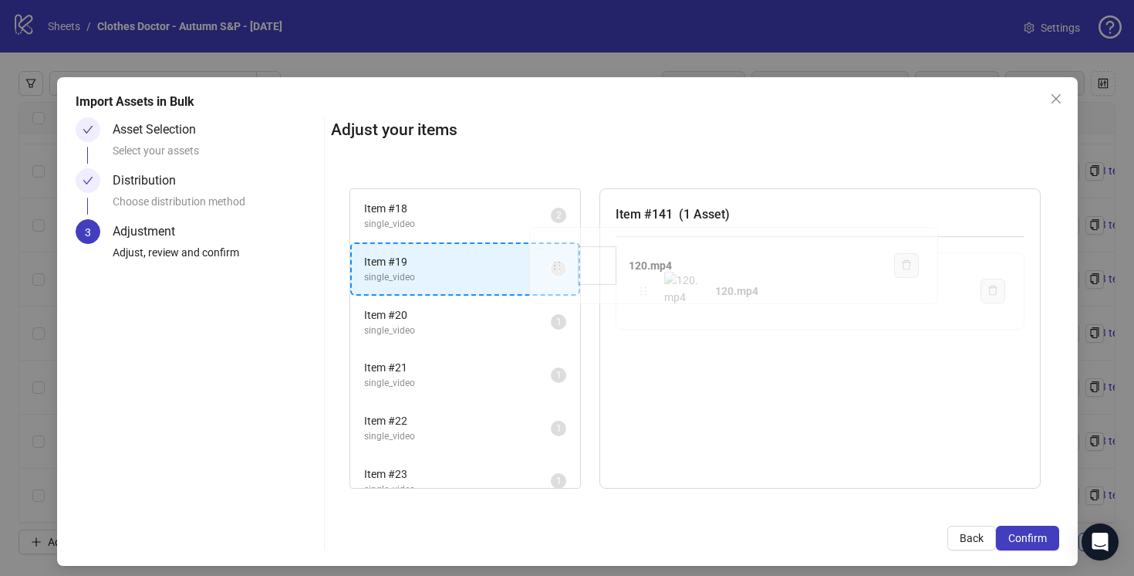
drag, startPoint x: 644, startPoint y: 292, endPoint x: 556, endPoint y: 267, distance: 92.3
click at [556, 267] on div "Item # 1 single_video 2 Item # 2 single_video 2 Item # 3 single_video 2 Item # …" at bounding box center [695, 339] width 728 height 338
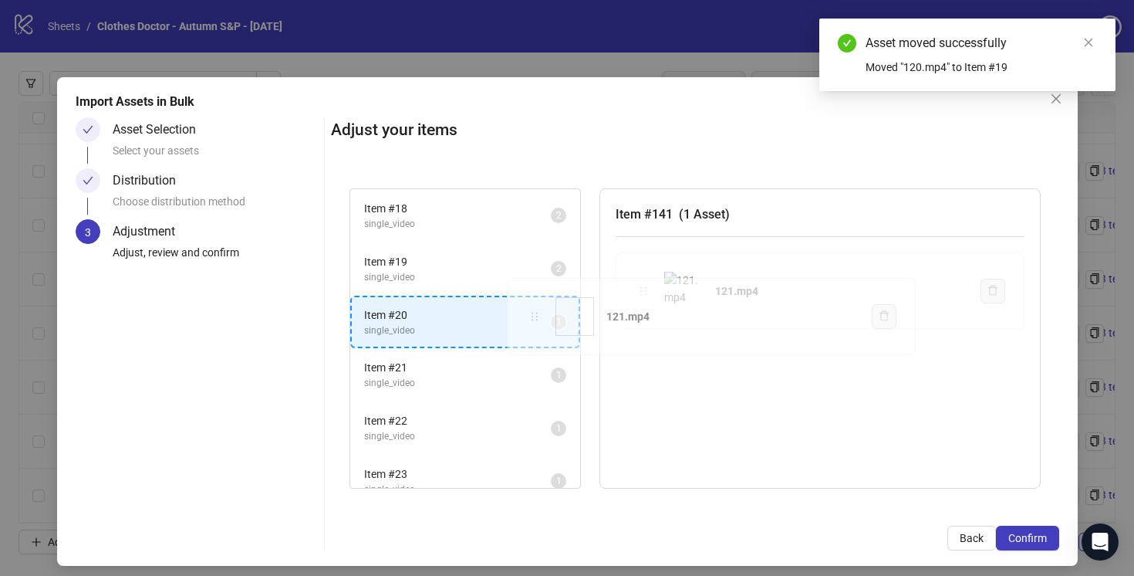
drag, startPoint x: 643, startPoint y: 291, endPoint x: 535, endPoint y: 315, distance: 110.6
click at [535, 316] on div "Item # 1 single_video 2 Item # 2 single_video 2 Item # 3 single_video 2 Item # …" at bounding box center [695, 339] width 728 height 338
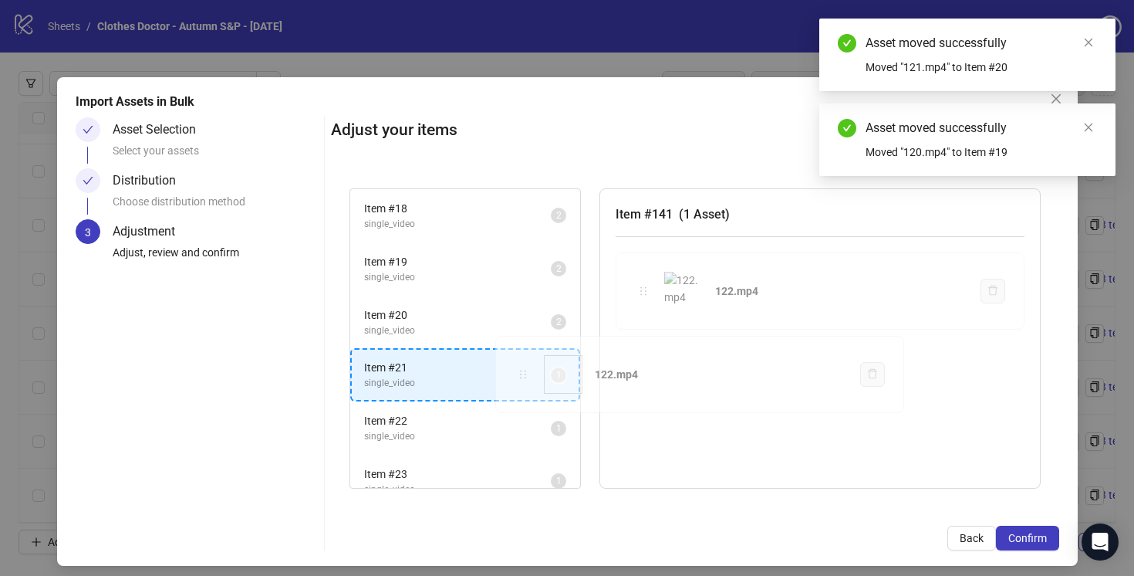
drag, startPoint x: 642, startPoint y: 289, endPoint x: 523, endPoint y: 372, distance: 145.1
click at [522, 372] on div "Item # 1 single_video 2 Item # 2 single_video 2 Item # 3 single_video 2 Item # …" at bounding box center [695, 339] width 728 height 338
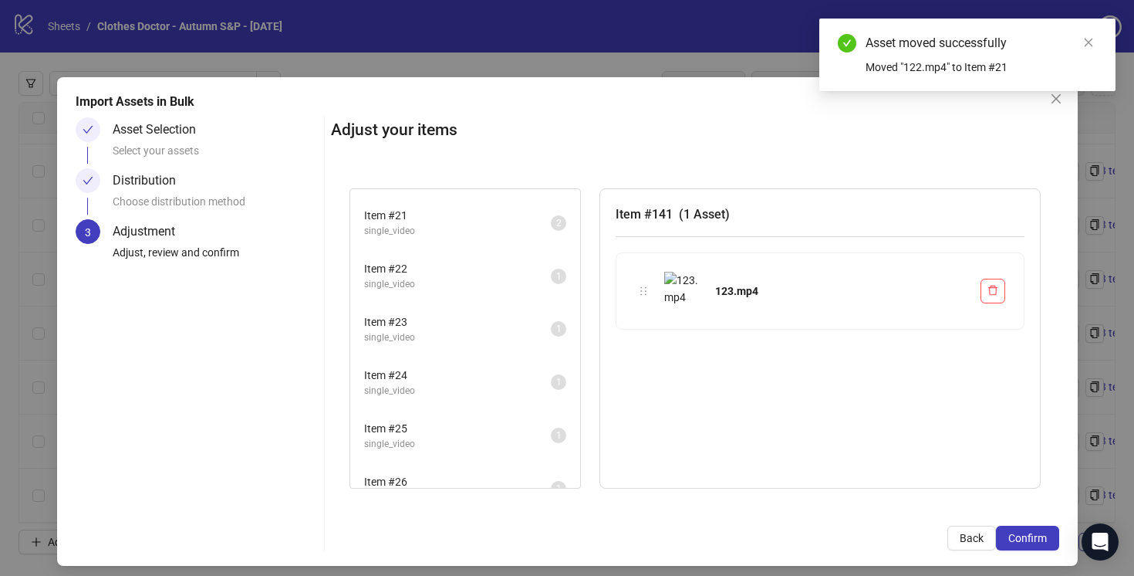
scroll to position [1071, 0]
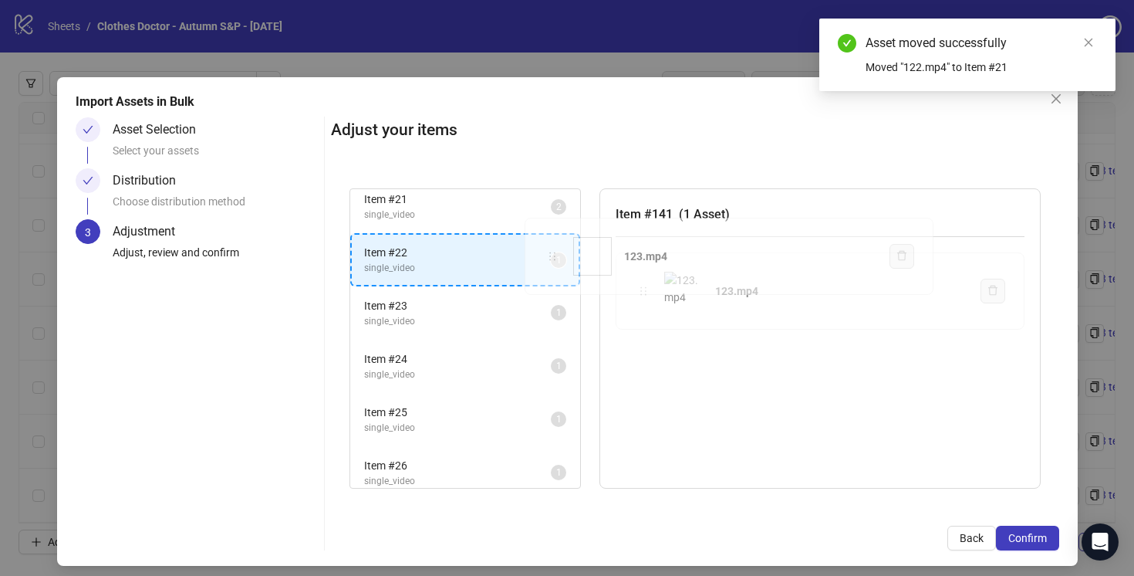
drag, startPoint x: 646, startPoint y: 290, endPoint x: 556, endPoint y: 255, distance: 97.0
click at [556, 255] on div "Item # 1 single_video 2 Item # 2 single_video 2 Item # 3 single_video 2 Item # …" at bounding box center [695, 339] width 728 height 338
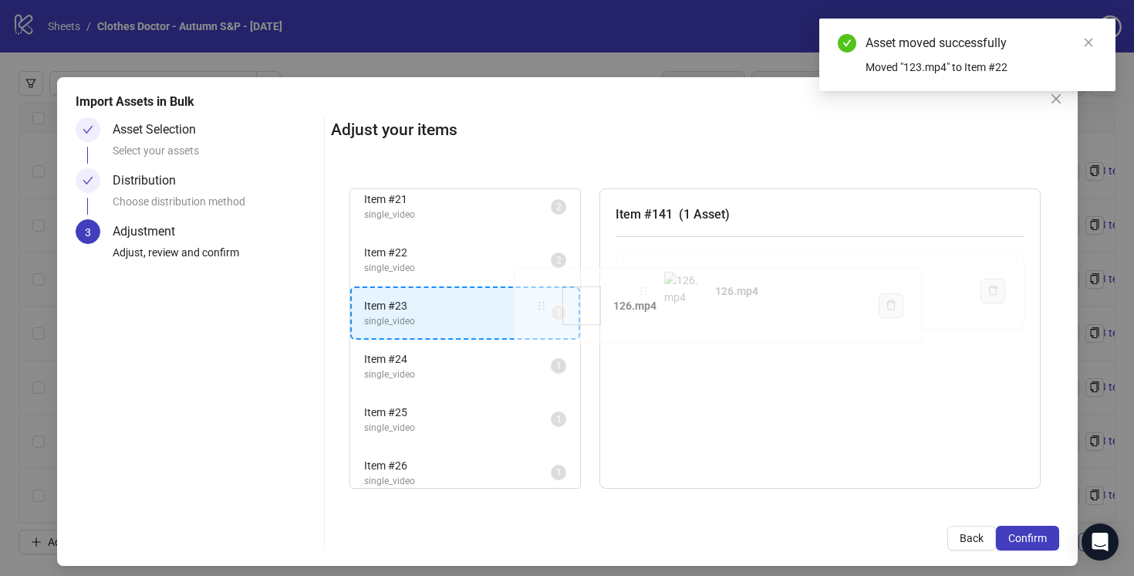
drag, startPoint x: 638, startPoint y: 289, endPoint x: 542, endPoint y: 304, distance: 96.8
click at [542, 304] on div "Item # 1 single_video 2 Item # 2 single_video 2 Item # 3 single_video 2 Item # …" at bounding box center [695, 339] width 728 height 338
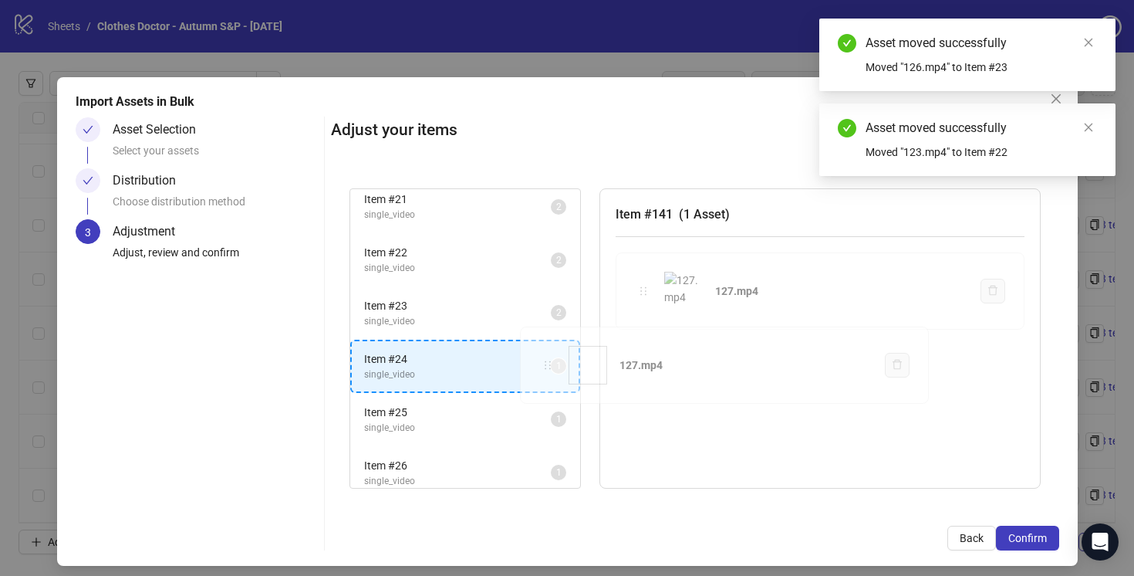
drag, startPoint x: 640, startPoint y: 292, endPoint x: 547, endPoint y: 363, distance: 116.8
click at [547, 363] on div "Item # 1 single_video 2 Item # 2 single_video 2 Item # 3 single_video 2 Item # …" at bounding box center [695, 339] width 728 height 338
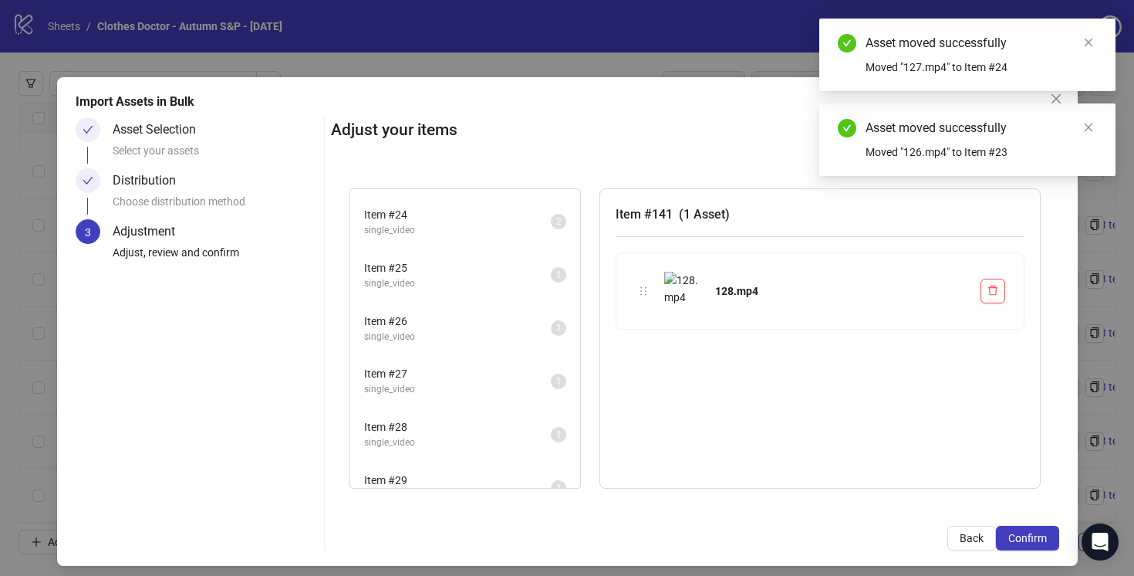
scroll to position [1220, 0]
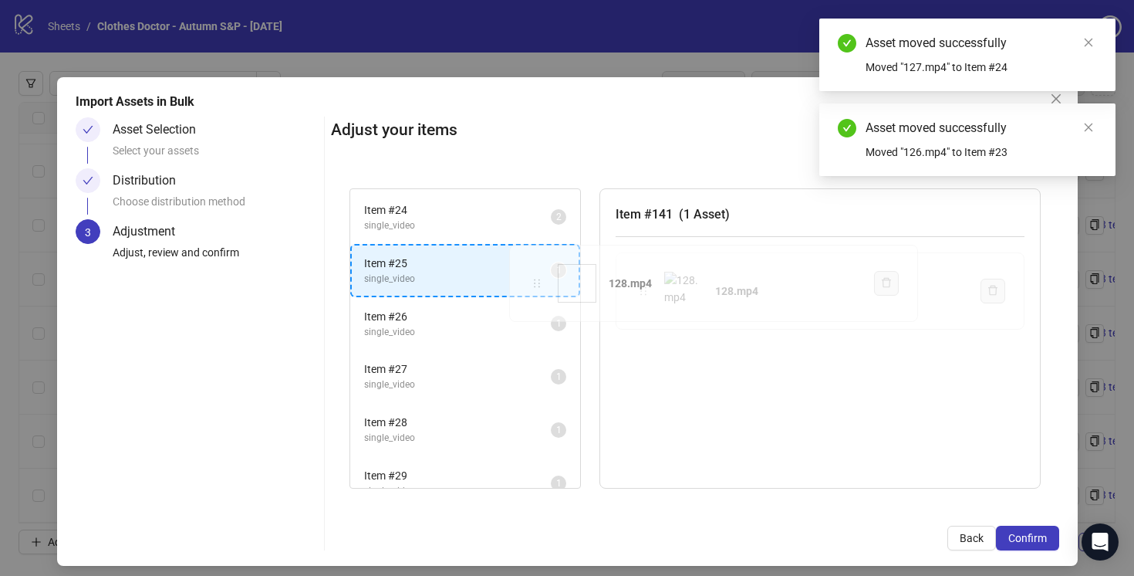
drag, startPoint x: 647, startPoint y: 289, endPoint x: 532, endPoint y: 277, distance: 114.8
click at [532, 277] on div "Item # 1 single_video 2 Item # 2 single_video 2 Item # 3 single_video 2 Item # …" at bounding box center [695, 339] width 728 height 338
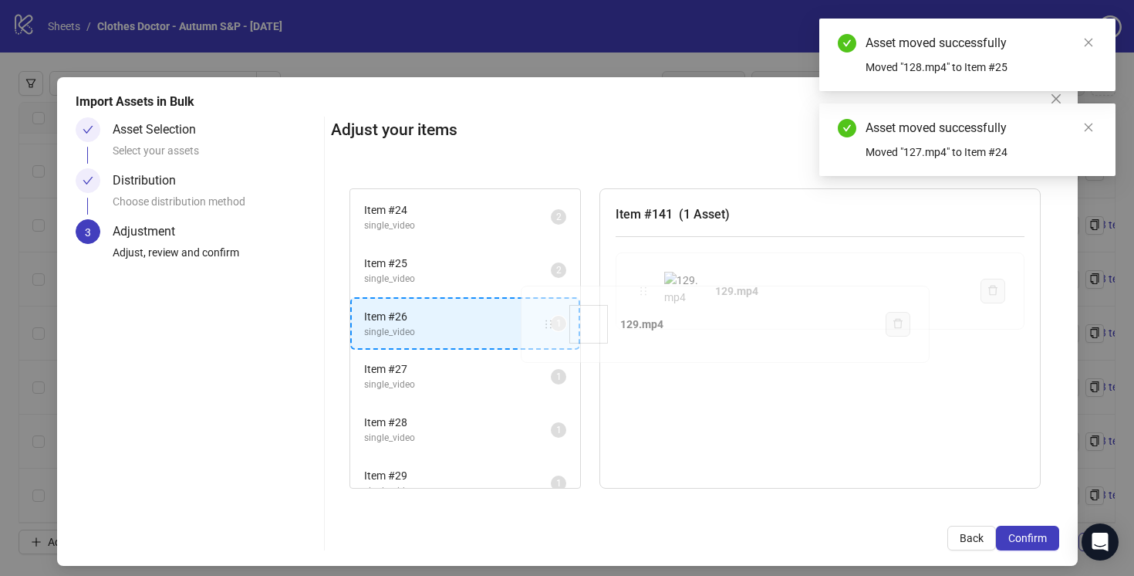
drag, startPoint x: 643, startPoint y: 289, endPoint x: 549, endPoint y: 322, distance: 98.8
click at [549, 323] on div "Item # 1 single_video 2 Item # 2 single_video 2 Item # 3 single_video 2 Item # …" at bounding box center [695, 339] width 728 height 338
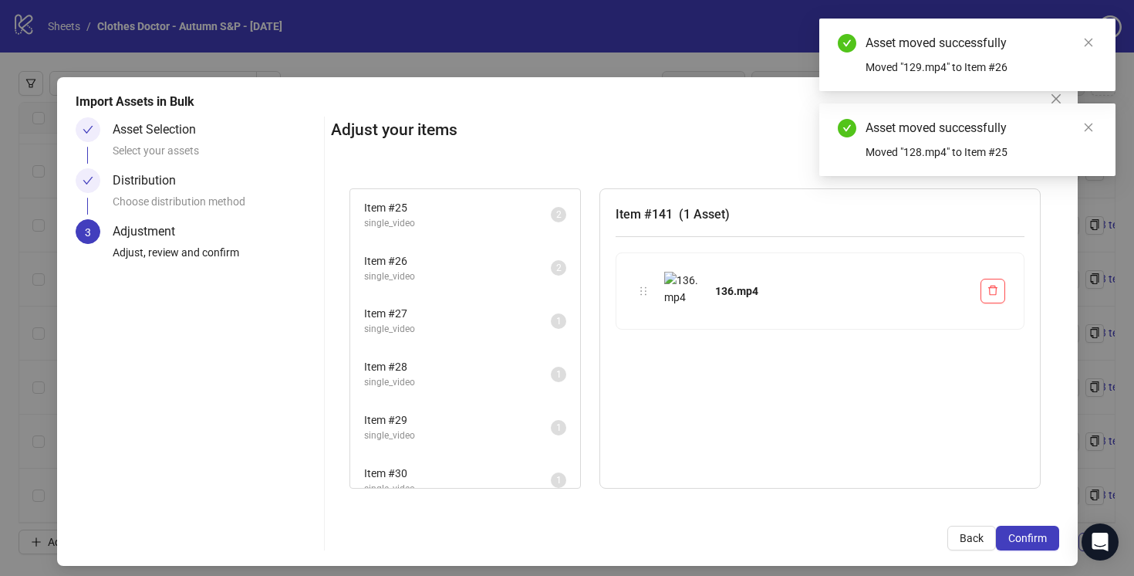
scroll to position [1310, 0]
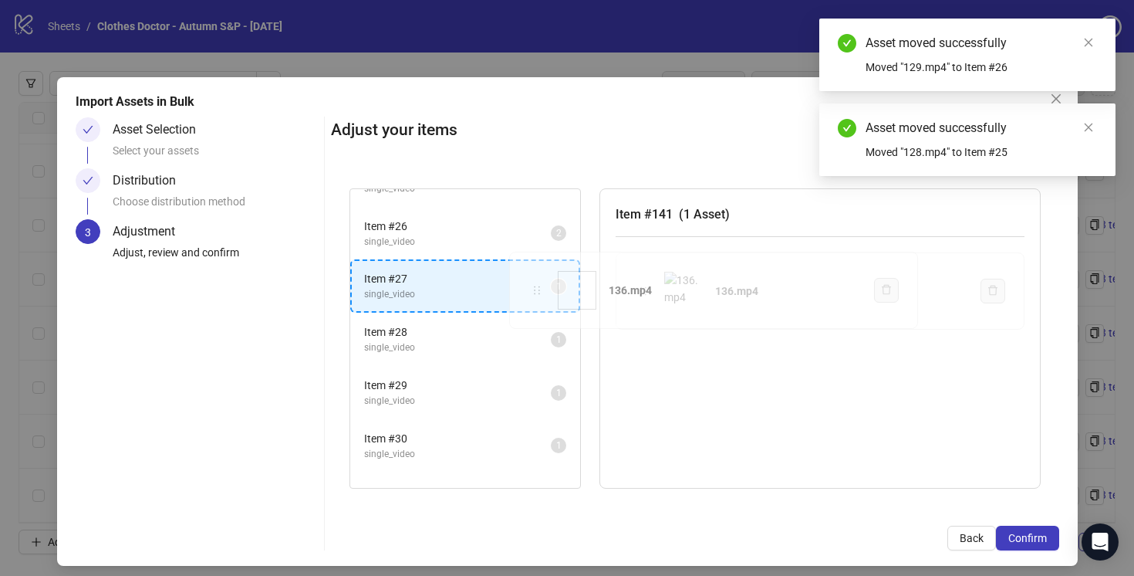
drag, startPoint x: 644, startPoint y: 292, endPoint x: 537, endPoint y: 292, distance: 107.3
click at [537, 292] on div "Item # 1 single_video 2 Item # 2 single_video 2 Item # 3 single_video 2 Item # …" at bounding box center [695, 339] width 728 height 338
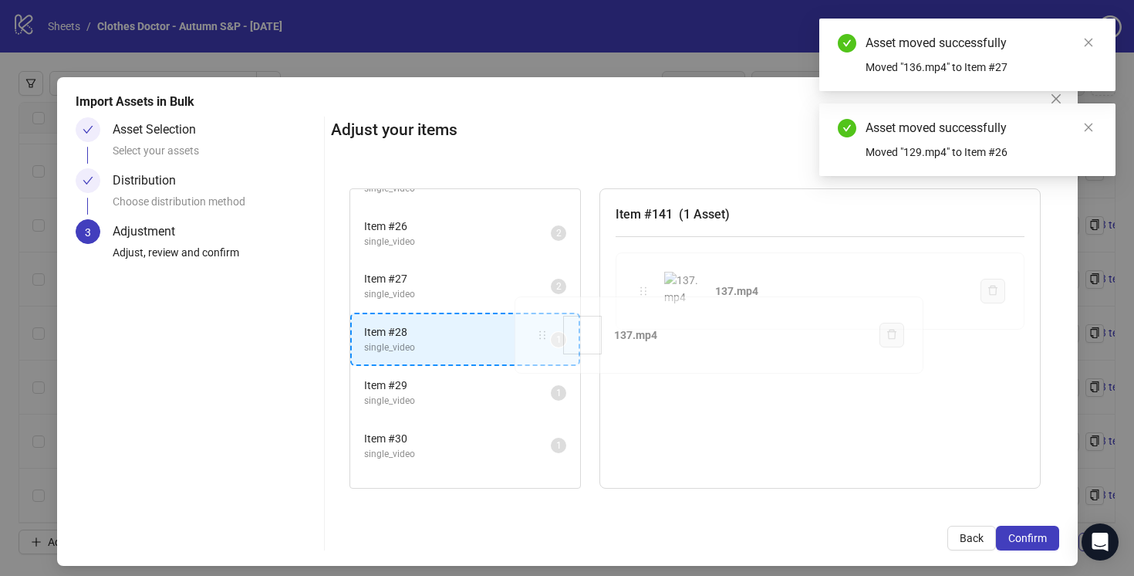
drag, startPoint x: 643, startPoint y: 292, endPoint x: 539, endPoint y: 337, distance: 113.7
click at [539, 337] on div "Item # 1 single_video 2 Item # 2 single_video 2 Item # 3 single_video 2 Item # …" at bounding box center [695, 339] width 728 height 338
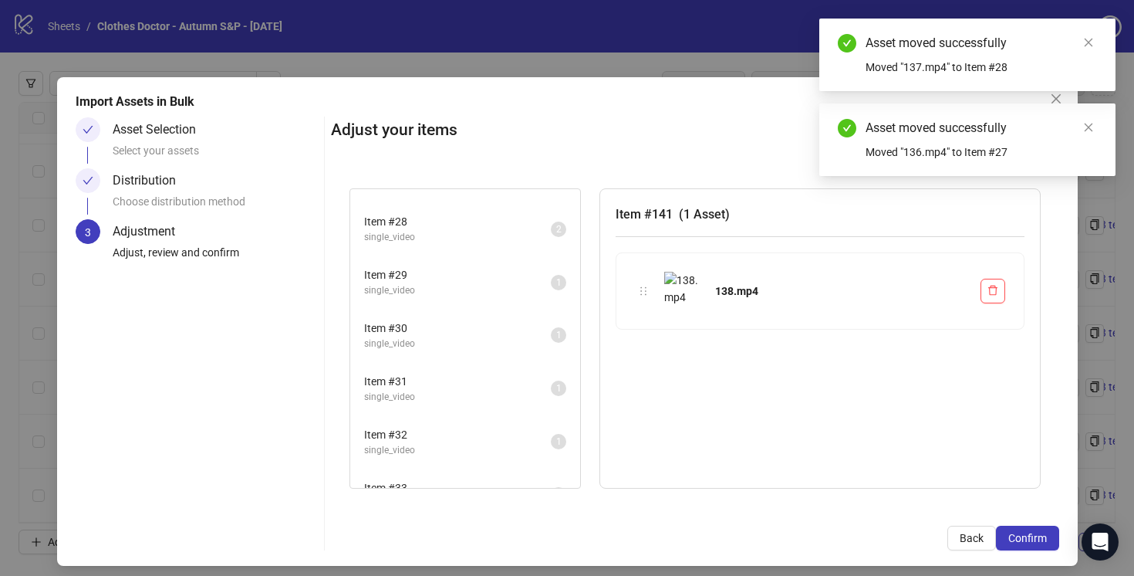
scroll to position [1426, 0]
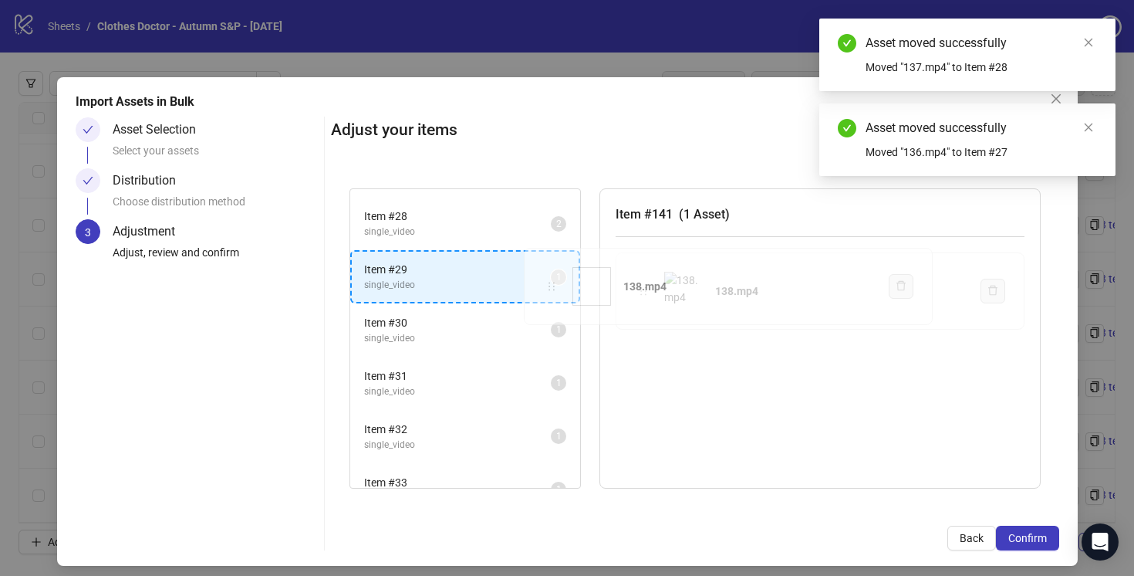
drag, startPoint x: 643, startPoint y: 289, endPoint x: 550, endPoint y: 284, distance: 92.8
click at [550, 284] on div "Item # 1 single_video 2 Item # 2 single_video 2 Item # 3 single_video 2 Item # …" at bounding box center [695, 339] width 728 height 338
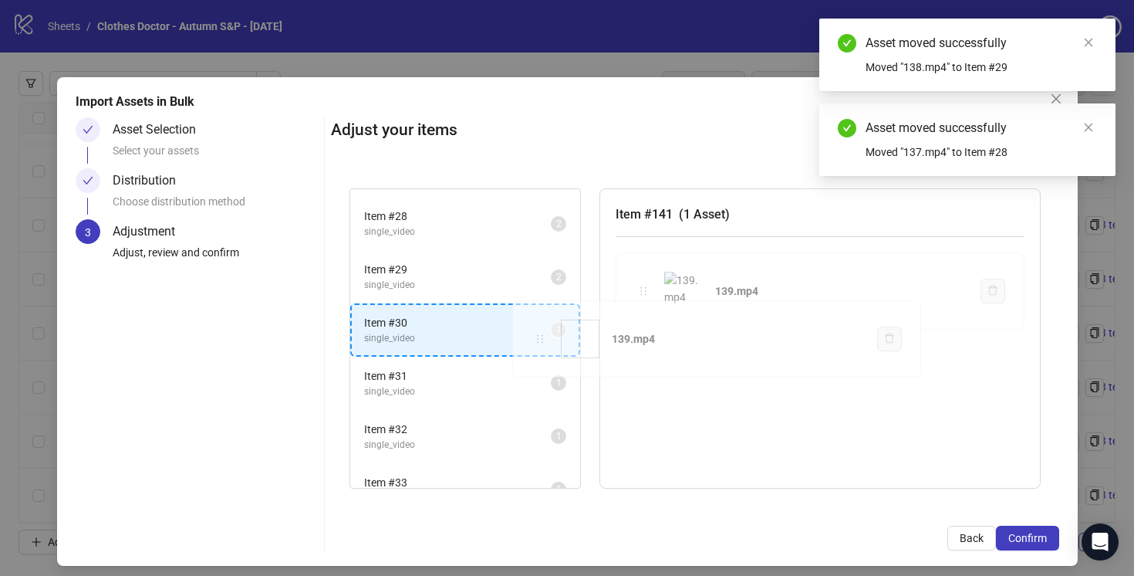
drag, startPoint x: 645, startPoint y: 289, endPoint x: 541, endPoint y: 336, distance: 114.6
click at [541, 336] on div "Item # 1 single_video 2 Item # 2 single_video 2 Item # 3 single_video 2 Item # …" at bounding box center [695, 339] width 728 height 338
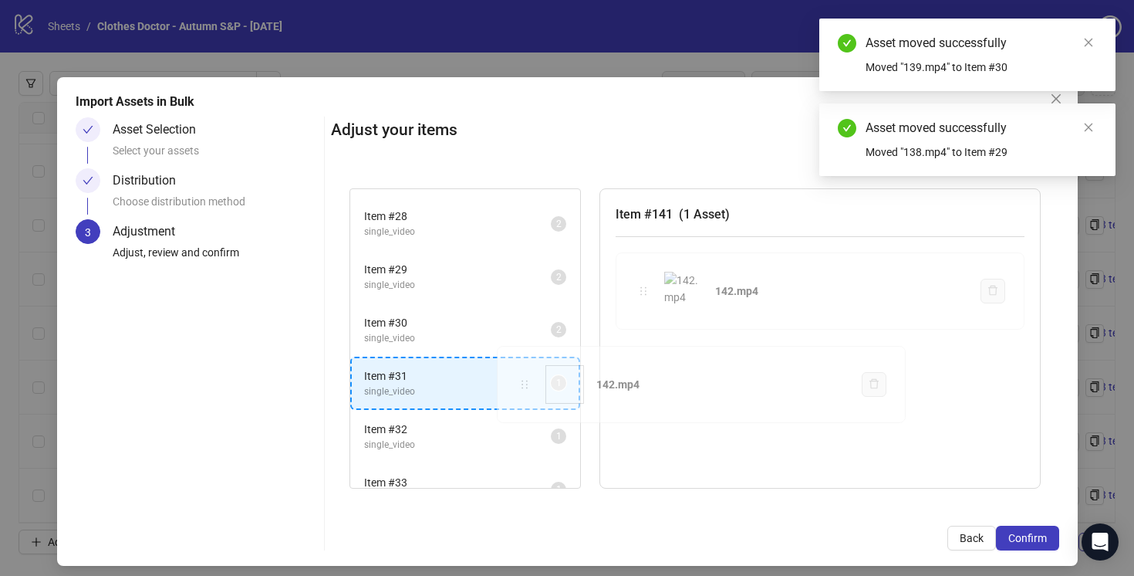
drag, startPoint x: 645, startPoint y: 290, endPoint x: 529, endPoint y: 381, distance: 147.3
click at [529, 381] on div "Item # 1 single_video 2 Item # 2 single_video 2 Item # 3 single_video 2 Item # …" at bounding box center [695, 339] width 728 height 338
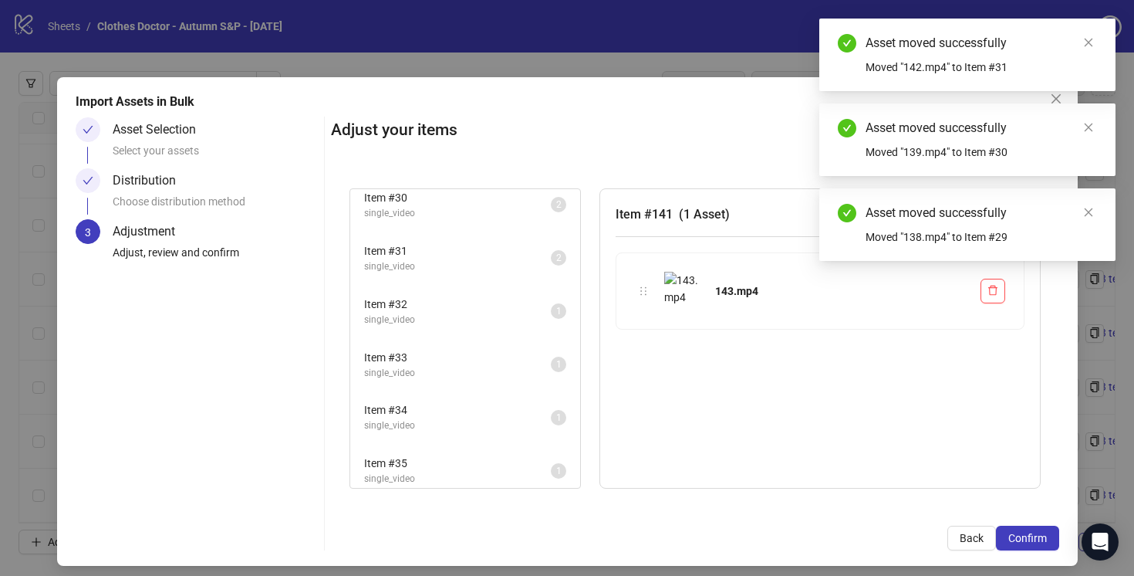
scroll to position [1565, 0]
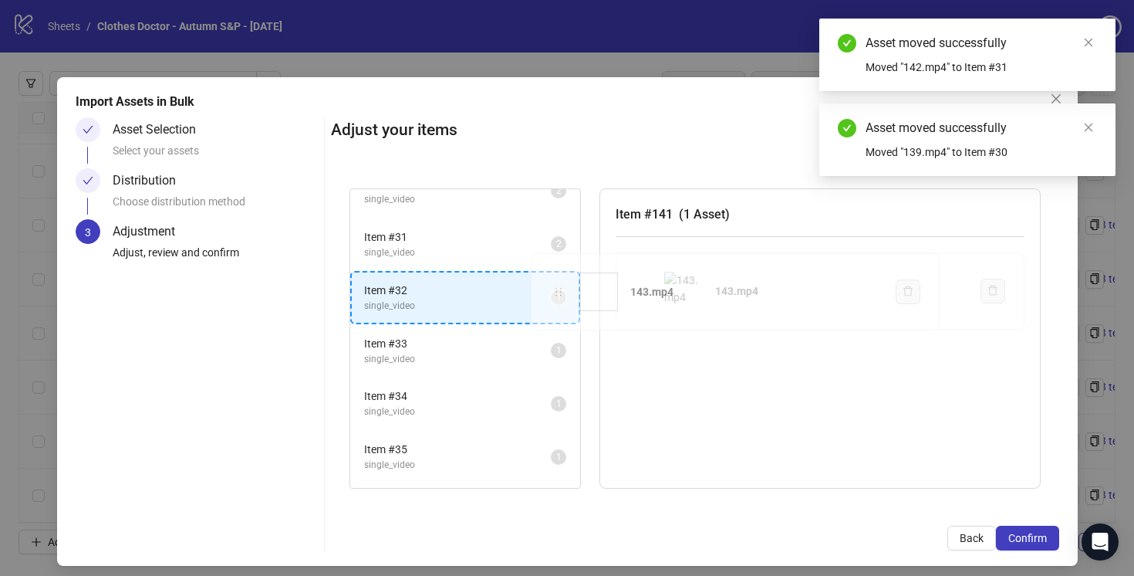
drag, startPoint x: 644, startPoint y: 292, endPoint x: 560, endPoint y: 295, distance: 84.1
click at [560, 295] on div "Item # 1 single_video 2 Item # 2 single_video 2 Item # 3 single_video 2 Item # …" at bounding box center [695, 339] width 728 height 338
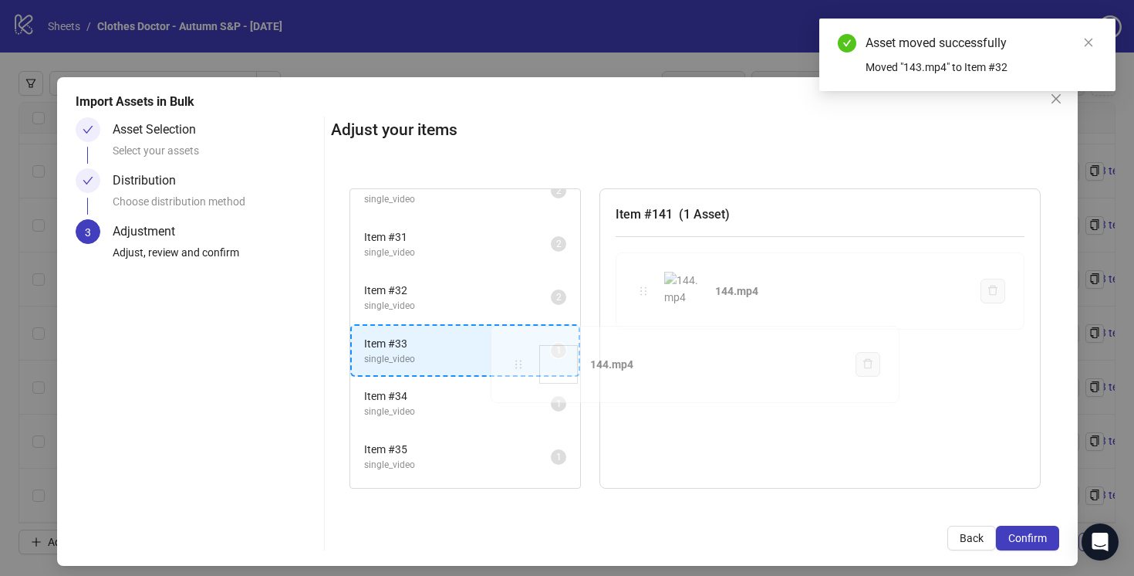
drag, startPoint x: 647, startPoint y: 289, endPoint x: 522, endPoint y: 360, distance: 144.8
click at [521, 361] on div "Item # 1 single_video 2 Item # 2 single_video 2 Item # 3 single_video 2 Item # …" at bounding box center [695, 339] width 728 height 338
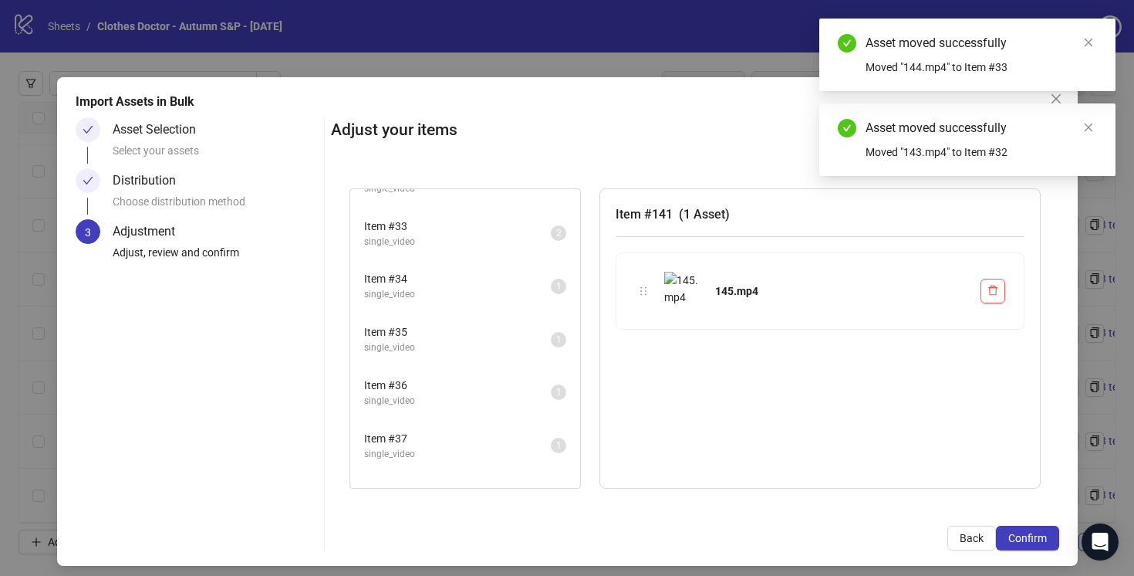
scroll to position [1697, 0]
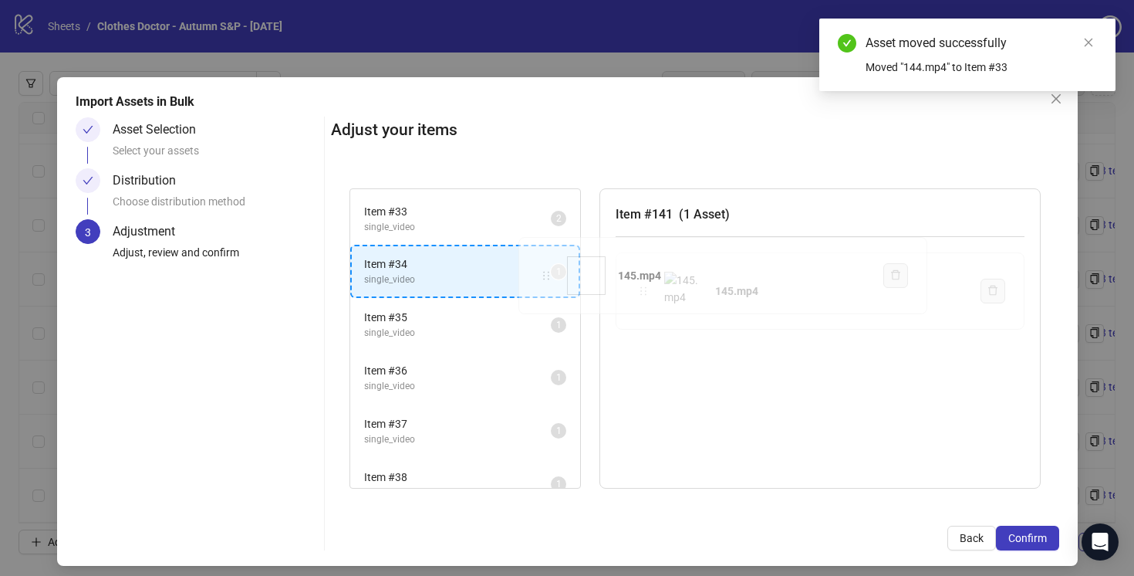
drag, startPoint x: 648, startPoint y: 292, endPoint x: 552, endPoint y: 278, distance: 97.6
click at [551, 278] on div "Item # 1 single_video 2 Item # 2 single_video 2 Item # 3 single_video 2 Item # …" at bounding box center [695, 339] width 728 height 338
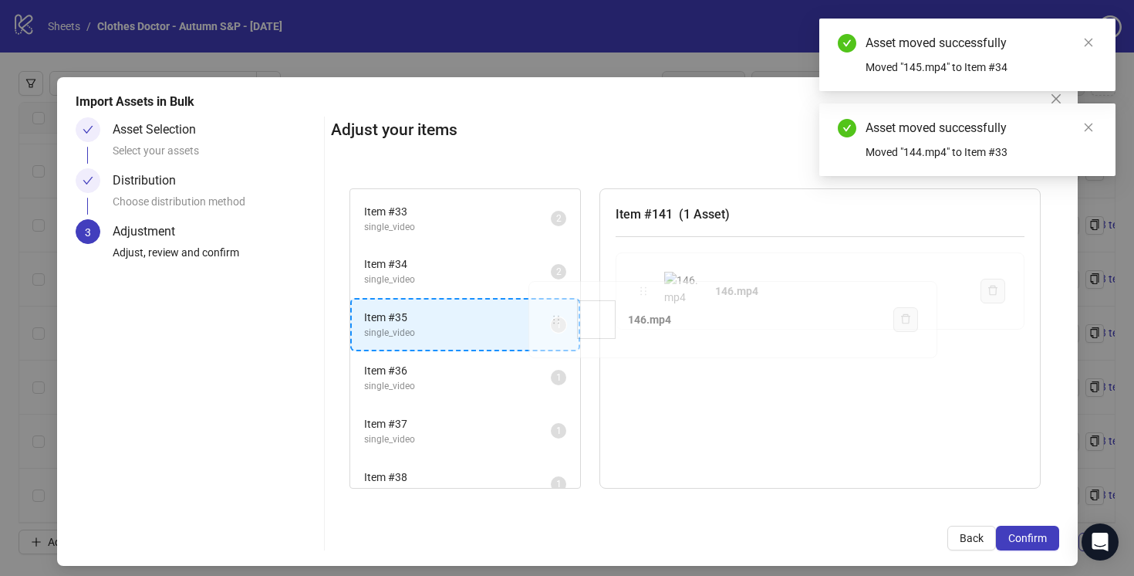
drag, startPoint x: 644, startPoint y: 292, endPoint x: 558, endPoint y: 317, distance: 90.1
click at [558, 318] on div "Item # 1 single_video 2 Item # 2 single_video 2 Item # 3 single_video 2 Item # …" at bounding box center [695, 339] width 728 height 338
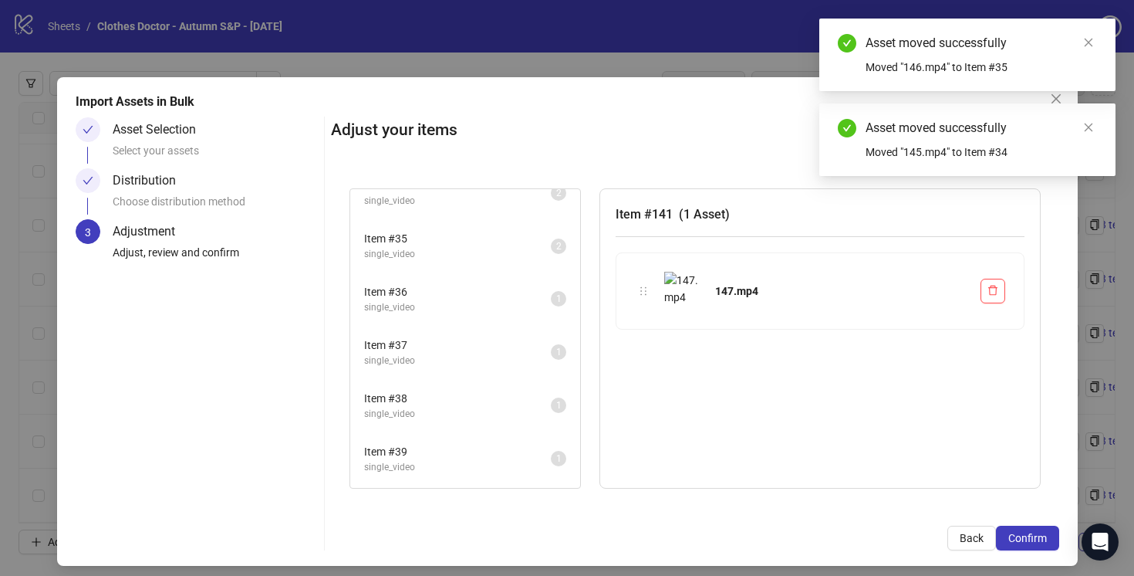
scroll to position [1779, 0]
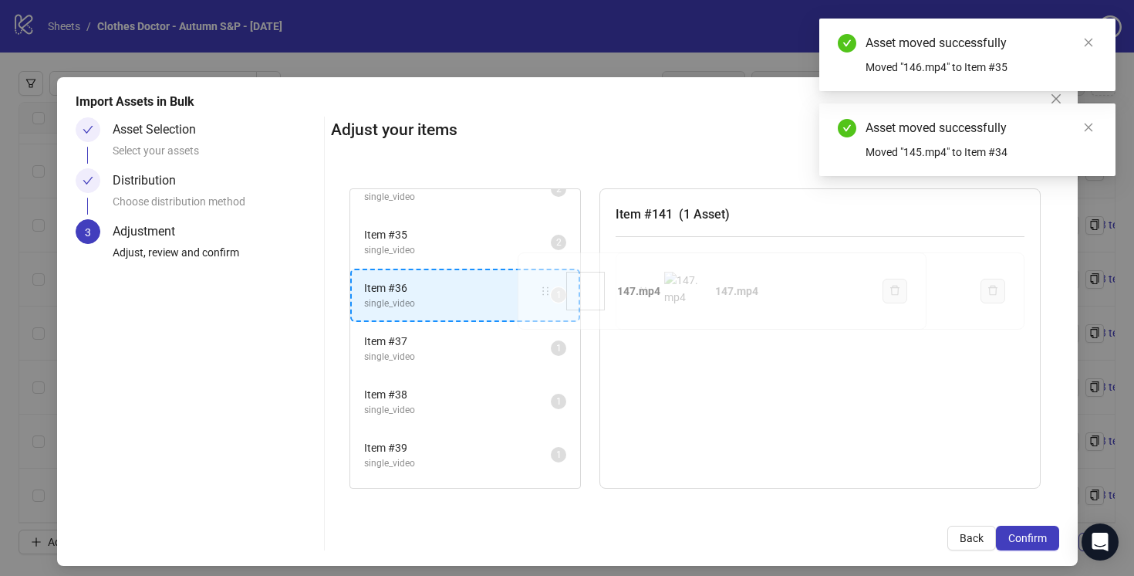
drag, startPoint x: 644, startPoint y: 291, endPoint x: 545, endPoint y: 291, distance: 99.5
click at [545, 291] on div "Item # 1 single_video 2 Item # 2 single_video 2 Item # 3 single_video 2 Item # …" at bounding box center [695, 339] width 728 height 338
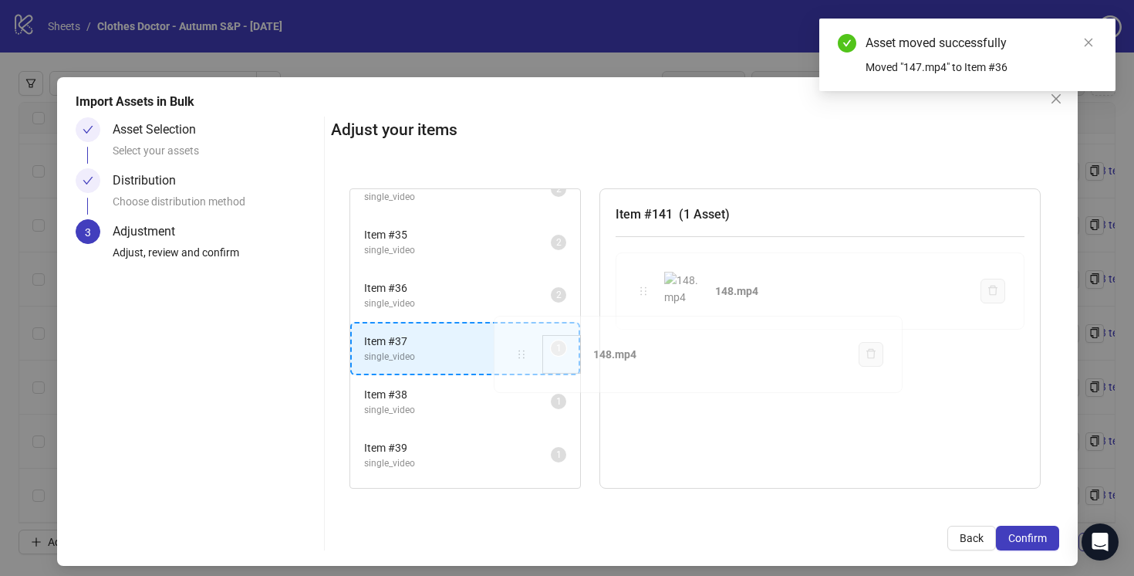
drag, startPoint x: 648, startPoint y: 289, endPoint x: 525, endPoint y: 352, distance: 138.0
click at [525, 352] on div "Item # 1 single_video 2 Item # 2 single_video 2 Item # 3 single_video 2 Item # …" at bounding box center [695, 339] width 728 height 338
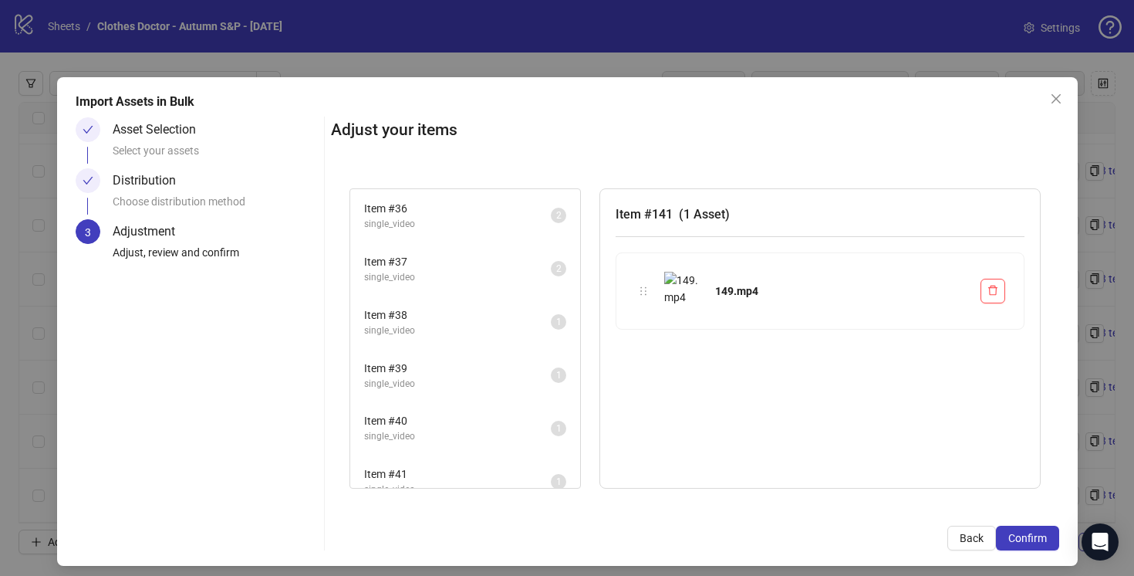
scroll to position [1882, 0]
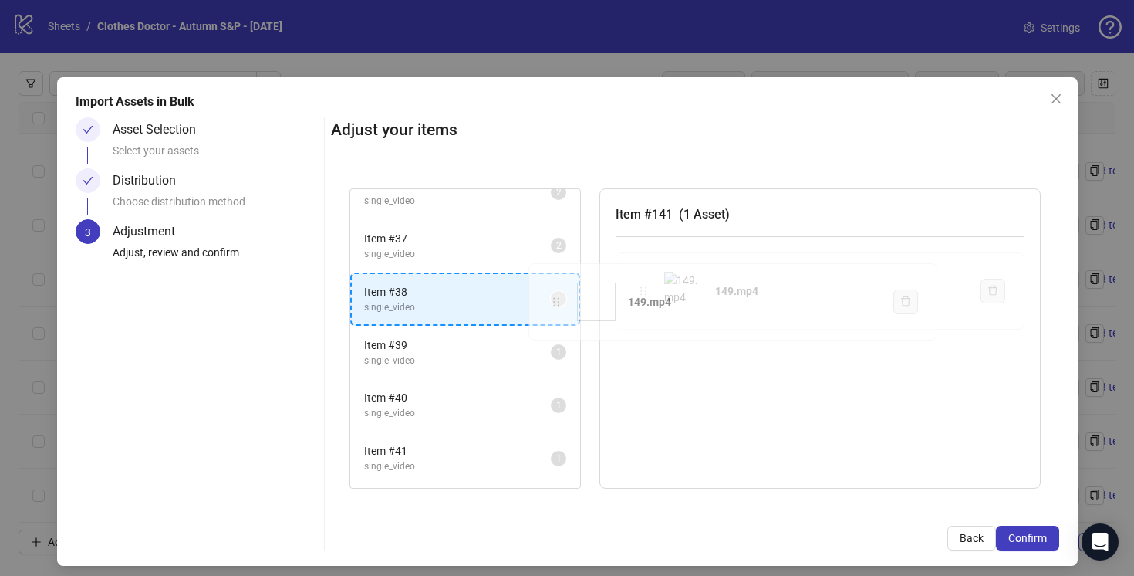
drag, startPoint x: 644, startPoint y: 290, endPoint x: 551, endPoint y: 302, distance: 94.2
click at [551, 302] on div "Item # 1 single_video 2 Item # 2 single_video 2 Item # 3 single_video 2 Item # …" at bounding box center [695, 339] width 728 height 338
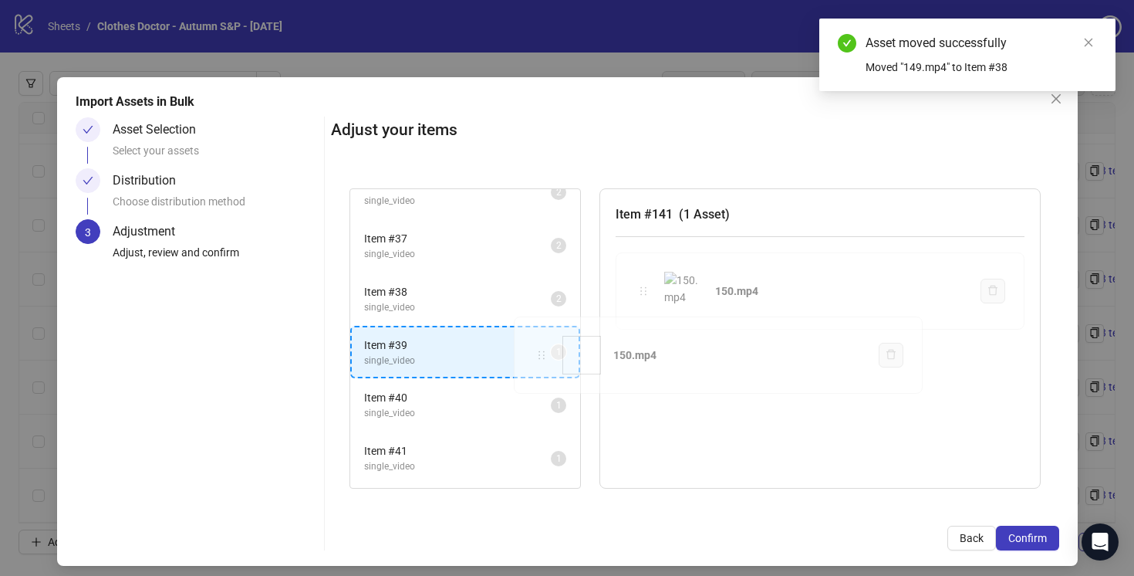
drag, startPoint x: 646, startPoint y: 293, endPoint x: 535, endPoint y: 352, distance: 125.6
click at [535, 352] on div "Item # 1 single_video 2 Item # 2 single_video 2 Item # 3 single_video 2 Item # …" at bounding box center [695, 339] width 728 height 338
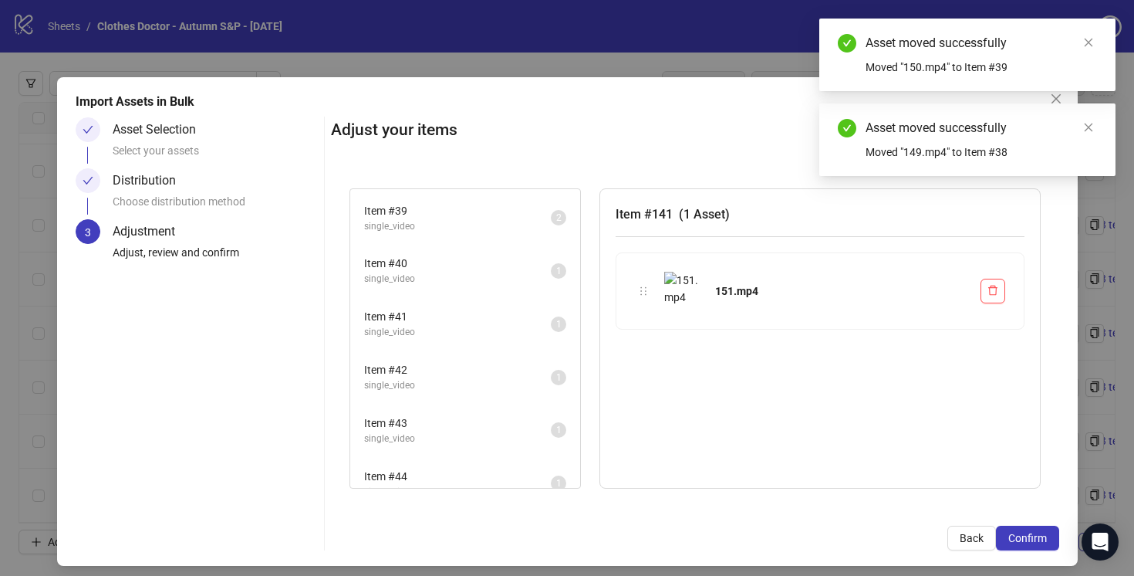
scroll to position [2018, 0]
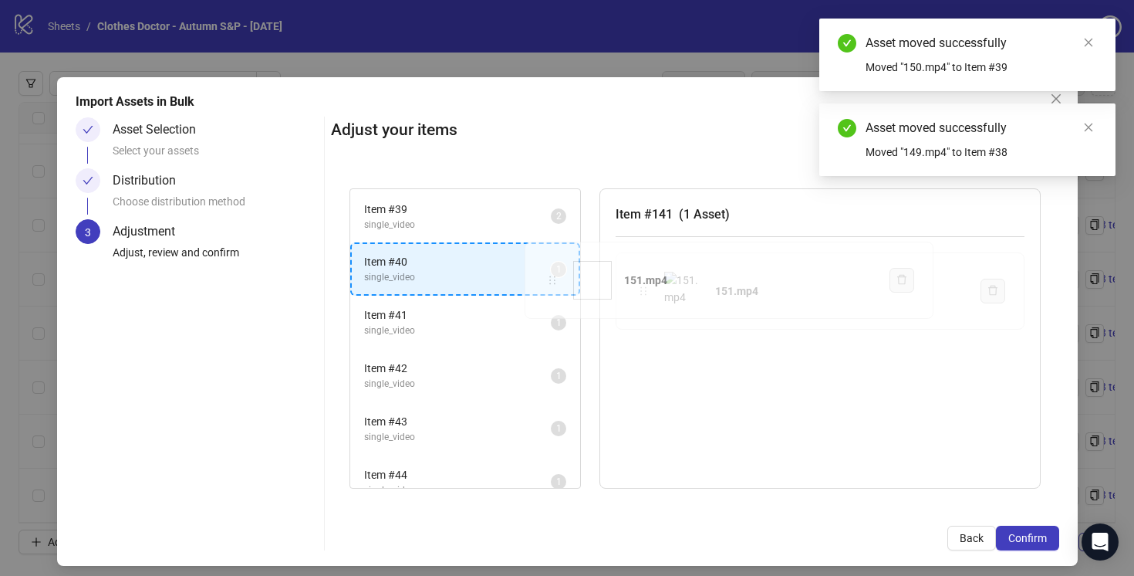
drag, startPoint x: 644, startPoint y: 289, endPoint x: 552, endPoint y: 279, distance: 92.5
click at [552, 279] on div "Item # 1 single_video 2 Item # 2 single_video 2 Item # 3 single_video 2 Item # …" at bounding box center [695, 339] width 728 height 338
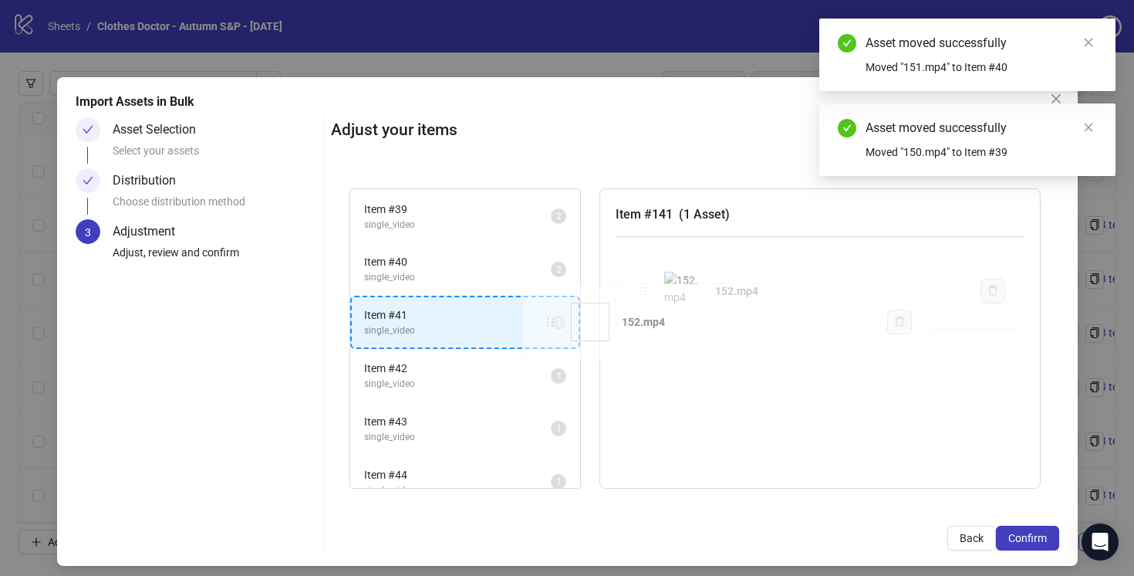
drag, startPoint x: 644, startPoint y: 292, endPoint x: 552, endPoint y: 323, distance: 96.6
click at [552, 323] on div "Item # 1 single_video 2 Item # 2 single_video 2 Item # 3 single_video 2 Item # …" at bounding box center [695, 339] width 728 height 338
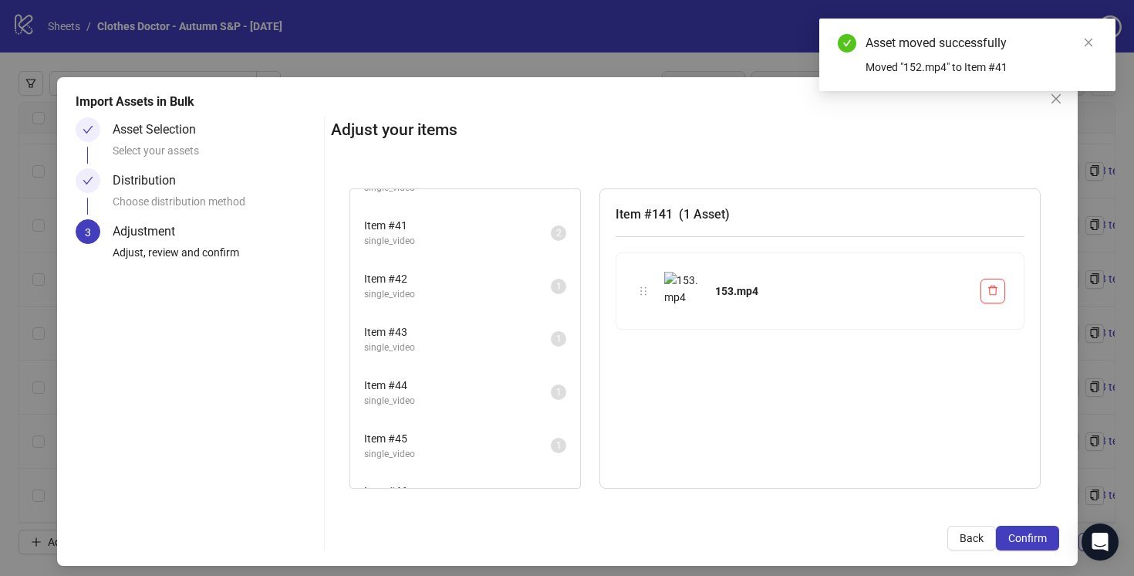
scroll to position [2109, 0]
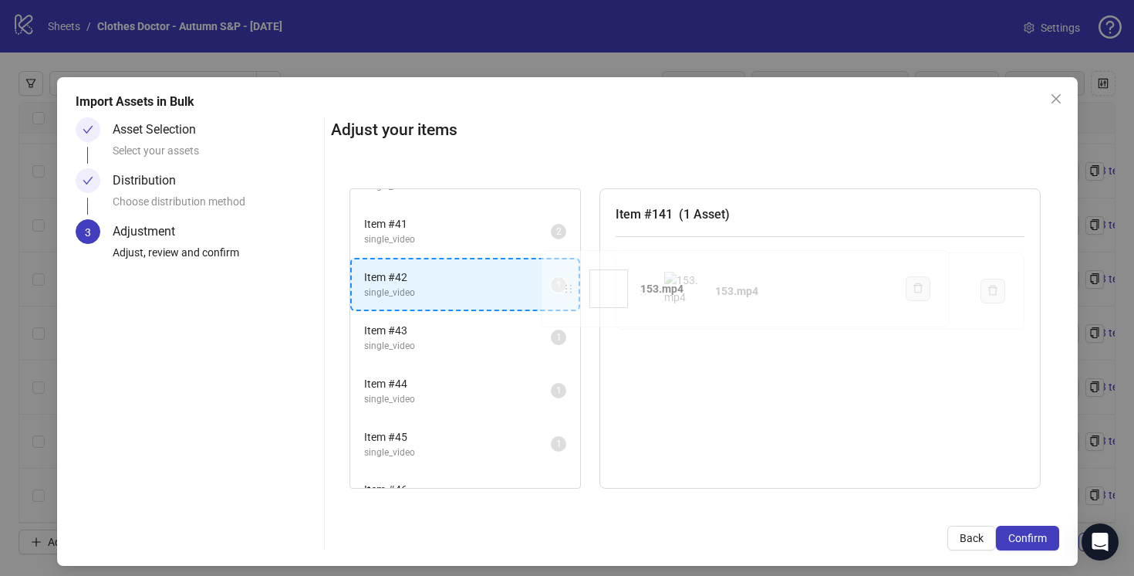
drag, startPoint x: 645, startPoint y: 292, endPoint x: 566, endPoint y: 287, distance: 78.8
click at [566, 287] on div "Item # 1 single_video 2 Item # 2 single_video 2 Item # 3 single_video 2 Item # …" at bounding box center [695, 339] width 728 height 338
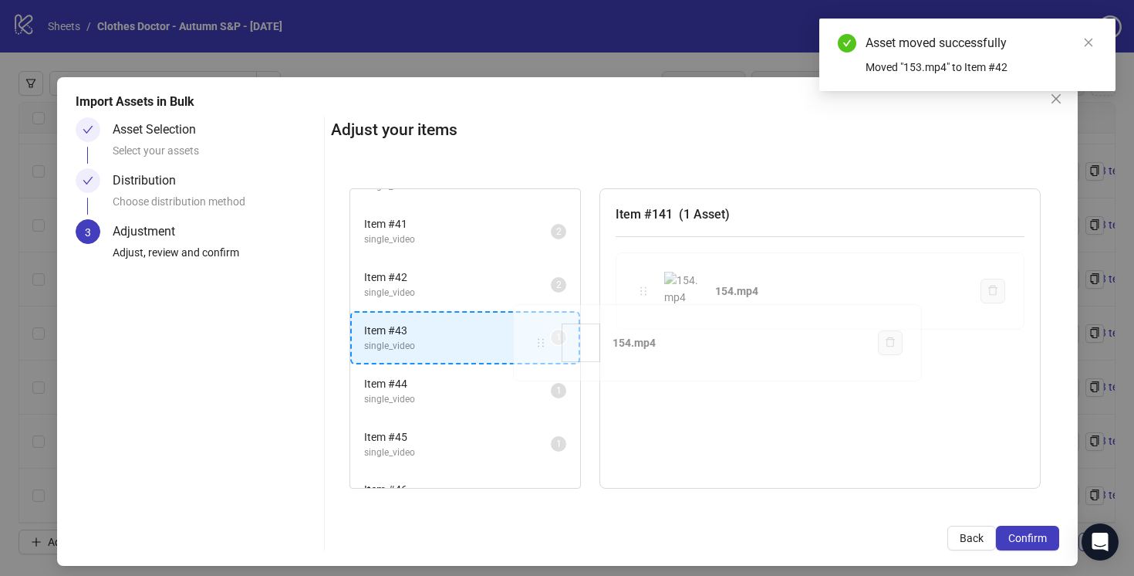
drag, startPoint x: 646, startPoint y: 291, endPoint x: 544, endPoint y: 343, distance: 114.2
click at [543, 343] on div "Item # 1 single_video 2 Item # 2 single_video 2 Item # 3 single_video 2 Item # …" at bounding box center [695, 339] width 728 height 338
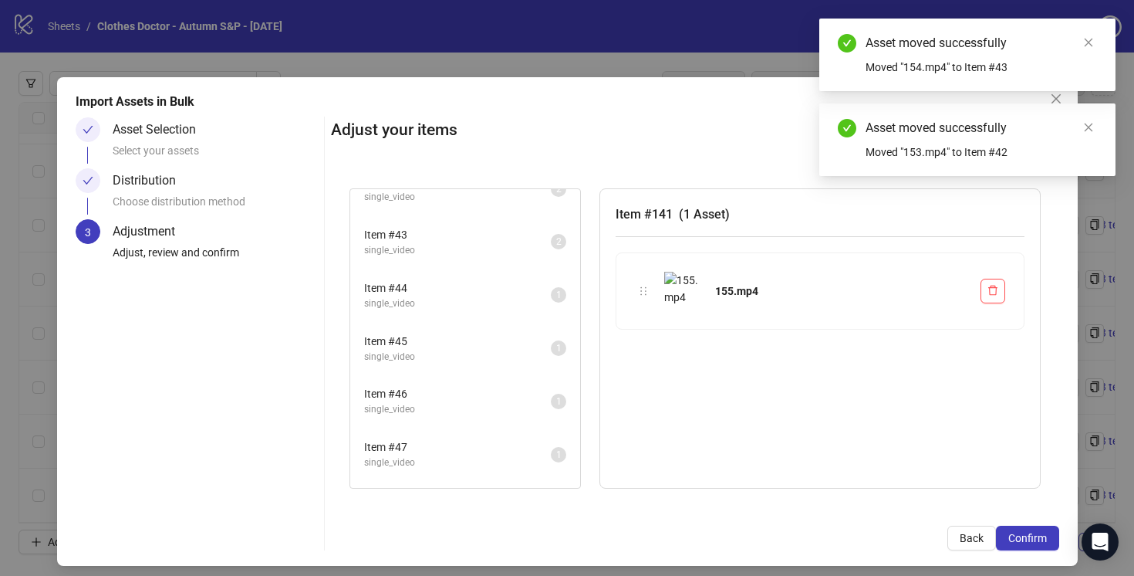
scroll to position [2218, 0]
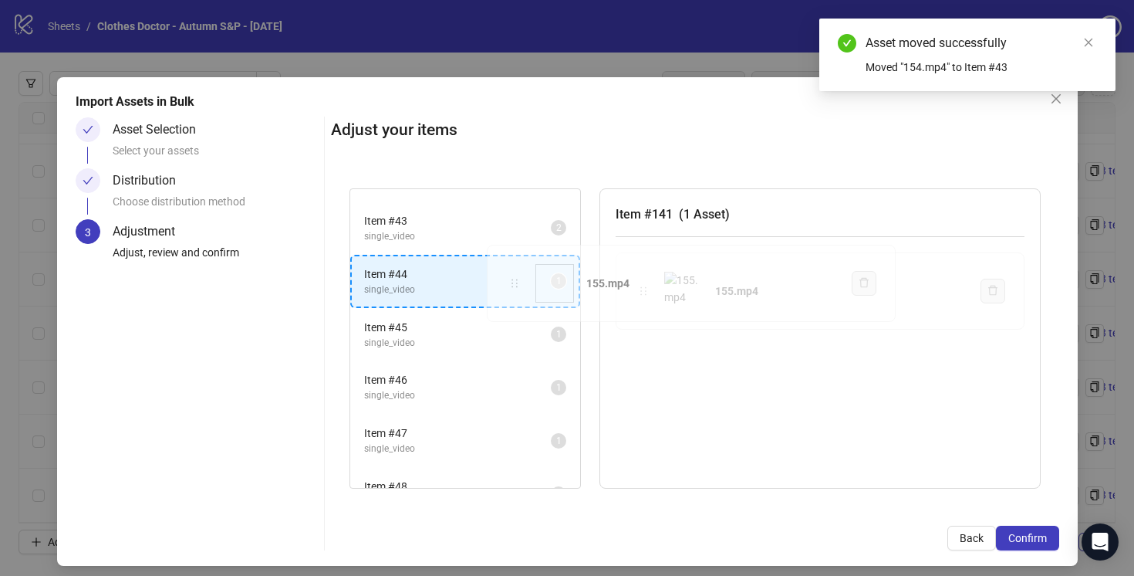
drag, startPoint x: 645, startPoint y: 292, endPoint x: 518, endPoint y: 282, distance: 127.7
click at [518, 282] on div "Item # 1 single_video 2 Item # 2 single_video 2 Item # 3 single_video 2 Item # …" at bounding box center [695, 339] width 728 height 338
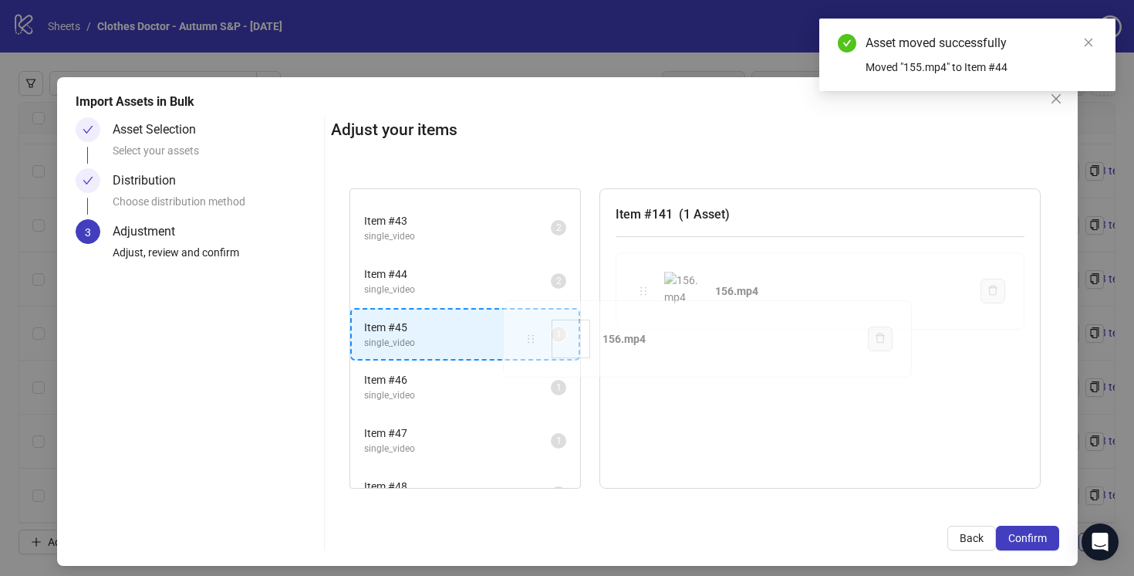
drag, startPoint x: 644, startPoint y: 290, endPoint x: 533, endPoint y: 337, distance: 120.7
click at [533, 337] on div "Item # 1 single_video 2 Item # 2 single_video 2 Item # 3 single_video 2 Item # …" at bounding box center [695, 339] width 728 height 338
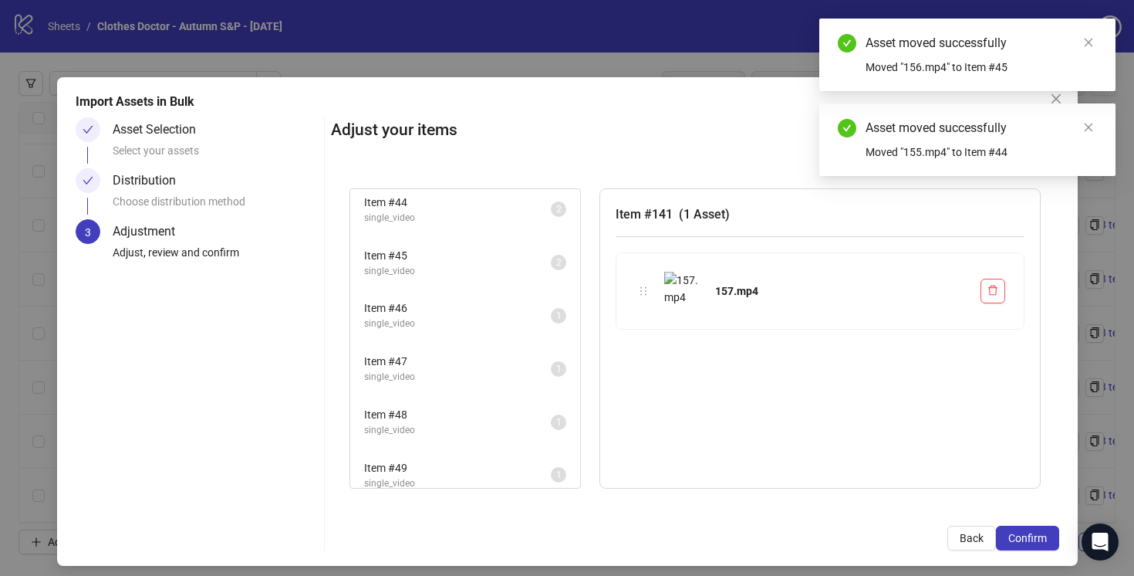
scroll to position [2292, 0]
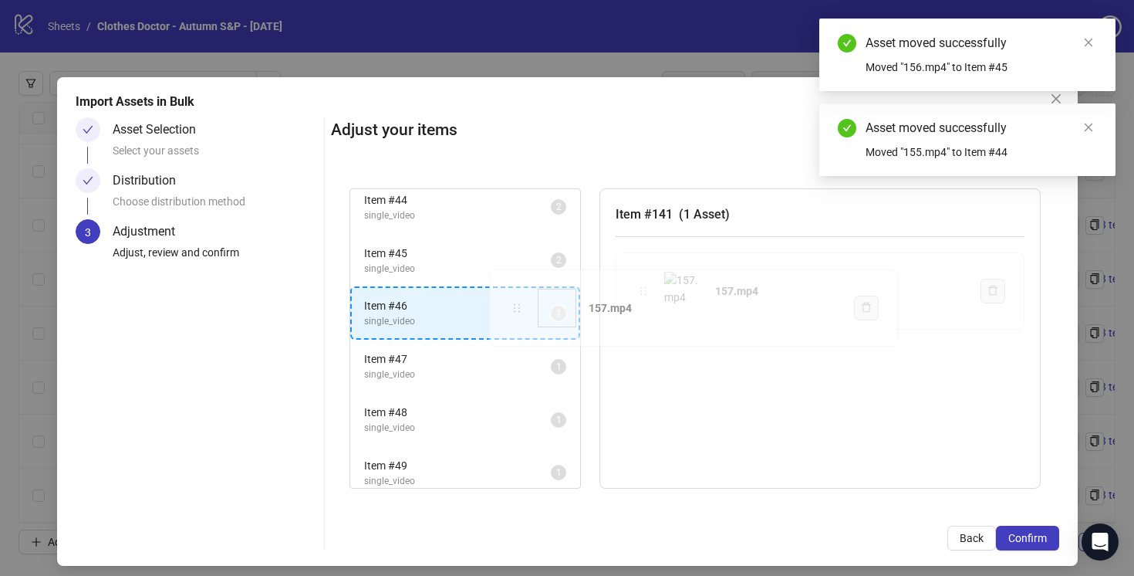
drag, startPoint x: 644, startPoint y: 292, endPoint x: 519, endPoint y: 307, distance: 125.1
click at [519, 308] on div "Item # 1 single_video 2 Item # 2 single_video 2 Item # 3 single_video 2 Item # …" at bounding box center [695, 339] width 728 height 338
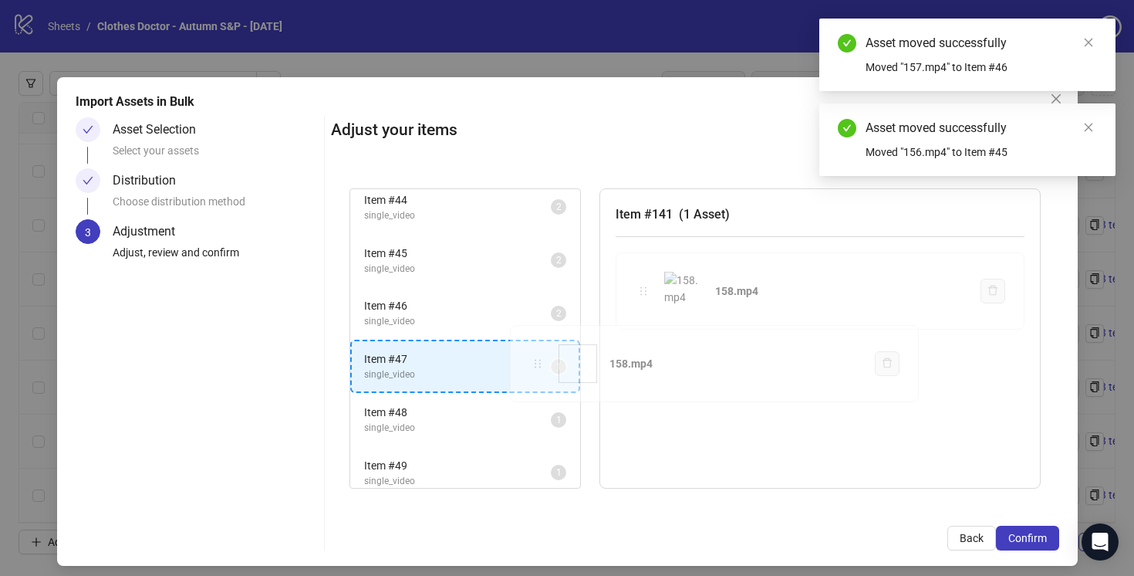
drag, startPoint x: 644, startPoint y: 295, endPoint x: 539, endPoint y: 364, distance: 125.8
click at [538, 366] on div "Item # 1 single_video 2 Item # 2 single_video 2 Item # 3 single_video 2 Item # …" at bounding box center [695, 339] width 728 height 338
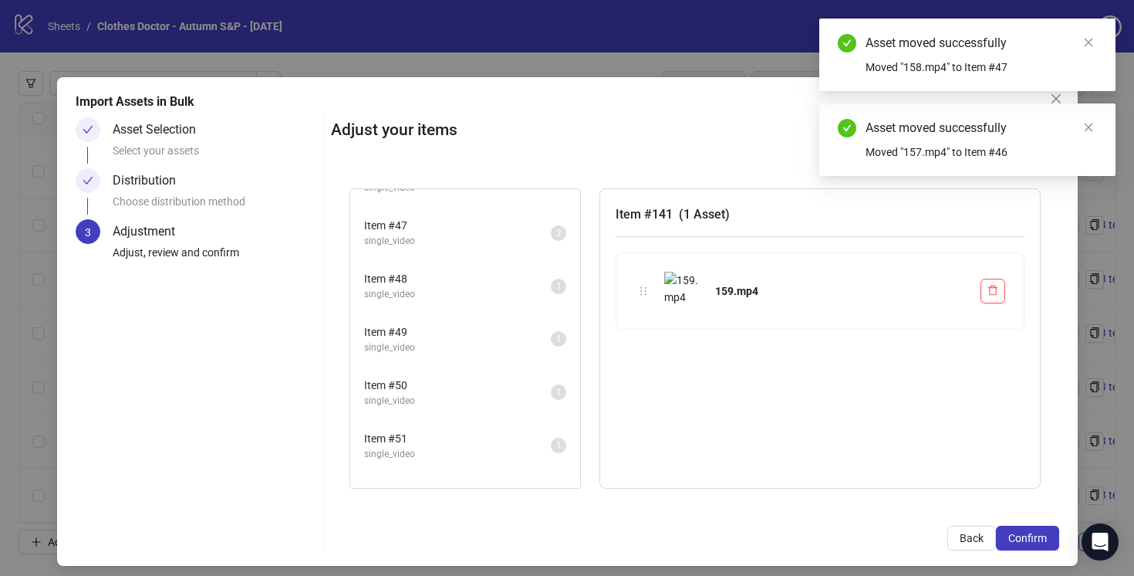
scroll to position [2446, 0]
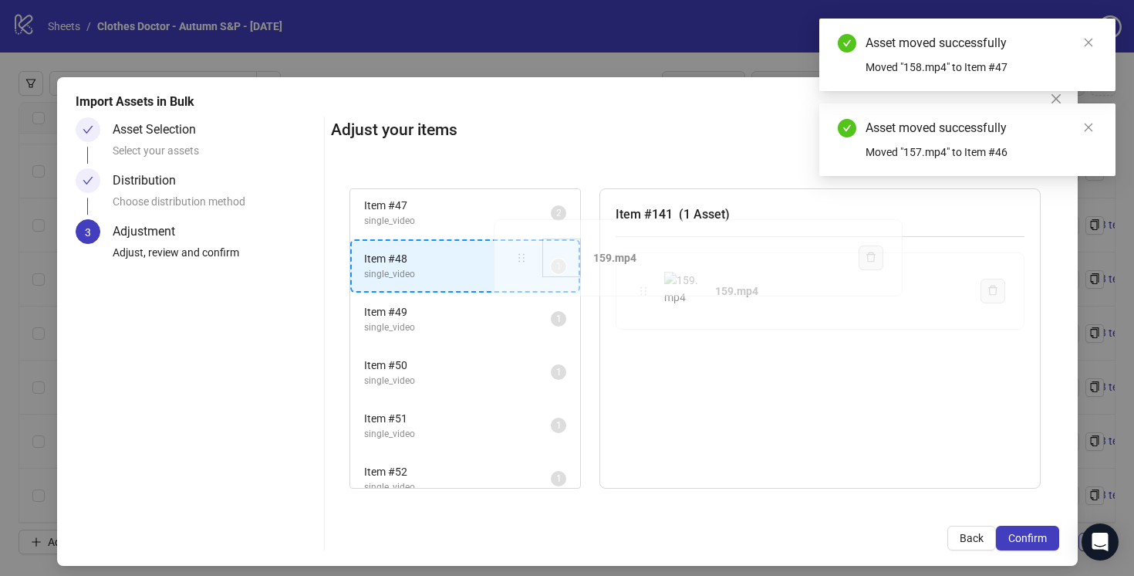
drag, startPoint x: 644, startPoint y: 292, endPoint x: 523, endPoint y: 260, distance: 125.4
click at [523, 260] on div "Item # 1 single_video 2 Item # 2 single_video 2 Item # 3 single_video 2 Item # …" at bounding box center [695, 339] width 728 height 338
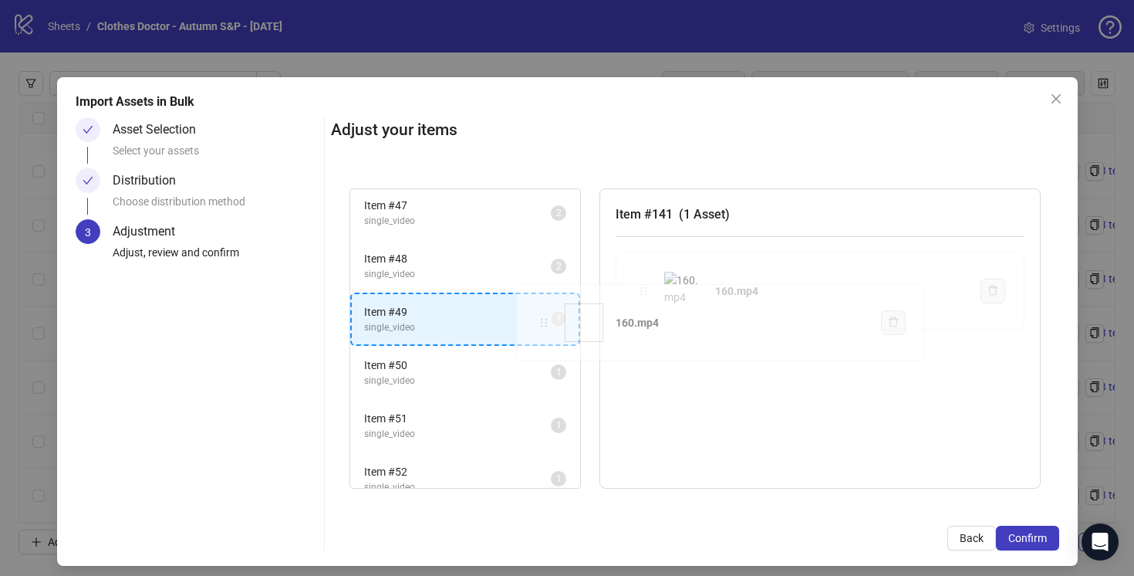
drag, startPoint x: 645, startPoint y: 293, endPoint x: 546, endPoint y: 325, distance: 104.4
click at [546, 325] on div "Item # 1 single_video 2 Item # 2 single_video 2 Item # 3 single_video 2 Item # …" at bounding box center [695, 339] width 728 height 338
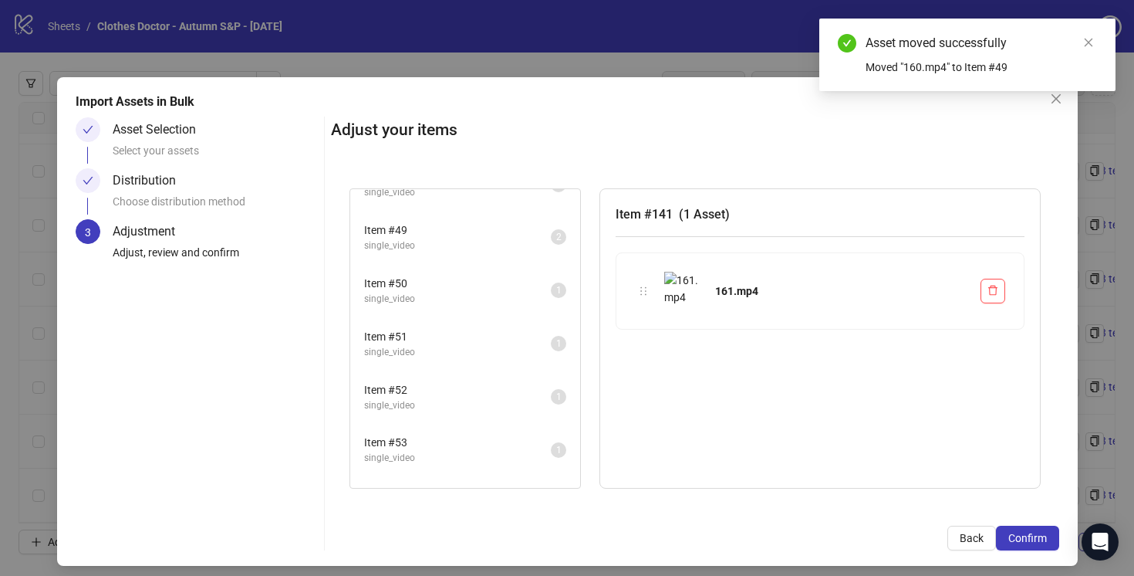
scroll to position [2530, 0]
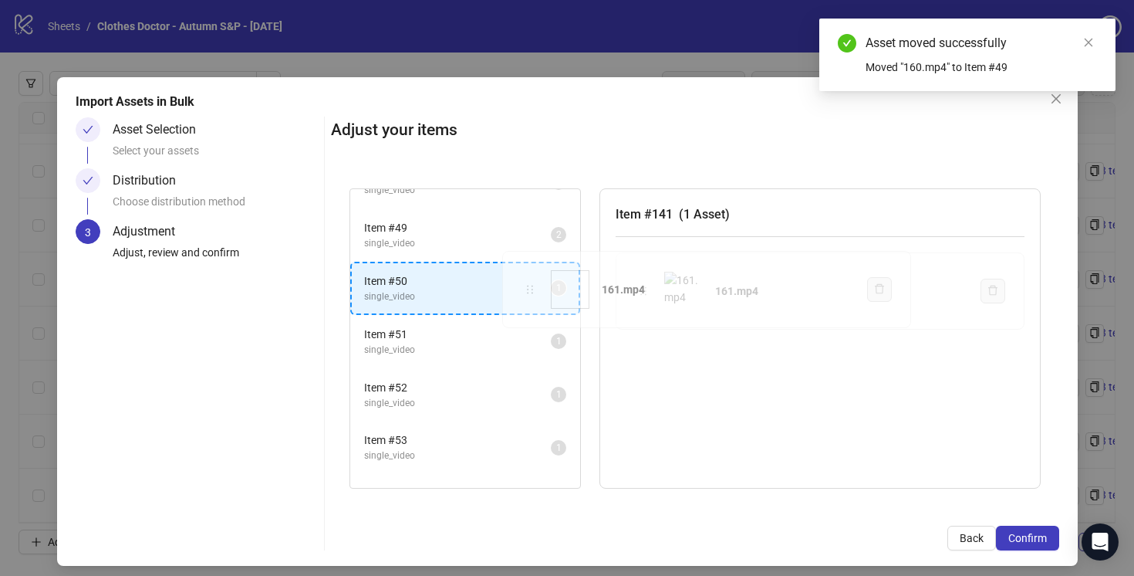
drag, startPoint x: 647, startPoint y: 289, endPoint x: 534, endPoint y: 288, distance: 112.7
click at [534, 288] on div "Item # 1 single_video 2 Item # 2 single_video 2 Item # 3 single_video 2 Item # …" at bounding box center [695, 339] width 728 height 338
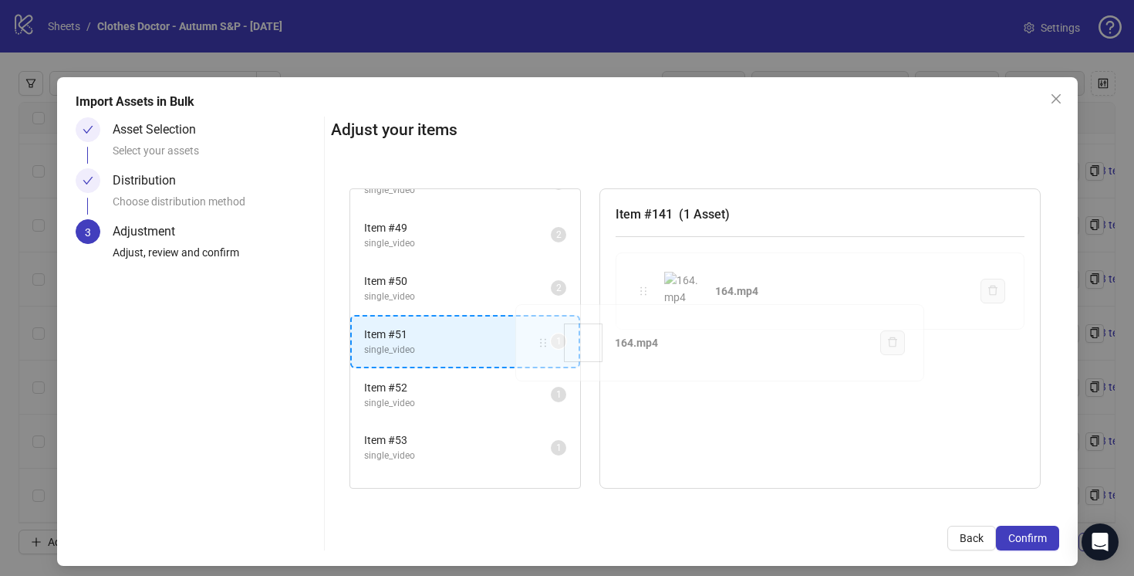
drag, startPoint x: 647, startPoint y: 288, endPoint x: 548, endPoint y: 338, distance: 110.8
click at [548, 338] on div "Item # 1 single_video 2 Item # 2 single_video 2 Item # 3 single_video 2 Item # …" at bounding box center [695, 339] width 728 height 338
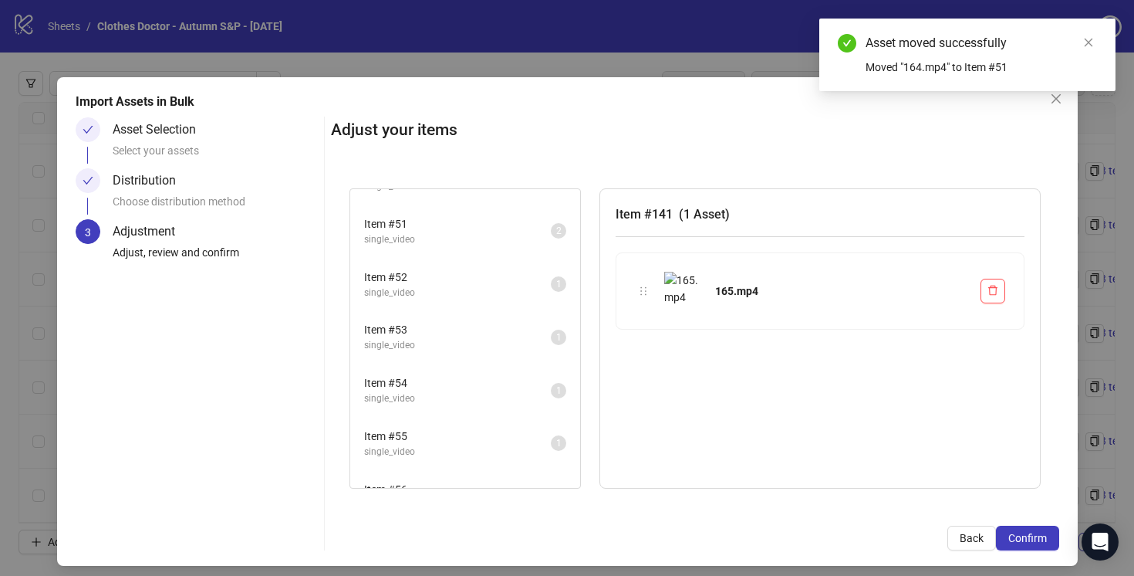
scroll to position [2643, 0]
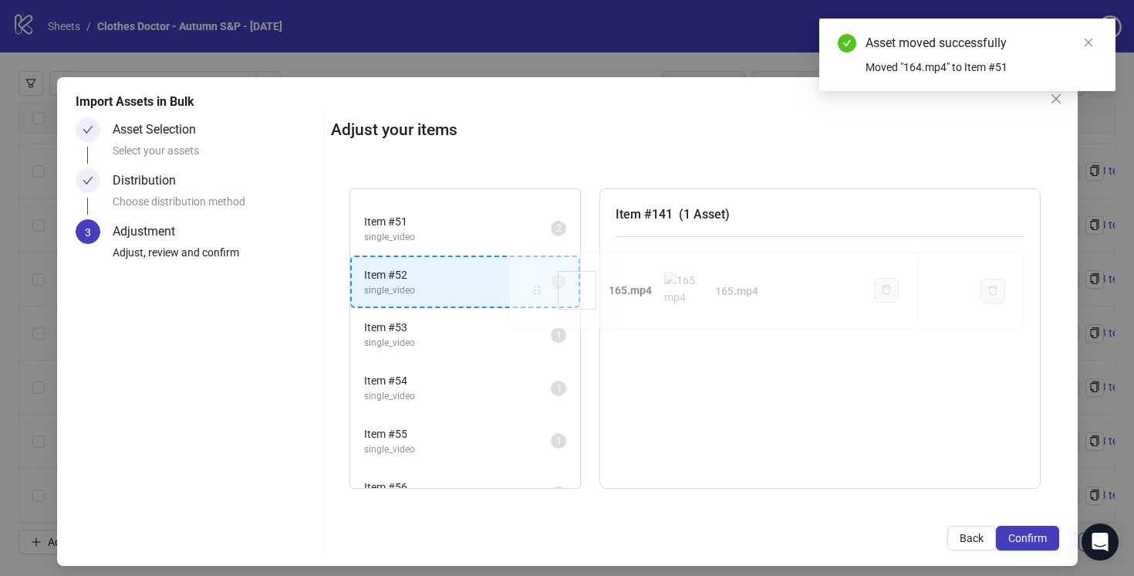
drag, startPoint x: 645, startPoint y: 289, endPoint x: 539, endPoint y: 289, distance: 106.5
click at [539, 289] on div "Item # 1 single_video 2 Item # 2 single_video 2 Item # 3 single_video 2 Item # …" at bounding box center [695, 339] width 728 height 338
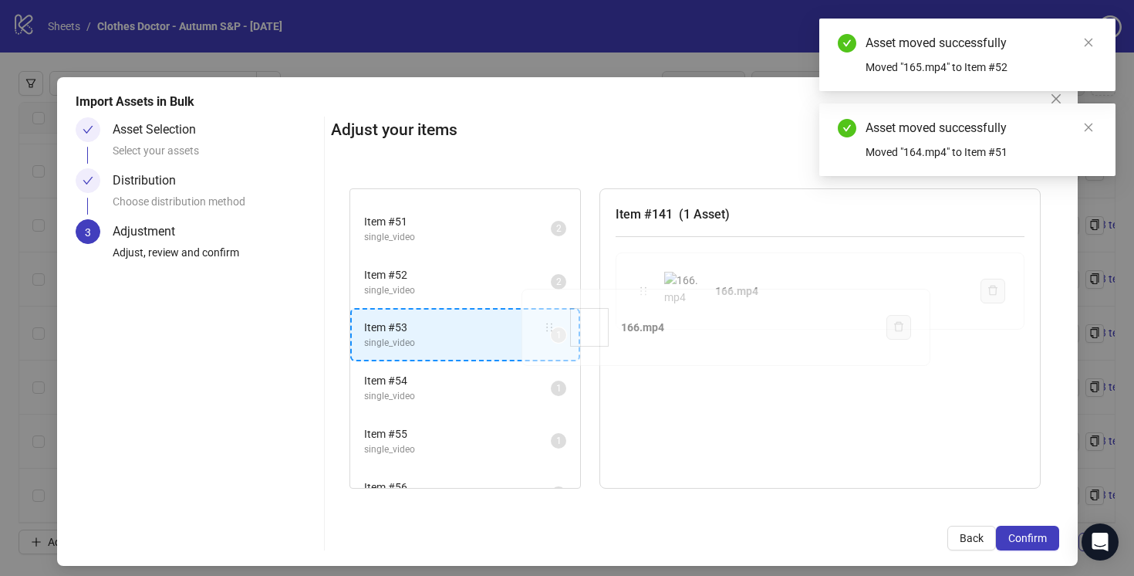
drag, startPoint x: 647, startPoint y: 289, endPoint x: 542, endPoint y: 331, distance: 112.2
click at [542, 331] on div "Item # 1 single_video 2 Item # 2 single_video 2 Item # 3 single_video 2 Item # …" at bounding box center [695, 339] width 728 height 338
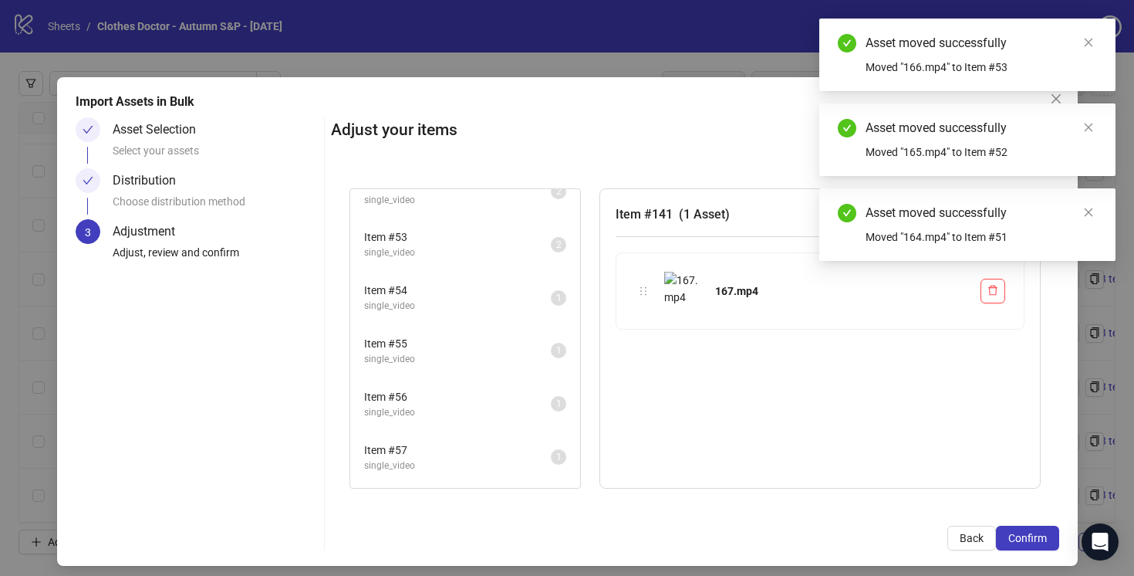
scroll to position [2736, 0]
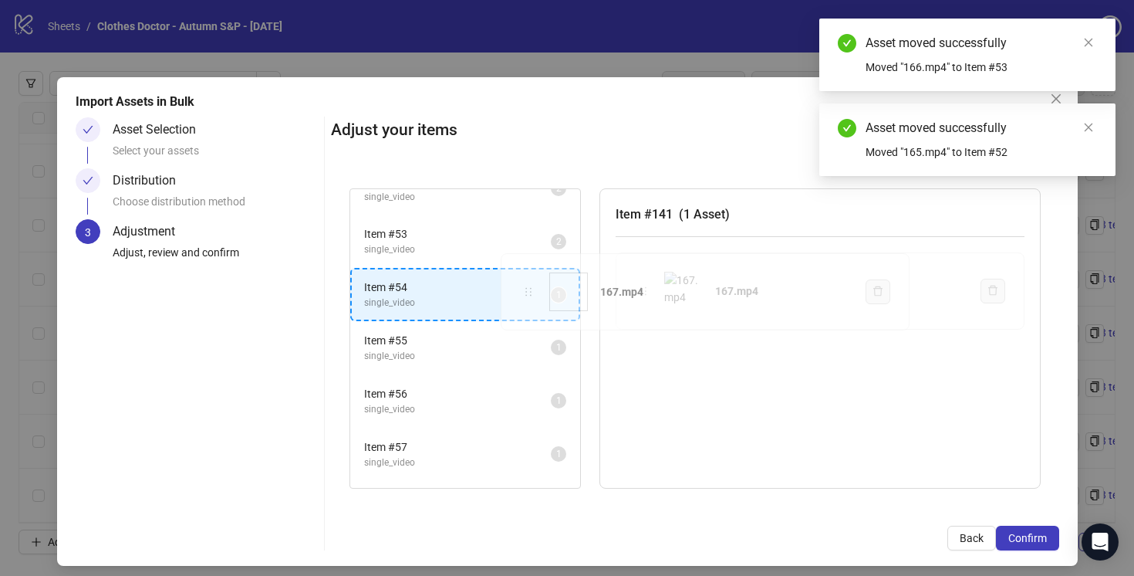
drag, startPoint x: 644, startPoint y: 291, endPoint x: 529, endPoint y: 292, distance: 114.2
click at [529, 292] on div "Item # 1 single_video 2 Item # 2 single_video 2 Item # 3 single_video 2 Item # …" at bounding box center [695, 339] width 728 height 338
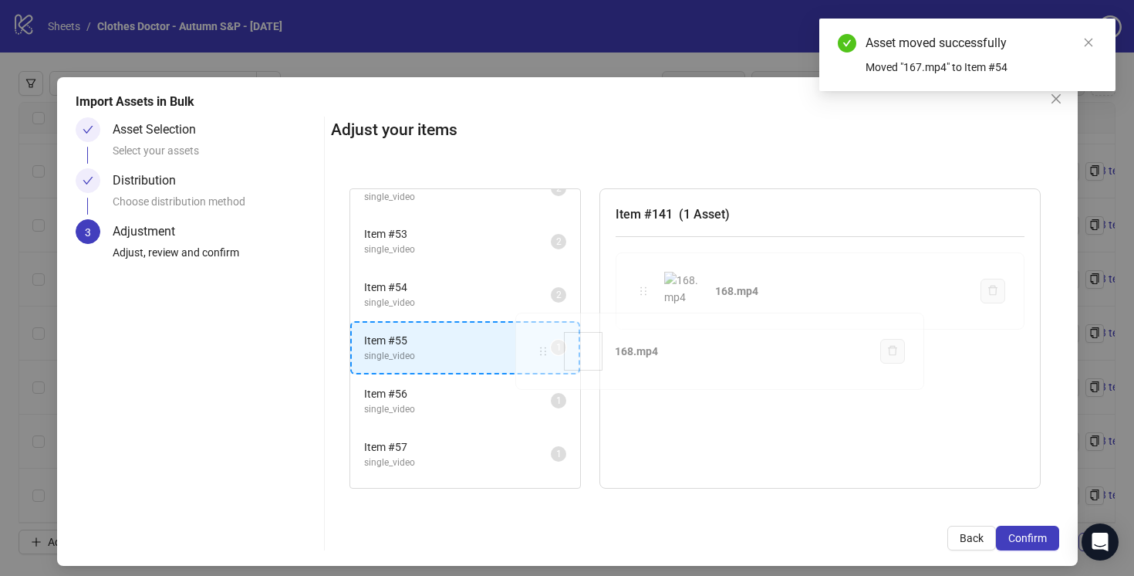
drag, startPoint x: 645, startPoint y: 291, endPoint x: 547, endPoint y: 350, distance: 114.6
click at [546, 350] on div "Item # 1 single_video 2 Item # 2 single_video 2 Item # 3 single_video 2 Item # …" at bounding box center [695, 339] width 728 height 338
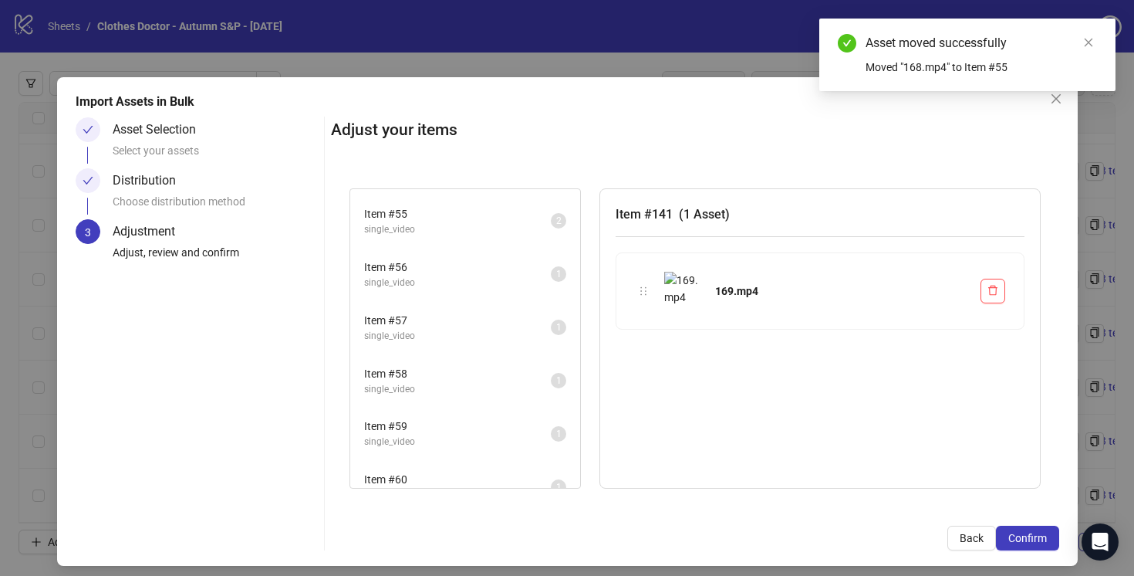
scroll to position [2884, 0]
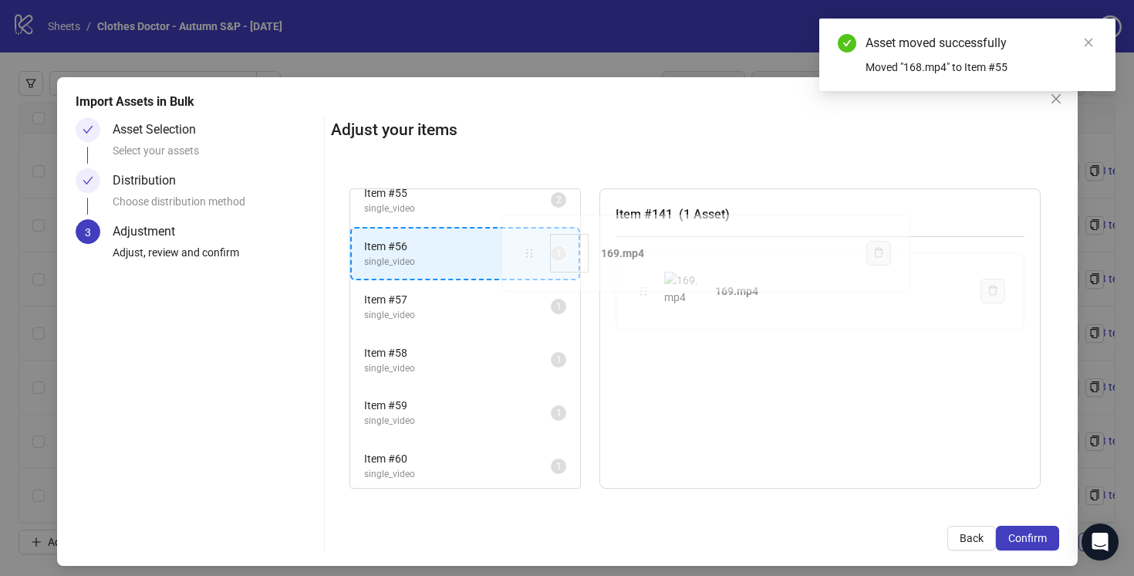
drag, startPoint x: 646, startPoint y: 295, endPoint x: 531, endPoint y: 258, distance: 120.6
click at [531, 258] on div "Item # 1 single_video 2 Item # 2 single_video 2 Item # 3 single_video 2 Item # …" at bounding box center [695, 339] width 728 height 338
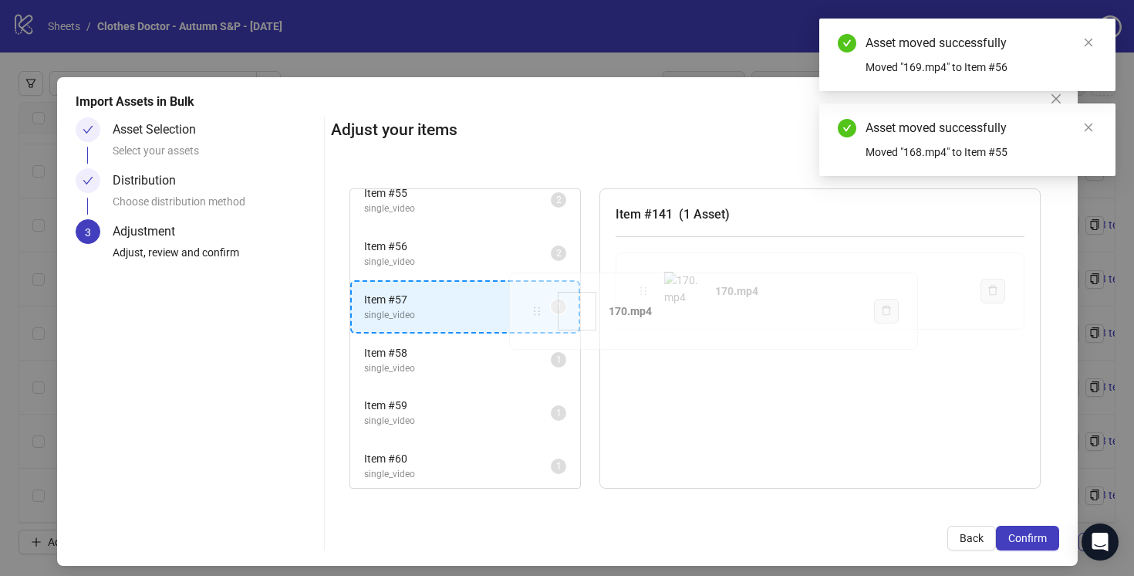
drag, startPoint x: 645, startPoint y: 294, endPoint x: 539, endPoint y: 313, distance: 107.5
click at [539, 314] on div "Item # 1 single_video 2 Item # 2 single_video 2 Item # 3 single_video 2 Item # …" at bounding box center [695, 339] width 728 height 338
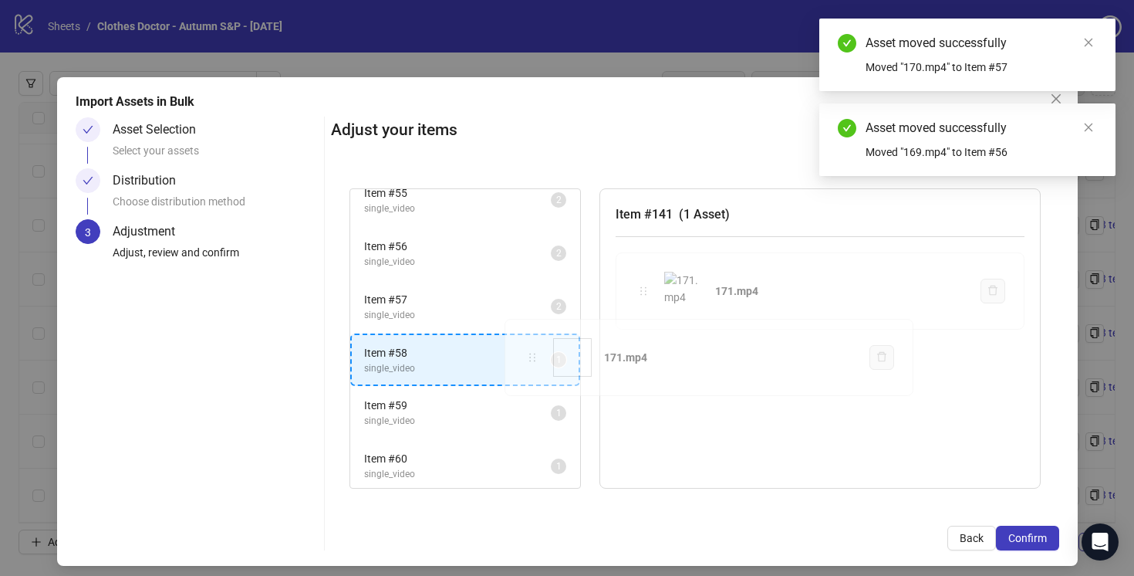
drag, startPoint x: 647, startPoint y: 294, endPoint x: 539, endPoint y: 356, distance: 124.1
click at [538, 357] on div "Item # 1 single_video 2 Item # 2 single_video 2 Item # 3 single_video 2 Item # …" at bounding box center [695, 339] width 728 height 338
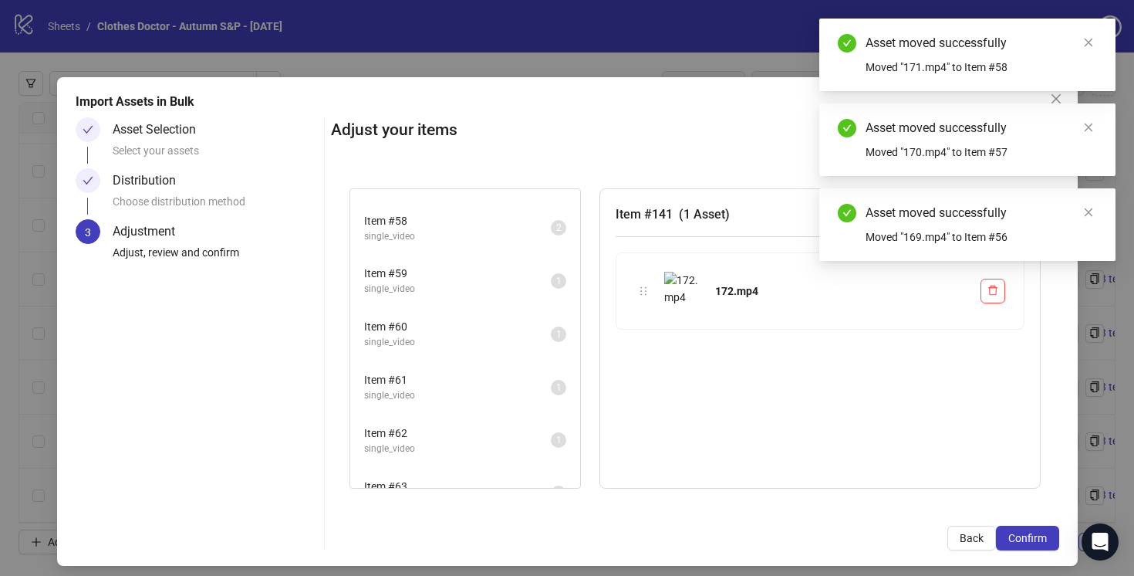
scroll to position [3019, 0]
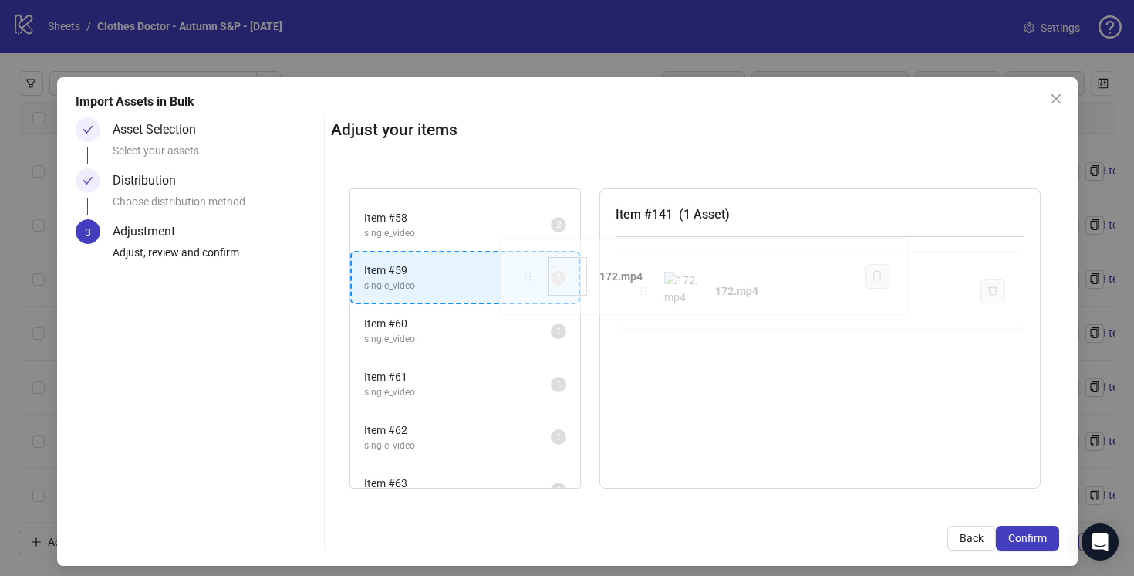
drag, startPoint x: 640, startPoint y: 289, endPoint x: 526, endPoint y: 275, distance: 115.1
click at [525, 275] on div "Item # 1 single_video 2 Item # 2 single_video 2 Item # 3 single_video 2 Item # …" at bounding box center [695, 339] width 728 height 338
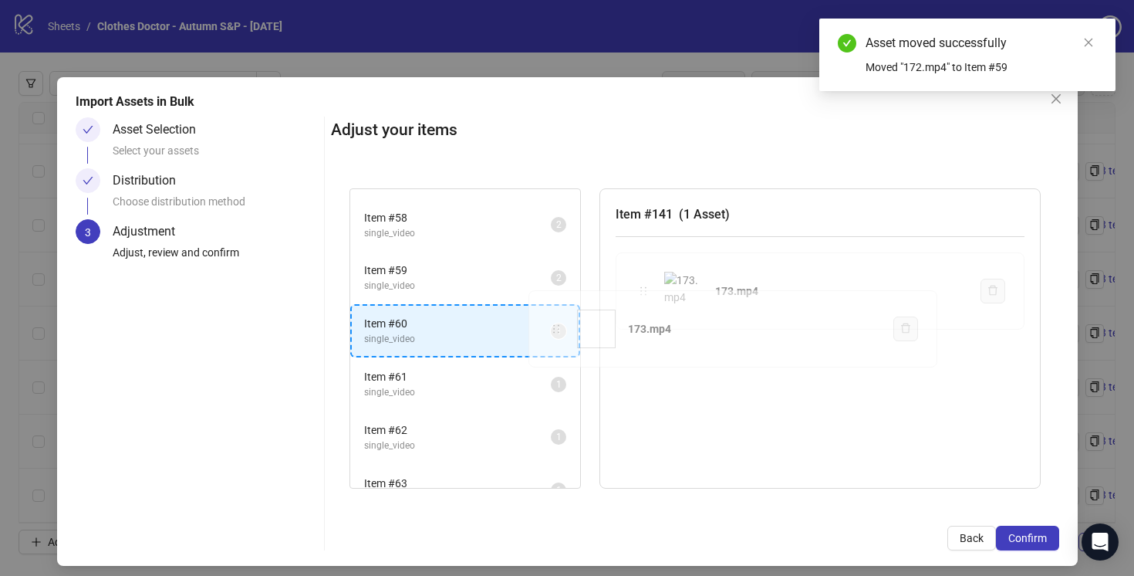
drag, startPoint x: 645, startPoint y: 293, endPoint x: 559, endPoint y: 329, distance: 93.7
click at [559, 329] on div "Item # 1 single_video 2 Item # 2 single_video 2 Item # 3 single_video 2 Item # …" at bounding box center [695, 339] width 728 height 338
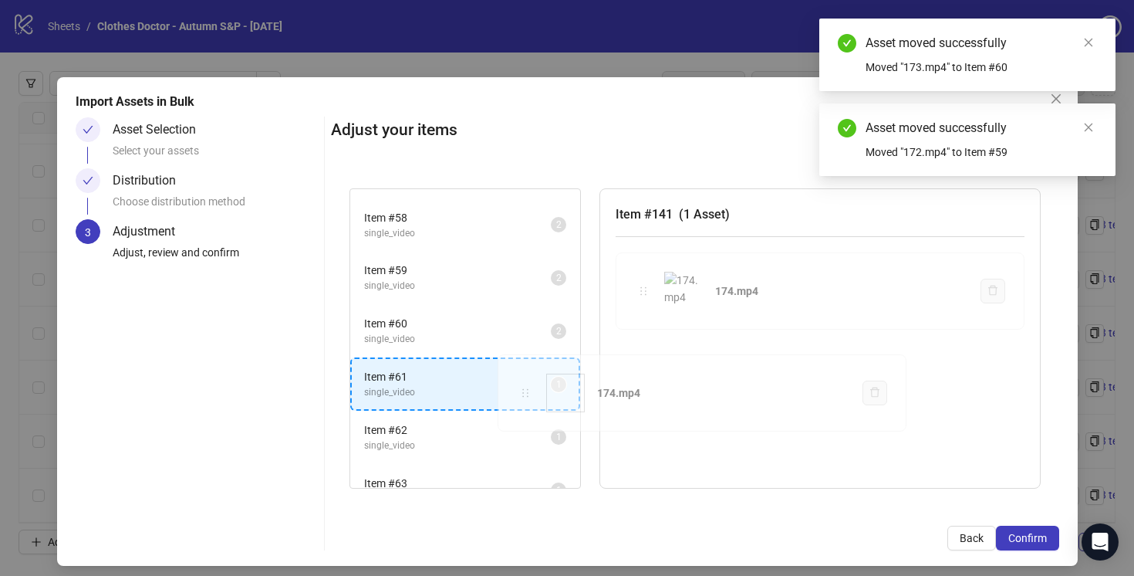
drag, startPoint x: 640, startPoint y: 289, endPoint x: 525, endPoint y: 386, distance: 150.6
click at [525, 386] on div "Item # 1 single_video 2 Item # 2 single_video 2 Item # 3 single_video 2 Item # …" at bounding box center [695, 339] width 728 height 338
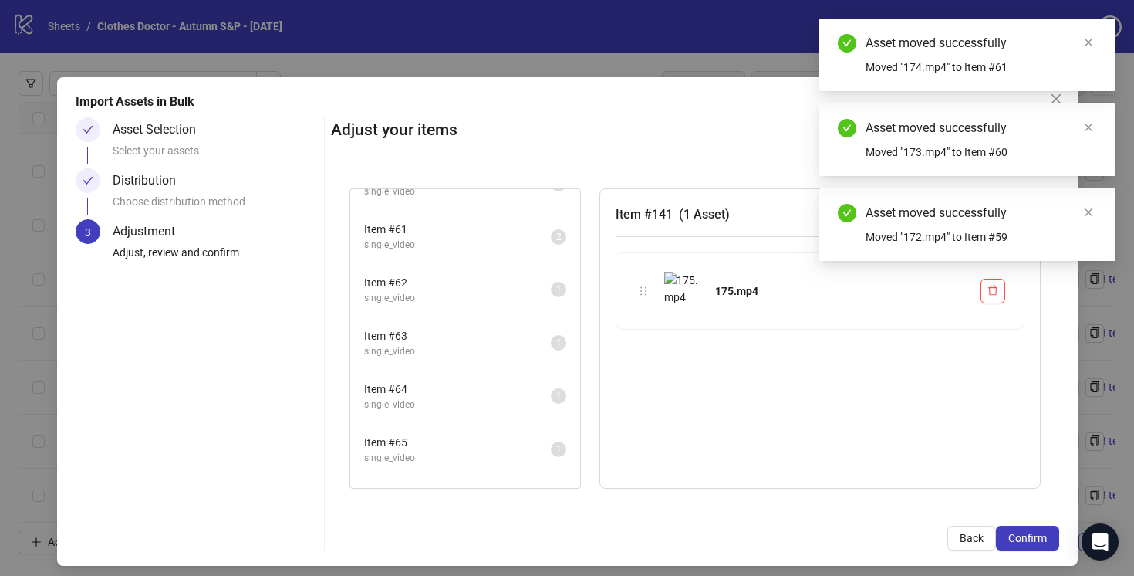
scroll to position [3174, 0]
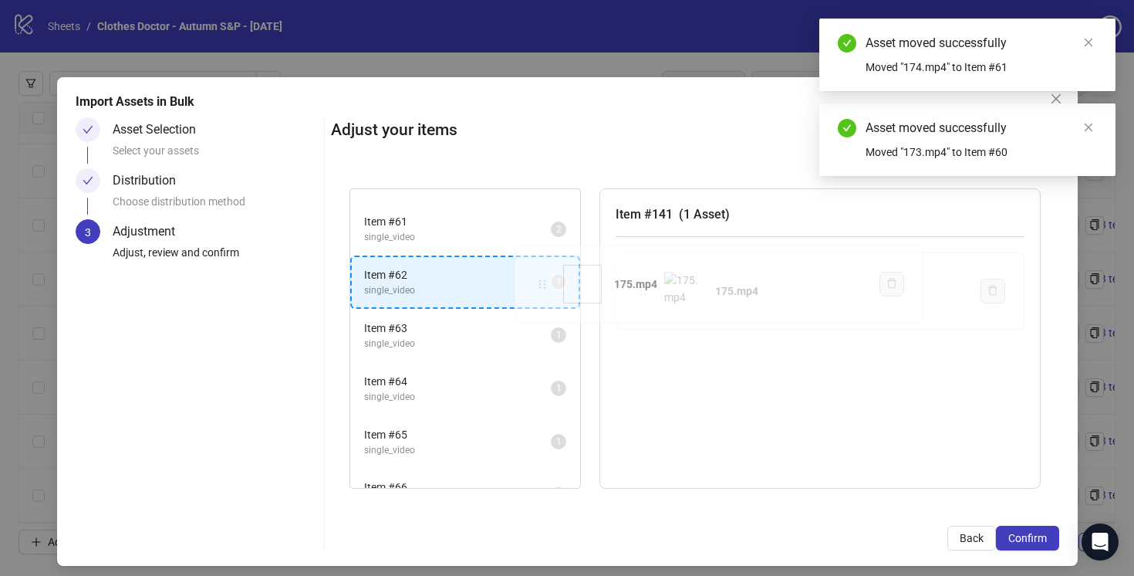
drag, startPoint x: 642, startPoint y: 290, endPoint x: 542, endPoint y: 283, distance: 100.6
click at [542, 283] on div "Item # 1 single_video 2 Item # 2 single_video 2 Item # 3 single_video 2 Item # …" at bounding box center [695, 339] width 728 height 338
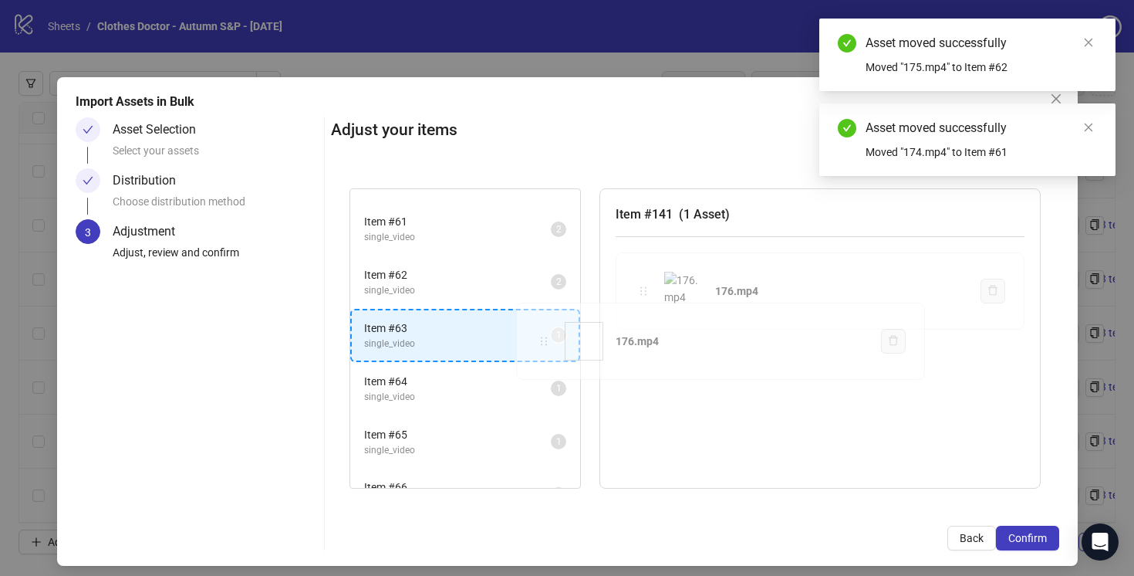
drag, startPoint x: 644, startPoint y: 290, endPoint x: 546, endPoint y: 336, distance: 108.4
click at [545, 337] on div "Item # 1 single_video 2 Item # 2 single_video 2 Item # 3 single_video 2 Item # …" at bounding box center [695, 339] width 728 height 338
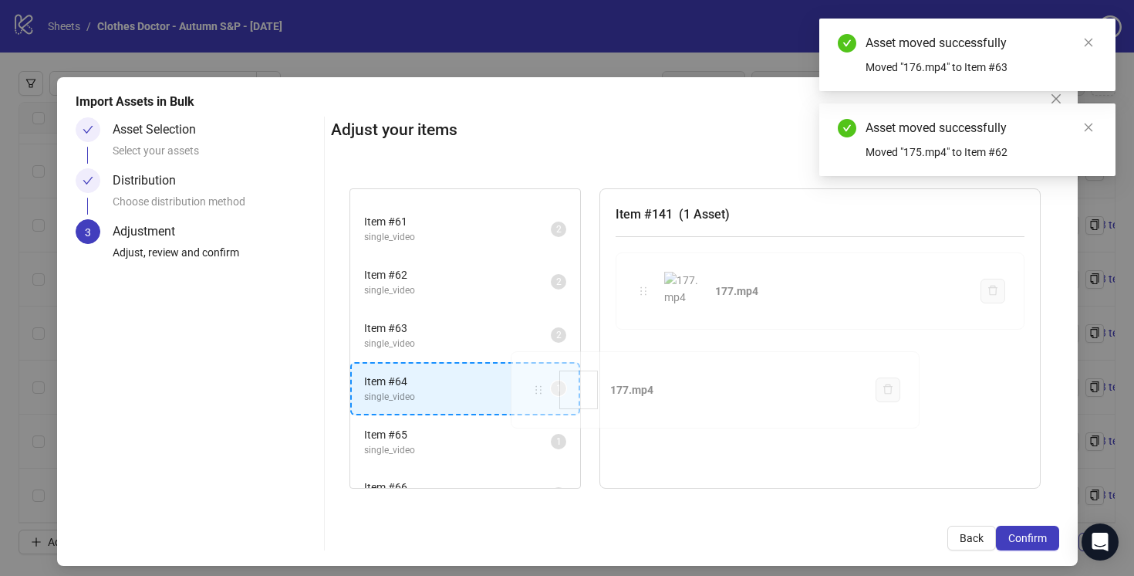
drag, startPoint x: 648, startPoint y: 290, endPoint x: 542, endPoint y: 390, distance: 145.8
click at [542, 390] on div "Item # 1 single_video 2 Item # 2 single_video 2 Item # 3 single_video 2 Item # …" at bounding box center [695, 339] width 728 height 338
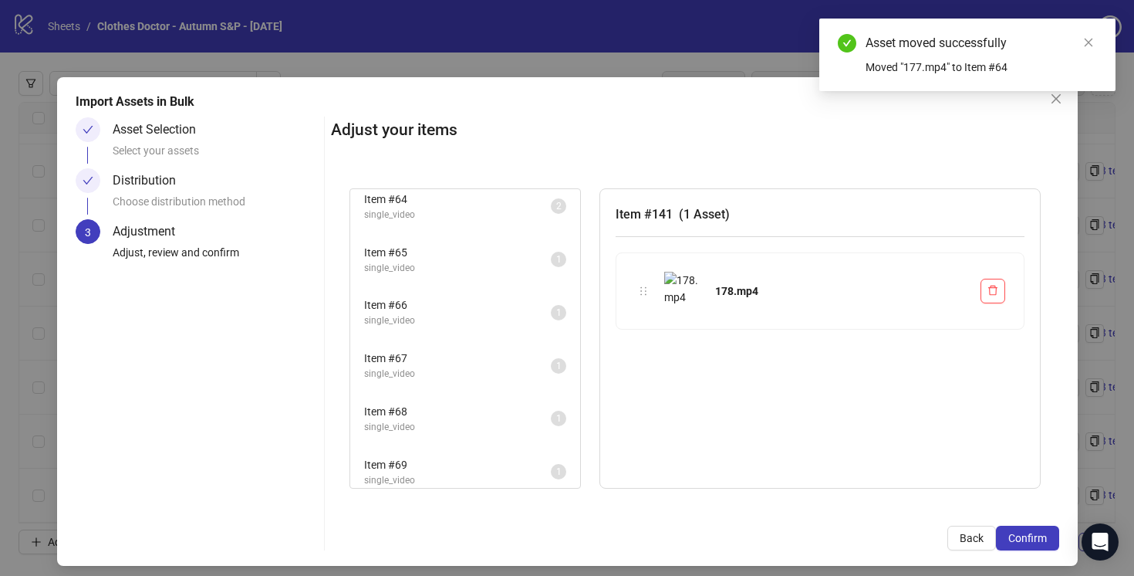
scroll to position [3357, 0]
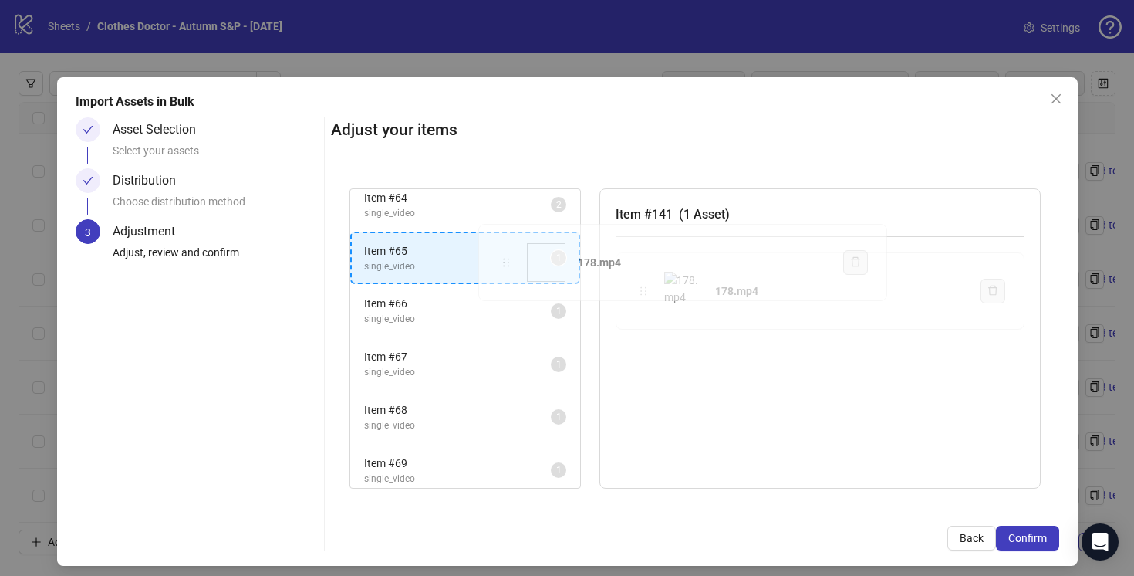
drag, startPoint x: 643, startPoint y: 286, endPoint x: 506, endPoint y: 258, distance: 139.4
click at [505, 257] on div "Item # 1 single_video 2 Item # 2 single_video 2 Item # 3 single_video 2 Item # …" at bounding box center [695, 339] width 728 height 338
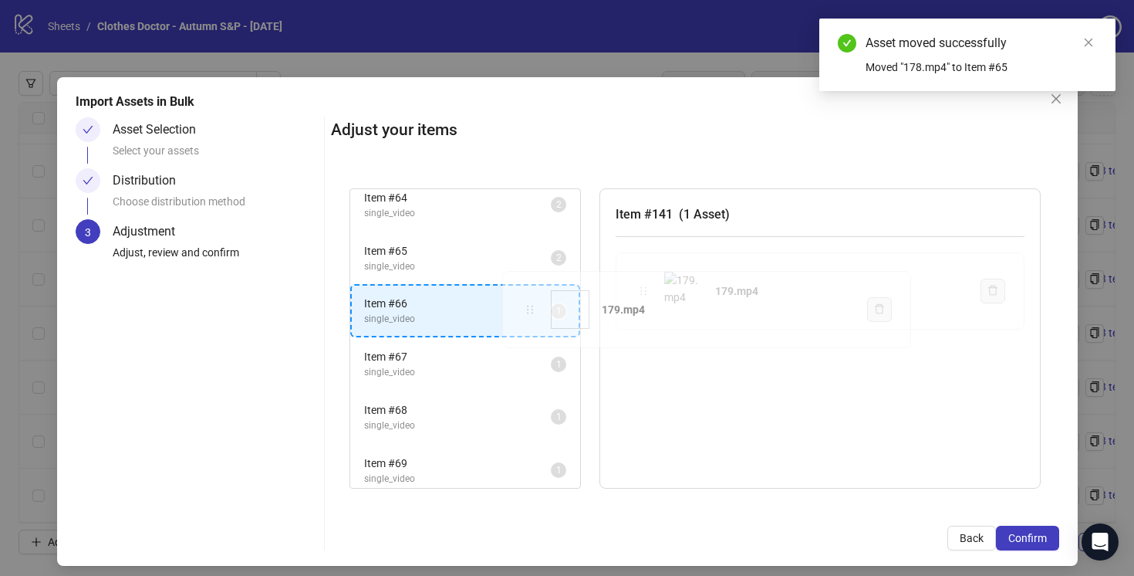
drag, startPoint x: 648, startPoint y: 289, endPoint x: 536, endPoint y: 306, distance: 113.3
click at [536, 306] on div "Item # 1 single_video 2 Item # 2 single_video 2 Item # 3 single_video 2 Item # …" at bounding box center [695, 339] width 728 height 338
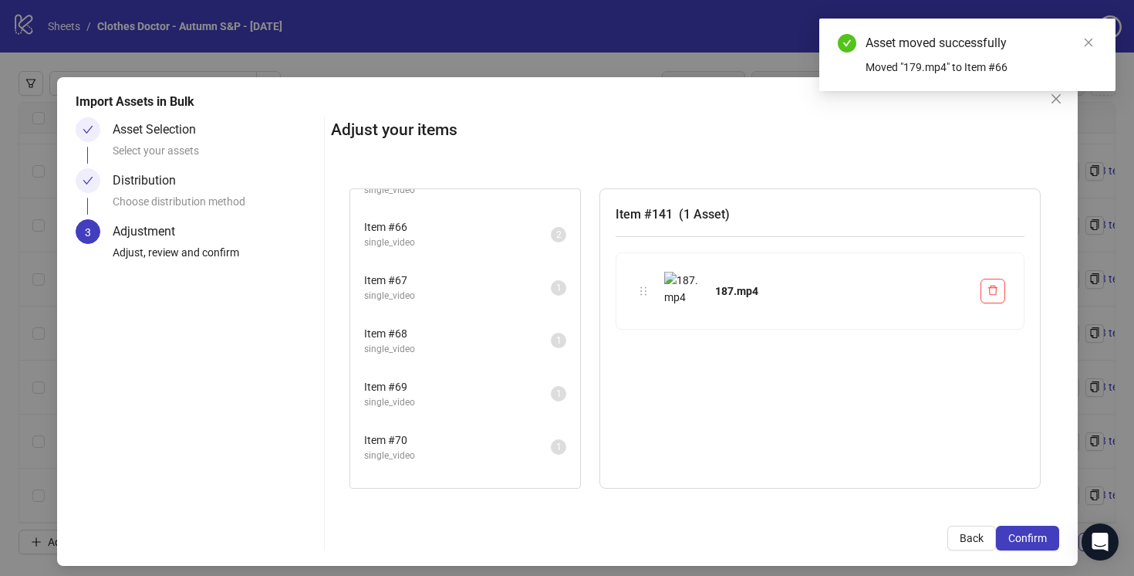
scroll to position [3456, 0]
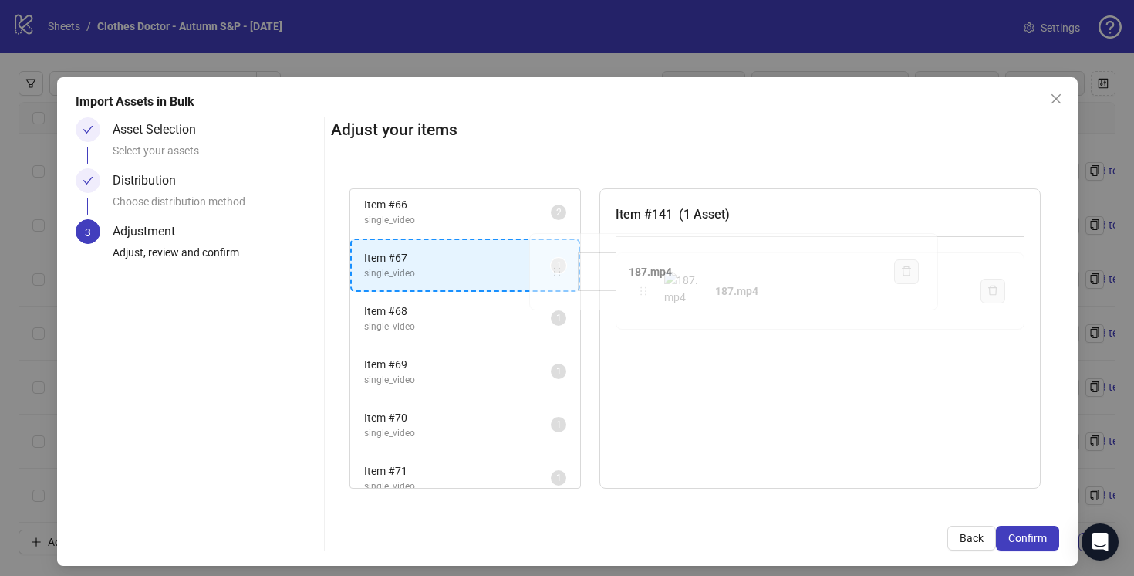
drag, startPoint x: 644, startPoint y: 290, endPoint x: 558, endPoint y: 270, distance: 88.7
click at [558, 270] on div "Item # 1 single_video 2 Item # 2 single_video 2 Item # 3 single_video 2 Item # …" at bounding box center [695, 339] width 728 height 338
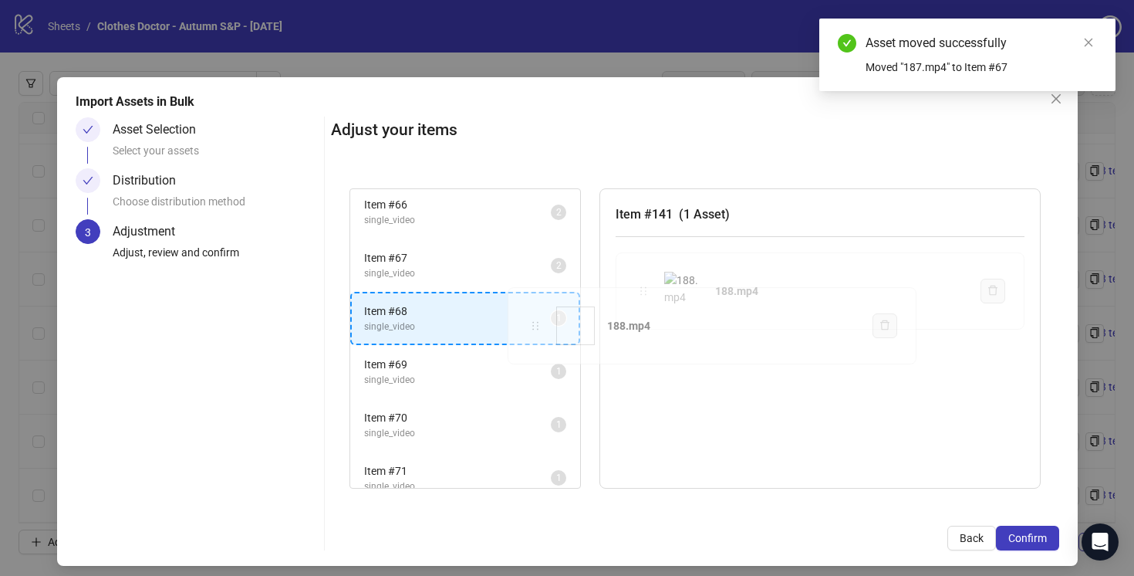
drag, startPoint x: 650, startPoint y: 290, endPoint x: 541, endPoint y: 325, distance: 114.2
click at [541, 325] on div "Item # 1 single_video 2 Item # 2 single_video 2 Item # 3 single_video 2 Item # …" at bounding box center [695, 339] width 728 height 338
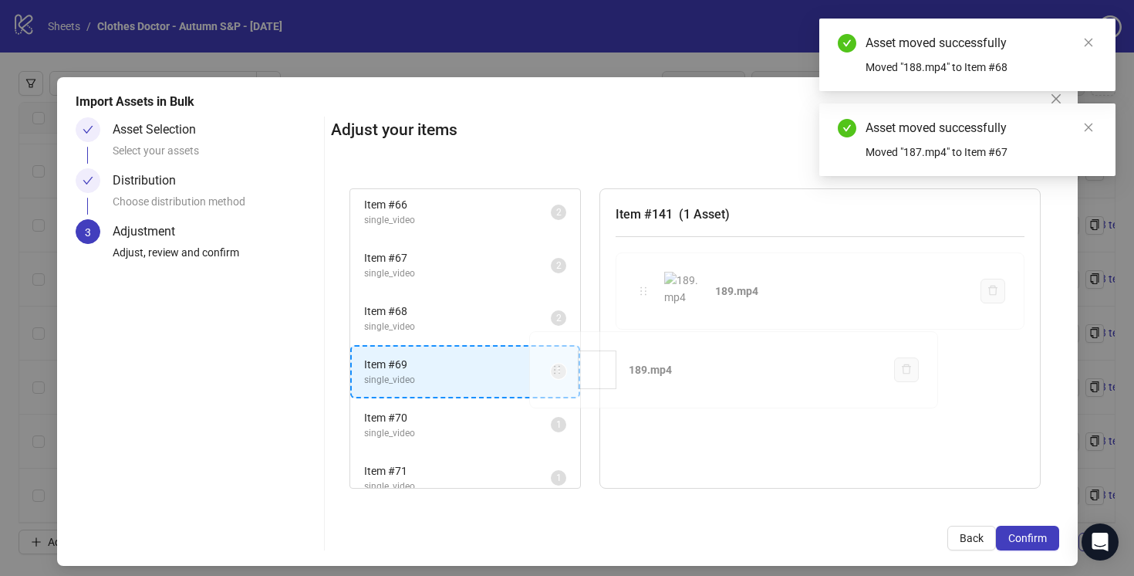
drag, startPoint x: 641, startPoint y: 289, endPoint x: 554, endPoint y: 367, distance: 117.5
click at [554, 367] on div "Item # 1 single_video 2 Item # 2 single_video 2 Item # 3 single_video 2 Item # …" at bounding box center [695, 339] width 728 height 338
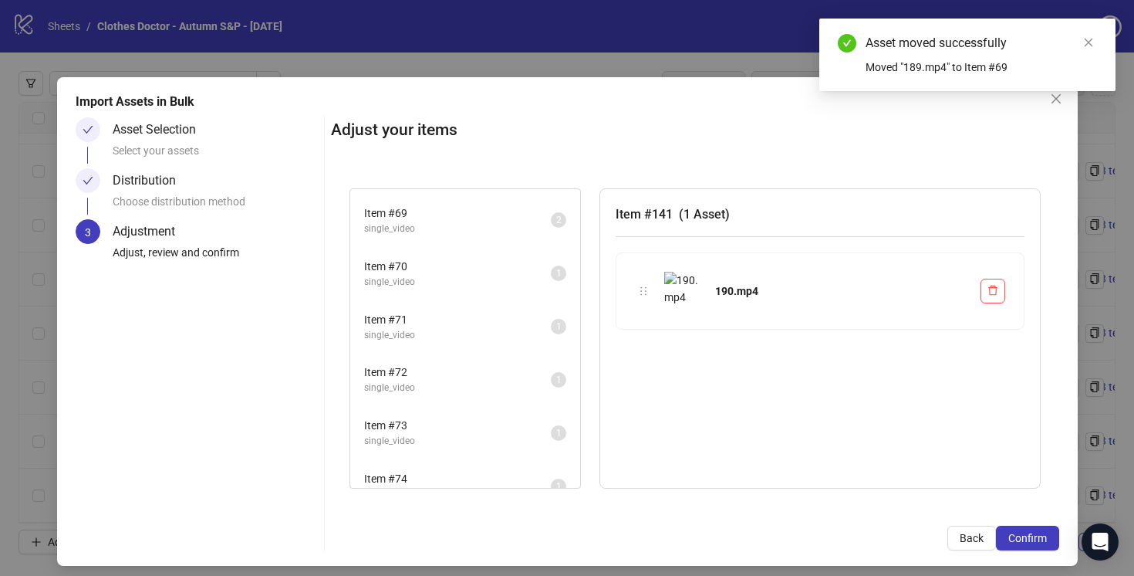
scroll to position [3621, 0]
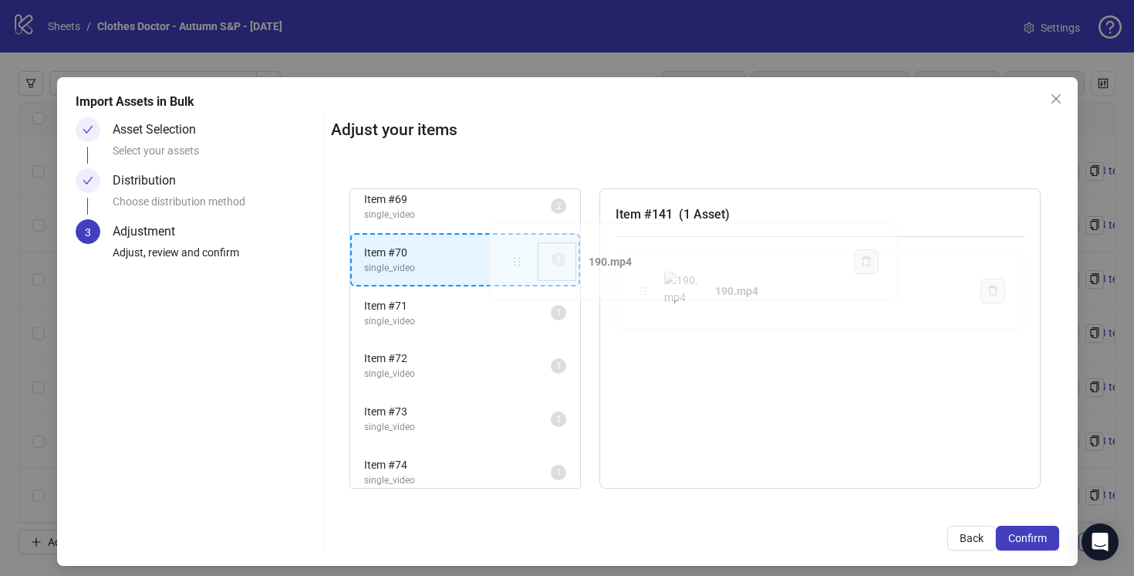
drag, startPoint x: 646, startPoint y: 291, endPoint x: 520, endPoint y: 262, distance: 129.1
click at [520, 262] on div "Item # 1 single_video 2 Item # 2 single_video 2 Item # 3 single_video 2 Item # …" at bounding box center [695, 339] width 728 height 338
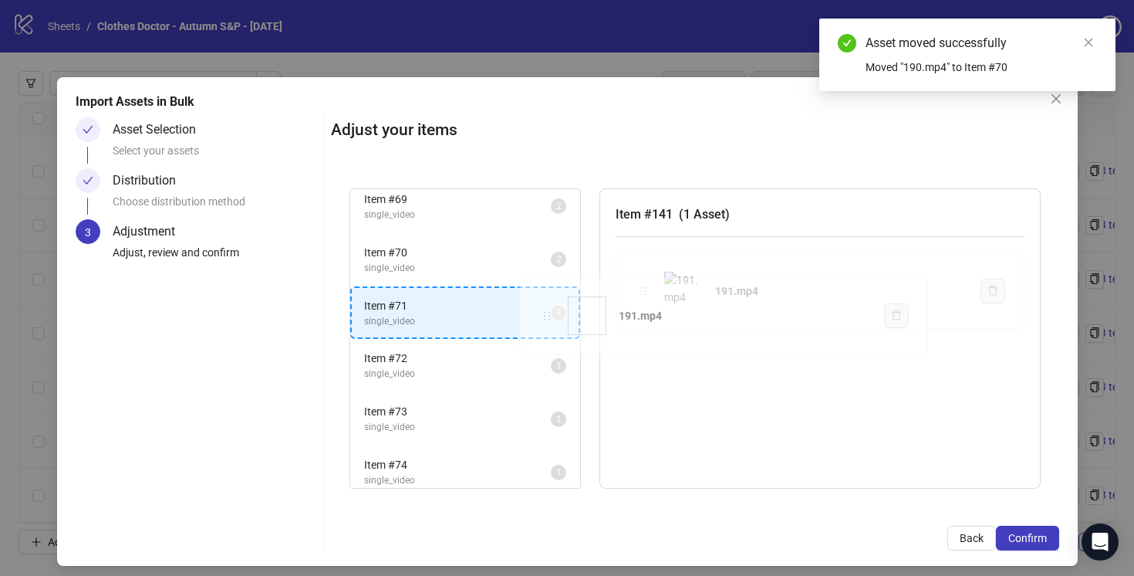
drag, startPoint x: 641, startPoint y: 290, endPoint x: 545, endPoint y: 314, distance: 99.4
click at [545, 314] on div "Item # 1 single_video 2 Item # 2 single_video 2 Item # 3 single_video 2 Item # …" at bounding box center [695, 339] width 728 height 338
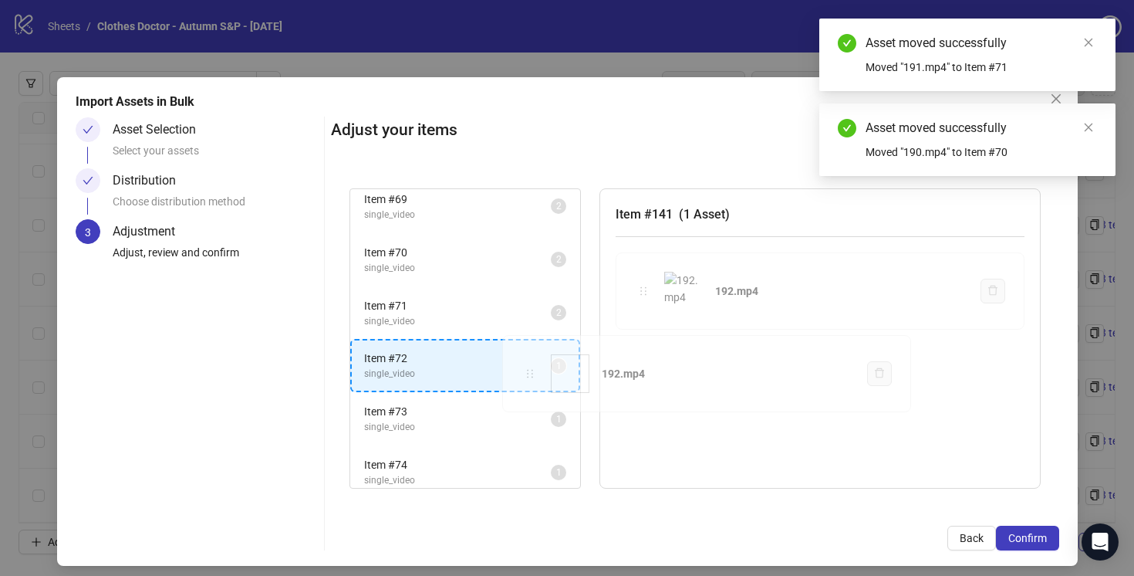
drag, startPoint x: 645, startPoint y: 292, endPoint x: 532, endPoint y: 375, distance: 140.1
click at [532, 375] on div "Item # 1 single_video 2 Item # 2 single_video 2 Item # 3 single_video 2 Item # …" at bounding box center [695, 339] width 728 height 338
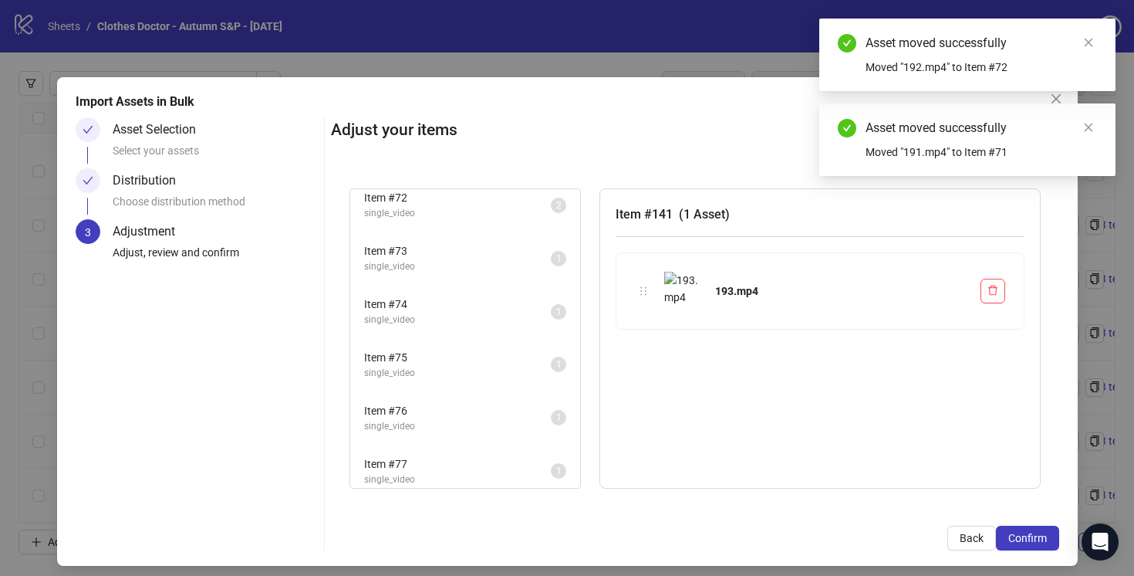
scroll to position [3789, 0]
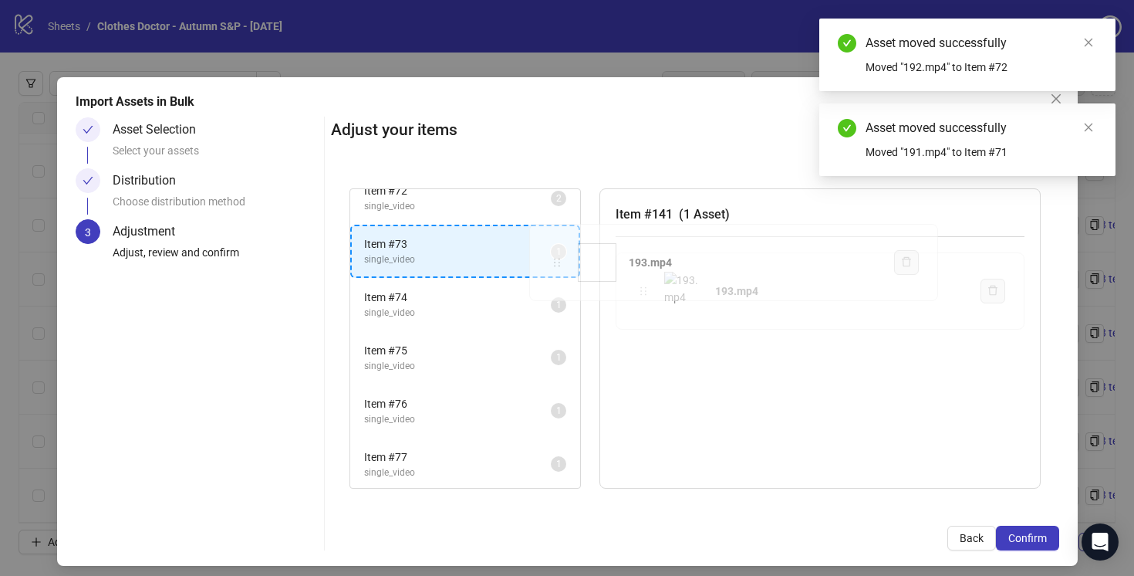
drag, startPoint x: 644, startPoint y: 292, endPoint x: 550, endPoint y: 260, distance: 99.6
click at [550, 260] on div "Item # 1 single_video 2 Item # 2 single_video 2 Item # 3 single_video 2 Item # …" at bounding box center [695, 339] width 728 height 338
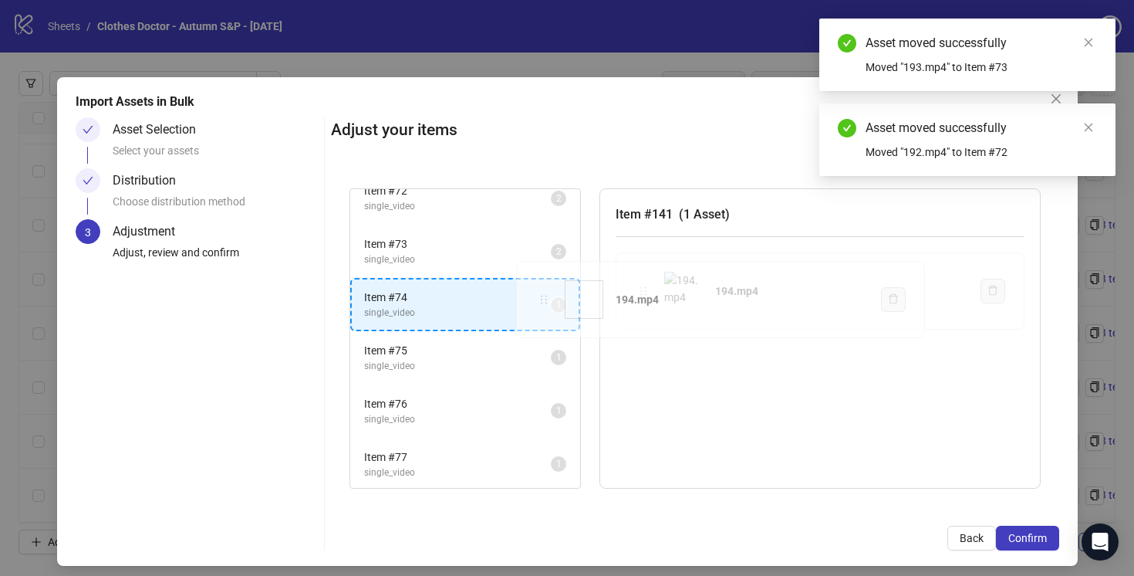
drag, startPoint x: 649, startPoint y: 291, endPoint x: 551, endPoint y: 298, distance: 98.2
click at [550, 298] on div "Item # 1 single_video 2 Item # 2 single_video 2 Item # 3 single_video 2 Item # …" at bounding box center [695, 339] width 728 height 338
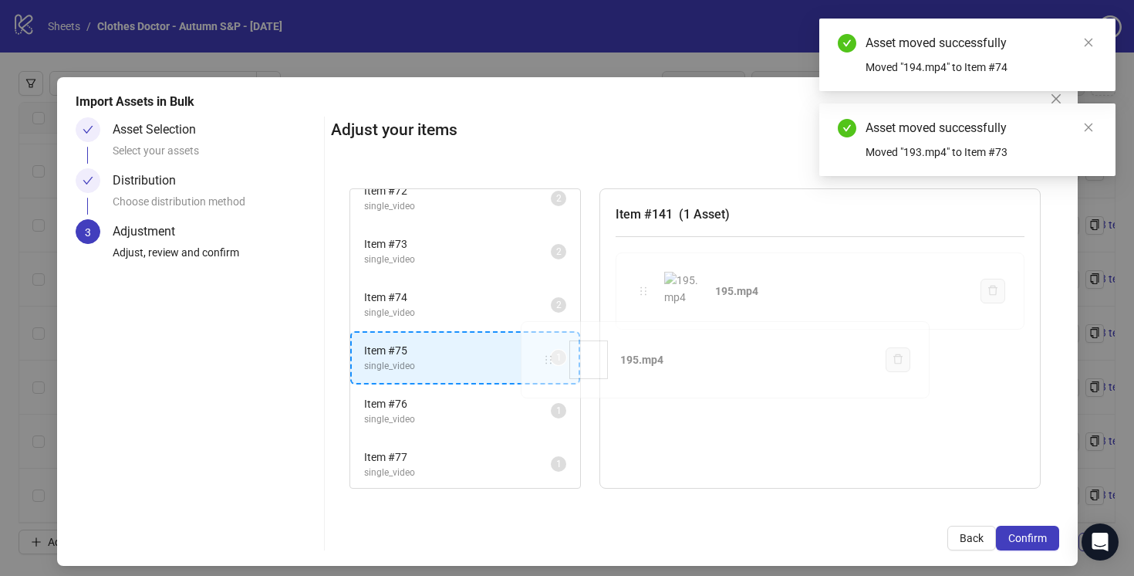
drag, startPoint x: 649, startPoint y: 293, endPoint x: 555, endPoint y: 360, distance: 115.2
click at [555, 360] on div "Item # 1 single_video 2 Item # 2 single_video 2 Item # 3 single_video 2 Item # …" at bounding box center [695, 339] width 728 height 338
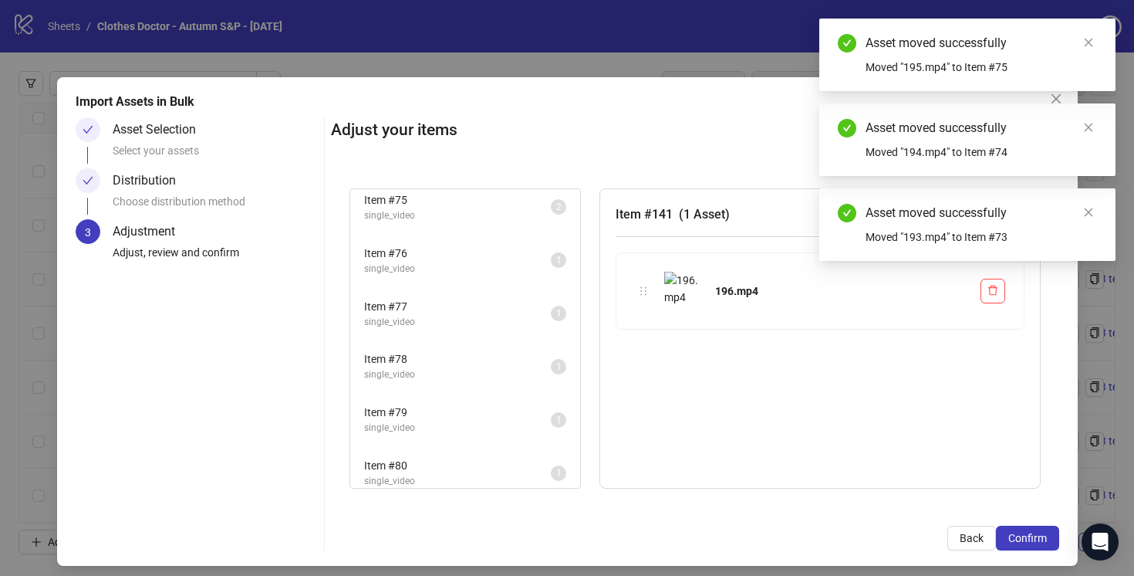
scroll to position [3940, 0]
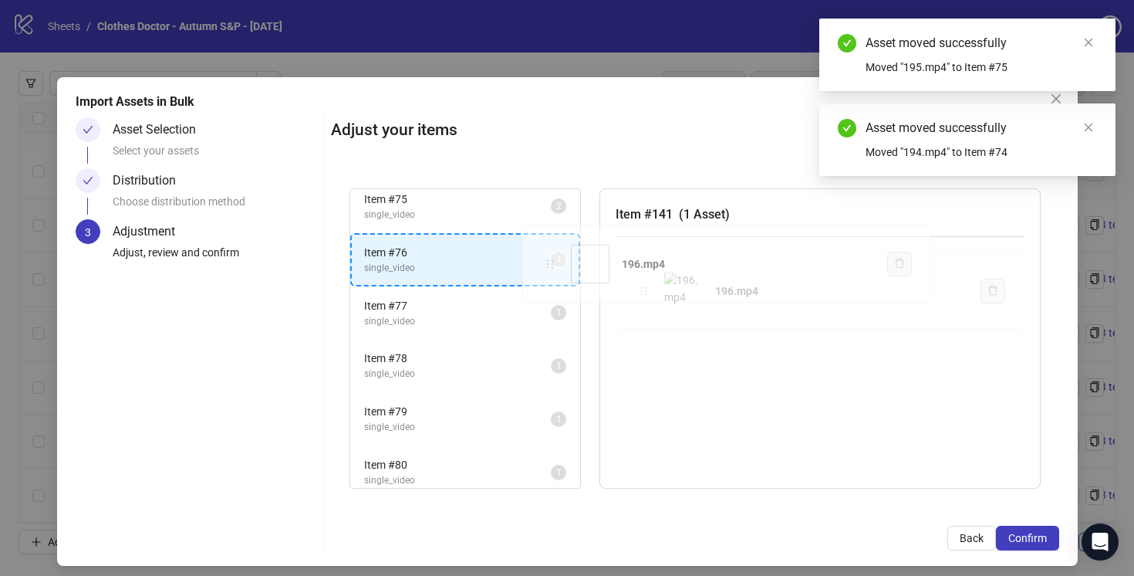
drag, startPoint x: 644, startPoint y: 290, endPoint x: 550, endPoint y: 264, distance: 97.0
click at [550, 264] on div "Item # 1 single_video 2 Item # 2 single_video 2 Item # 3 single_video 2 Item # …" at bounding box center [695, 339] width 728 height 338
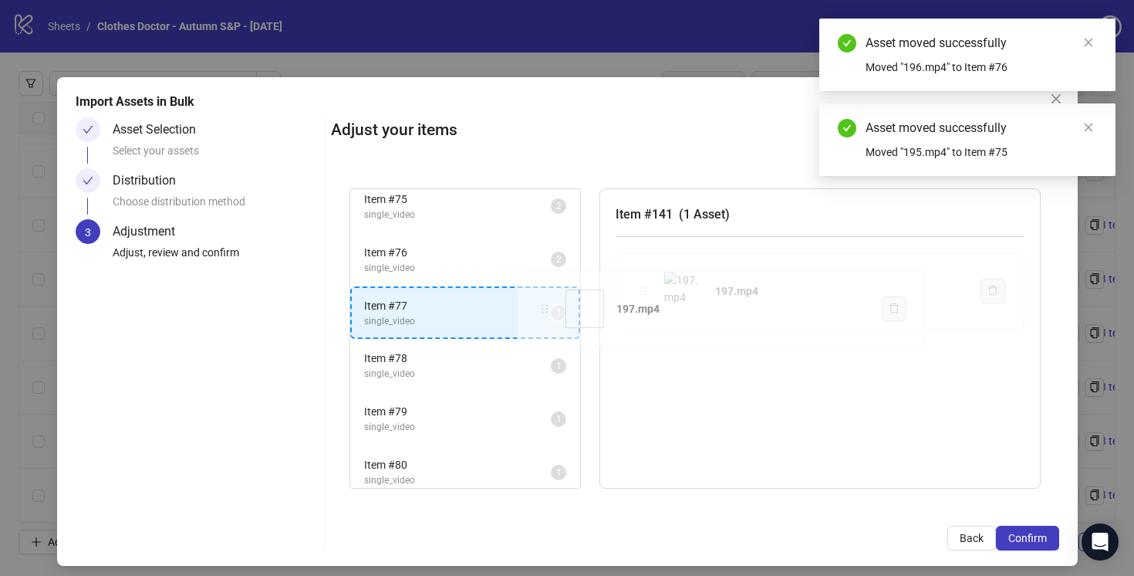
drag, startPoint x: 645, startPoint y: 291, endPoint x: 549, endPoint y: 308, distance: 97.9
click at [549, 308] on div "Item # 1 single_video 2 Item # 2 single_video 2 Item # 3 single_video 2 Item # …" at bounding box center [695, 339] width 728 height 338
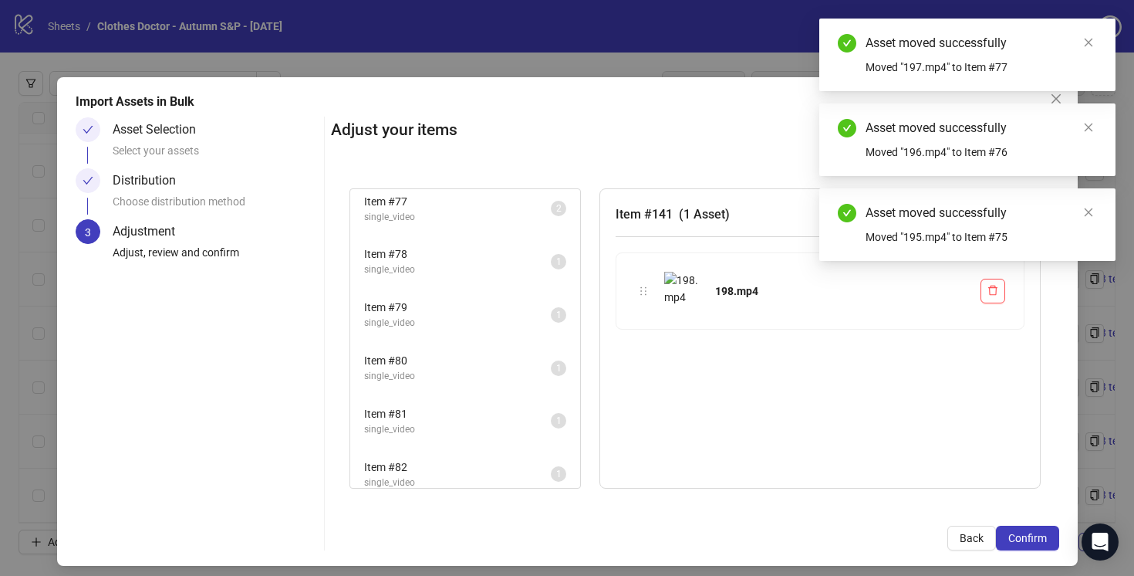
scroll to position [4051, 0]
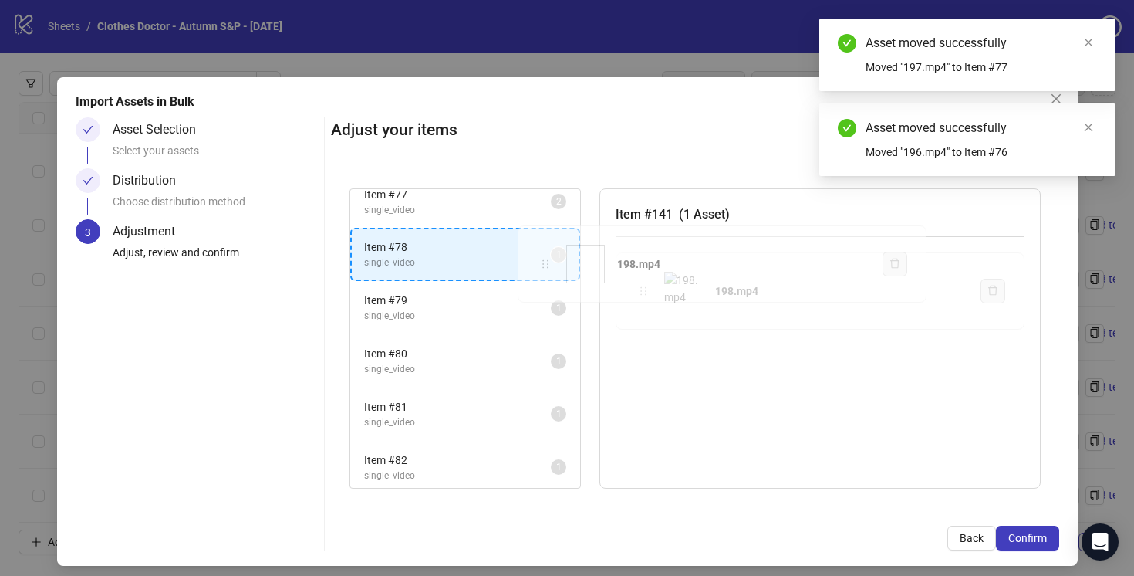
drag, startPoint x: 645, startPoint y: 289, endPoint x: 543, endPoint y: 260, distance: 106.0
click at [543, 260] on div "Item # 1 single_video 2 Item # 2 single_video 2 Item # 3 single_video 2 Item # …" at bounding box center [695, 339] width 728 height 338
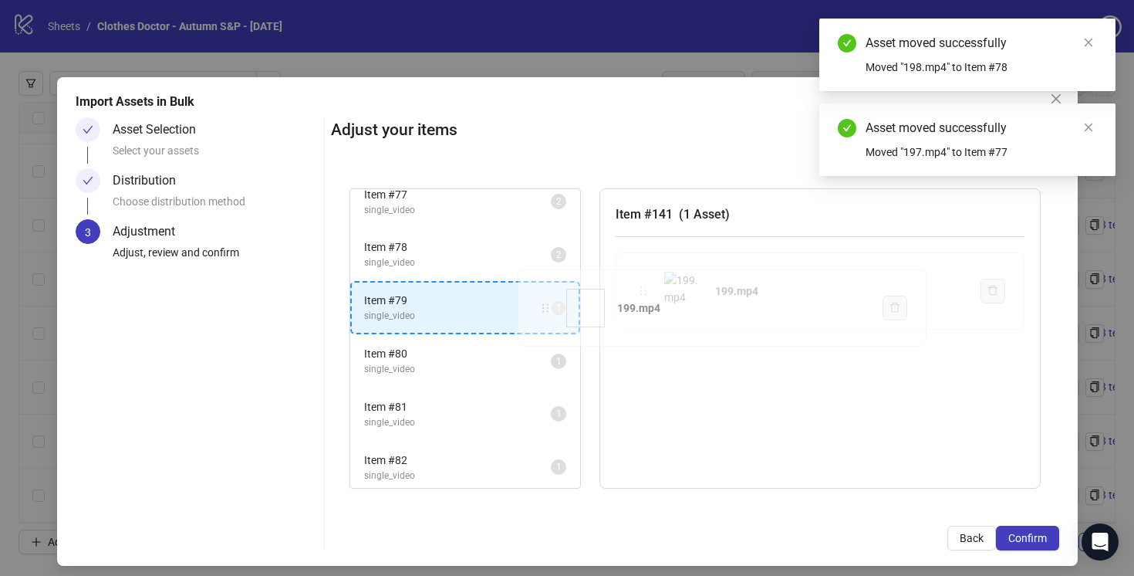
drag, startPoint x: 644, startPoint y: 289, endPoint x: 546, endPoint y: 306, distance: 99.5
click at [546, 306] on div "Item # 1 single_video 2 Item # 2 single_video 2 Item # 3 single_video 2 Item # …" at bounding box center [695, 339] width 728 height 338
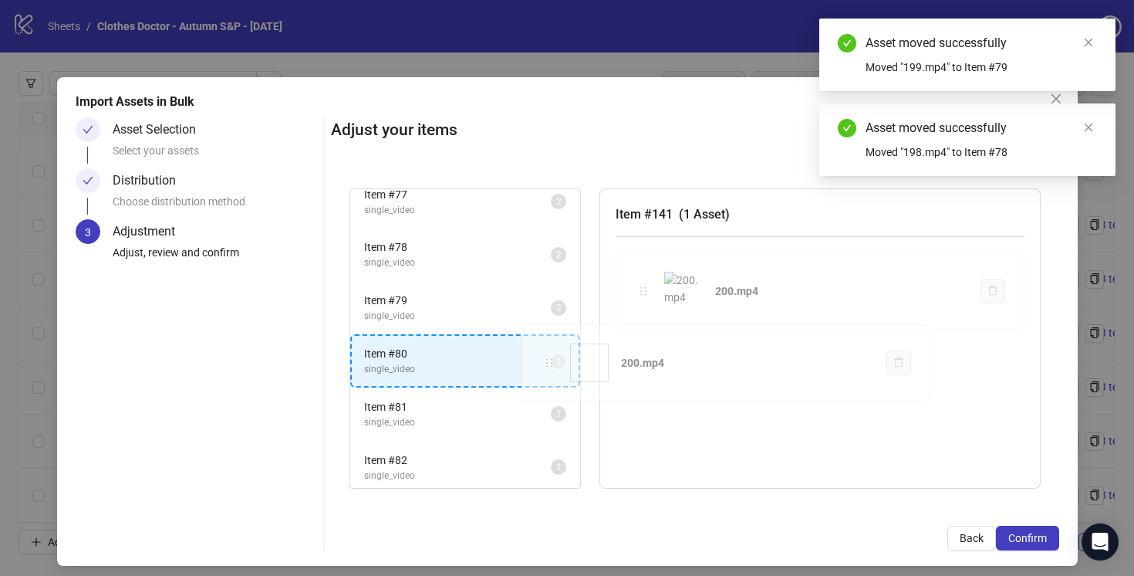
drag, startPoint x: 644, startPoint y: 290, endPoint x: 528, endPoint y: 361, distance: 136.4
click at [525, 363] on div "Item # 1 single_video 2 Item # 2 single_video 2 Item # 3 single_video 2 Item # …" at bounding box center [695, 339] width 728 height 338
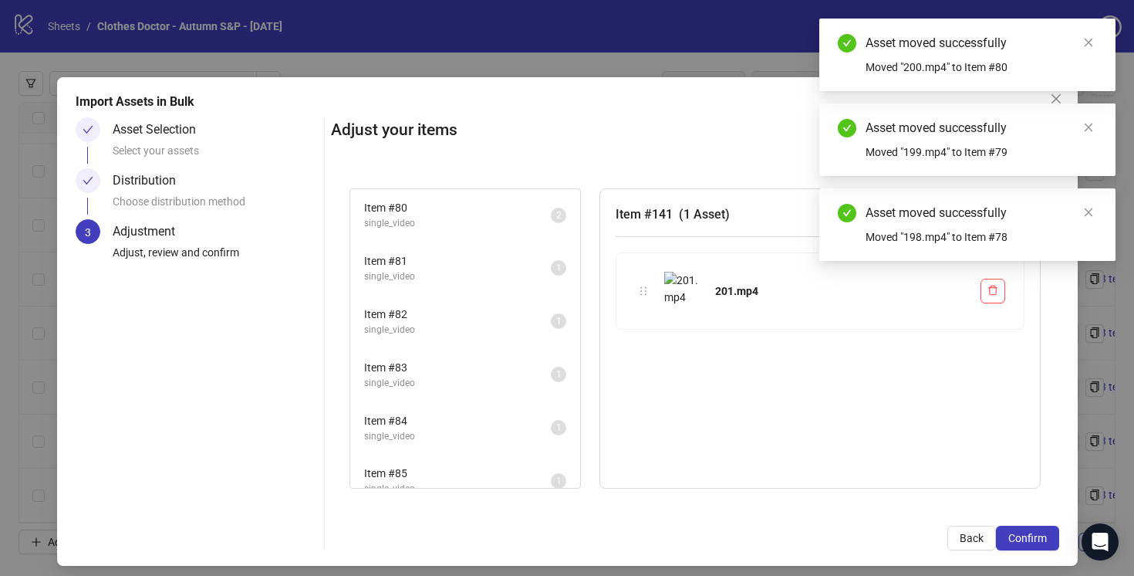
scroll to position [4207, 0]
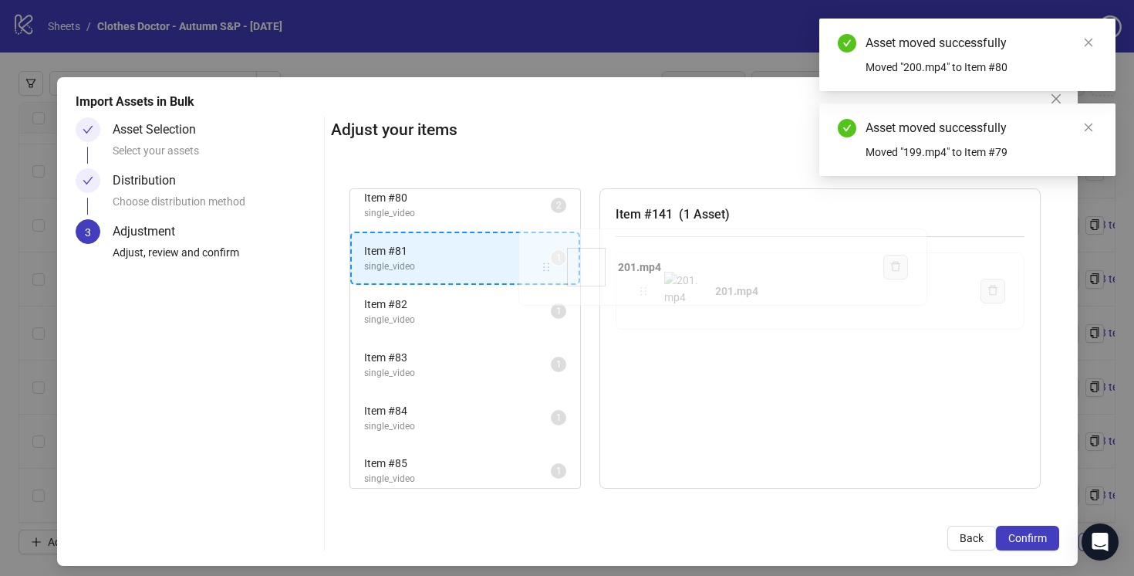
drag, startPoint x: 647, startPoint y: 290, endPoint x: 551, endPoint y: 267, distance: 99.2
click at [551, 267] on div "Item # 1 single_video 2 Item # 2 single_video 2 Item # 3 single_video 2 Item # …" at bounding box center [695, 339] width 728 height 338
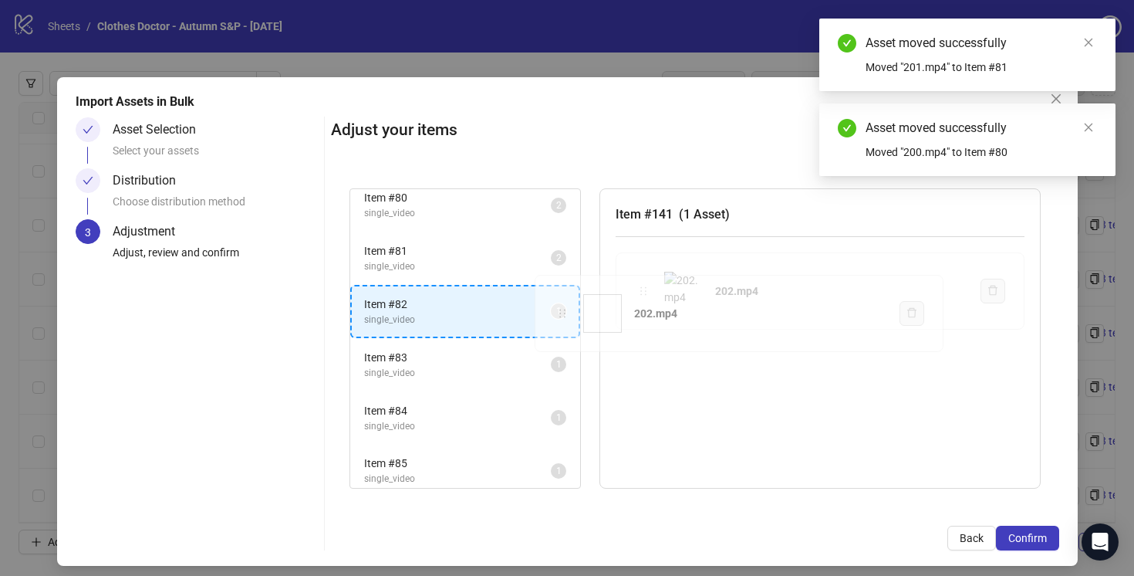
drag, startPoint x: 645, startPoint y: 291, endPoint x: 551, endPoint y: 315, distance: 97.1
click at [551, 315] on div "Item # 1 single_video 2 Item # 2 single_video 2 Item # 3 single_video 2 Item # …" at bounding box center [695, 339] width 728 height 338
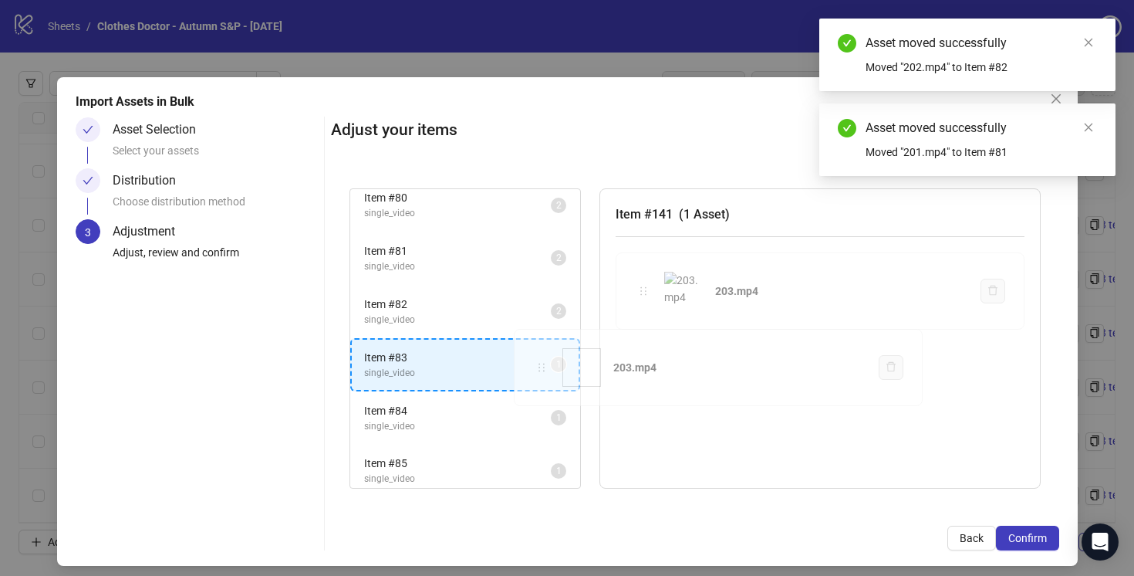
drag, startPoint x: 644, startPoint y: 289, endPoint x: 542, endPoint y: 365, distance: 127.3
click at [542, 365] on div "Item # 1 single_video 2 Item # 2 single_video 2 Item # 3 single_video 2 Item # …" at bounding box center [695, 339] width 728 height 338
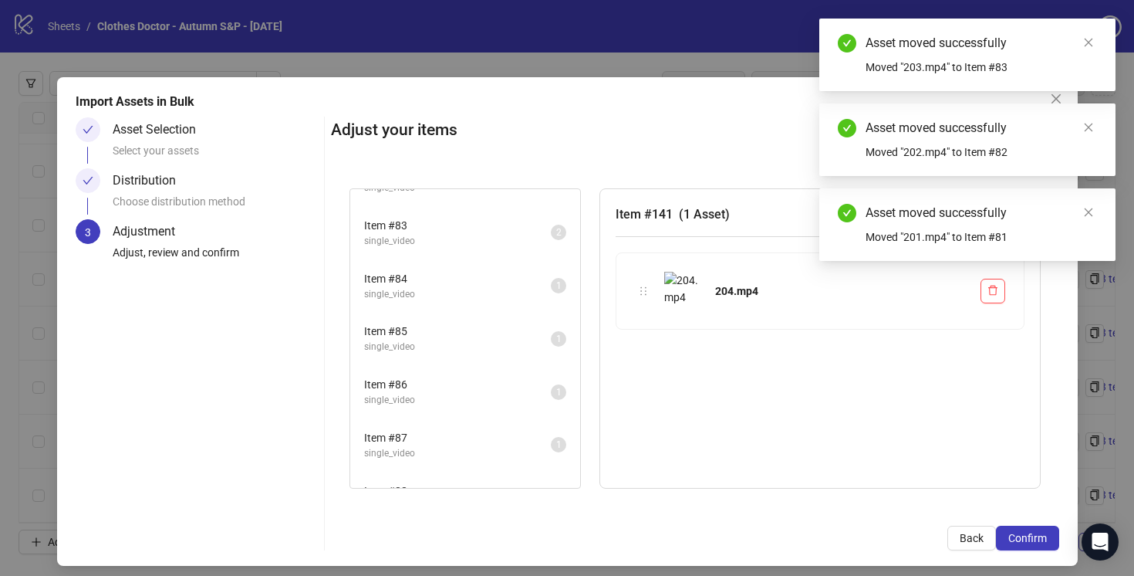
scroll to position [4353, 0]
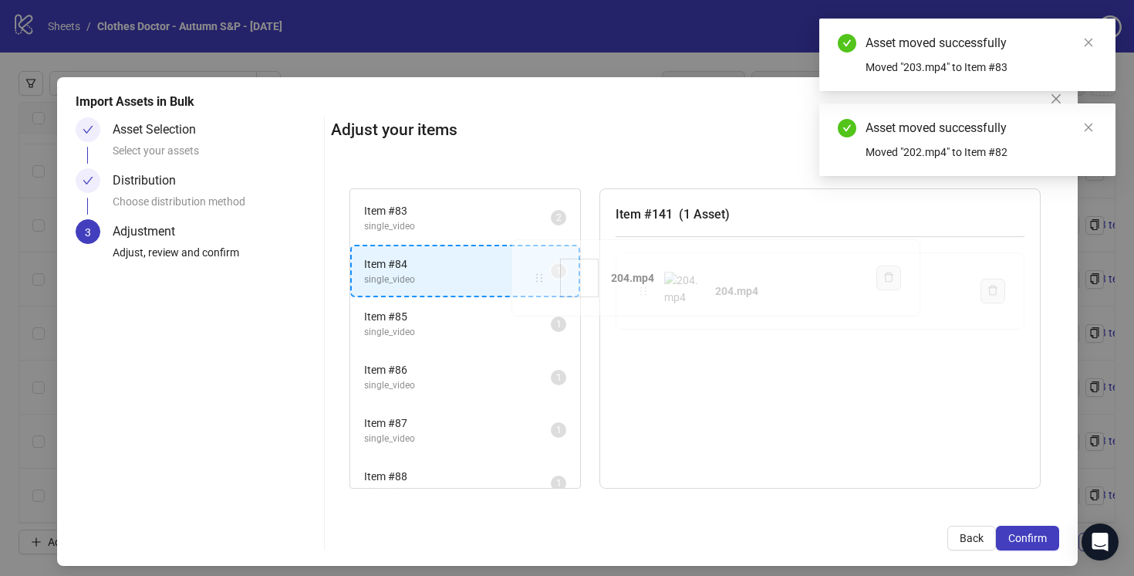
drag, startPoint x: 646, startPoint y: 289, endPoint x: 542, endPoint y: 277, distance: 104.9
click at [542, 277] on div "Item # 1 single_video 2 Item # 2 single_video 2 Item # 3 single_video 2 Item # …" at bounding box center [695, 339] width 728 height 338
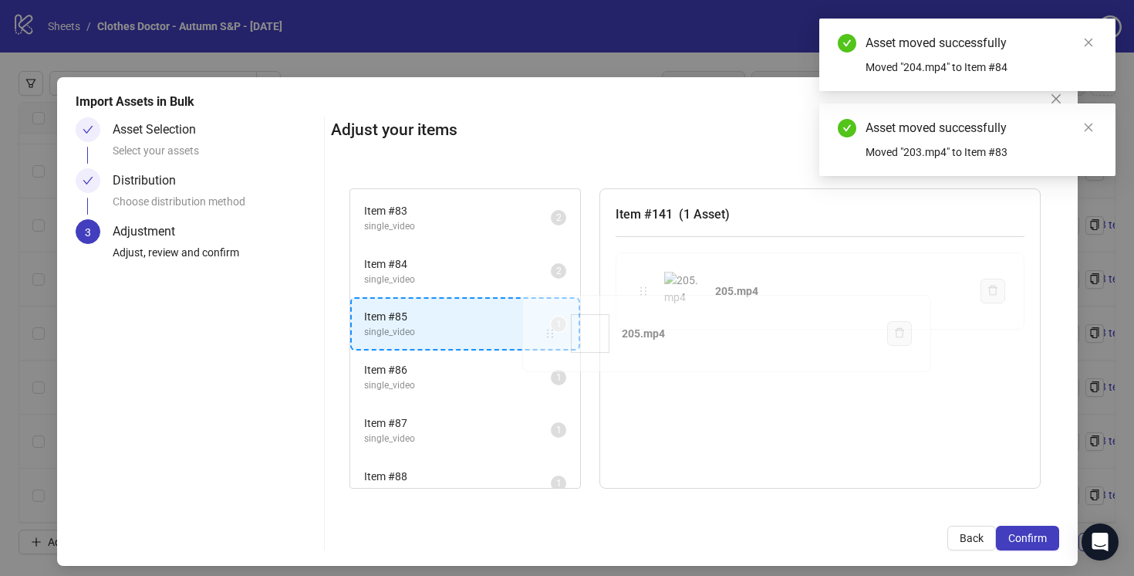
drag, startPoint x: 645, startPoint y: 285, endPoint x: 553, endPoint y: 323, distance: 99.3
click at [553, 323] on div "Item # 1 single_video 2 Item # 2 single_video 2 Item # 3 single_video 2 Item # …" at bounding box center [695, 339] width 728 height 338
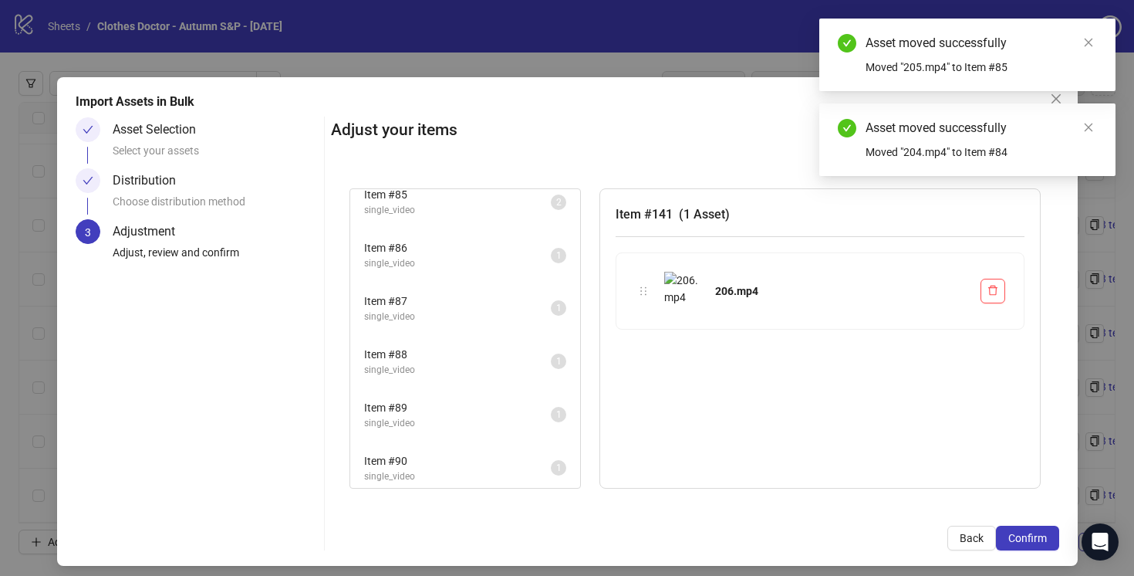
scroll to position [4483, 0]
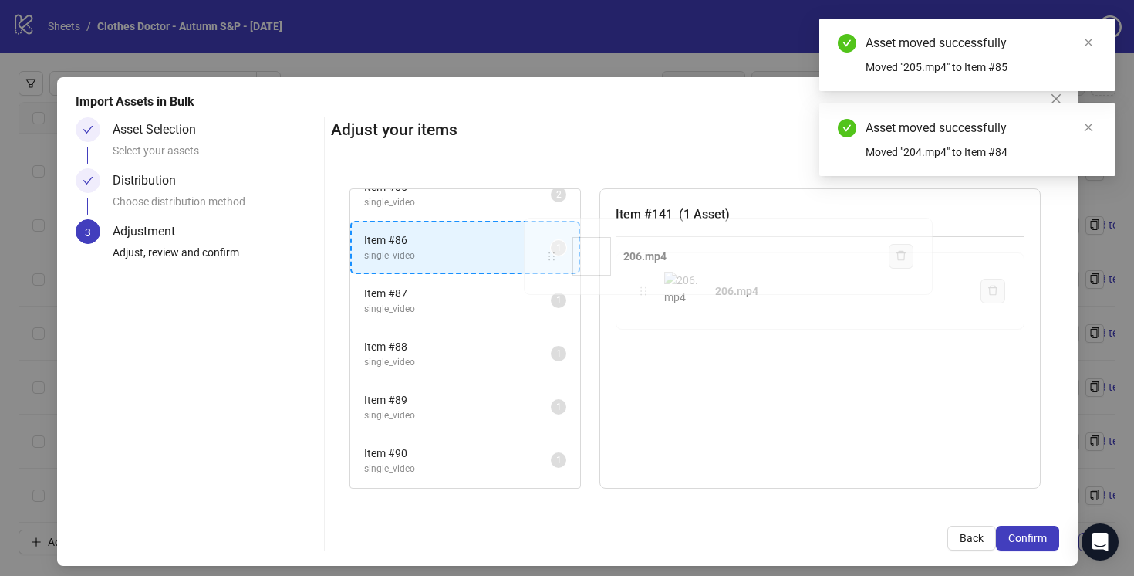
drag, startPoint x: 645, startPoint y: 289, endPoint x: 547, endPoint y: 253, distance: 104.2
click at [547, 253] on div "Item # 1 single_video 2 Item # 2 single_video 2 Item # 3 single_video 2 Item # …" at bounding box center [695, 339] width 728 height 338
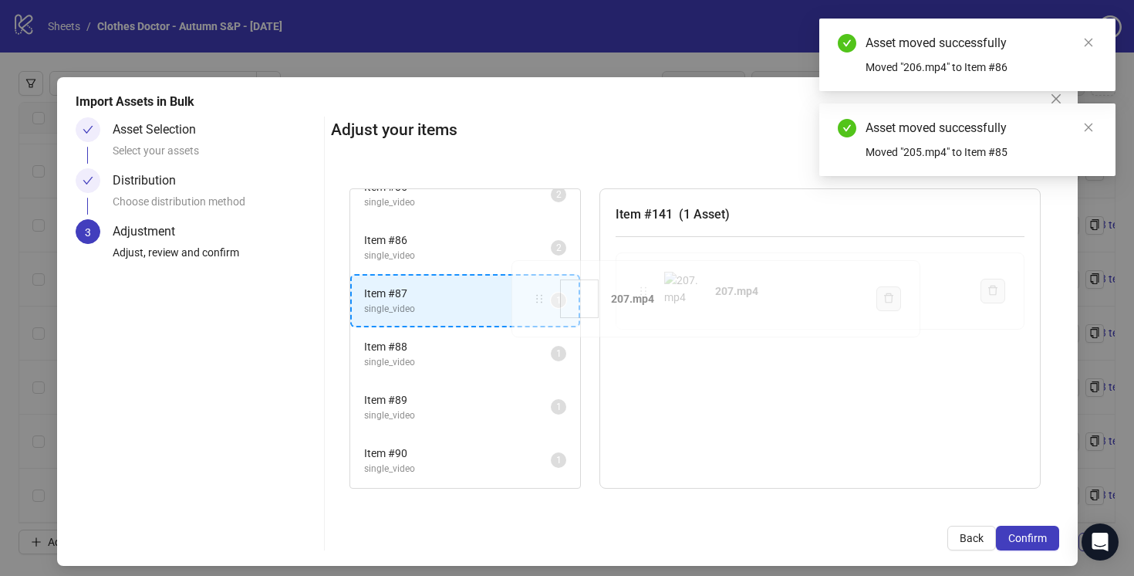
drag, startPoint x: 644, startPoint y: 292, endPoint x: 541, endPoint y: 298, distance: 103.5
click at [541, 298] on div "Item # 1 single_video 2 Item # 2 single_video 2 Item # 3 single_video 2 Item # …" at bounding box center [695, 339] width 728 height 338
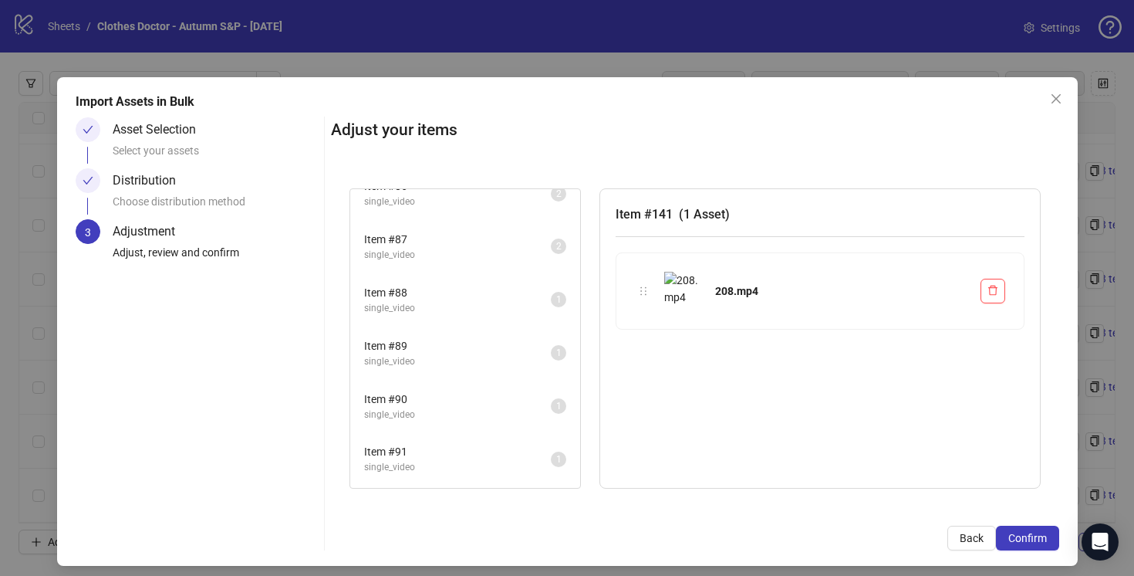
scroll to position [4544, 0]
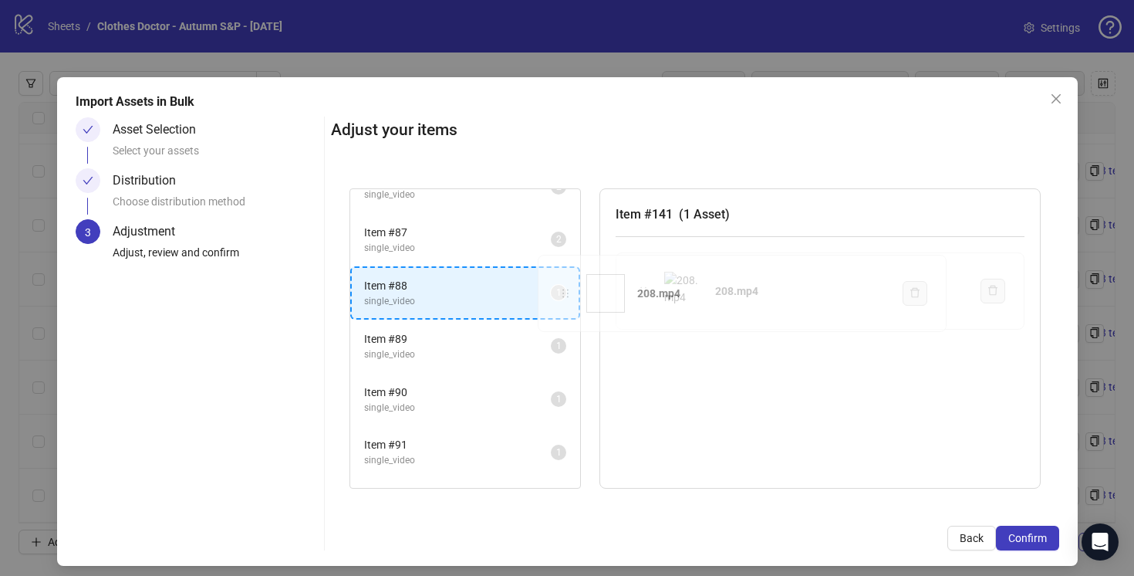
drag, startPoint x: 642, startPoint y: 290, endPoint x: 565, endPoint y: 292, distance: 77.2
click at [565, 292] on div "Item # 1 single_video 2 Item # 2 single_video 2 Item # 3 single_video 2 Item # …" at bounding box center [695, 339] width 728 height 338
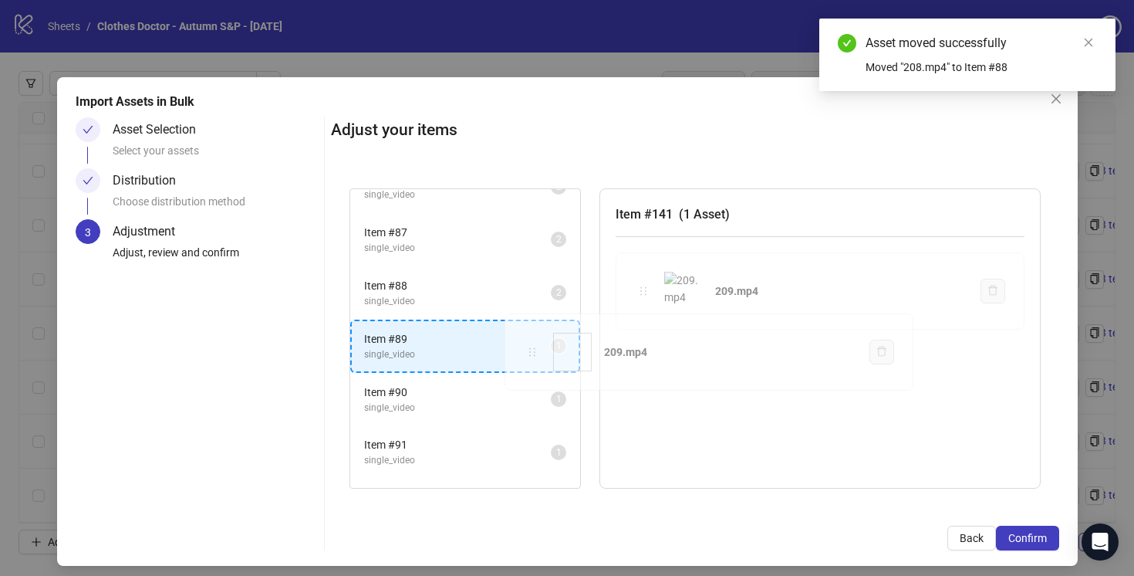
drag, startPoint x: 644, startPoint y: 287, endPoint x: 534, endPoint y: 346, distance: 124.3
click at [534, 346] on div "Item # 1 single_video 2 Item # 2 single_video 2 Item # 3 single_video 2 Item # …" at bounding box center [695, 339] width 728 height 338
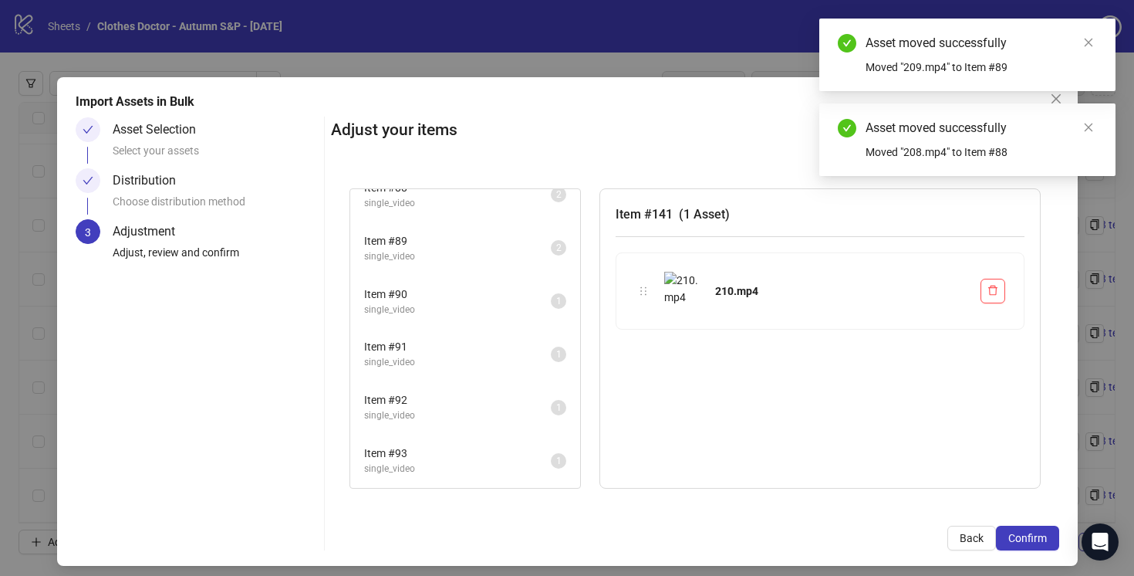
scroll to position [4644, 0]
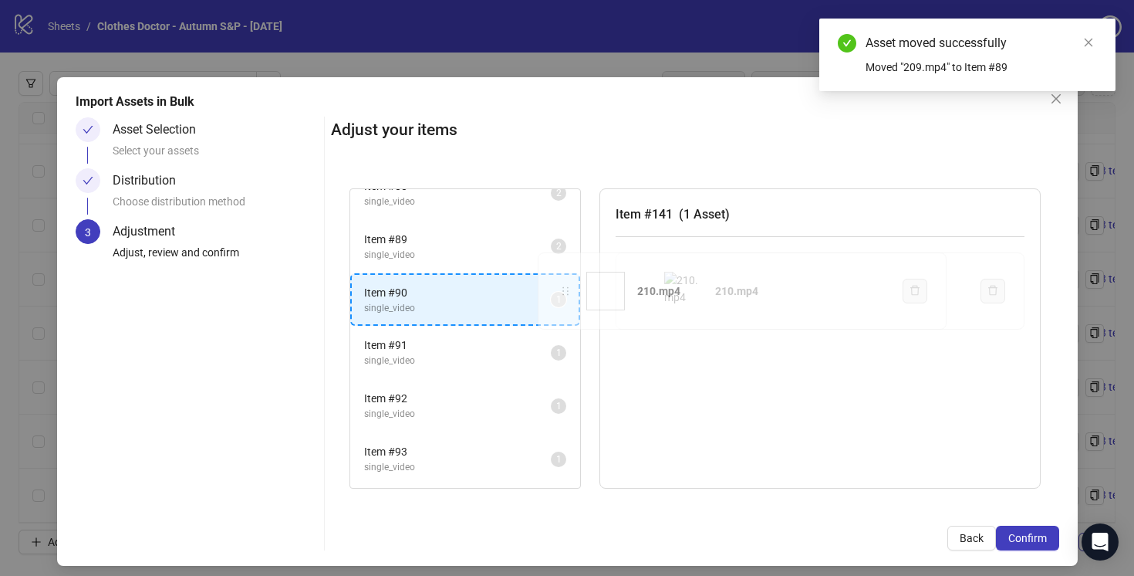
drag, startPoint x: 644, startPoint y: 295, endPoint x: 557, endPoint y: 298, distance: 87.2
click at [557, 298] on div "Item # 1 single_video 2 Item # 2 single_video 2 Item # 3 single_video 2 Item # …" at bounding box center [695, 339] width 728 height 338
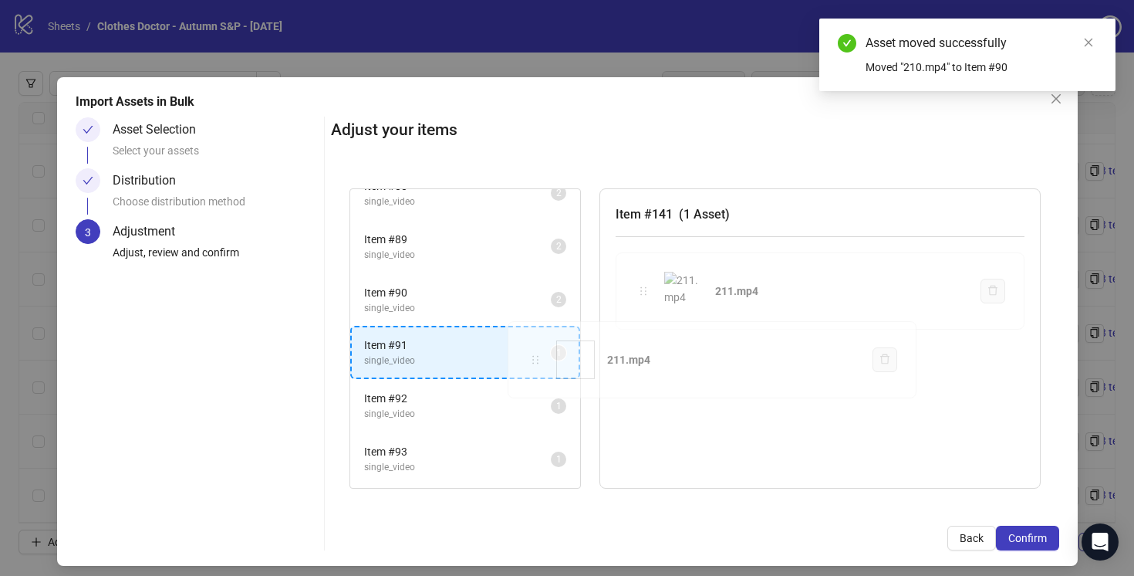
drag, startPoint x: 645, startPoint y: 291, endPoint x: 542, endPoint y: 356, distance: 122.4
click at [539, 356] on div "Item # 1 single_video 2 Item # 2 single_video 2 Item # 3 single_video 2 Item # …" at bounding box center [695, 339] width 728 height 338
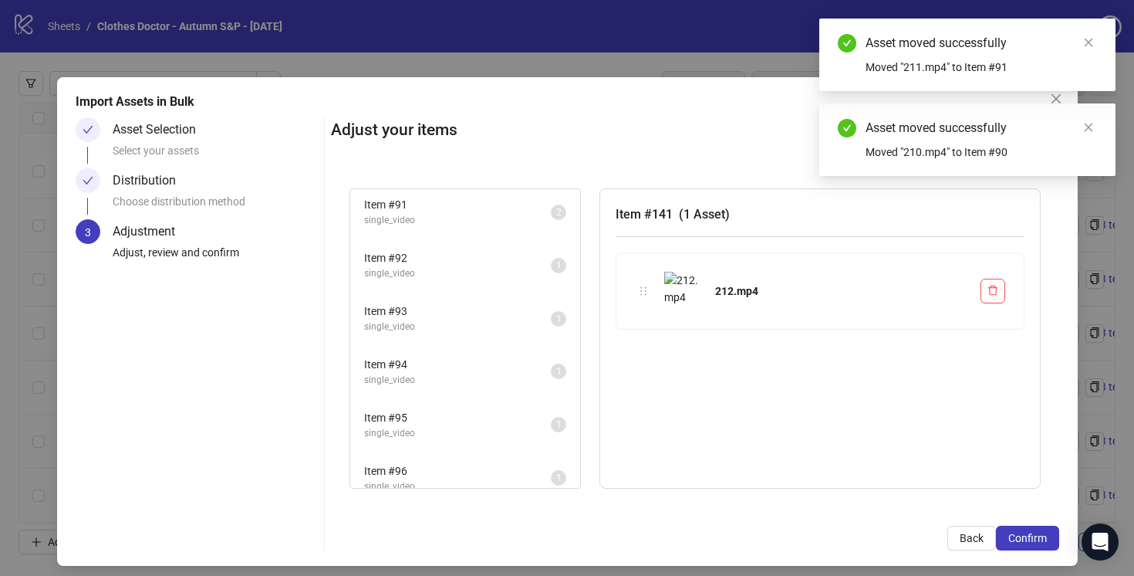
scroll to position [4793, 0]
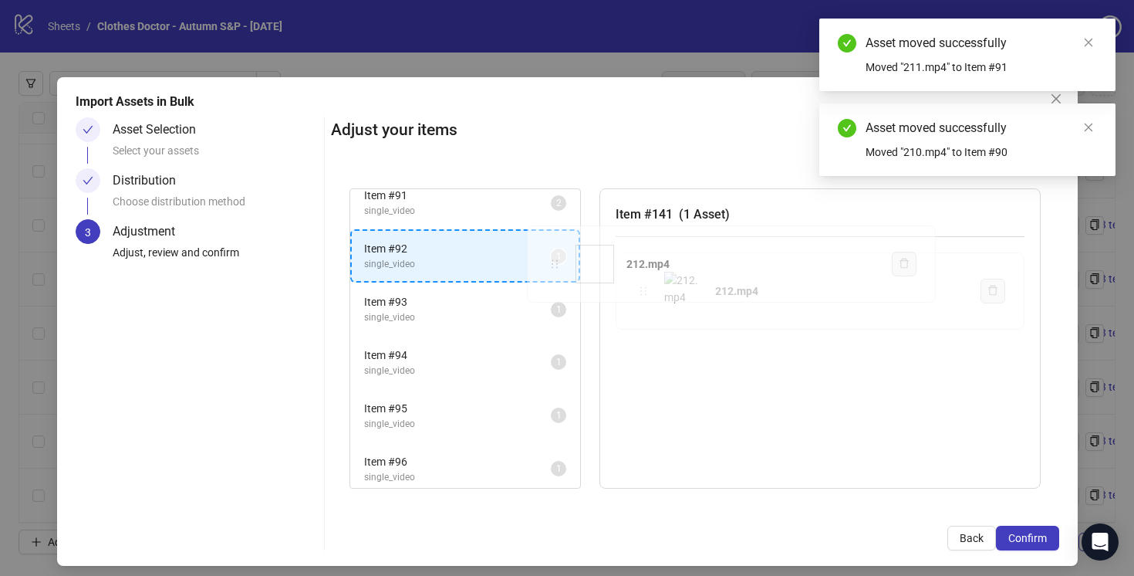
drag, startPoint x: 642, startPoint y: 291, endPoint x: 550, endPoint y: 265, distance: 95.5
click at [550, 265] on div "Item # 1 single_video 2 Item # 2 single_video 2 Item # 3 single_video 2 Item # …" at bounding box center [695, 339] width 728 height 338
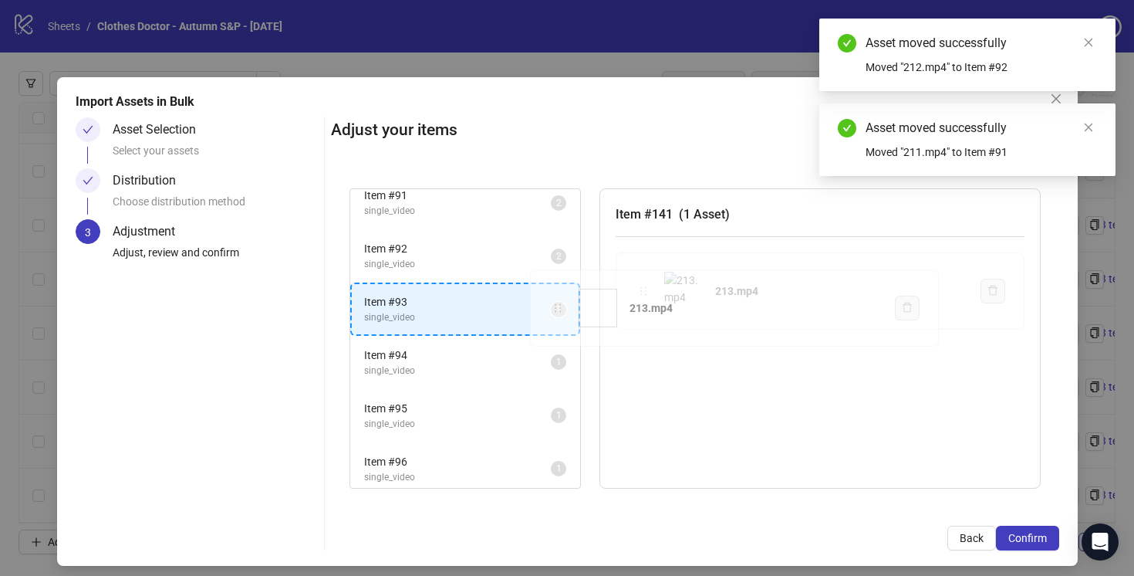
drag, startPoint x: 647, startPoint y: 292, endPoint x: 562, endPoint y: 309, distance: 86.6
click at [562, 309] on div "Item # 1 single_video 2 Item # 2 single_video 2 Item # 3 single_video 2 Item # …" at bounding box center [695, 339] width 728 height 338
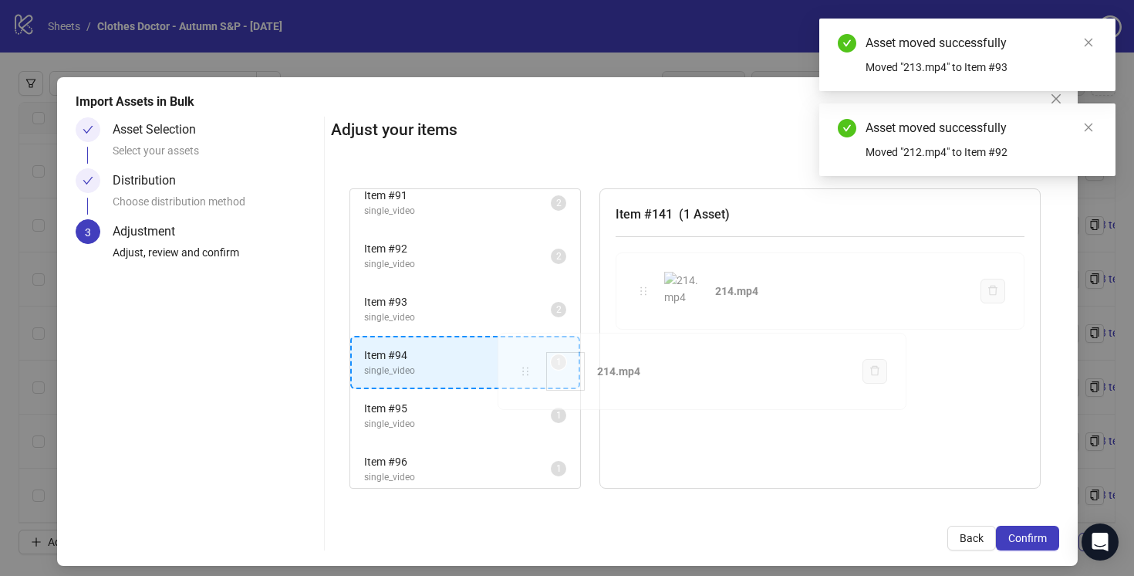
drag, startPoint x: 647, startPoint y: 289, endPoint x: 529, endPoint y: 370, distance: 143.2
click at [529, 370] on div "Item # 1 single_video 2 Item # 2 single_video 2 Item # 3 single_video 2 Item # …" at bounding box center [695, 339] width 728 height 338
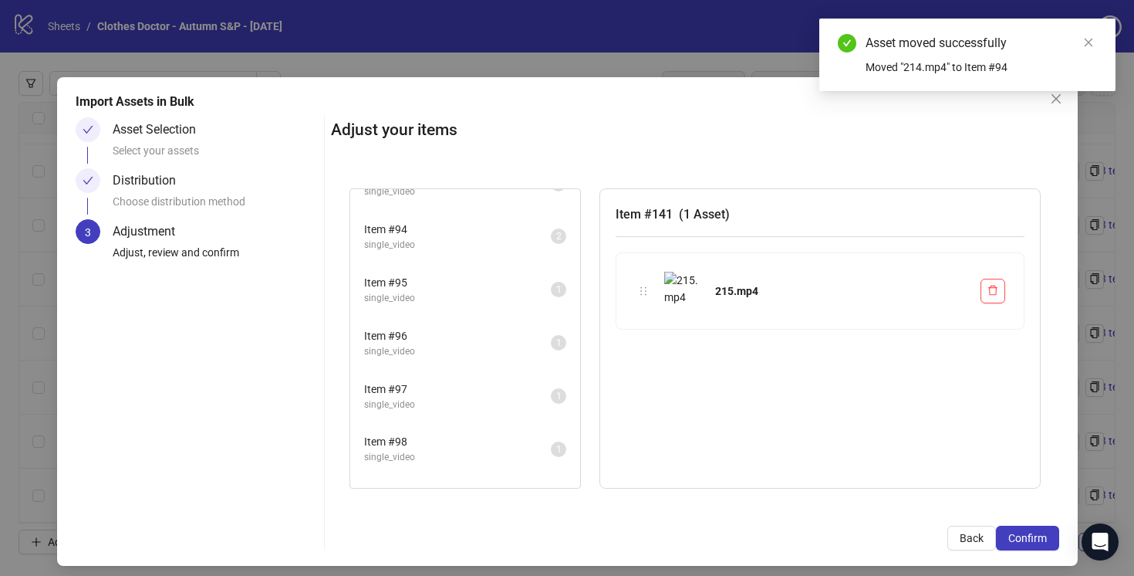
scroll to position [4945, 0]
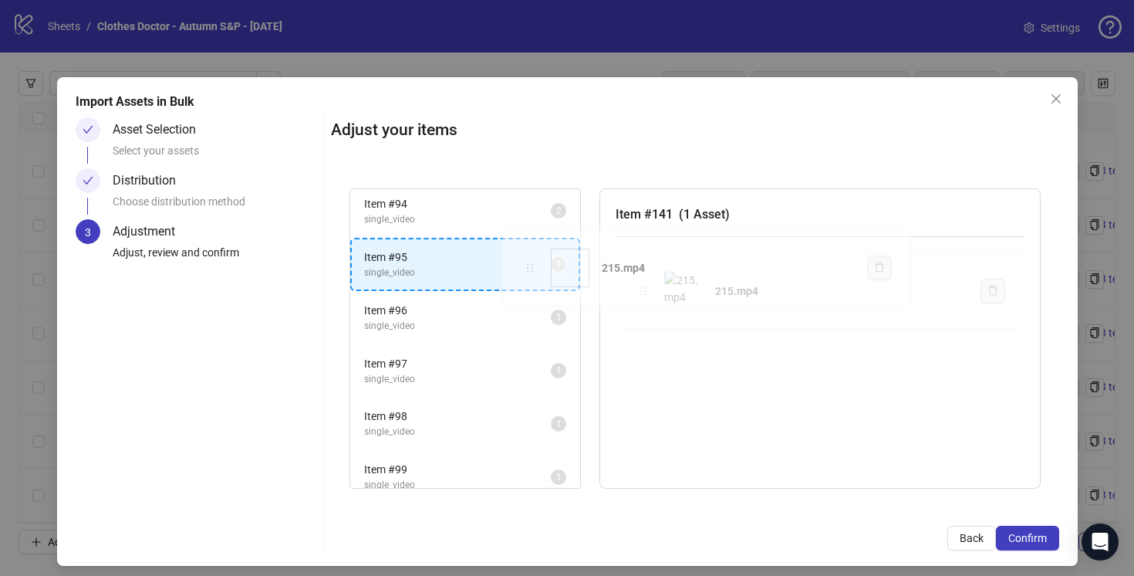
drag, startPoint x: 644, startPoint y: 294, endPoint x: 532, endPoint y: 271, distance: 114.3
click at [532, 271] on div "Item # 1 single_video 2 Item # 2 single_video 2 Item # 3 single_video 2 Item # …" at bounding box center [695, 339] width 728 height 338
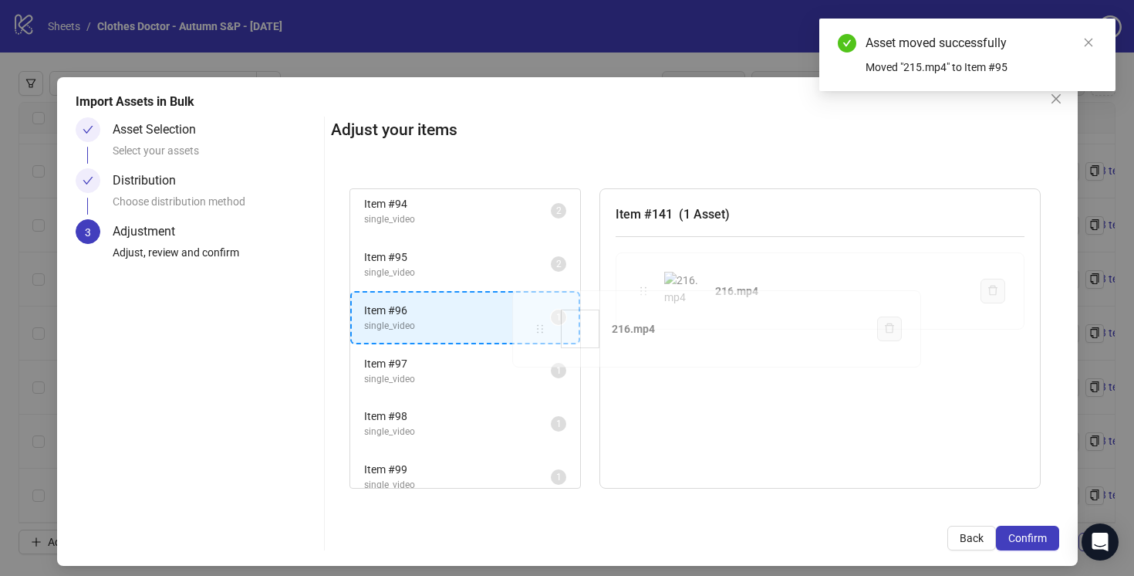
drag, startPoint x: 644, startPoint y: 291, endPoint x: 542, endPoint y: 326, distance: 107.9
click at [542, 326] on div "Item # 1 single_video 2 Item # 2 single_video 2 Item # 3 single_video 2 Item # …" at bounding box center [695, 339] width 728 height 338
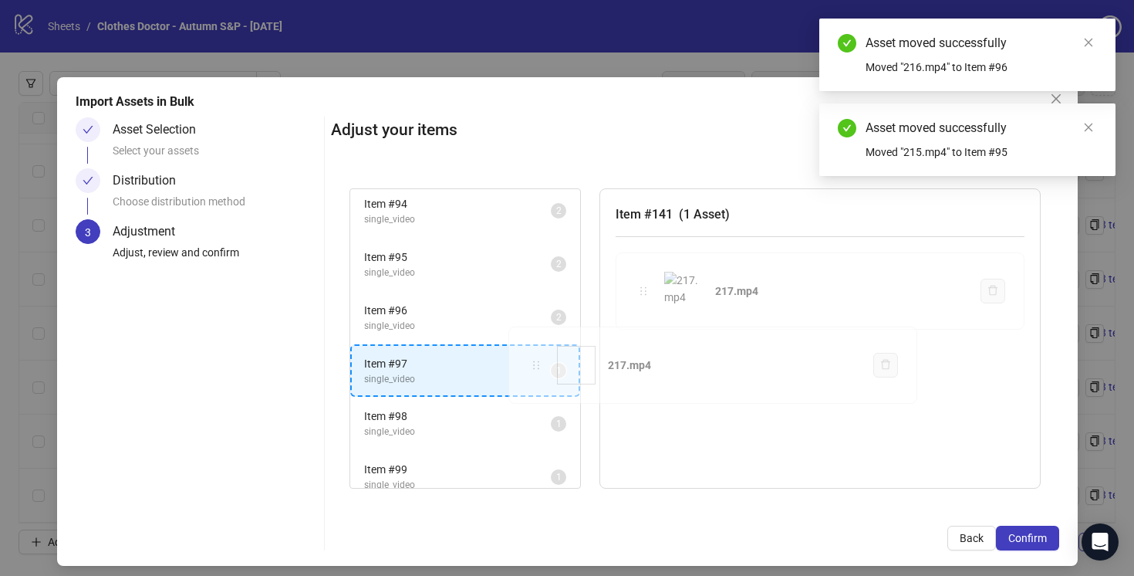
drag, startPoint x: 645, startPoint y: 290, endPoint x: 539, endPoint y: 362, distance: 128.4
click at [538, 363] on div "Item # 1 single_video 2 Item # 2 single_video 2 Item # 3 single_video 2 Item # …" at bounding box center [695, 339] width 728 height 338
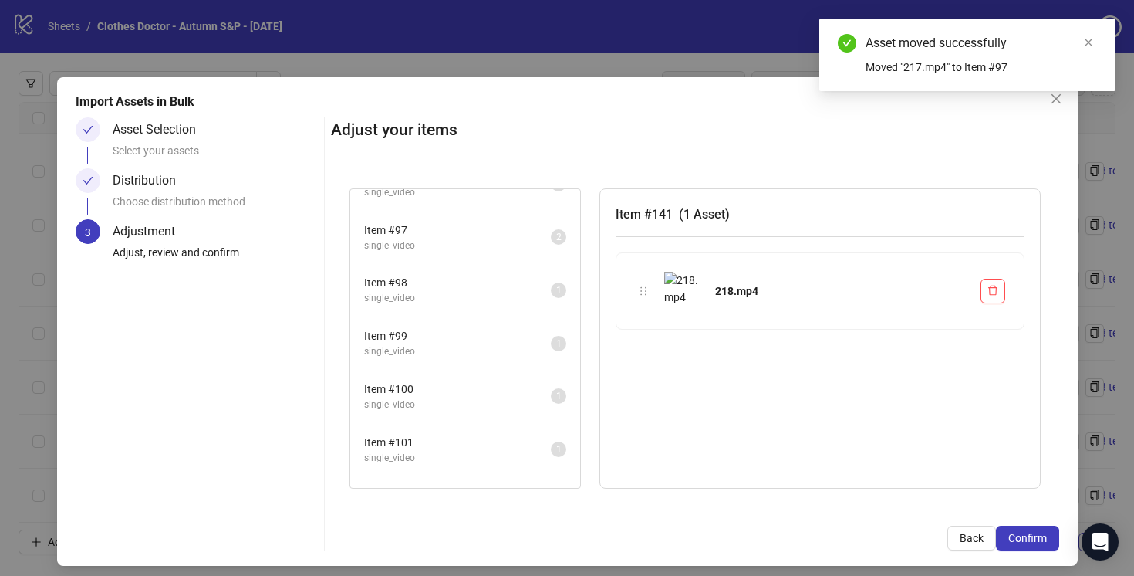
scroll to position [5107, 0]
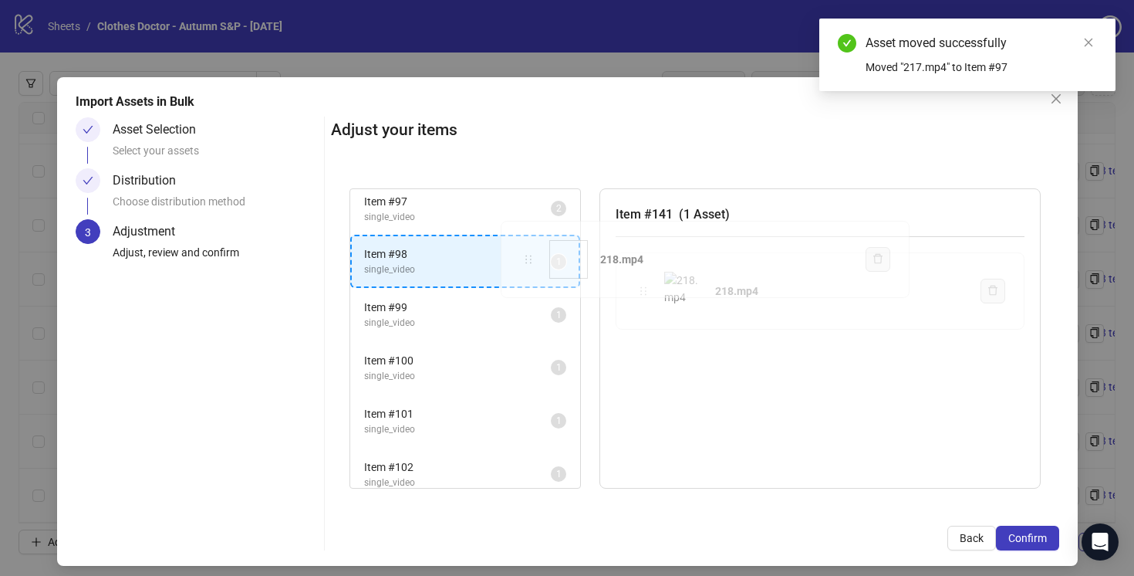
drag, startPoint x: 644, startPoint y: 290, endPoint x: 529, endPoint y: 260, distance: 118.8
click at [529, 259] on div "Item # 1 single_video 2 Item # 2 single_video 2 Item # 3 single_video 2 Item # …" at bounding box center [695, 339] width 728 height 338
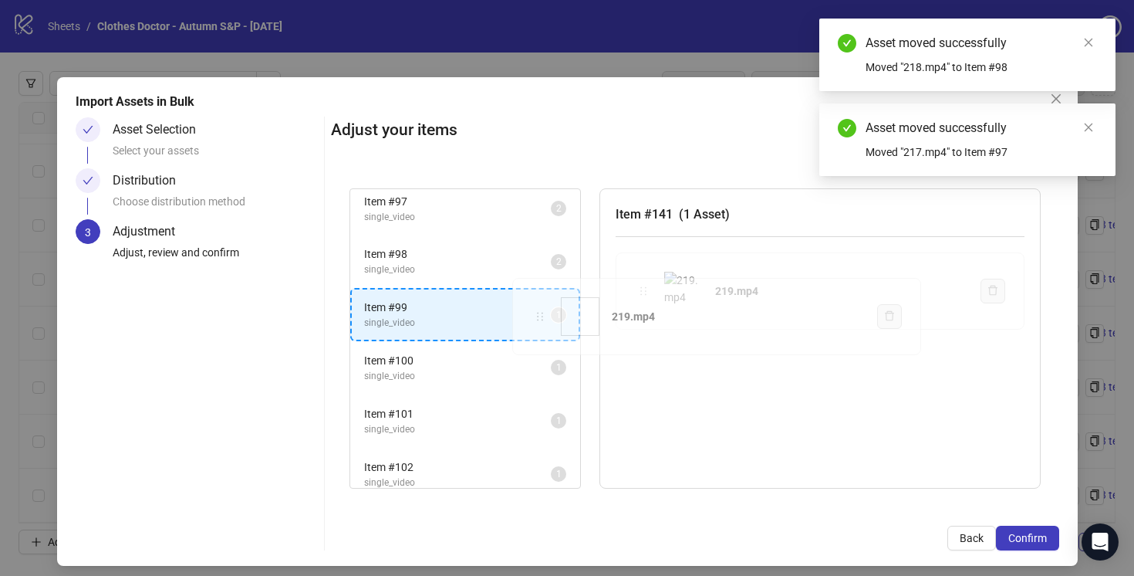
drag, startPoint x: 647, startPoint y: 292, endPoint x: 544, endPoint y: 318, distance: 105.7
click at [543, 318] on div "Item # 1 single_video 2 Item # 2 single_video 2 Item # 3 single_video 2 Item # …" at bounding box center [695, 339] width 728 height 338
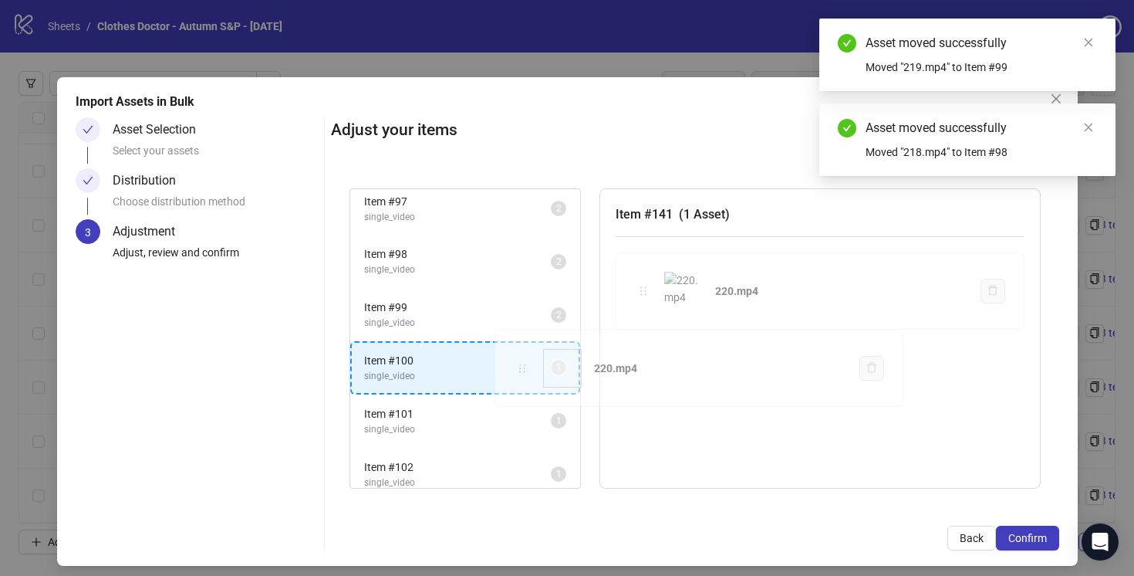
drag, startPoint x: 650, startPoint y: 292, endPoint x: 530, endPoint y: 365, distance: 140.3
click at [530, 365] on div "Item # 1 single_video 2 Item # 2 single_video 2 Item # 3 single_video 2 Item # …" at bounding box center [695, 339] width 728 height 338
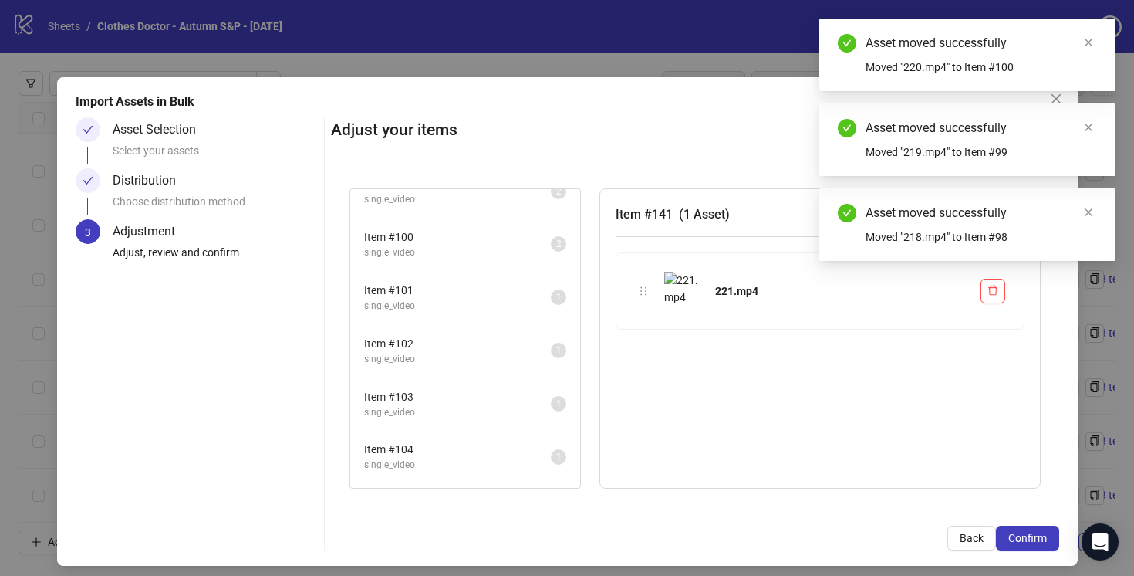
scroll to position [5244, 0]
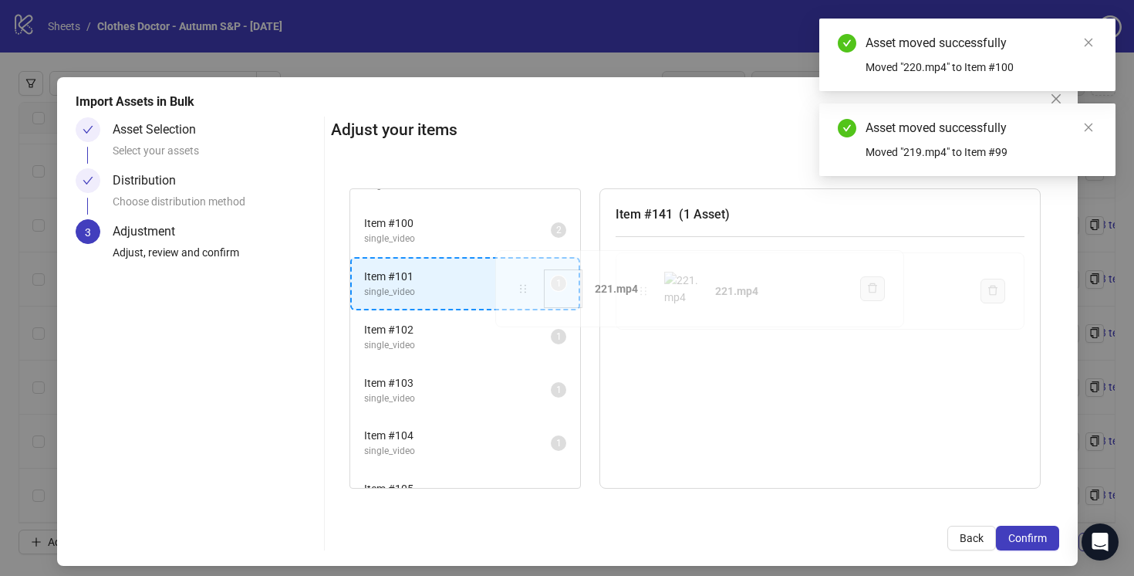
drag, startPoint x: 647, startPoint y: 292, endPoint x: 527, endPoint y: 291, distance: 119.6
click at [527, 290] on div "Item # 1 single_video 2 Item # 2 single_video 2 Item # 3 single_video 2 Item # …" at bounding box center [695, 339] width 728 height 338
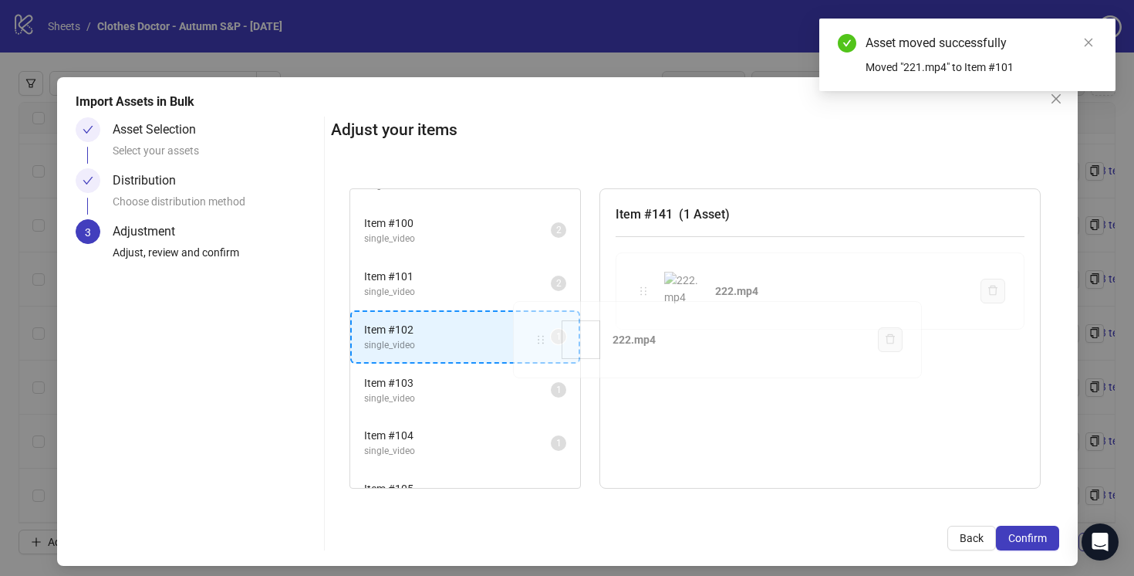
drag, startPoint x: 644, startPoint y: 291, endPoint x: 541, endPoint y: 340, distance: 114.6
click at [540, 340] on div "Item # 1 single_video 2 Item # 2 single_video 2 Item # 3 single_video 2 Item # …" at bounding box center [695, 339] width 728 height 338
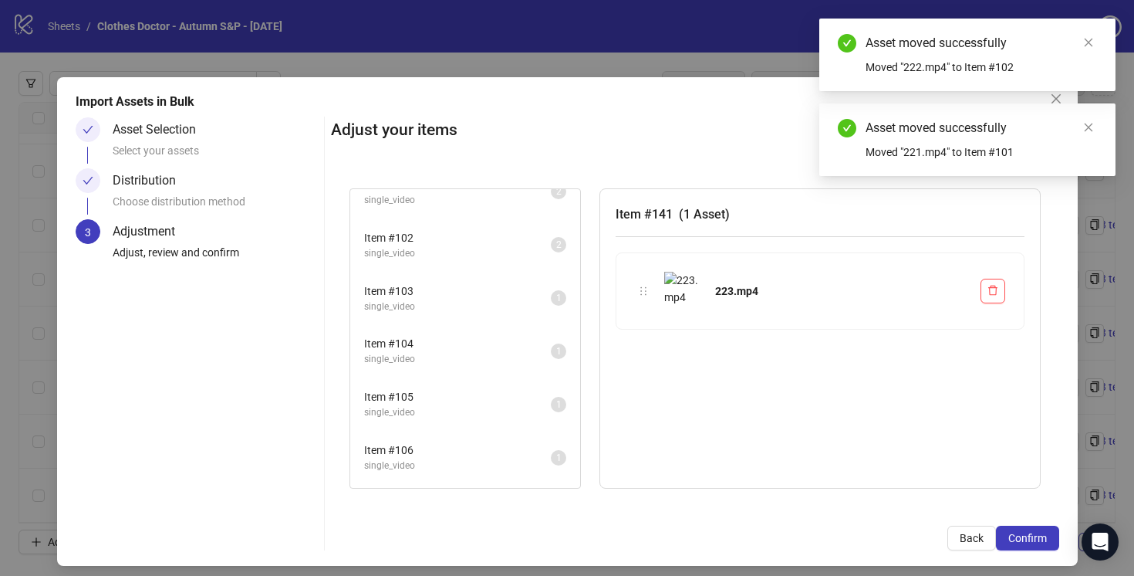
scroll to position [5357, 0]
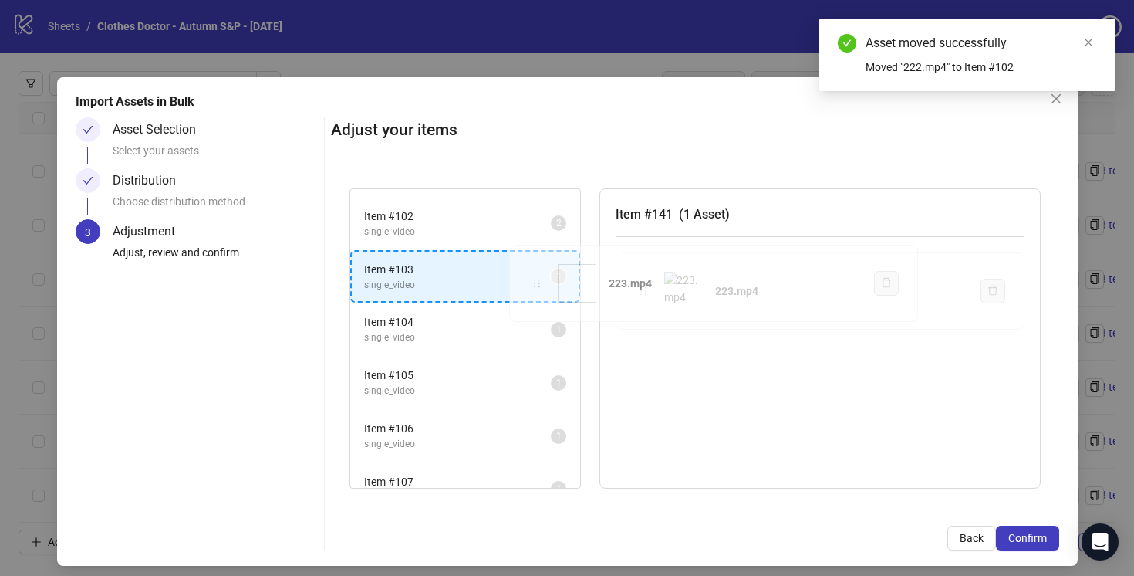
drag, startPoint x: 644, startPoint y: 291, endPoint x: 538, endPoint y: 283, distance: 106.8
click at [538, 283] on div "Item # 1 single_video 2 Item # 2 single_video 2 Item # 3 single_video 2 Item # …" at bounding box center [695, 339] width 728 height 338
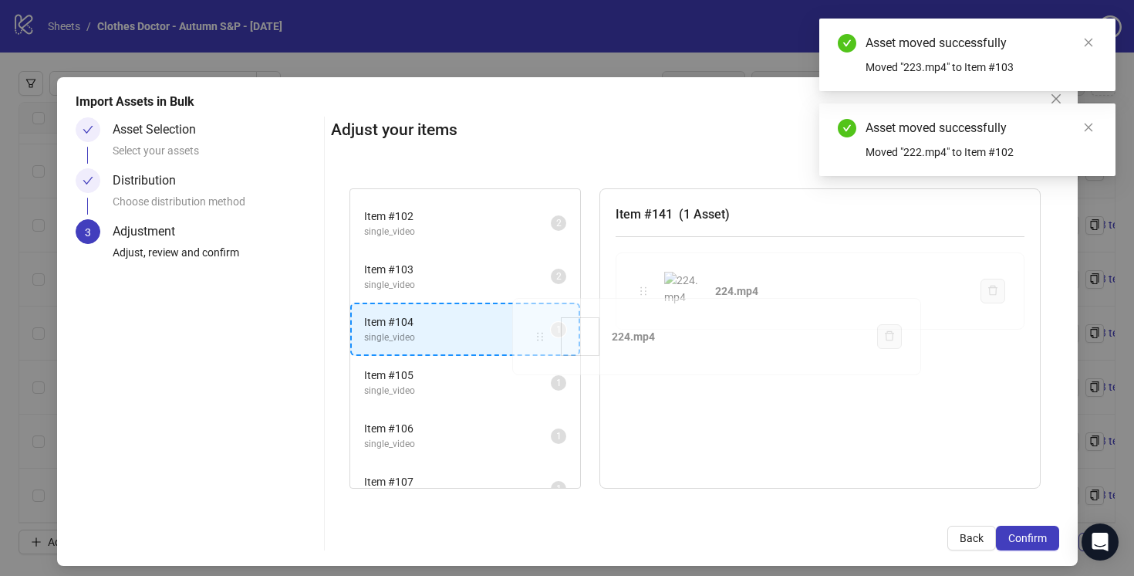
drag, startPoint x: 641, startPoint y: 289, endPoint x: 538, endPoint y: 336, distance: 113.3
click at [538, 336] on div "Item # 1 single_video 2 Item # 2 single_video 2 Item # 3 single_video 2 Item # …" at bounding box center [695, 339] width 728 height 338
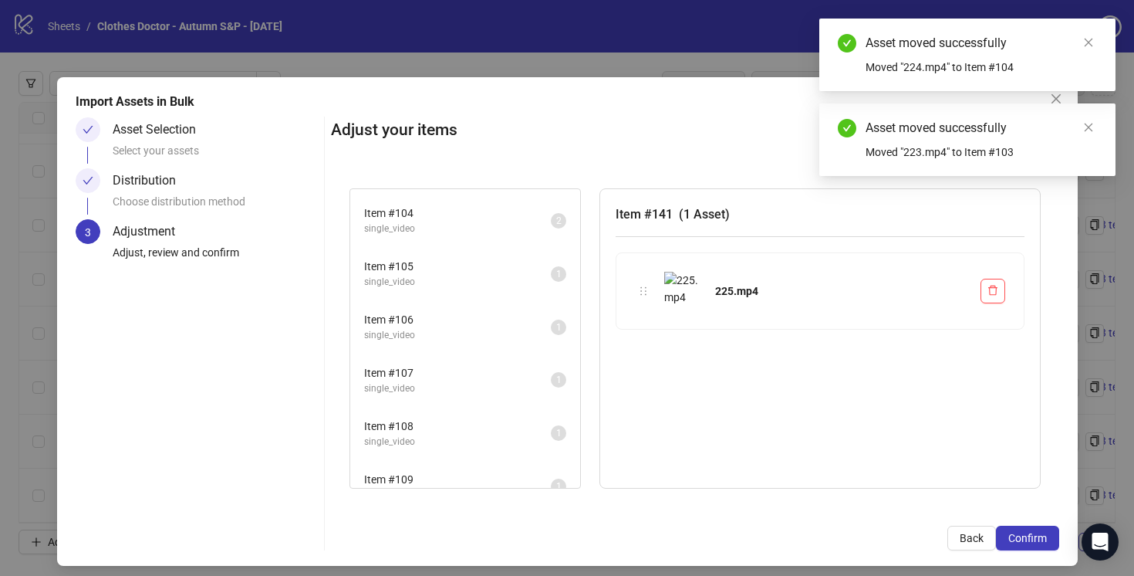
scroll to position [5468, 0]
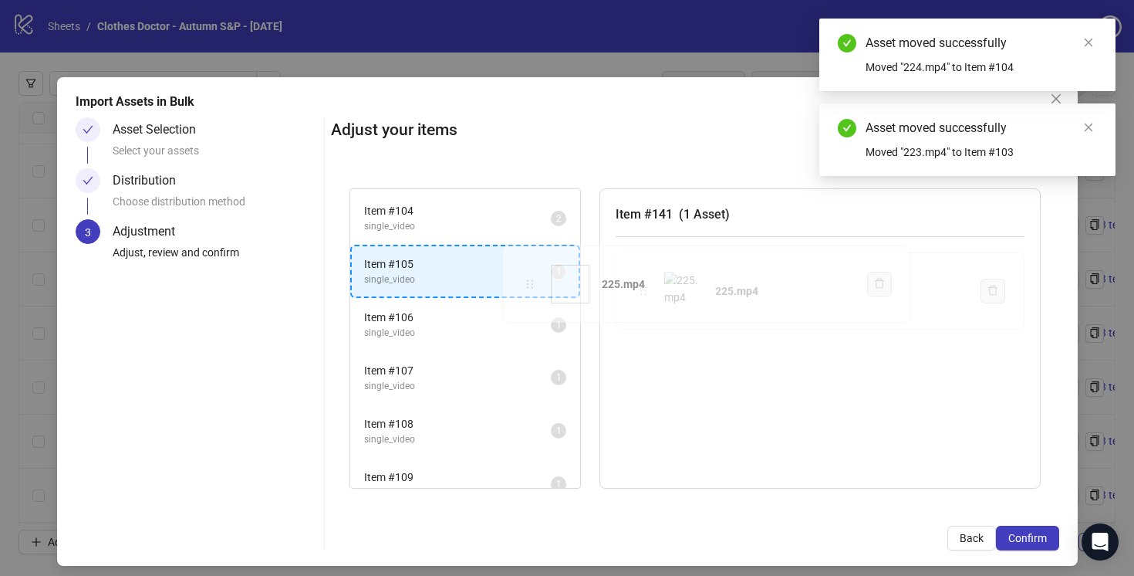
drag, startPoint x: 648, startPoint y: 292, endPoint x: 535, endPoint y: 285, distance: 113.6
click at [535, 285] on div "Item # 1 single_video 2 Item # 2 single_video 2 Item # 3 single_video 2 Item # …" at bounding box center [695, 339] width 728 height 338
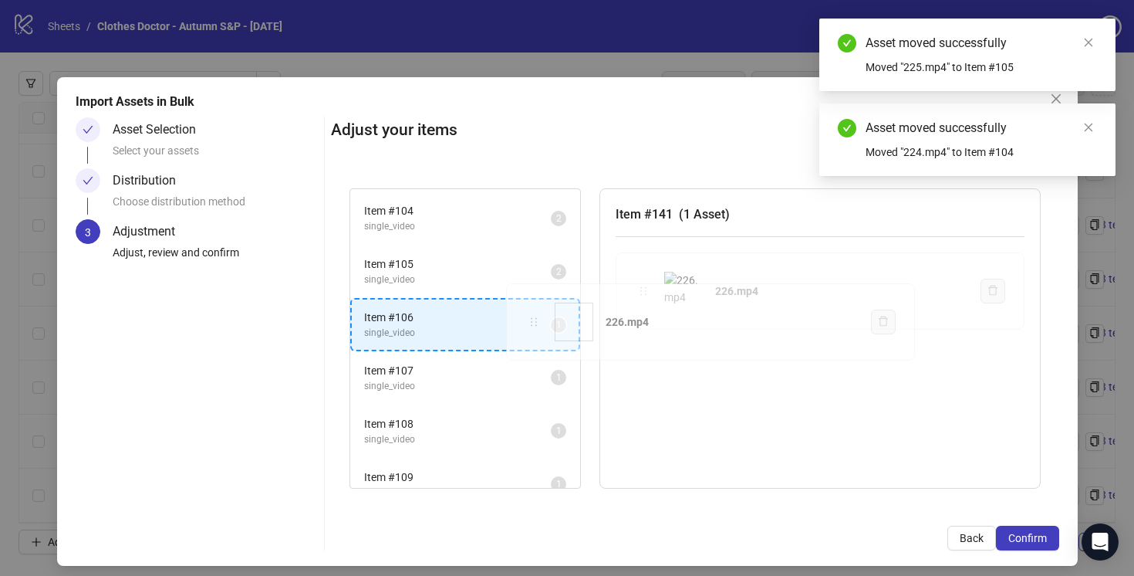
drag, startPoint x: 644, startPoint y: 291, endPoint x: 535, endPoint y: 319, distance: 112.5
click at [535, 319] on div "Item # 1 single_video 2 Item # 2 single_video 2 Item # 3 single_video 2 Item # …" at bounding box center [695, 339] width 728 height 338
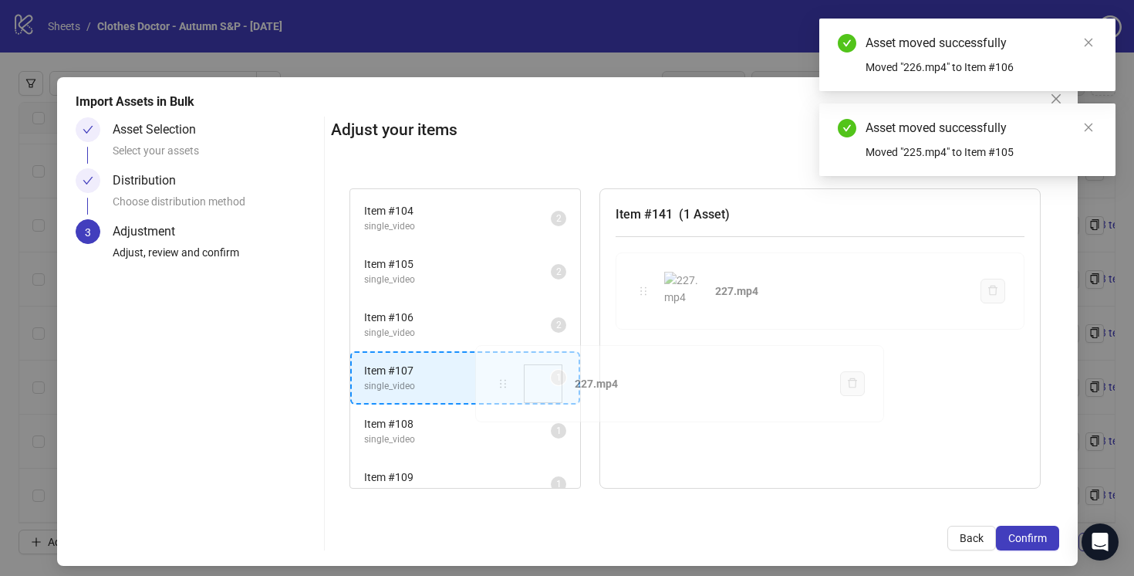
drag, startPoint x: 647, startPoint y: 294, endPoint x: 510, endPoint y: 384, distance: 164.4
click at [508, 385] on div "Item # 1 single_video 2 Item # 2 single_video 2 Item # 3 single_video 2 Item # …" at bounding box center [695, 339] width 728 height 338
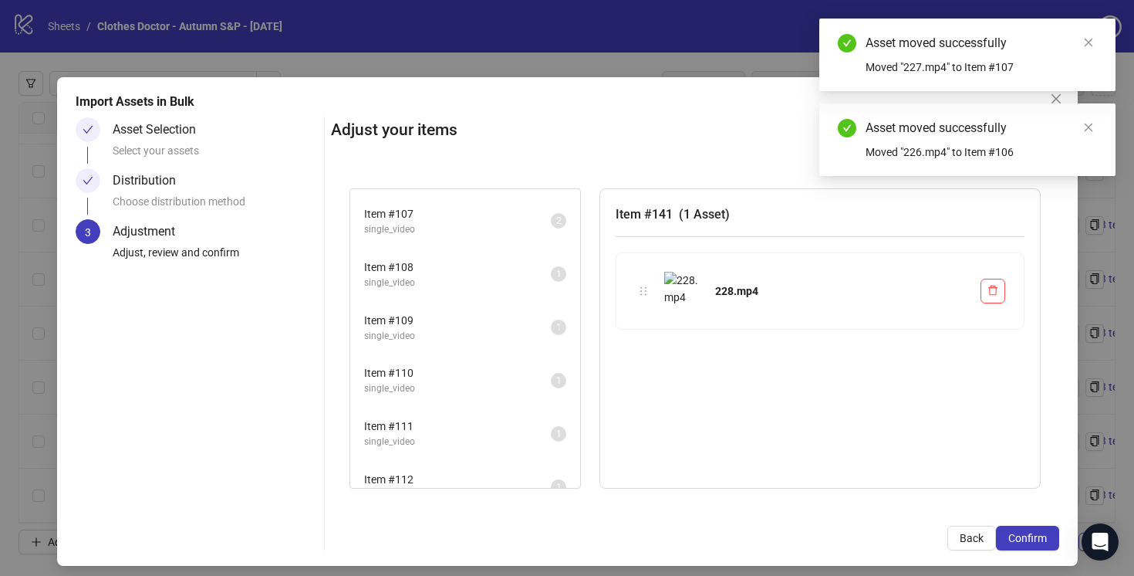
scroll to position [5626, 0]
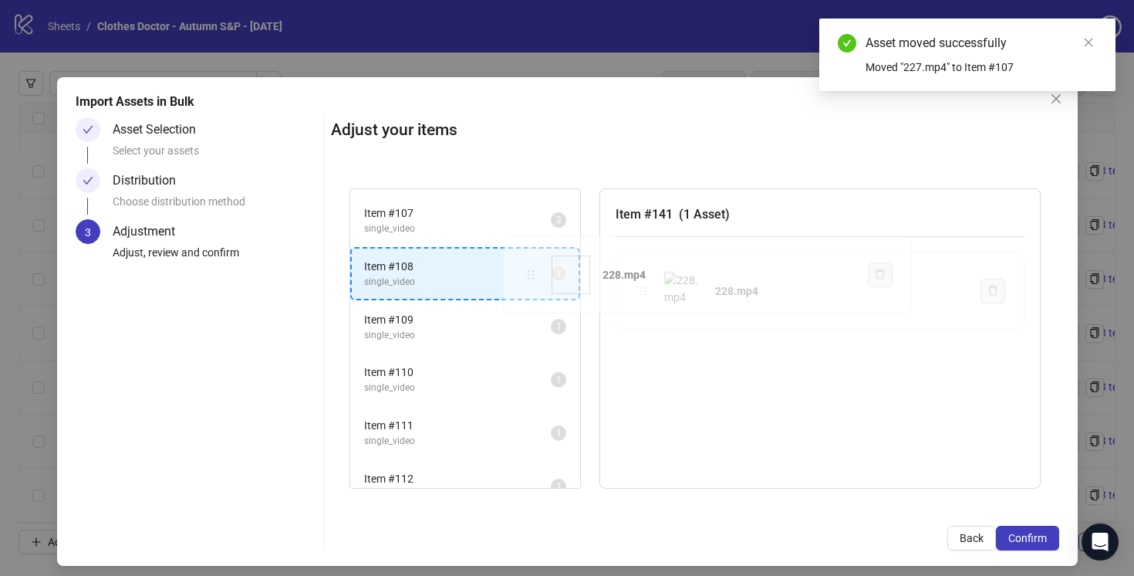
drag, startPoint x: 644, startPoint y: 292, endPoint x: 532, endPoint y: 275, distance: 113.9
click at [532, 275] on div "Item # 1 single_video 2 Item # 2 single_video 2 Item # 3 single_video 2 Item # …" at bounding box center [695, 339] width 728 height 338
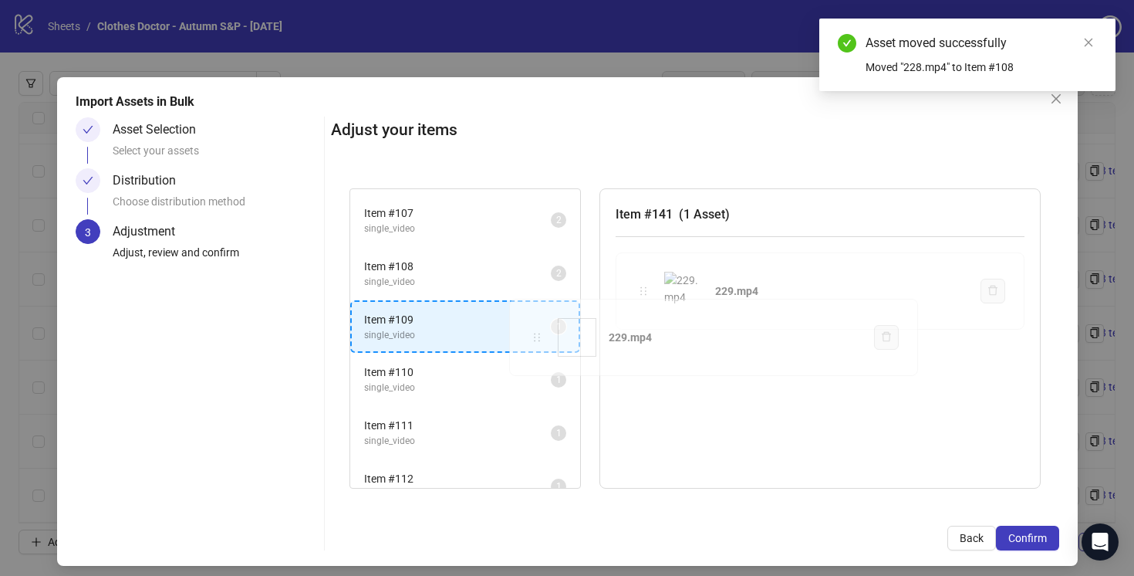
drag, startPoint x: 649, startPoint y: 289, endPoint x: 544, endPoint y: 330, distance: 112.6
click at [543, 331] on div "Item # 1 single_video 2 Item # 2 single_video 2 Item # 3 single_video 2 Item # …" at bounding box center [695, 339] width 728 height 338
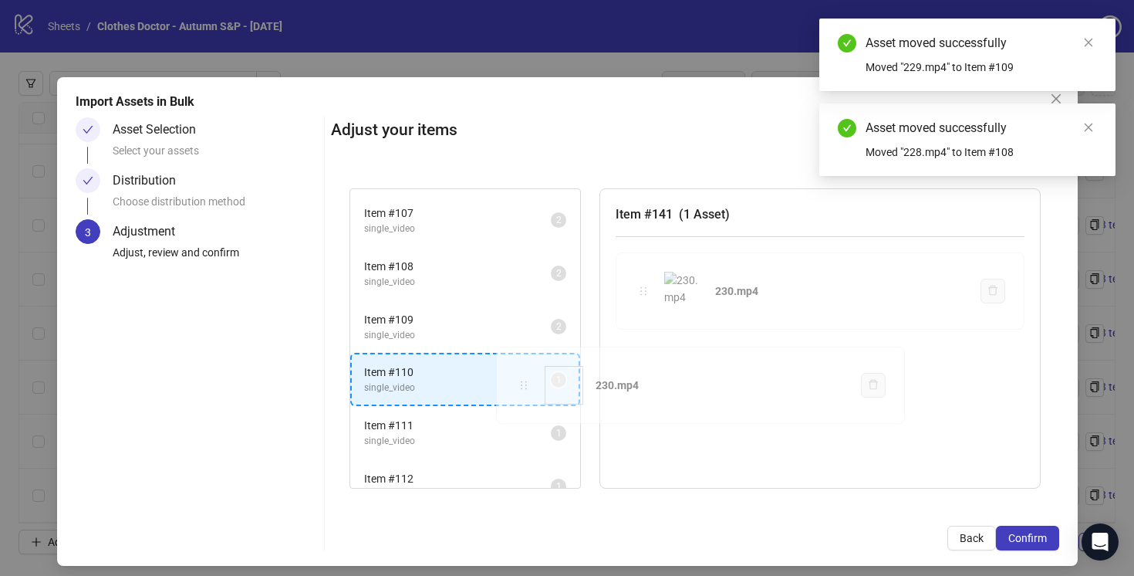
drag, startPoint x: 645, startPoint y: 292, endPoint x: 528, endPoint y: 383, distance: 149.0
click at [525, 384] on div "Item # 1 single_video 2 Item # 2 single_video 2 Item # 3 single_video 2 Item # …" at bounding box center [695, 339] width 728 height 338
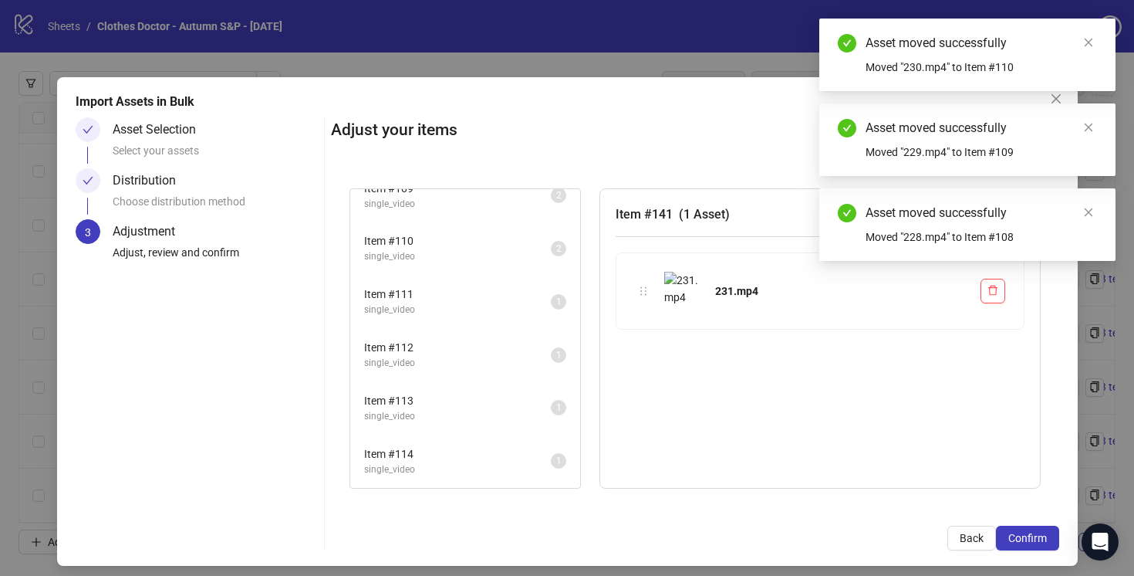
scroll to position [5773, 0]
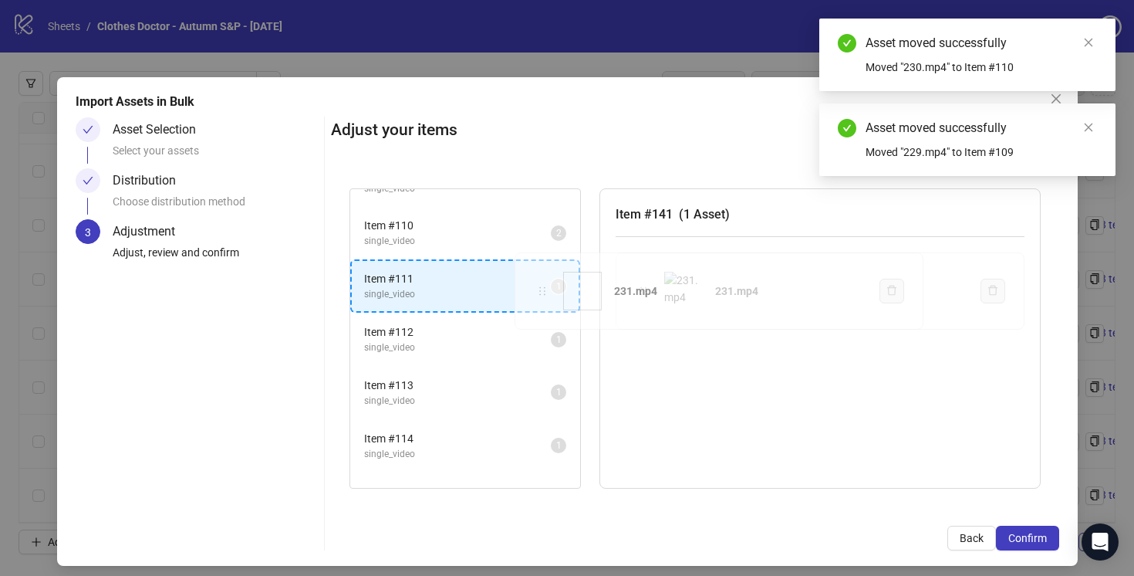
drag, startPoint x: 647, startPoint y: 291, endPoint x: 547, endPoint y: 291, distance: 99.5
click at [546, 291] on div "Item # 1 single_video 2 Item # 2 single_video 2 Item # 3 single_video 2 Item # …" at bounding box center [695, 339] width 728 height 338
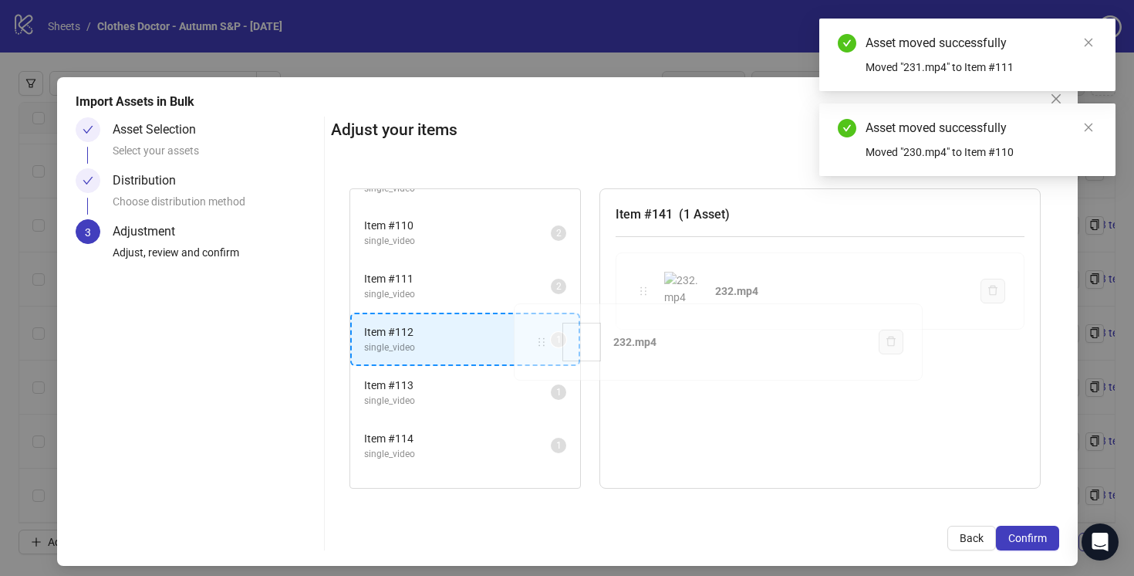
drag, startPoint x: 650, startPoint y: 292, endPoint x: 551, endPoint y: 337, distance: 109.1
click at [551, 338] on div "Item # 1 single_video 2 Item # 2 single_video 2 Item # 3 single_video 2 Item # …" at bounding box center [695, 339] width 728 height 338
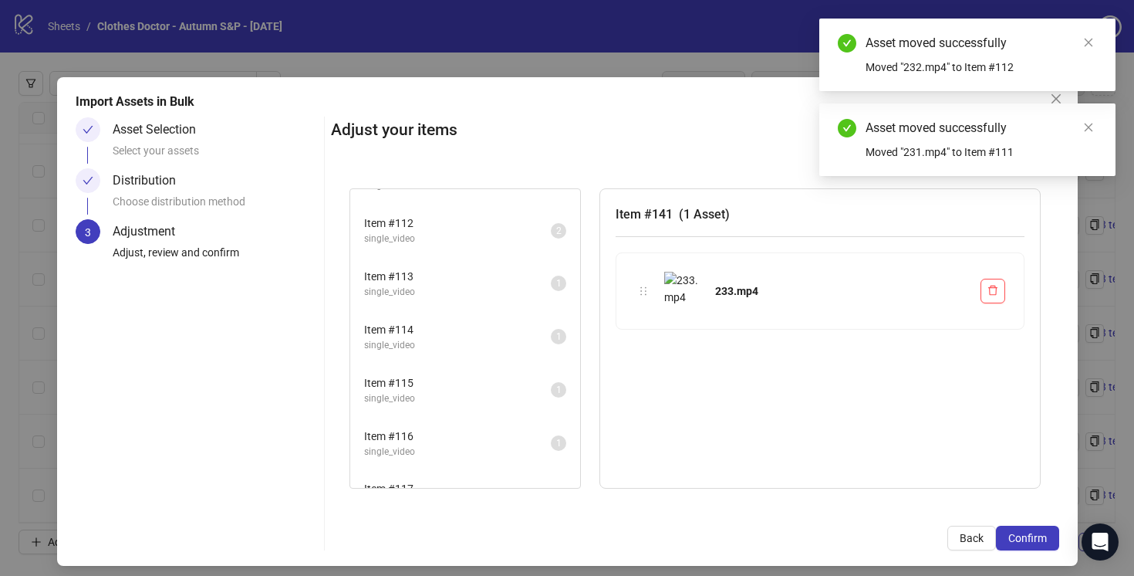
scroll to position [5890, 0]
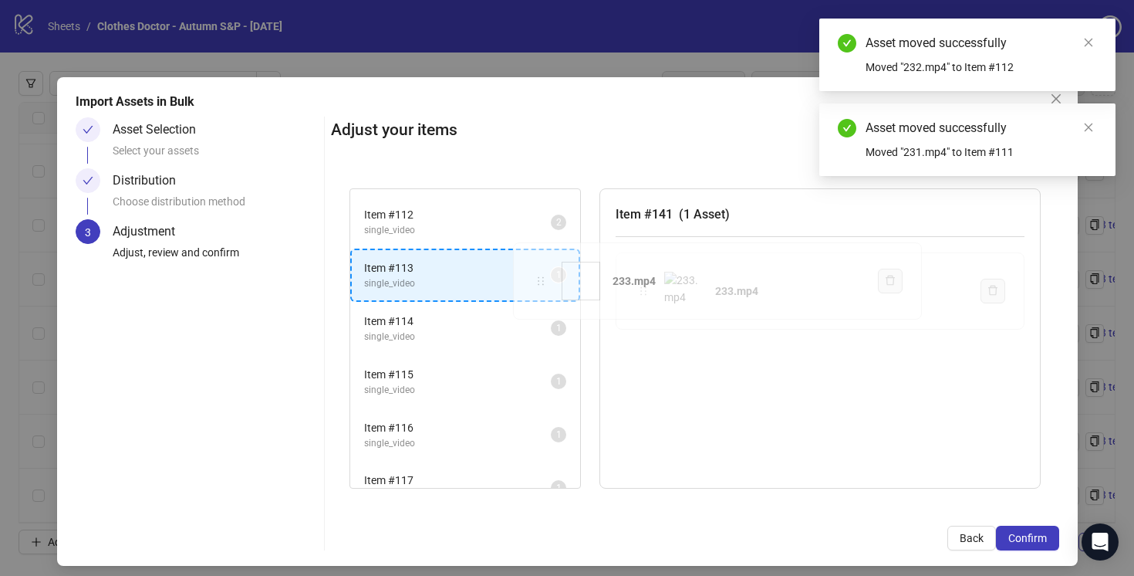
drag, startPoint x: 645, startPoint y: 292, endPoint x: 542, endPoint y: 282, distance: 103.1
click at [542, 282] on div "Item # 1 single_video 2 Item # 2 single_video 2 Item # 3 single_video 2 Item # …" at bounding box center [695, 339] width 728 height 338
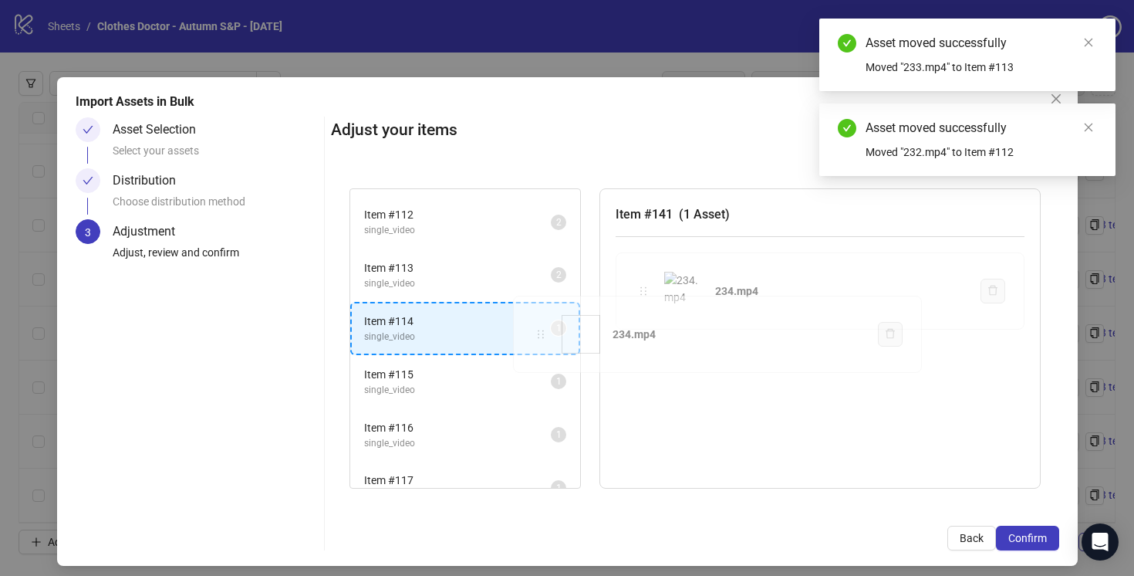
drag, startPoint x: 646, startPoint y: 294, endPoint x: 546, endPoint y: 334, distance: 108.0
click at [546, 335] on div "Item # 1 single_video 2 Item # 2 single_video 2 Item # 3 single_video 2 Item # …" at bounding box center [695, 339] width 728 height 338
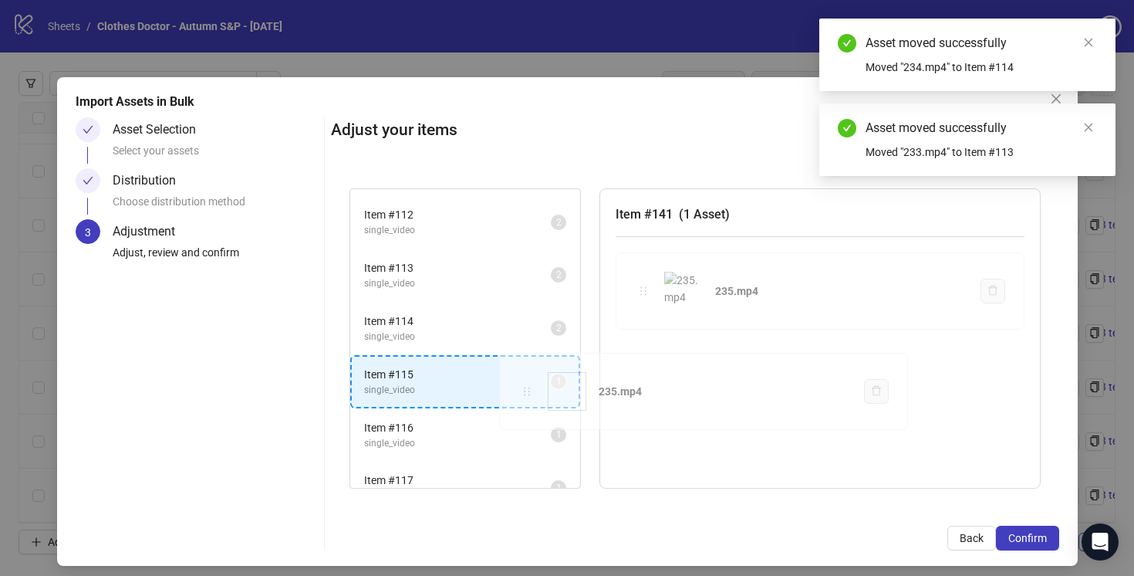
drag, startPoint x: 644, startPoint y: 292, endPoint x: 528, endPoint y: 393, distance: 153.2
click at [528, 393] on div "Item # 1 single_video 2 Item # 2 single_video 2 Item # 3 single_video 2 Item # …" at bounding box center [695, 339] width 728 height 338
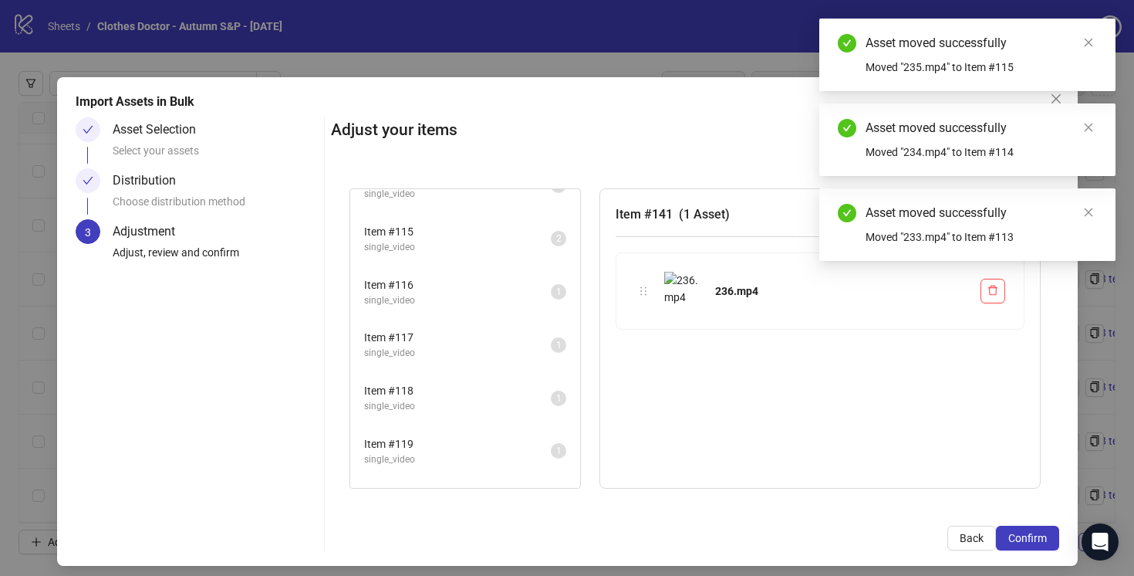
scroll to position [6043, 0]
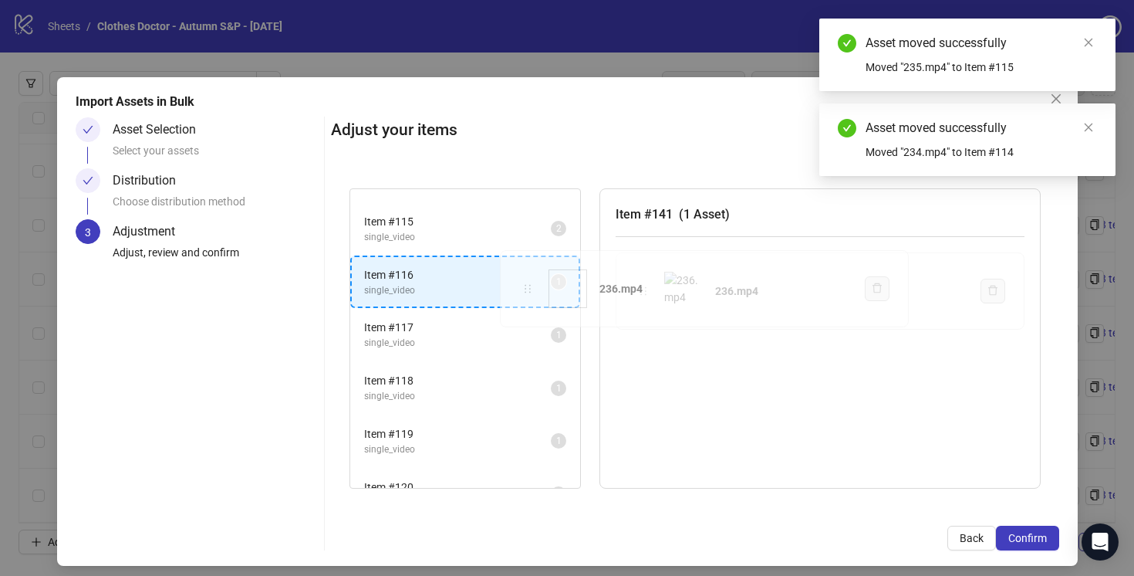
drag, startPoint x: 640, startPoint y: 286, endPoint x: 525, endPoint y: 284, distance: 115.0
click at [525, 284] on div "Item # 1 single_video 2 Item # 2 single_video 2 Item # 3 single_video 2 Item # …" at bounding box center [695, 339] width 728 height 338
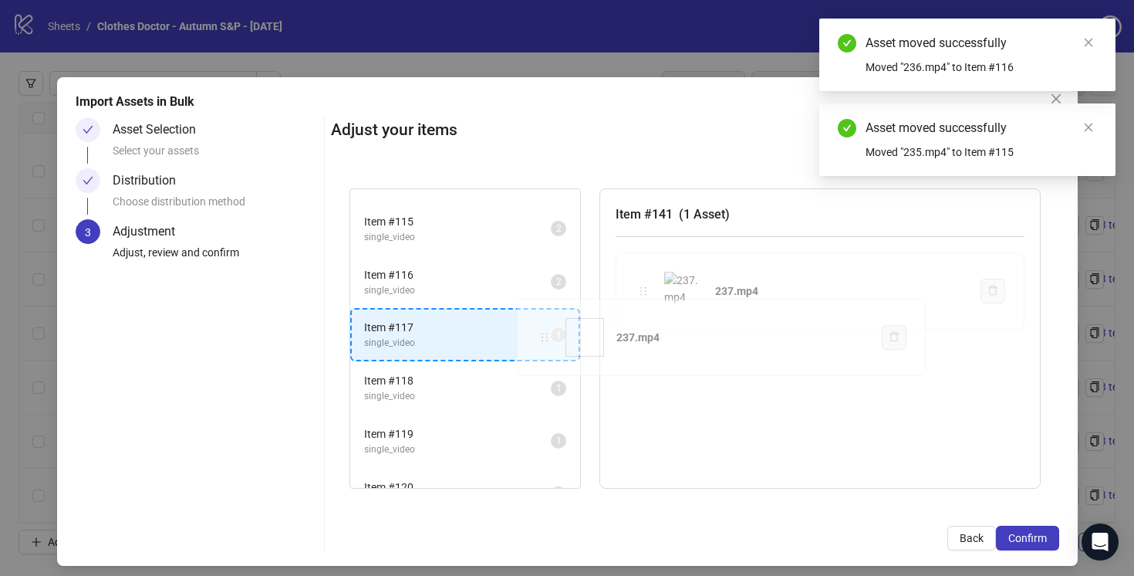
drag, startPoint x: 647, startPoint y: 292, endPoint x: 541, endPoint y: 340, distance: 117.1
click at [540, 340] on div "Item # 1 single_video 2 Item # 2 single_video 2 Item # 3 single_video 2 Item # …" at bounding box center [695, 339] width 728 height 338
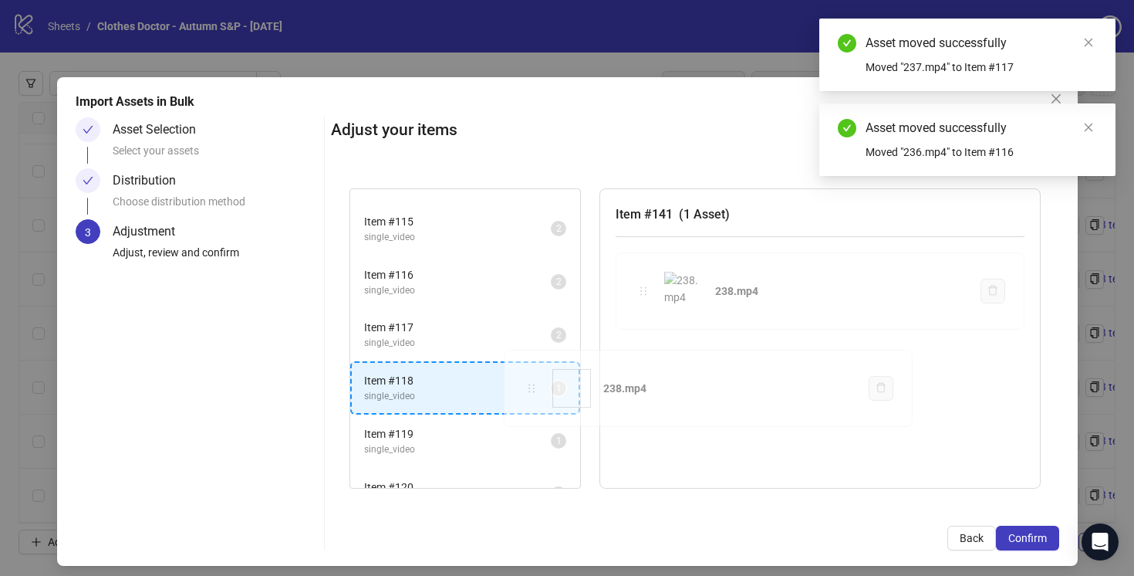
drag, startPoint x: 645, startPoint y: 291, endPoint x: 529, endPoint y: 390, distance: 152.7
click at [529, 390] on div "Item # 1 single_video 2 Item # 2 single_video 2 Item # 3 single_video 2 Item # …" at bounding box center [695, 339] width 728 height 338
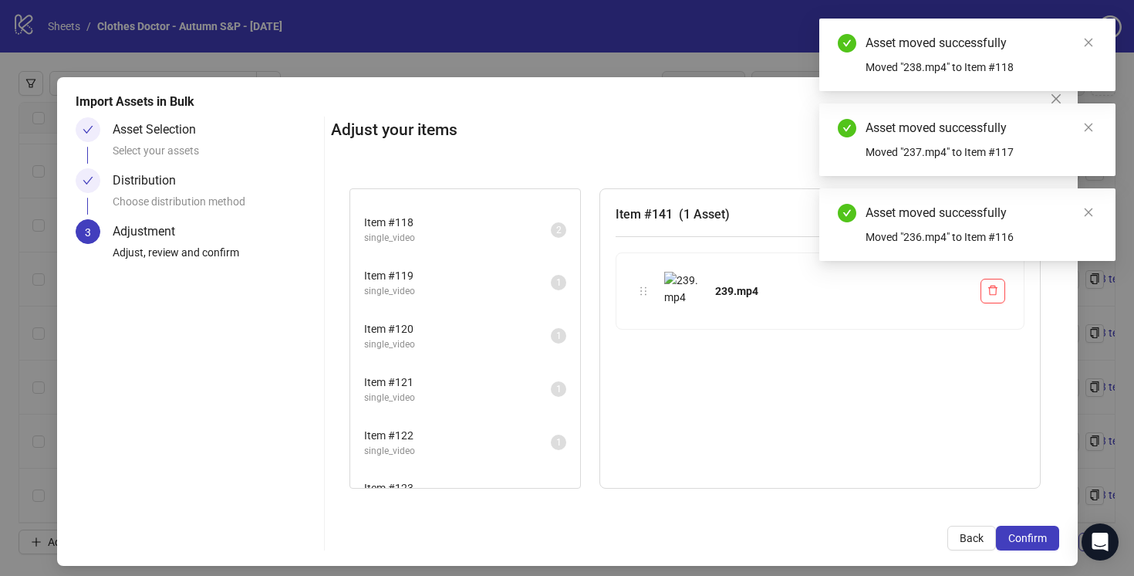
scroll to position [6202, 0]
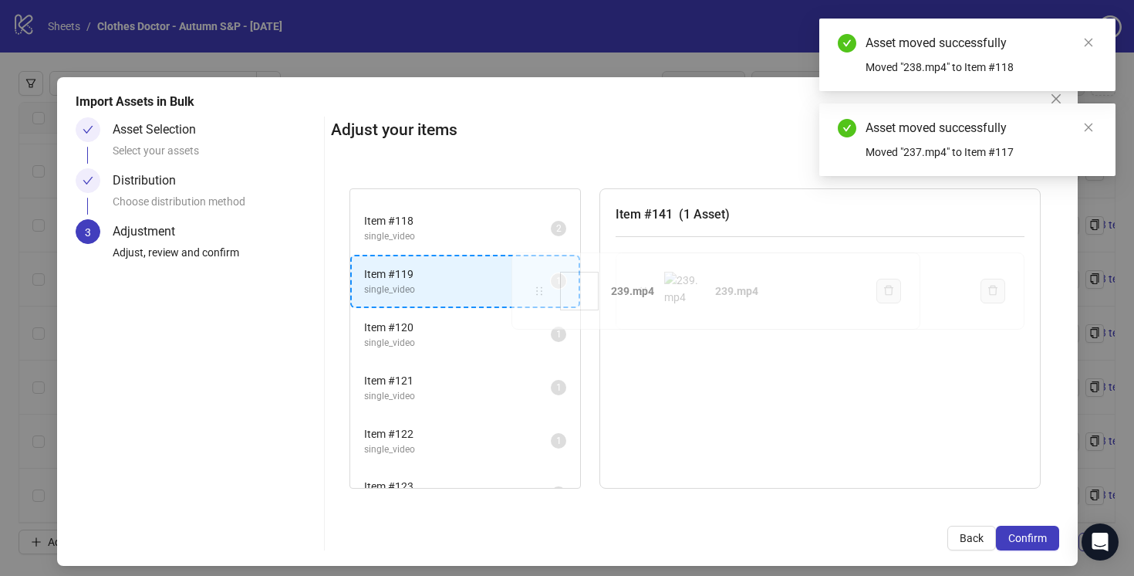
drag, startPoint x: 644, startPoint y: 286, endPoint x: 539, endPoint y: 287, distance: 104.2
click at [539, 287] on div "Item # 1 single_video 2 Item # 2 single_video 2 Item # 3 single_video 2 Item # …" at bounding box center [695, 339] width 728 height 338
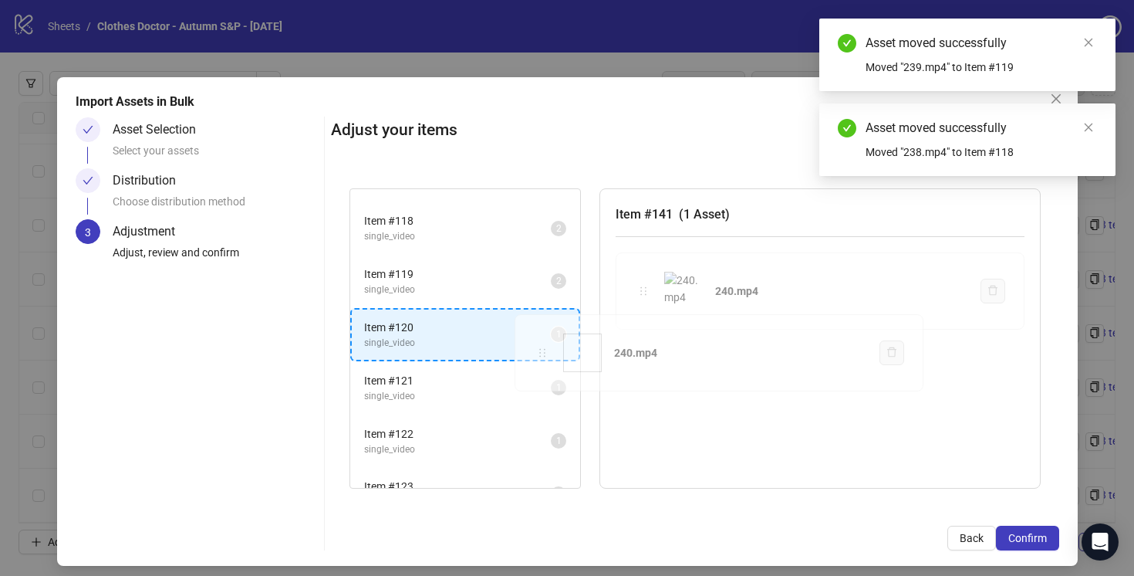
drag, startPoint x: 642, startPoint y: 292, endPoint x: 542, endPoint y: 346, distance: 113.6
click at [542, 346] on div "Item # 1 single_video 2 Item # 2 single_video 2 Item # 3 single_video 2 Item # …" at bounding box center [695, 339] width 728 height 338
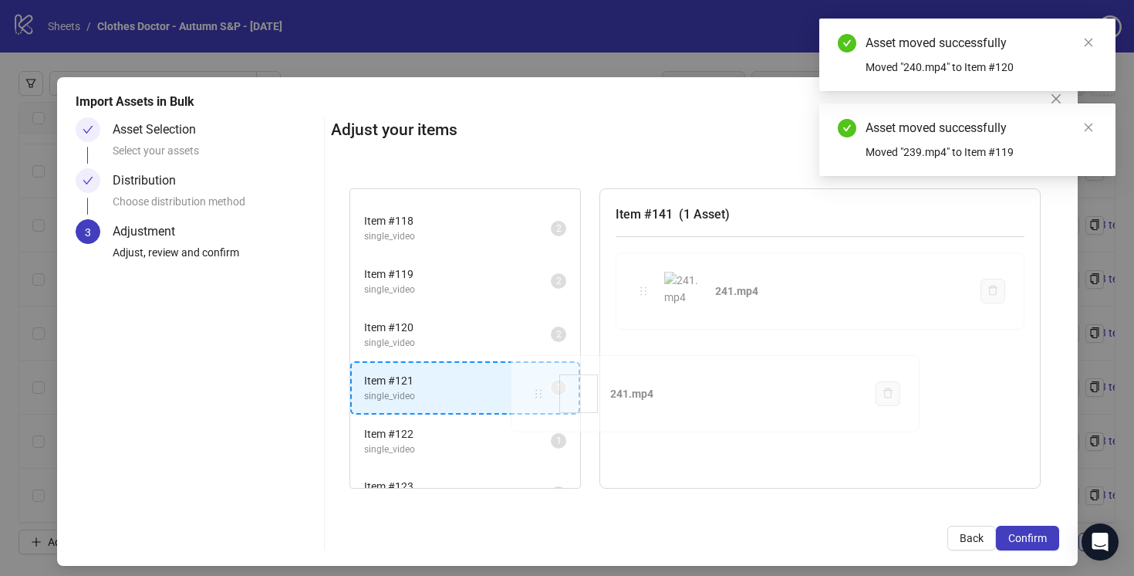
drag, startPoint x: 647, startPoint y: 287, endPoint x: 542, endPoint y: 390, distance: 146.8
click at [542, 390] on div "Item # 1 single_video 2 Item # 2 single_video 2 Item # 3 single_video 2 Item # …" at bounding box center [695, 339] width 728 height 338
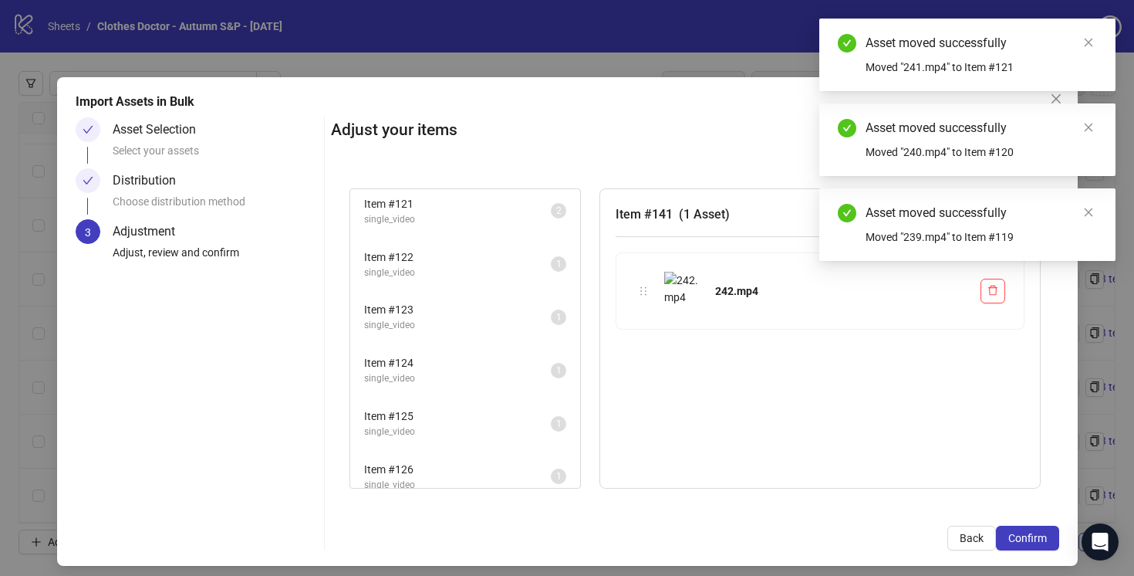
scroll to position [6384, 0]
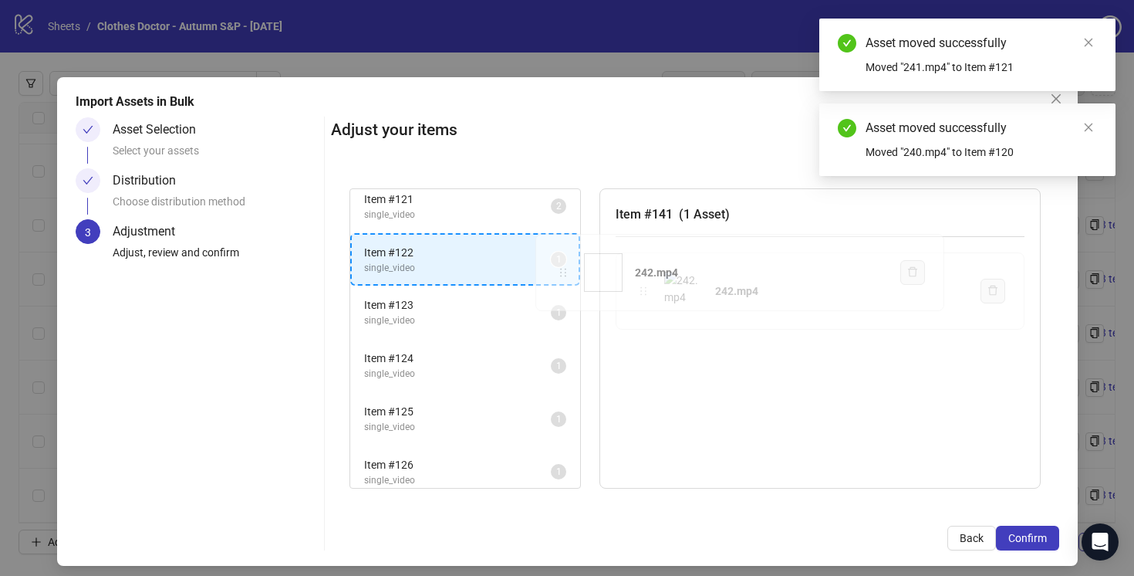
drag, startPoint x: 641, startPoint y: 292, endPoint x: 561, endPoint y: 273, distance: 82.4
click at [561, 273] on div "Item # 1 single_video 2 Item # 2 single_video 2 Item # 3 single_video 2 Item # …" at bounding box center [695, 339] width 728 height 338
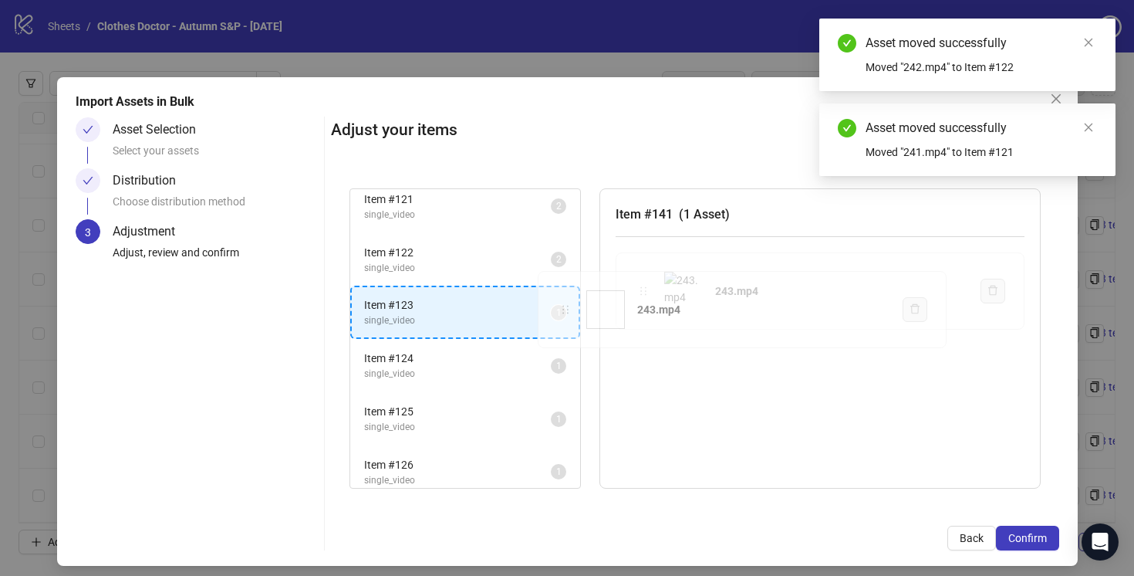
drag, startPoint x: 644, startPoint y: 293, endPoint x: 550, endPoint y: 318, distance: 96.6
click at [549, 319] on div "Item # 1 single_video 2 Item # 2 single_video 2 Item # 3 single_video 2 Item # …" at bounding box center [695, 339] width 728 height 338
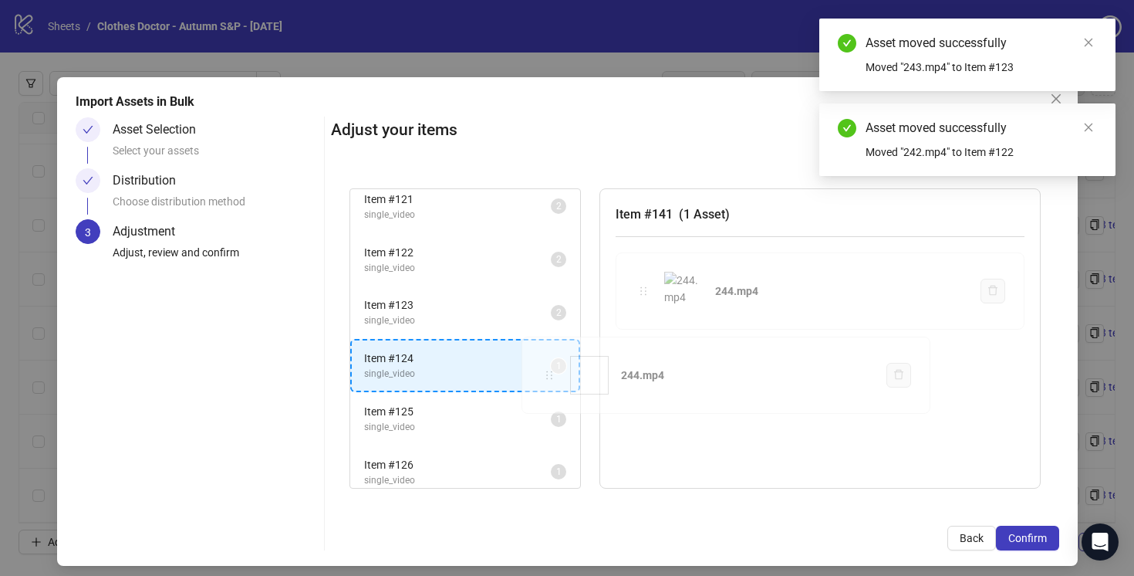
drag, startPoint x: 647, startPoint y: 290, endPoint x: 555, endPoint y: 372, distance: 123.5
click at [554, 373] on div "Item # 1 single_video 2 Item # 2 single_video 2 Item # 3 single_video 2 Item # …" at bounding box center [695, 339] width 728 height 338
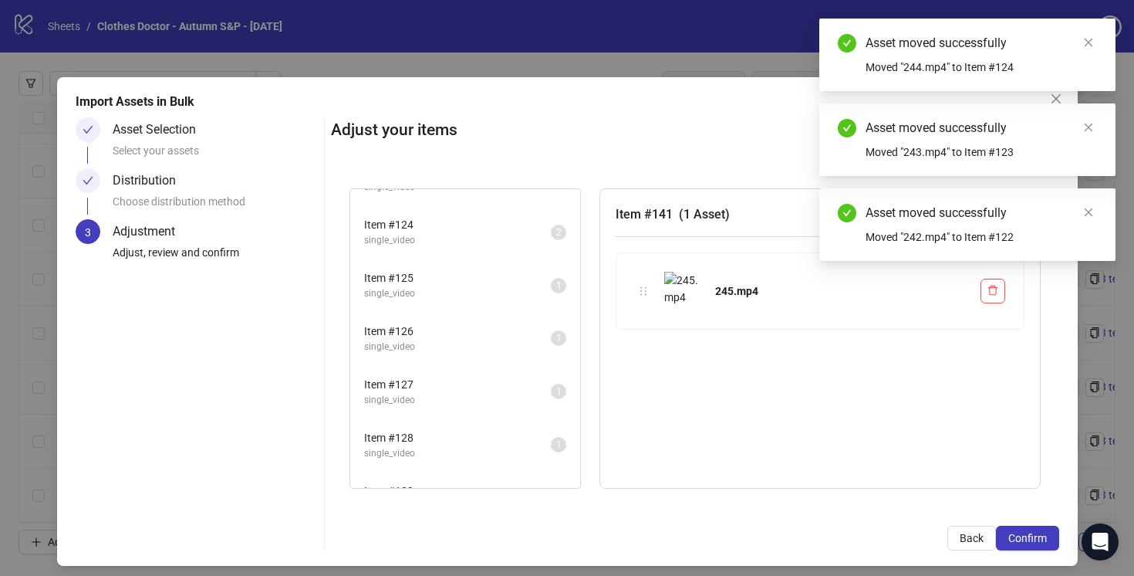
scroll to position [6533, 0]
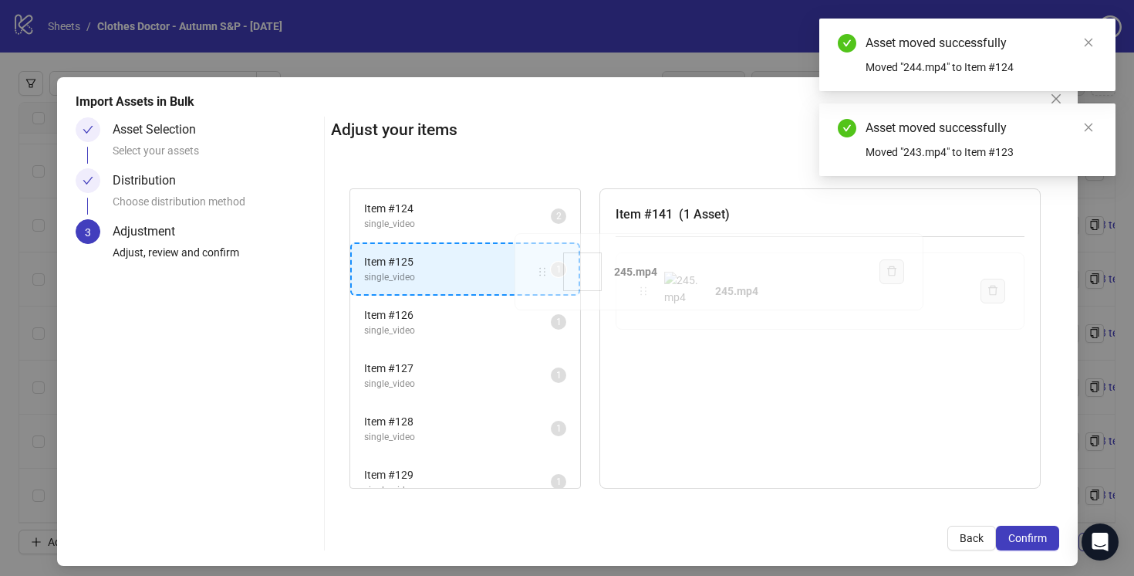
drag, startPoint x: 645, startPoint y: 290, endPoint x: 545, endPoint y: 271, distance: 102.1
click at [545, 271] on div "Item # 1 single_video 2 Item # 2 single_video 2 Item # 3 single_video 2 Item # …" at bounding box center [695, 339] width 728 height 338
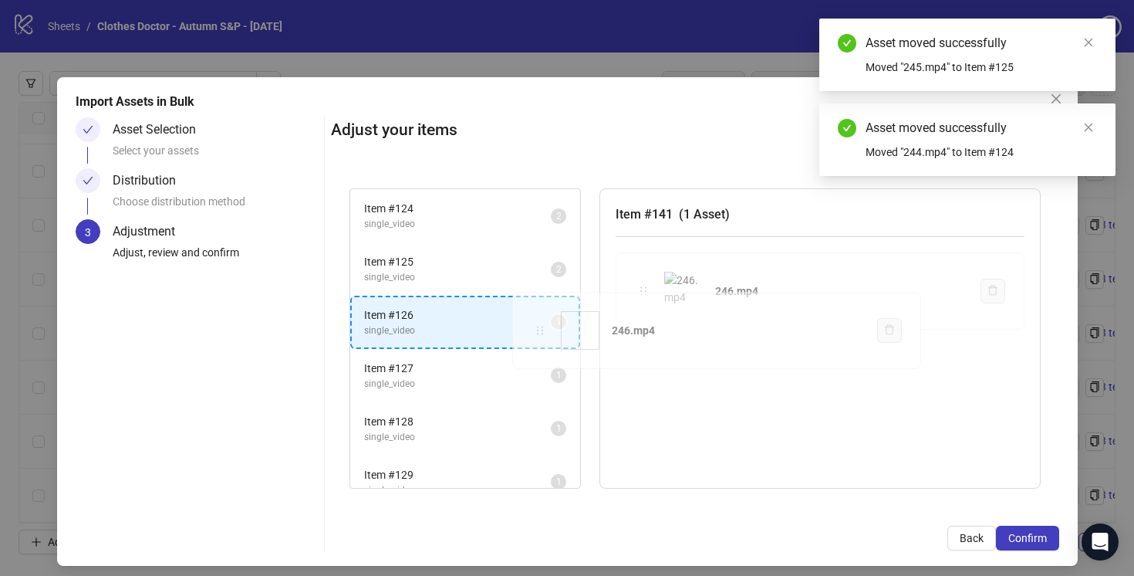
drag, startPoint x: 644, startPoint y: 289, endPoint x: 539, endPoint y: 329, distance: 111.4
click at [539, 329] on div "Item # 1 single_video 2 Item # 2 single_video 2 Item # 3 single_video 2 Item # …" at bounding box center [695, 339] width 728 height 338
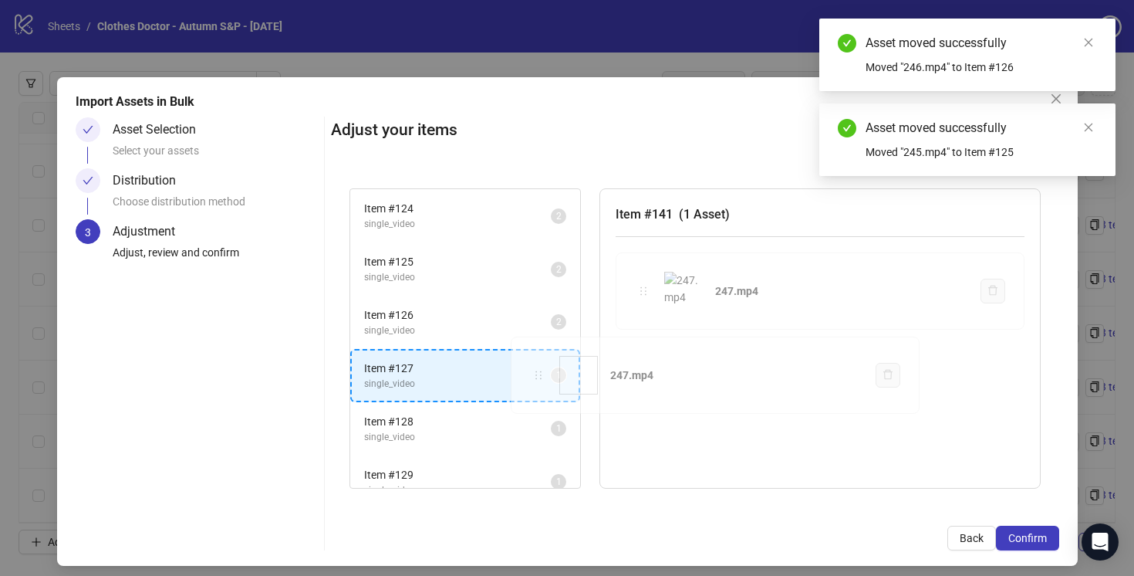
drag, startPoint x: 647, startPoint y: 291, endPoint x: 542, endPoint y: 376, distance: 135.0
click at [542, 376] on div "Item # 1 single_video 2 Item # 2 single_video 2 Item # 3 single_video 2 Item # …" at bounding box center [695, 339] width 728 height 338
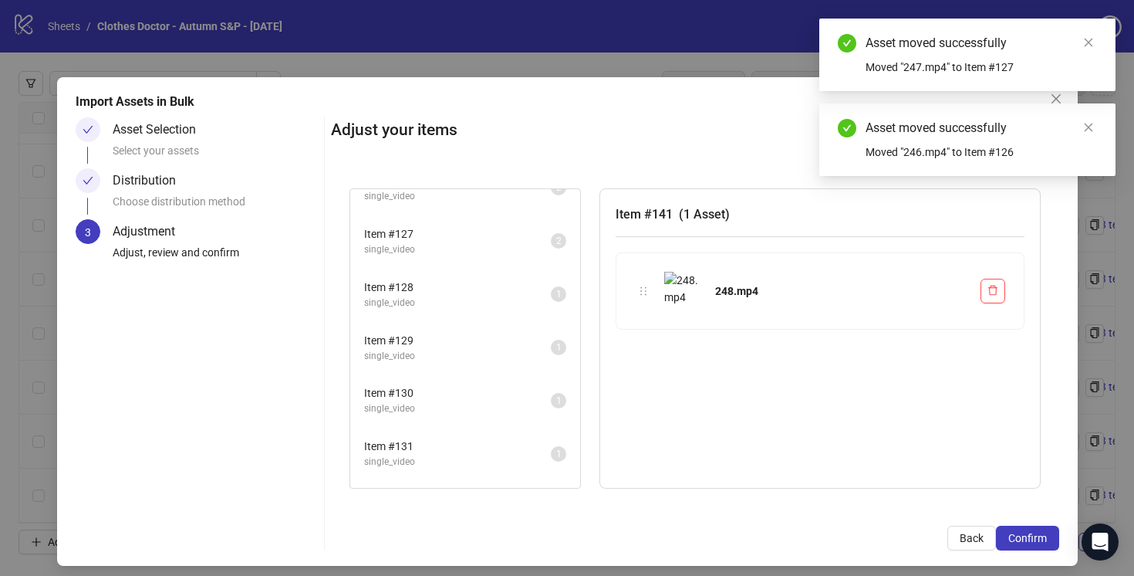
scroll to position [6675, 0]
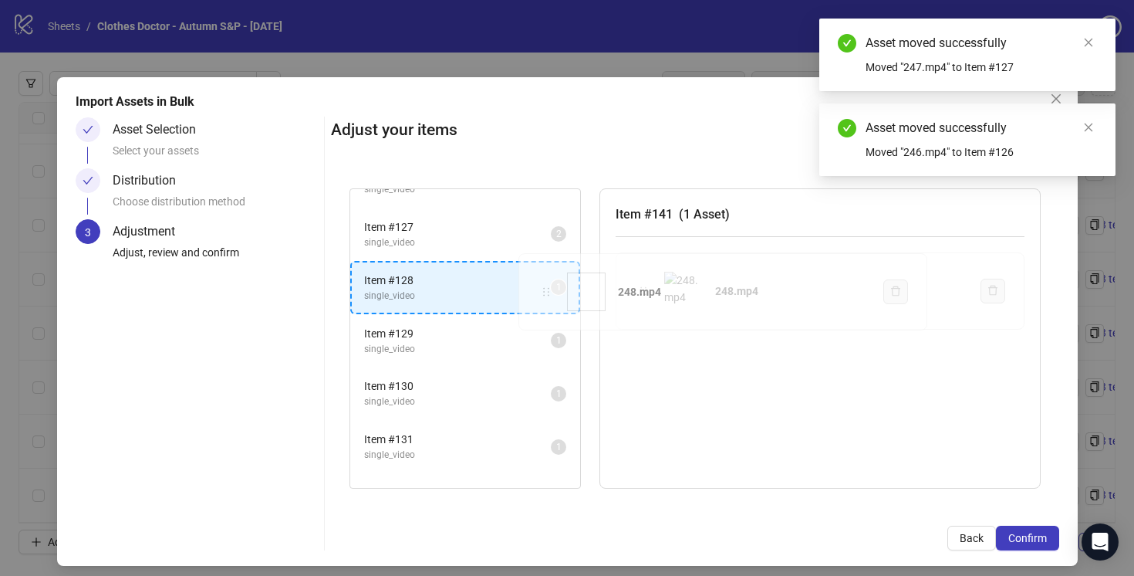
drag, startPoint x: 647, startPoint y: 290, endPoint x: 549, endPoint y: 291, distance: 97.2
click at [549, 291] on div "Item # 1 single_video 2 Item # 2 single_video 2 Item # 3 single_video 2 Item # …" at bounding box center [695, 339] width 728 height 338
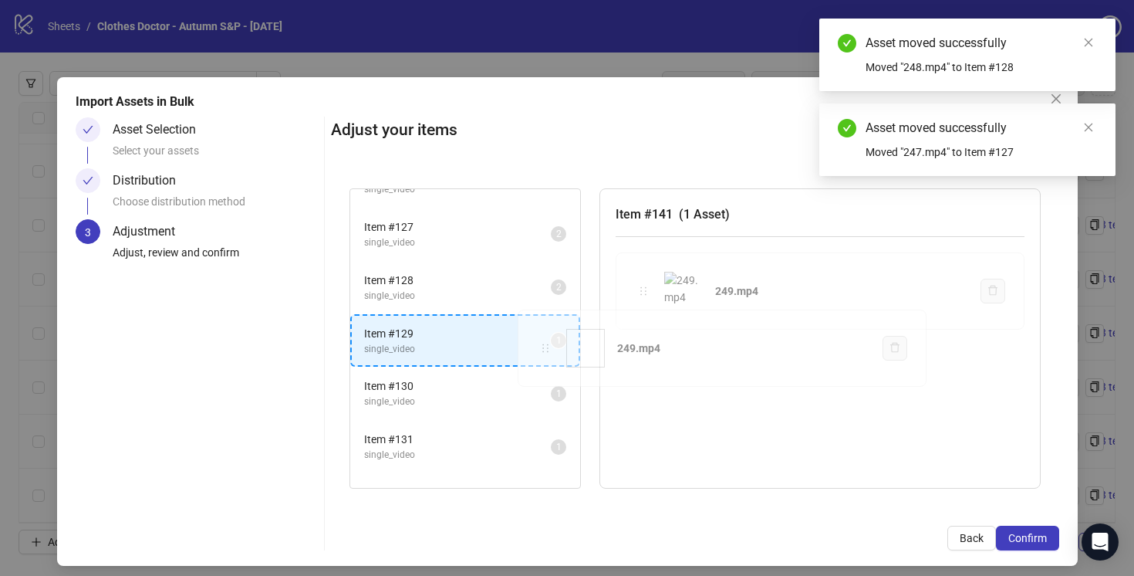
drag, startPoint x: 646, startPoint y: 289, endPoint x: 546, endPoint y: 345, distance: 114.0
click at [544, 346] on div "Item # 1 single_video 2 Item # 2 single_video 2 Item # 3 single_video 2 Item # …" at bounding box center [695, 339] width 728 height 338
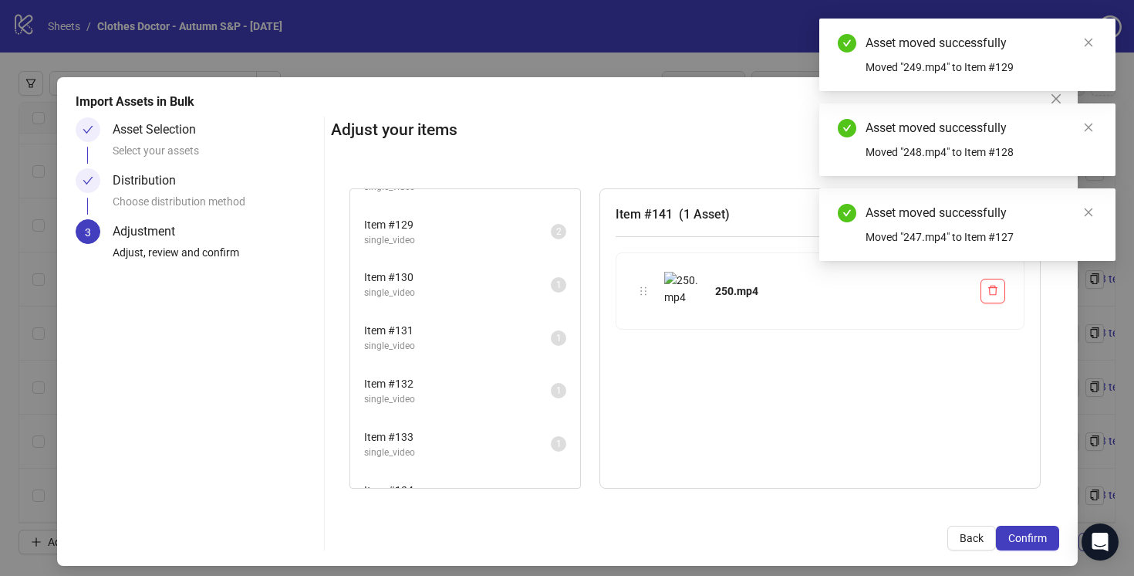
scroll to position [6790, 0]
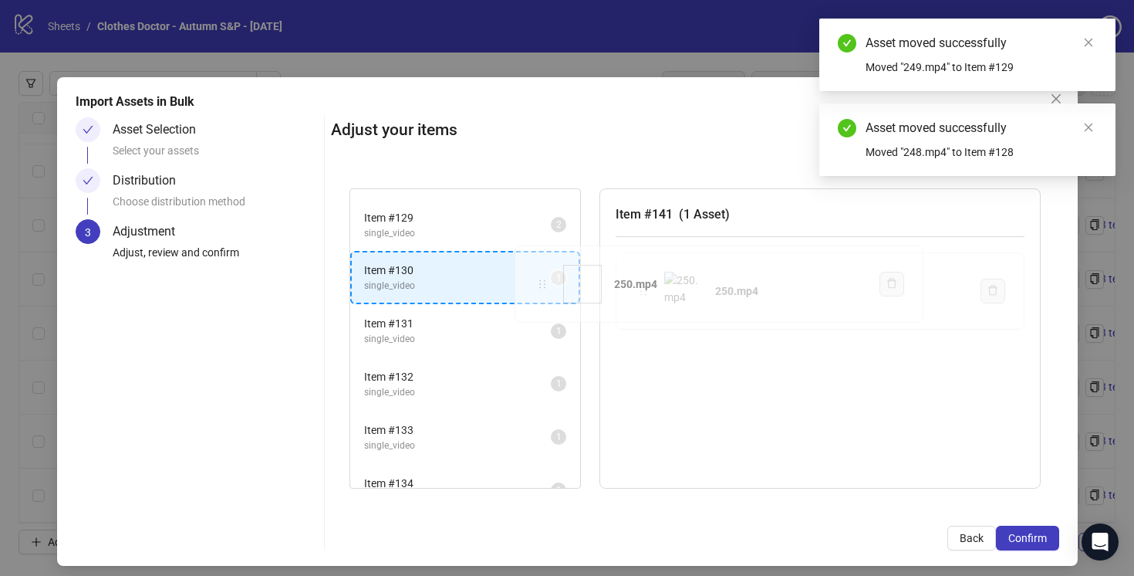
drag, startPoint x: 644, startPoint y: 287, endPoint x: 543, endPoint y: 280, distance: 101.3
click at [543, 280] on div "Item # 1 single_video 2 Item # 2 single_video 2 Item # 3 single_video 2 Item # …" at bounding box center [695, 339] width 728 height 338
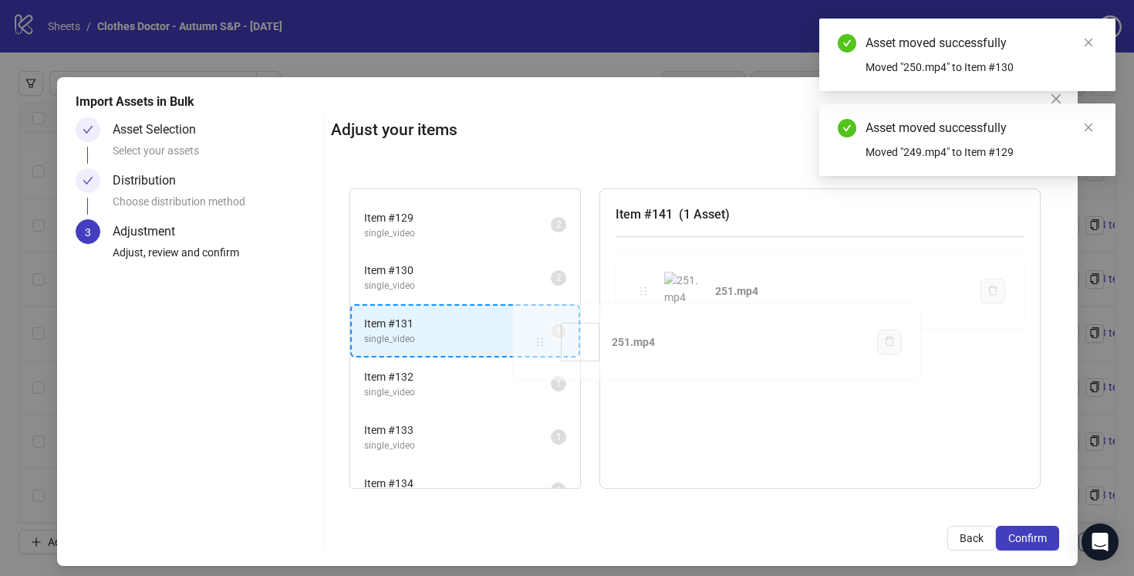
drag, startPoint x: 647, startPoint y: 289, endPoint x: 538, endPoint y: 341, distance: 120.8
click at [538, 342] on div "Item # 1 single_video 2 Item # 2 single_video 2 Item # 3 single_video 2 Item # …" at bounding box center [695, 339] width 728 height 338
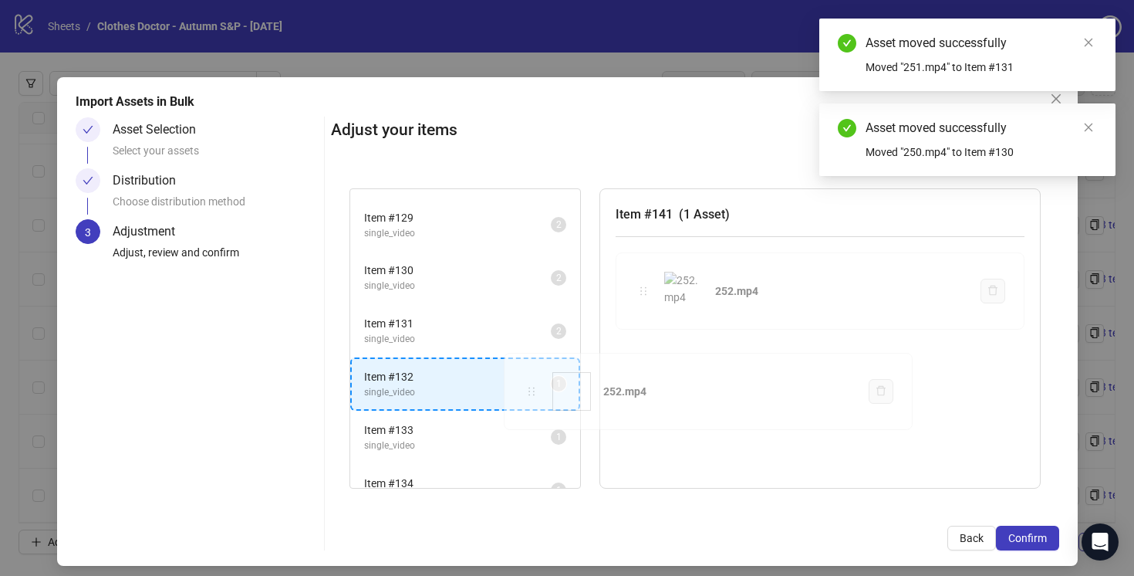
drag
click at [532, 393] on div "Item # 1 single_video 2 Item # 2 single_video 2 Item # 3 single_video 2 Item # …" at bounding box center [695, 339] width 728 height 338
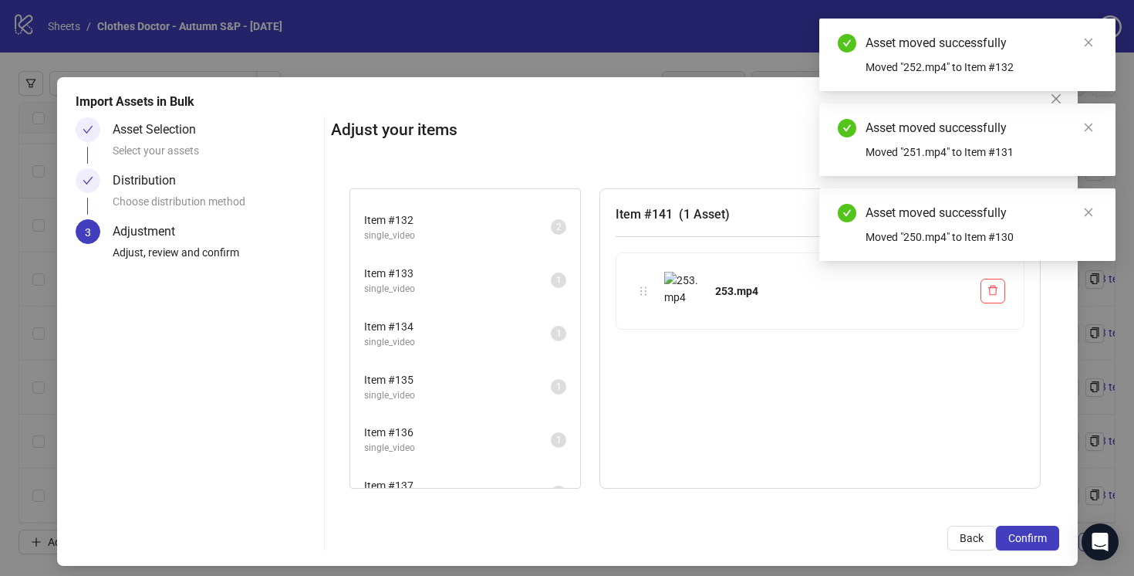
scroll to position [6952, 0]
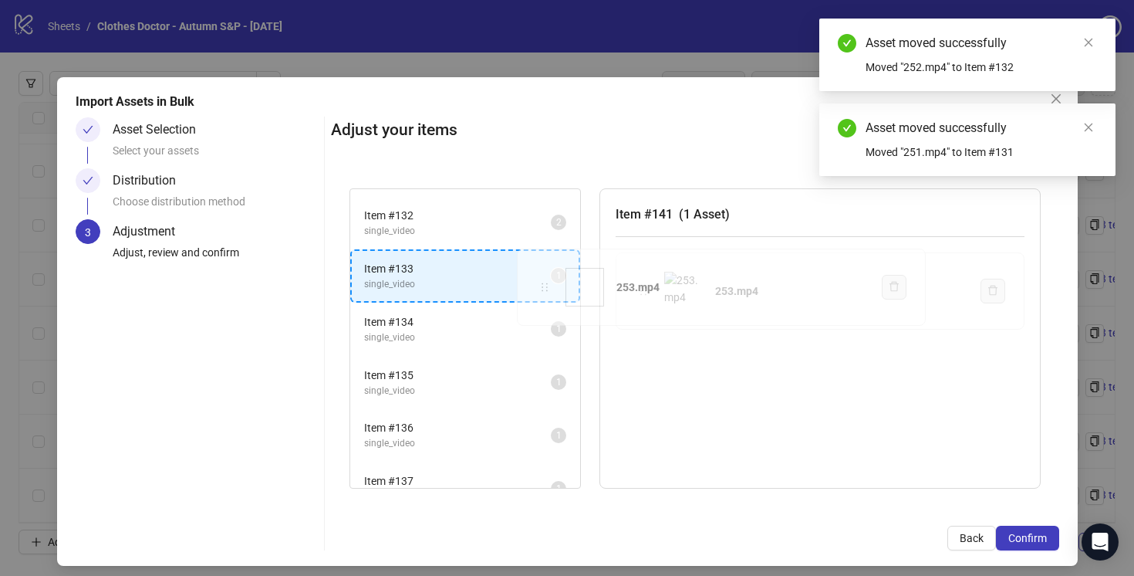
click at [544, 290] on div "Item # 1 single_video 2 Item # 2 single_video 2 Item # 3 single_video 2 Item # …" at bounding box center [695, 339] width 728 height 338
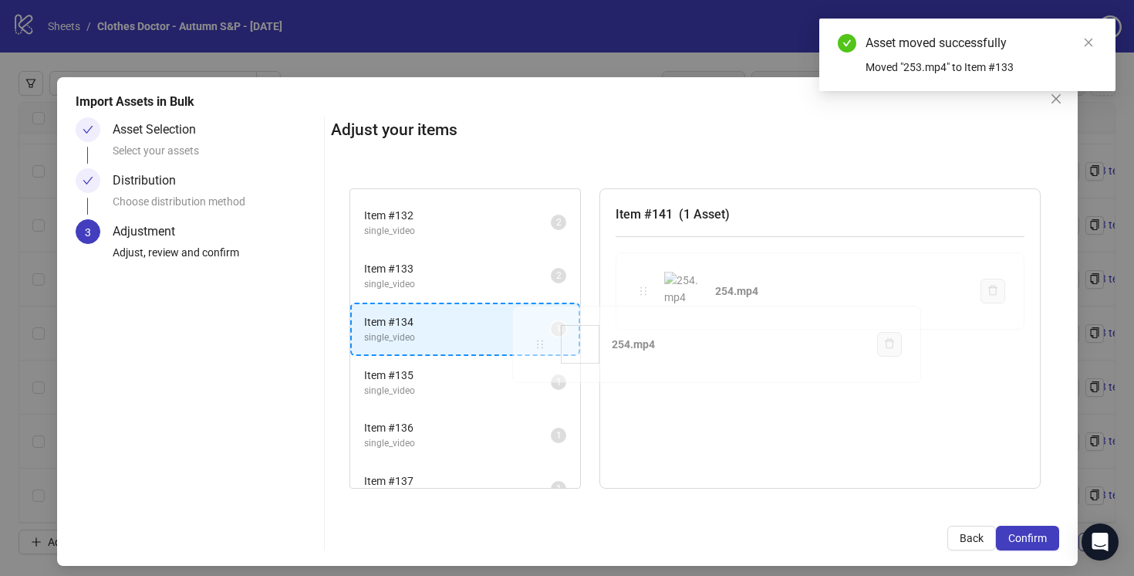
click at [539, 340] on div "Item # 1 single_video 2 Item # 2 single_video 2 Item # 3 single_video 2 Item # …" at bounding box center [695, 339] width 728 height 338
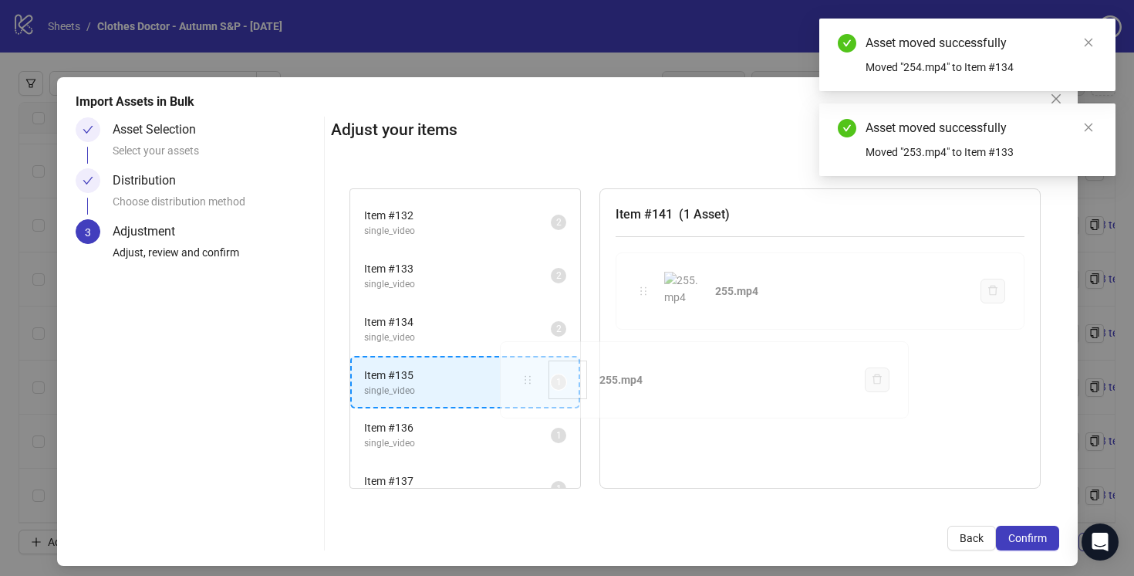
click at [524, 381] on div "Item # 1 single_video 2 Item # 2 single_video 2 Item # 3 single_video 2 Item # …" at bounding box center [695, 339] width 728 height 338
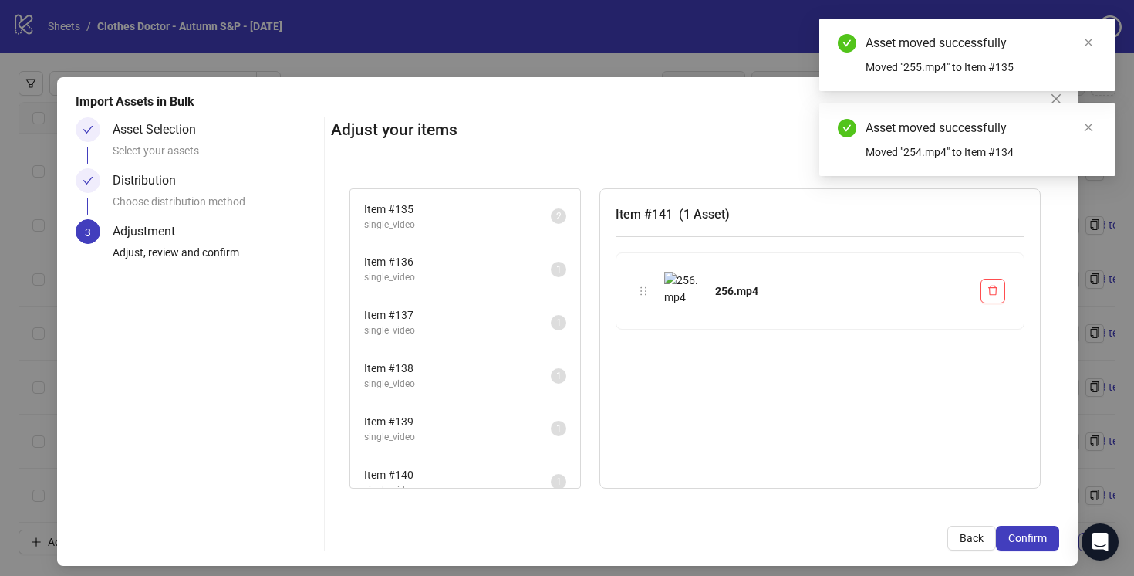
scroll to position [7125, 0]
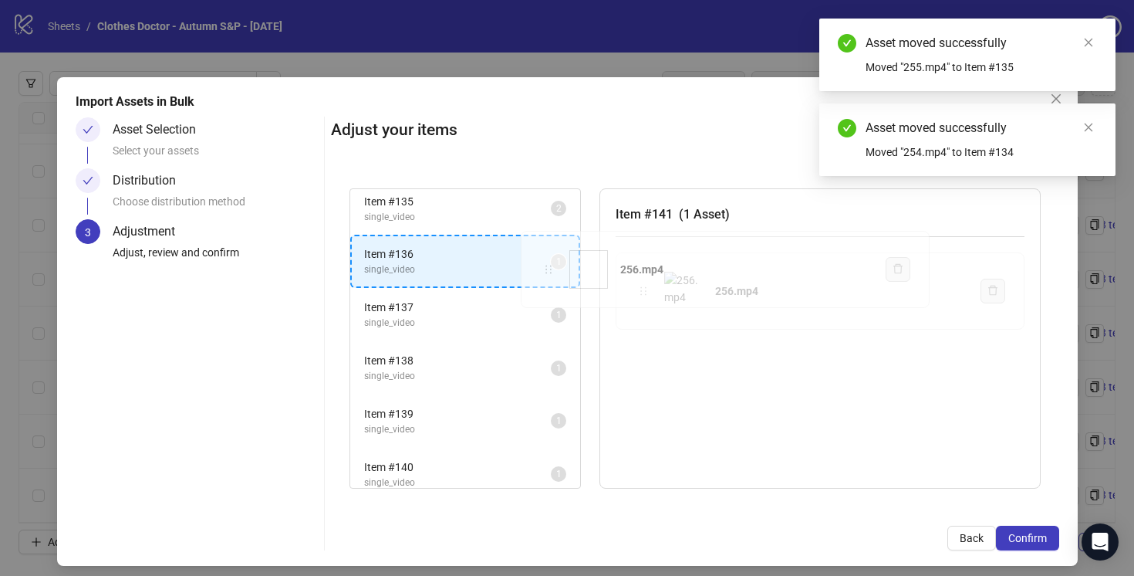
click at [551, 267] on div "Item # 1 single_video 2 Item # 2 single_video 2 Item # 3 single_video 2 Item # …" at bounding box center [695, 339] width 728 height 338
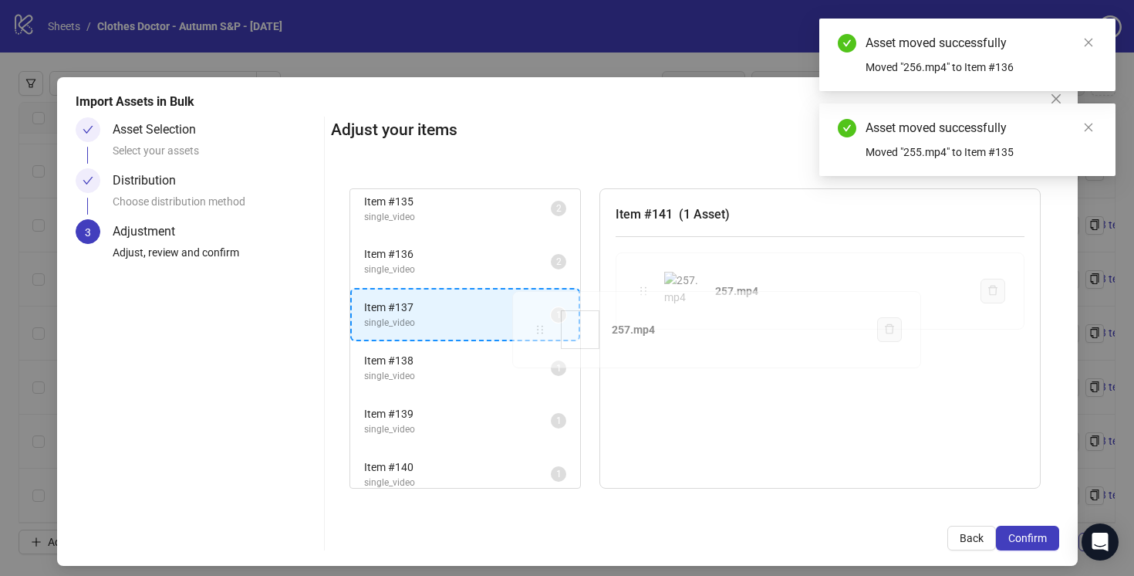
click at [546, 326] on div "Item # 1 single_video 2 Item # 2 single_video 2 Item # 3 single_video 2 Item # …" at bounding box center [695, 339] width 728 height 338
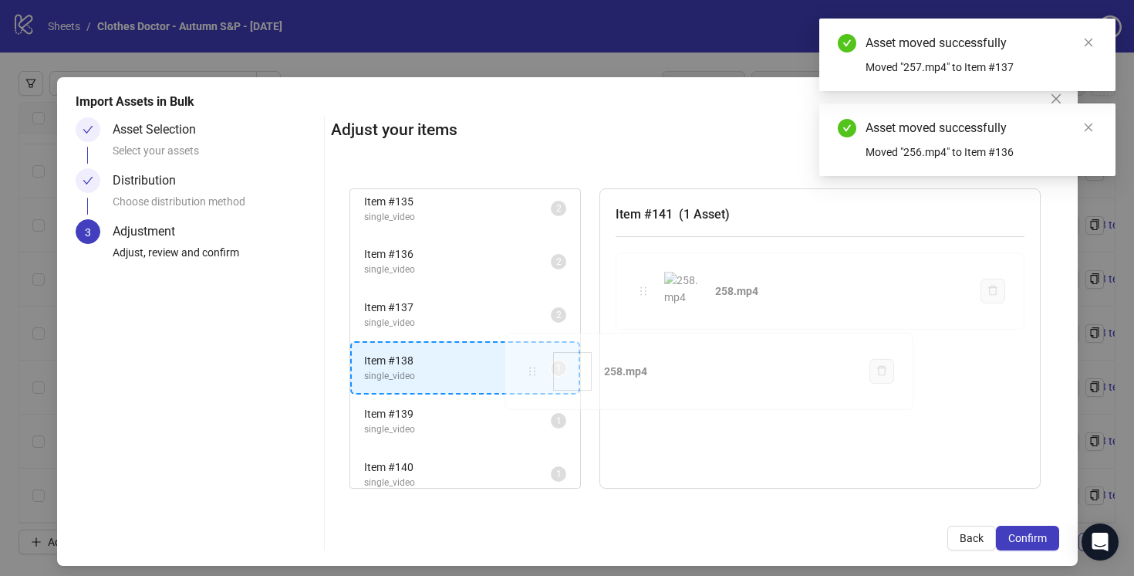
click at [536, 366] on div "Item # 1 single_video 2 Item # 2 single_video 2 Item # 3 single_video 2 Item # …" at bounding box center [695, 339] width 728 height 338
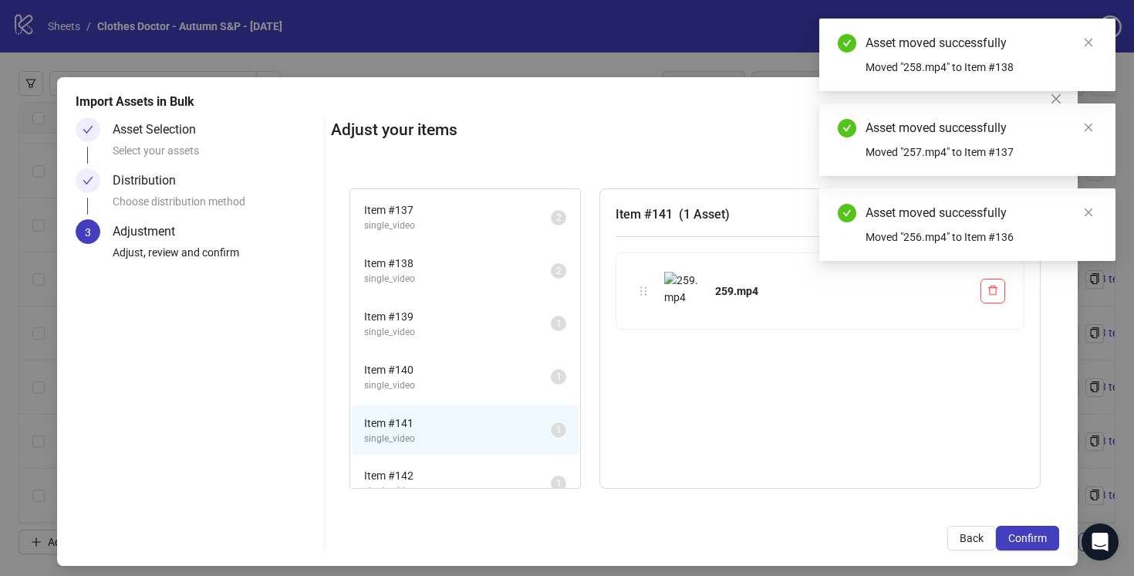
scroll to position [7245, 0]
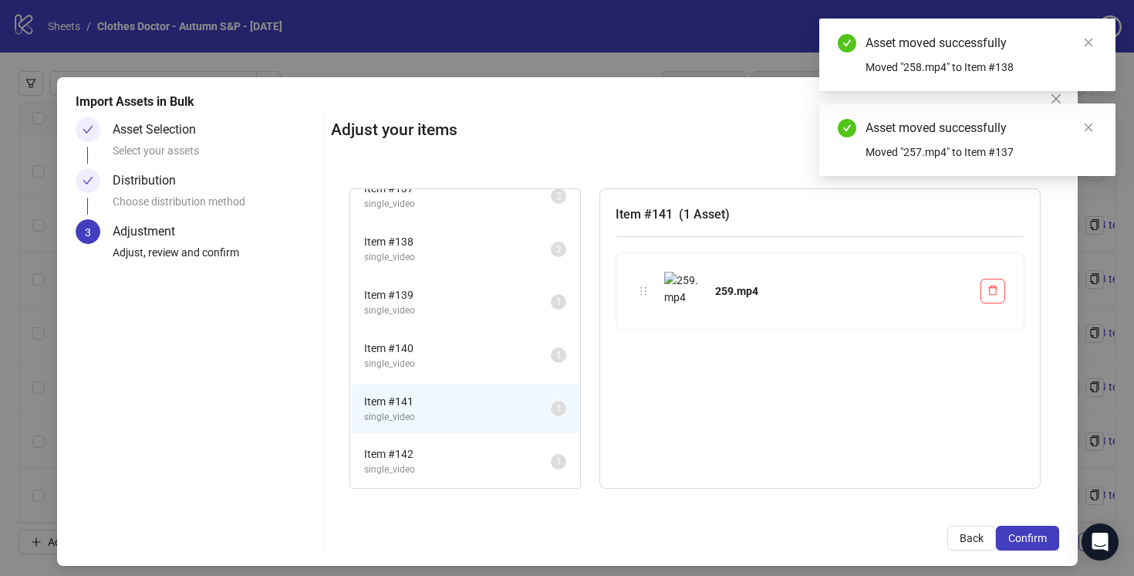
click at [519, 309] on span "single_video" at bounding box center [457, 310] width 187 height 15
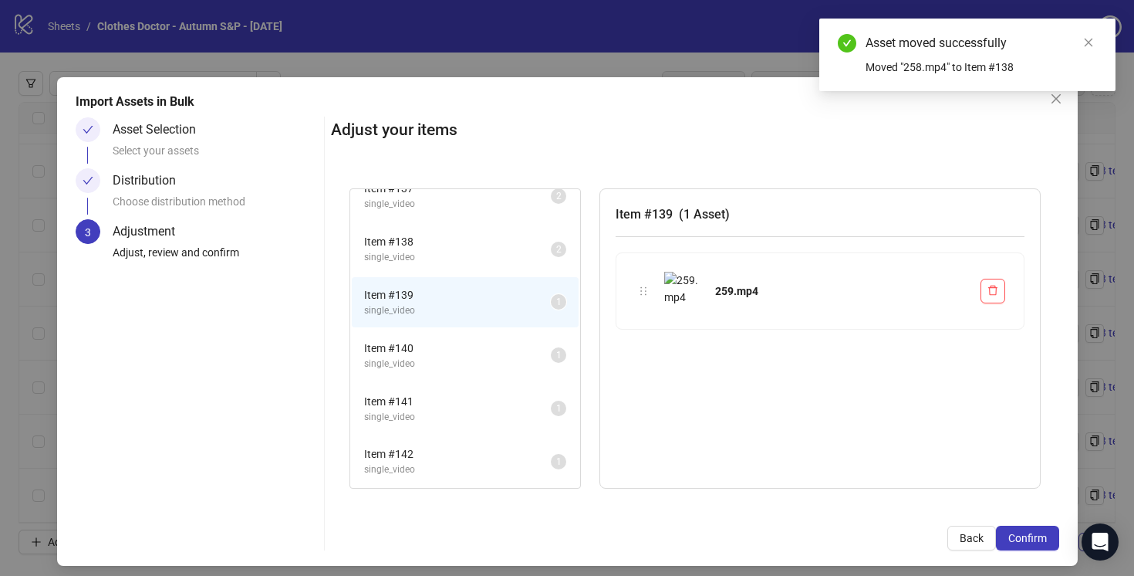
click at [522, 403] on span "Item # 141" at bounding box center [457, 401] width 187 height 17
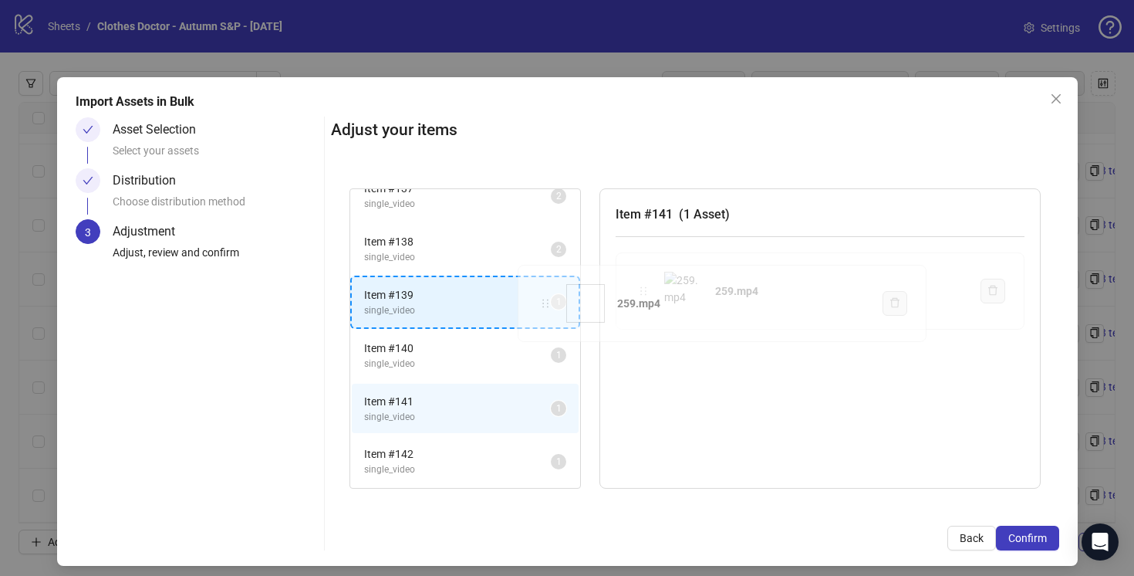
drag, startPoint x: 644, startPoint y: 289, endPoint x: 546, endPoint y: 300, distance: 97.9
click at [546, 300] on div "Item # 1 single_video 2 Item # 2 single_video 2 Item # 3 single_video 2 Item # …" at bounding box center [695, 339] width 728 height 338
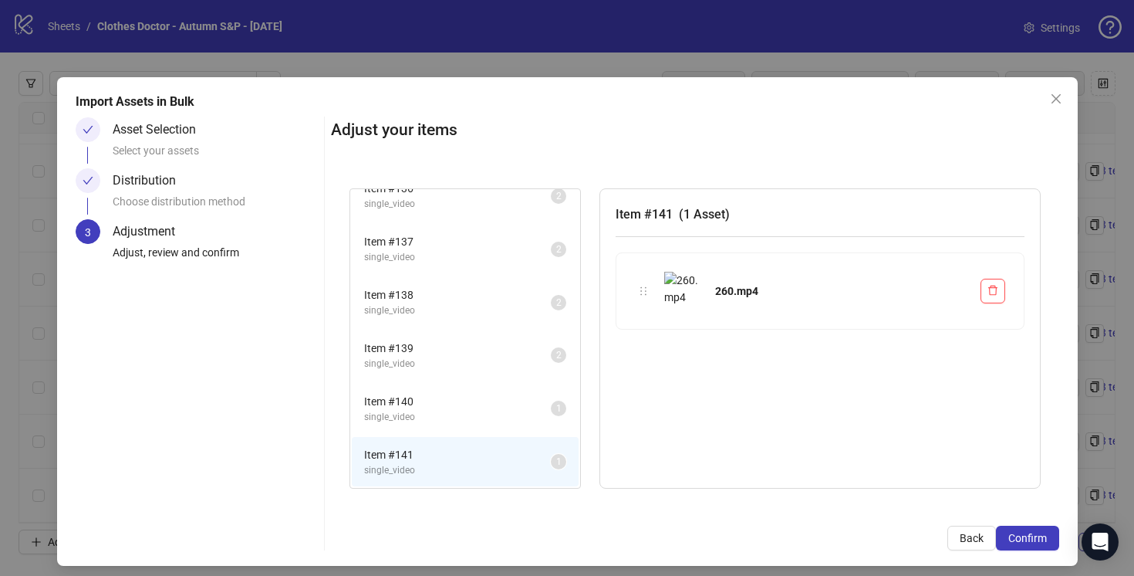
scroll to position [7192, 0]
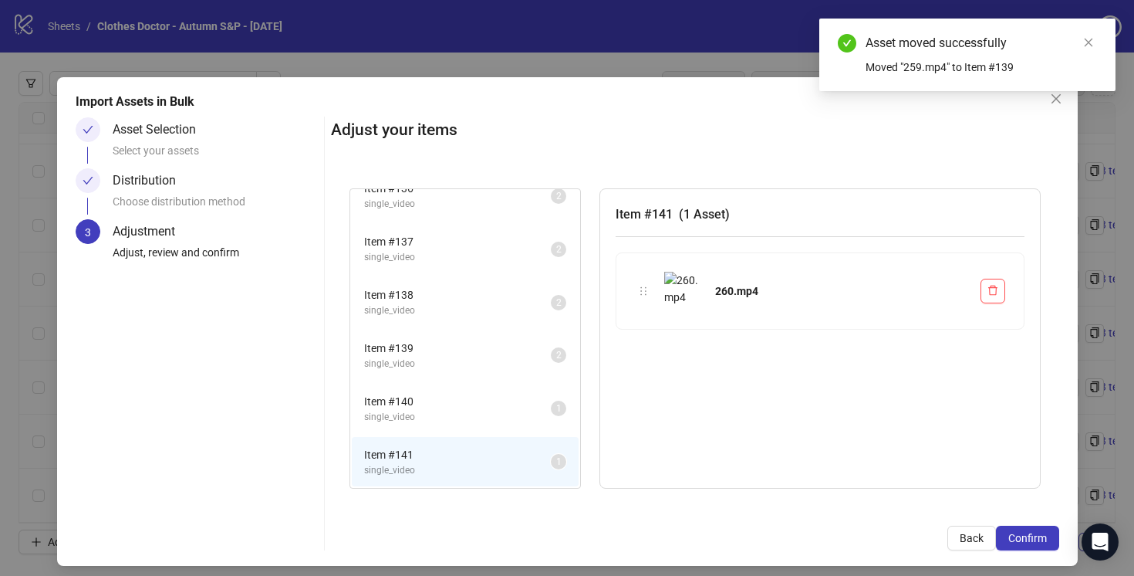
click at [542, 411] on span "single_video" at bounding box center [457, 417] width 187 height 15
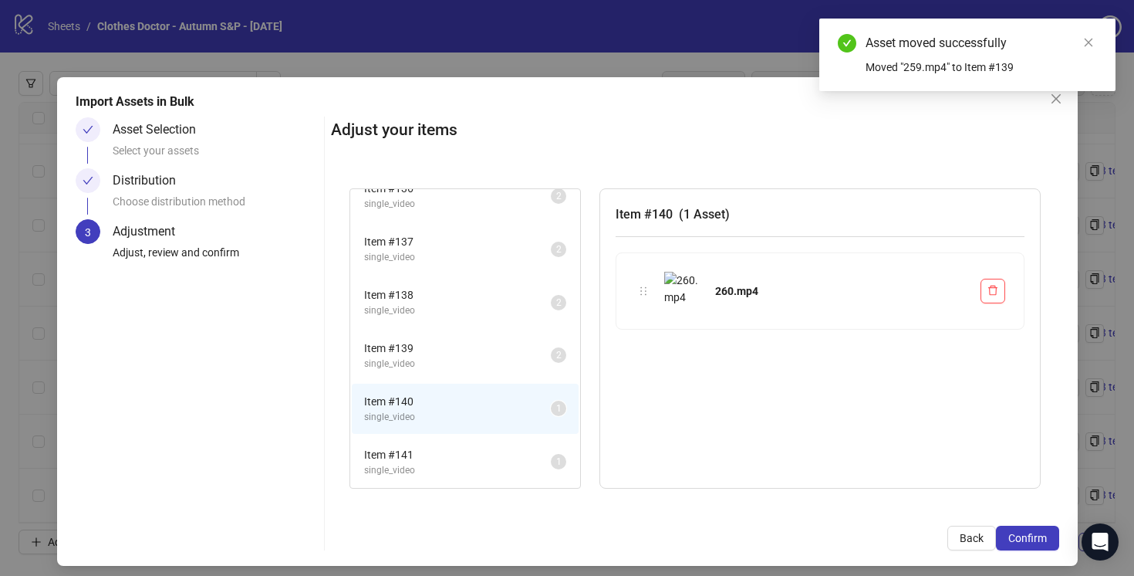
click at [536, 461] on span "Item # 141" at bounding box center [457, 454] width 187 height 17
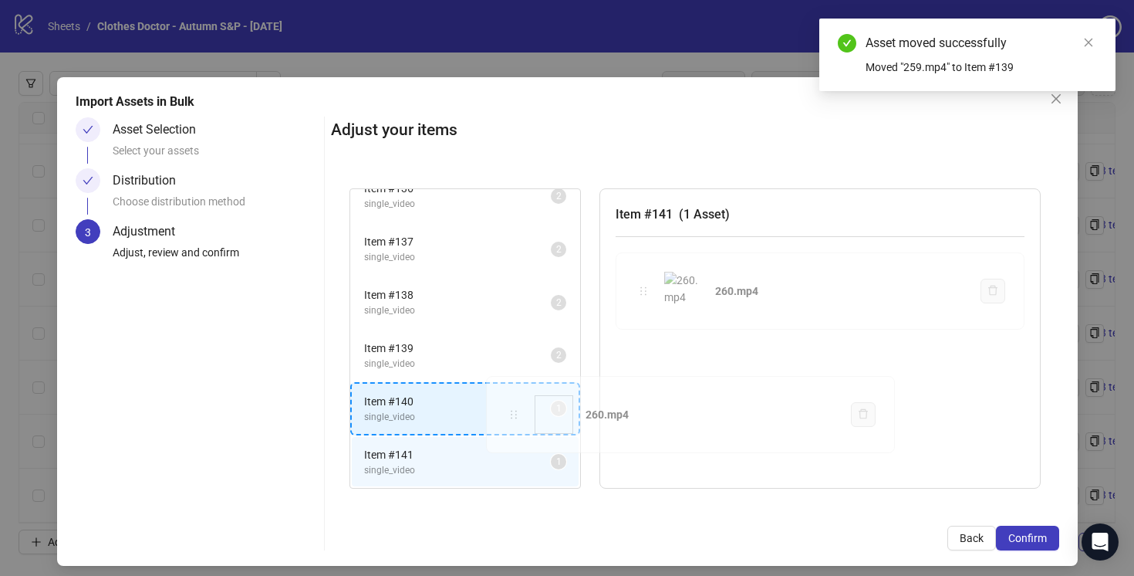
drag, startPoint x: 644, startPoint y: 290, endPoint x: 515, endPoint y: 409, distance: 174.7
click at [515, 409] on div "Item # 1 single_video 2 Item # 2 single_video 2 Item # 3 single_video 2 Item # …" at bounding box center [695, 339] width 728 height 338
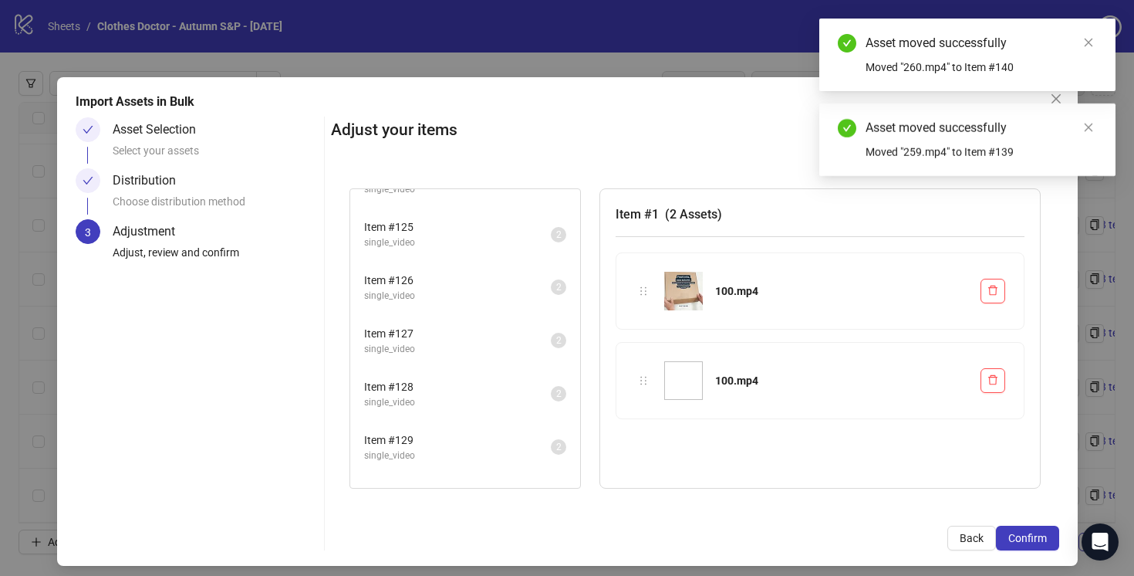
scroll to position [6429, 0]
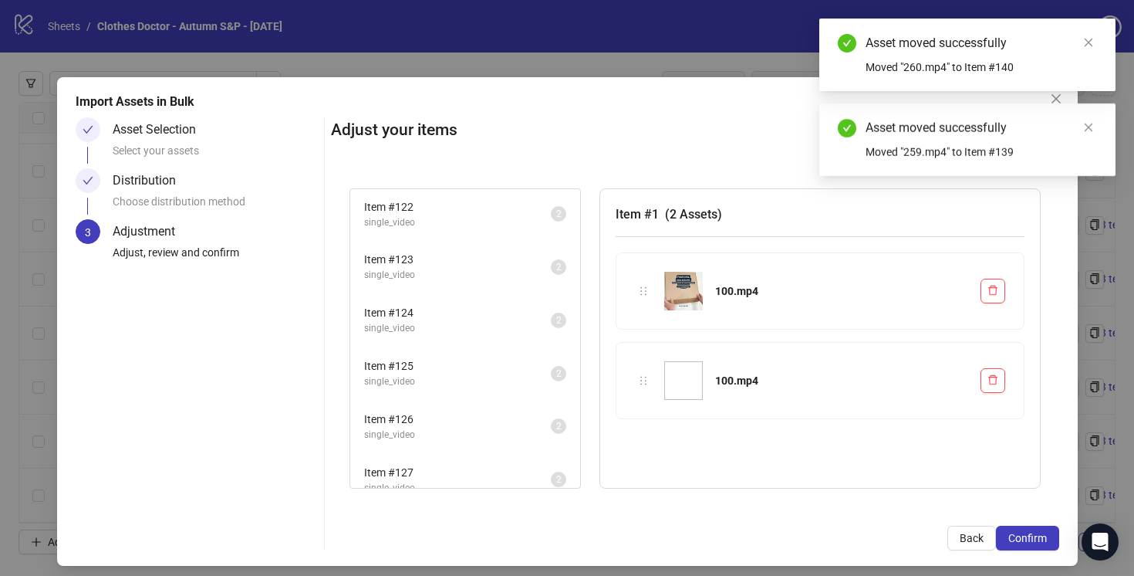
click at [518, 341] on li "Item # 124 single_video 2" at bounding box center [465, 320] width 227 height 50
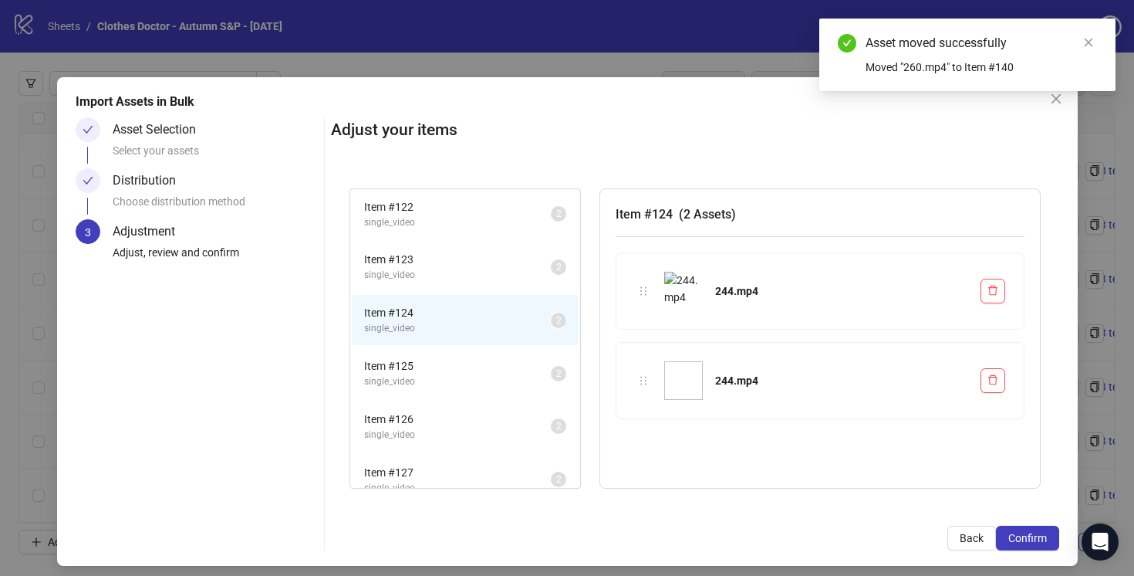
click at [515, 271] on span "single_video" at bounding box center [457, 275] width 187 height 15
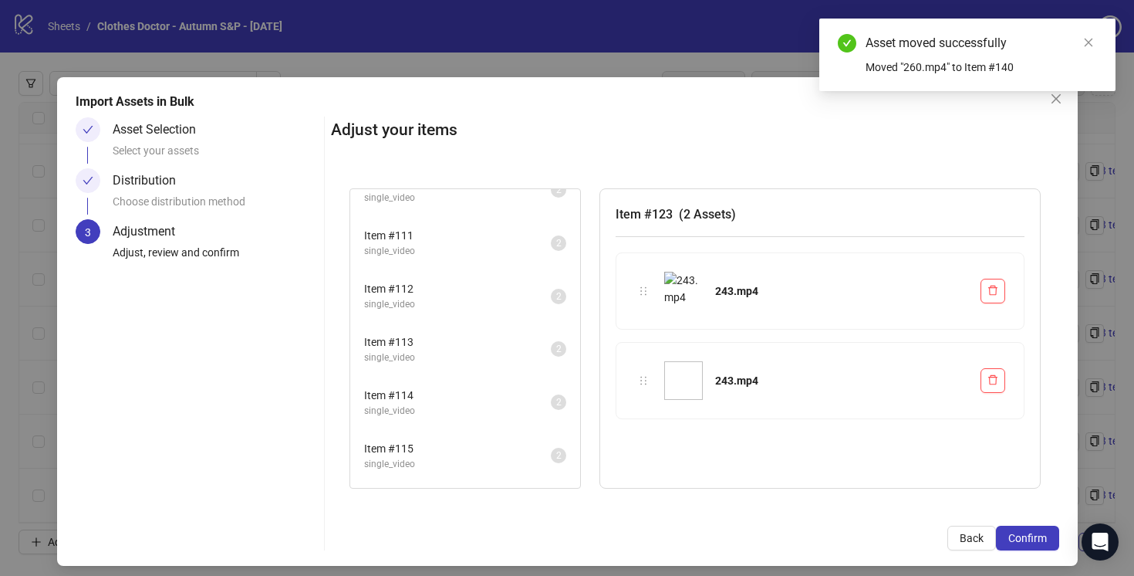
scroll to position [5474, 0]
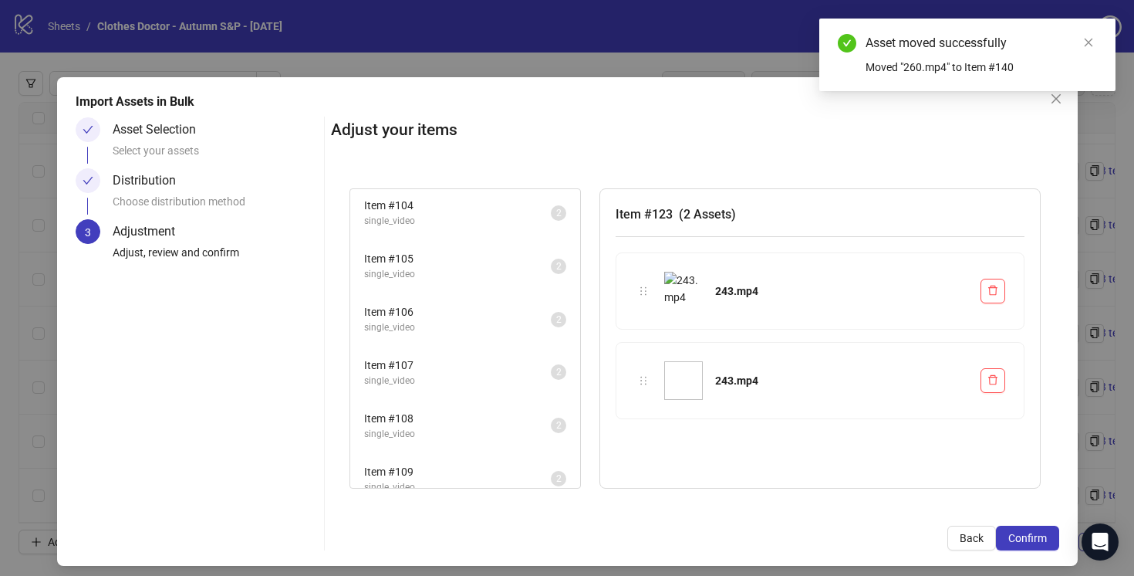
click at [518, 289] on li "Item # 105 single_video 2" at bounding box center [465, 266] width 227 height 50
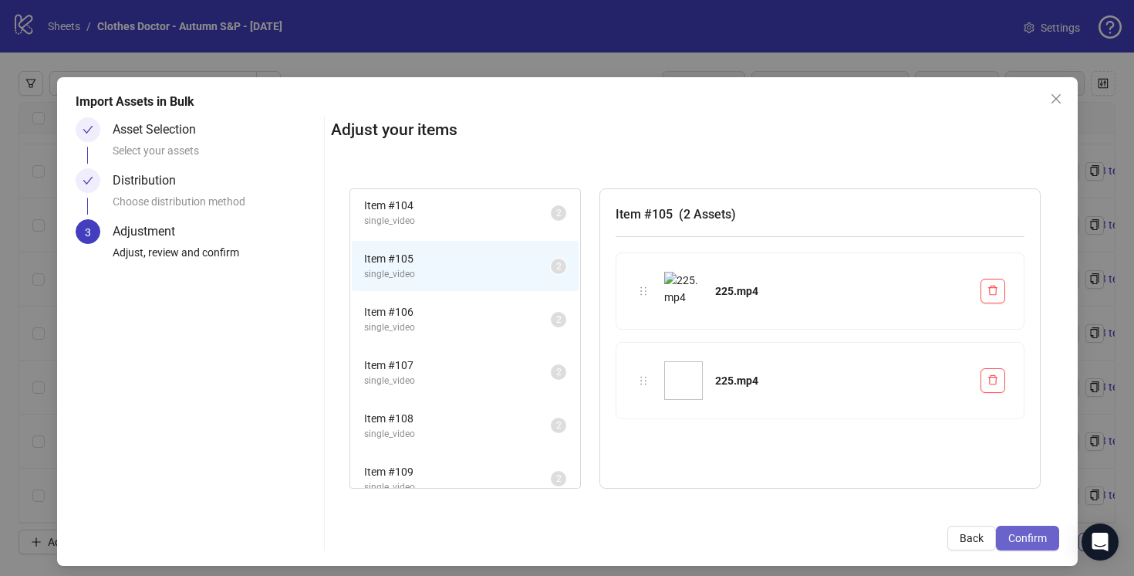
click at [1021, 534] on span "Confirm" at bounding box center [1028, 538] width 39 height 12
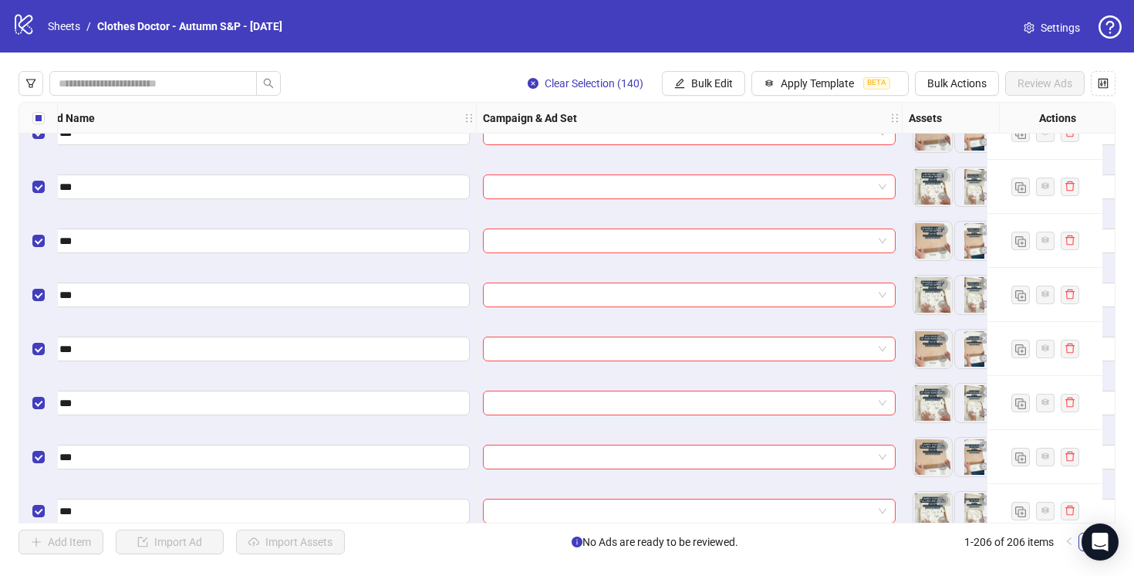
scroll to position [10744, 145]
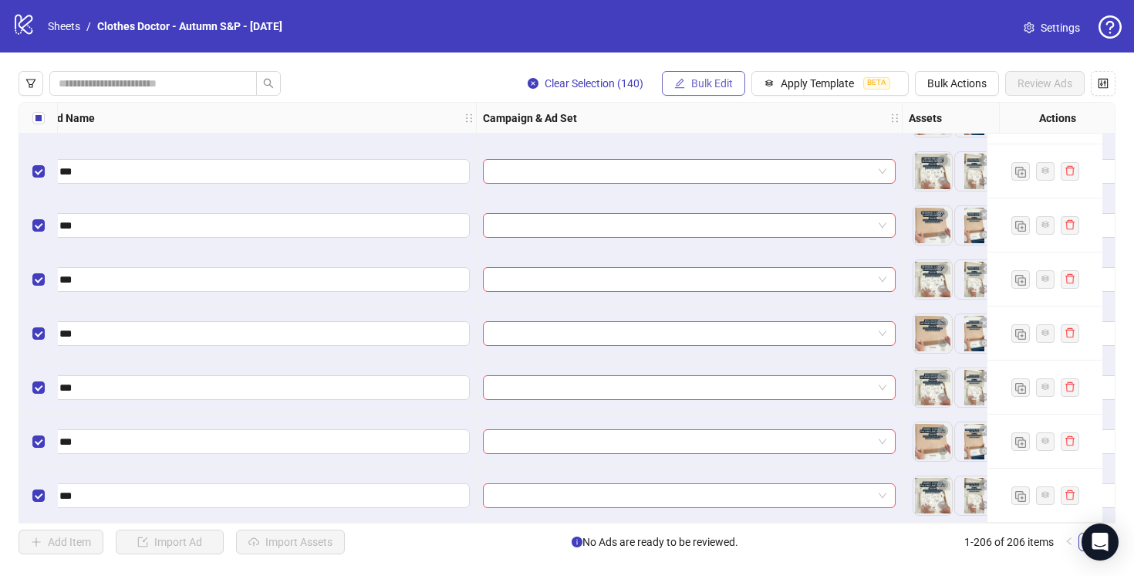
click at [711, 92] on button "Bulk Edit" at bounding box center [703, 83] width 83 height 25
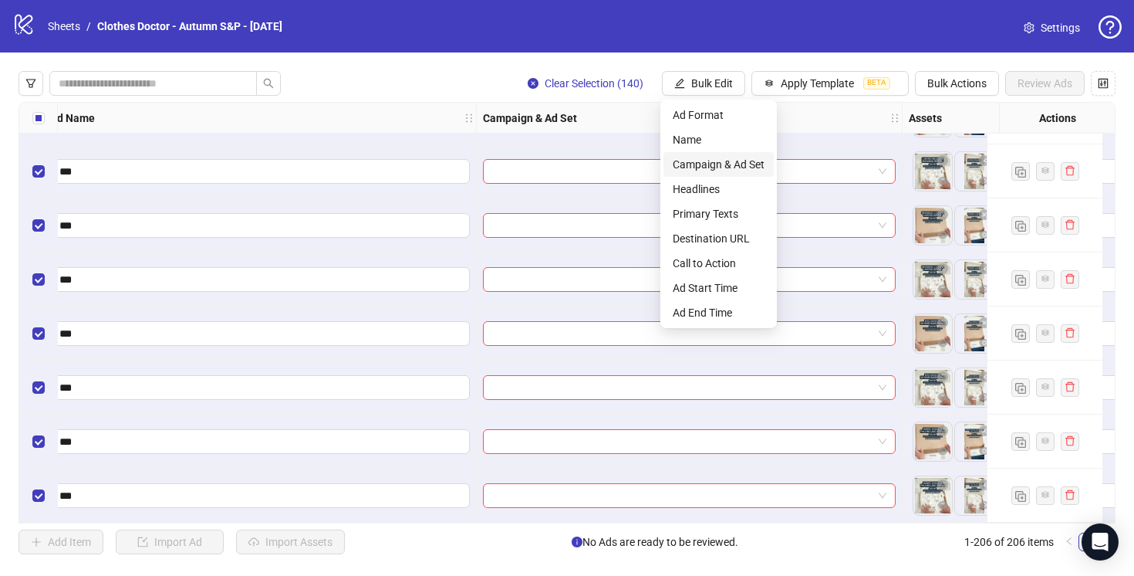
click at [725, 165] on span "Campaign & Ad Set" at bounding box center [719, 164] width 92 height 17
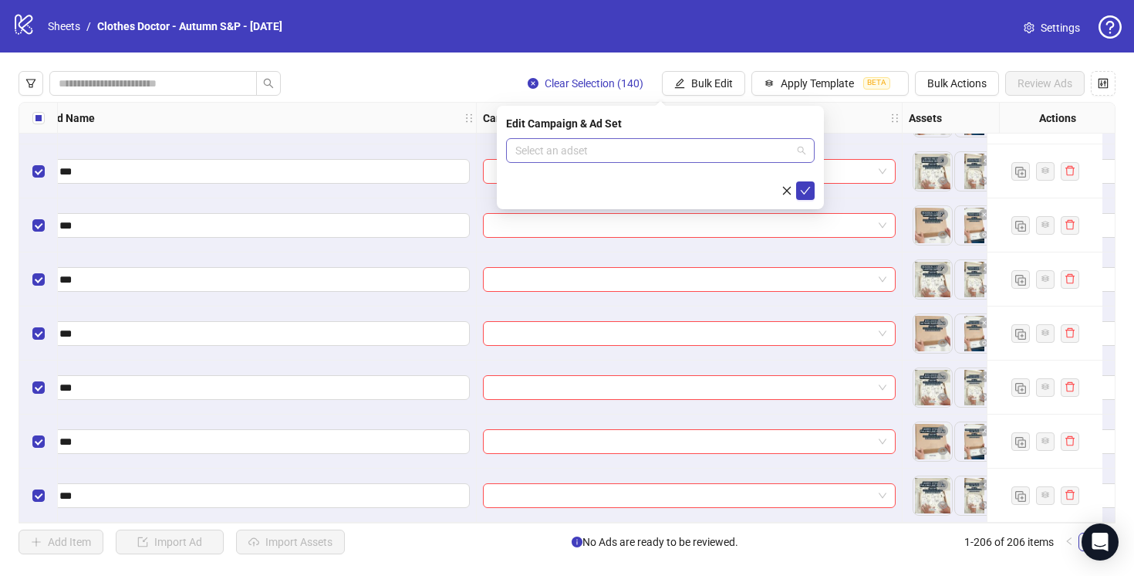
click at [694, 146] on input "search" at bounding box center [653, 150] width 276 height 23
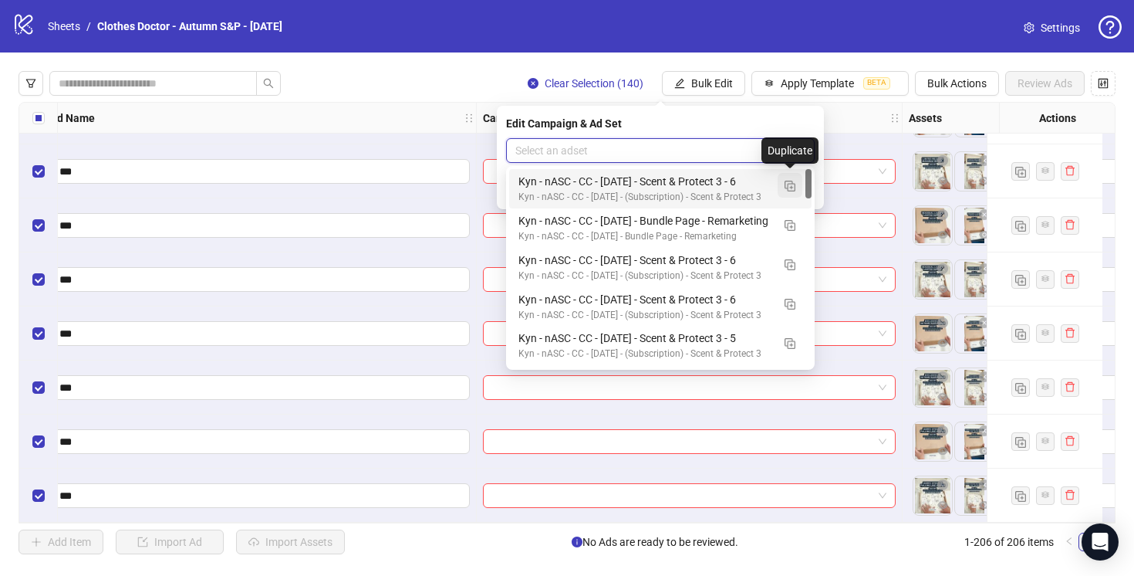
click at [789, 184] on img "button" at bounding box center [790, 186] width 11 height 11
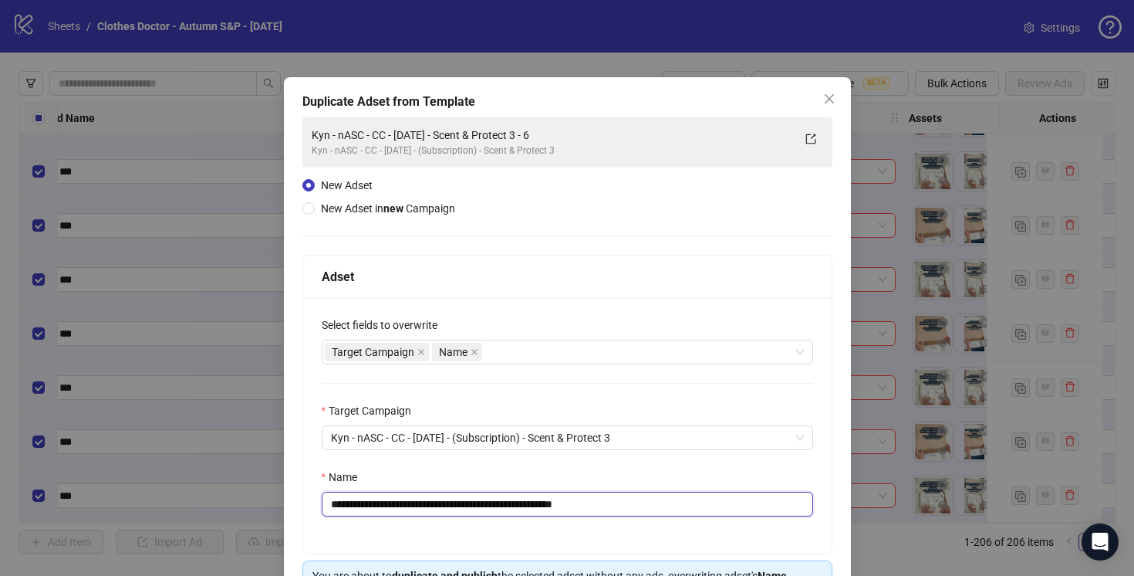
drag, startPoint x: 602, startPoint y: 502, endPoint x: 558, endPoint y: 502, distance: 44.0
click at [558, 502] on input "**********" at bounding box center [568, 504] width 492 height 25
type input "**********"
click at [605, 476] on div "Name" at bounding box center [568, 479] width 492 height 23
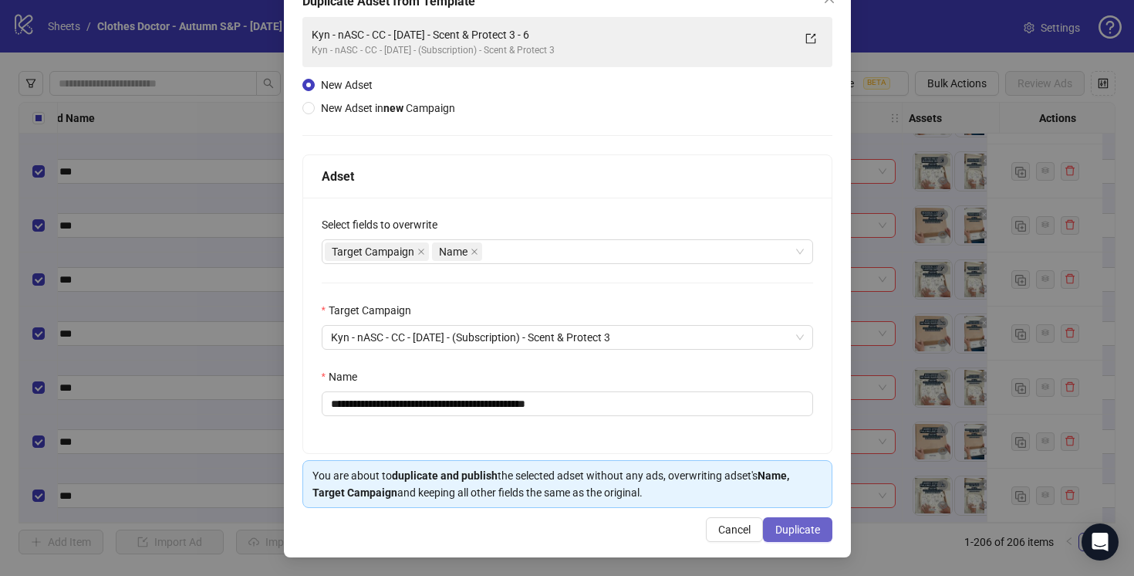
click at [790, 532] on span "Duplicate" at bounding box center [797, 529] width 45 height 12
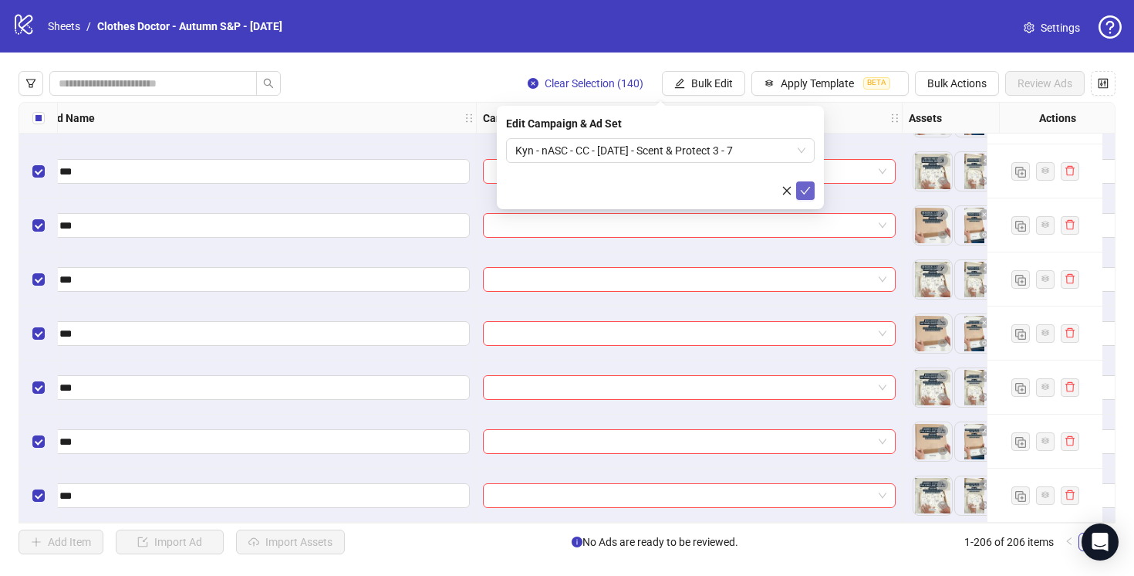
click at [803, 192] on icon "check" at bounding box center [806, 191] width 10 height 8
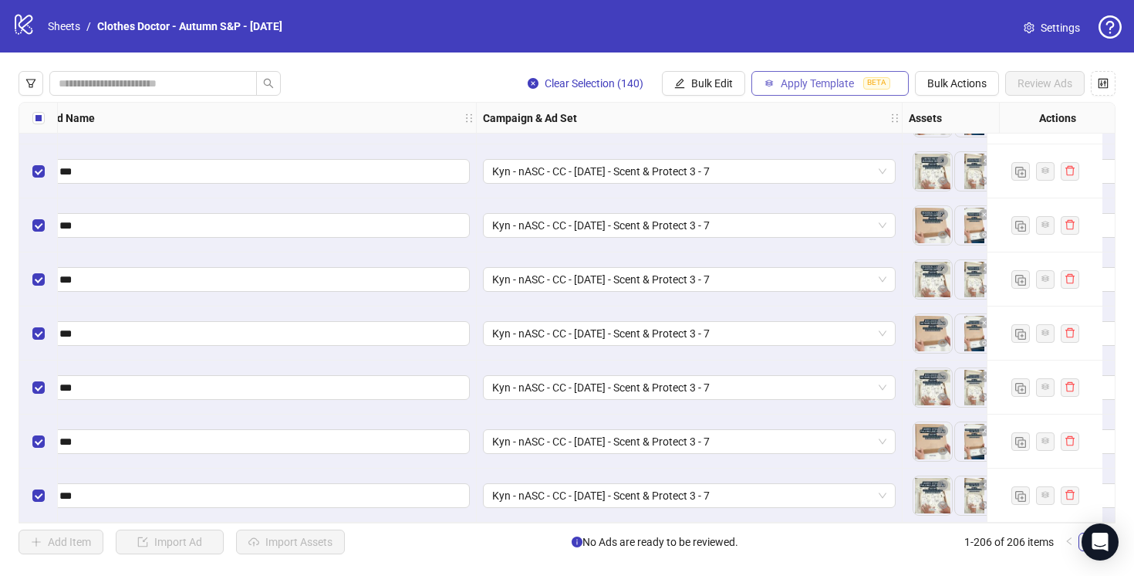
click at [807, 77] on span "Apply Template" at bounding box center [817, 83] width 73 height 12
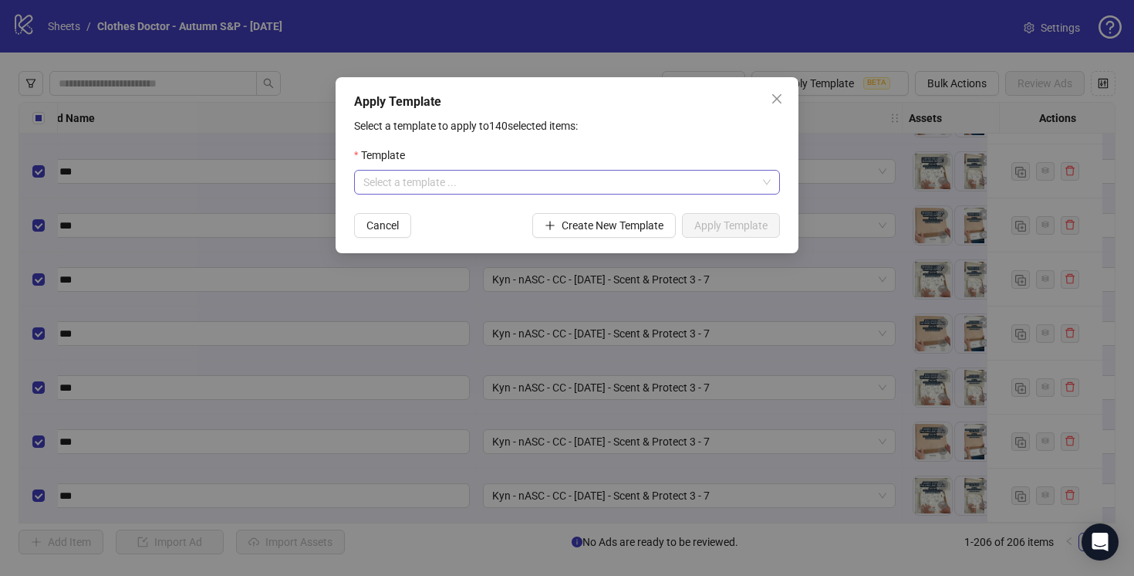
click at [673, 182] on input "search" at bounding box center [560, 182] width 394 height 23
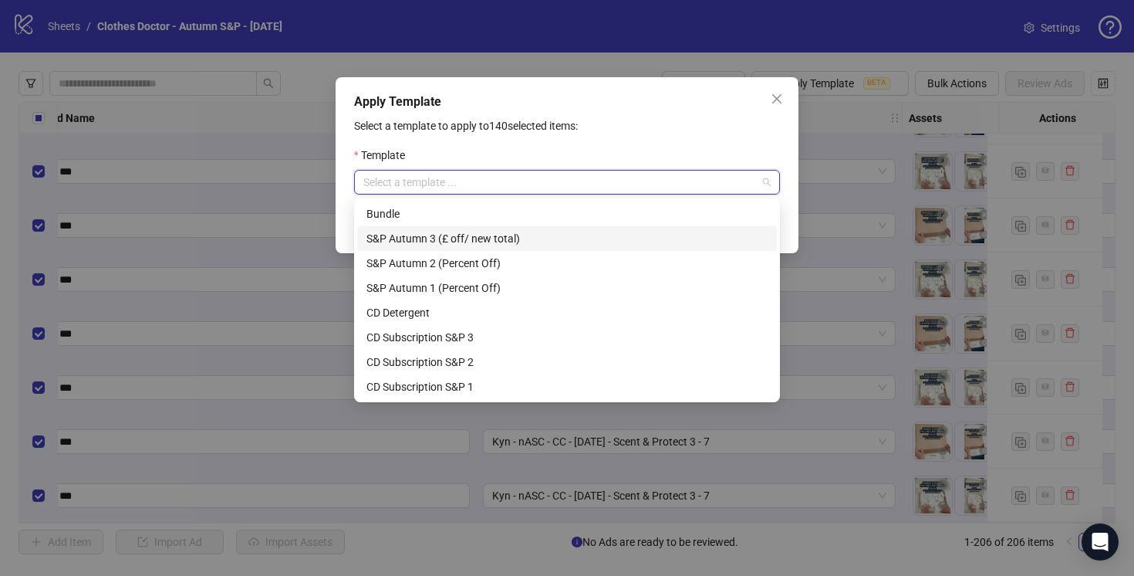
click at [583, 244] on div "S&P Autumn 3 (£ off/ new total)" at bounding box center [567, 238] width 401 height 17
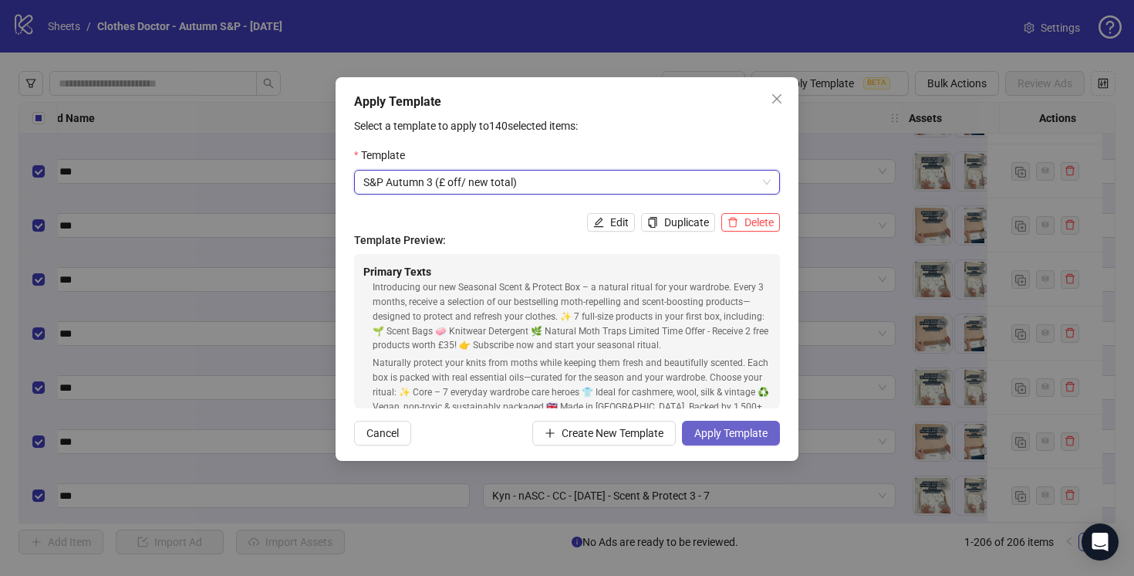
click at [711, 434] on span "Apply Template" at bounding box center [730, 433] width 73 height 12
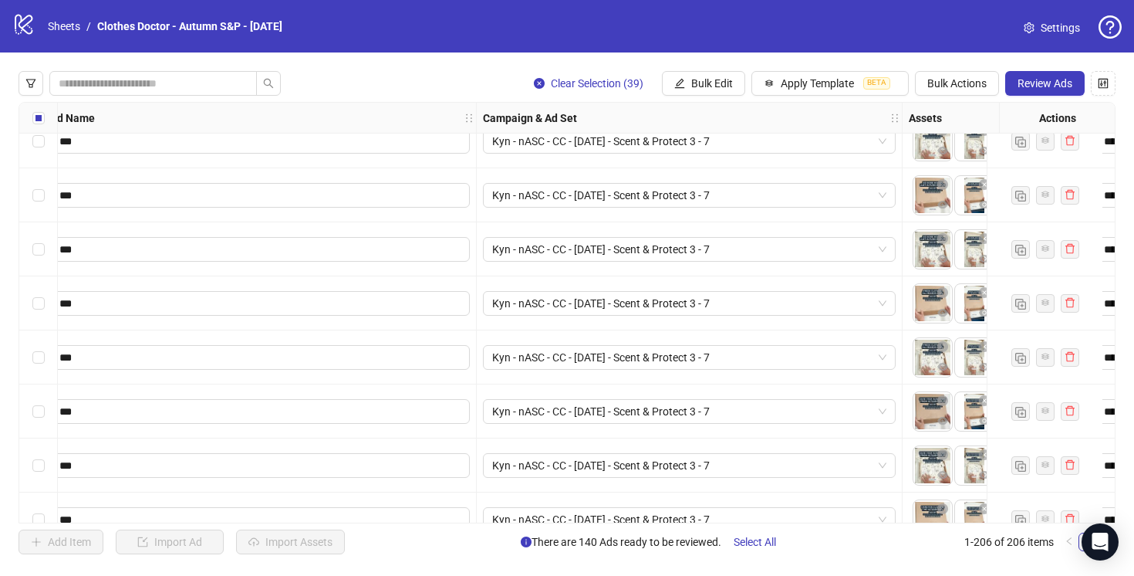
scroll to position [8614, 145]
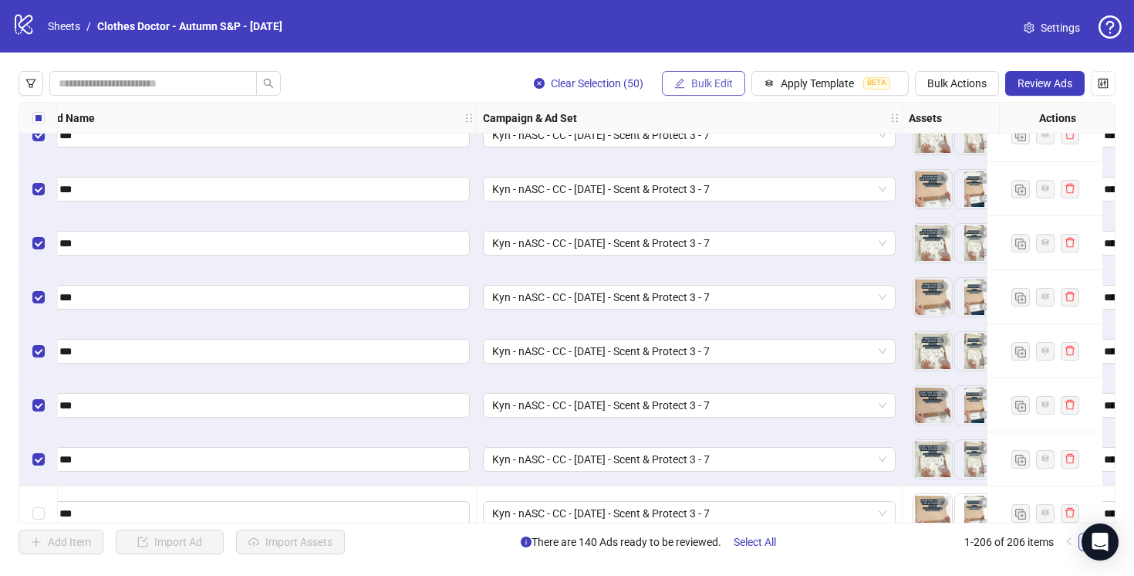
click at [703, 79] on span "Bulk Edit" at bounding box center [712, 83] width 42 height 12
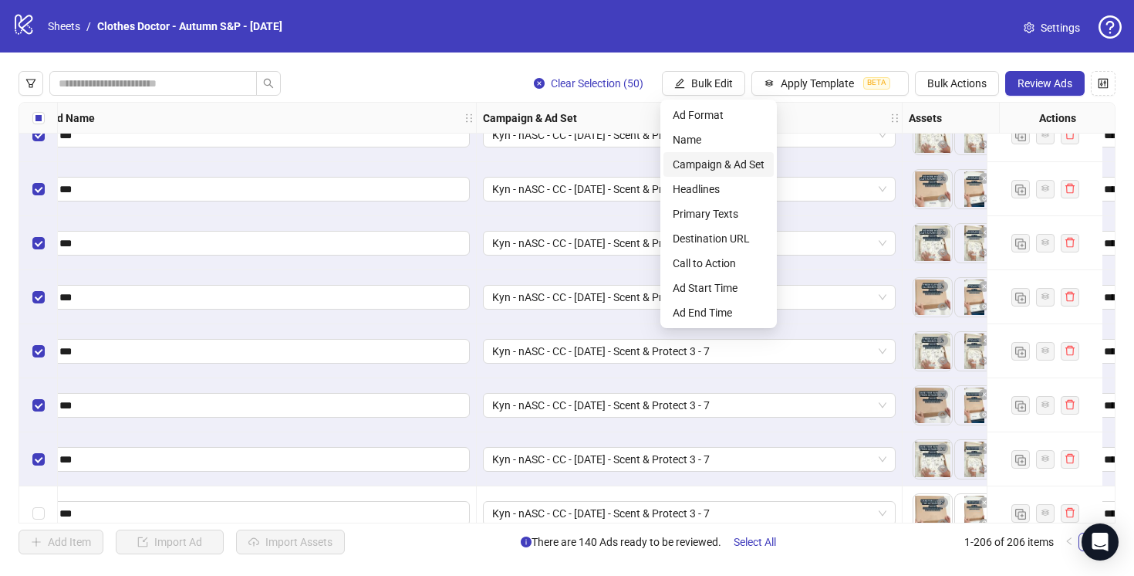
click at [728, 162] on span "Campaign & Ad Set" at bounding box center [719, 164] width 92 height 17
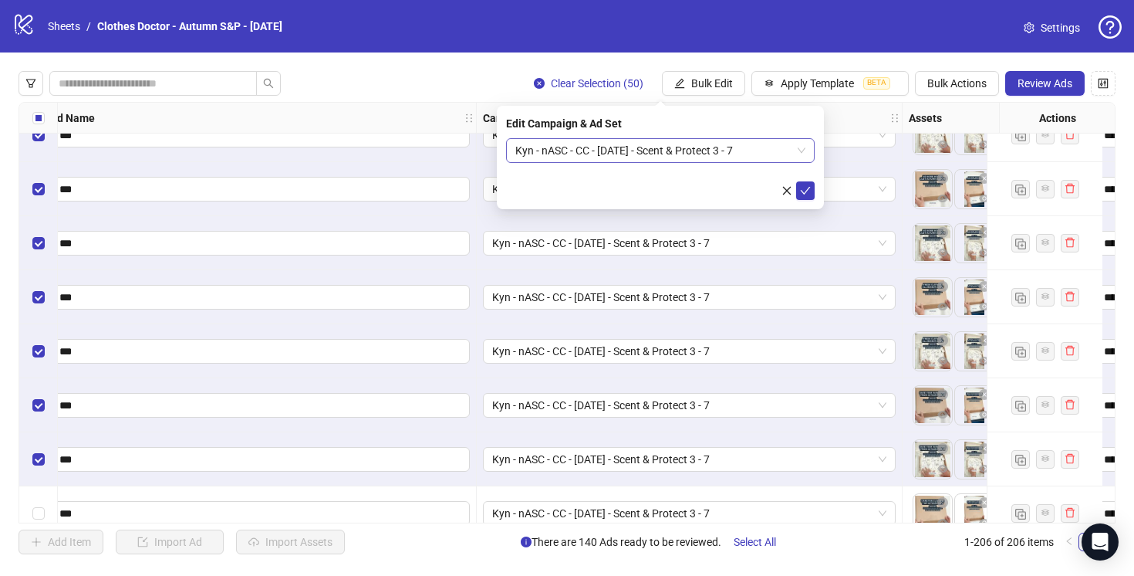
click at [721, 150] on span "Kyn - nASC - CC - [DATE] - Scent & Protect 3 - 7" at bounding box center [660, 150] width 290 height 23
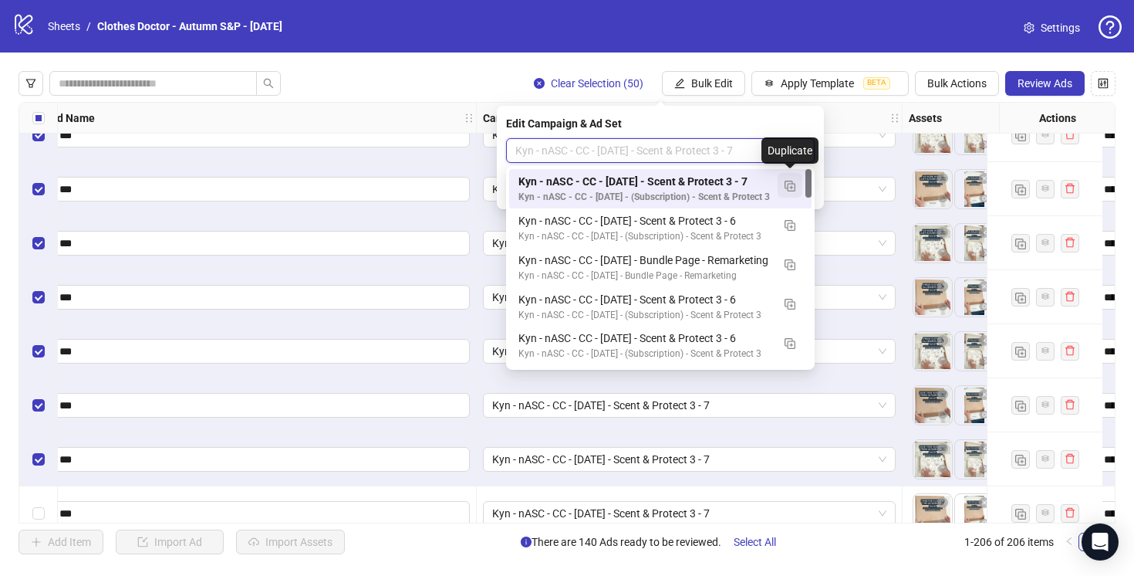
click at [789, 183] on img "button" at bounding box center [790, 186] width 11 height 11
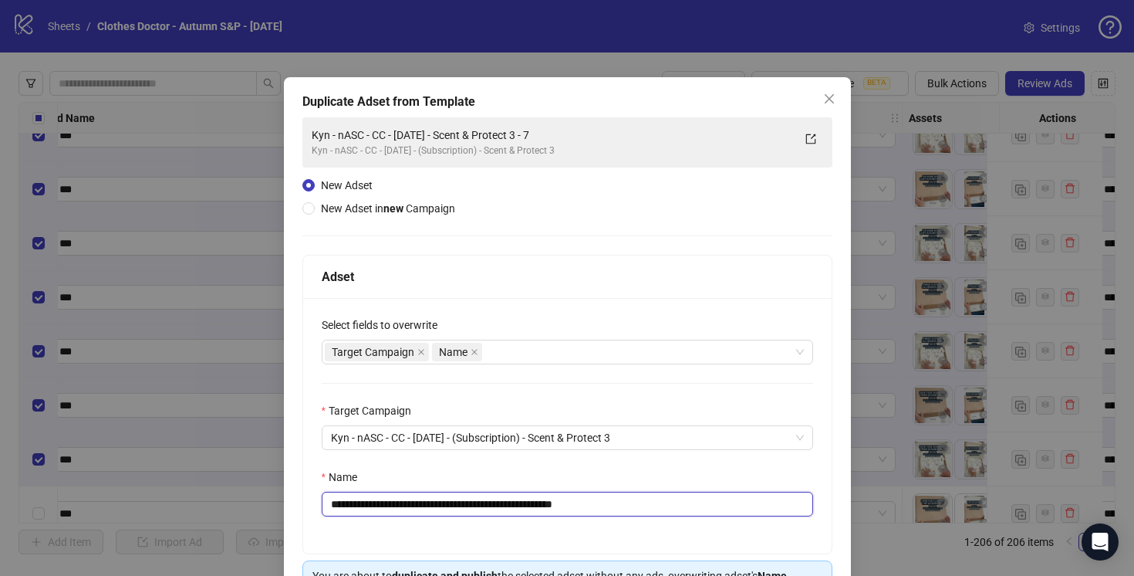
drag, startPoint x: 602, startPoint y: 505, endPoint x: 560, endPoint y: 508, distance: 41.7
click at [560, 507] on input "**********" at bounding box center [568, 504] width 492 height 25
type input "**********"
click at [626, 459] on div "**********" at bounding box center [567, 425] width 529 height 255
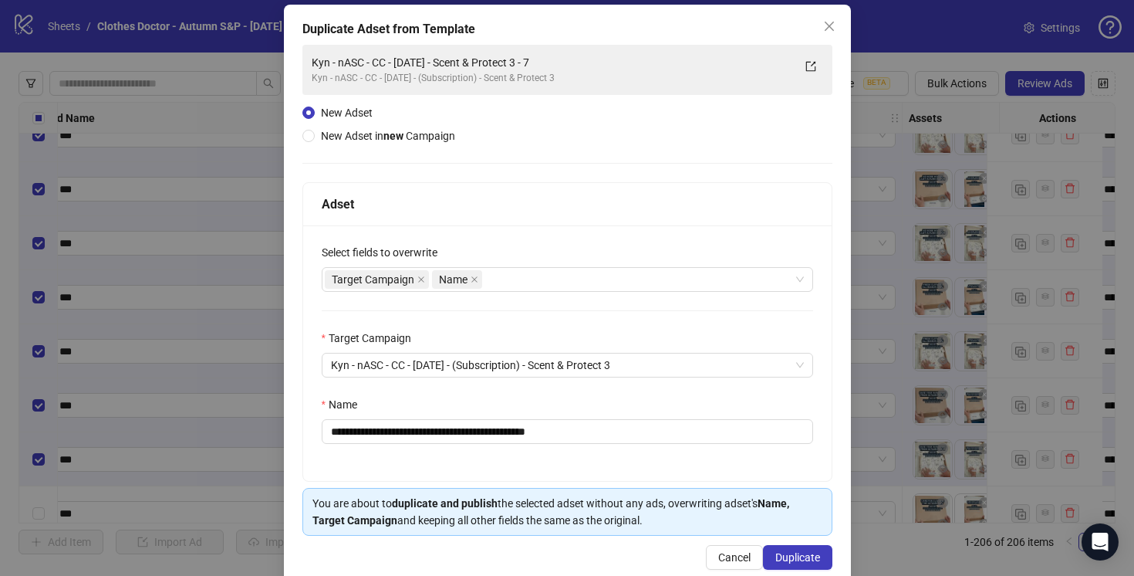
scroll to position [101, 0]
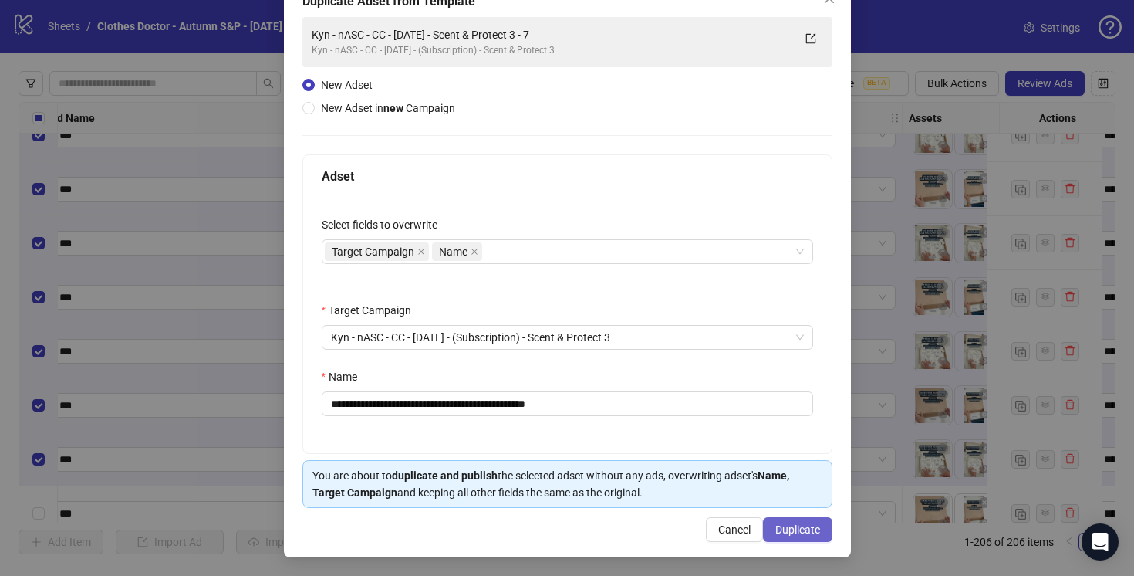
click at [802, 525] on span "Duplicate" at bounding box center [797, 529] width 45 height 12
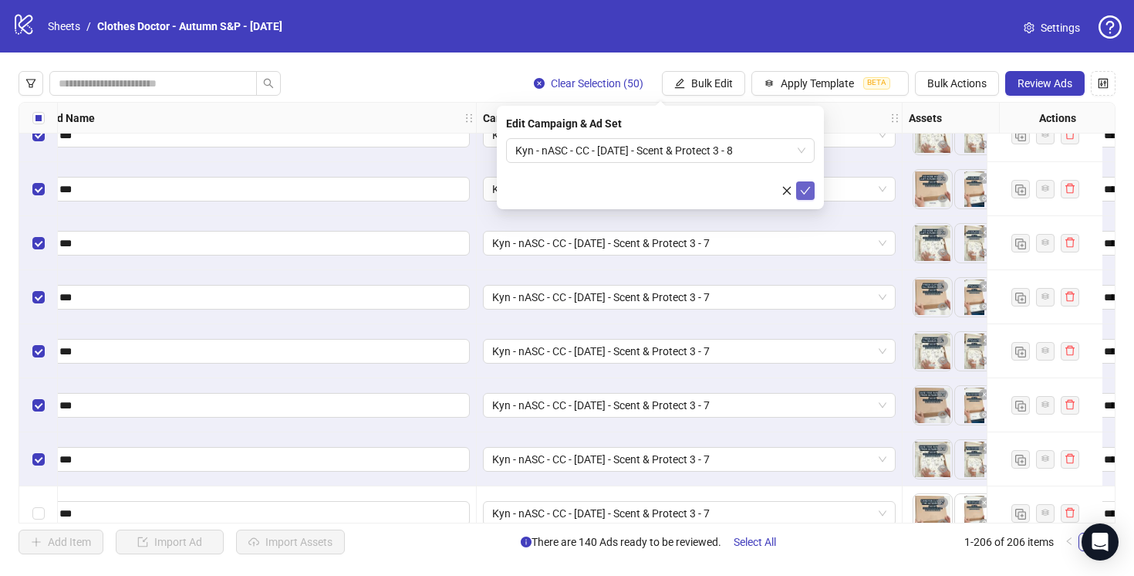
click at [809, 192] on icon "check" at bounding box center [805, 190] width 11 height 11
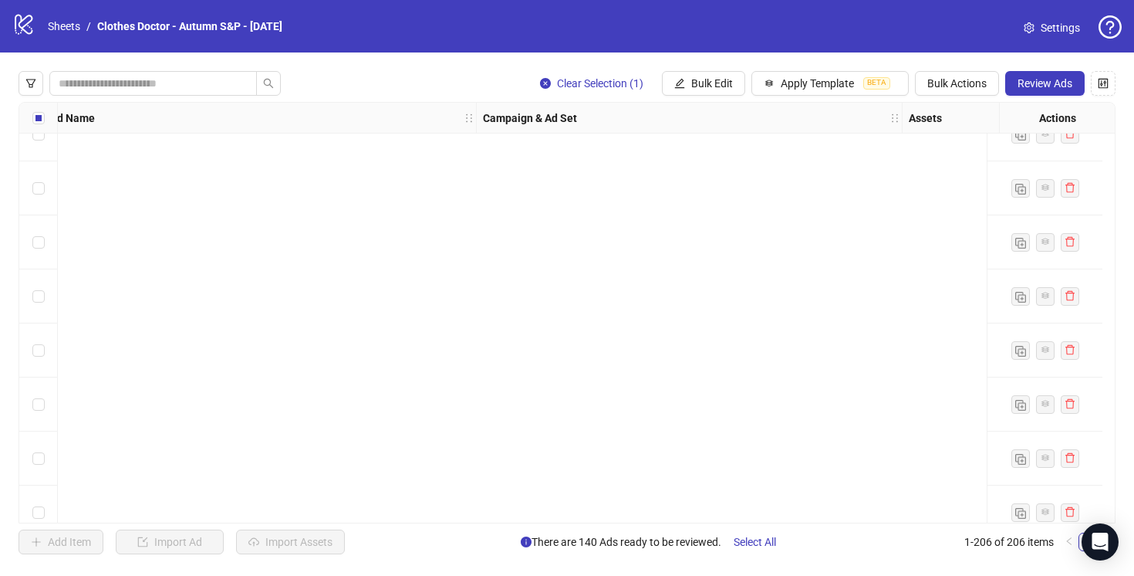
scroll to position [10744, 145]
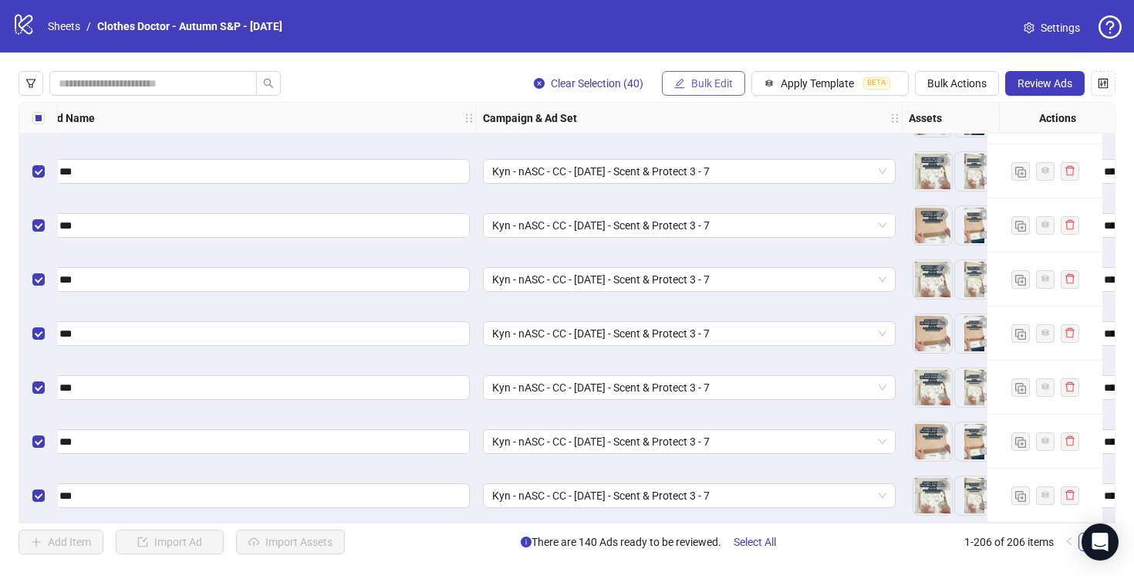
click at [688, 80] on button "Bulk Edit" at bounding box center [703, 83] width 83 height 25
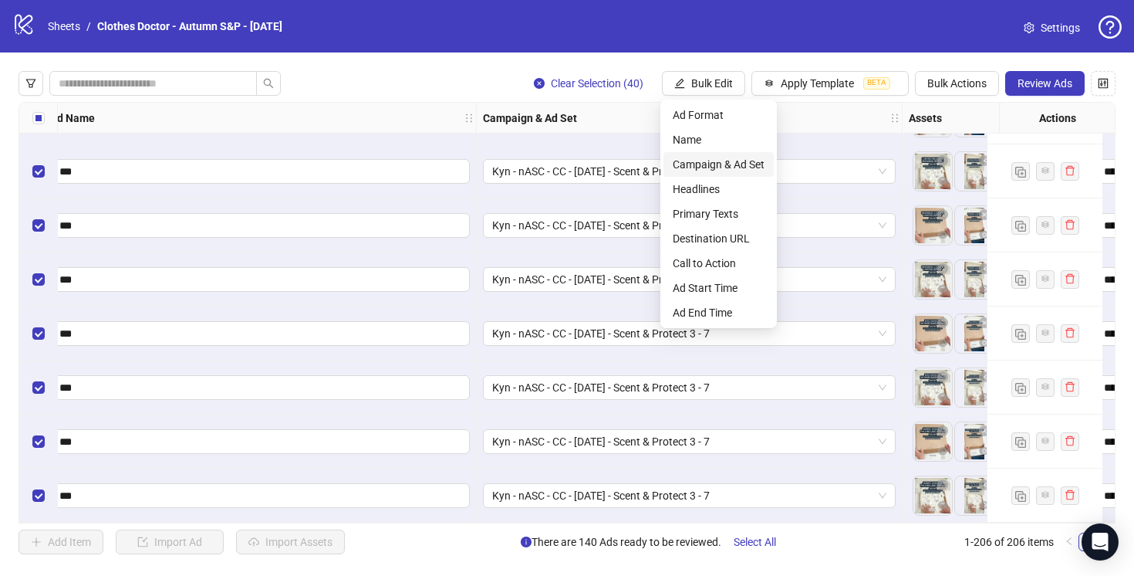
click at [725, 164] on span "Campaign & Ad Set" at bounding box center [719, 164] width 92 height 17
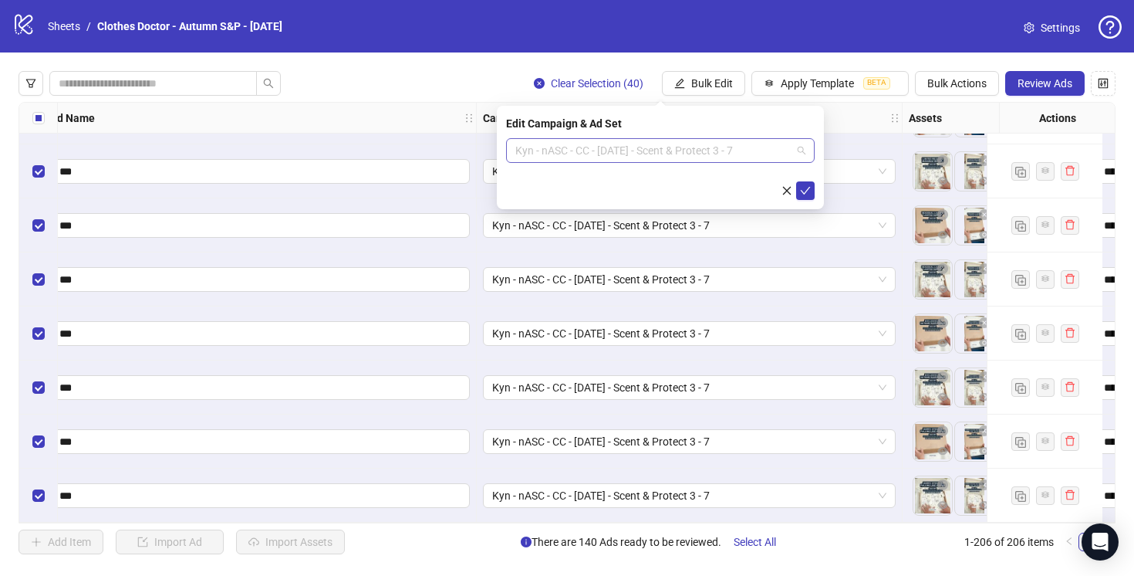
click at [718, 150] on span "Kyn - nASC - CC - [DATE] - Scent & Protect 3 - 7" at bounding box center [660, 150] width 290 height 23
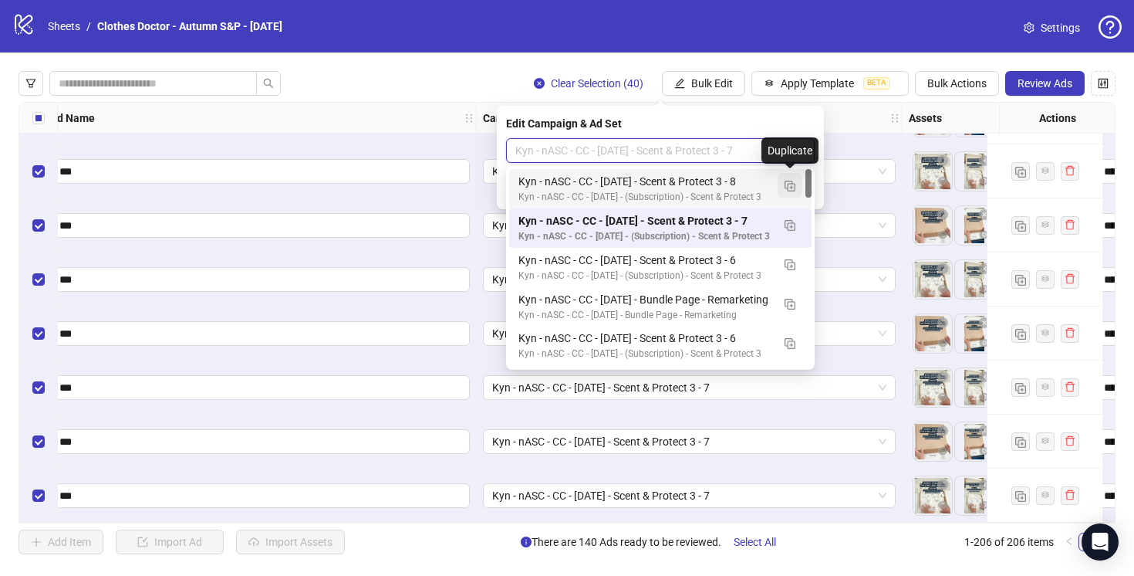
click at [786, 181] on img "button" at bounding box center [790, 186] width 11 height 11
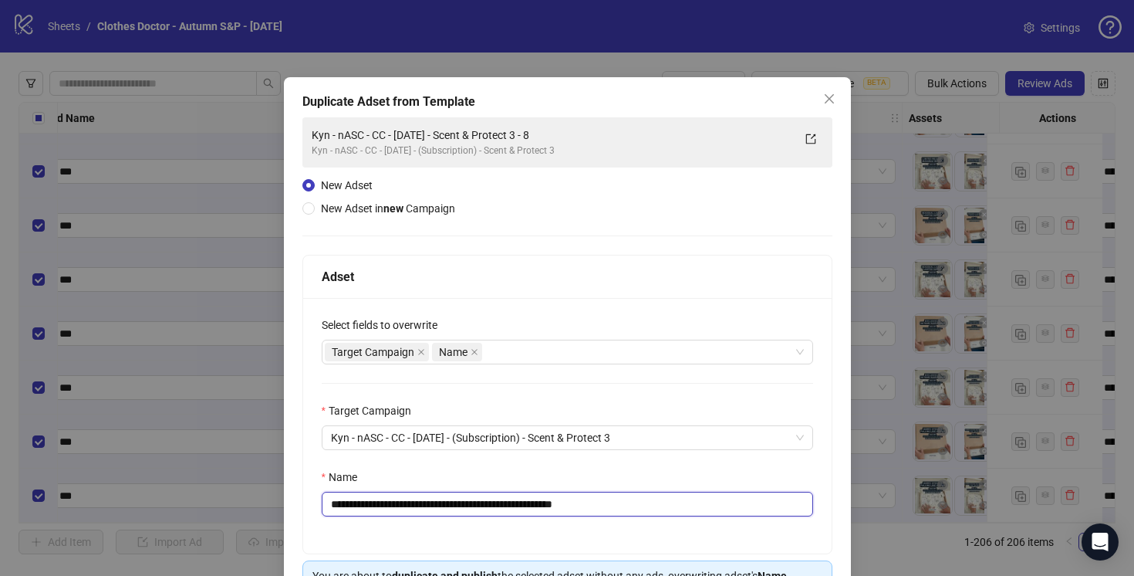
drag, startPoint x: 604, startPoint y: 503, endPoint x: 559, endPoint y: 504, distance: 44.8
click at [559, 504] on input "**********" at bounding box center [568, 504] width 492 height 25
type input "**********"
click at [656, 476] on div "Name" at bounding box center [568, 479] width 492 height 23
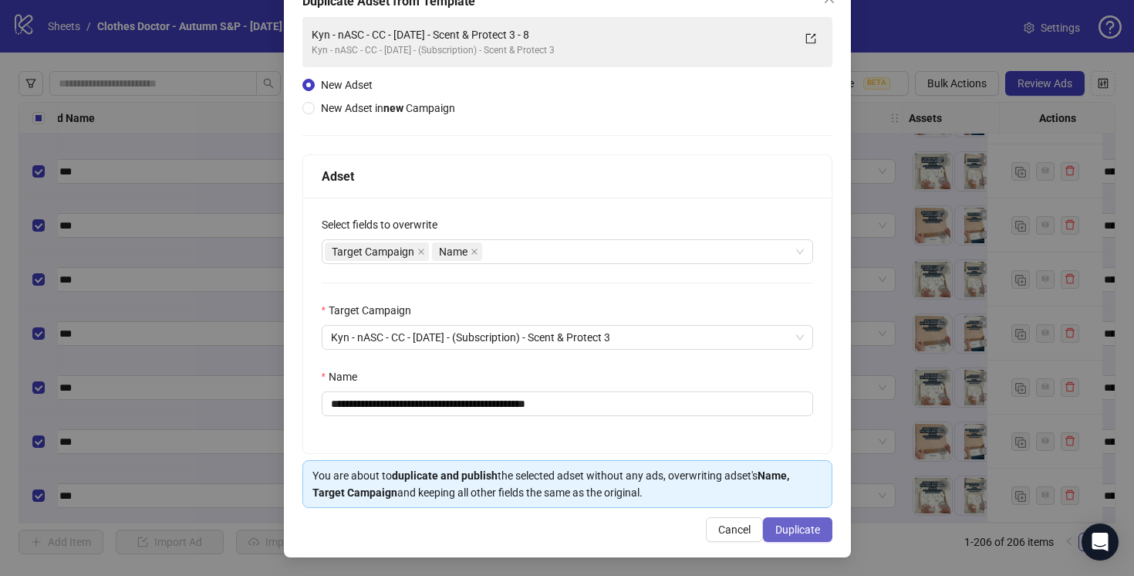
click at [793, 531] on span "Duplicate" at bounding box center [797, 529] width 45 height 12
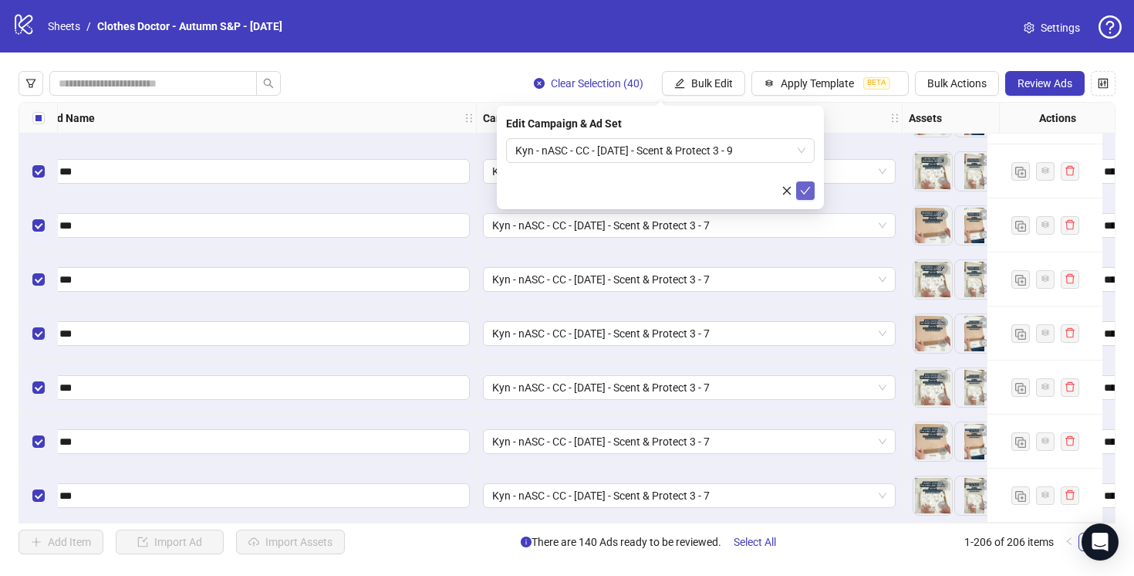
click at [813, 195] on button "submit" at bounding box center [805, 190] width 19 height 19
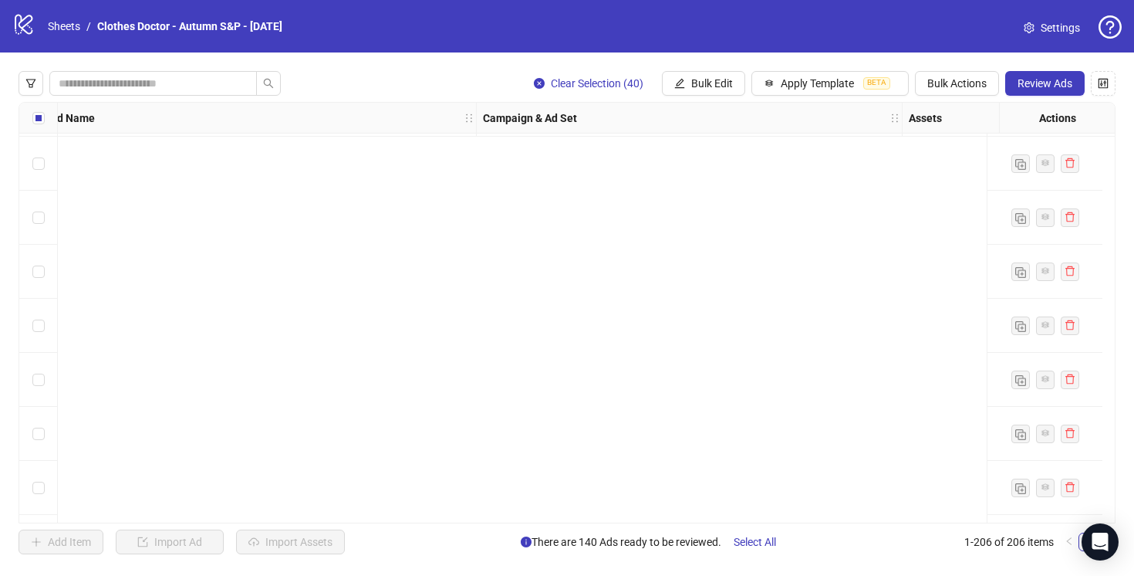
scroll to position [7513, 145]
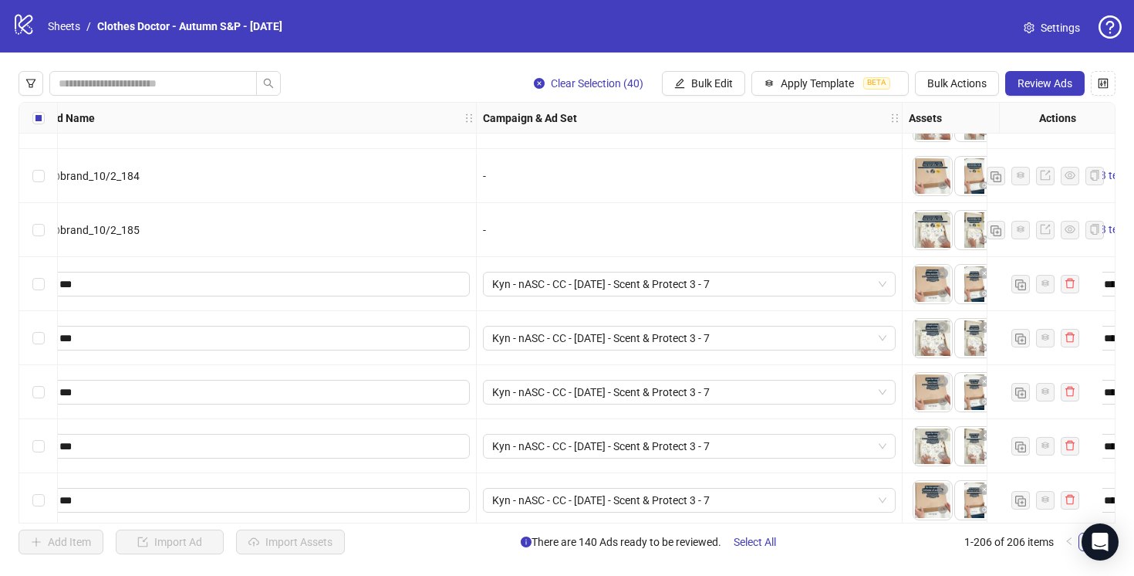
scroll to position [3426, 145]
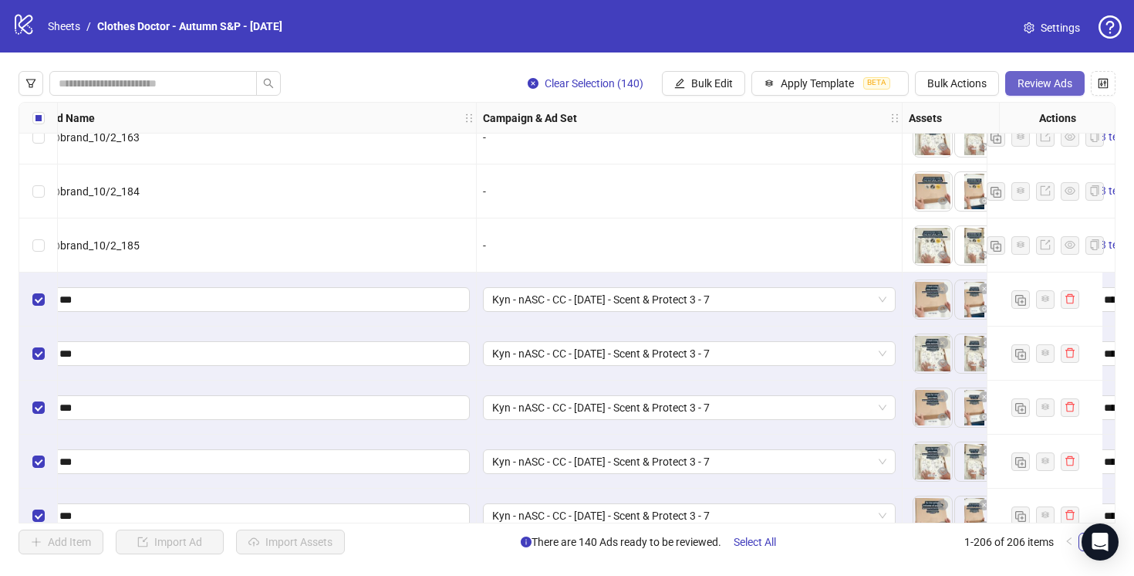
click at [1041, 85] on span "Review Ads" at bounding box center [1045, 83] width 55 height 12
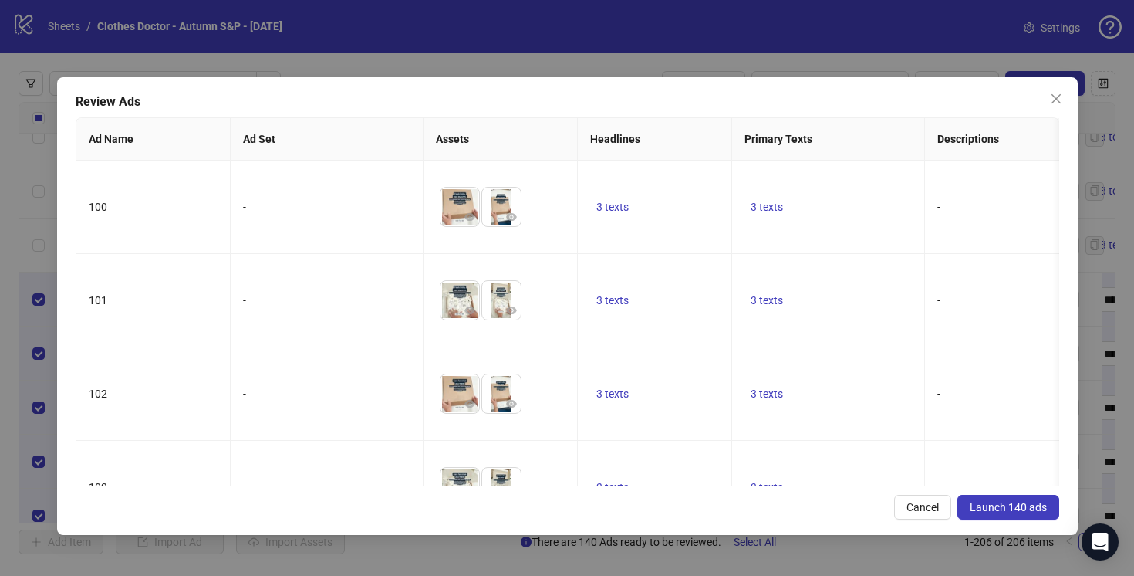
click at [1011, 507] on span "Launch 140 ads" at bounding box center [1008, 507] width 77 height 12
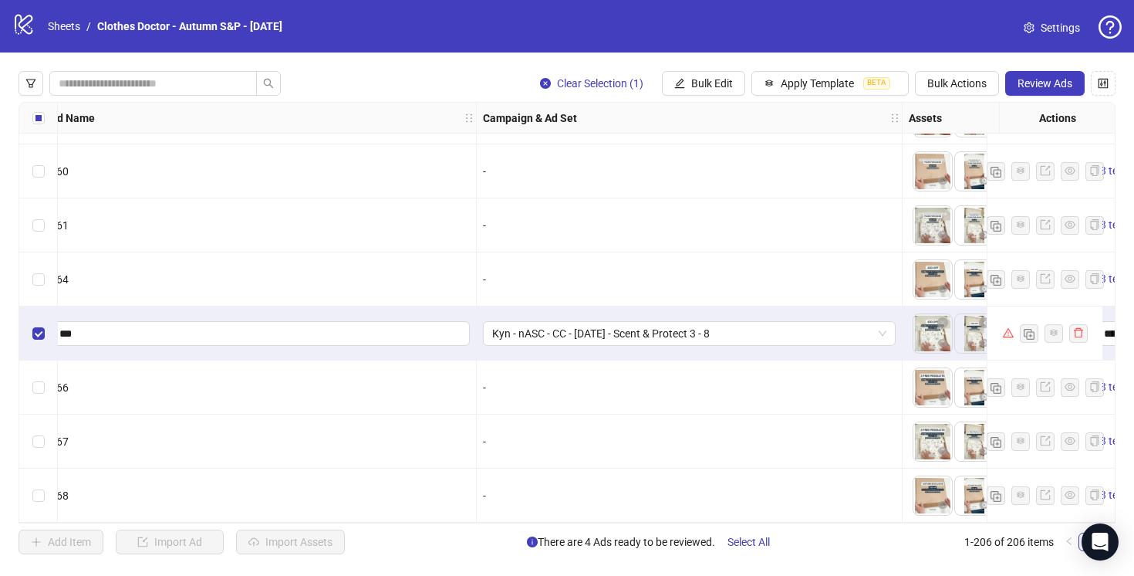
scroll to position [6098, 145]
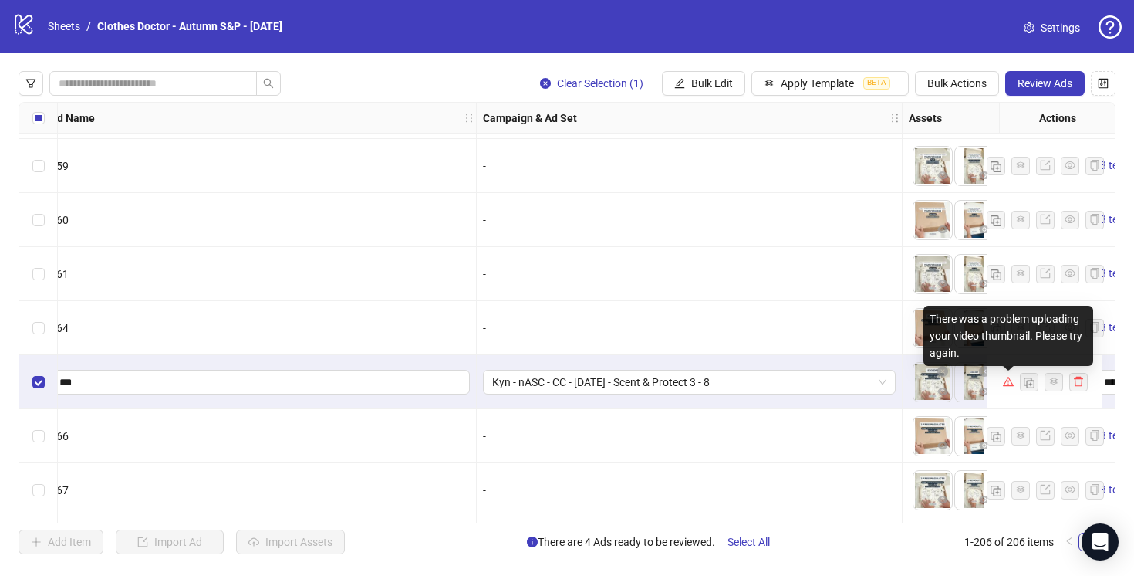
click at [1008, 377] on icon "warning" at bounding box center [1007, 381] width 11 height 9
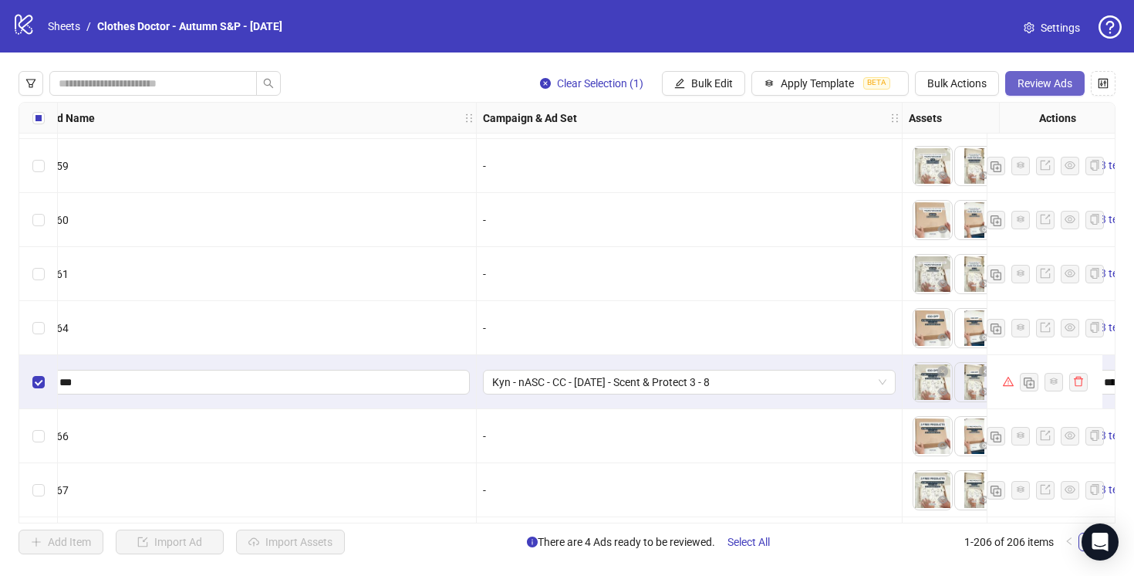
click at [1033, 84] on span "Review Ads" at bounding box center [1045, 83] width 55 height 12
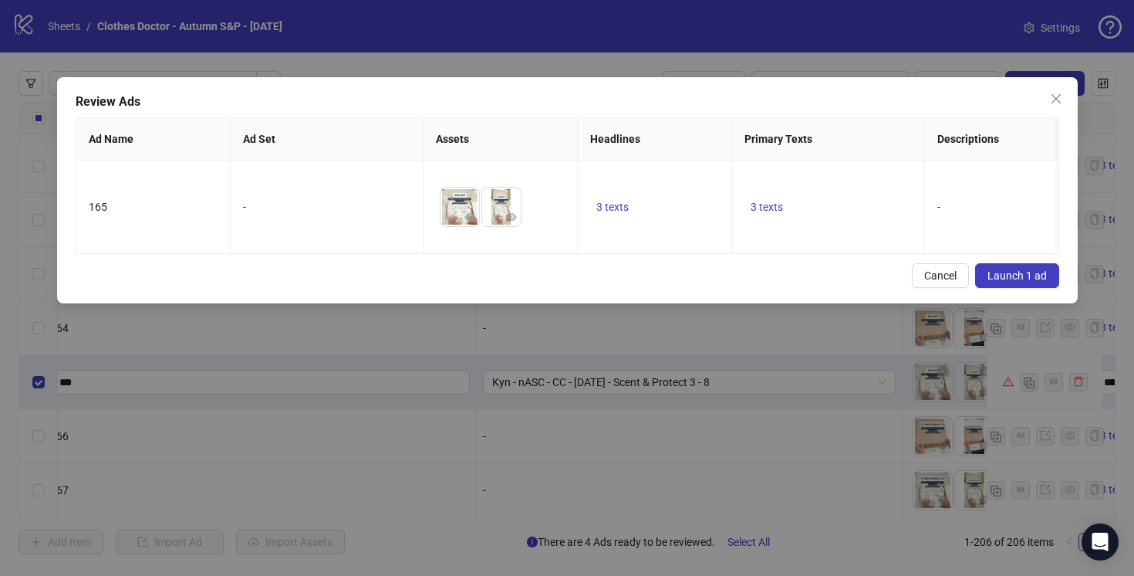
click at [1012, 273] on span "Launch 1 ad" at bounding box center [1017, 275] width 59 height 12
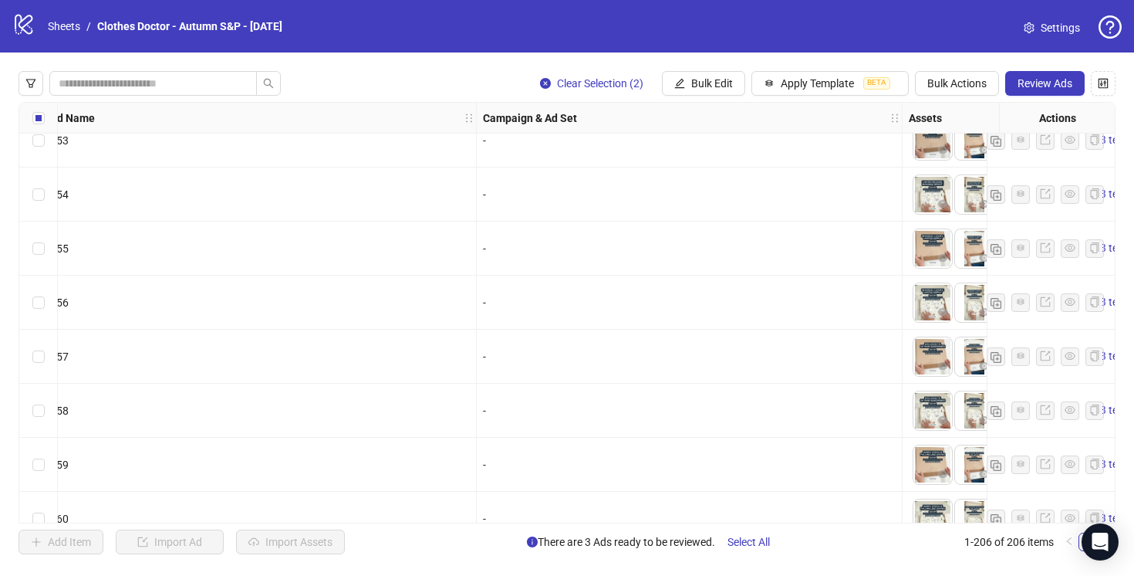
scroll to position [10744, 145]
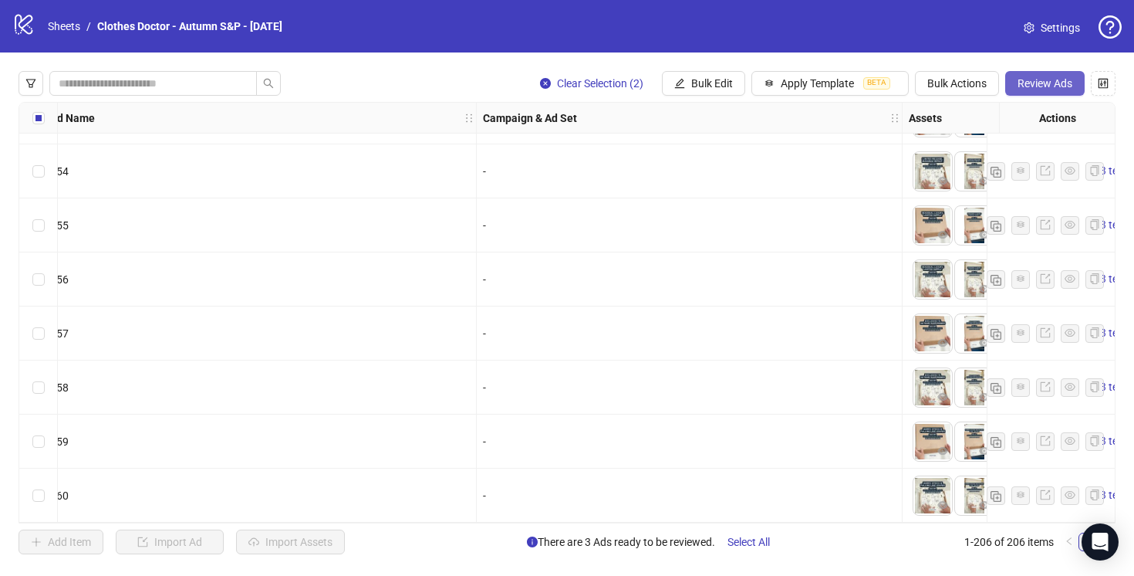
click at [1032, 81] on span "Review Ads" at bounding box center [1045, 83] width 55 height 12
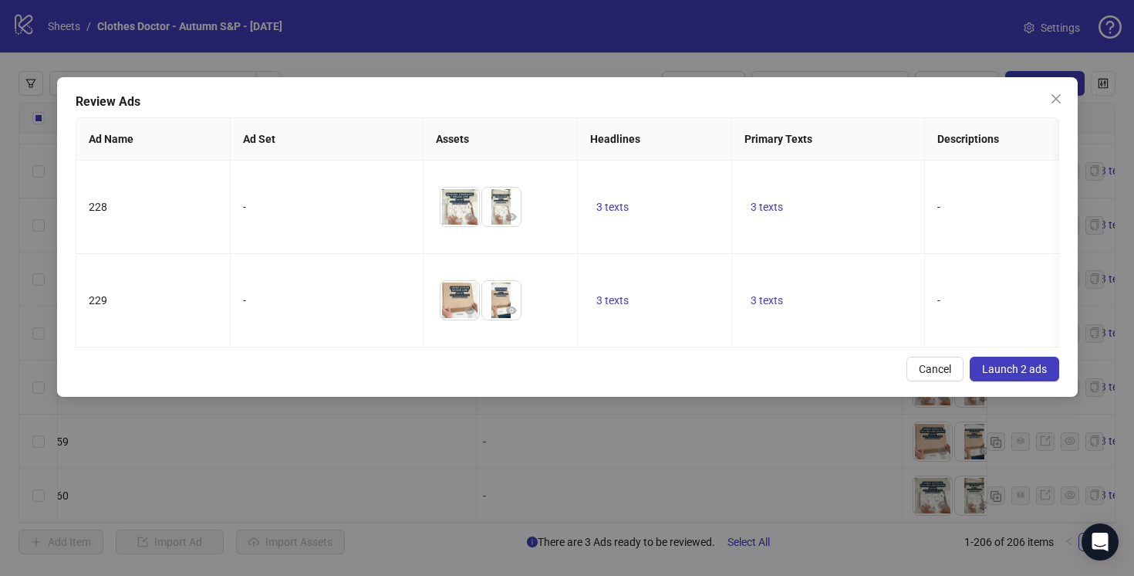
click at [1008, 367] on span "Launch 2 ads" at bounding box center [1014, 369] width 65 height 12
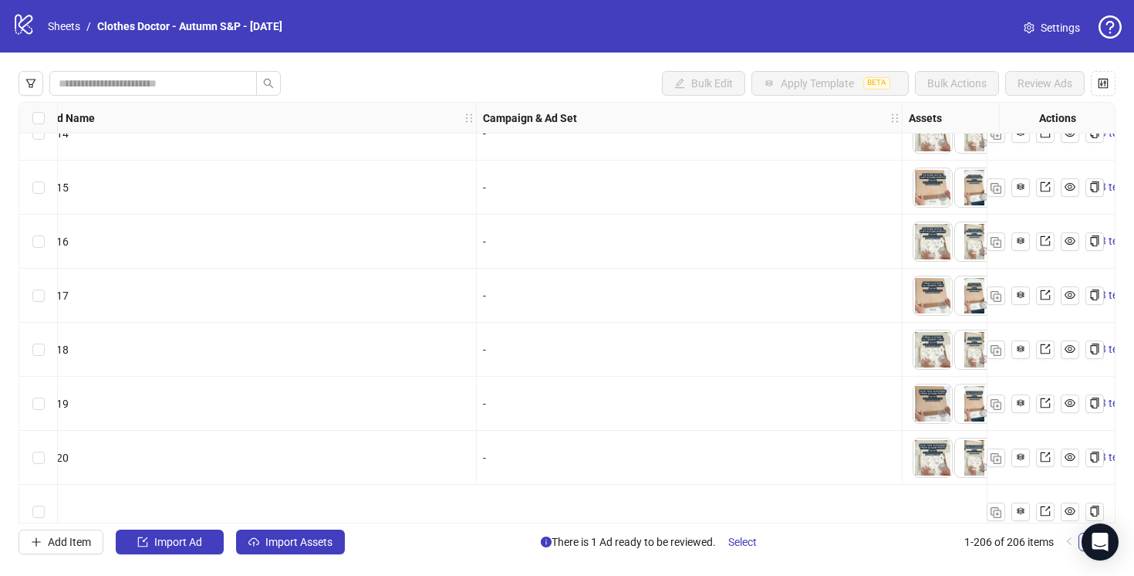
scroll to position [8486, 145]
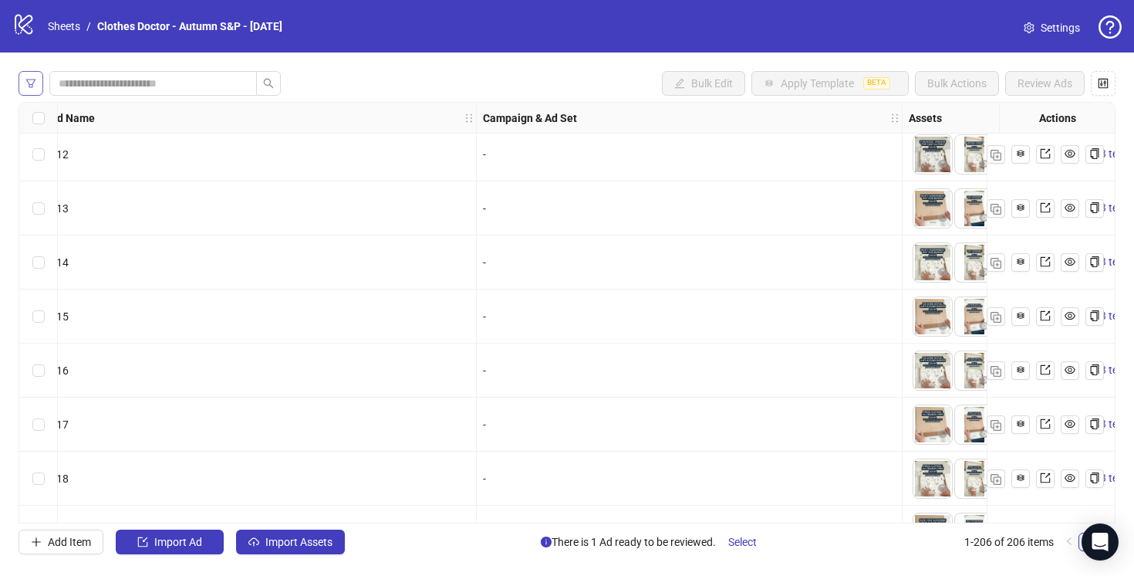
click at [25, 83] on icon "filter" at bounding box center [30, 83] width 11 height 11
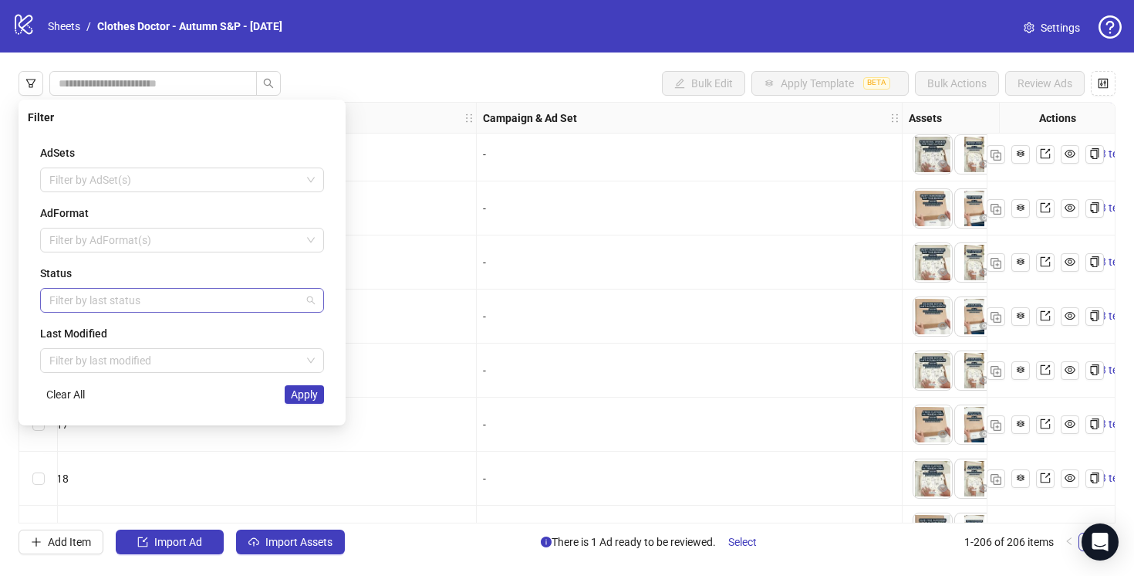
click at [150, 292] on div at bounding box center [174, 300] width 262 height 22
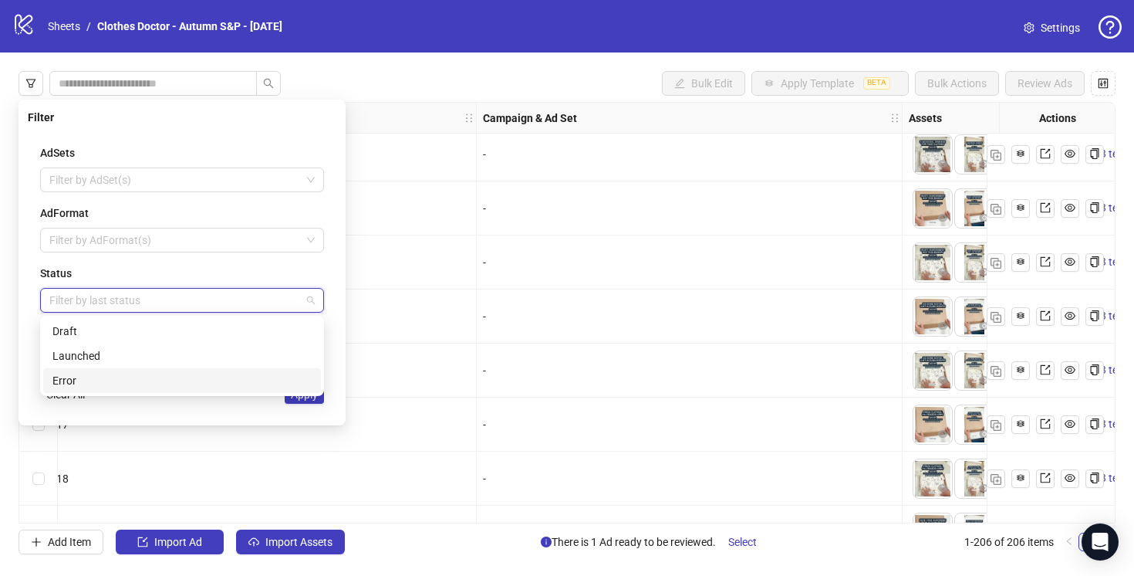
click at [149, 381] on div "Error" at bounding box center [181, 380] width 259 height 17
click at [304, 400] on span "Apply" at bounding box center [304, 394] width 27 height 12
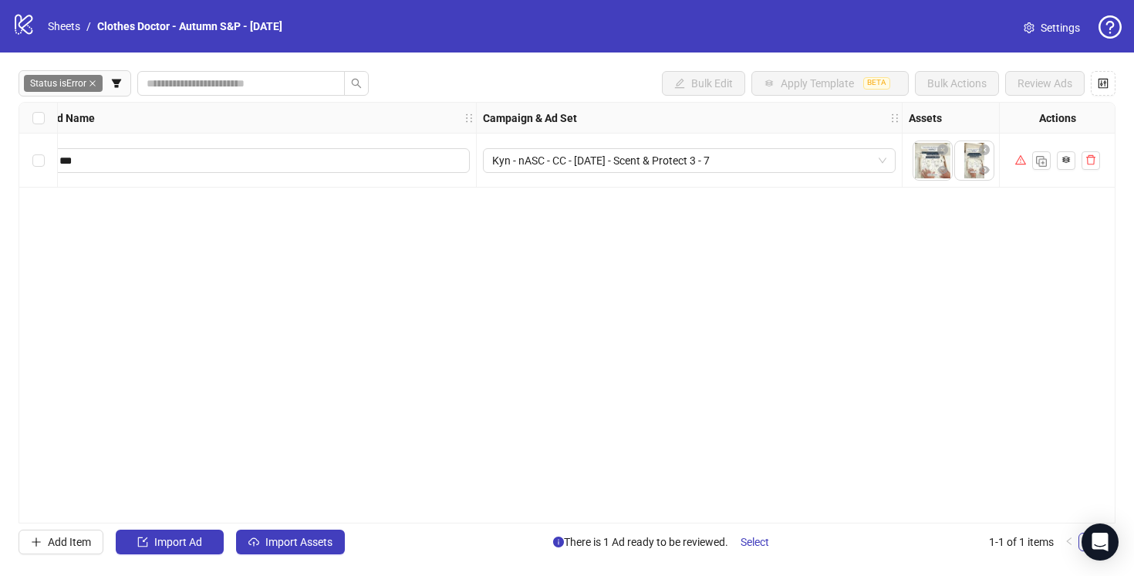
scroll to position [0, 145]
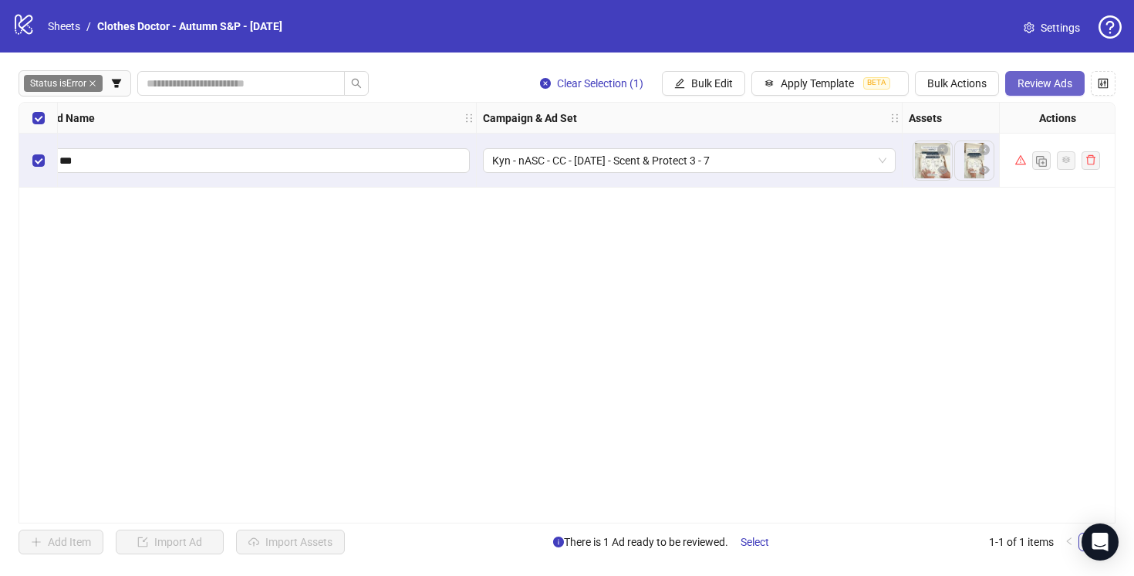
click at [1059, 84] on span "Review Ads" at bounding box center [1045, 83] width 55 height 12
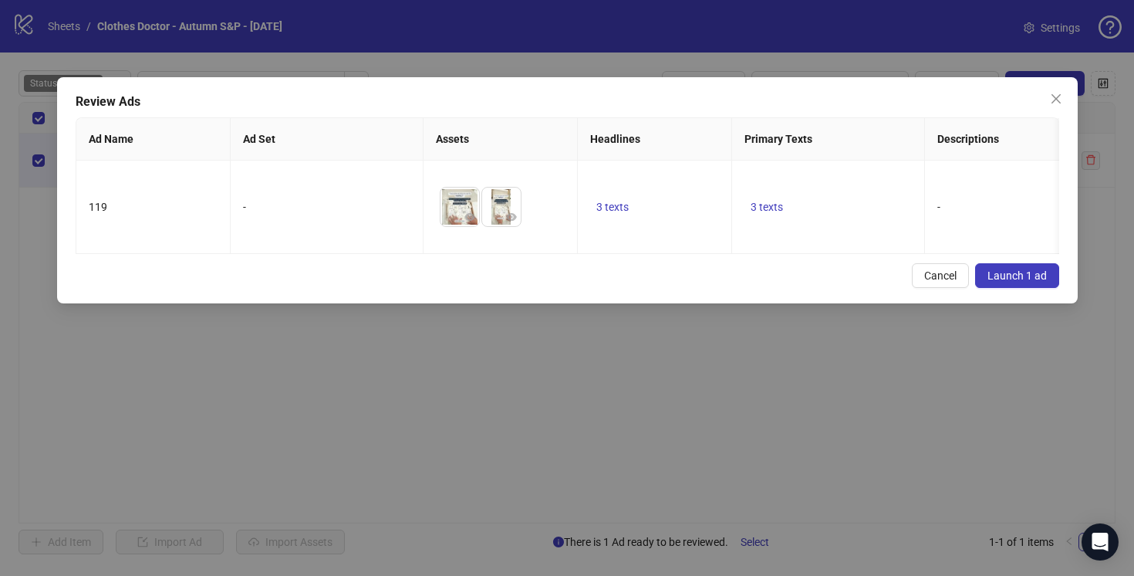
click at [1001, 272] on span "Launch 1 ad" at bounding box center [1017, 275] width 59 height 12
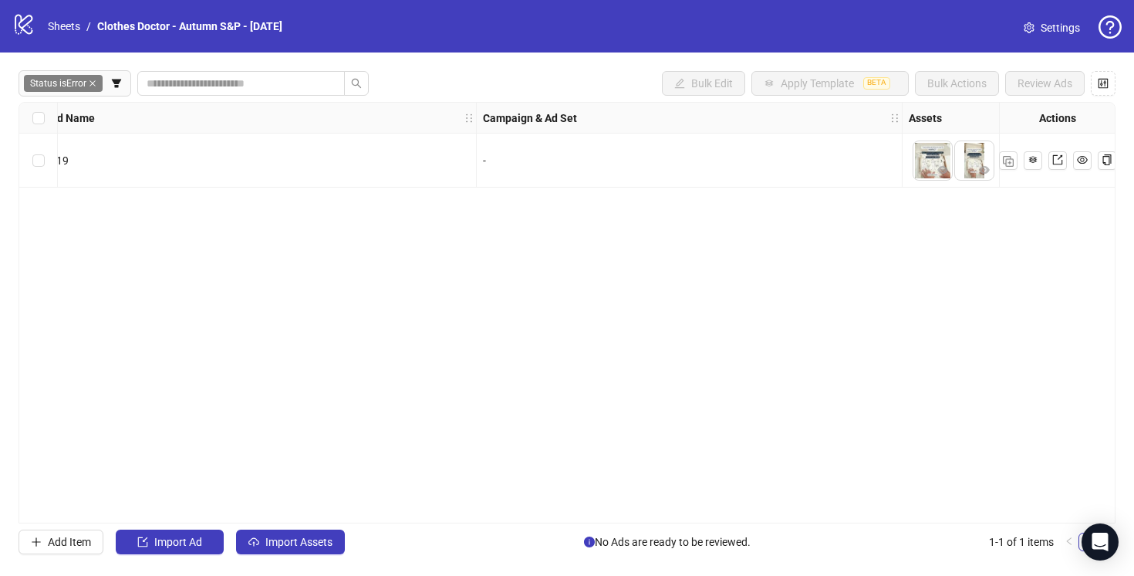
click at [94, 83] on icon "close" at bounding box center [93, 83] width 8 height 8
